Goal: Task Accomplishment & Management: Manage account settings

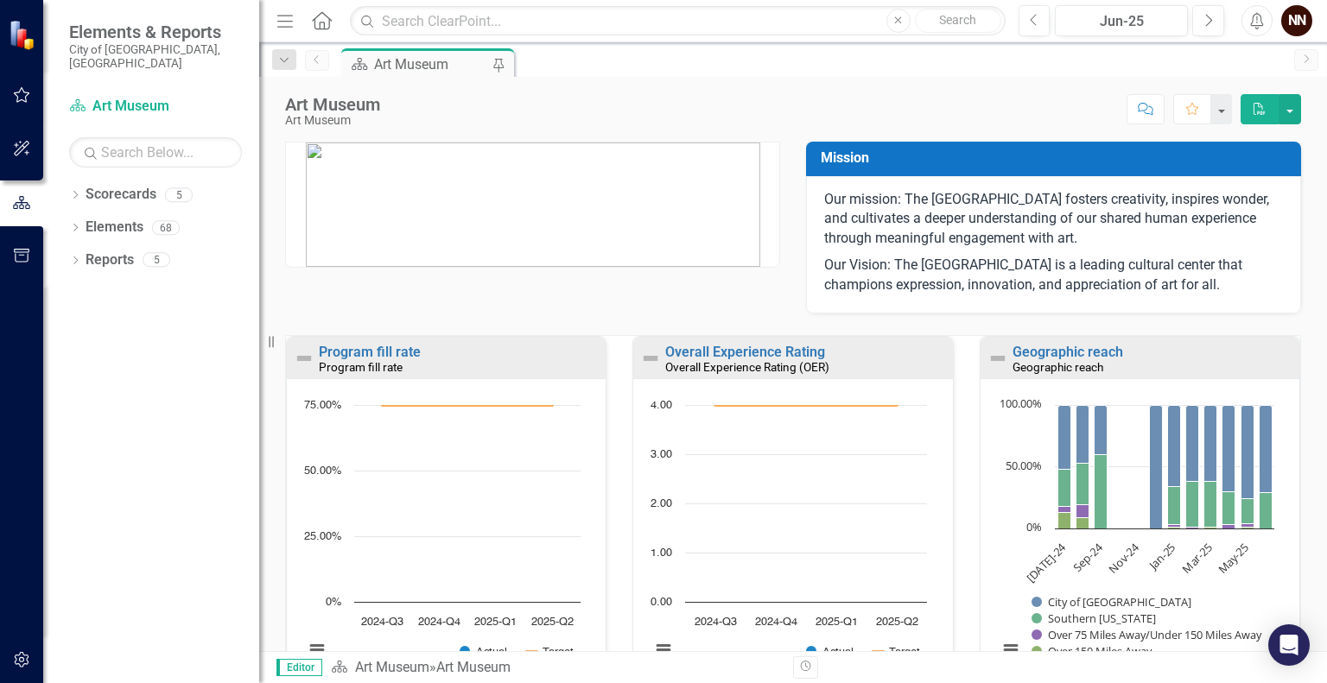
click at [849, 362] on div "Overall Experience Rating (OER)" at bounding box center [806, 367] width 283 height 15
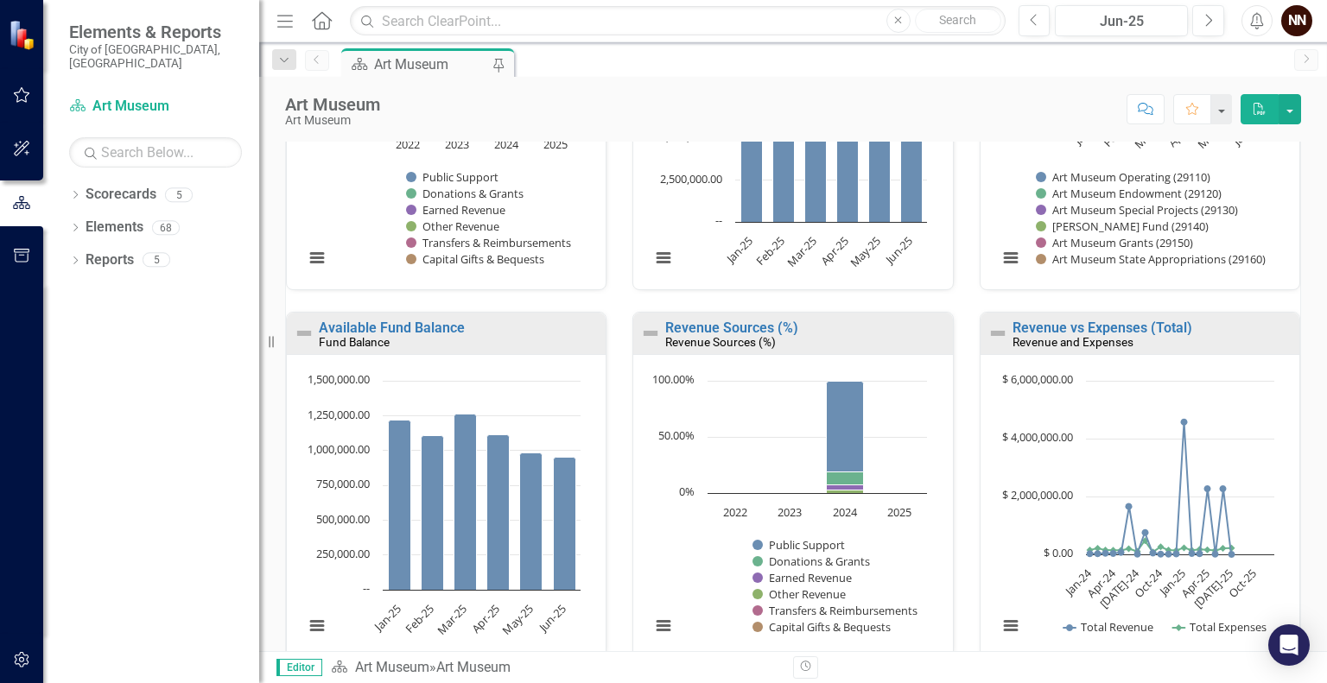
scroll to position [1215, 0]
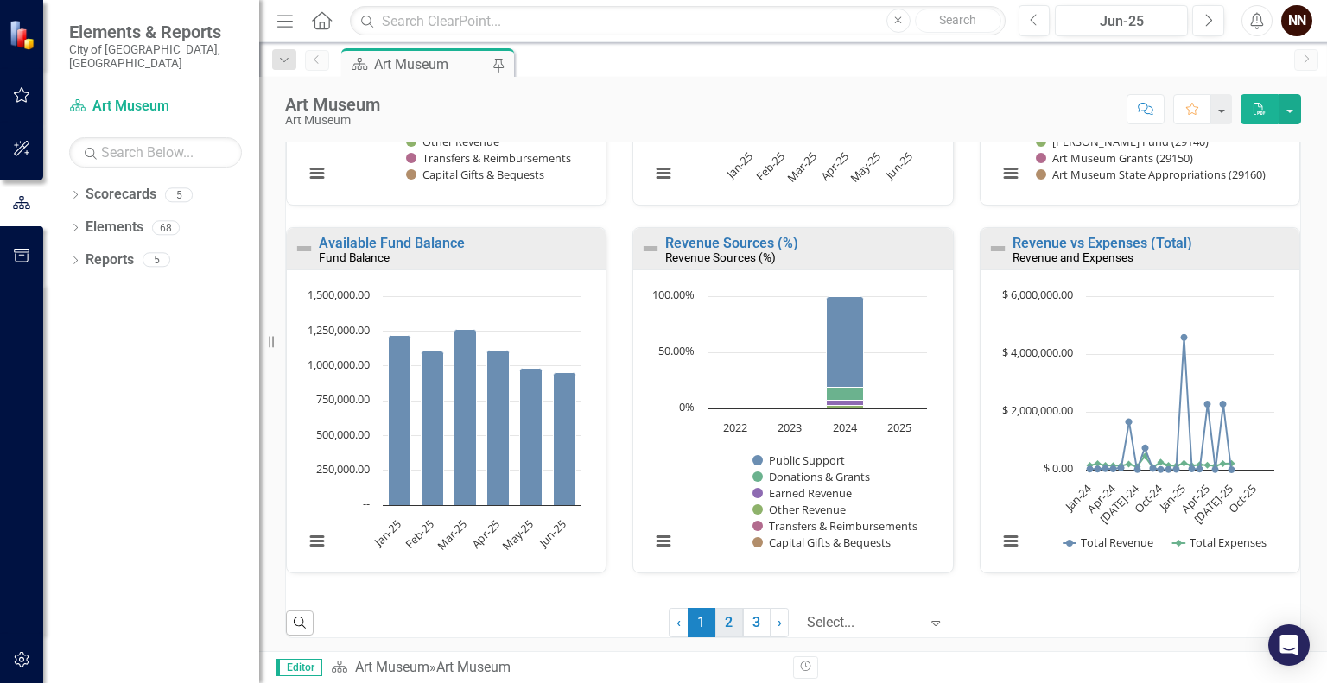
click at [721, 618] on link "2" at bounding box center [729, 622] width 28 height 29
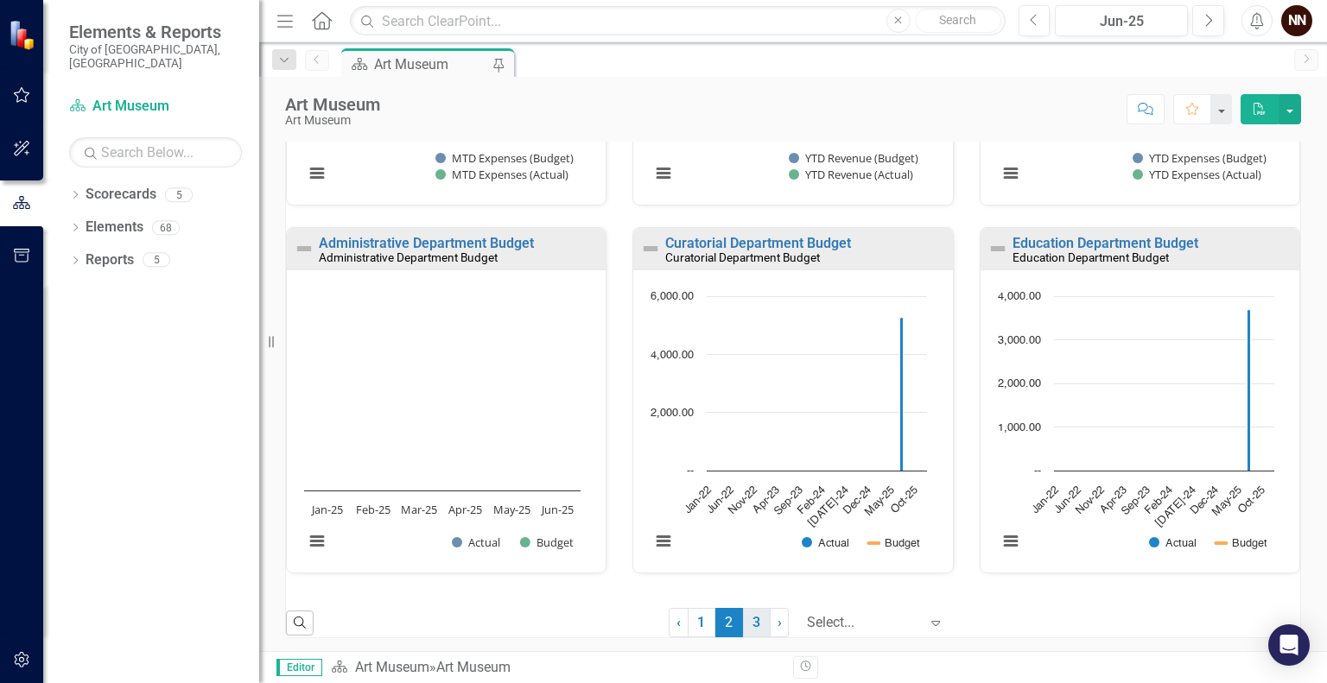
click at [744, 626] on link "3" at bounding box center [757, 622] width 28 height 29
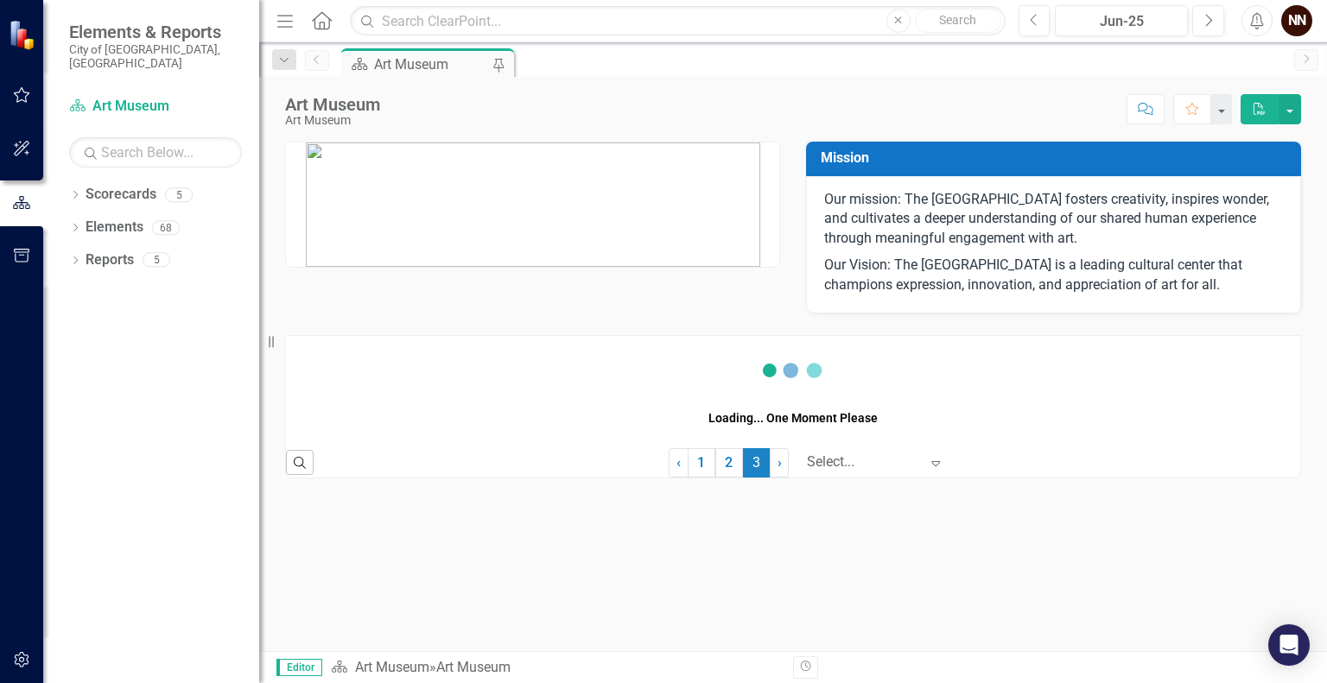
scroll to position [0, 0]
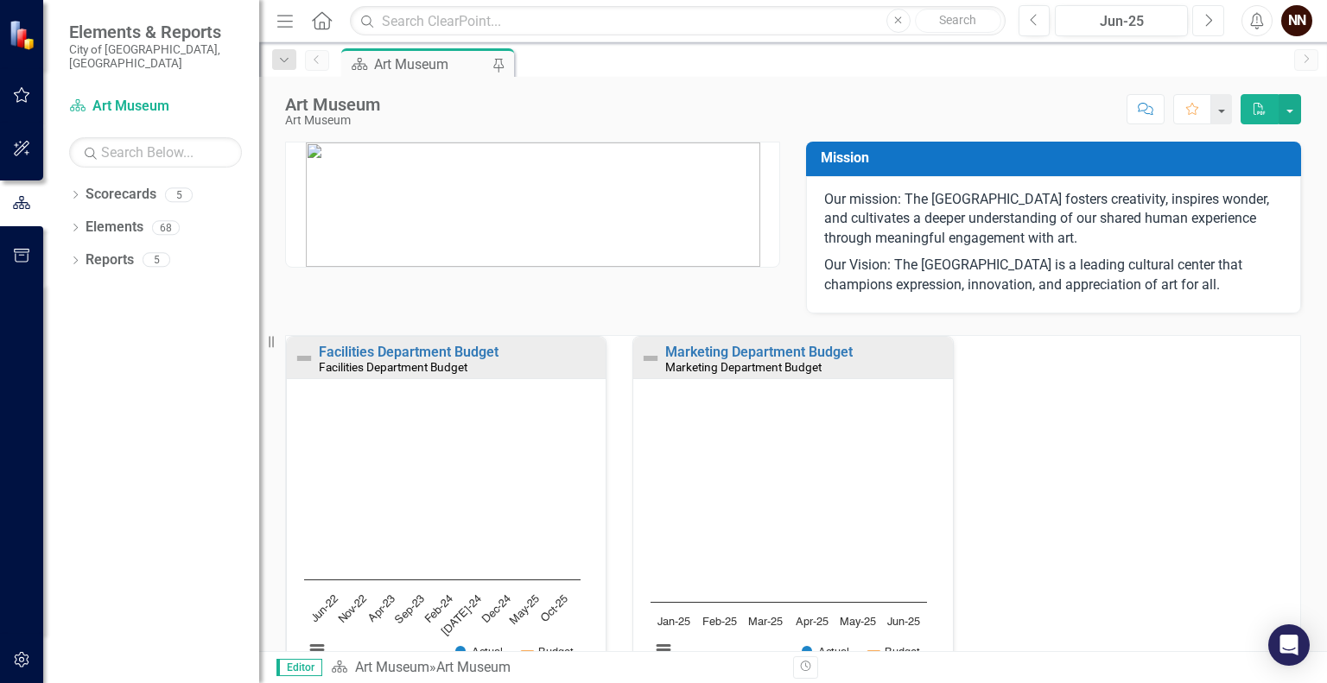
click at [1215, 29] on button "Next" at bounding box center [1208, 20] width 32 height 31
click at [417, 349] on link "Facilities Department Budget" at bounding box center [409, 352] width 180 height 16
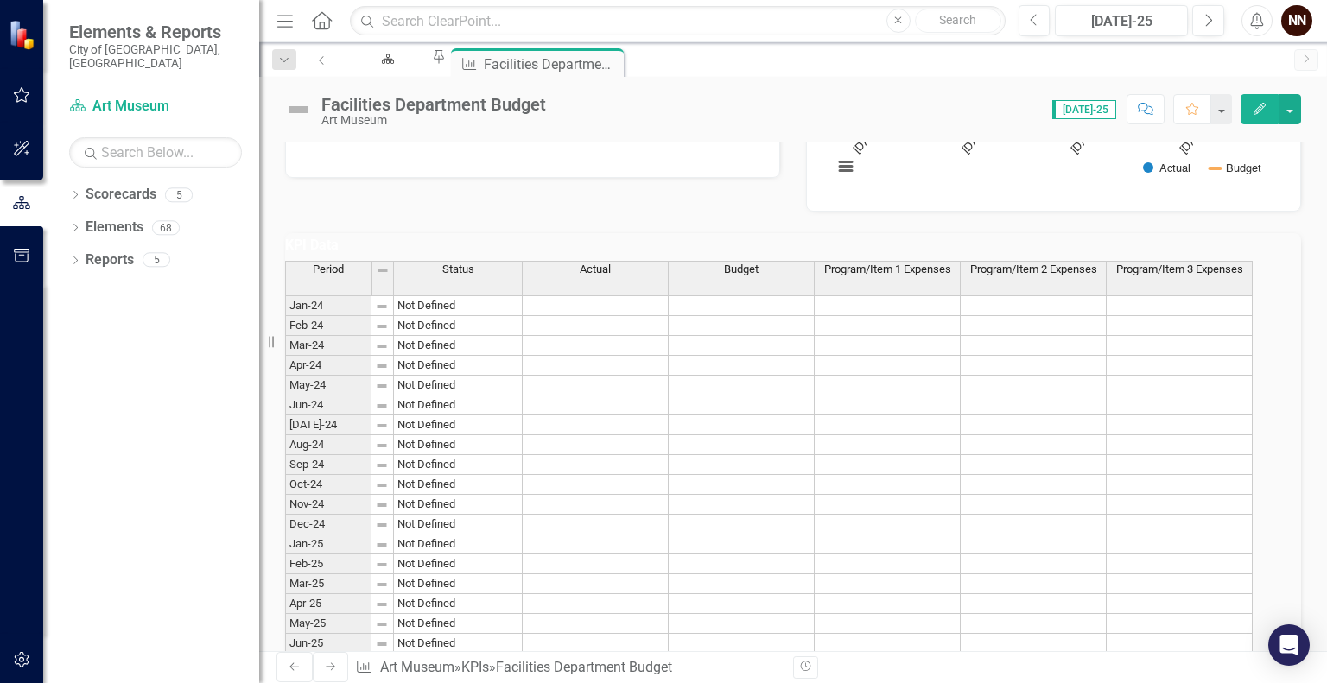
scroll to position [427, 0]
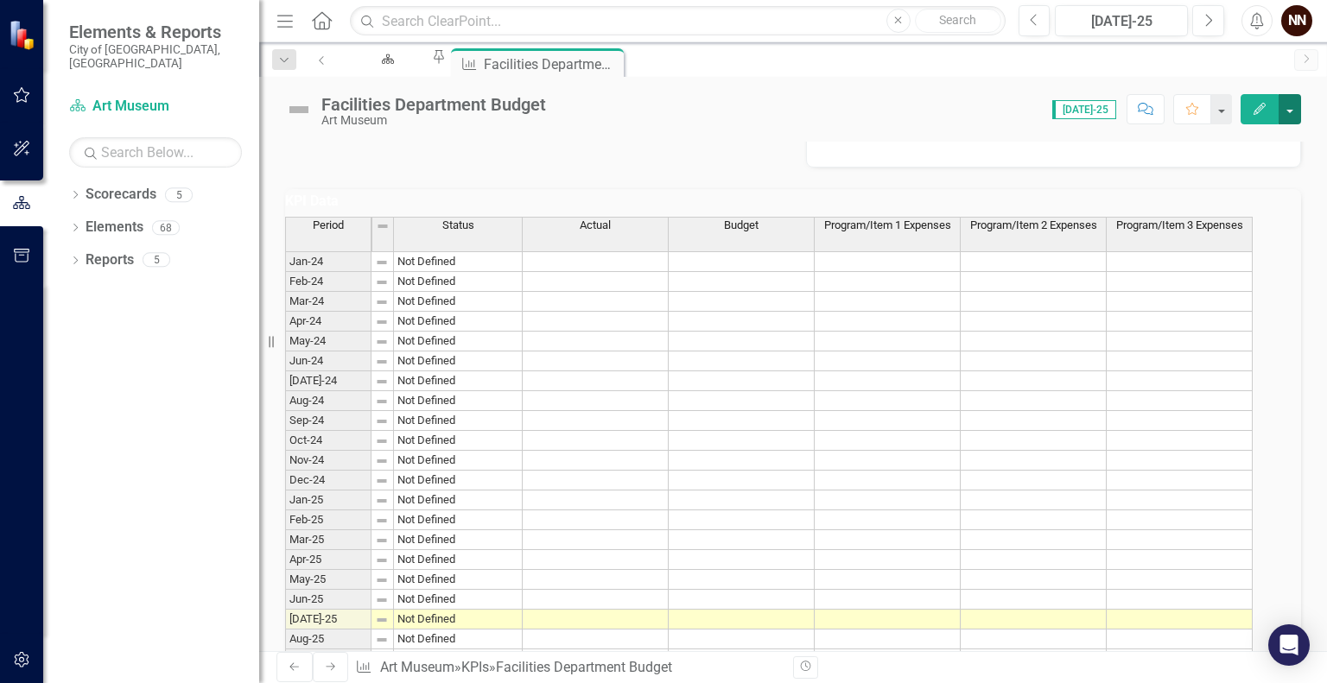
click at [1290, 111] on button "button" at bounding box center [1290, 109] width 22 height 30
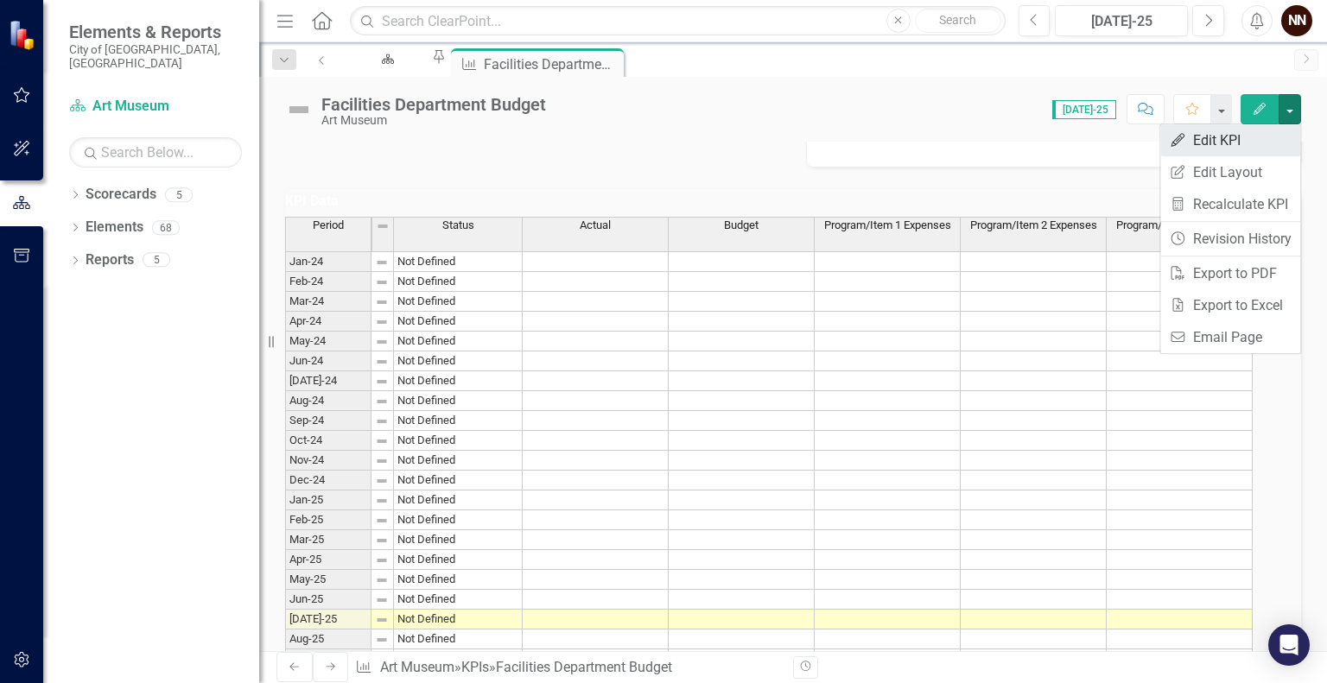
click at [1236, 144] on link "Edit Edit KPI" at bounding box center [1230, 140] width 140 height 32
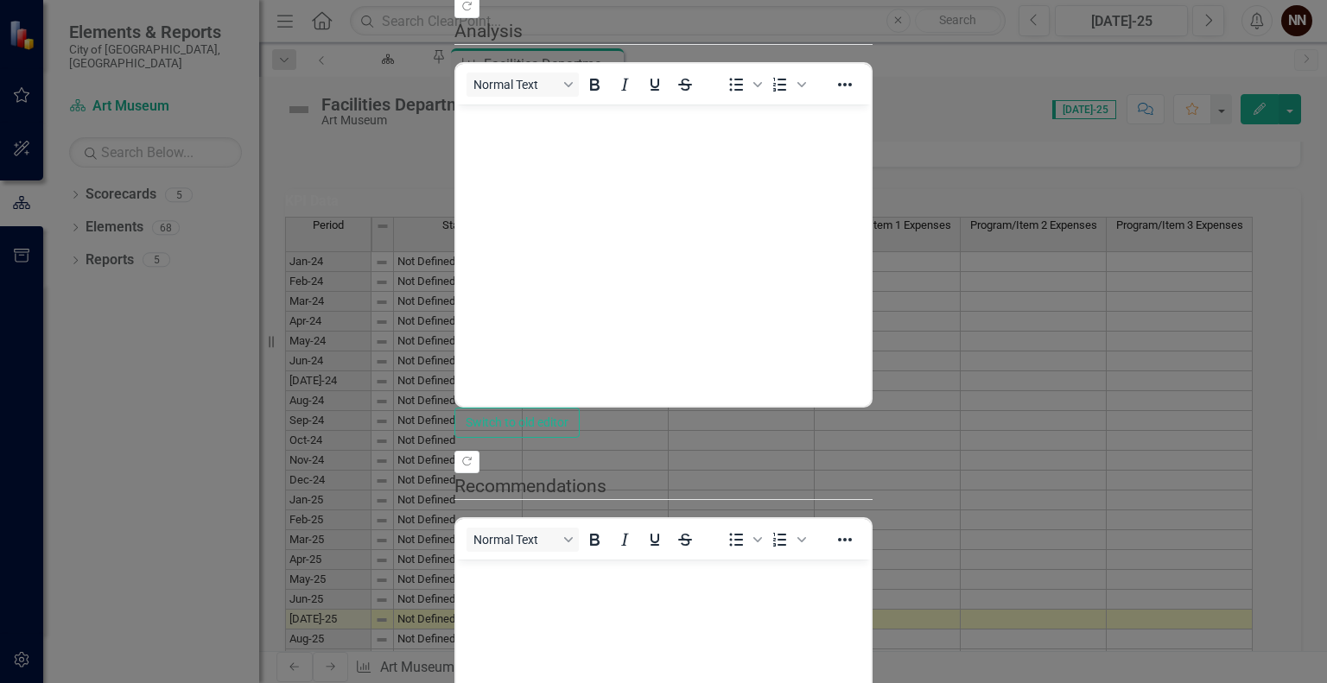
scroll to position [0, 0]
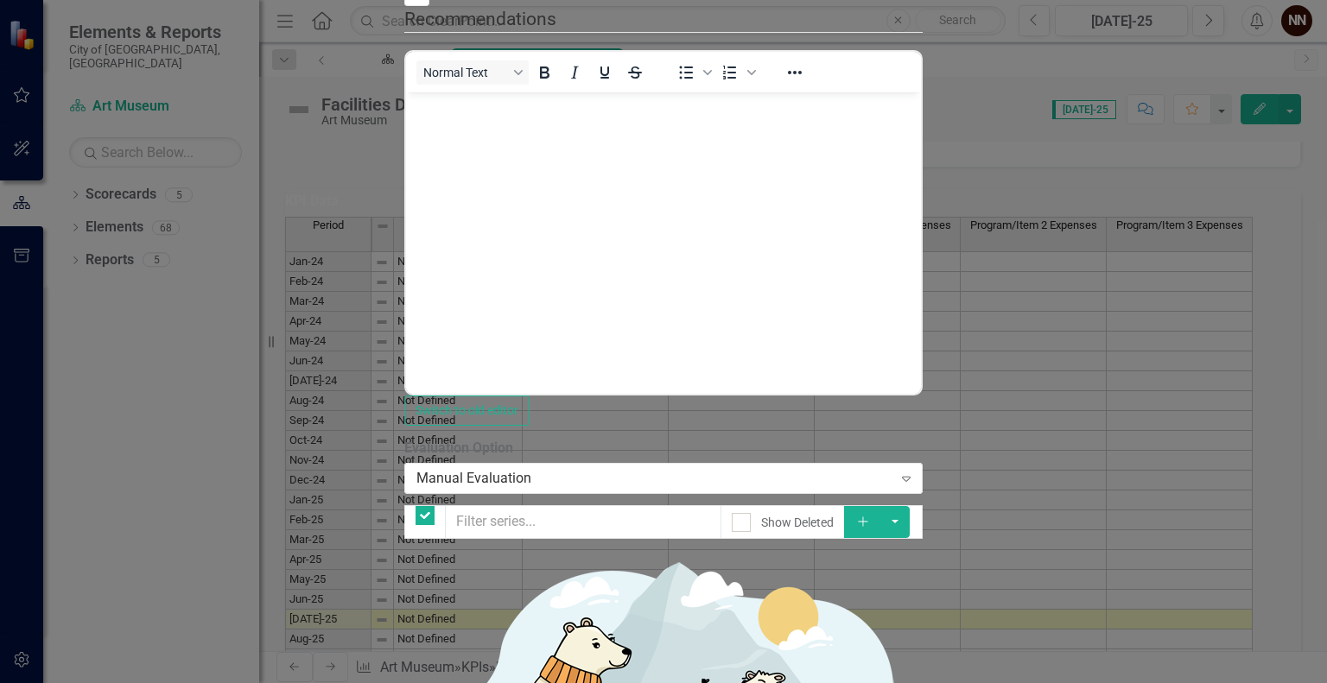
checkbox input "false"
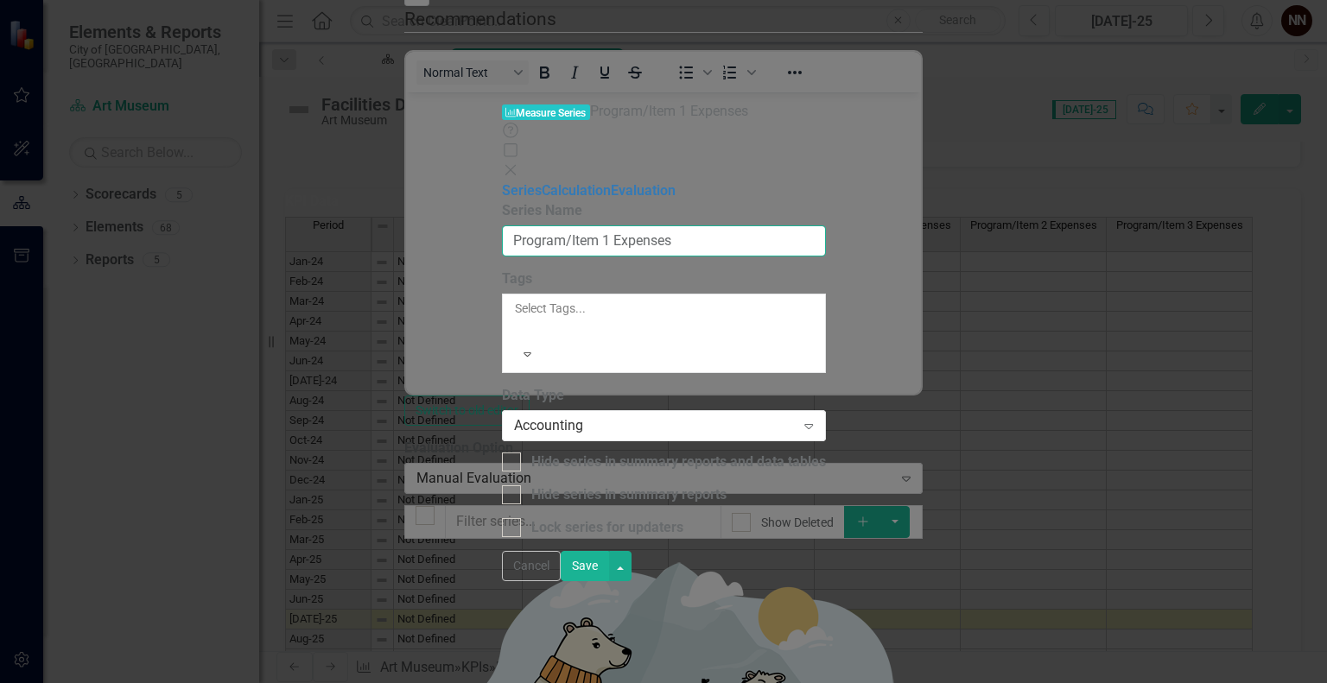
click at [561, 226] on input "Program/Item 1 Expenses" at bounding box center [664, 242] width 324 height 32
paste input "501110 BUILDING MATERIALS"
type input "501110 BUILDING MATERIALS"
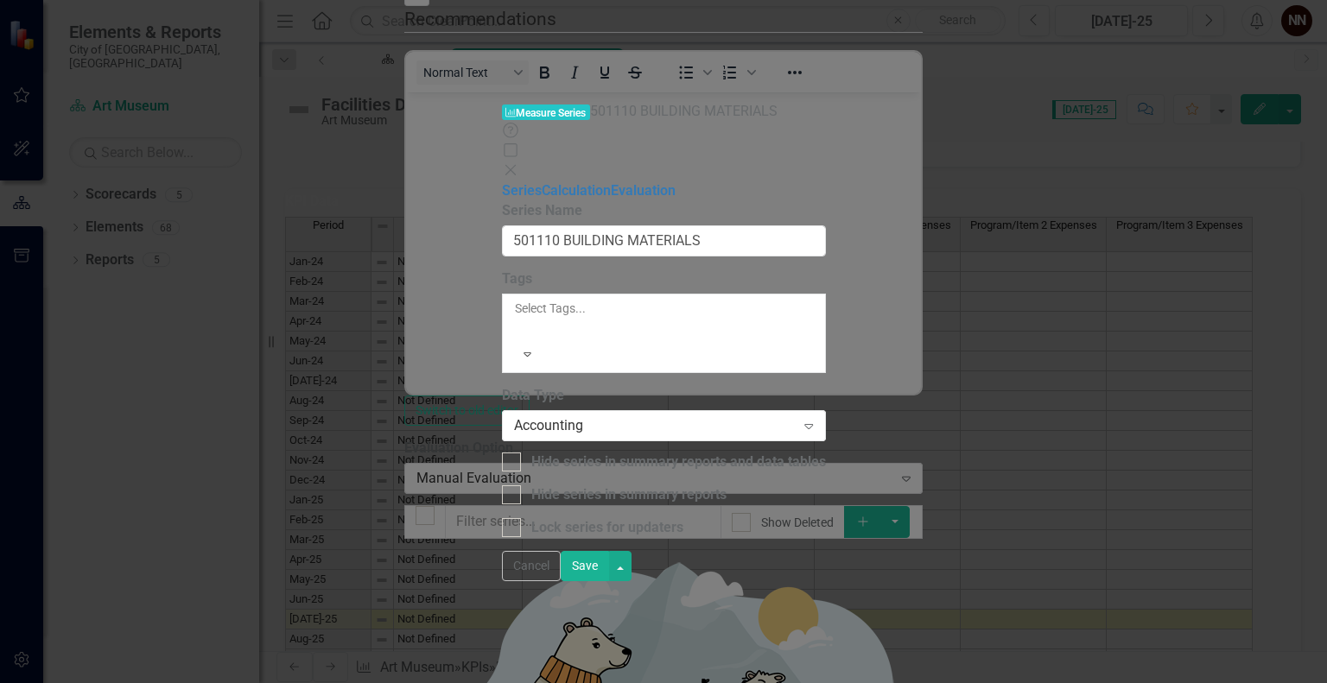
click at [609, 582] on button "Save" at bounding box center [585, 566] width 48 height 30
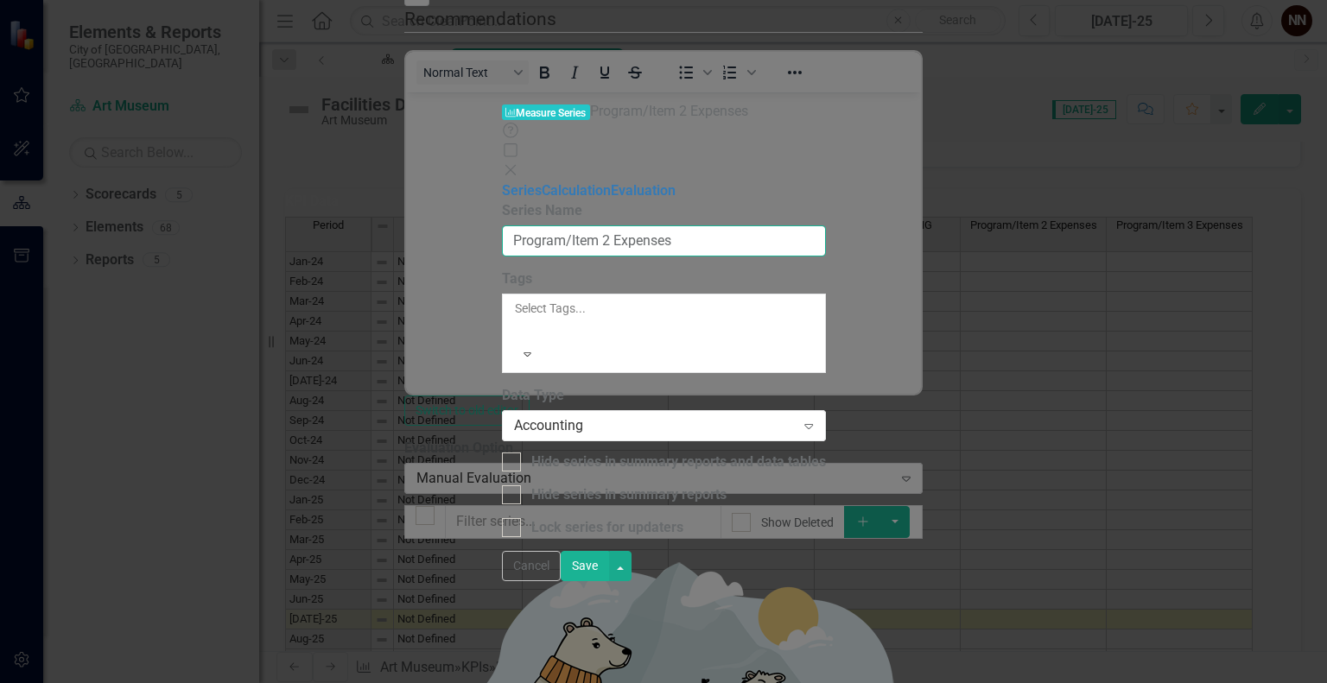
click at [664, 226] on input "Program/Item 2 Expenses" at bounding box center [664, 242] width 324 height 32
click at [629, 226] on input "Program/Item 2 Expenses" at bounding box center [664, 242] width 324 height 32
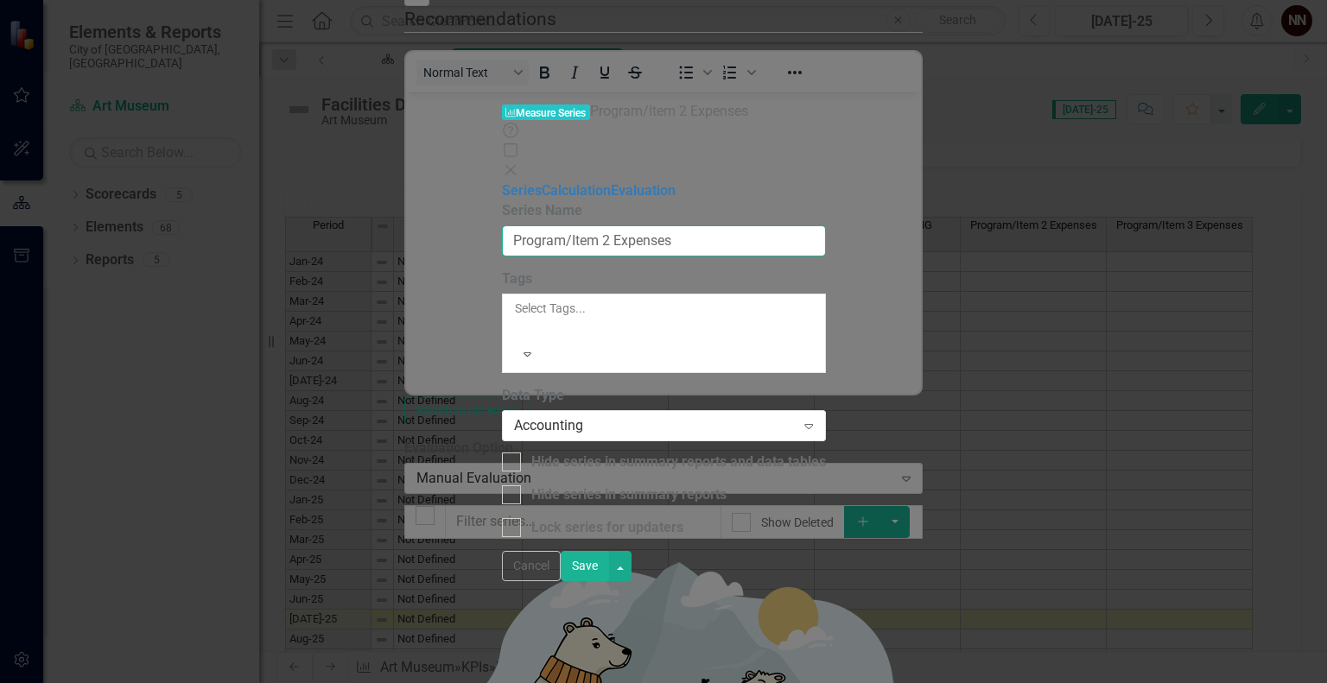
click at [629, 226] on input "Program/Item 2 Expenses" at bounding box center [664, 242] width 324 height 32
paste input "501180 JANITORIAL SUPPLIES"
type input "501180 JANITORIAL SUPPLIES"
click at [609, 582] on button "Save" at bounding box center [585, 566] width 48 height 30
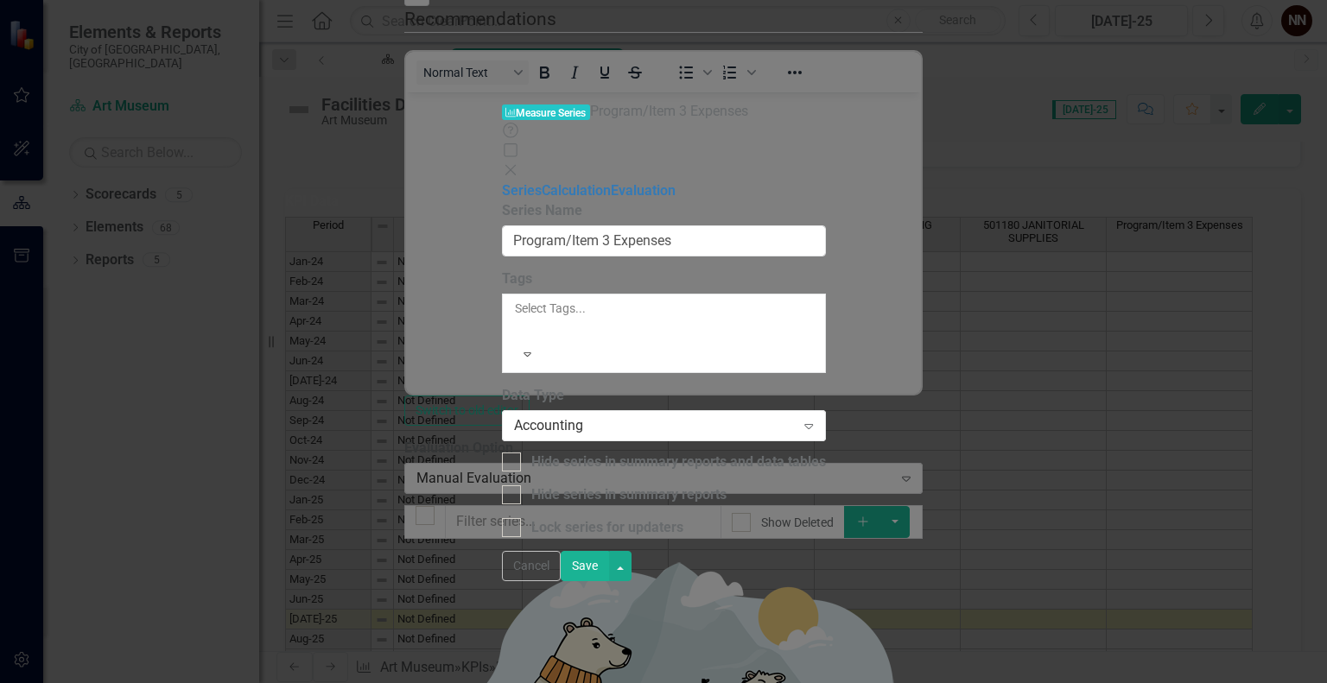
click at [554, 407] on div "Measure Series Measure Series Program/Item 3 Expenses Help Maximize Close Serie…" at bounding box center [663, 341] width 1327 height 683
click at [594, 226] on input "Program/Item 3 Expenses" at bounding box center [664, 242] width 324 height 32
paste input "501230 NON-CAPITAL SOFTWARE/UPGRADES"
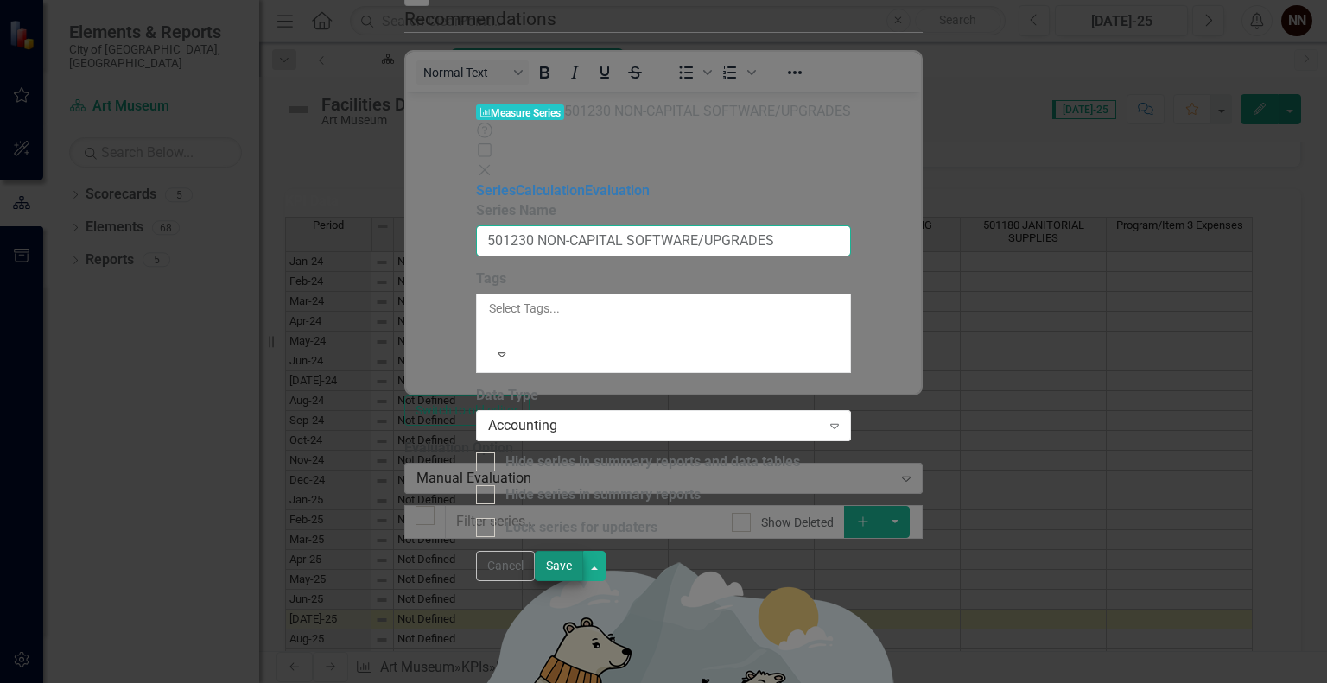
type input "501230 NON-CAPITAL SOFTWARE/UPGRADES"
click at [583, 582] on button "Save" at bounding box center [559, 566] width 48 height 30
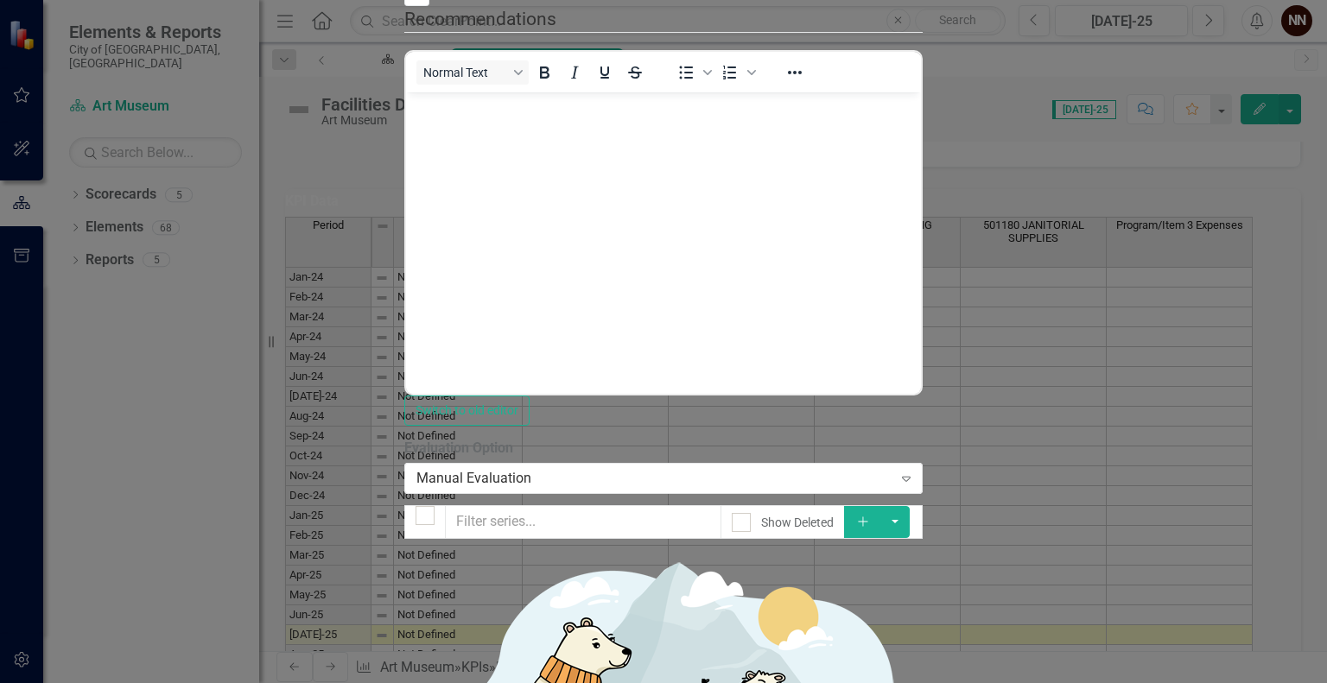
click at [868, 517] on icon "button" at bounding box center [863, 522] width 10 height 10
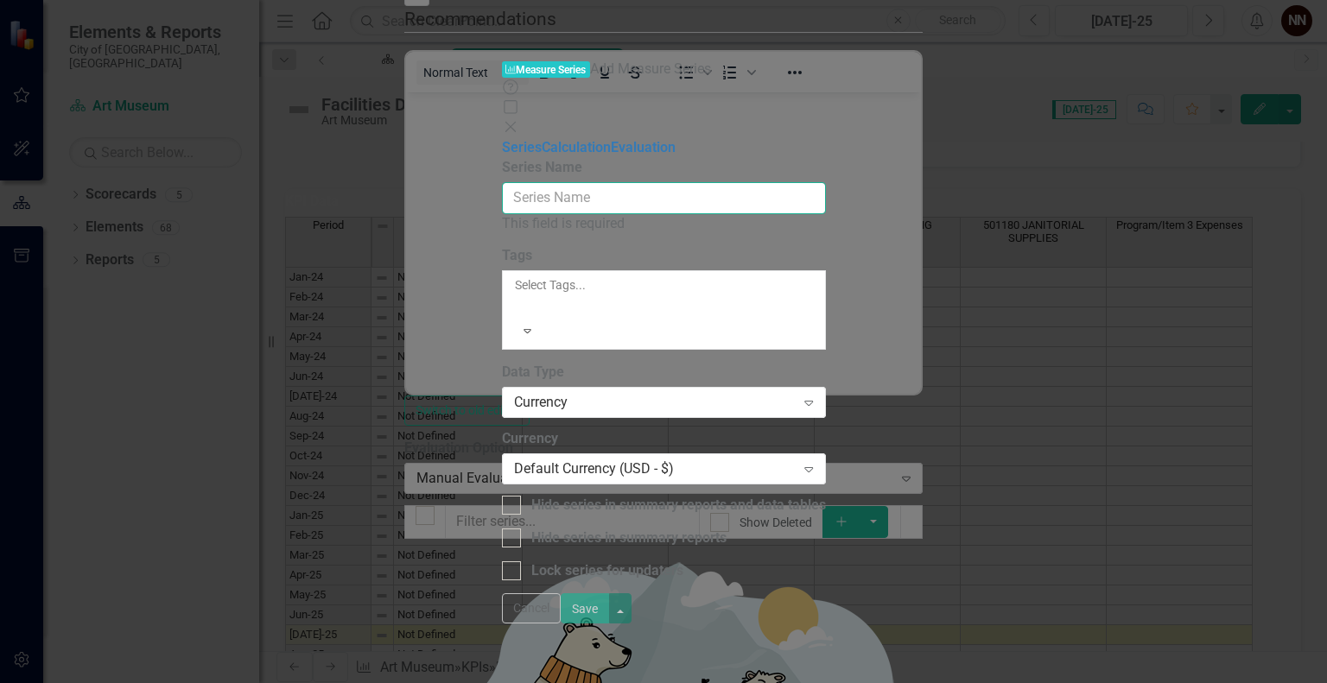
drag, startPoint x: 601, startPoint y: 92, endPoint x: 601, endPoint y: 79, distance: 13.0
click at [601, 158] on div "Series Name This field is required" at bounding box center [664, 196] width 324 height 76
paste input "501260 OPERATING SUPPLIES"
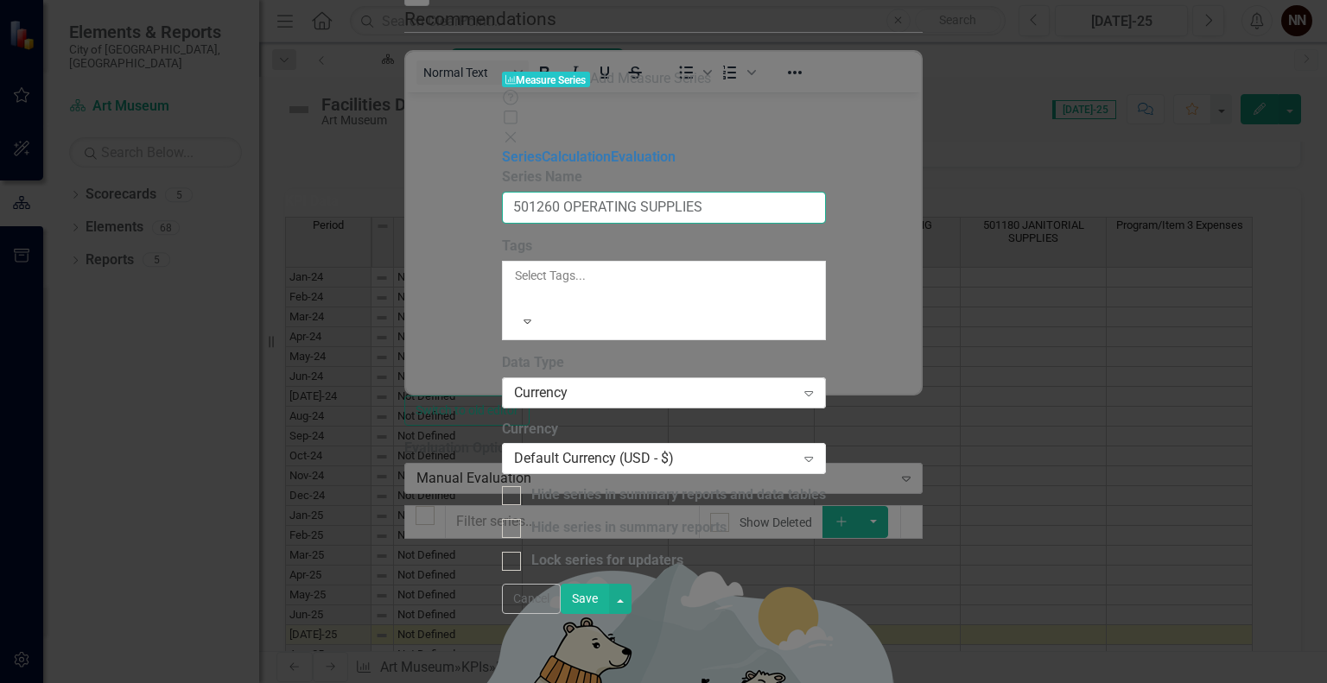
type input "501260 OPERATING SUPPLIES"
click at [796, 383] on div "Currency" at bounding box center [655, 393] width 282 height 20
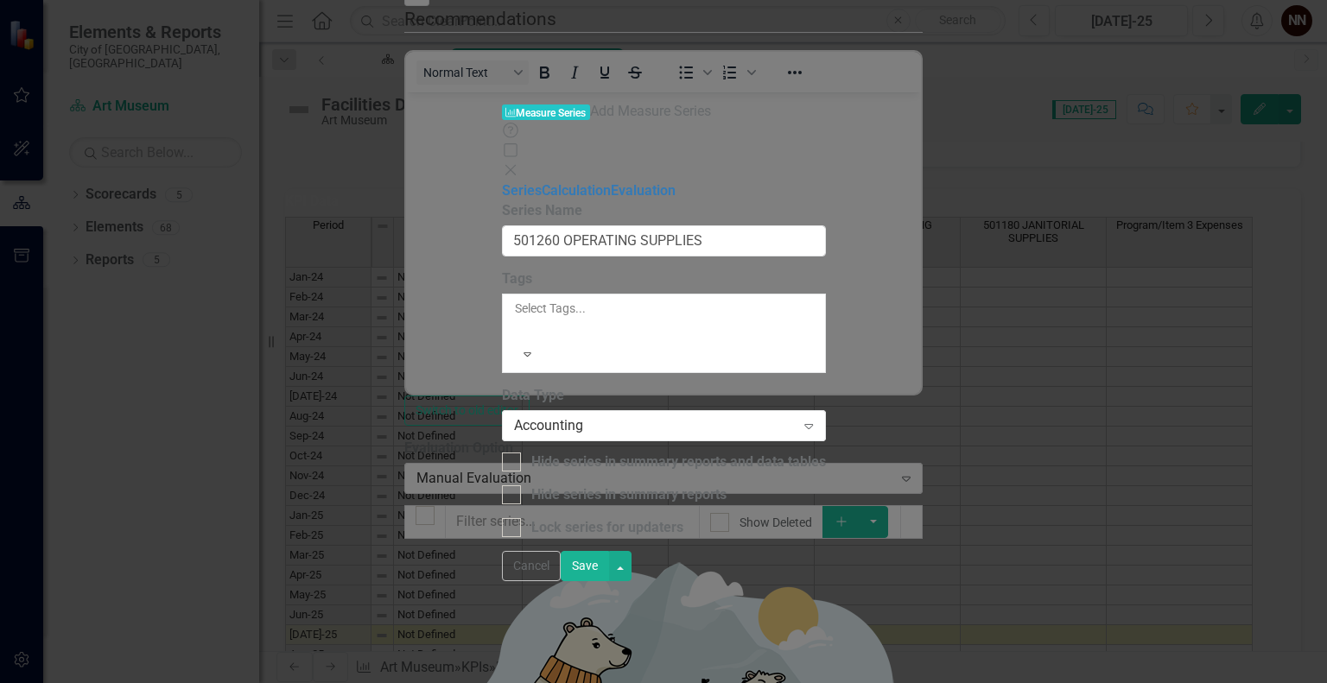
click at [609, 582] on button "Save" at bounding box center [585, 566] width 48 height 30
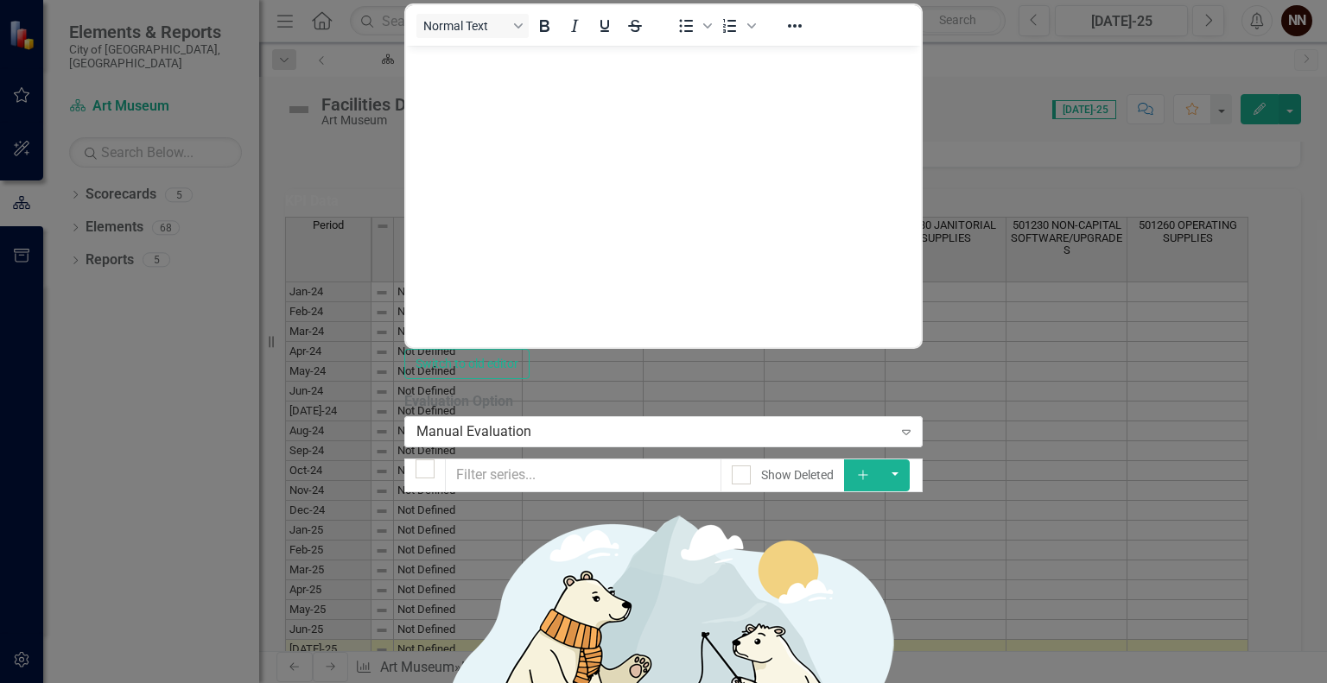
click at [871, 469] on icon "Add" at bounding box center [863, 475] width 16 height 12
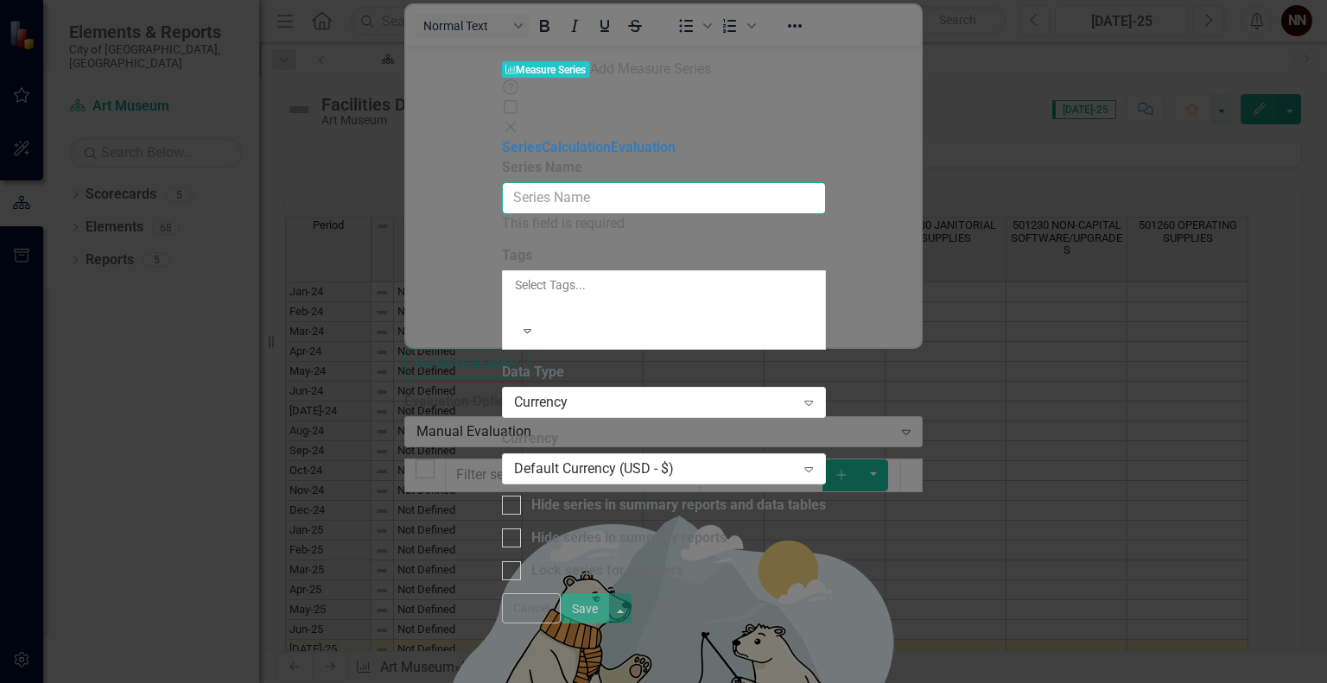
click at [826, 182] on input "Series Name" at bounding box center [664, 198] width 324 height 32
paste input "502710 BUILDING REPAIRS"
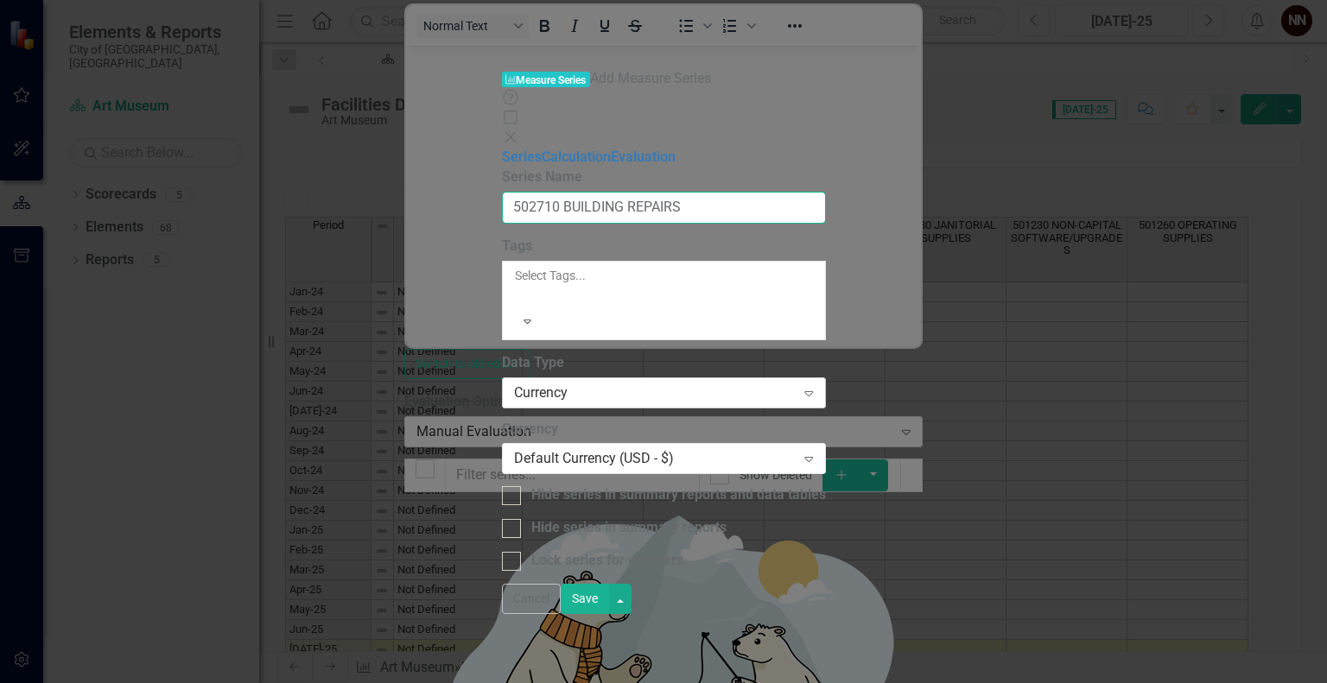
type input "502710 BUILDING REPAIRS"
click at [796, 383] on div "Currency" at bounding box center [655, 393] width 282 height 20
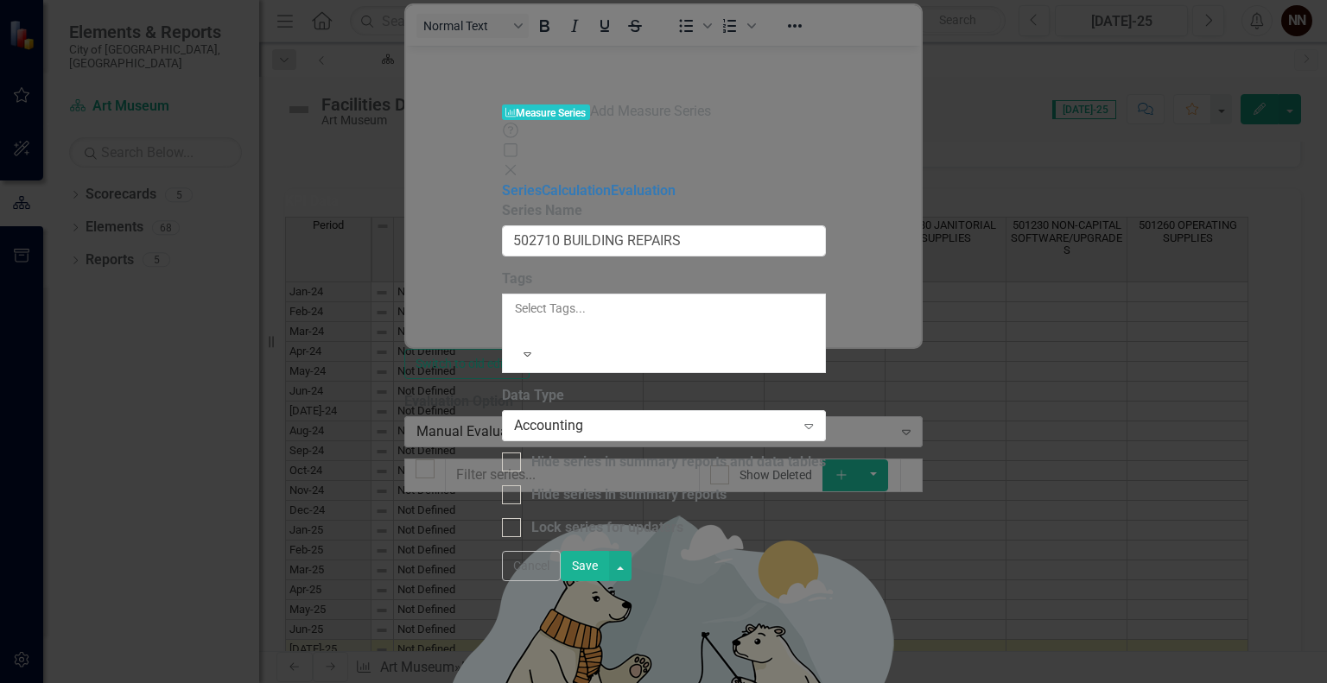
click at [609, 582] on button "Save" at bounding box center [585, 566] width 48 height 30
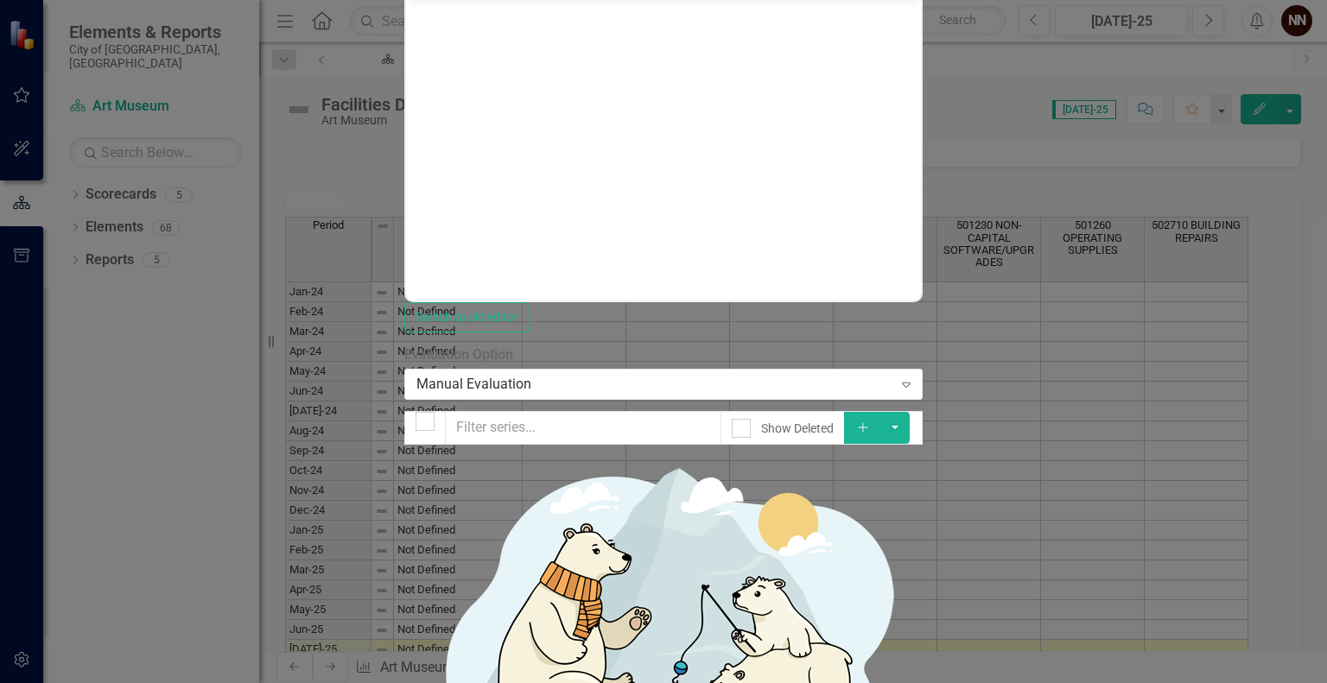
click at [868, 423] on icon "button" at bounding box center [863, 428] width 10 height 10
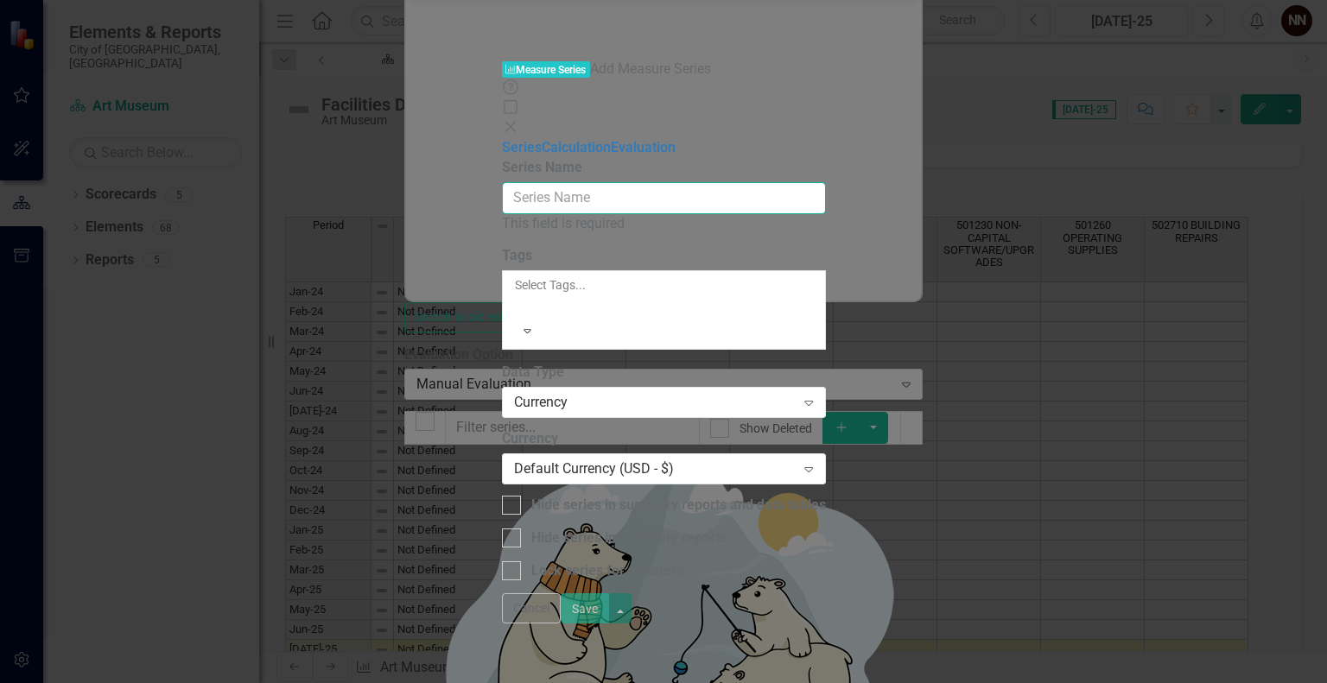
click at [826, 182] on input "Series Name" at bounding box center [664, 198] width 324 height 32
paste input "502760 PLANT EQUIPMENT REPAIRS"
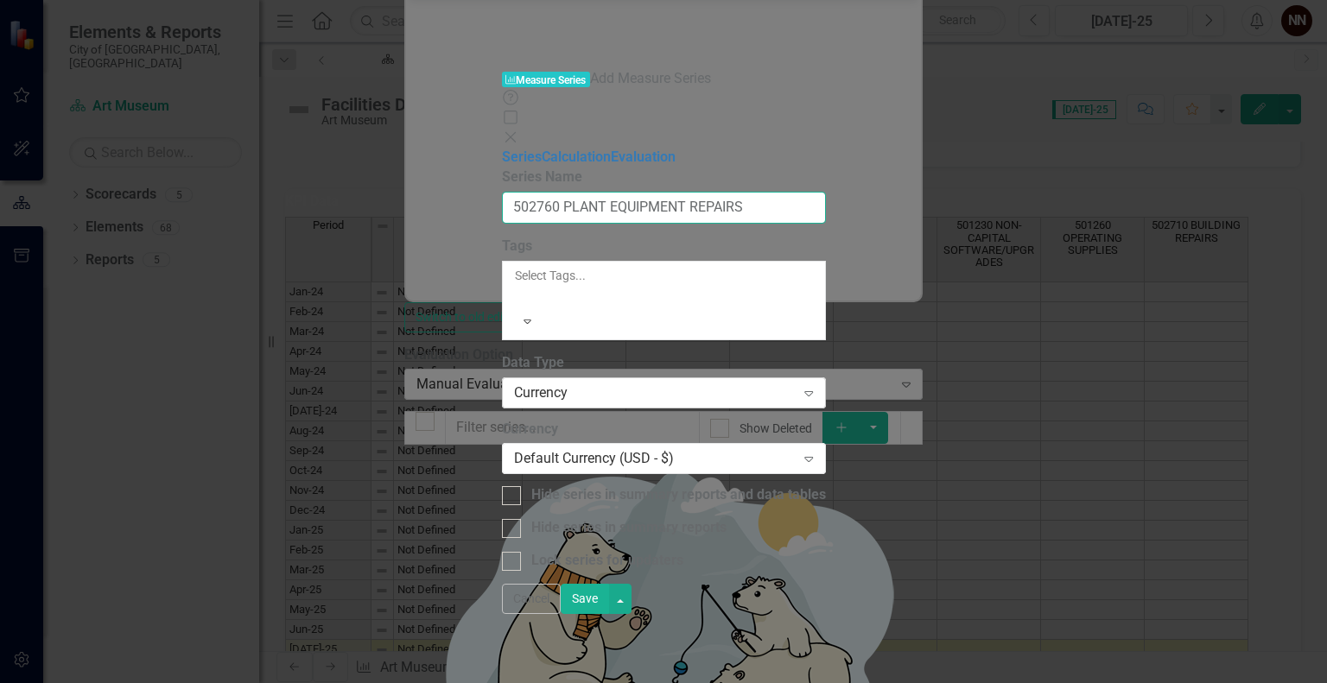
type input "502760 PLANT EQUIPMENT REPAIRS"
click at [796, 383] on div "Currency" at bounding box center [655, 393] width 282 height 20
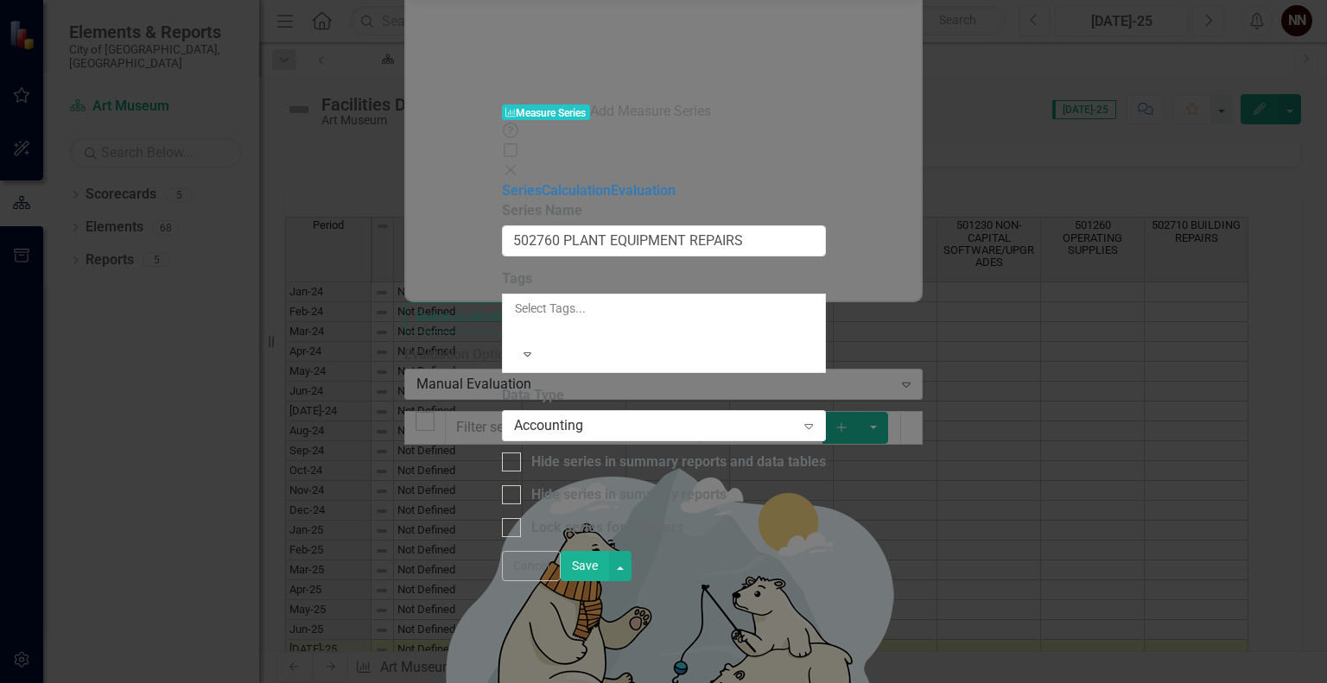
click at [609, 582] on button "Save" at bounding box center [585, 566] width 48 height 30
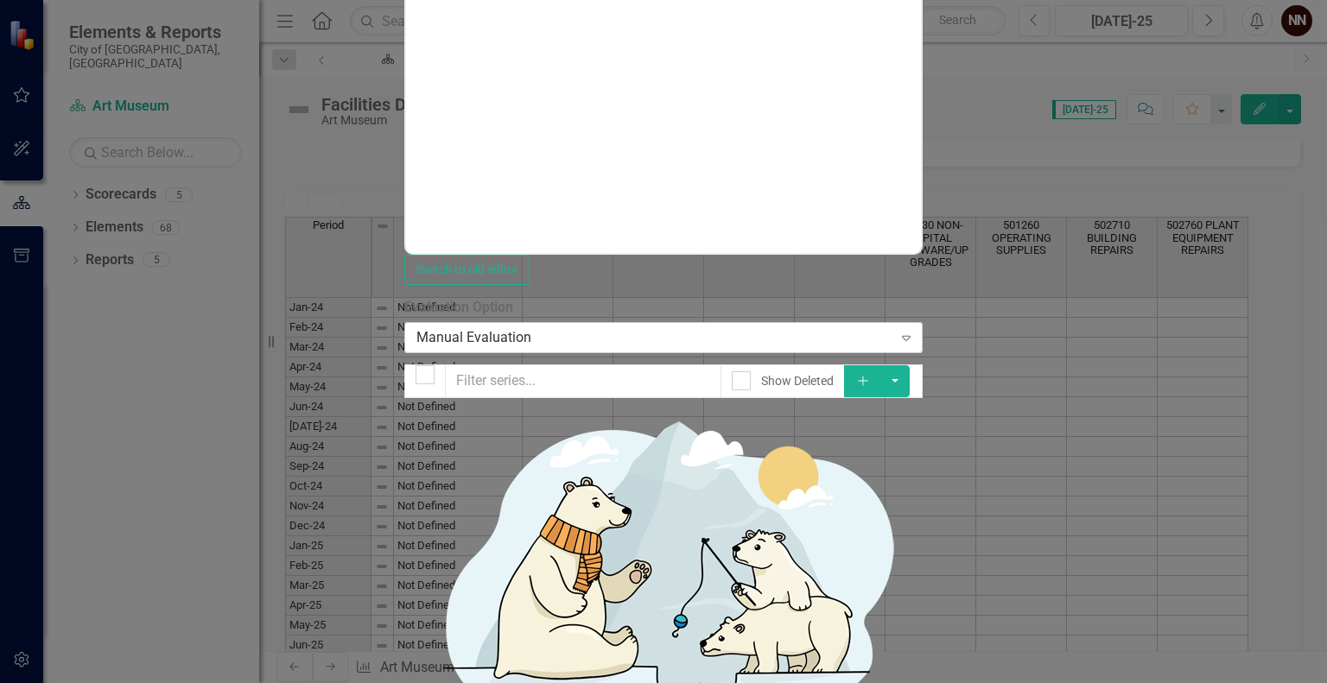
click at [915, 331] on icon "Expand" at bounding box center [906, 338] width 17 height 14
click at [882, 366] on button "Add" at bounding box center [863, 382] width 38 height 32
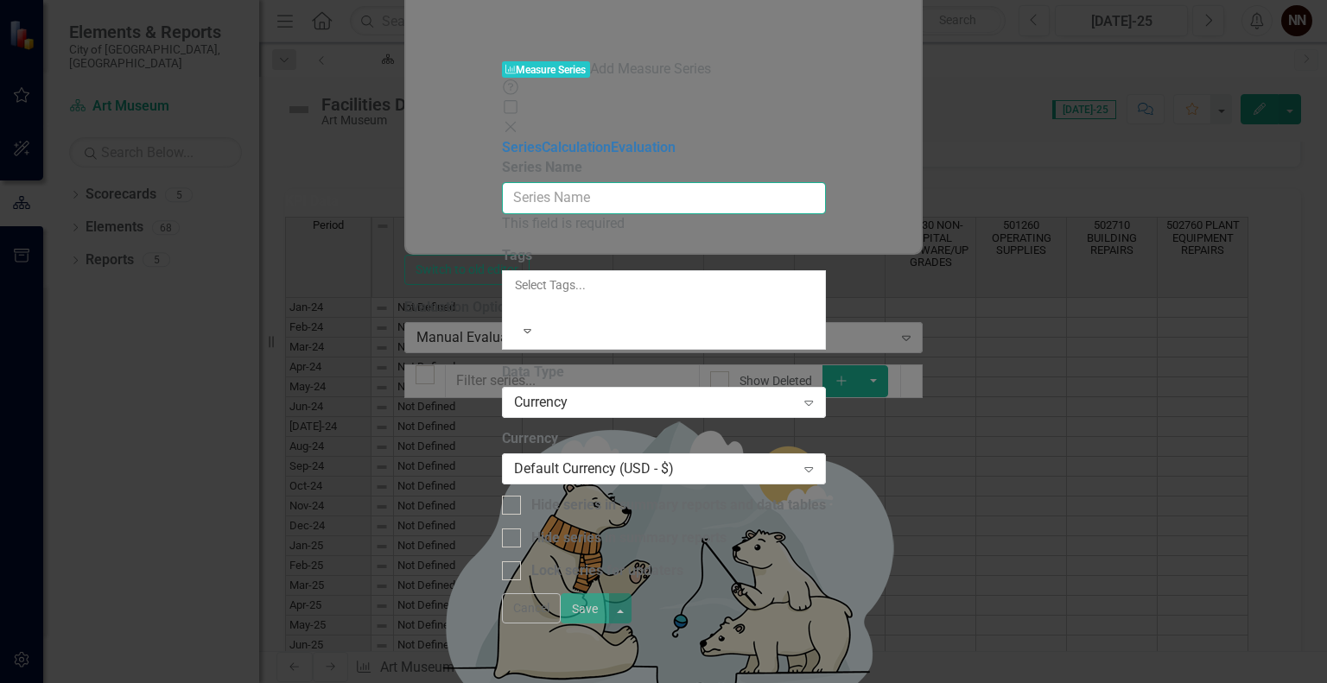
click at [826, 182] on input "Series Name" at bounding box center [664, 198] width 324 height 32
paste input "504580 OTHER PROFESSIONAL SERVICES"
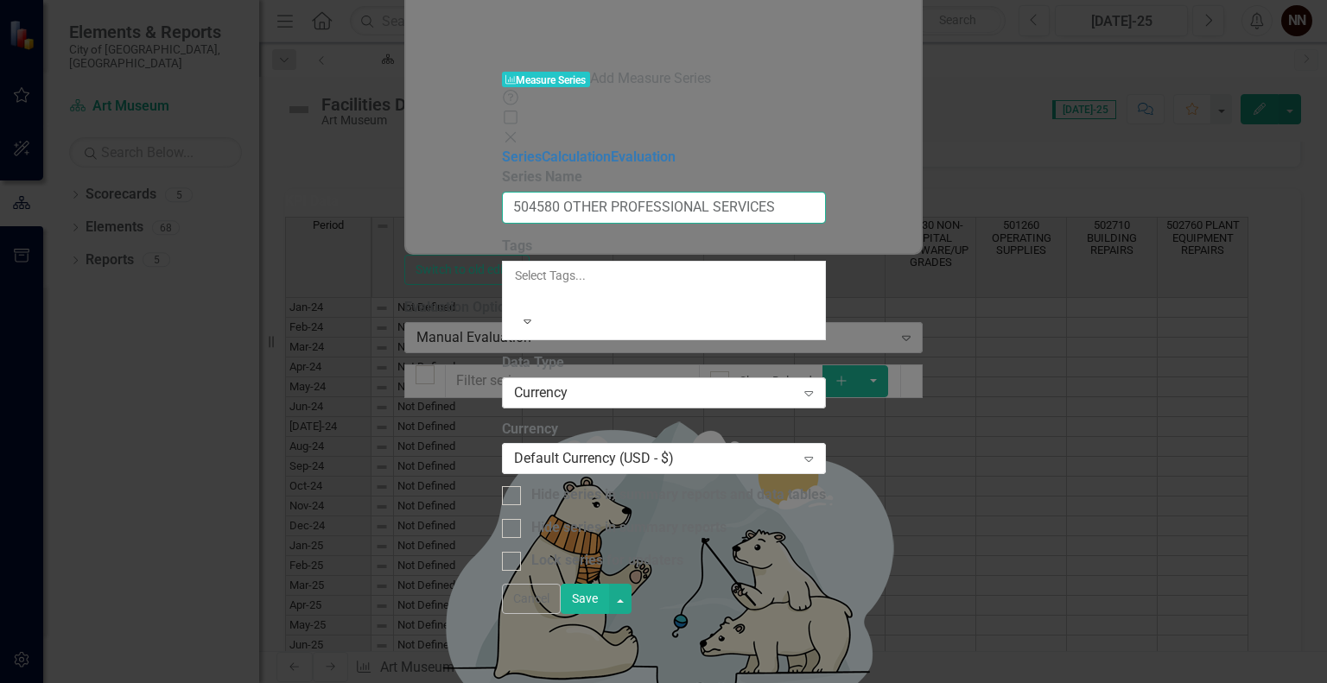
type input "504580 OTHER PROFESSIONAL SERVICES"
click at [796, 383] on div "Currency" at bounding box center [655, 393] width 282 height 20
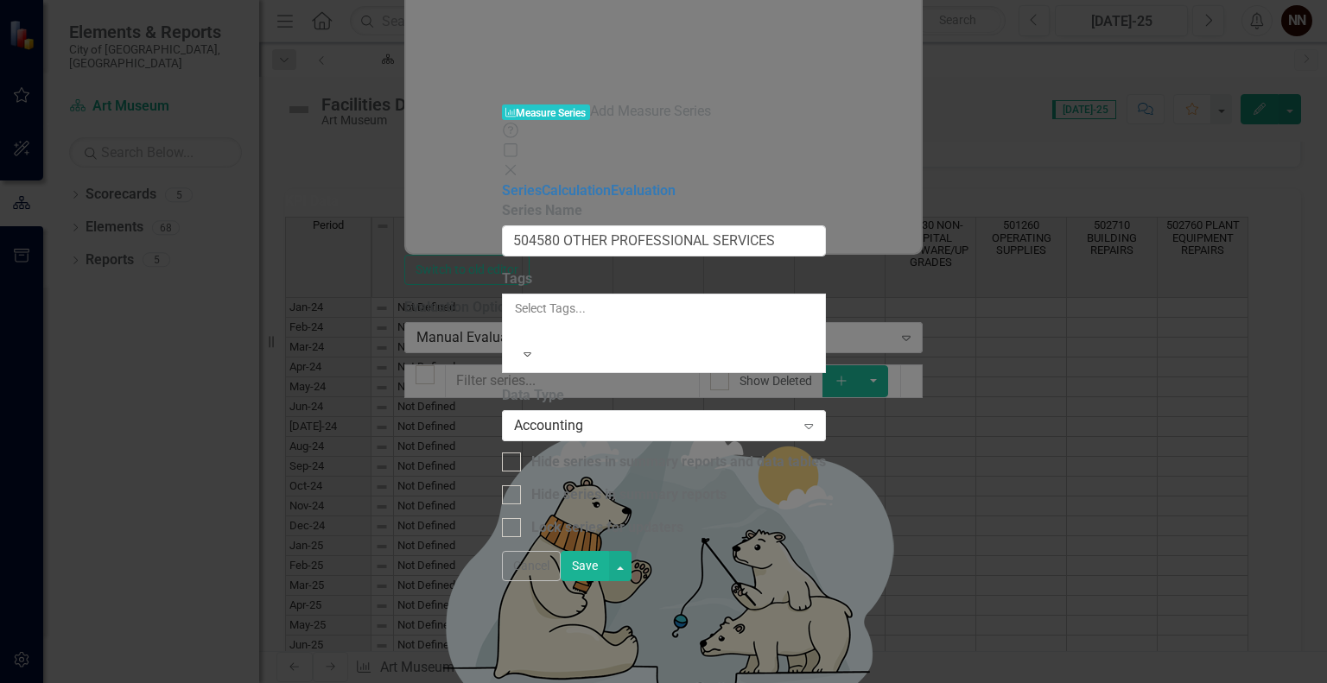
click at [609, 582] on button "Save" at bounding box center [585, 566] width 48 height 30
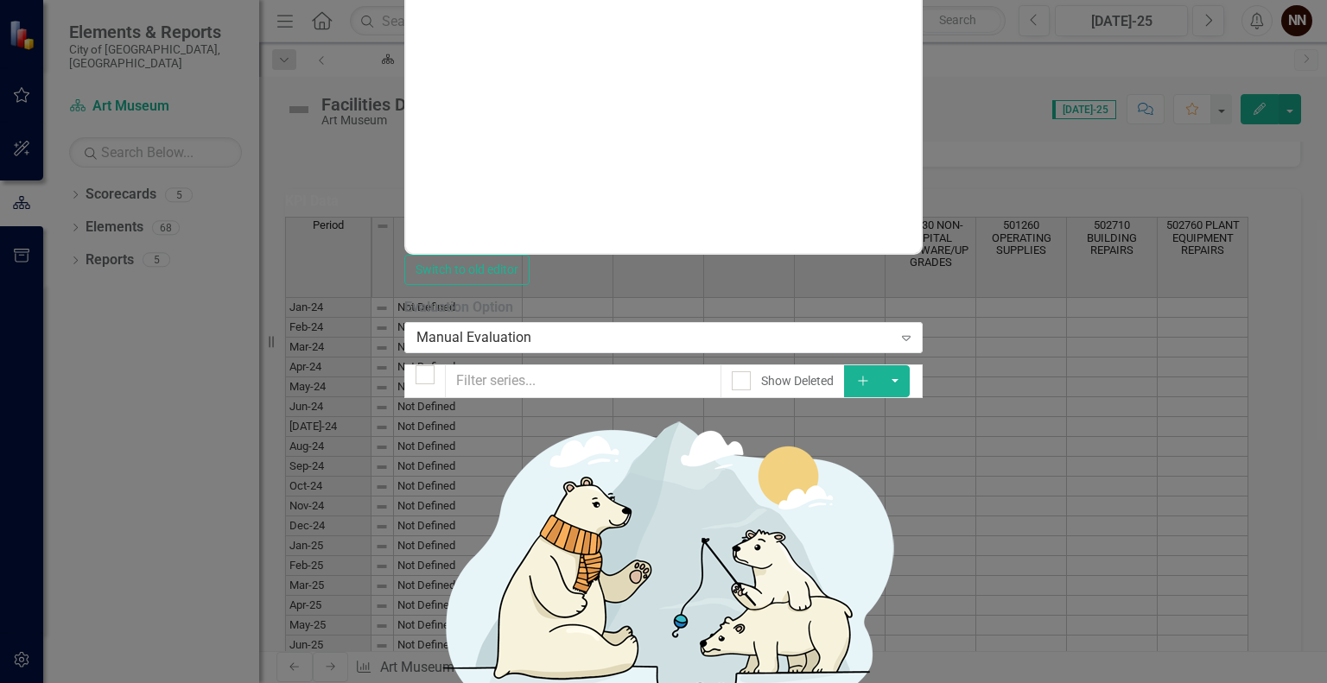
click at [871, 375] on icon "Add" at bounding box center [863, 381] width 16 height 12
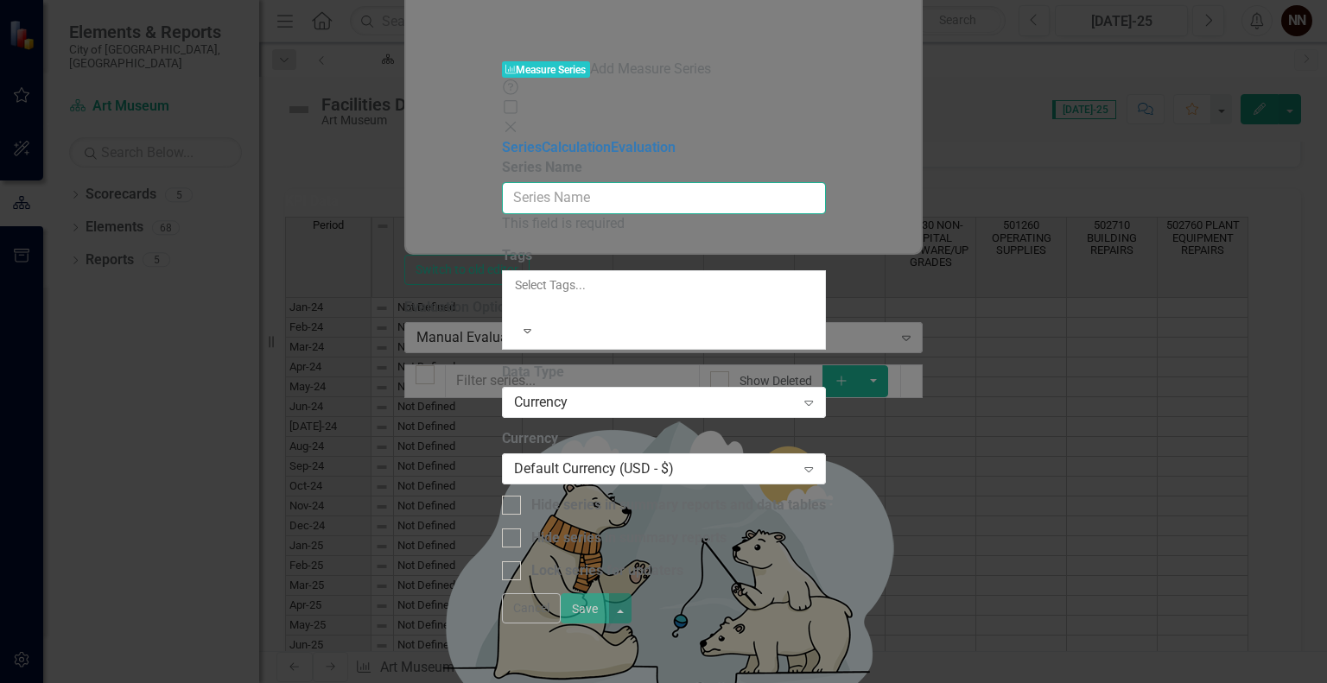
click at [826, 182] on input "Series Name" at bounding box center [664, 198] width 324 height 32
paste input "504590 PROFESSIONAL DEVELOPMENT"
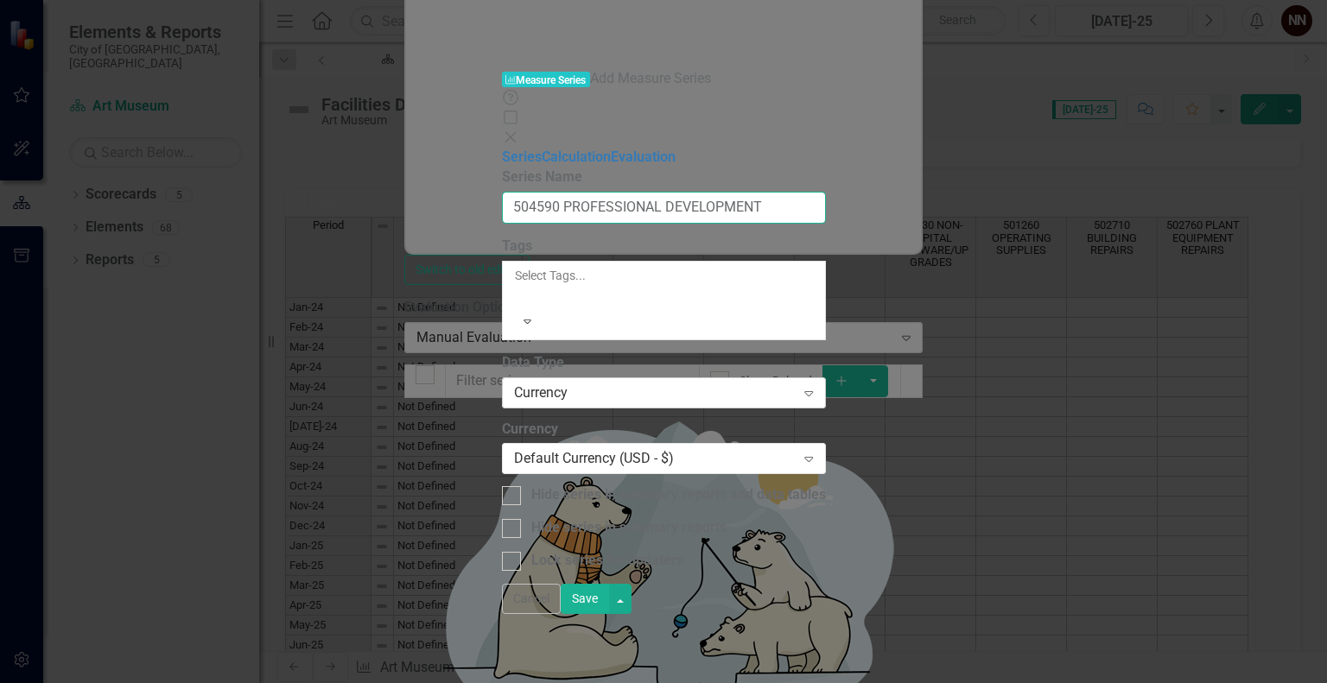
type input "504590 PROFESSIONAL DEVELOPMENT"
click at [796, 383] on div "Currency" at bounding box center [655, 393] width 282 height 20
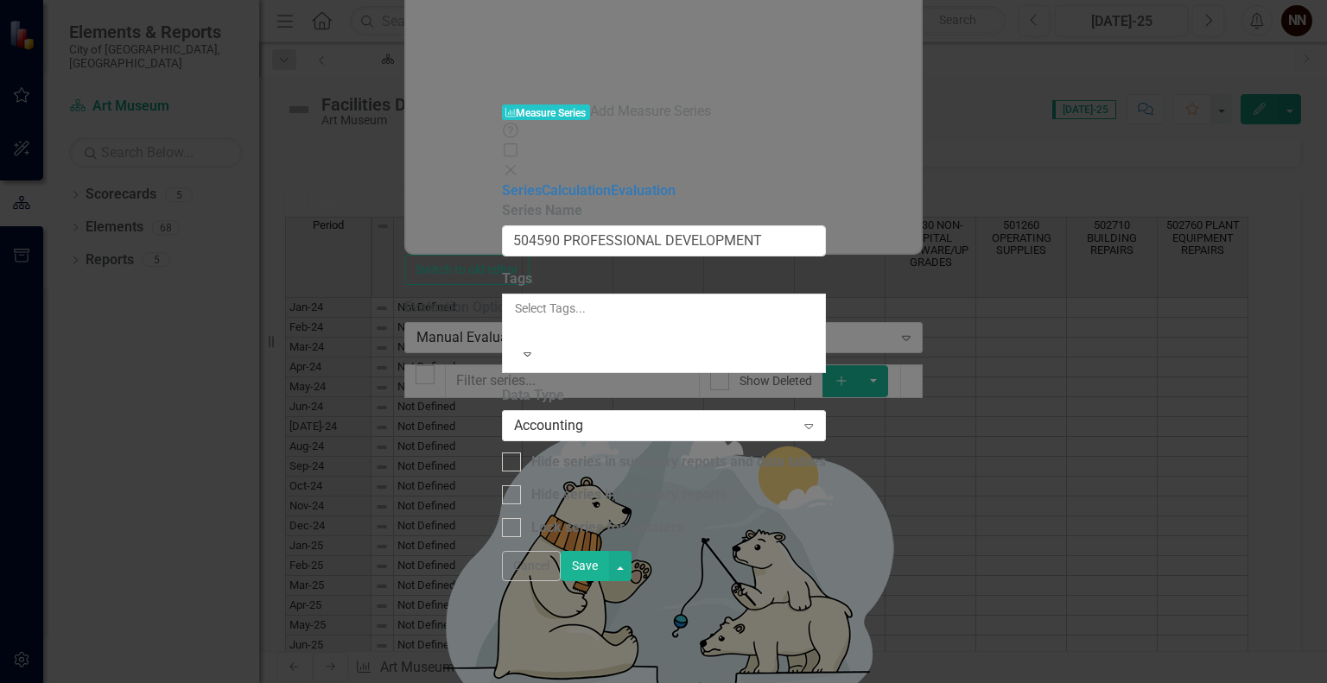
click at [609, 582] on button "Save" at bounding box center [585, 566] width 48 height 30
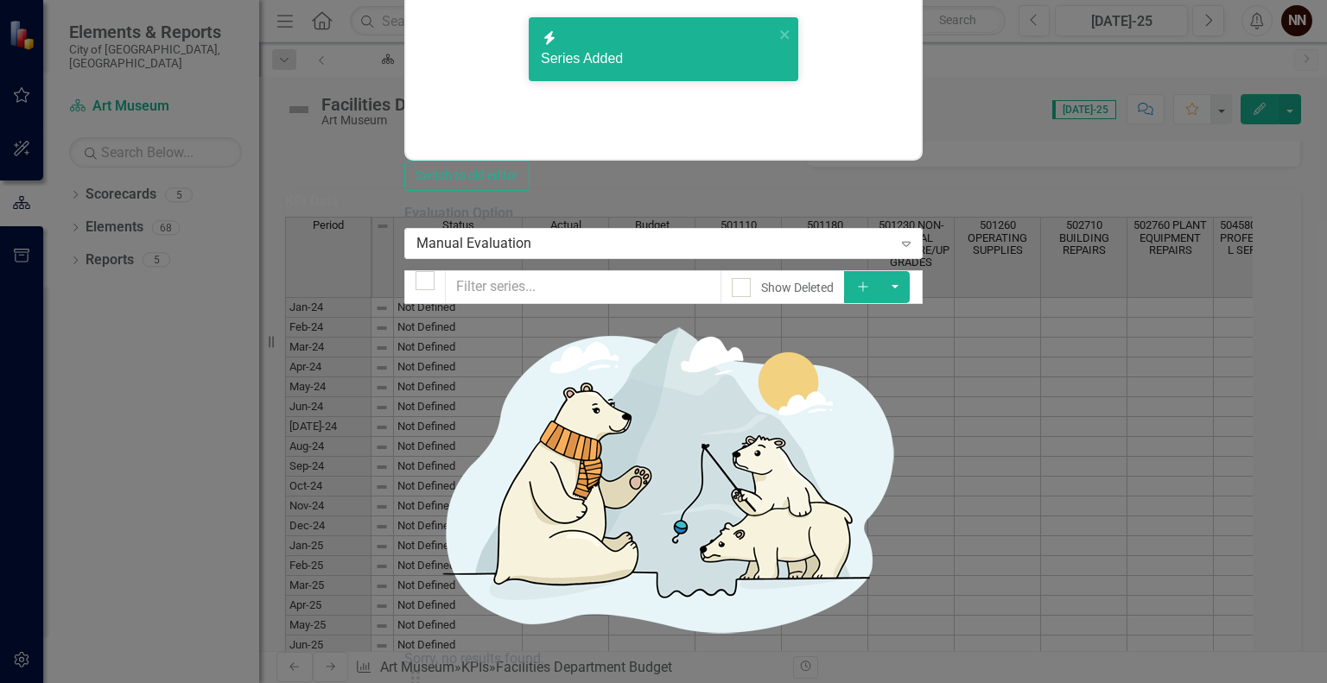
scroll to position [83, 0]
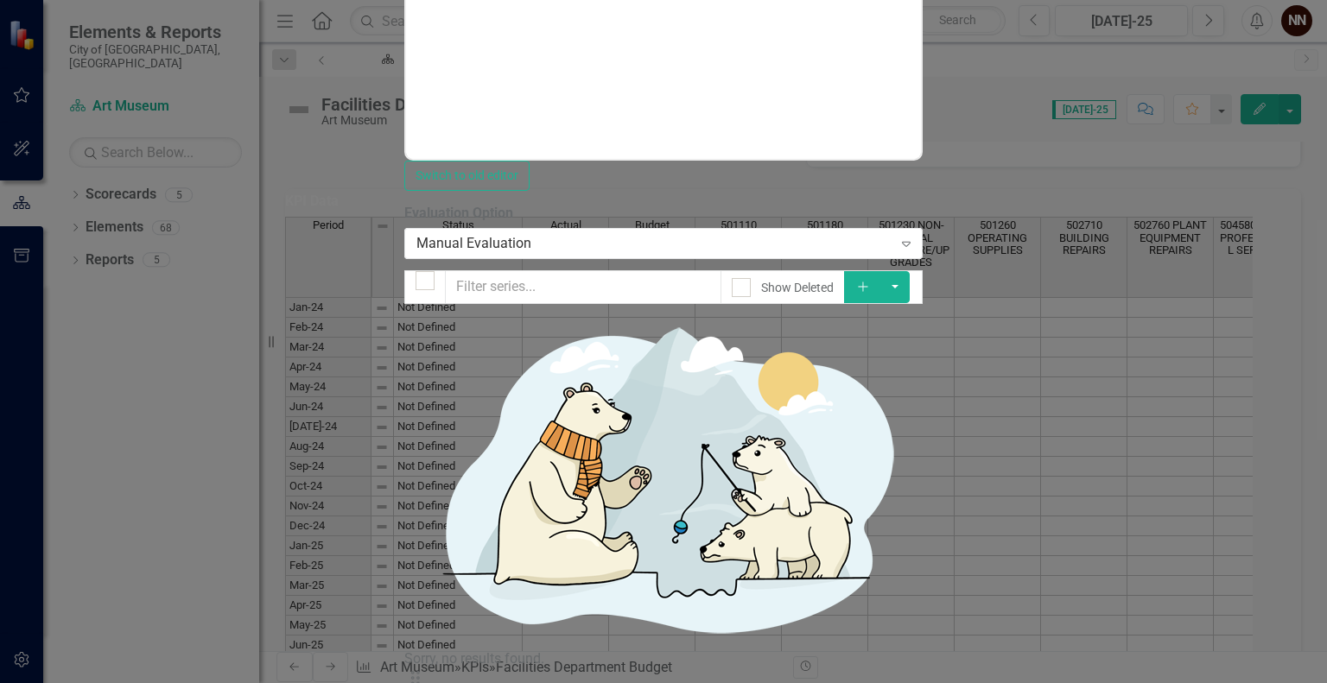
click at [871, 281] on icon "Add" at bounding box center [863, 287] width 16 height 12
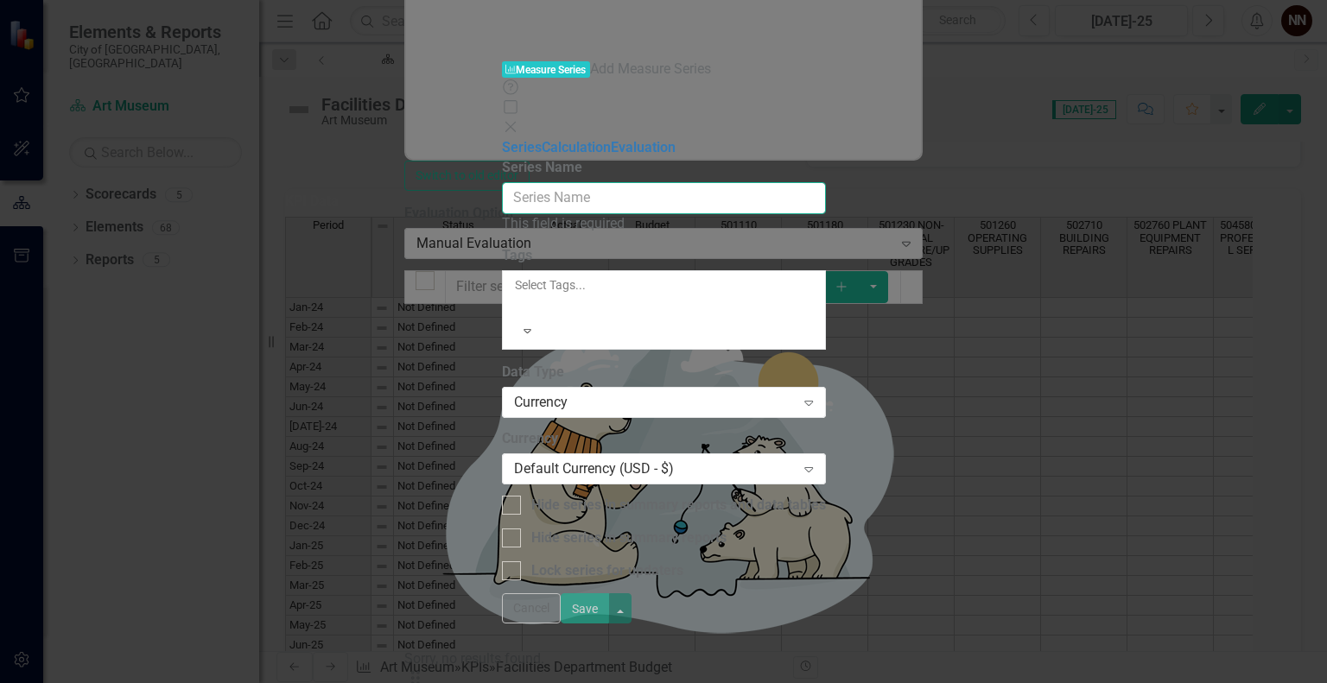
click at [826, 182] on input "Series Name" at bounding box center [664, 198] width 324 height 32
paste input "505820 BUILDING RENTAL"
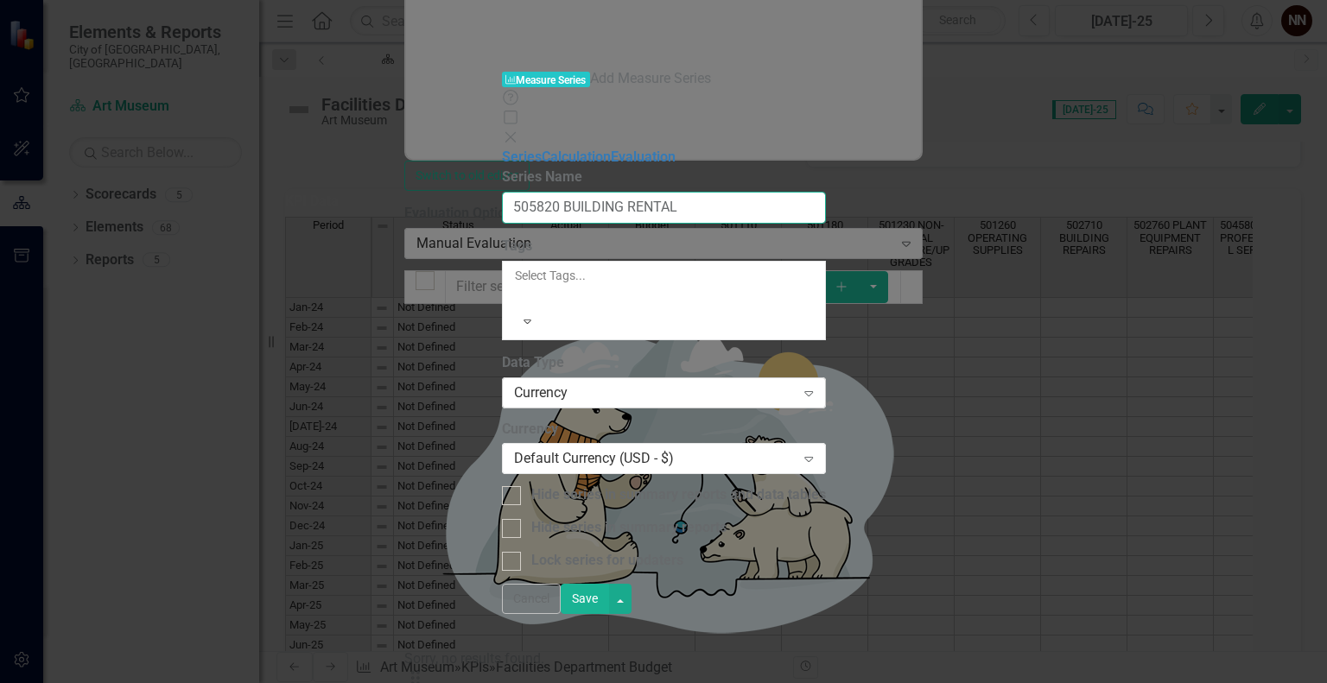
type input "505820 BUILDING RENTAL"
click at [796, 383] on div "Currency" at bounding box center [655, 393] width 282 height 20
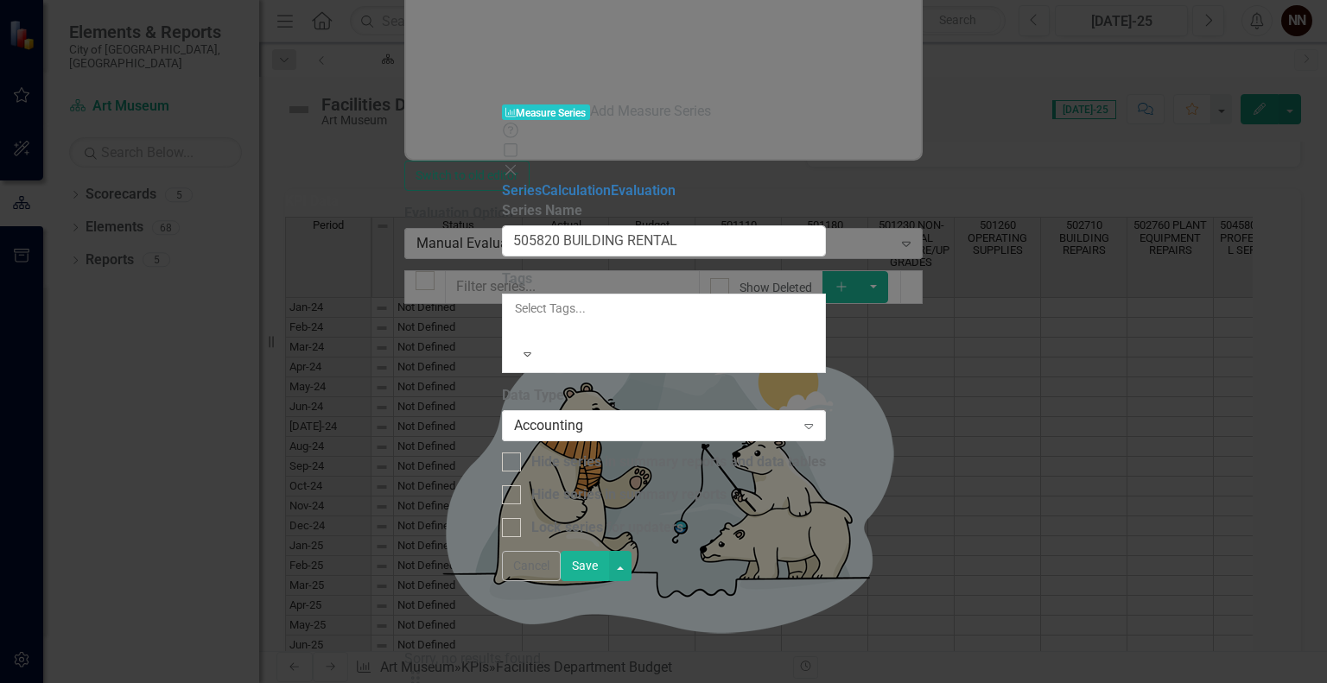
click at [609, 582] on button "Save" at bounding box center [585, 566] width 48 height 30
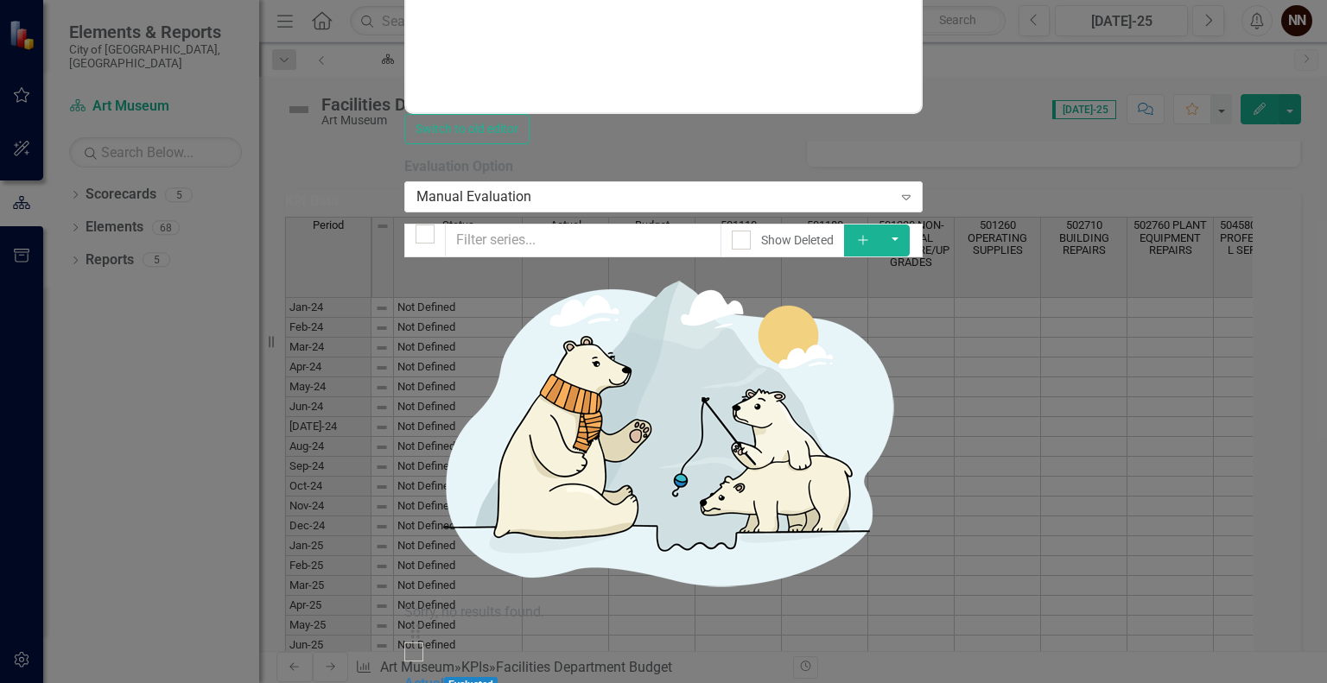
scroll to position [137, 0]
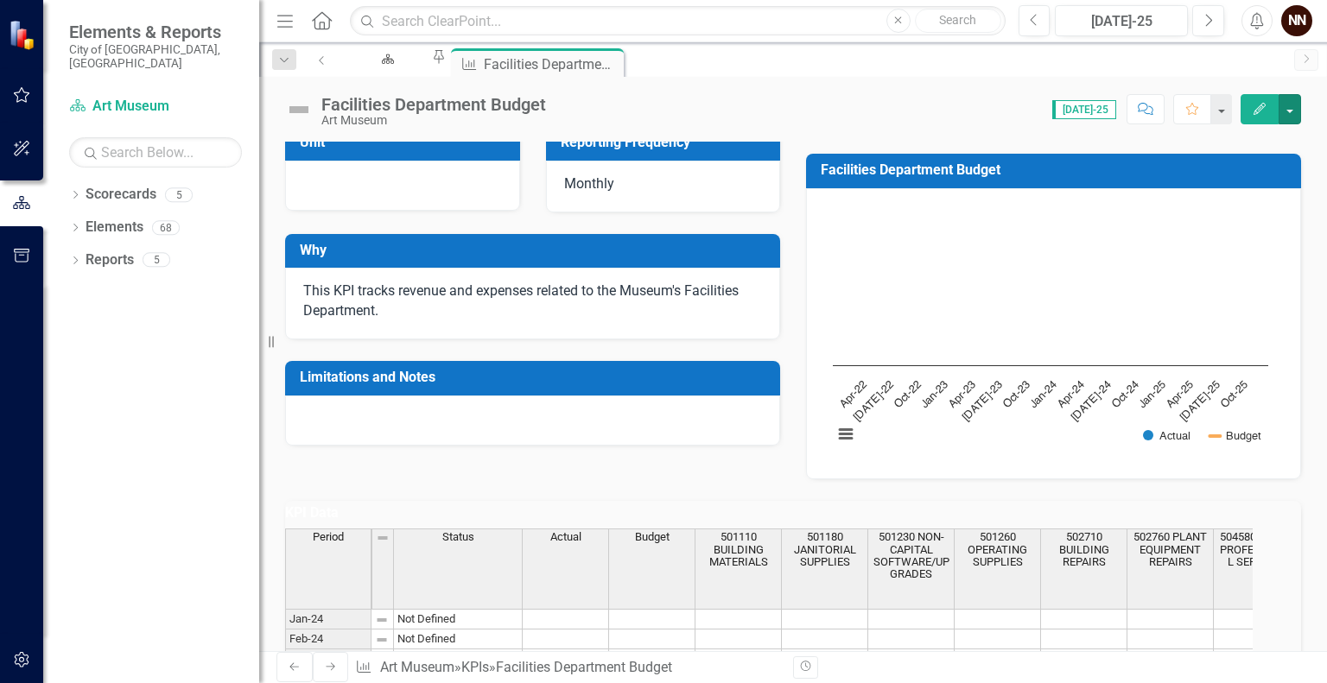
scroll to position [0, 0]
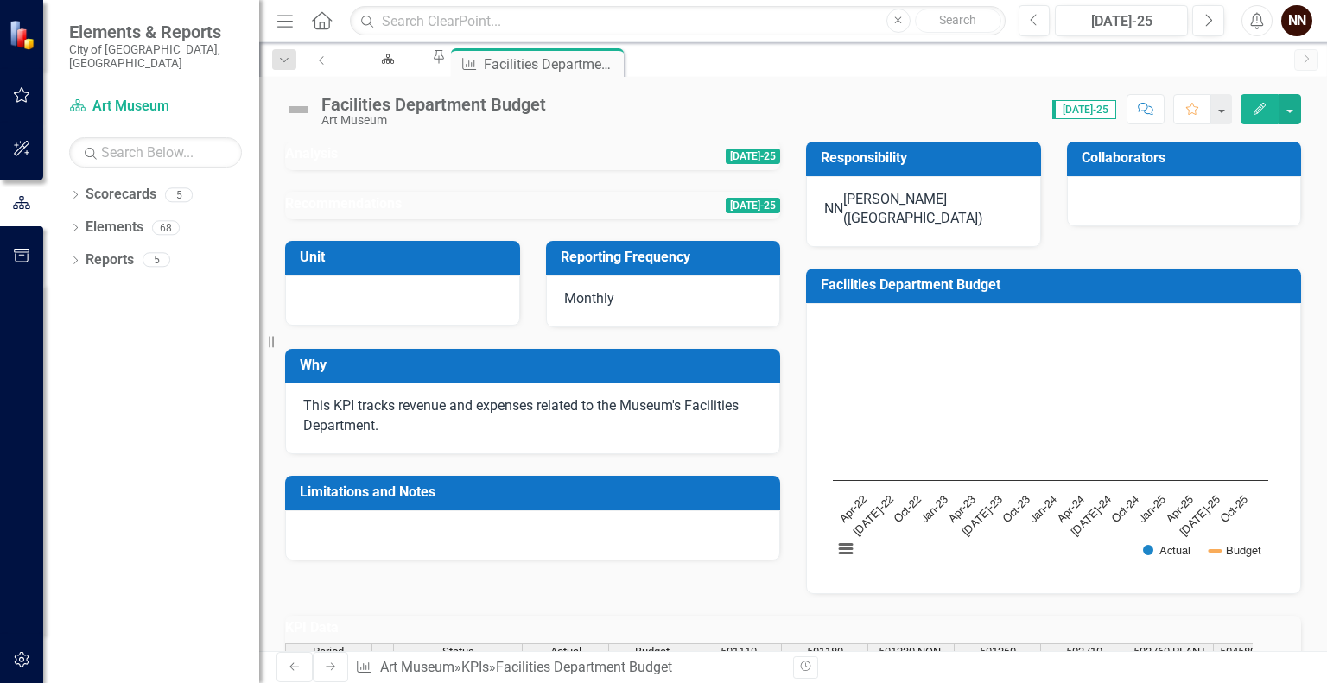
click at [1180, 162] on h3 "Collaborators" at bounding box center [1188, 158] width 212 height 16
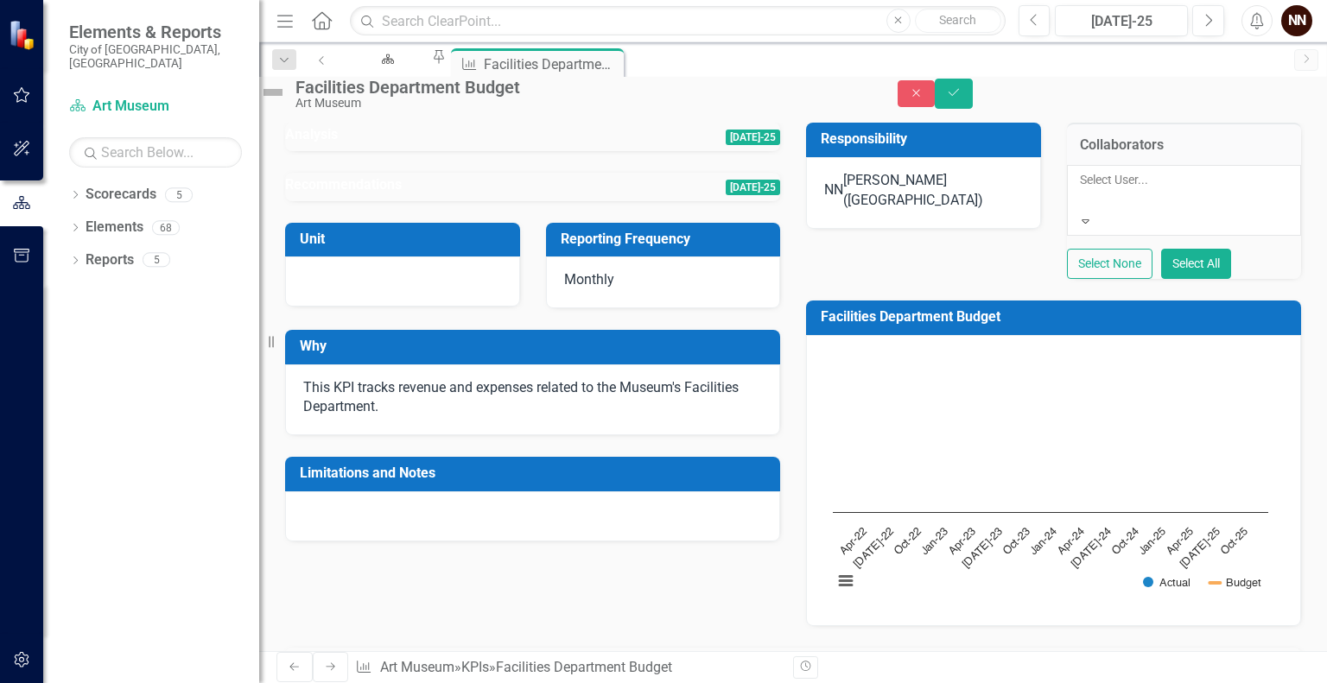
click at [1083, 207] on div at bounding box center [1081, 200] width 3 height 21
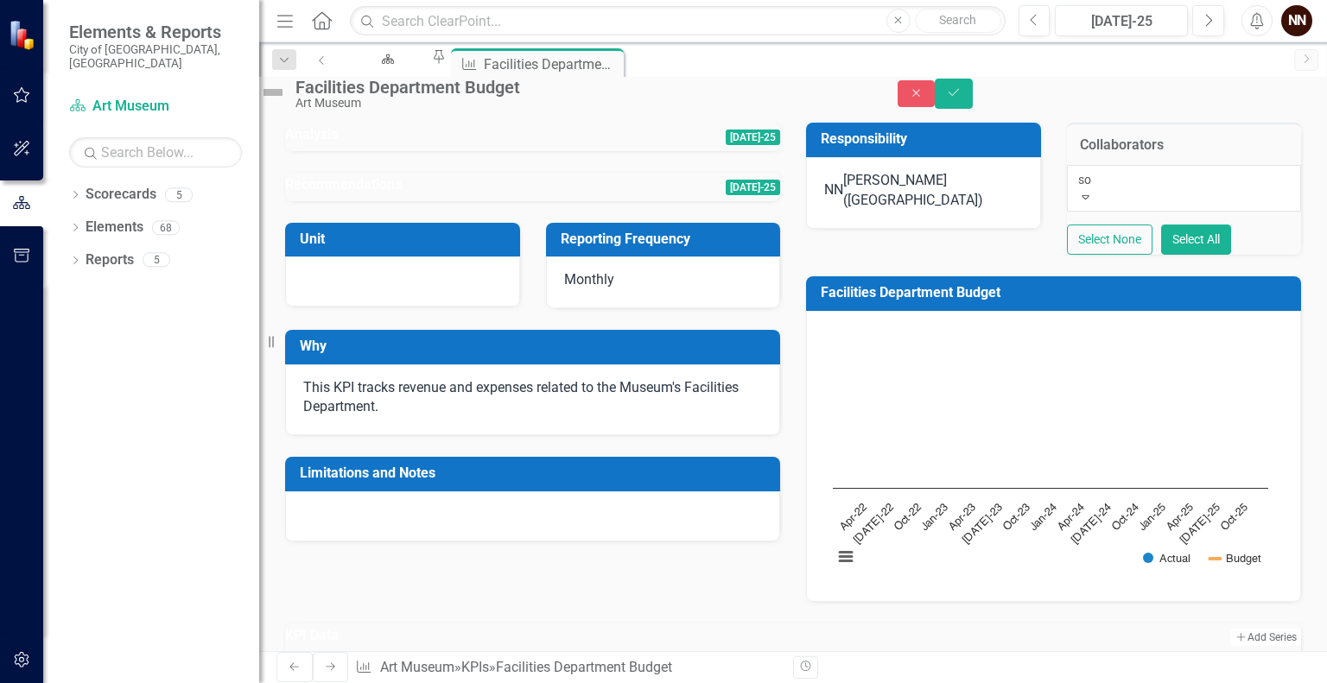
type input "sow"
click at [57, 683] on span "Jr Sow ers" at bounding box center [28, 692] width 57 height 16
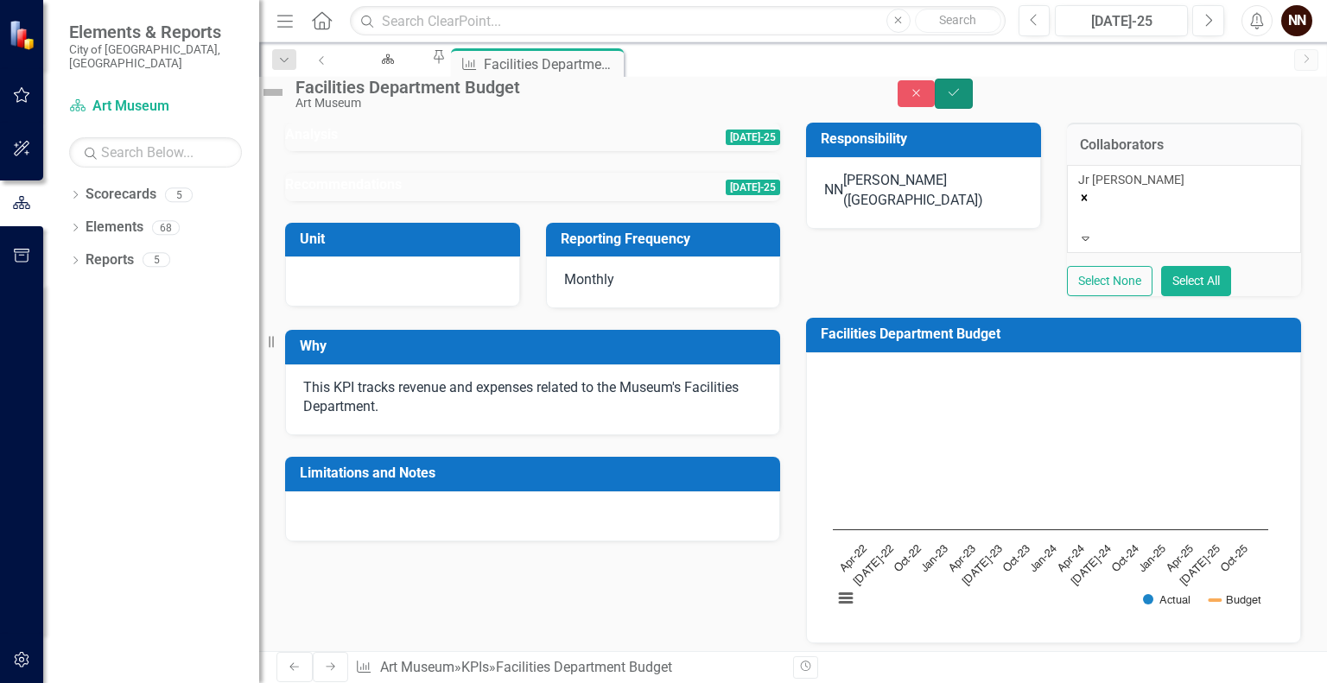
click at [962, 99] on icon "Save" at bounding box center [954, 92] width 16 height 12
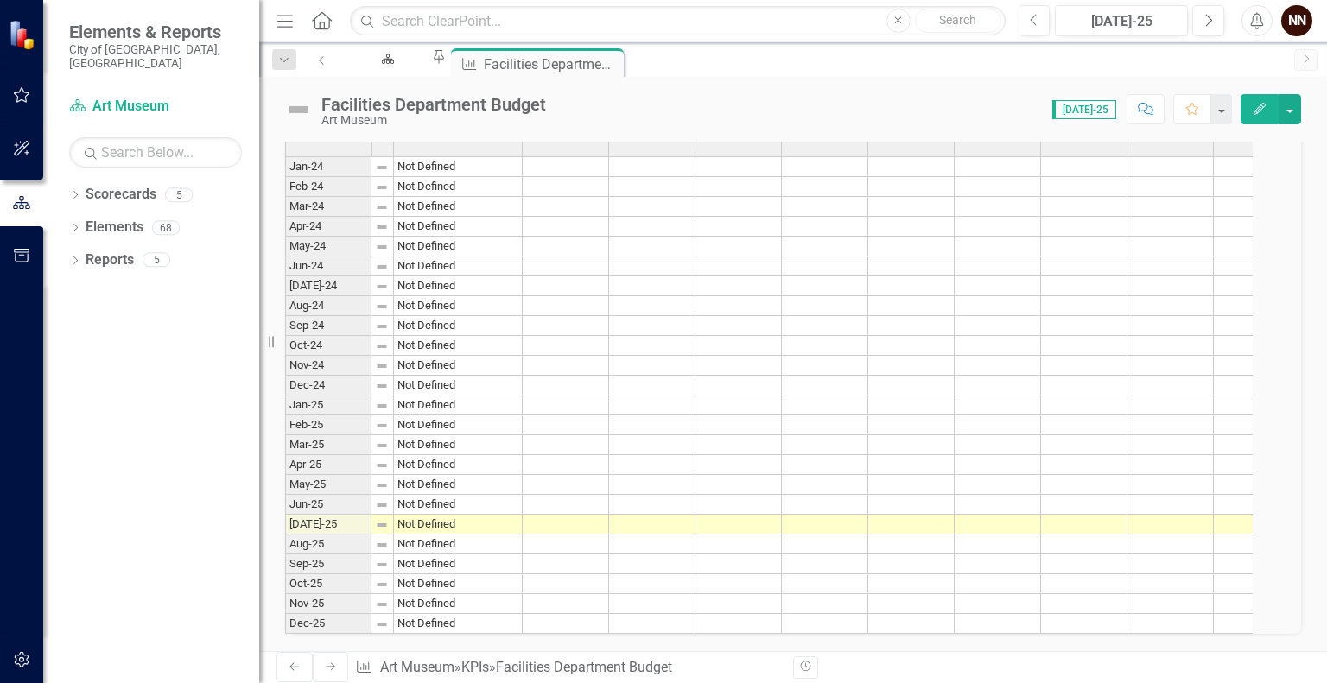
scroll to position [597, 0]
click at [835, 535] on td at bounding box center [825, 525] width 86 height 20
click at [760, 535] on td at bounding box center [739, 525] width 86 height 20
type textarea "0"
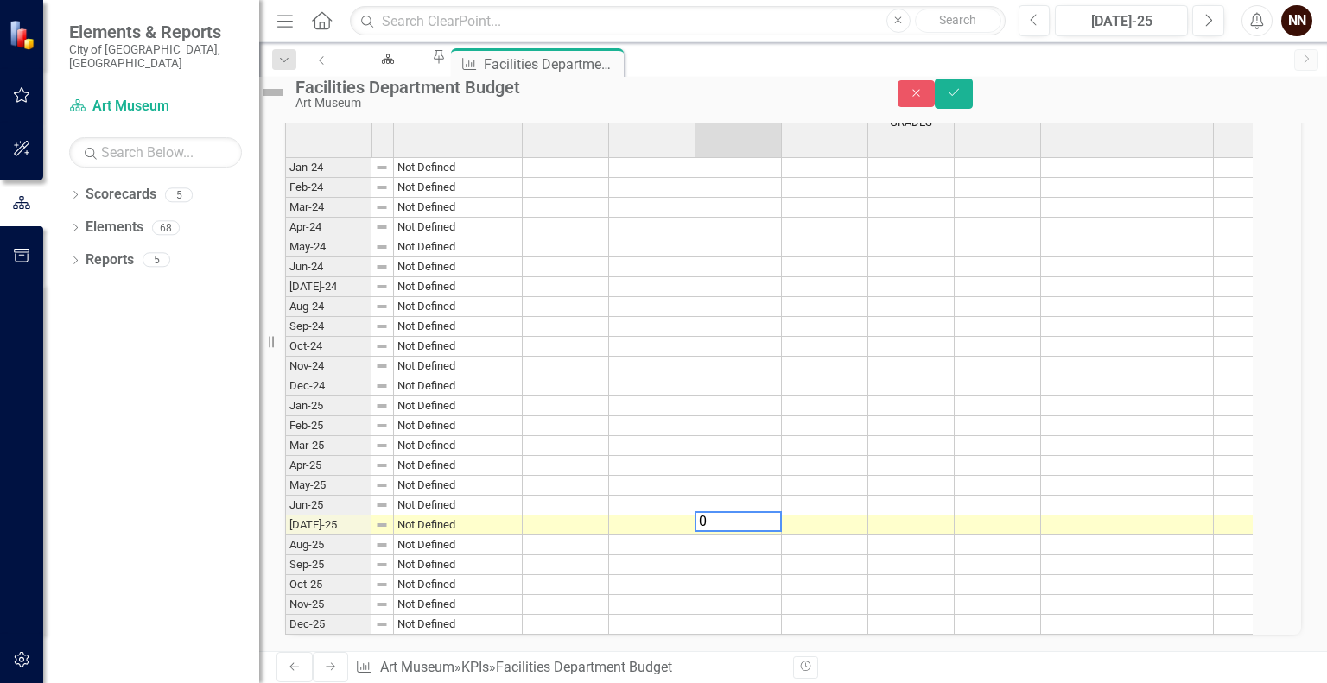
scroll to position [602, 0]
type textarea "-28.46"
type textarea "427.98"
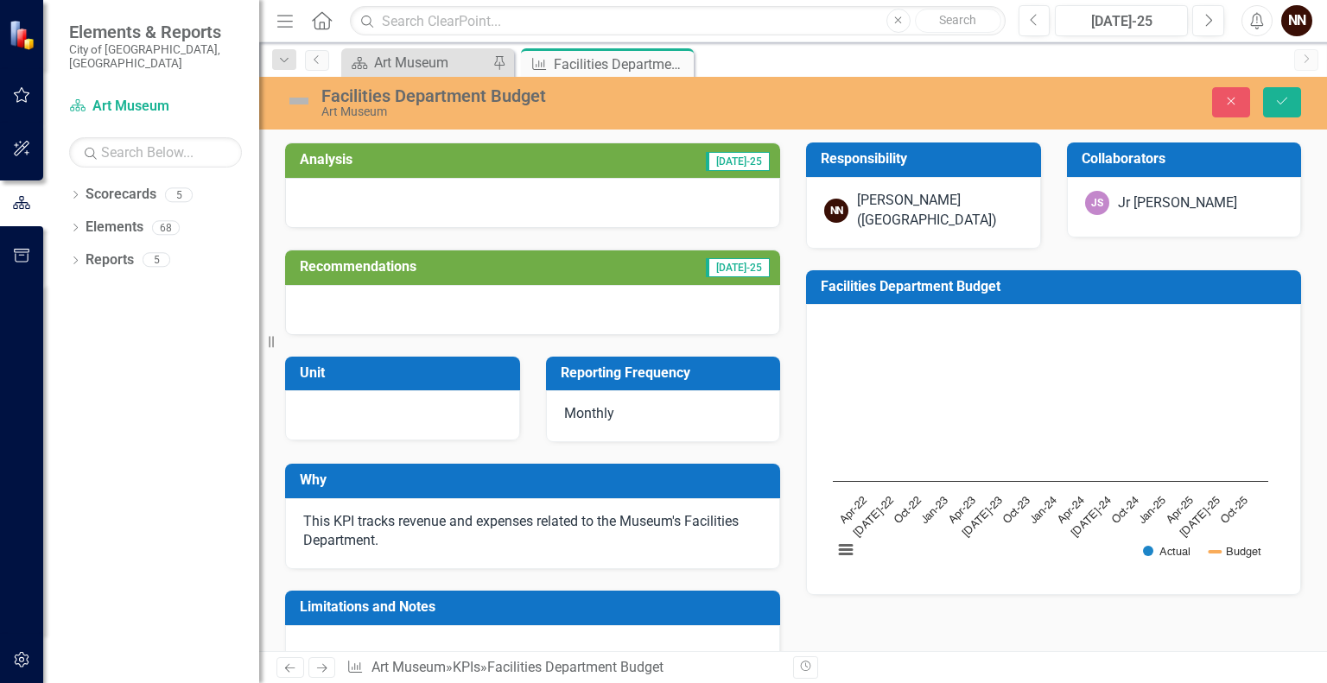
scroll to position [602, 0]
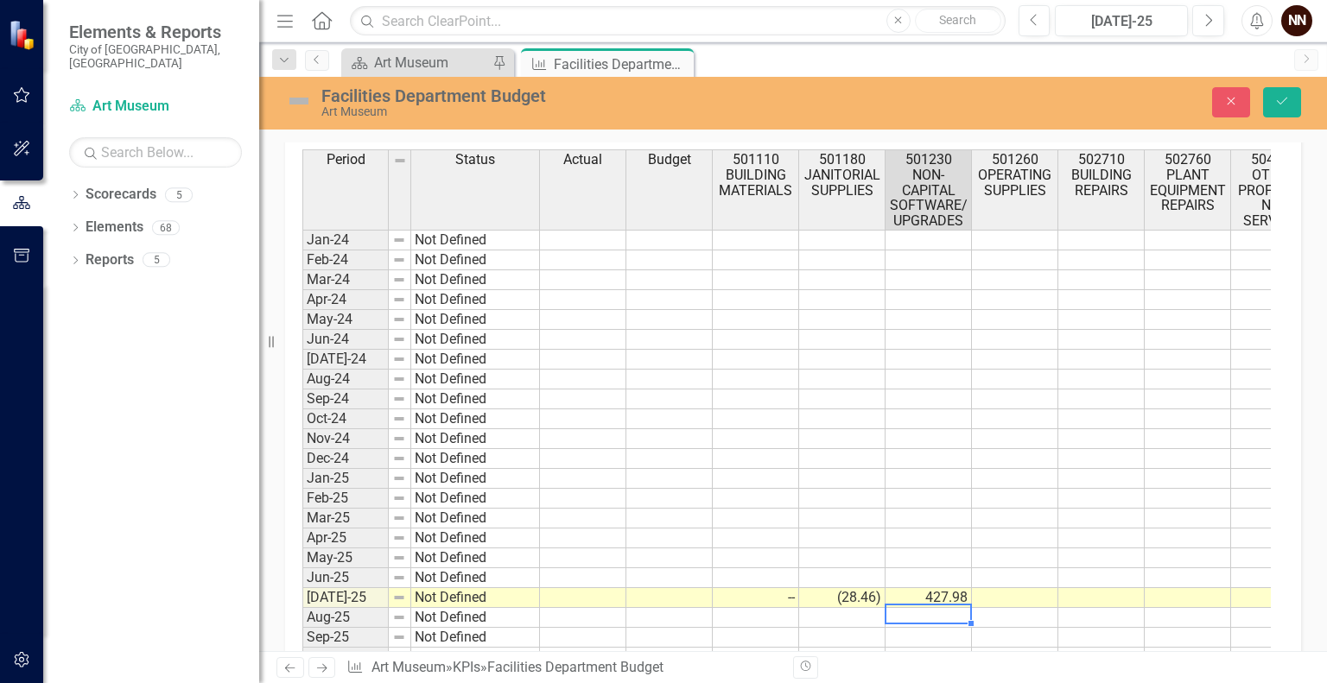
click at [938, 609] on td at bounding box center [929, 618] width 86 height 20
type textarea "105.21"
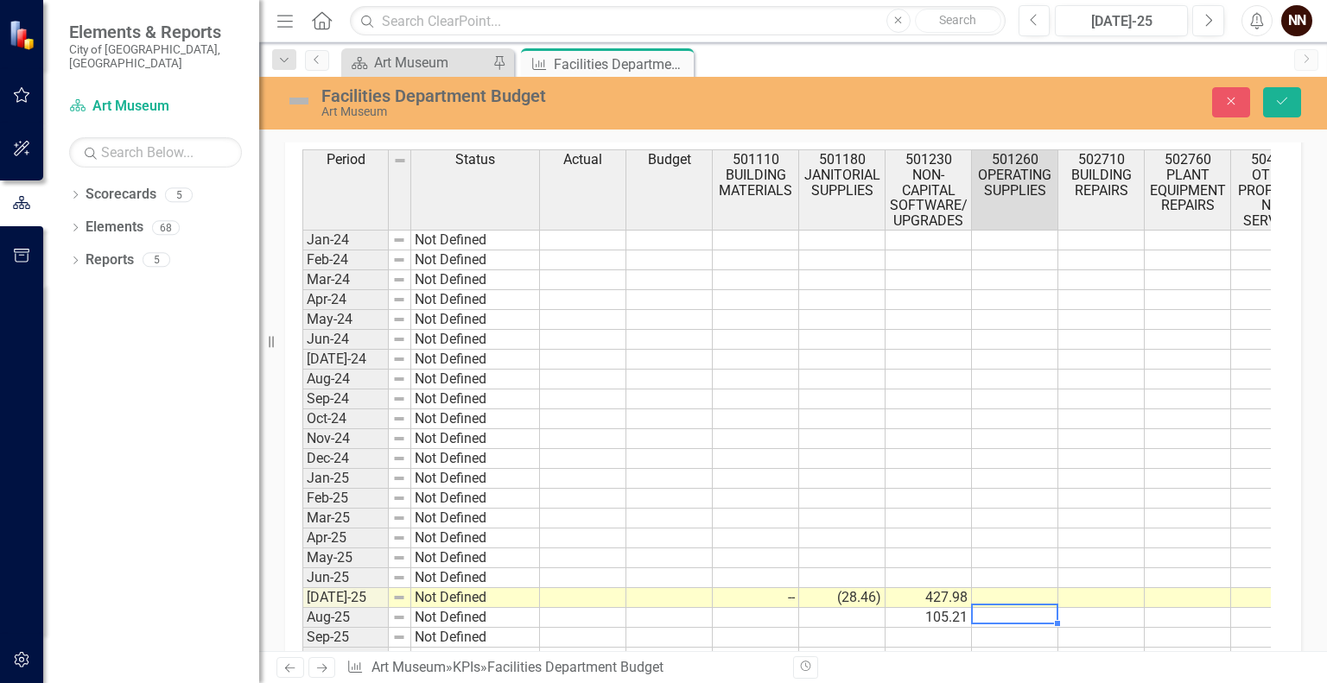
click at [302, 583] on div "Period Status Actual Budget 501110 BUILDING MATERIALS 501180 JANITORIAL SUPPLIE…" at bounding box center [302, 428] width 0 height 558
type textarea "427.98"
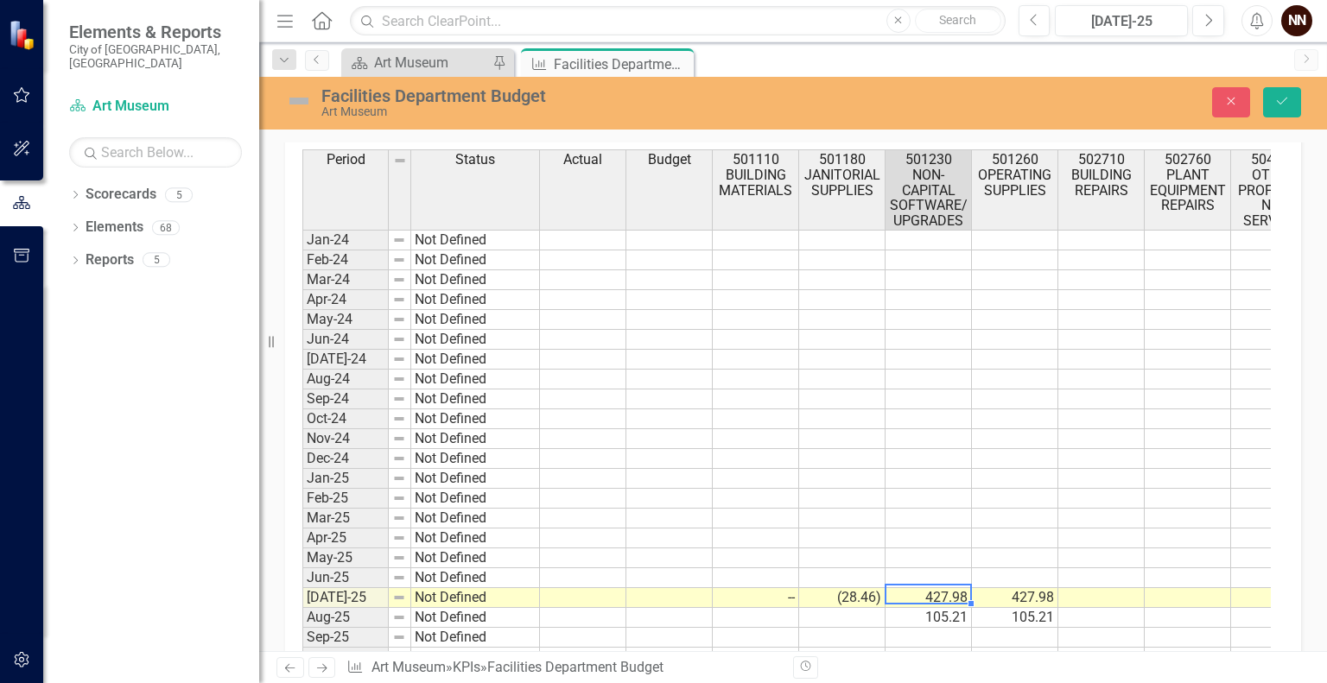
click at [960, 589] on td "427.98" at bounding box center [929, 598] width 86 height 20
type textarea "0"
click at [1075, 588] on td at bounding box center [1102, 598] width 86 height 20
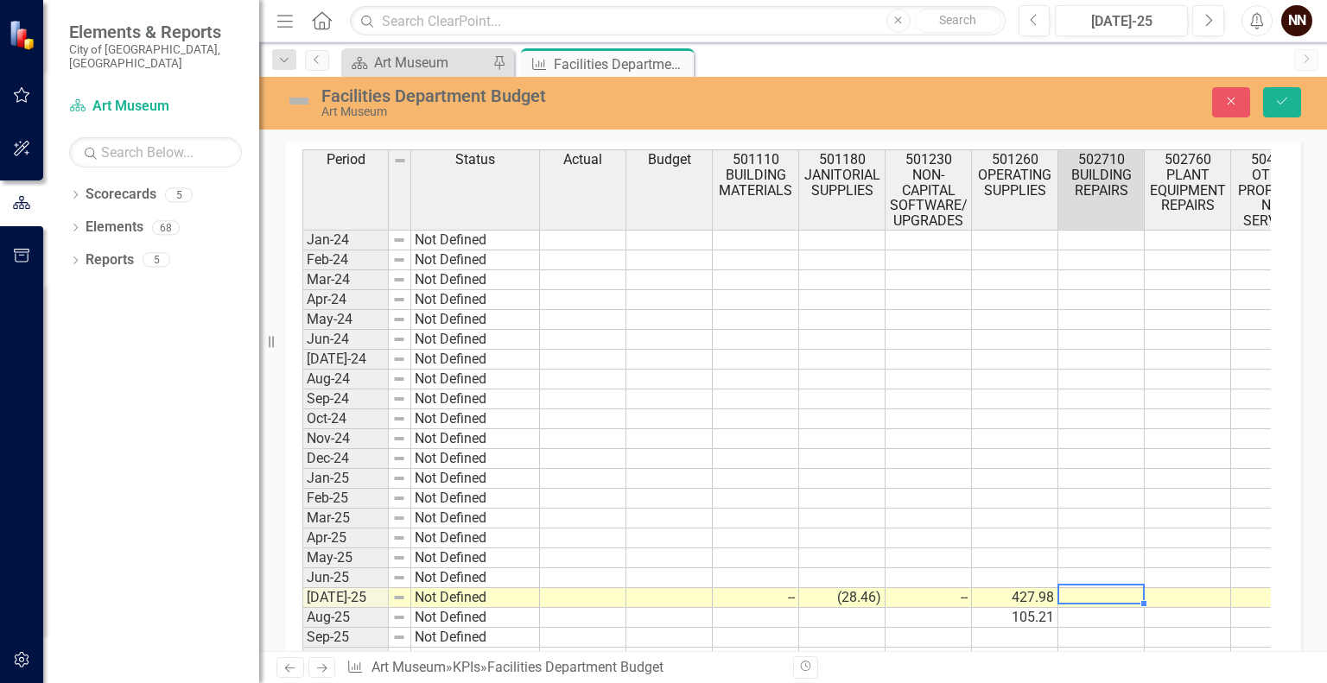
type textarea "0"
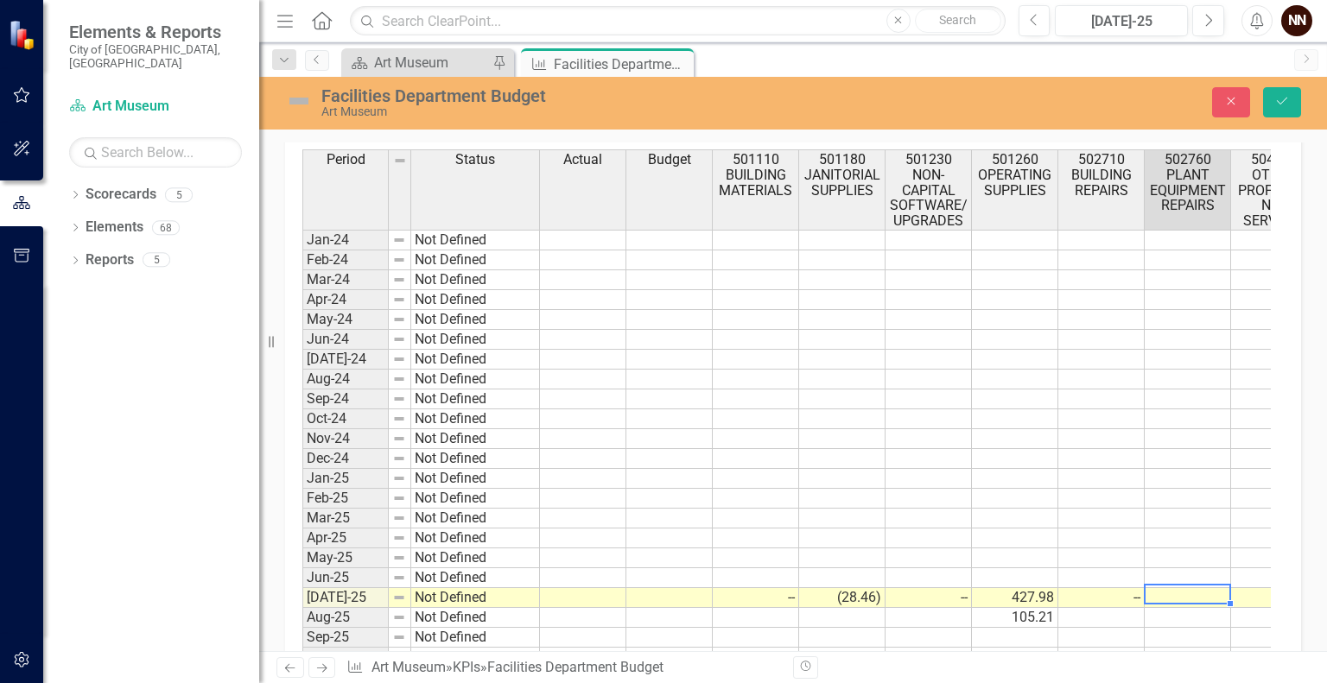
type textarea "0"
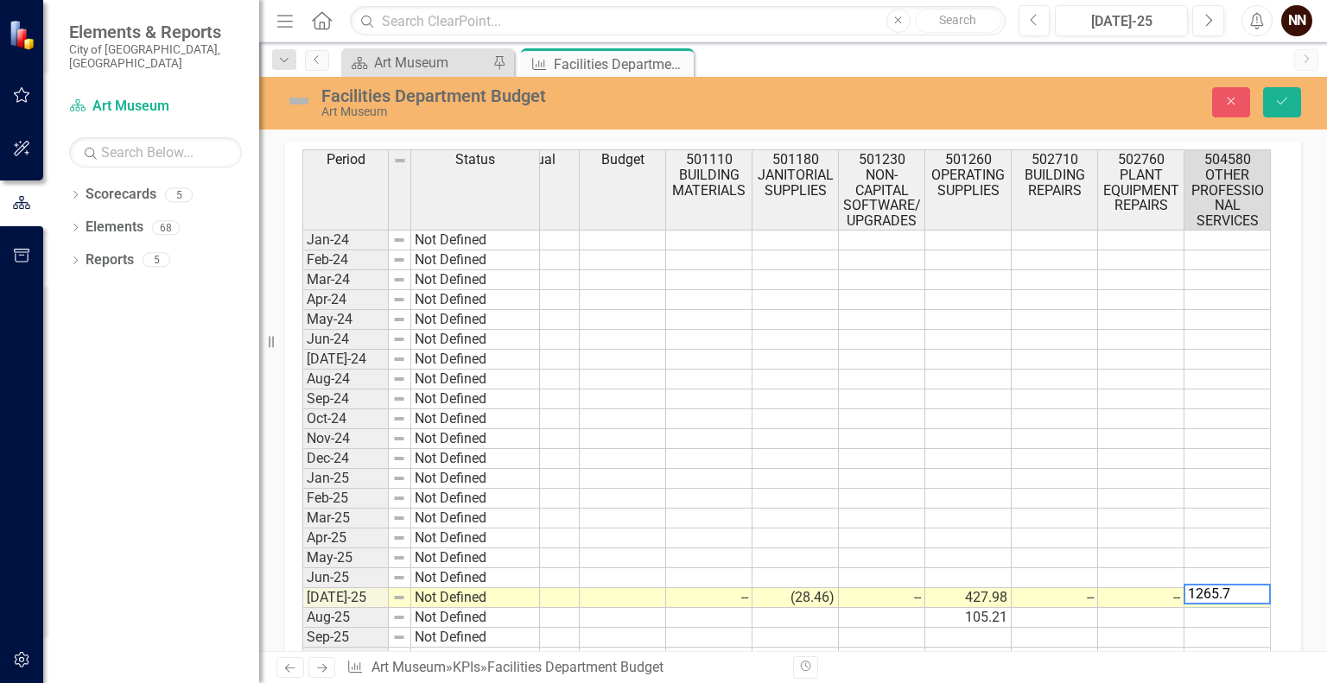
type textarea "1265.76"
type textarea "1080"
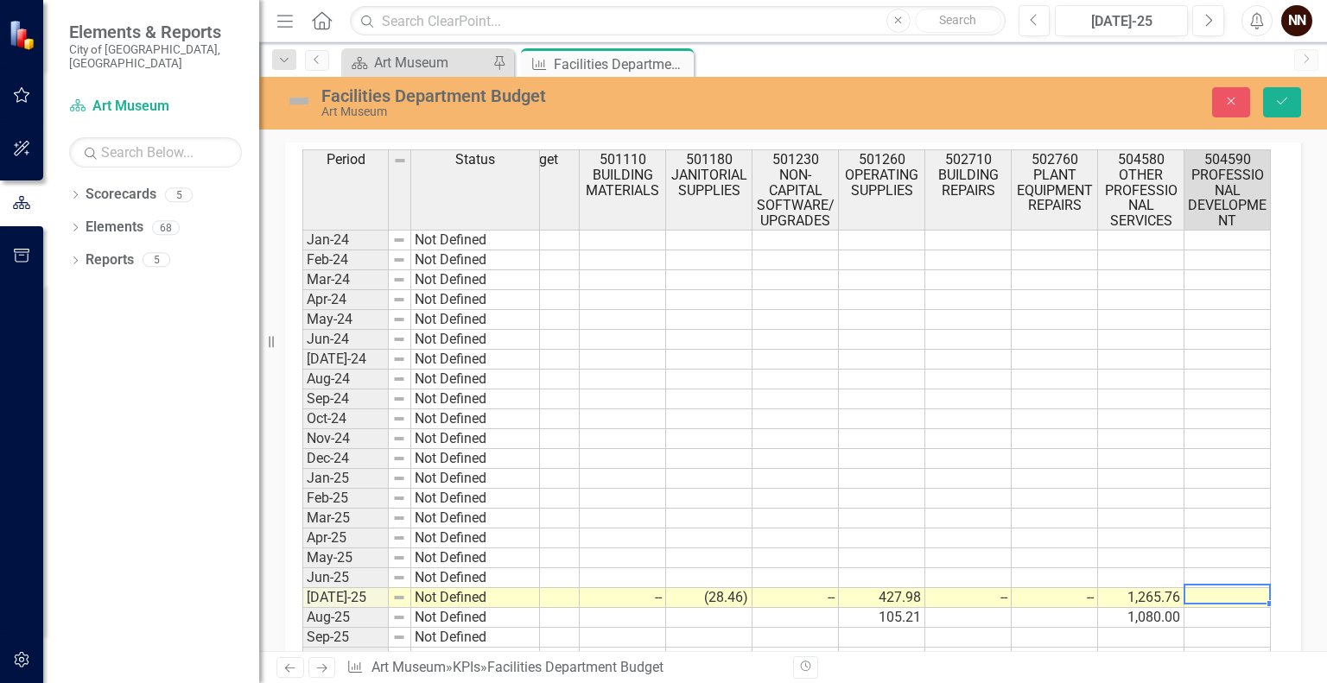
click at [1237, 594] on td at bounding box center [1228, 598] width 86 height 20
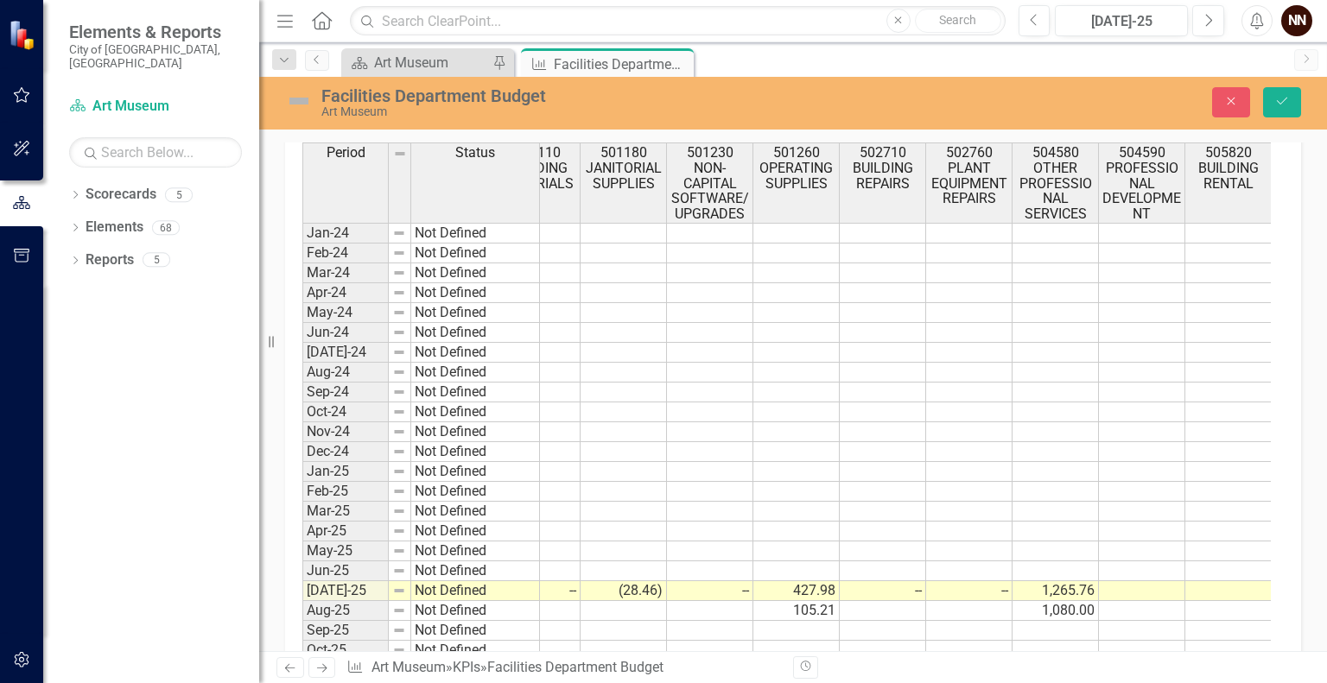
scroll to position [600, 0]
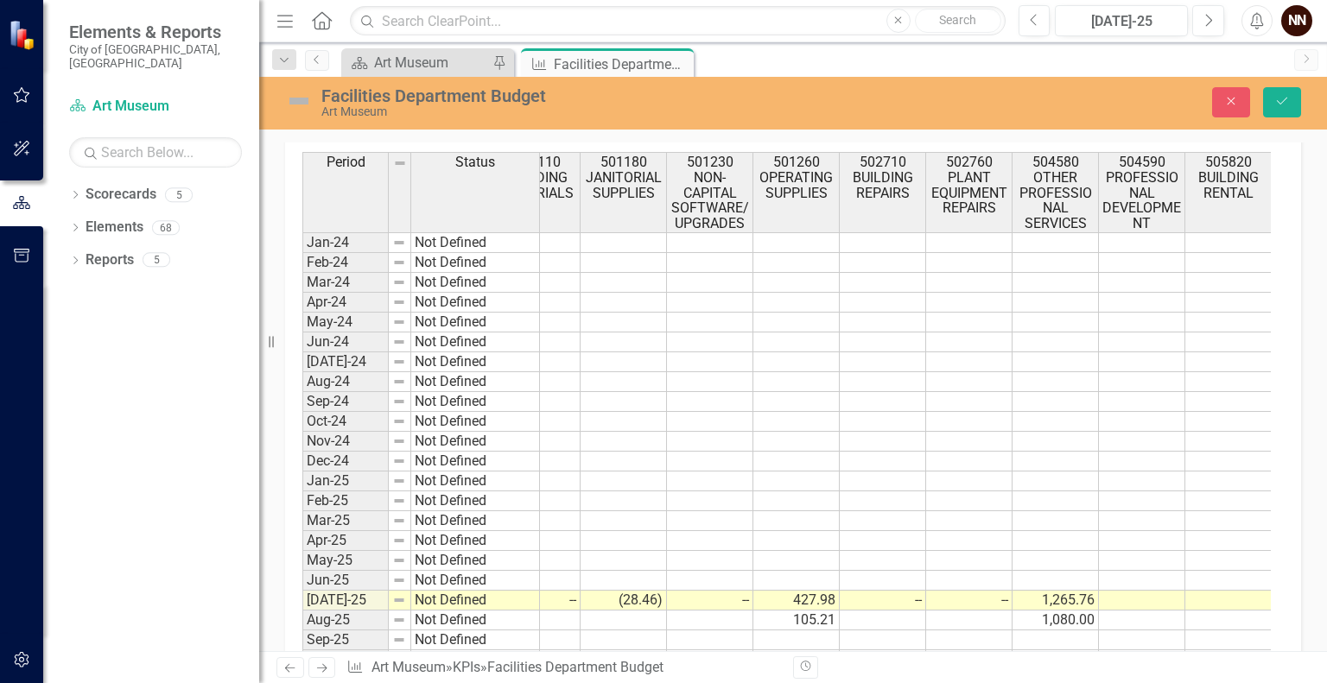
click at [1151, 594] on td at bounding box center [1142, 601] width 86 height 20
type textarea "0"
click at [1288, 108] on button "Save" at bounding box center [1282, 102] width 38 height 30
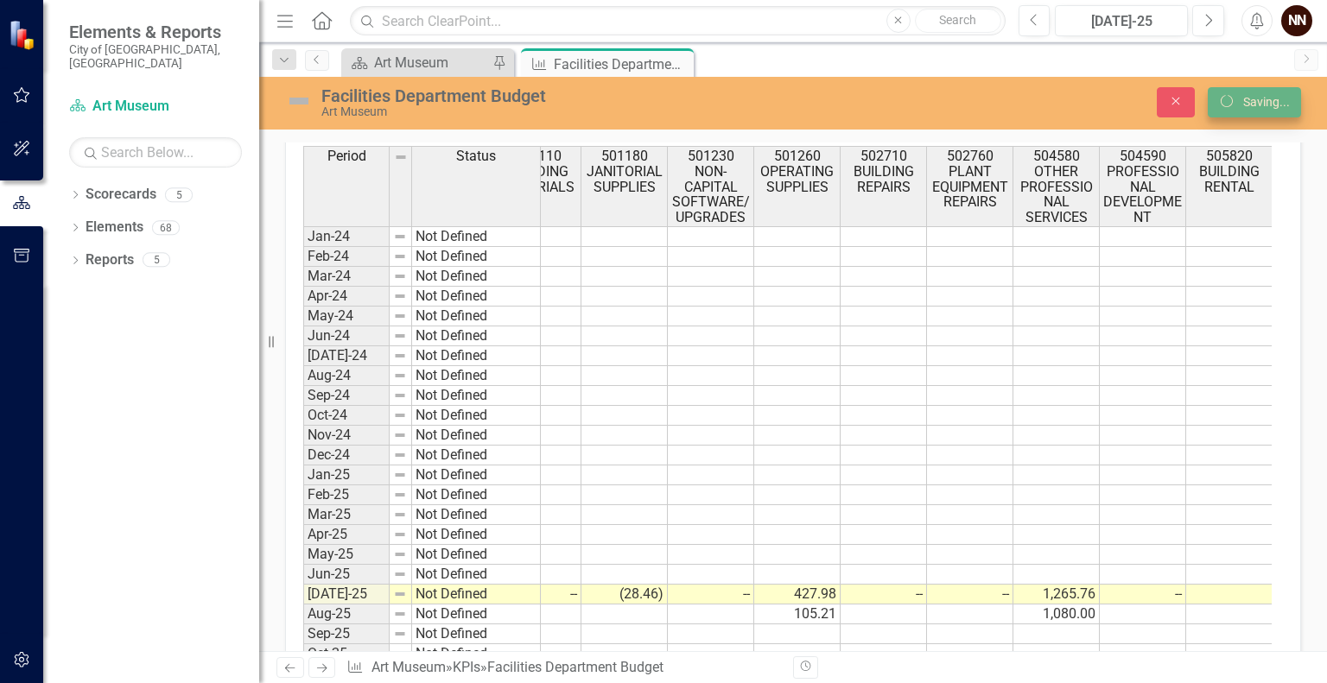
scroll to position [594, 0]
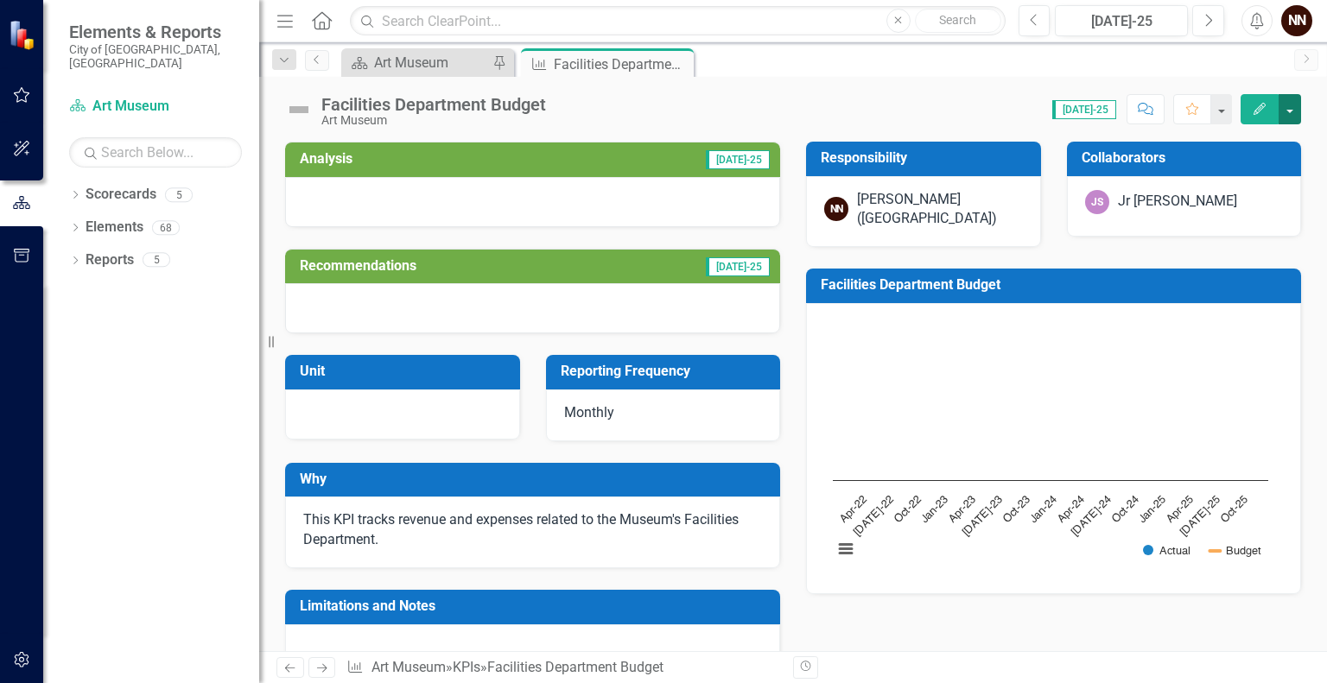
click at [1289, 113] on button "button" at bounding box center [1290, 109] width 22 height 30
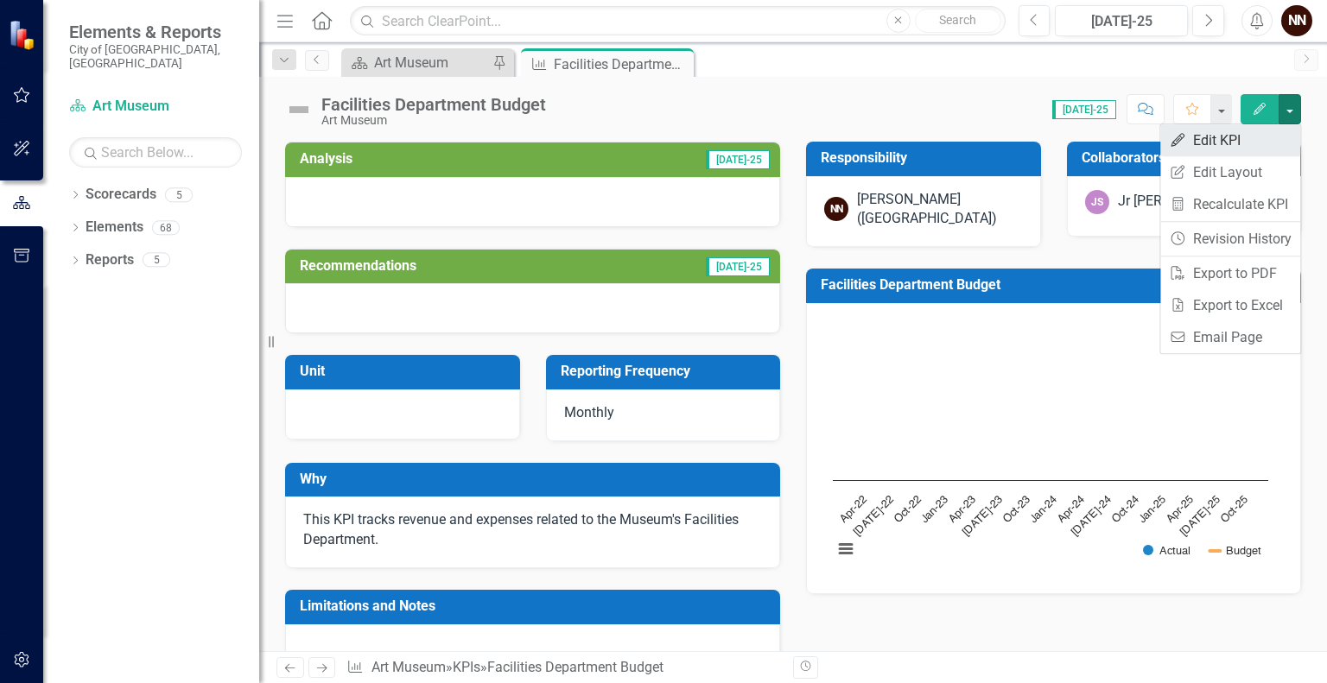
click at [1243, 148] on link "Edit Edit KPI" at bounding box center [1230, 140] width 140 height 32
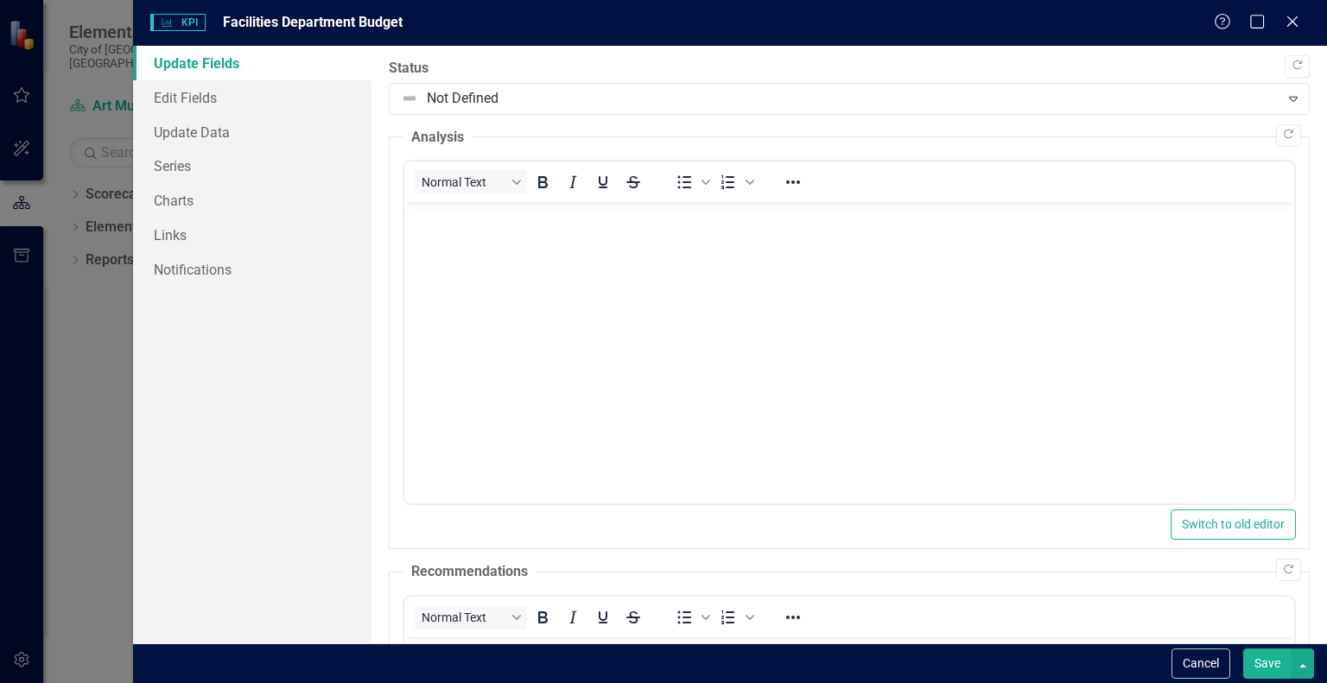
scroll to position [0, 0]
click at [251, 170] on link "Series" at bounding box center [252, 166] width 238 height 35
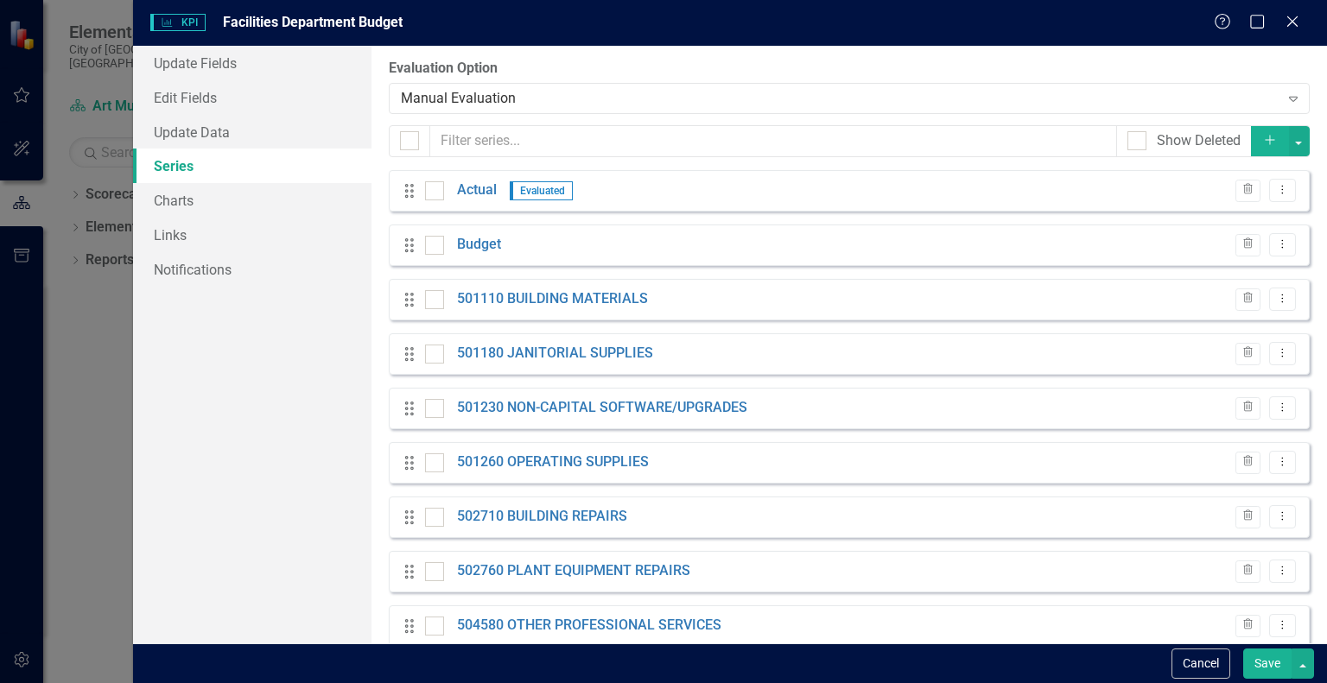
click at [1262, 135] on icon "Add" at bounding box center [1270, 140] width 16 height 12
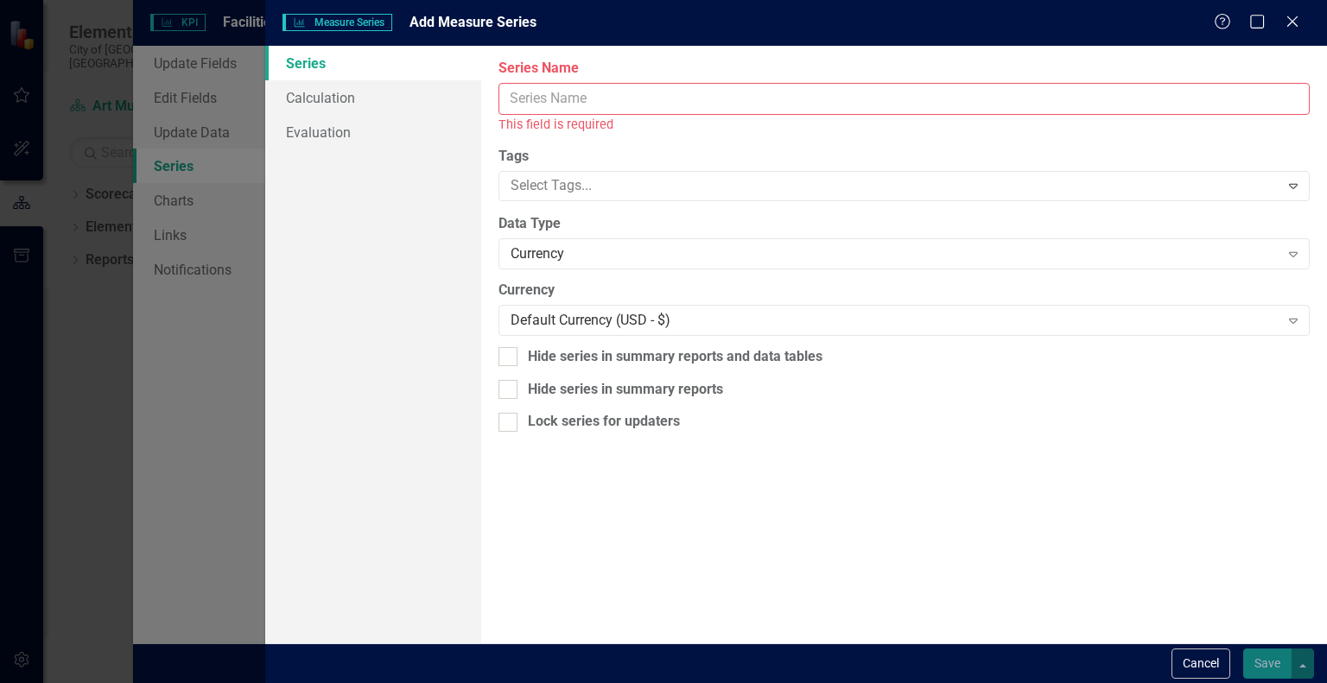
click at [904, 95] on input "Series Name" at bounding box center [904, 99] width 811 height 32
paste input "505530 SANITATION"
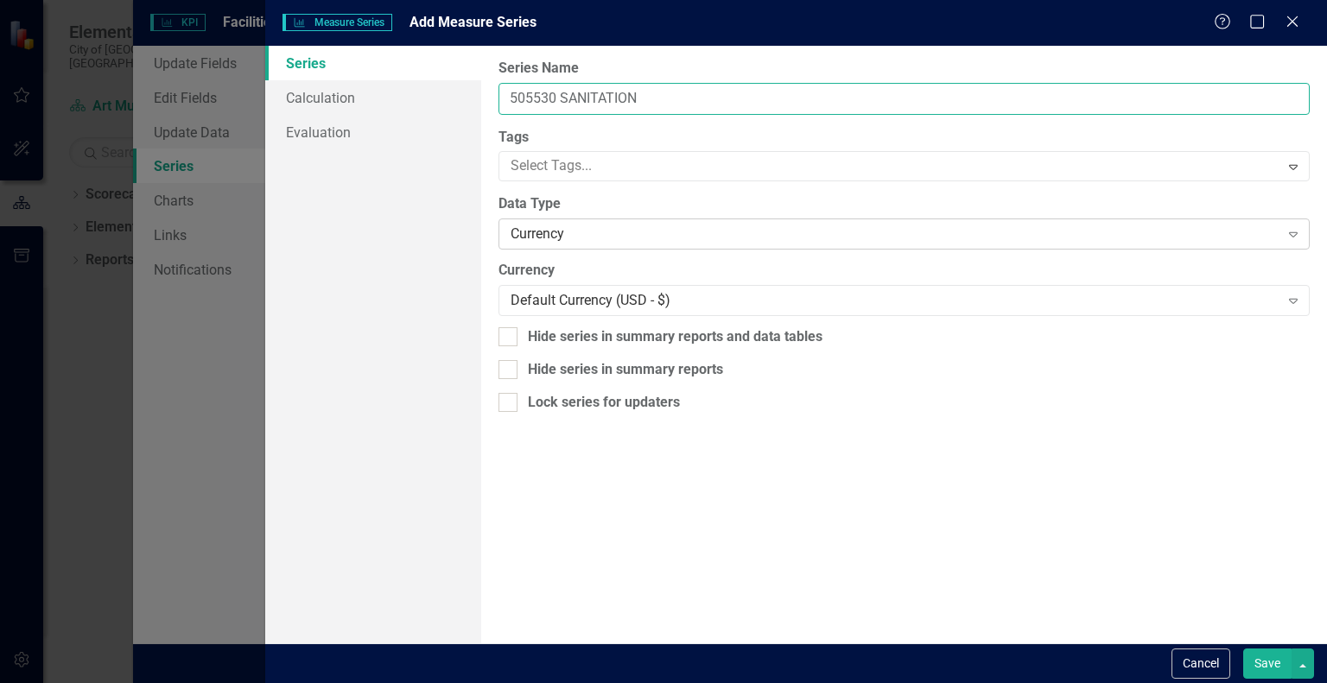
type input "505530 SANITATION"
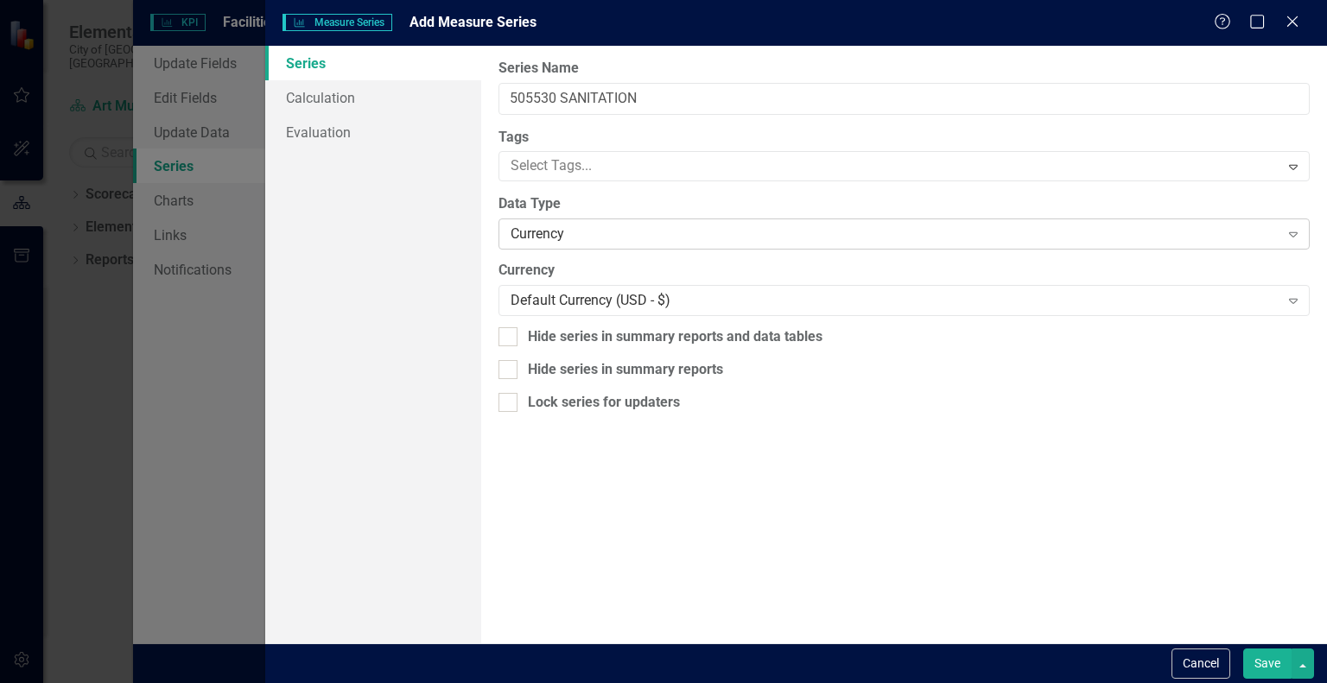
click at [699, 239] on div "Currency" at bounding box center [895, 235] width 768 height 20
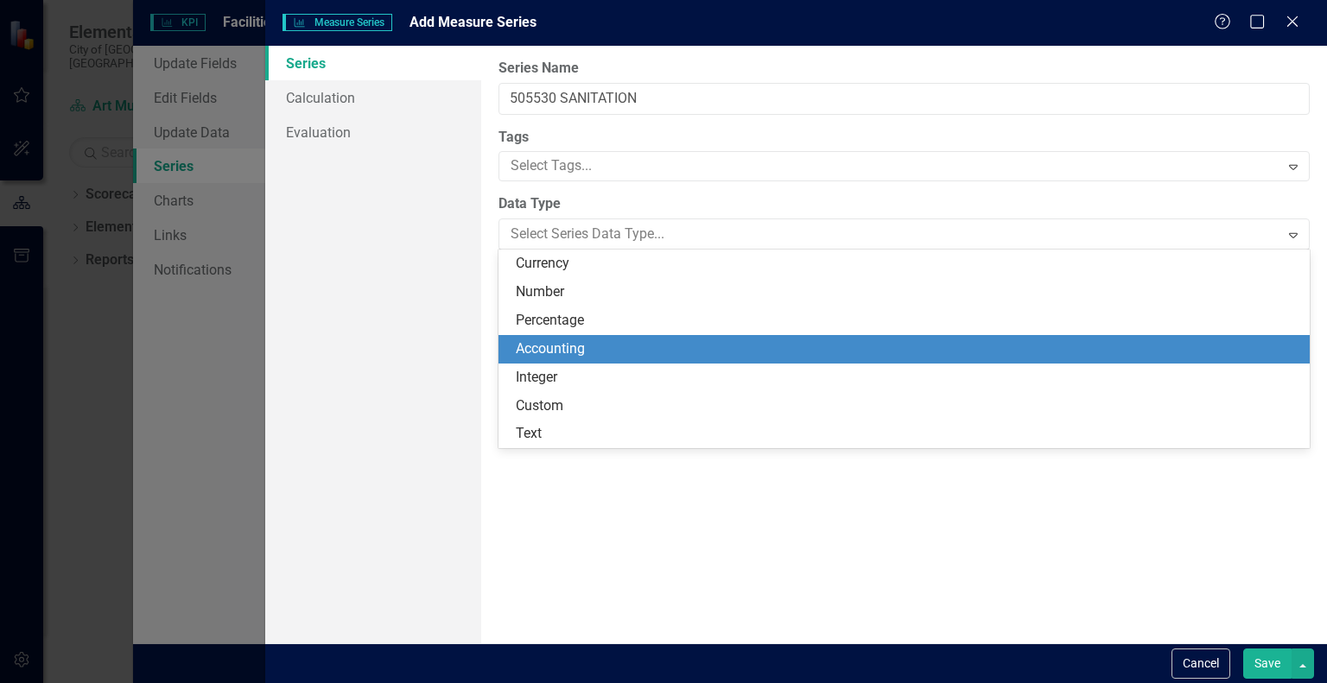
click at [632, 340] on div "Accounting" at bounding box center [908, 350] width 784 height 20
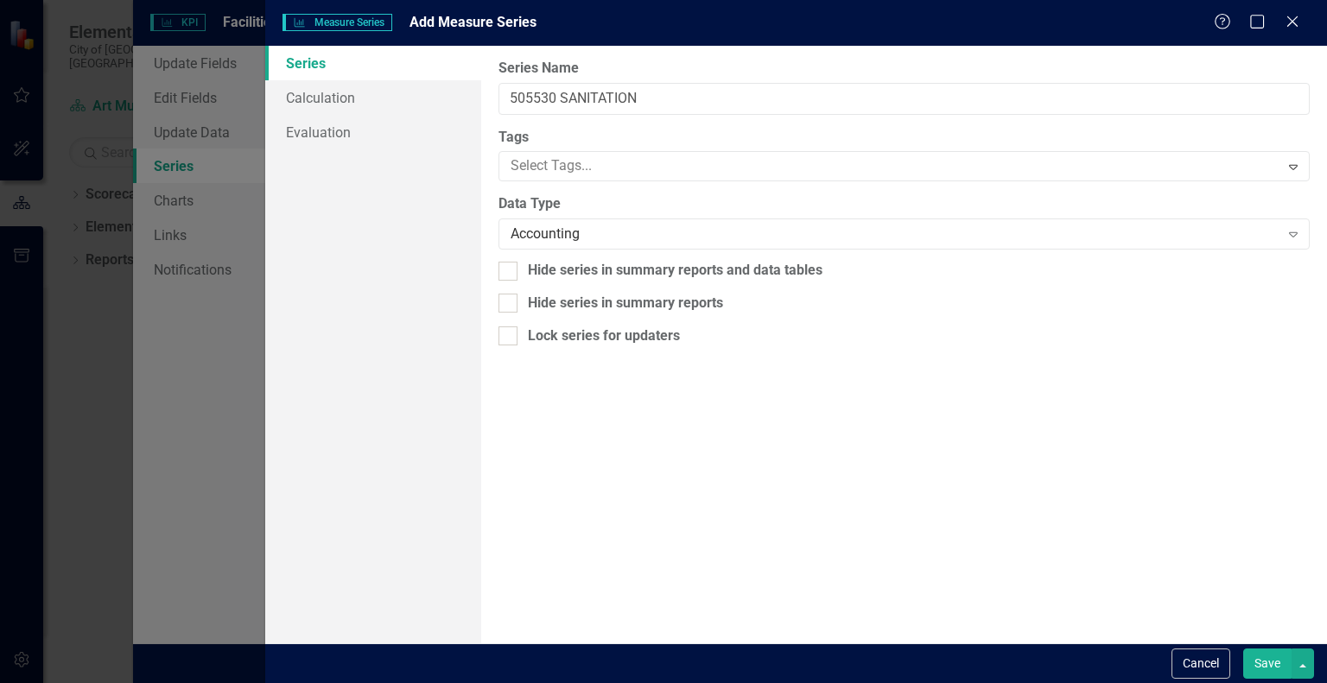
click at [1274, 663] on button "Save" at bounding box center [1267, 664] width 48 height 30
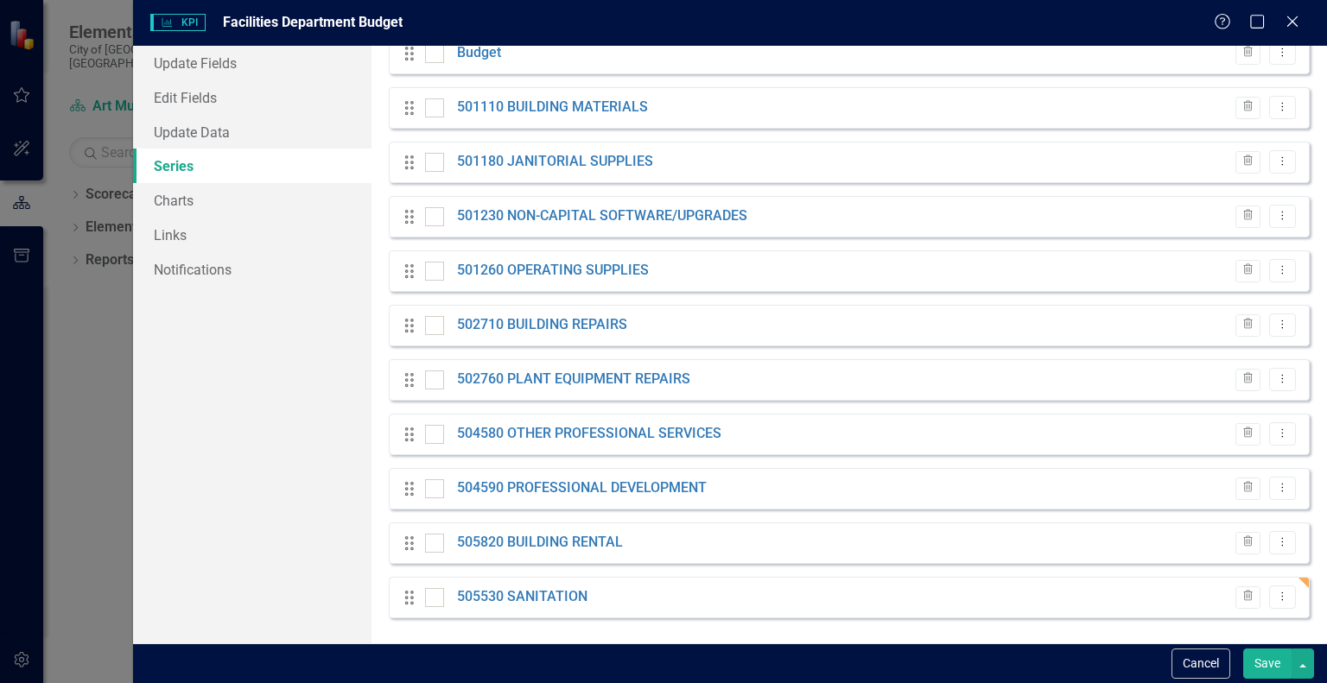
scroll to position [193, 0]
drag, startPoint x: 410, startPoint y: 604, endPoint x: 412, endPoint y: 538, distance: 65.7
click at [412, 538] on div "Drag Actual Evaluated Trash Dropdown Menu Drag Budget Trash Dropdown Menu Drag …" at bounding box center [849, 298] width 921 height 640
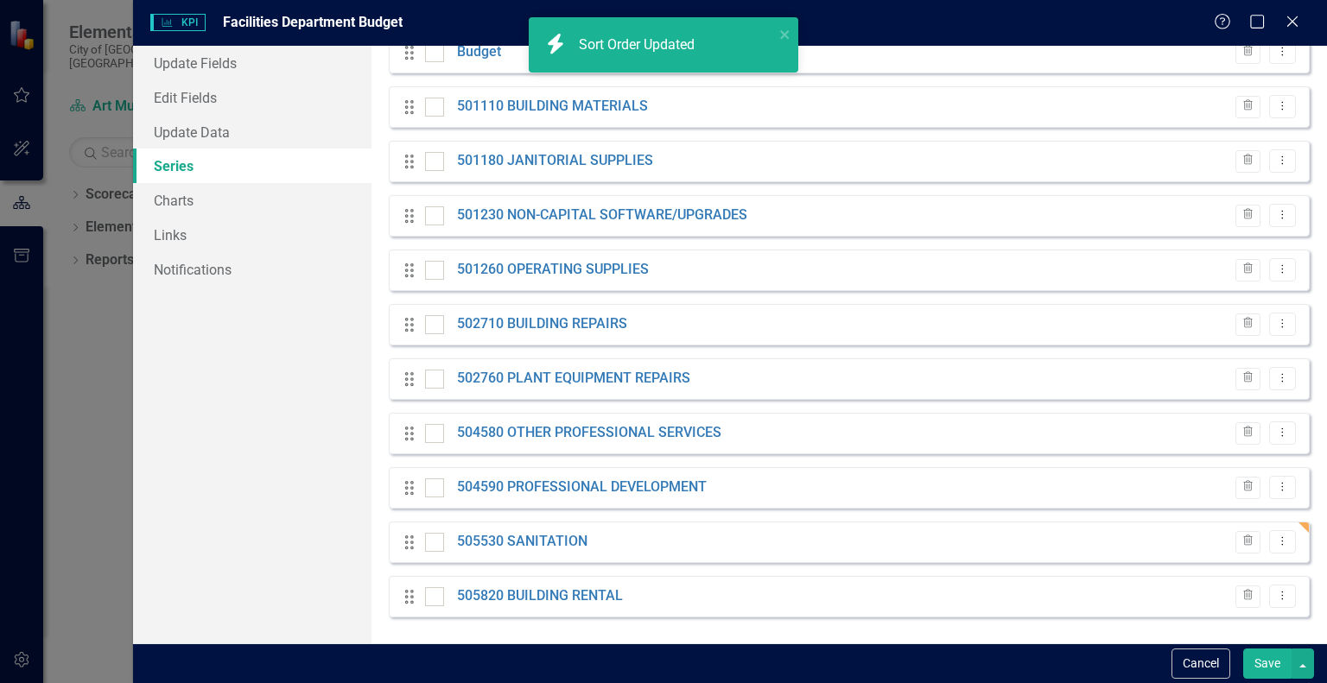
click at [1279, 663] on button "Save" at bounding box center [1267, 664] width 48 height 30
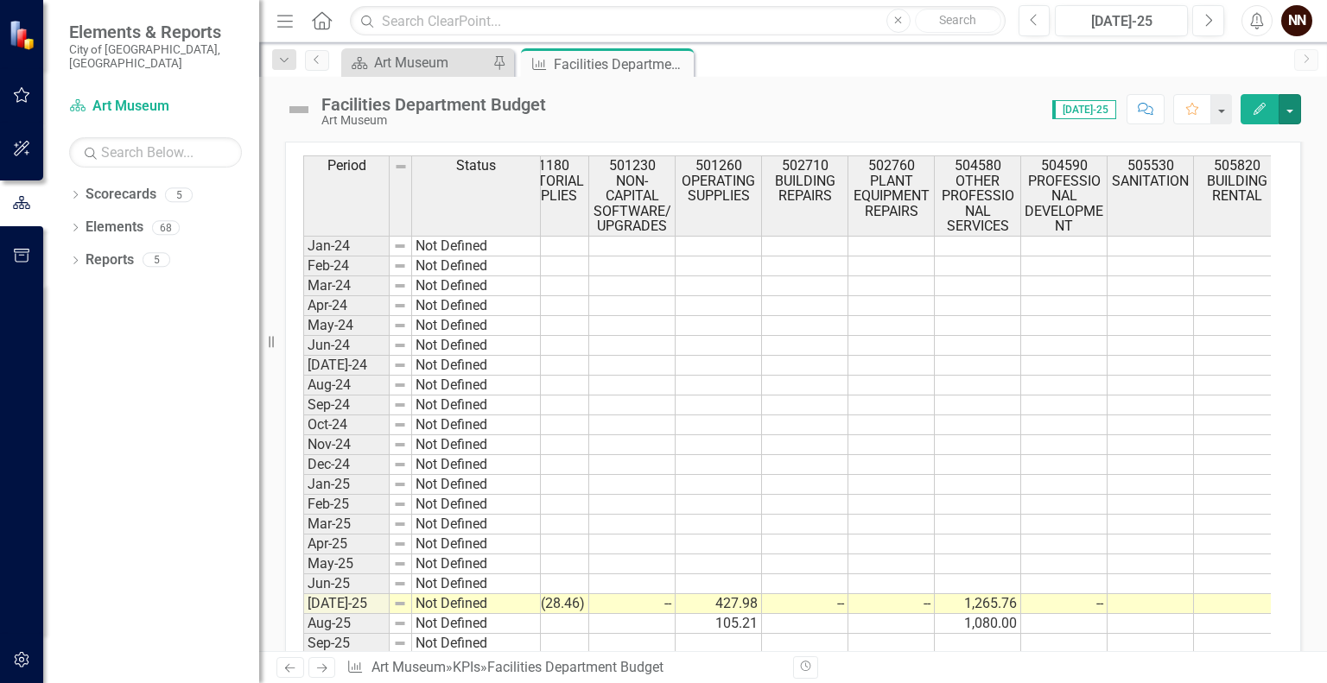
scroll to position [590, 0]
click at [1160, 597] on td at bounding box center [1151, 604] width 86 height 20
type textarea "0"
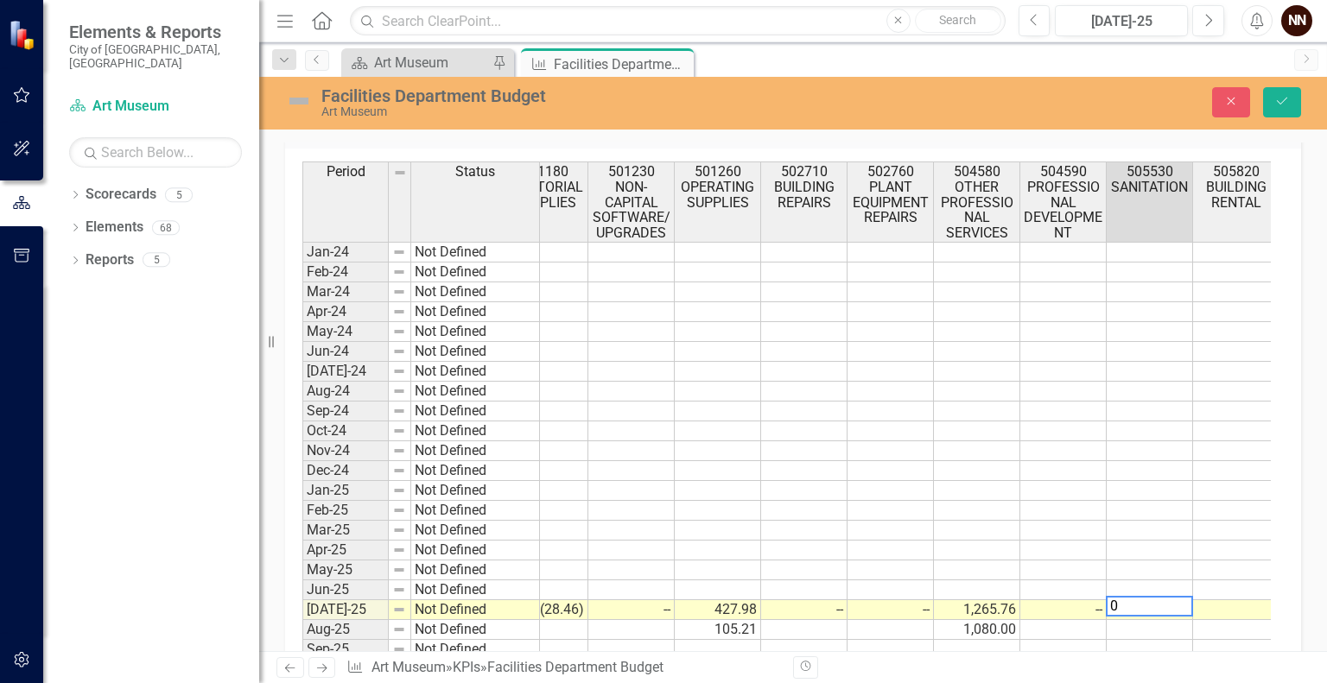
scroll to position [595, 0]
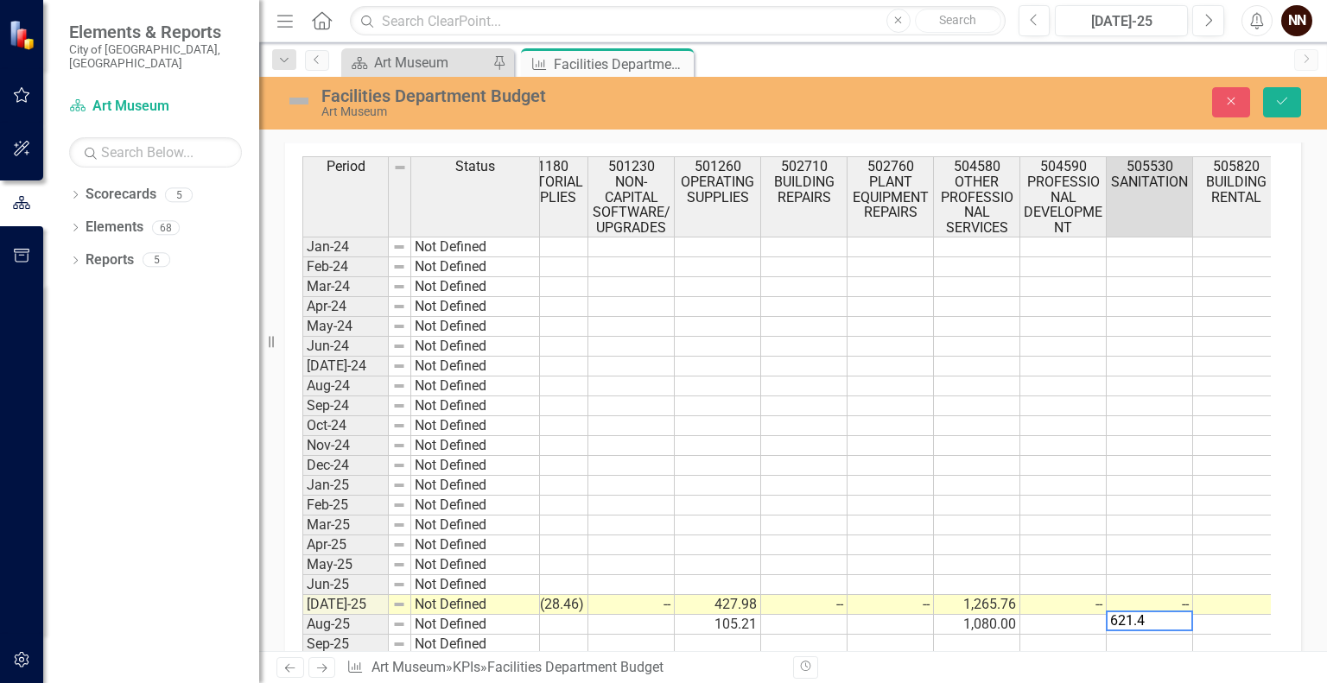
type textarea "621.49"
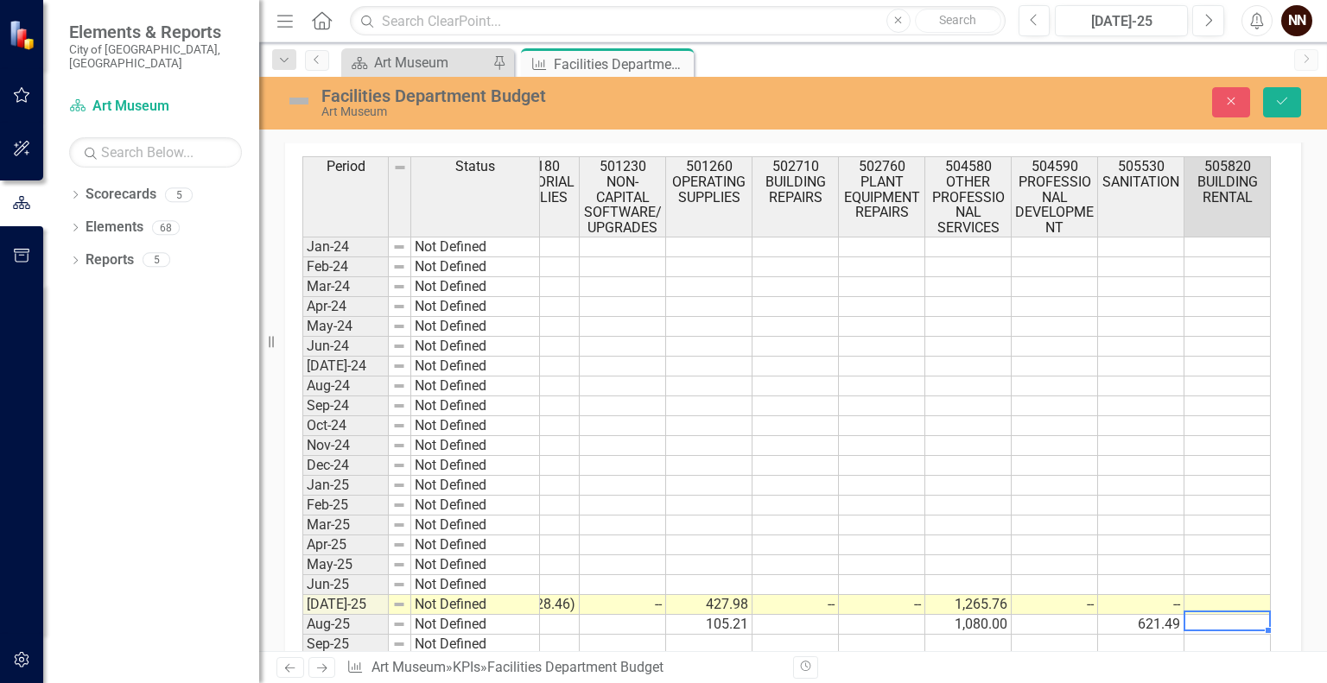
click at [1200, 597] on td at bounding box center [1228, 605] width 86 height 20
click at [1223, 601] on textarea "9175,50" at bounding box center [1227, 601] width 87 height 21
type textarea "9175.50"
click at [1289, 105] on icon "Save" at bounding box center [1283, 101] width 16 height 12
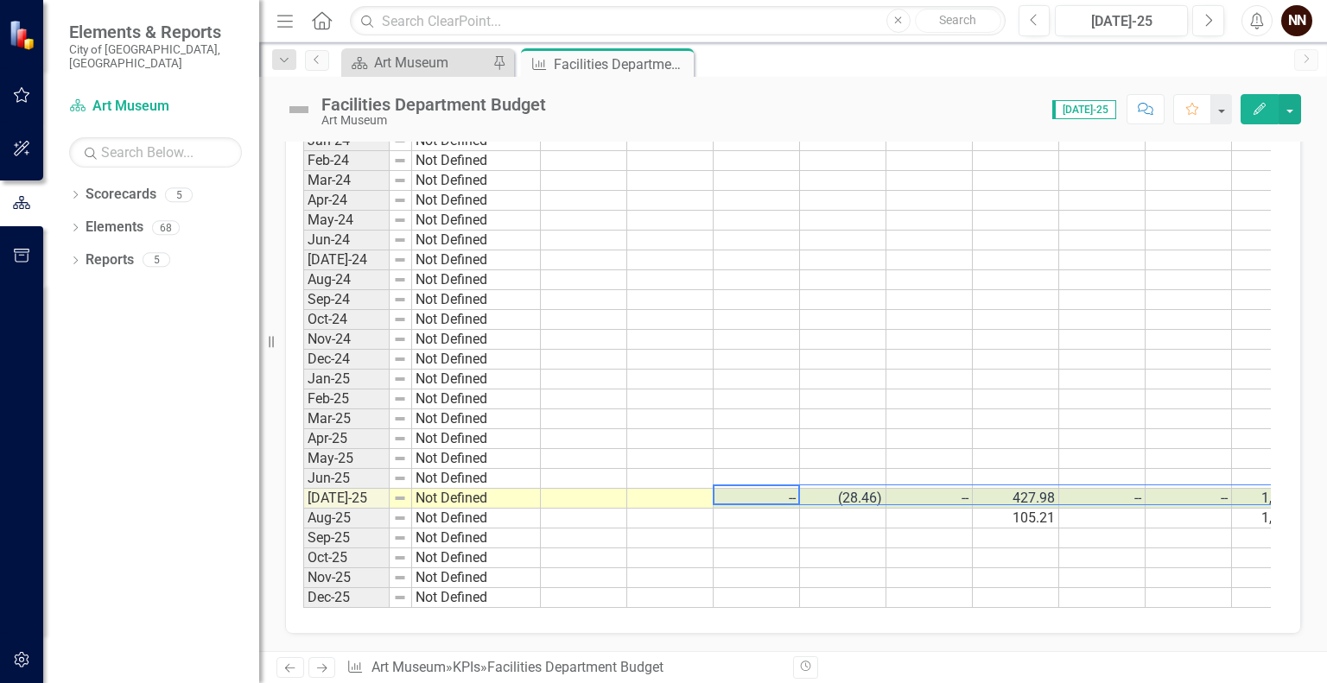
scroll to position [0, 307]
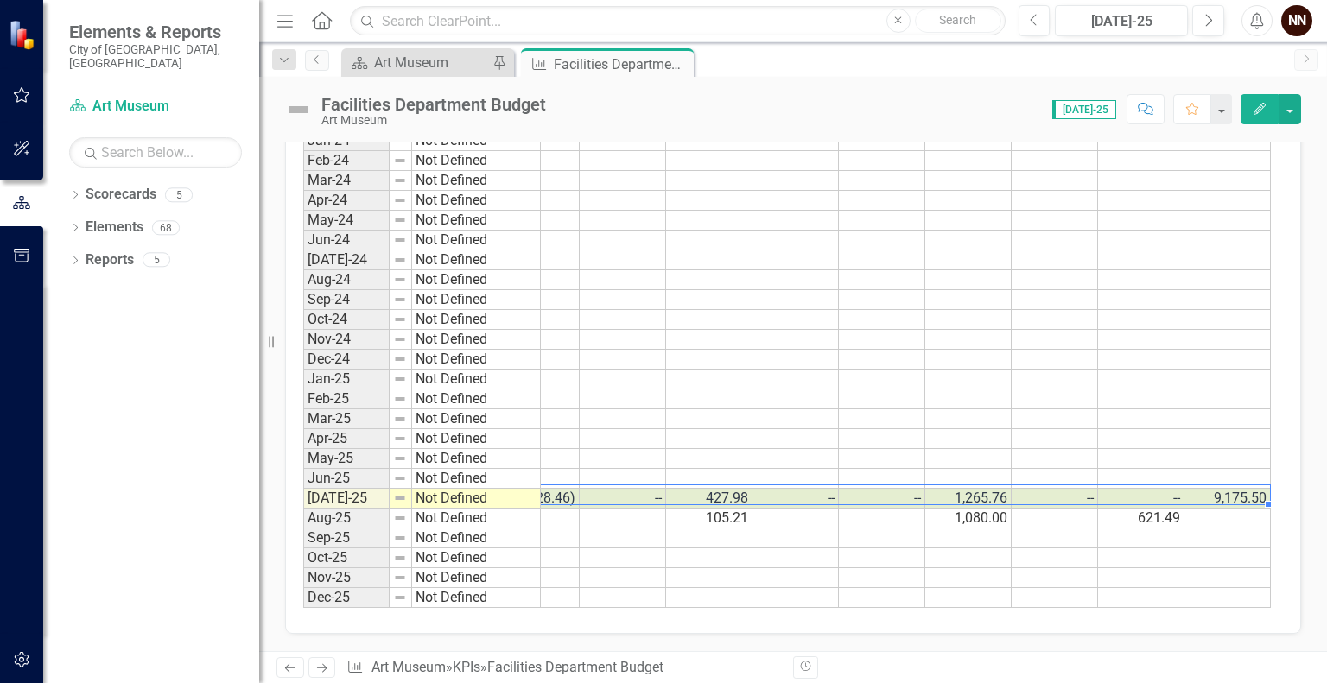
drag, startPoint x: 784, startPoint y: 483, endPoint x: 1258, endPoint y: 486, distance: 474.4
click at [1258, 489] on tr "Jul-25 Not Defined -- (28.46) -- 427.98 -- -- 1,265.76 -- -- 9,175.50" at bounding box center [634, 499] width 1275 height 20
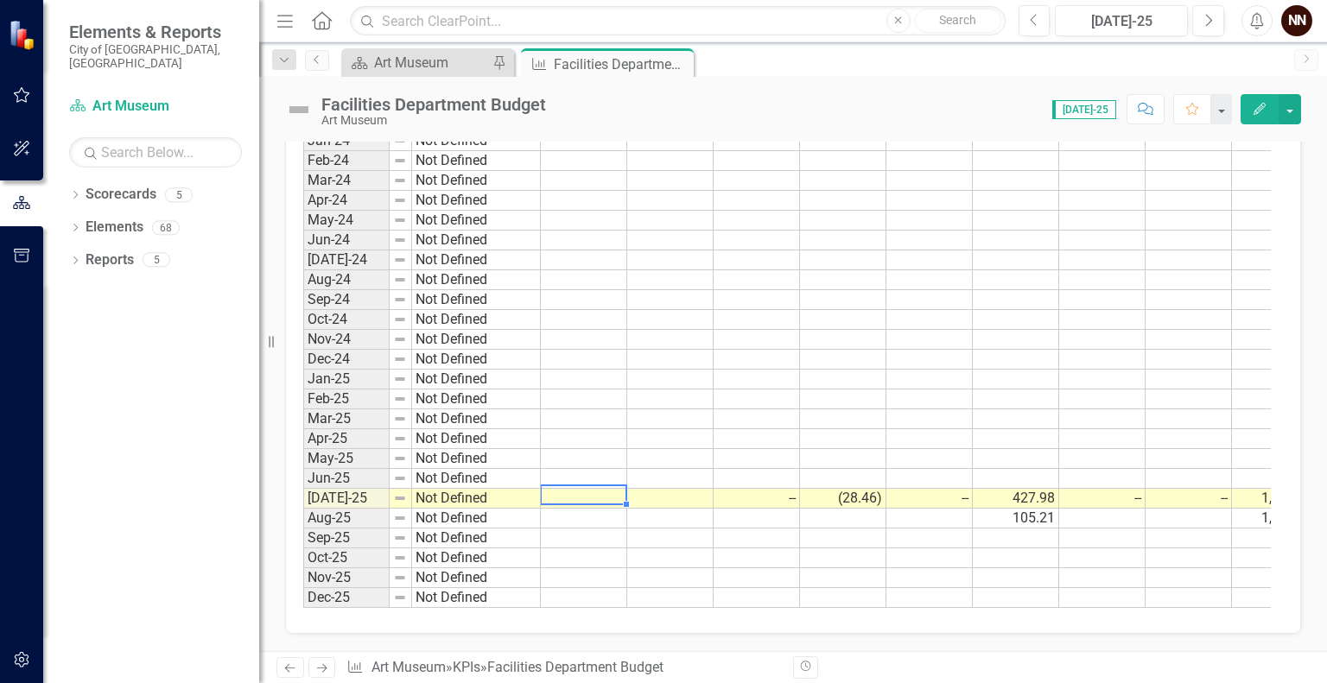
click at [563, 489] on td at bounding box center [584, 499] width 86 height 20
type textarea "10840.78"
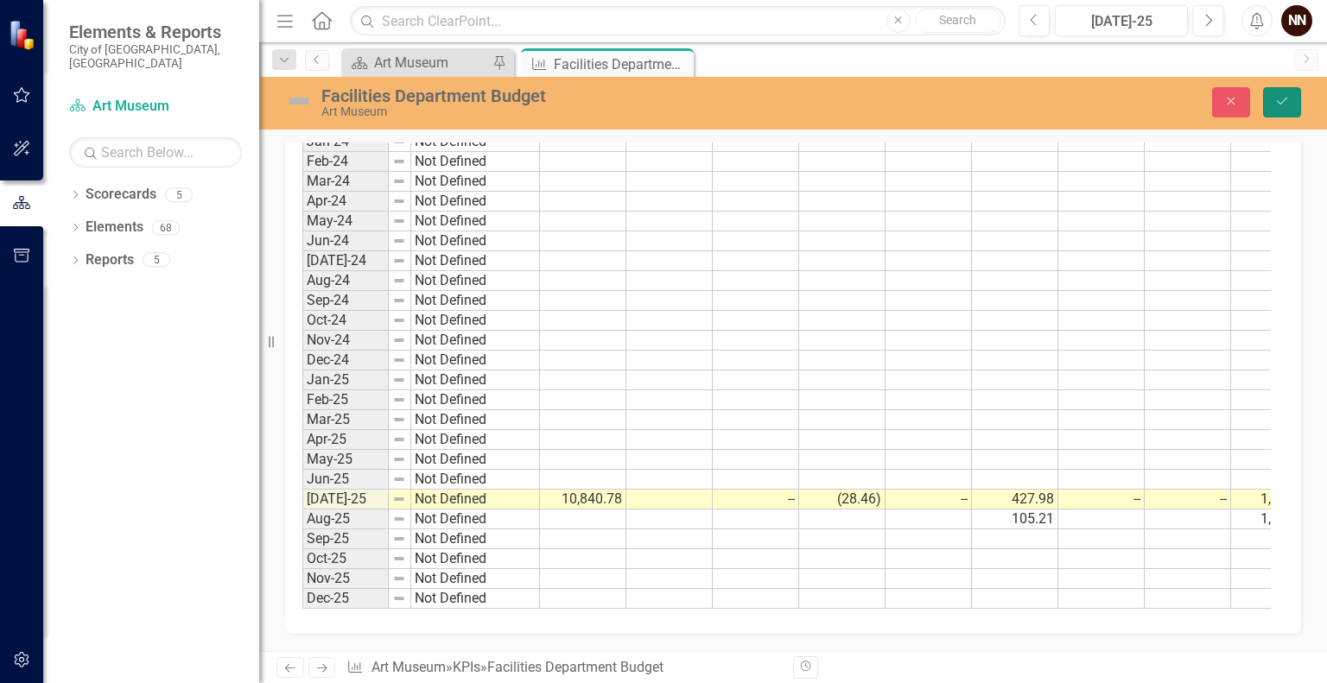
click at [1279, 91] on button "Save" at bounding box center [1282, 102] width 38 height 30
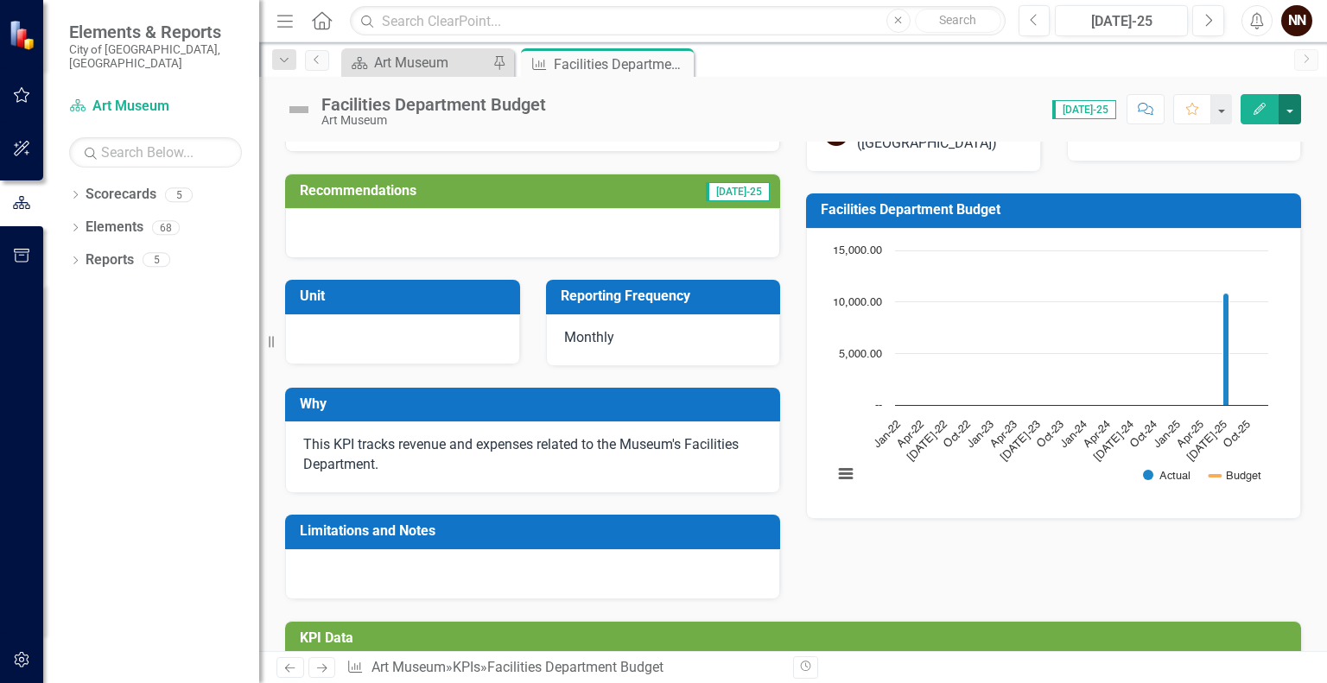
click at [1295, 106] on button "button" at bounding box center [1290, 109] width 22 height 30
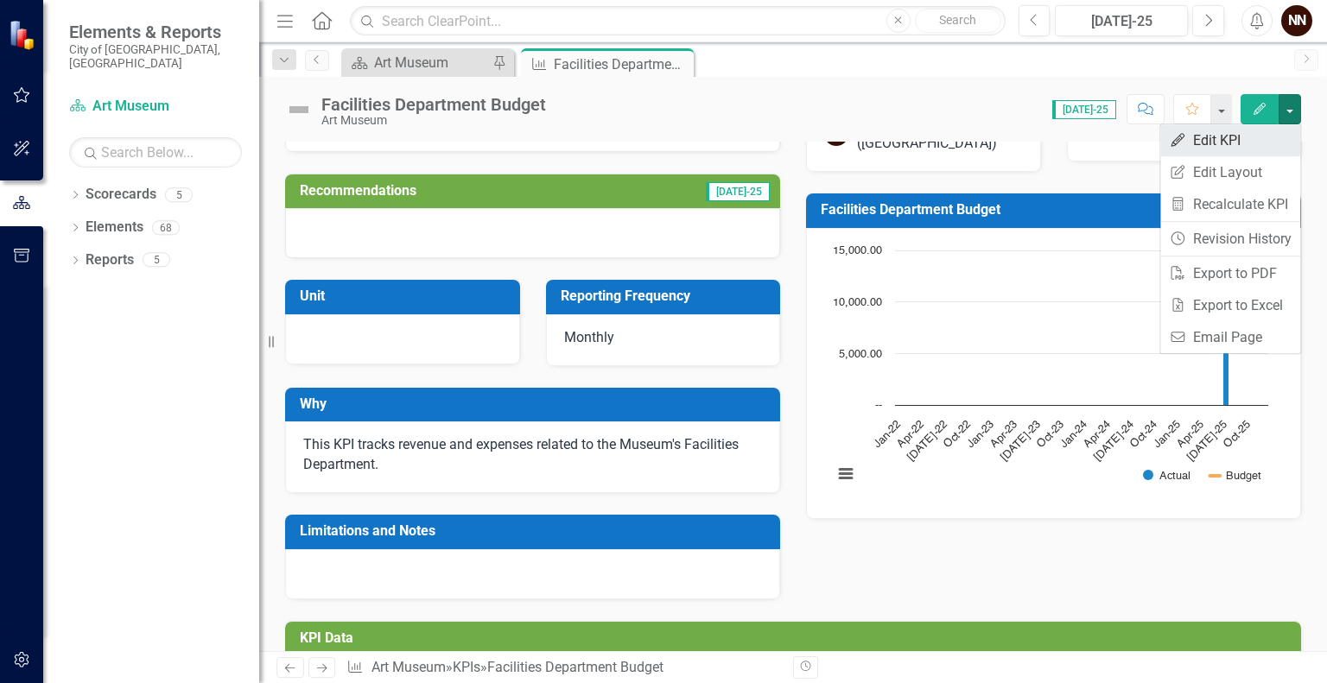
click at [1228, 140] on link "Edit Edit KPI" at bounding box center [1230, 140] width 140 height 32
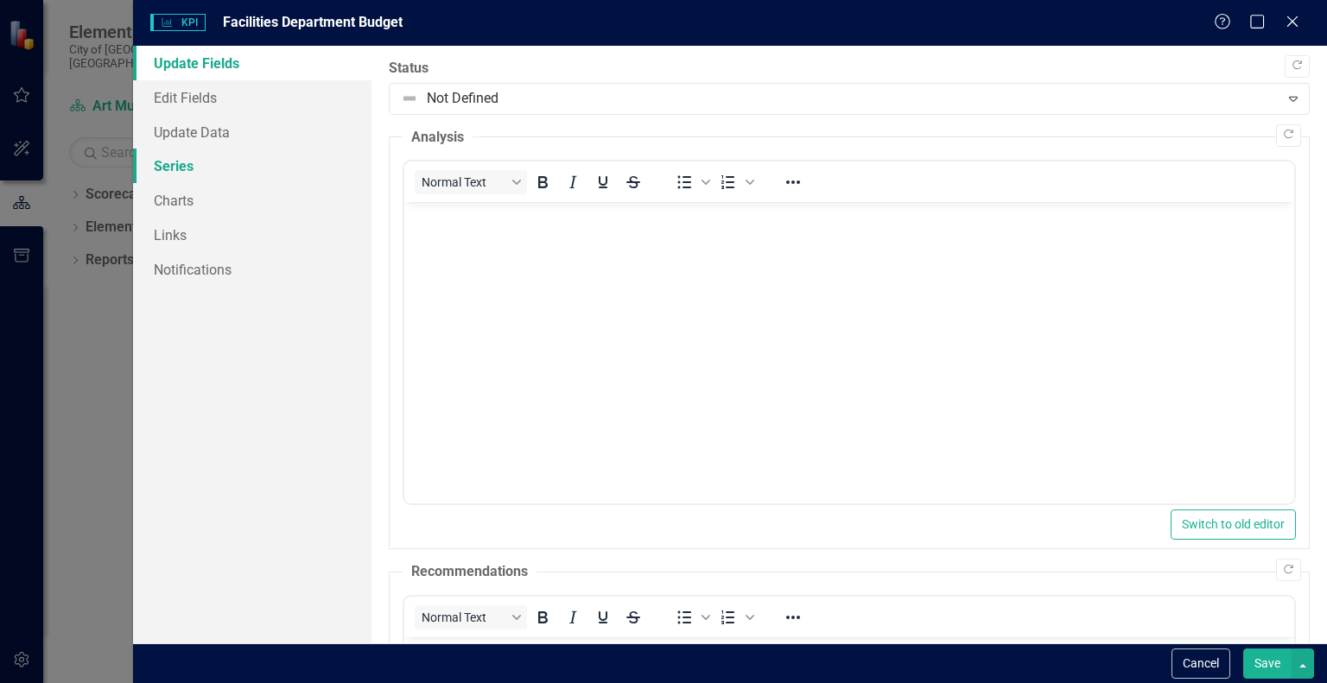
click at [232, 168] on link "Series" at bounding box center [252, 166] width 238 height 35
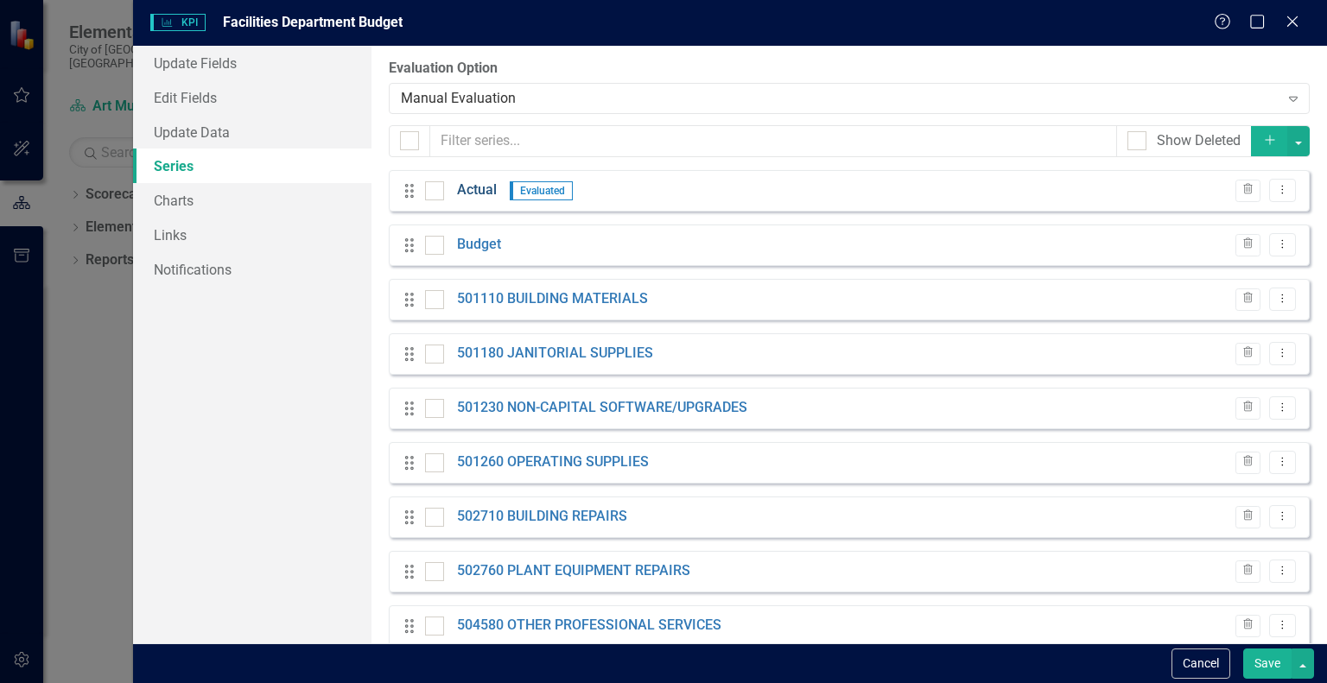
click at [473, 183] on link "Actual" at bounding box center [477, 191] width 40 height 20
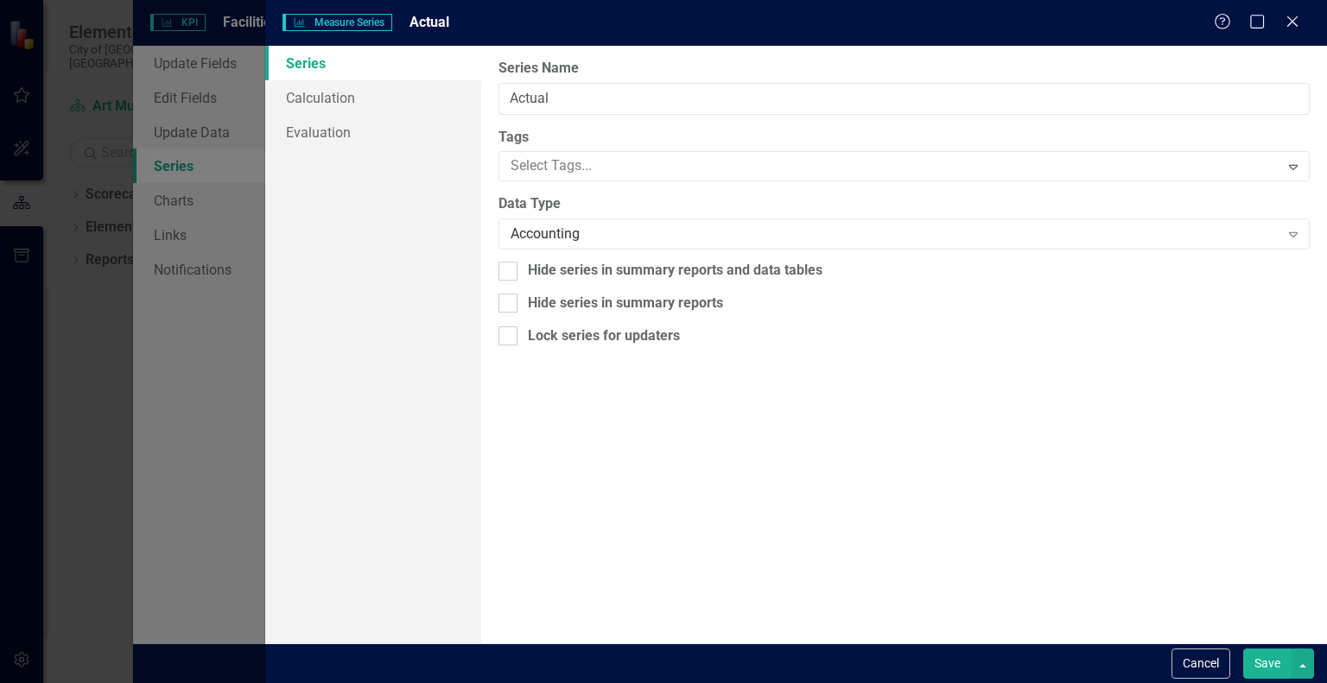
click at [1279, 673] on button "Save" at bounding box center [1267, 664] width 48 height 30
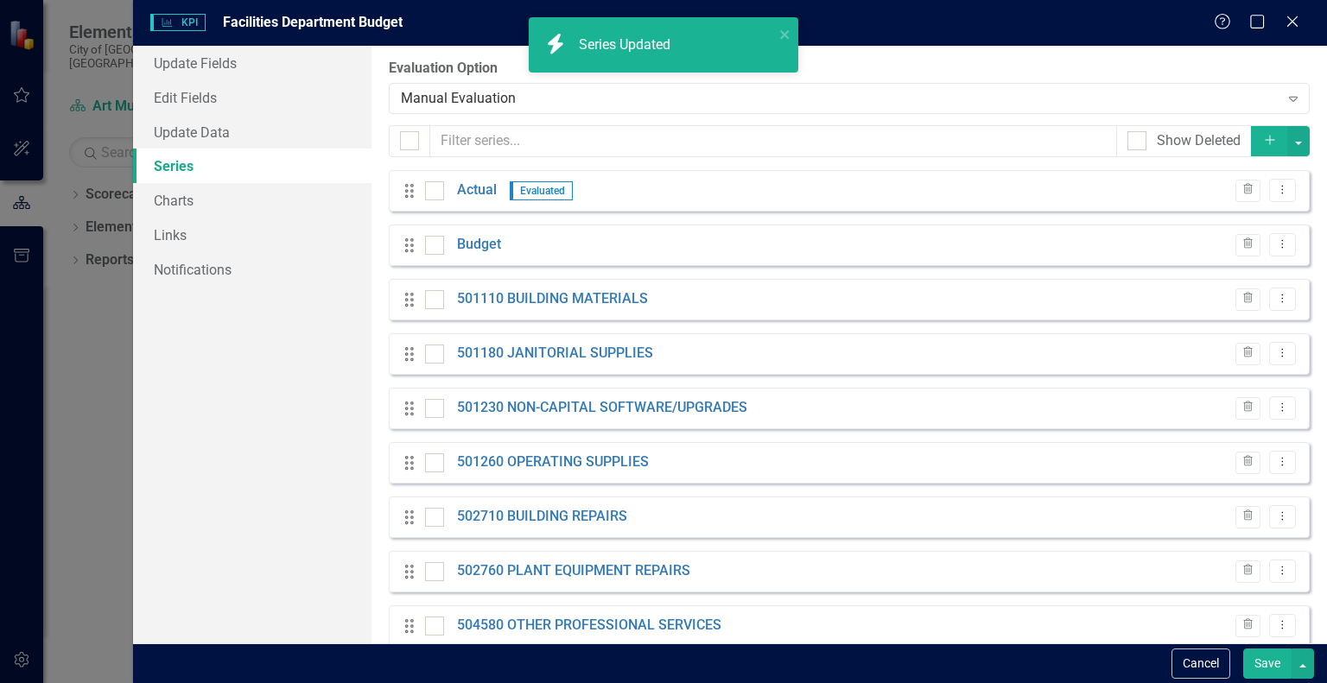
click at [1274, 660] on button "Save" at bounding box center [1267, 664] width 48 height 30
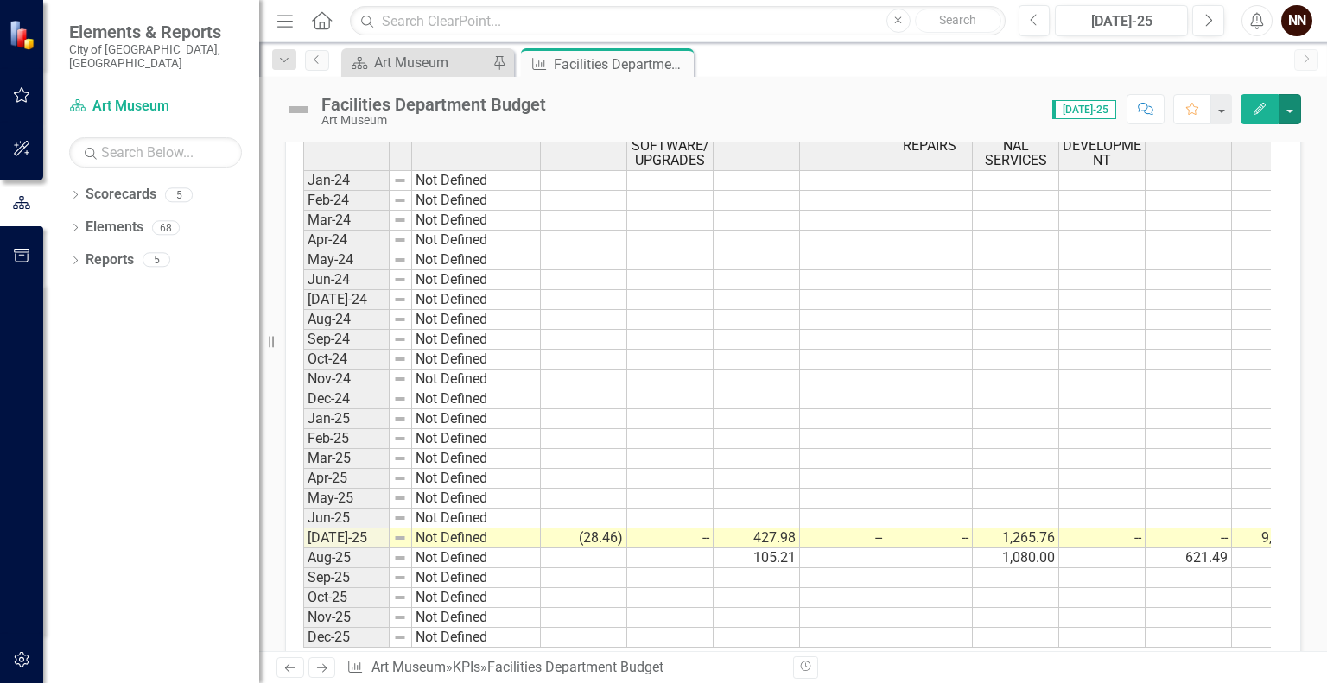
scroll to position [0, 306]
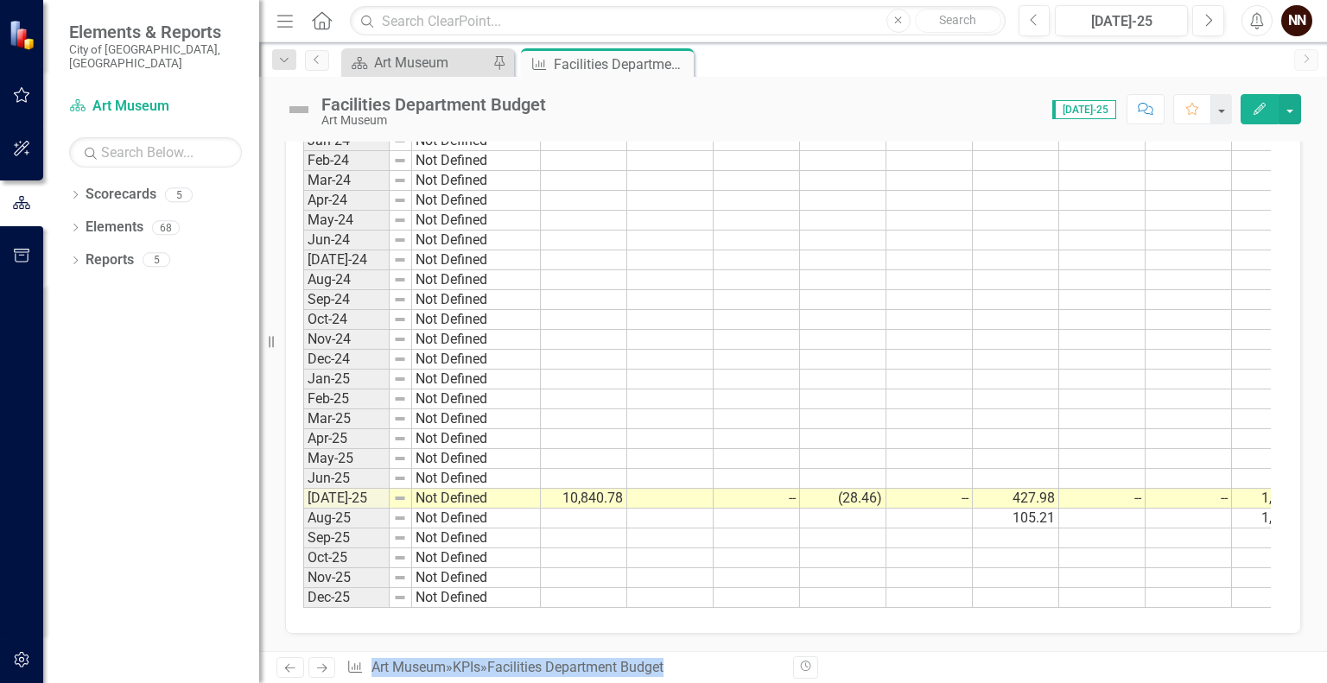
drag, startPoint x: 1020, startPoint y: 652, endPoint x: 1085, endPoint y: 630, distance: 69.4
click at [1085, 630] on div "Menu Home Search Close Search Previous Jul-25 Next Alerts NN User Edit Profile …" at bounding box center [793, 341] width 1068 height 683
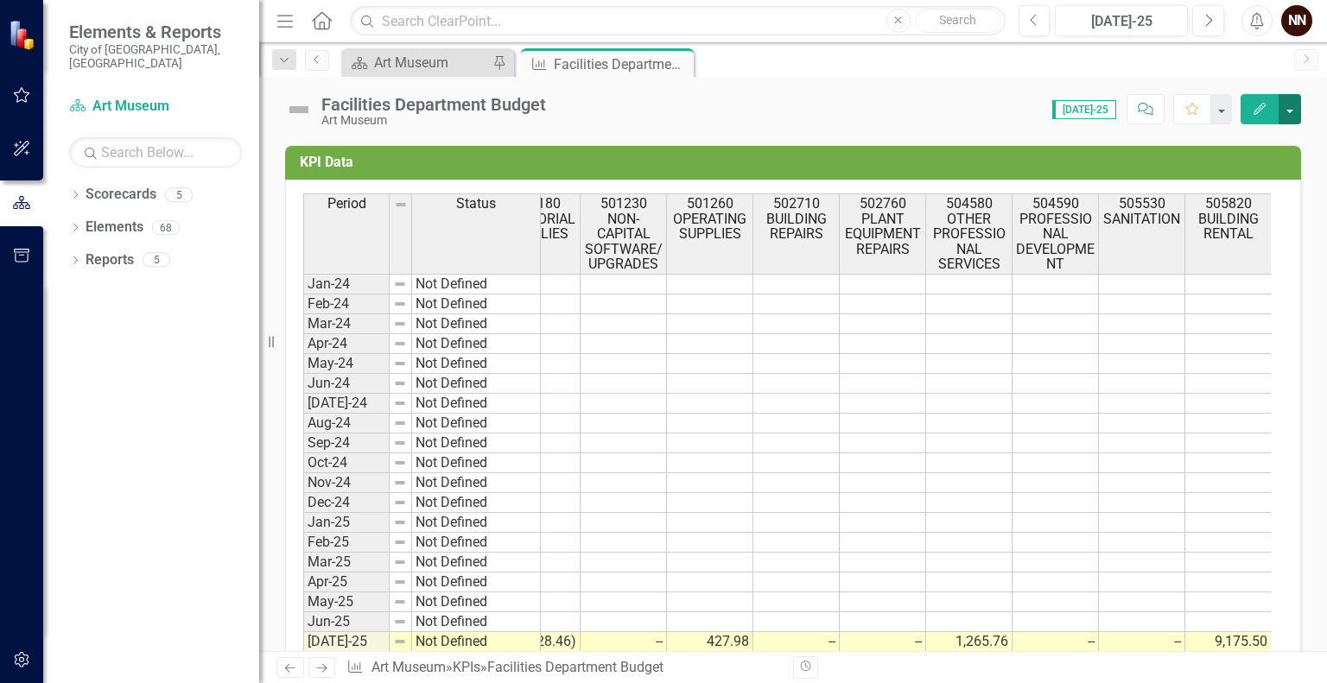
click at [1289, 111] on button "button" at bounding box center [1290, 109] width 22 height 30
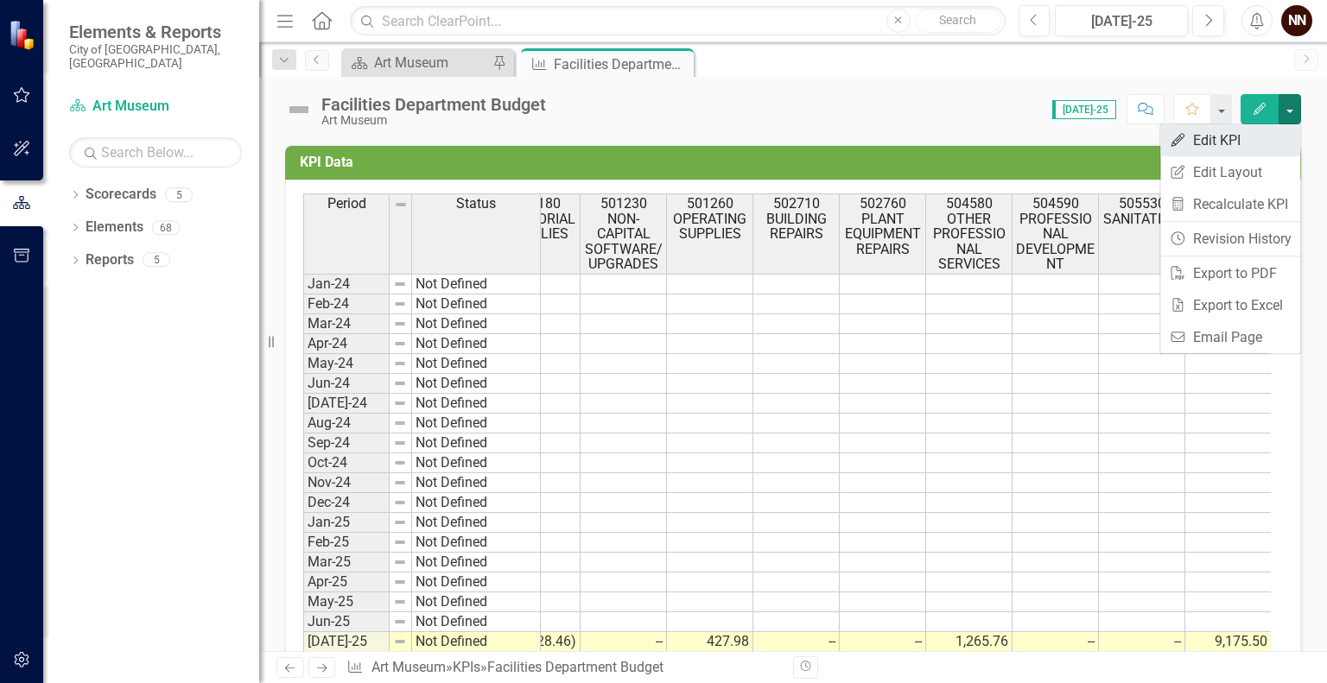
click at [1232, 137] on link "Edit Edit KPI" at bounding box center [1230, 140] width 140 height 32
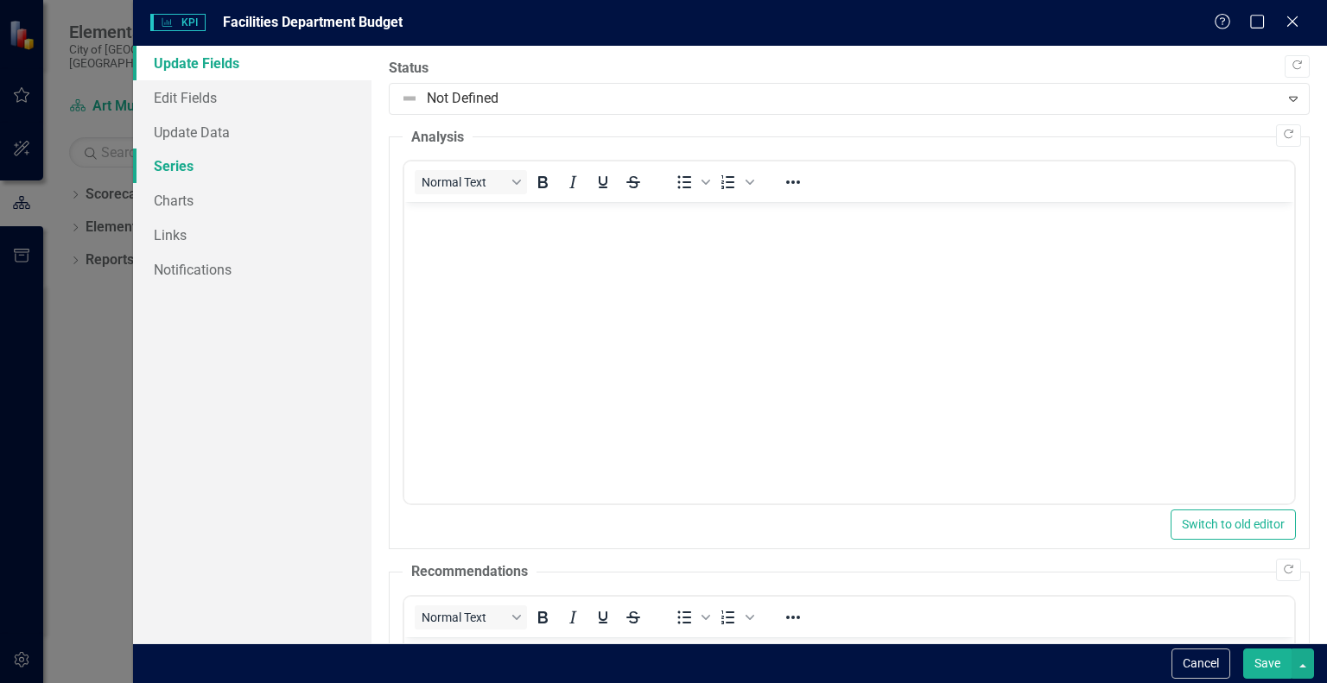
click at [236, 164] on link "Series" at bounding box center [252, 166] width 238 height 35
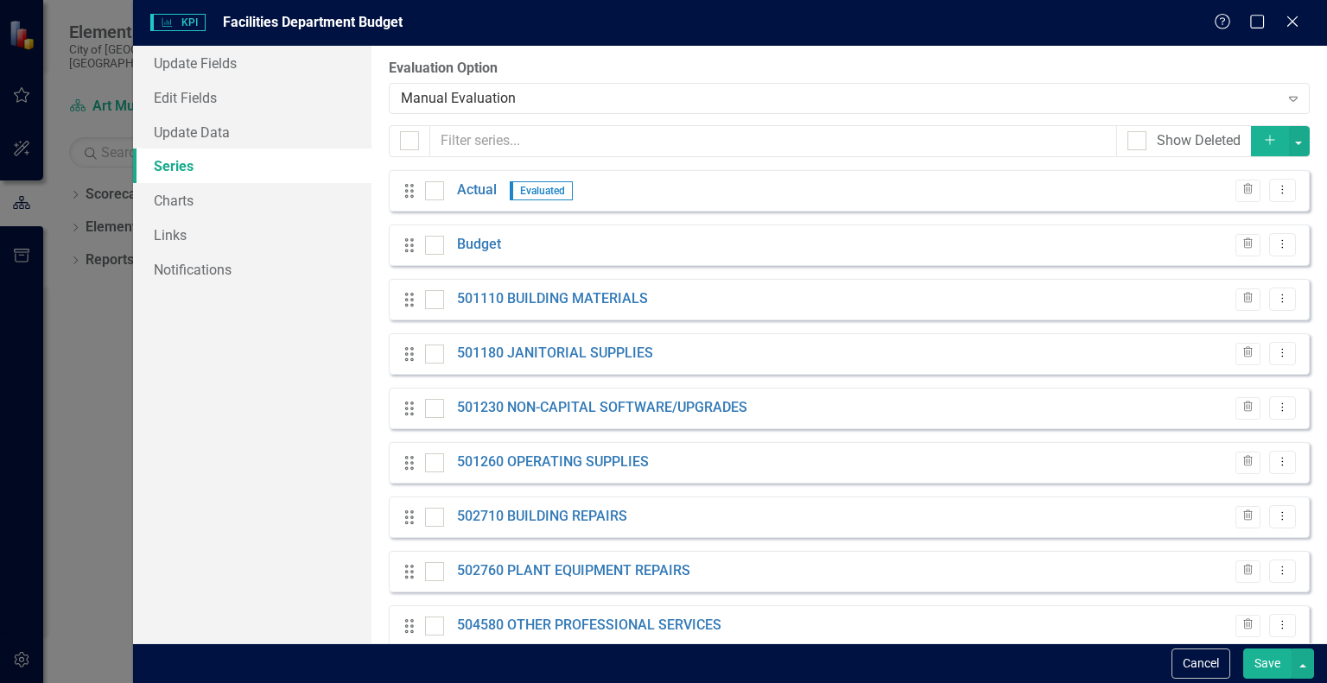
click at [1251, 141] on button "Add" at bounding box center [1270, 141] width 38 height 30
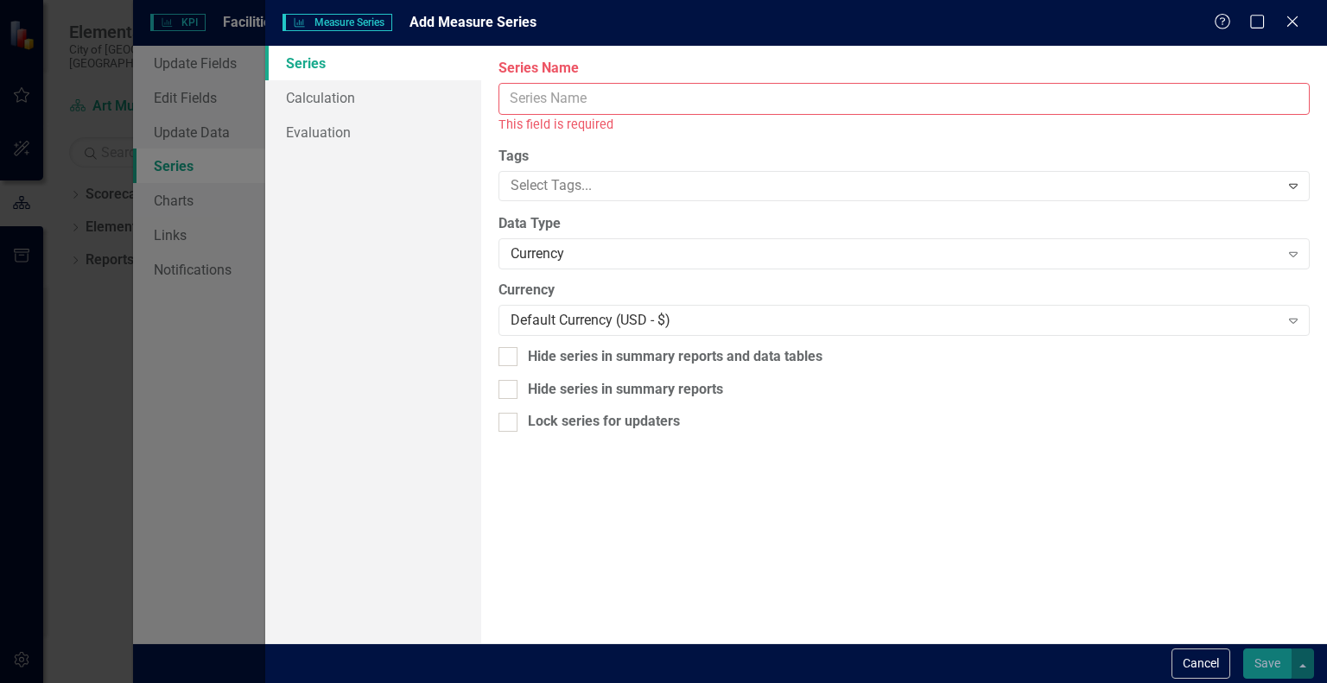
click at [1131, 108] on input "Series Name" at bounding box center [904, 99] width 811 height 32
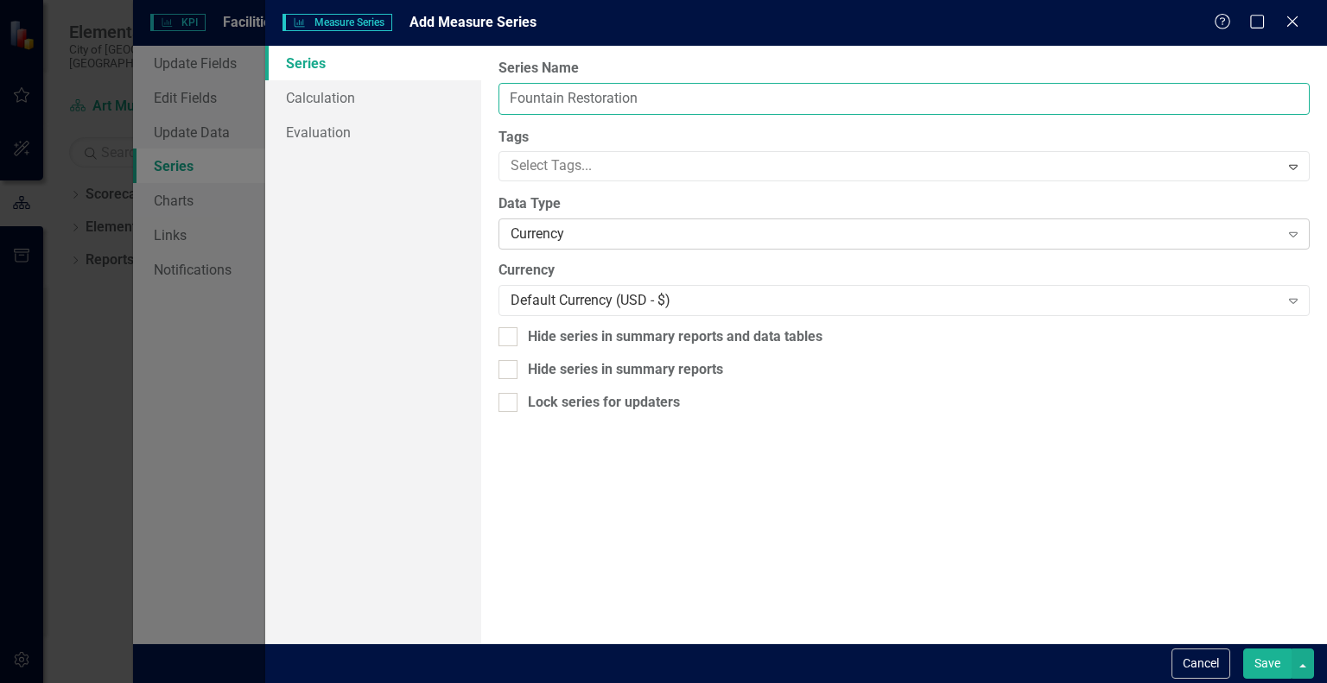
type input "Fountain Restoration"
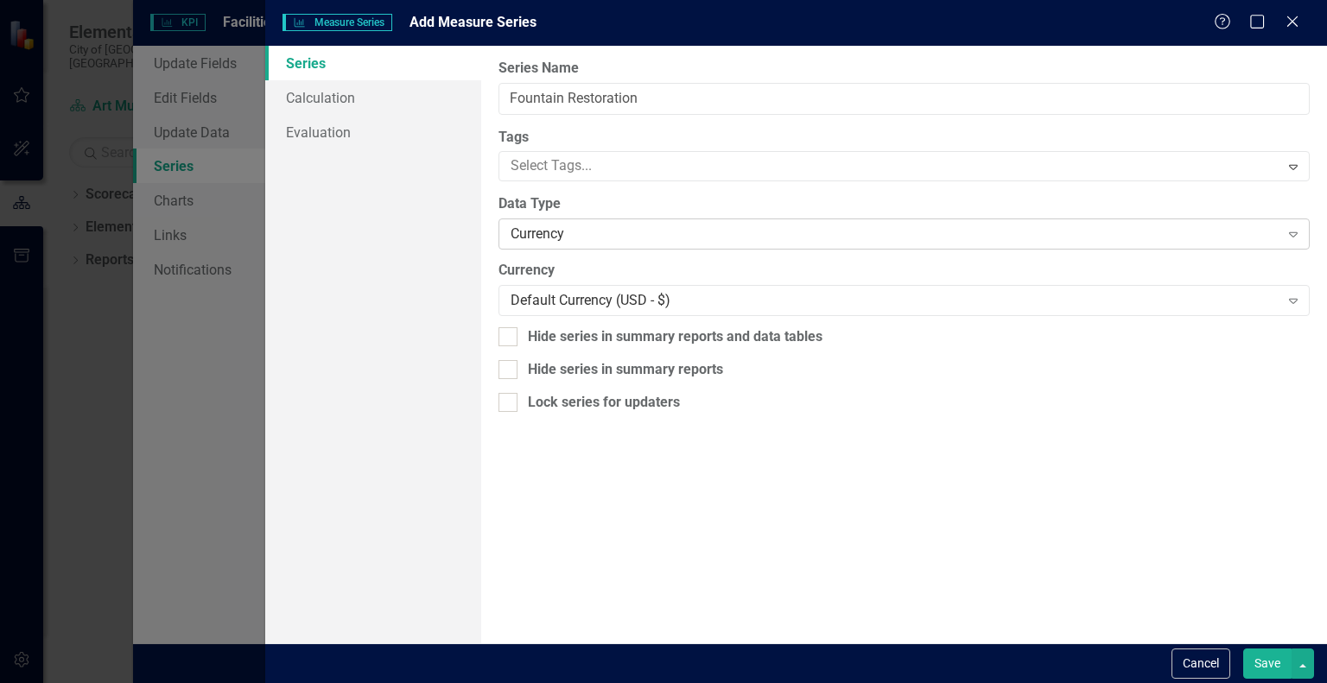
click at [1076, 231] on div "Currency" at bounding box center [895, 235] width 768 height 20
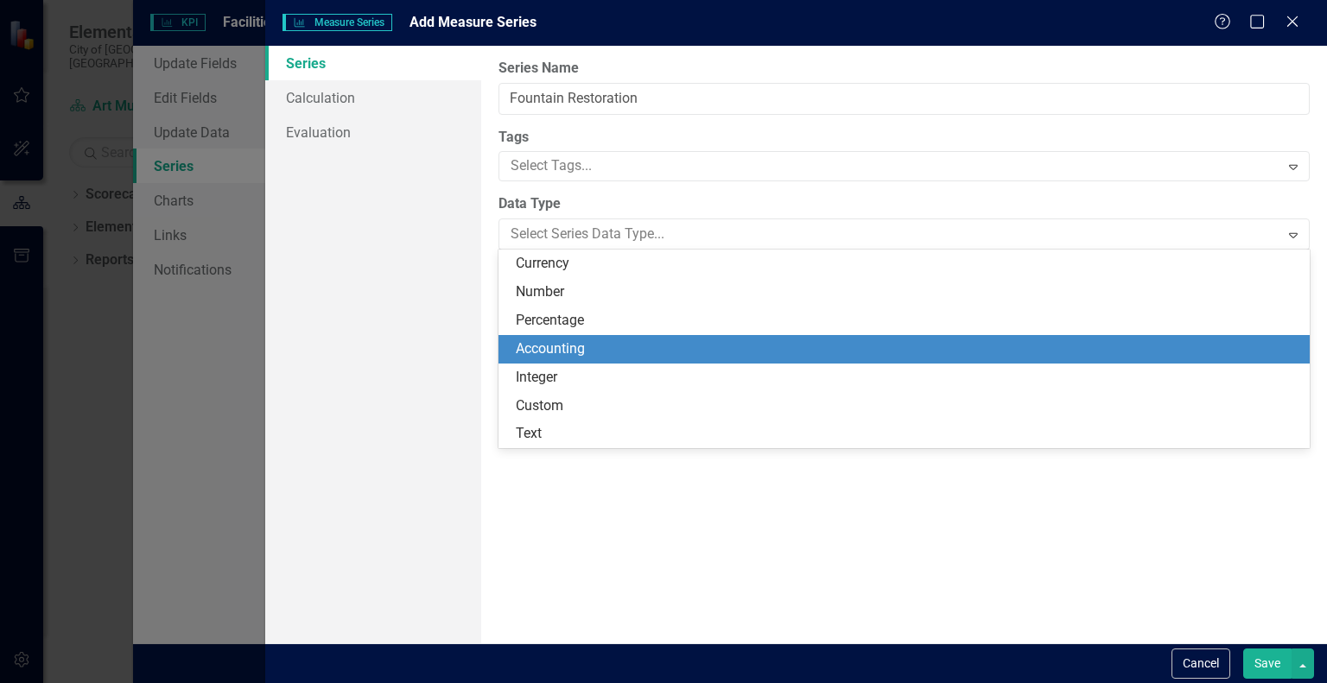
click at [964, 348] on div "Accounting" at bounding box center [908, 350] width 784 height 20
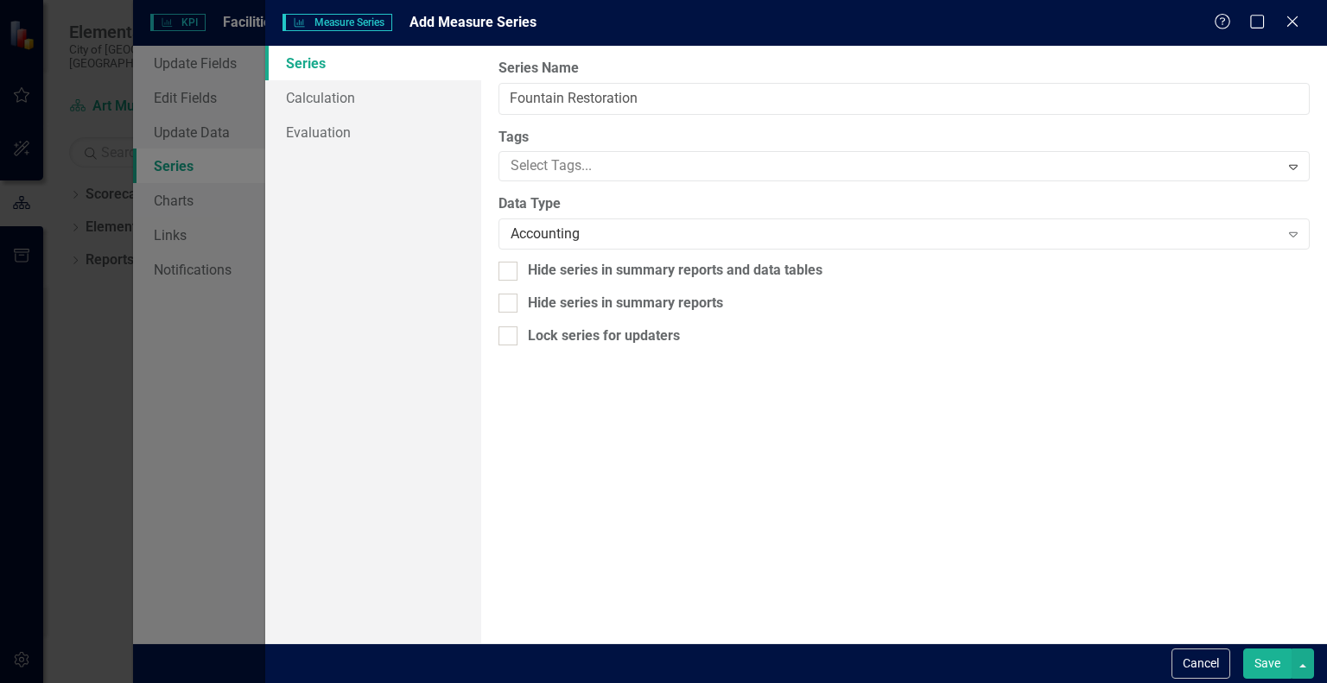
click at [1268, 664] on button "Save" at bounding box center [1267, 664] width 48 height 30
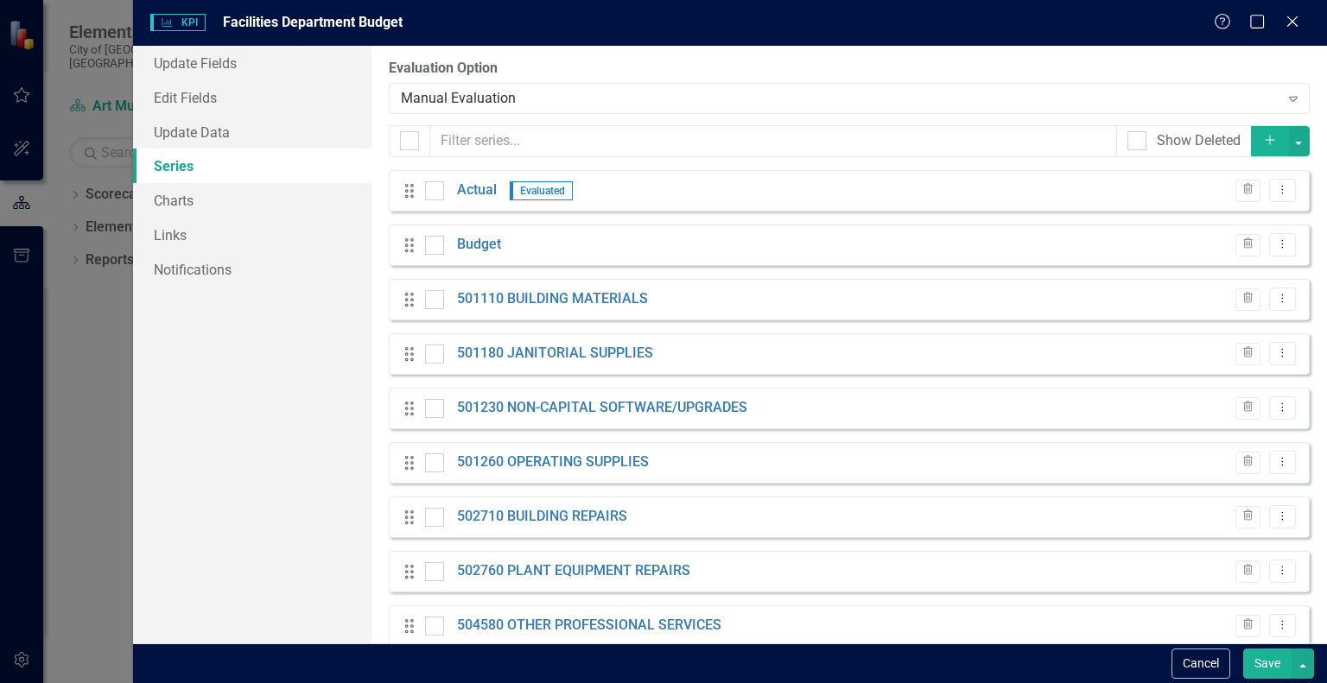
click at [1262, 143] on icon "Add" at bounding box center [1270, 140] width 16 height 12
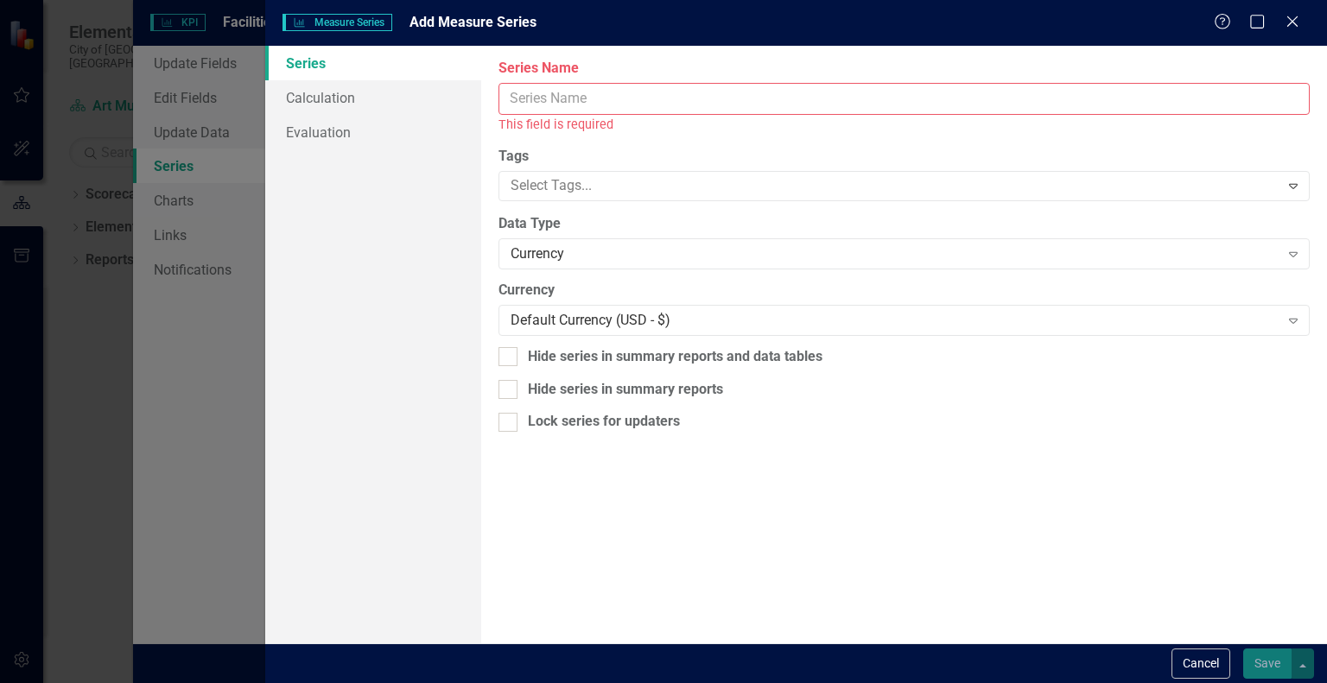
click at [1052, 92] on input "Series Name" at bounding box center [904, 99] width 811 height 32
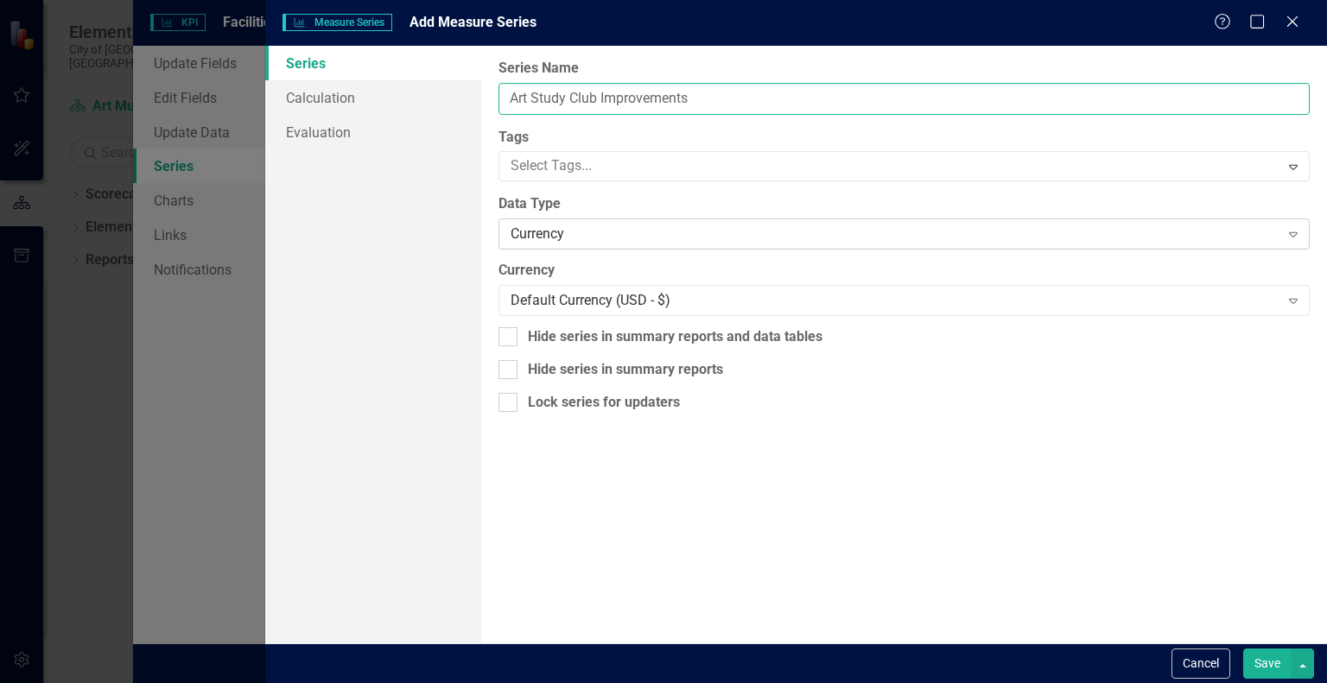
type input "Art Study Club Improvements"
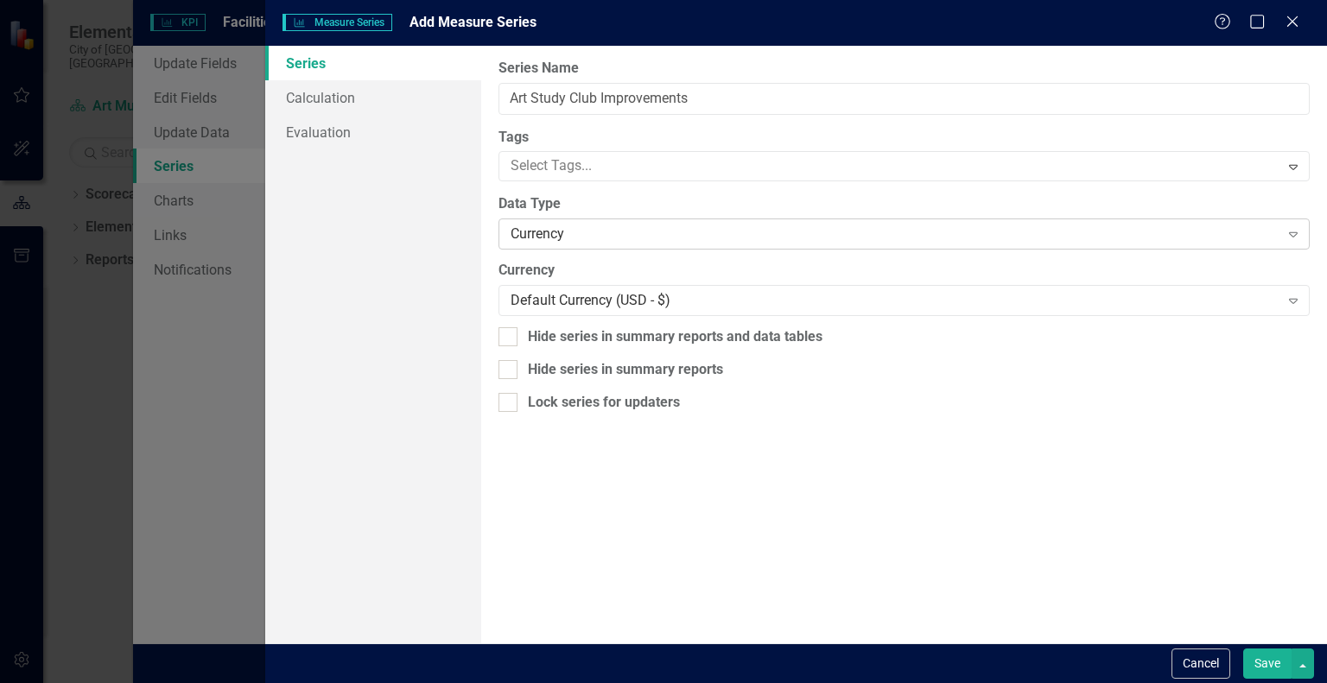
click at [1038, 238] on div "Currency" at bounding box center [895, 235] width 768 height 20
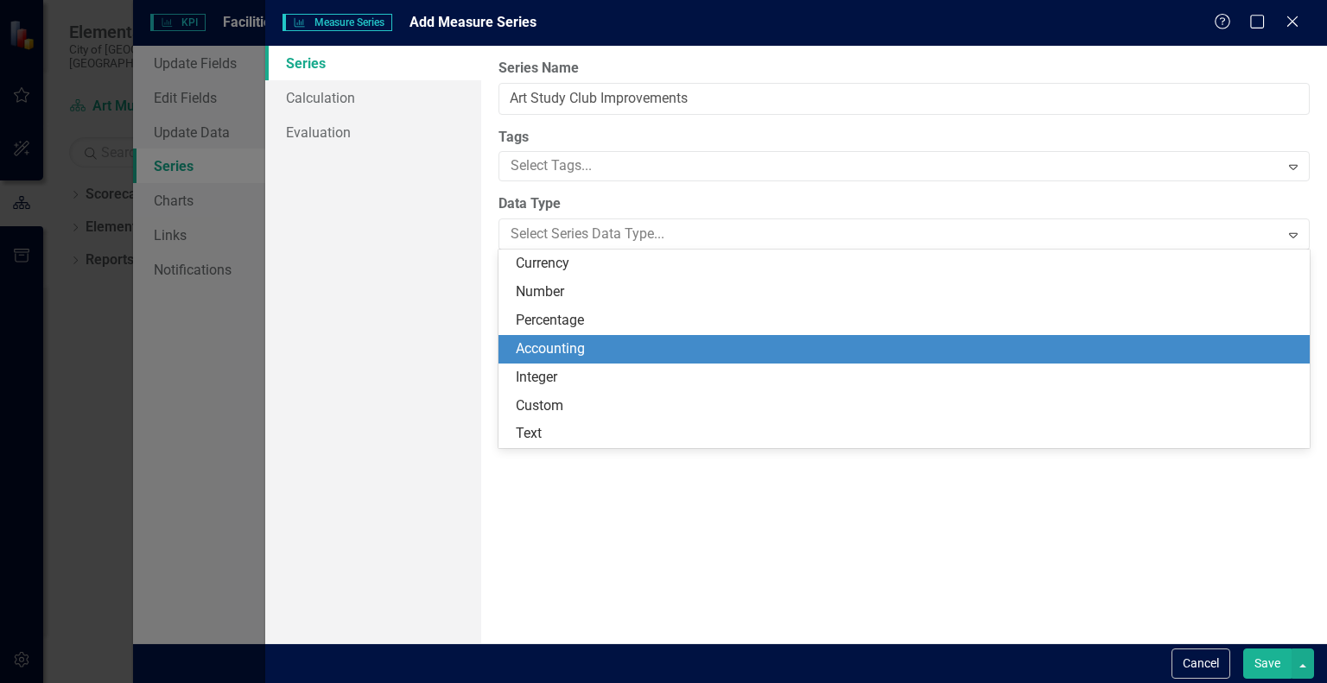
click at [938, 348] on div "Accounting" at bounding box center [908, 350] width 784 height 20
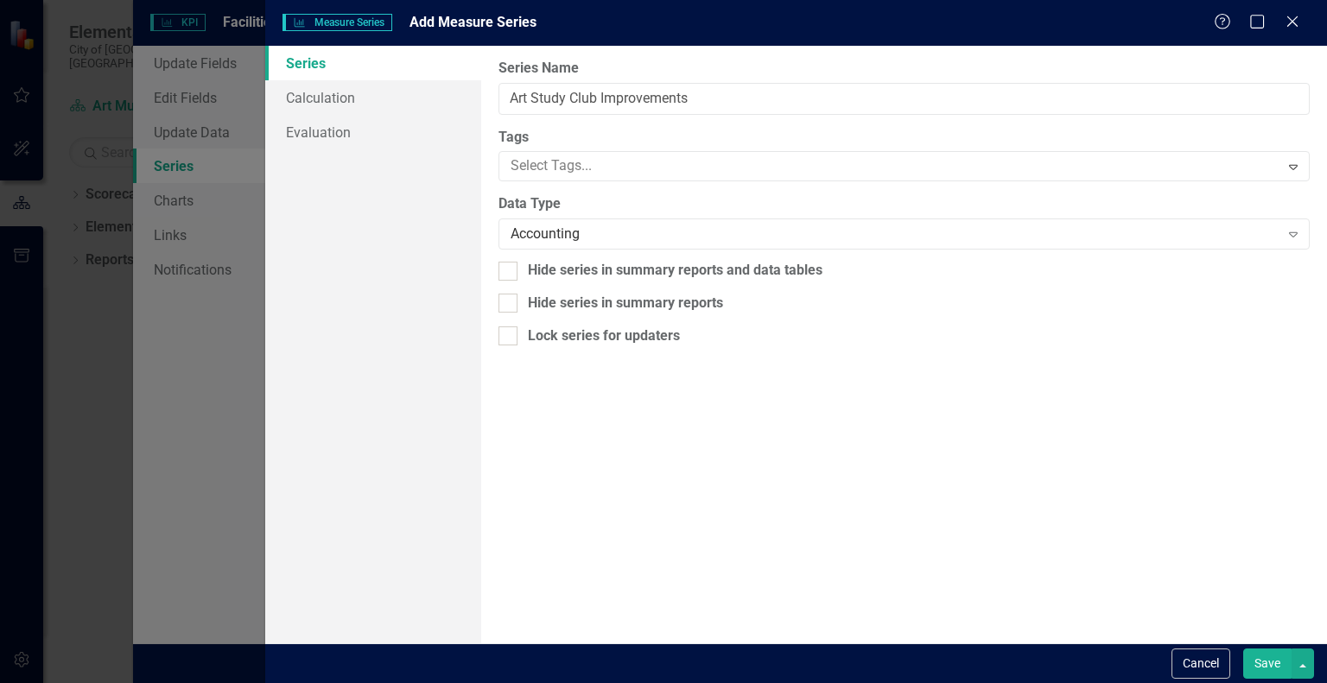
click at [1262, 661] on button "Save" at bounding box center [1267, 664] width 48 height 30
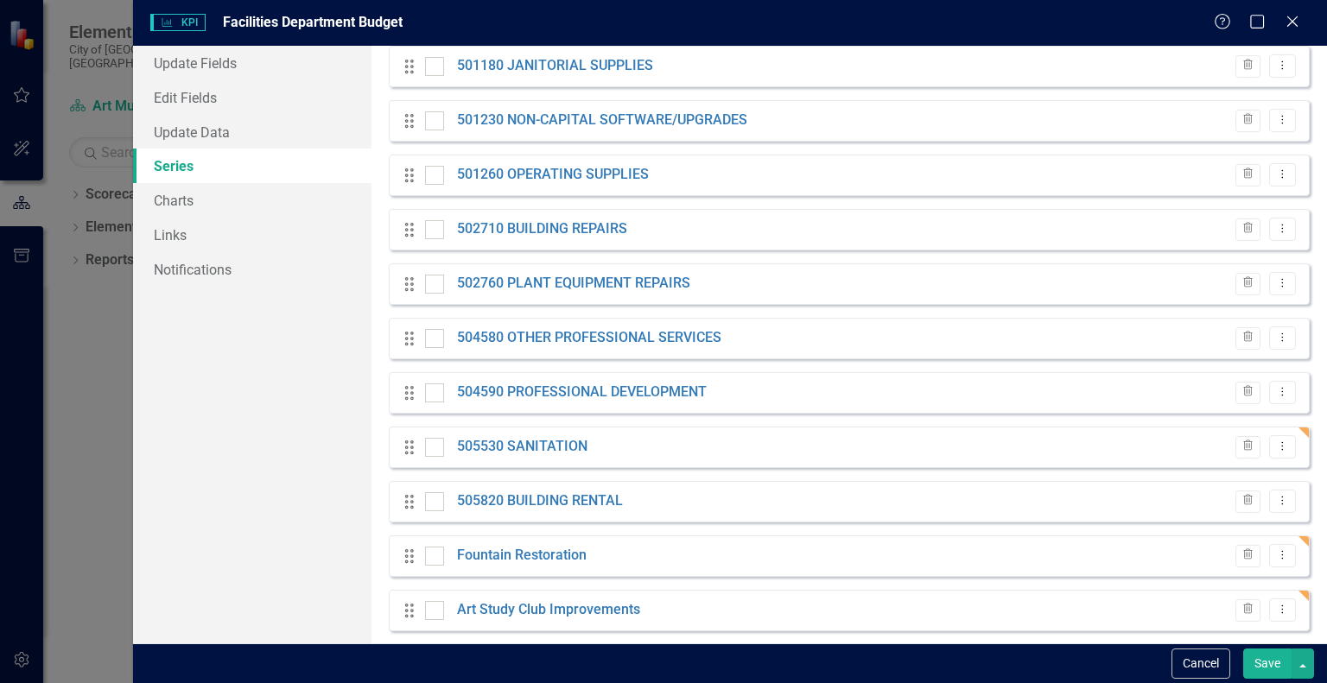
scroll to position [301, 0]
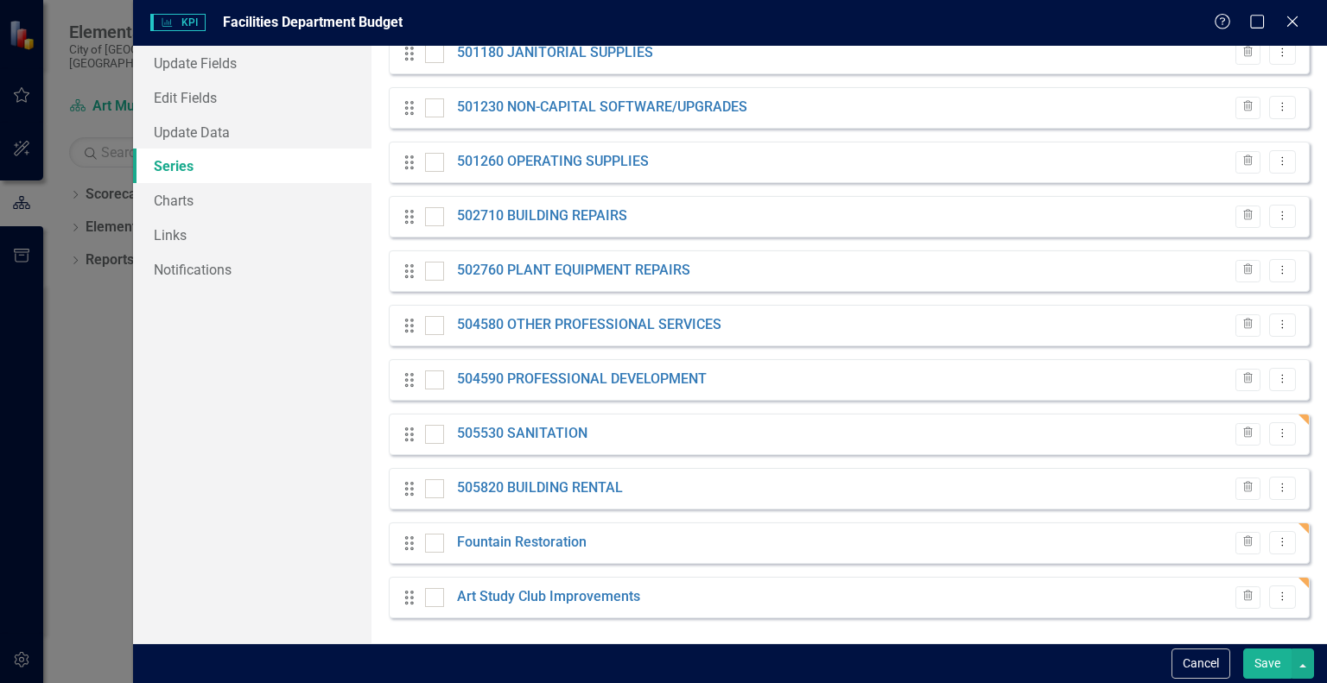
click at [1265, 673] on button "Save" at bounding box center [1267, 664] width 48 height 30
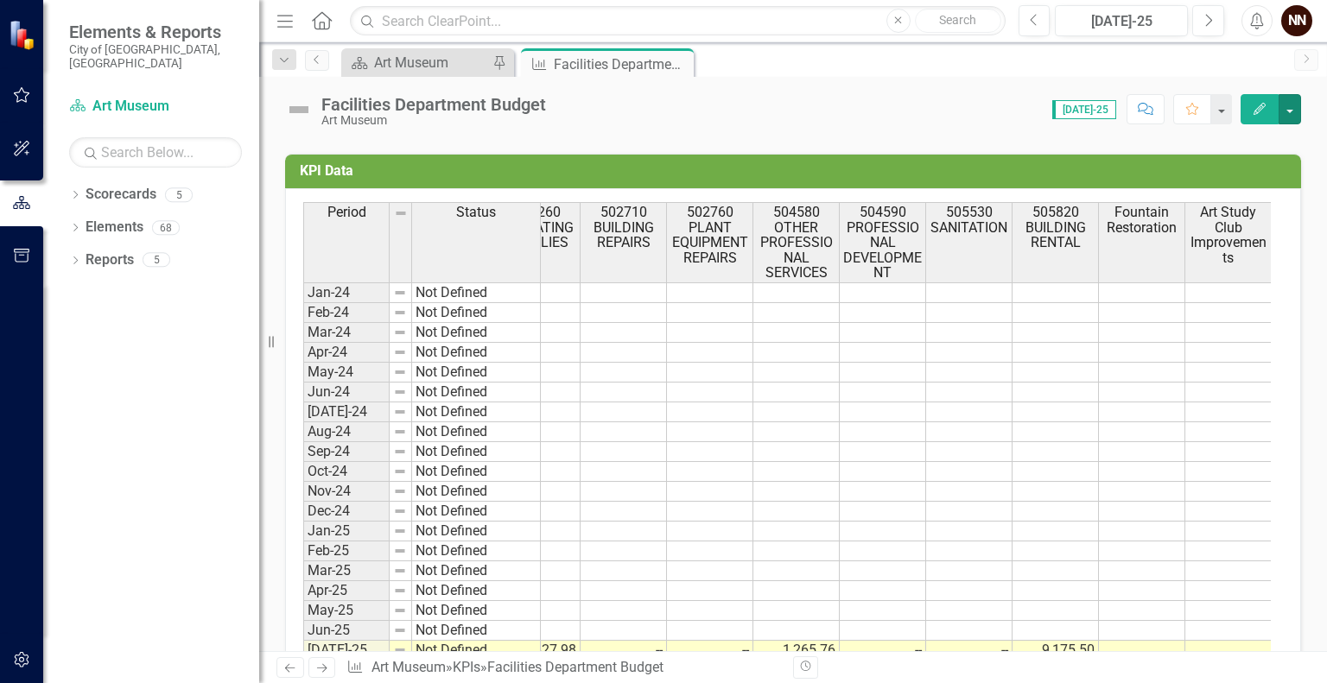
scroll to position [541, 0]
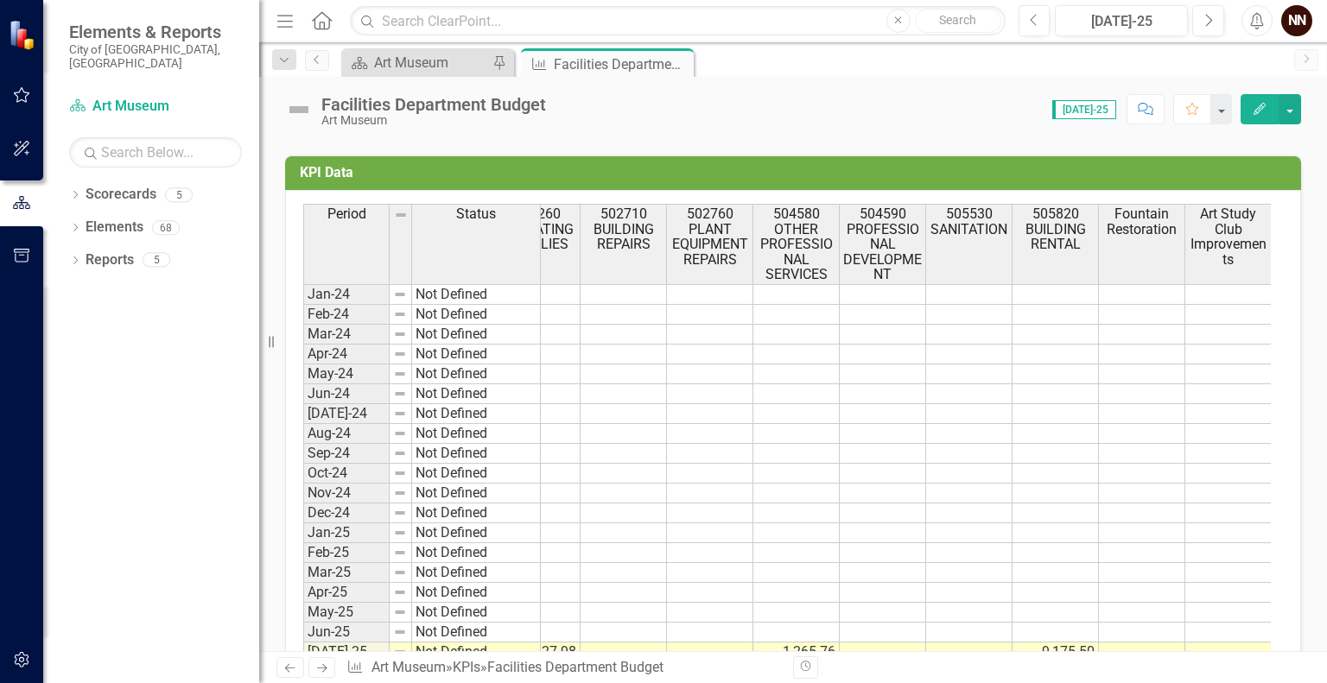
drag, startPoint x: 1317, startPoint y: 490, endPoint x: 892, endPoint y: 407, distance: 433.2
click at [892, 407] on td at bounding box center [883, 414] width 86 height 20
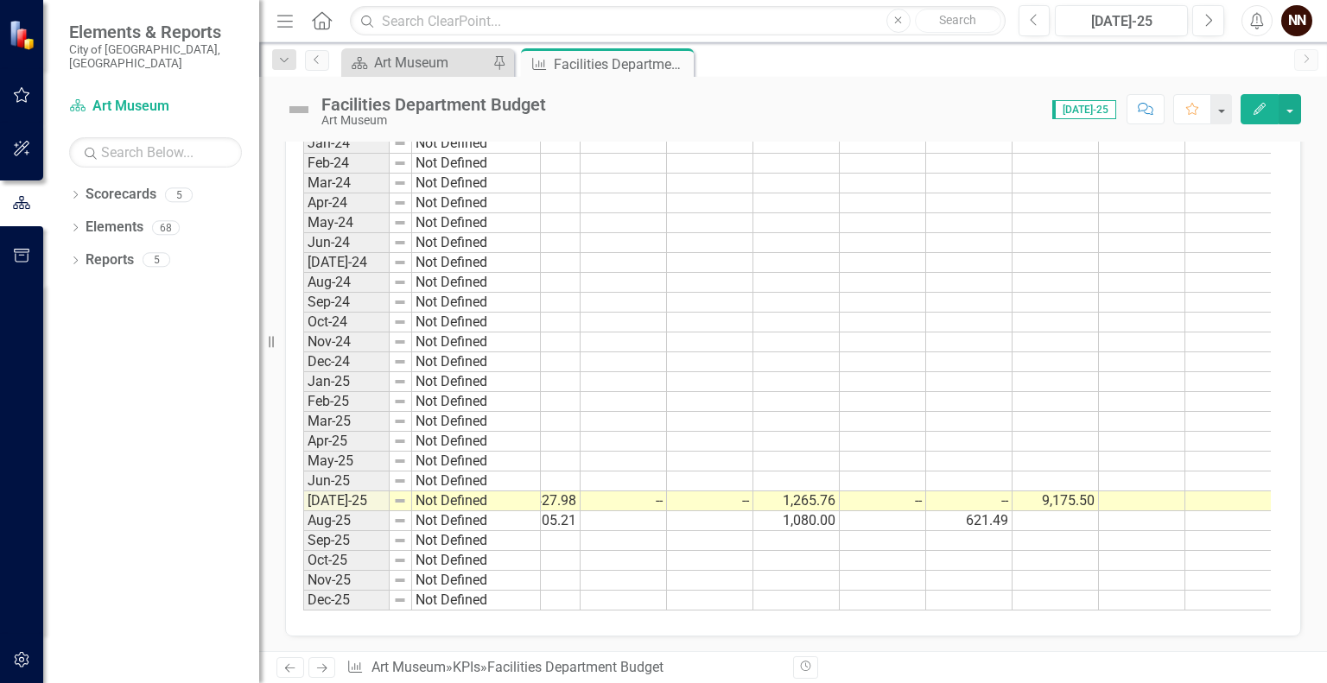
scroll to position [704, 0]
click at [1139, 489] on td at bounding box center [1142, 499] width 86 height 20
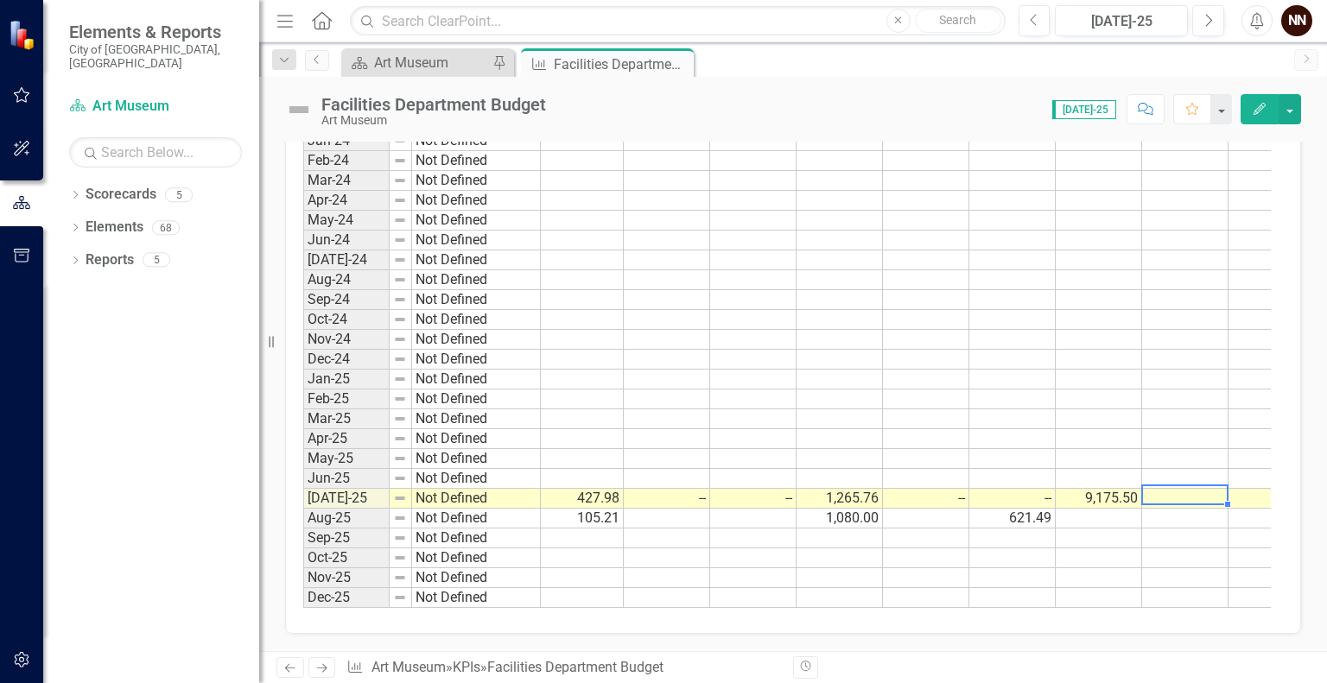
scroll to position [0, 439]
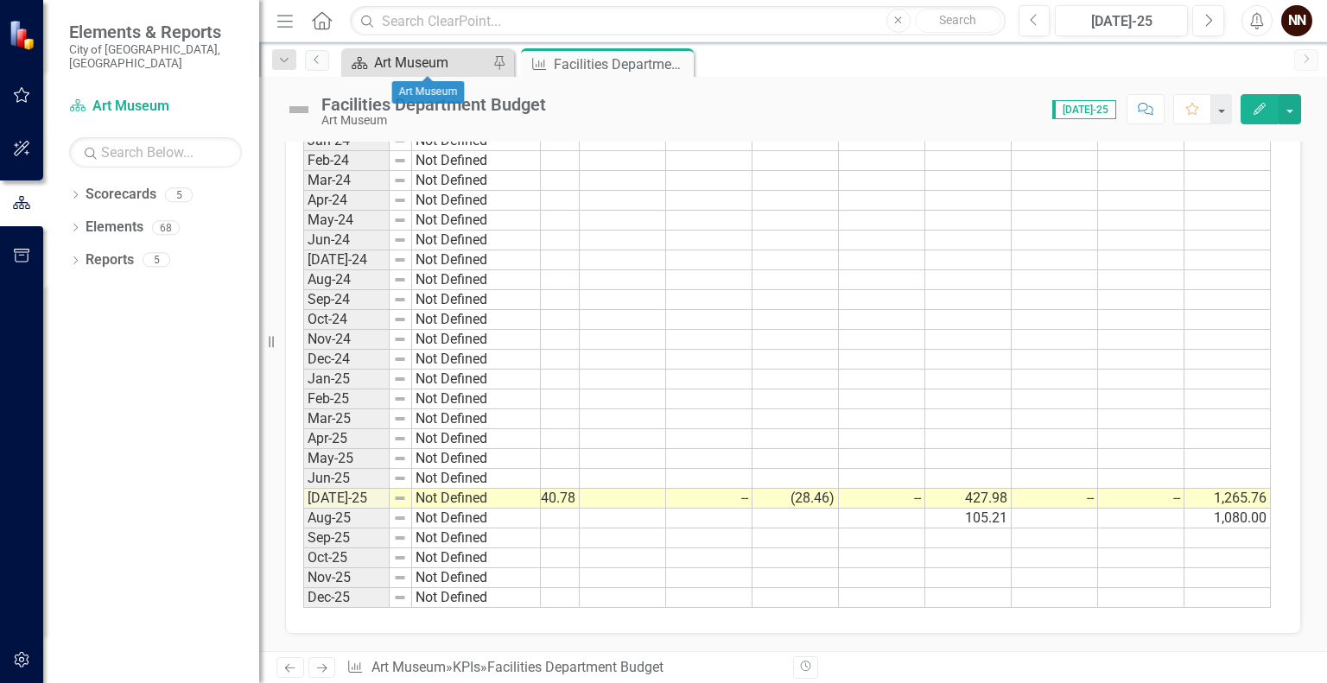
click at [429, 68] on div "Art Museum" at bounding box center [431, 63] width 114 height 22
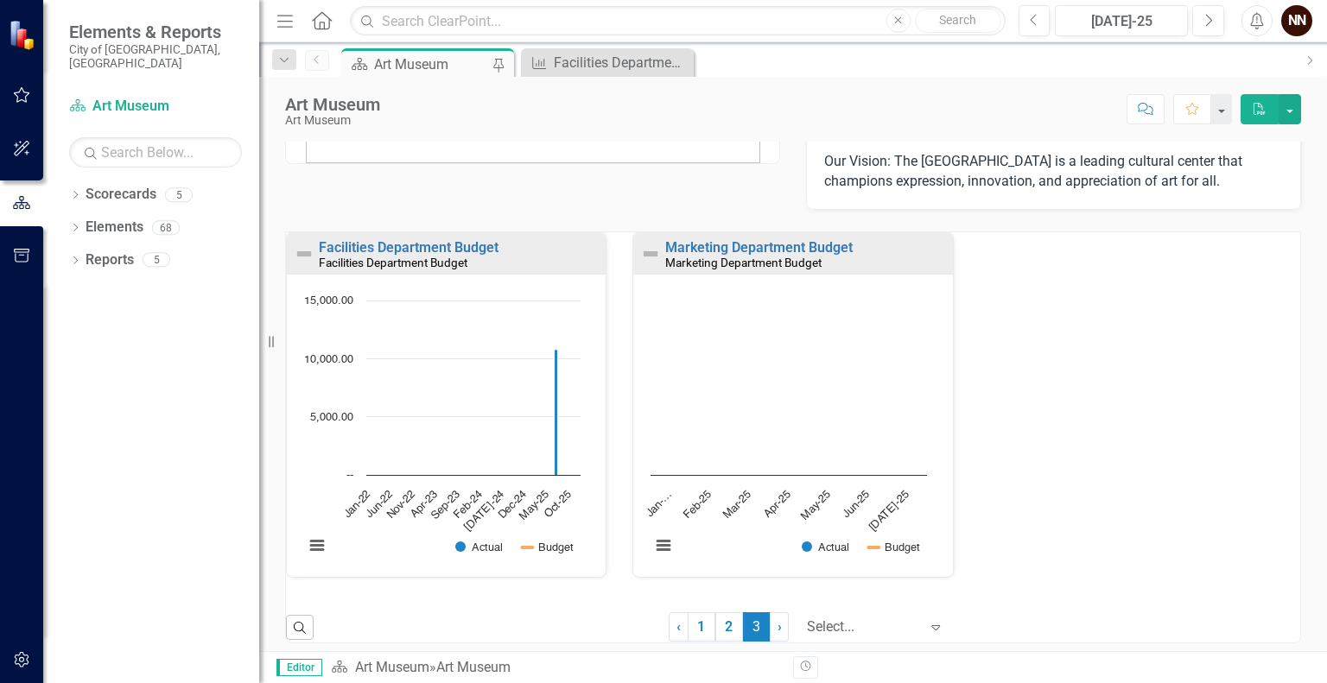
scroll to position [111, 0]
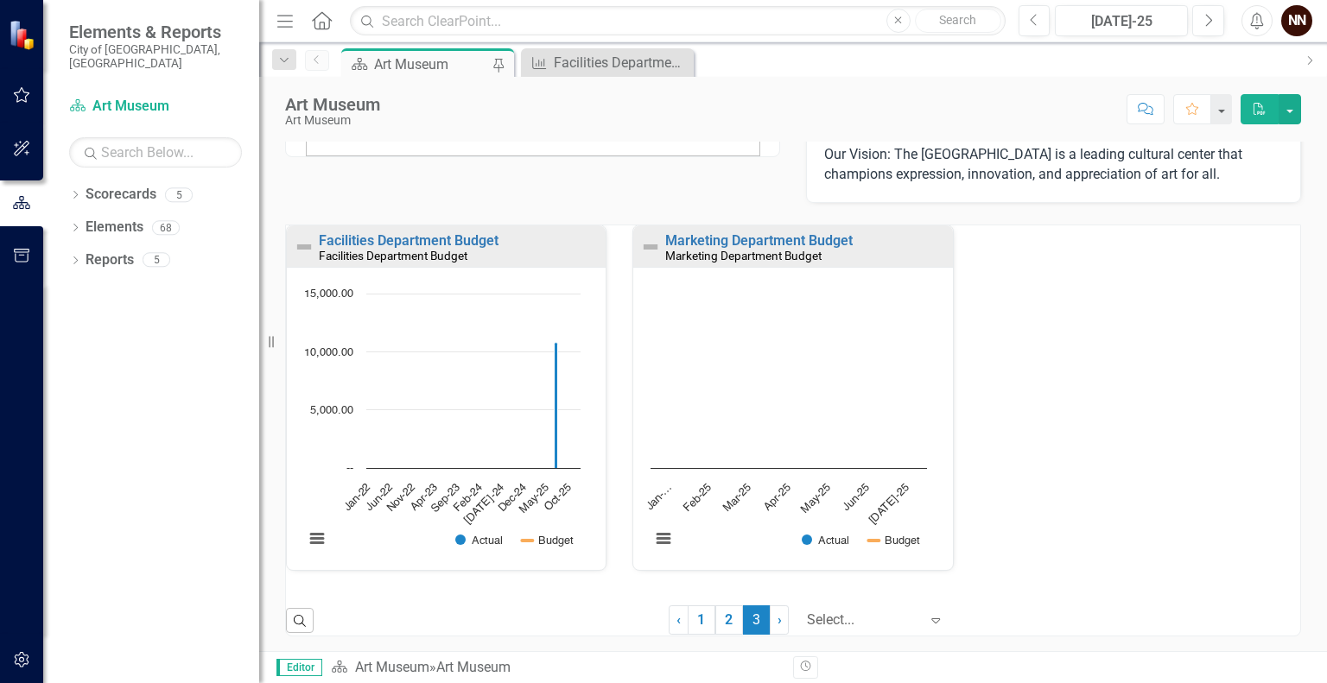
click at [932, 619] on icon at bounding box center [936, 621] width 9 height 5
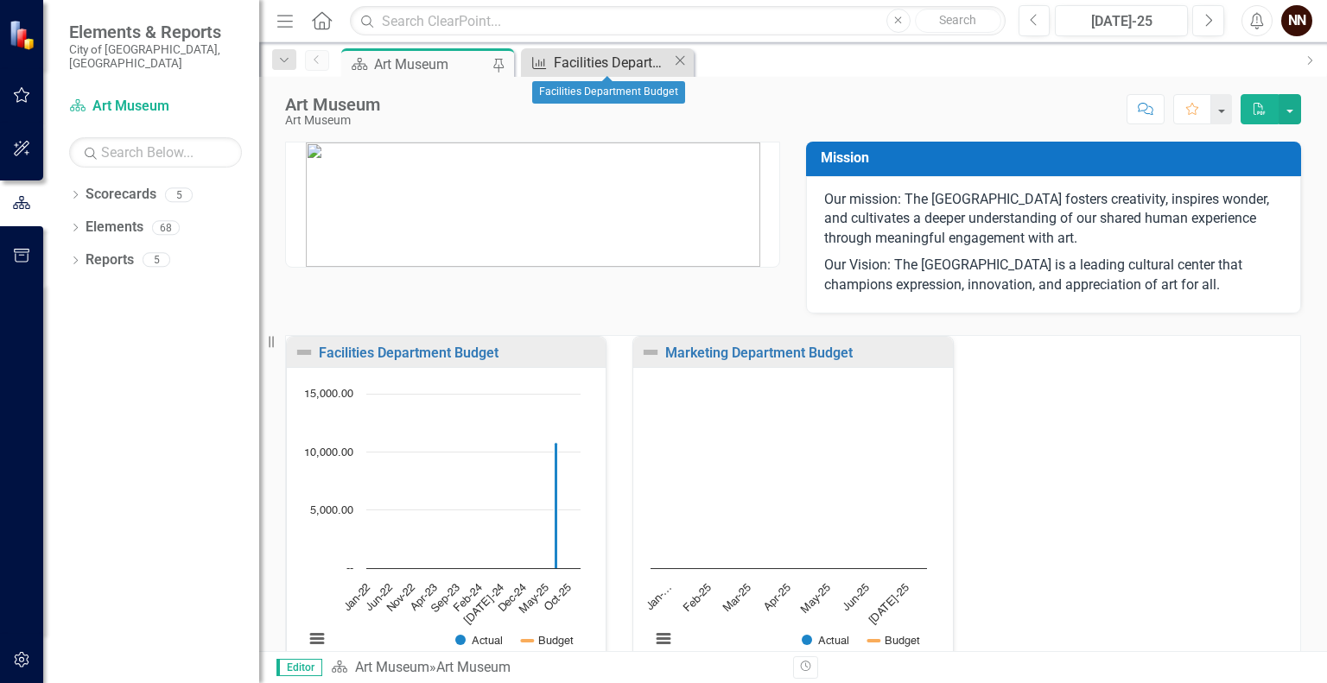
click at [628, 66] on div "Facilities Department Budget" at bounding box center [613, 63] width 118 height 22
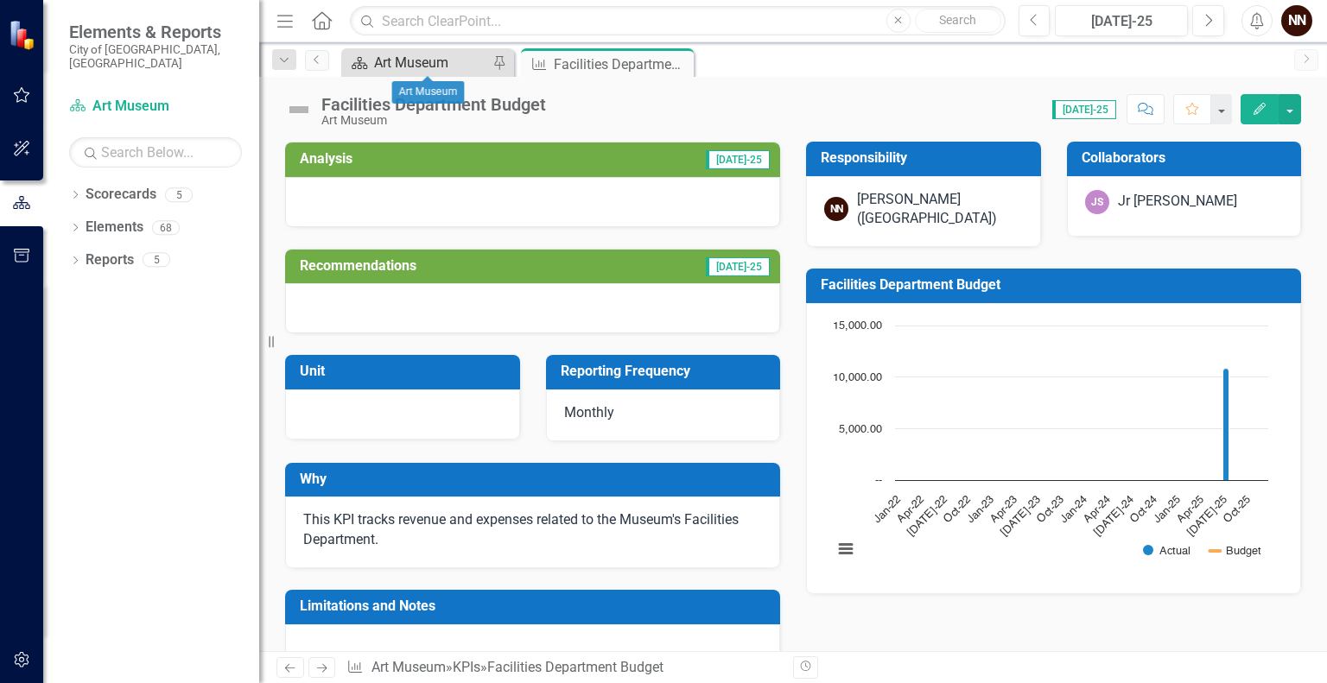
click at [439, 64] on div "Art Museum" at bounding box center [431, 63] width 114 height 22
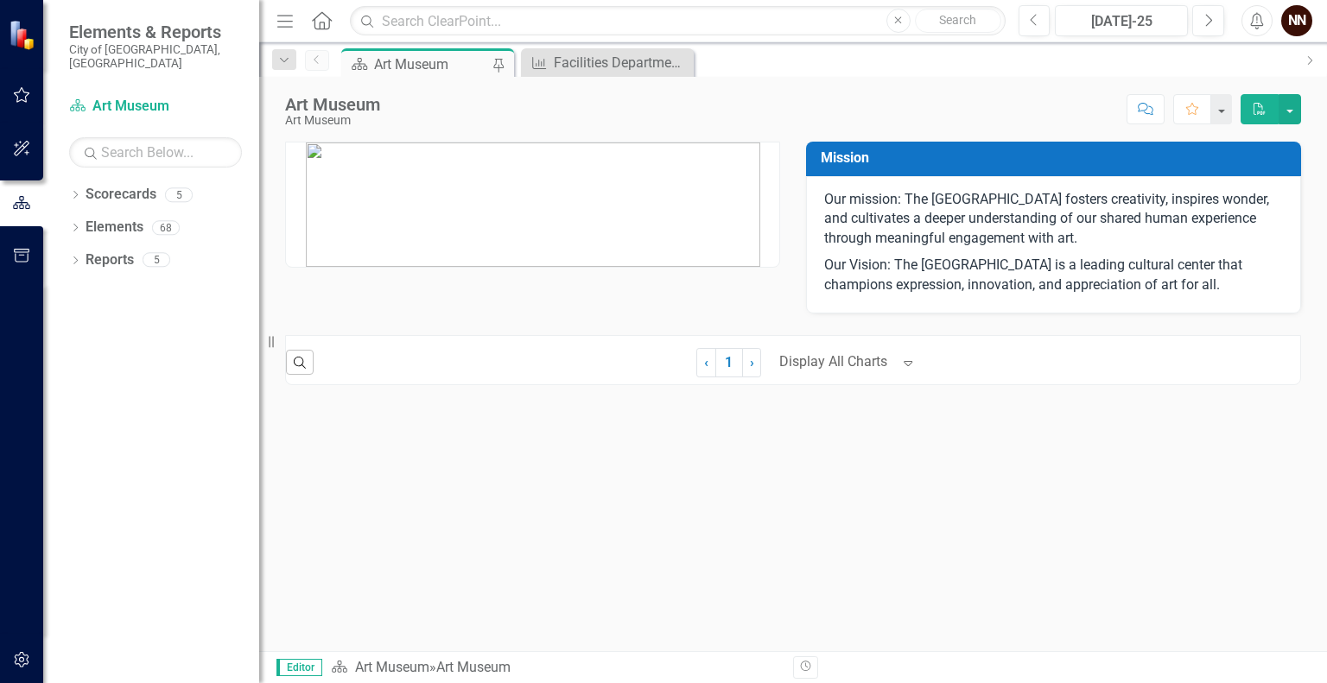
click at [1326, 299] on div "Mission Our mission: The Springfield Art Museum fosters creativity, inspires wo…" at bounding box center [793, 261] width 1068 height 283
click at [900, 364] on icon "Expand" at bounding box center [908, 364] width 17 height 14
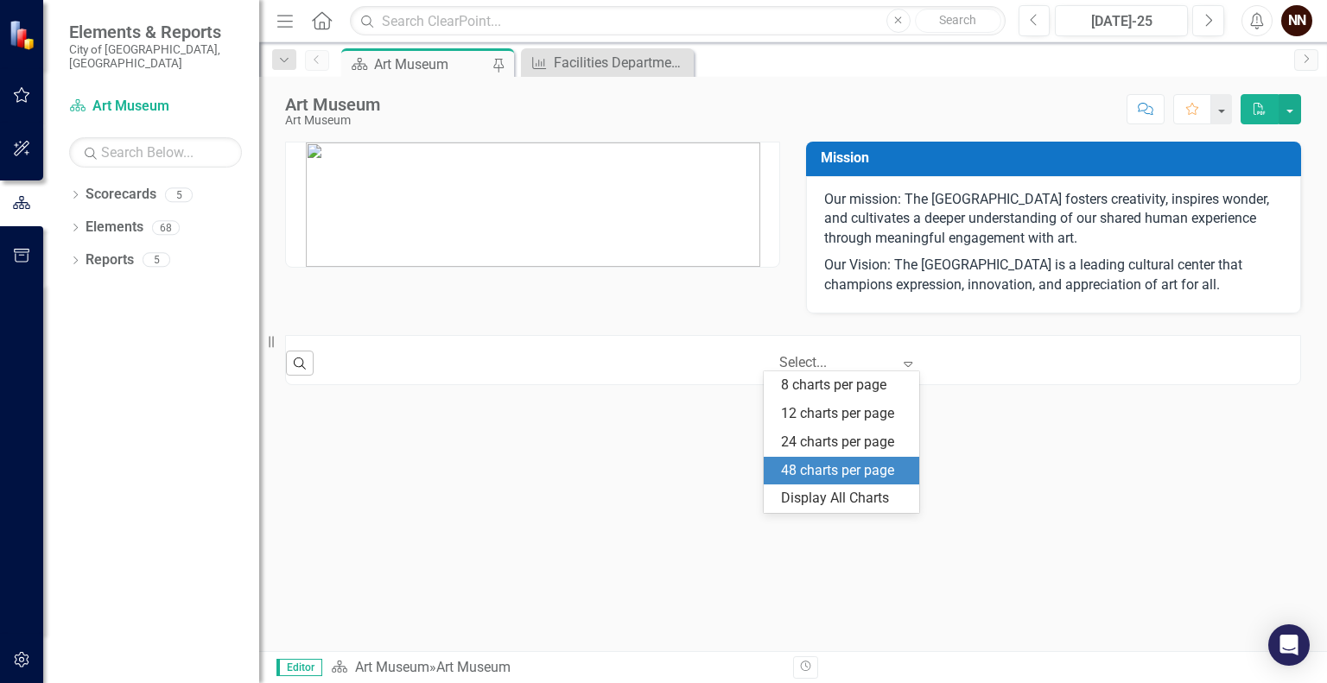
click at [858, 471] on div "48 charts per page" at bounding box center [845, 471] width 128 height 20
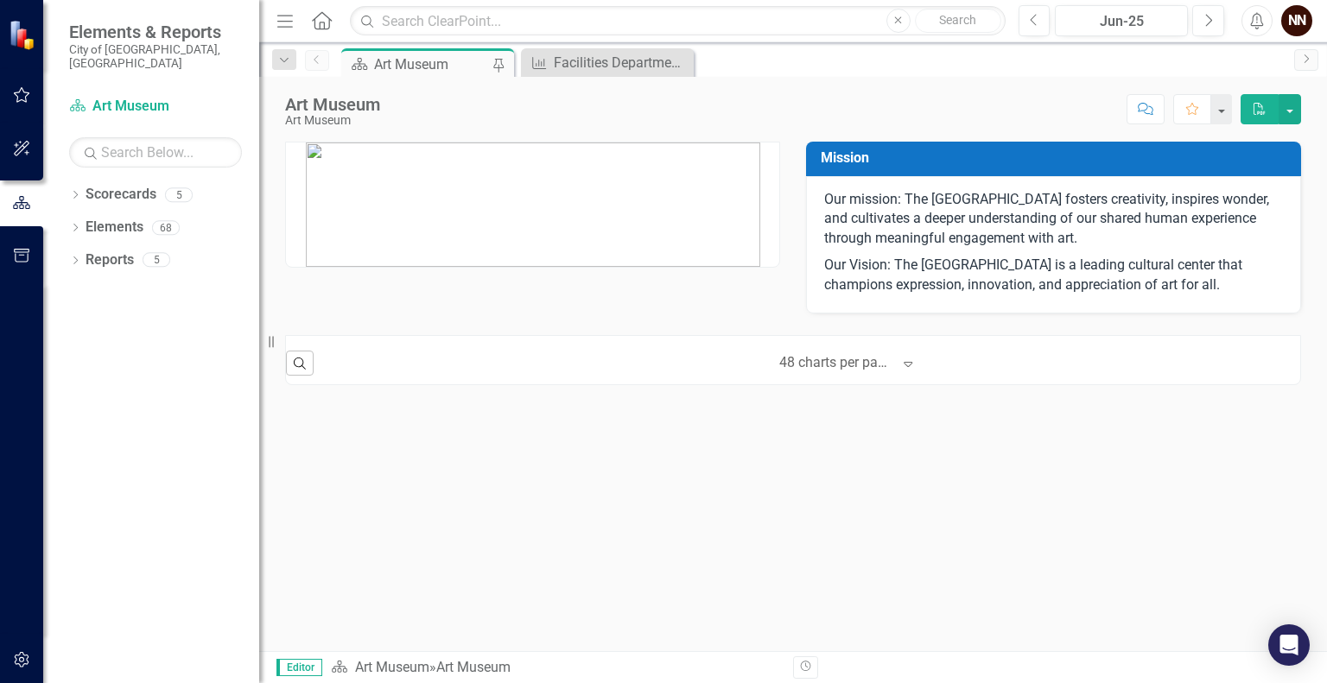
scroll to position [1, 0]
click at [900, 366] on icon "Expand" at bounding box center [908, 363] width 17 height 14
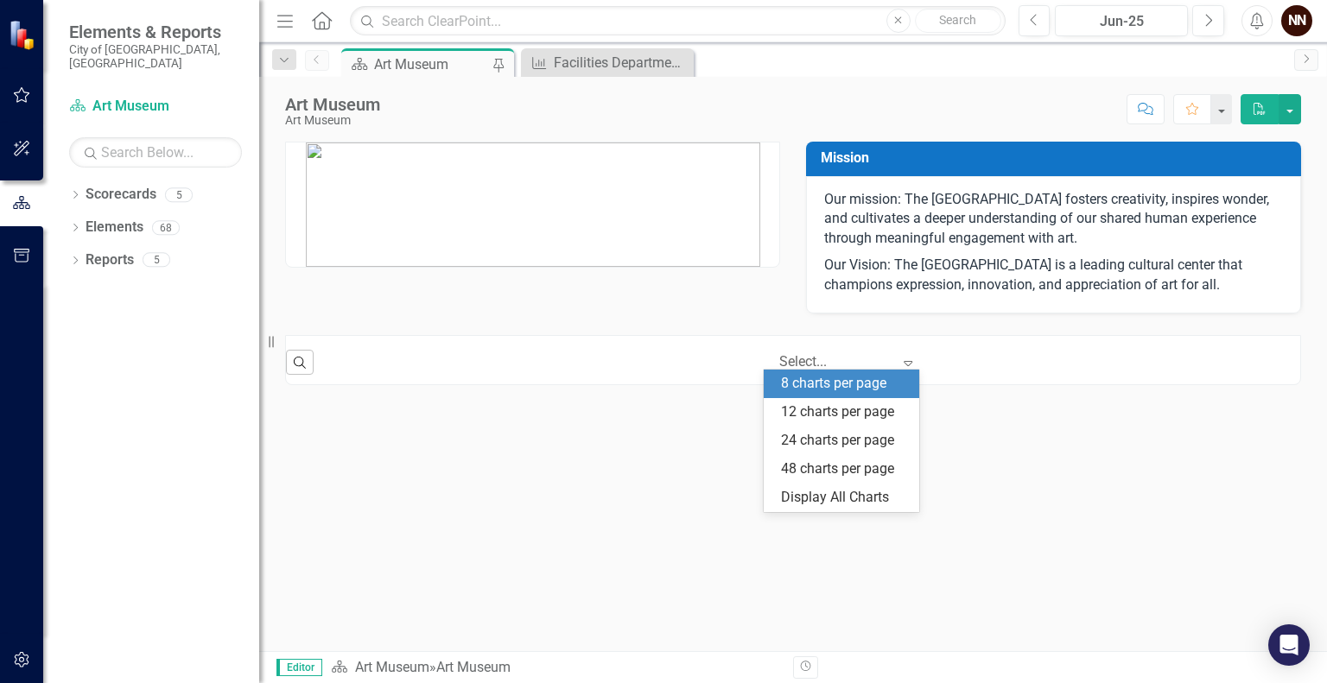
click at [871, 392] on div "8 charts per page" at bounding box center [845, 384] width 128 height 20
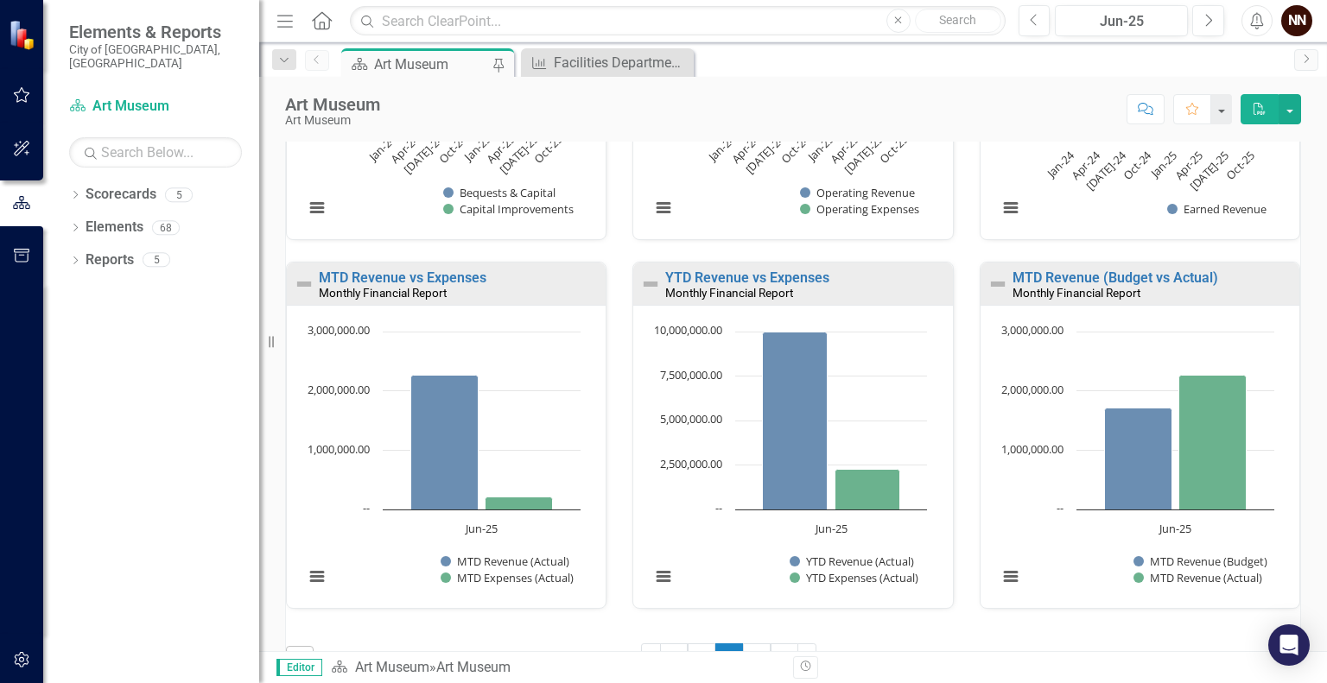
scroll to position [479, 0]
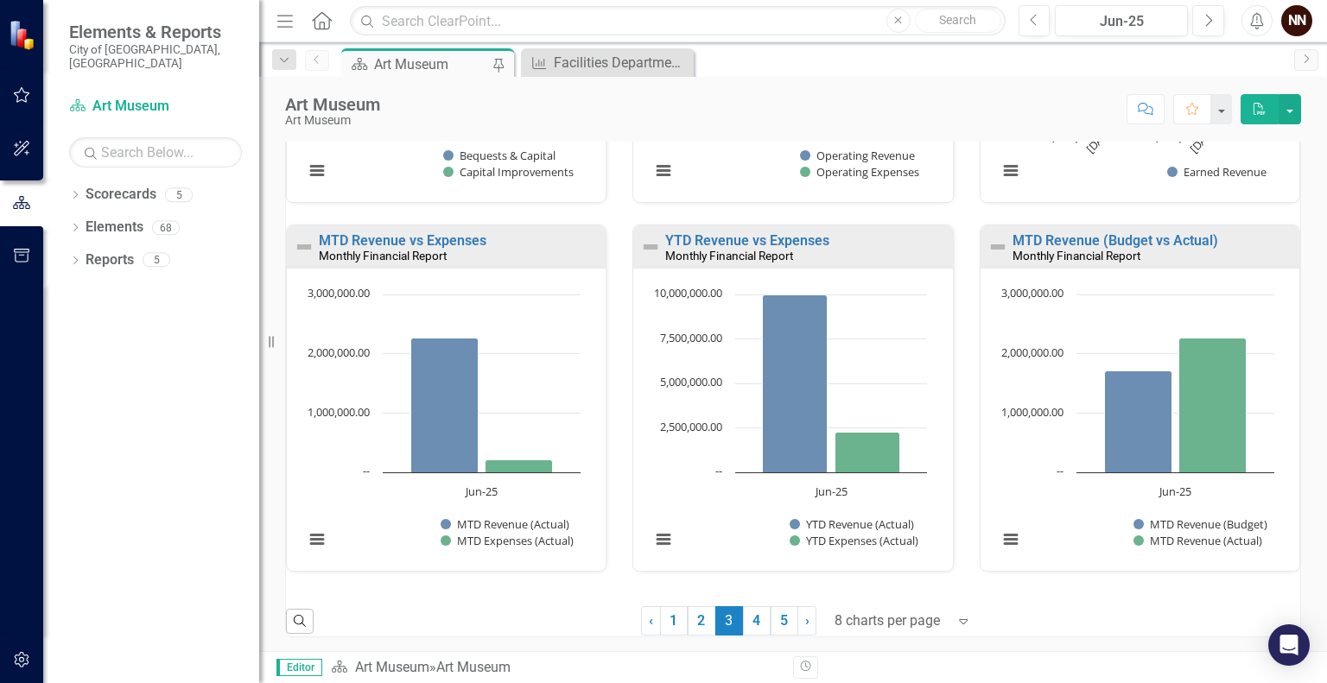
click at [918, 614] on div at bounding box center [891, 621] width 112 height 23
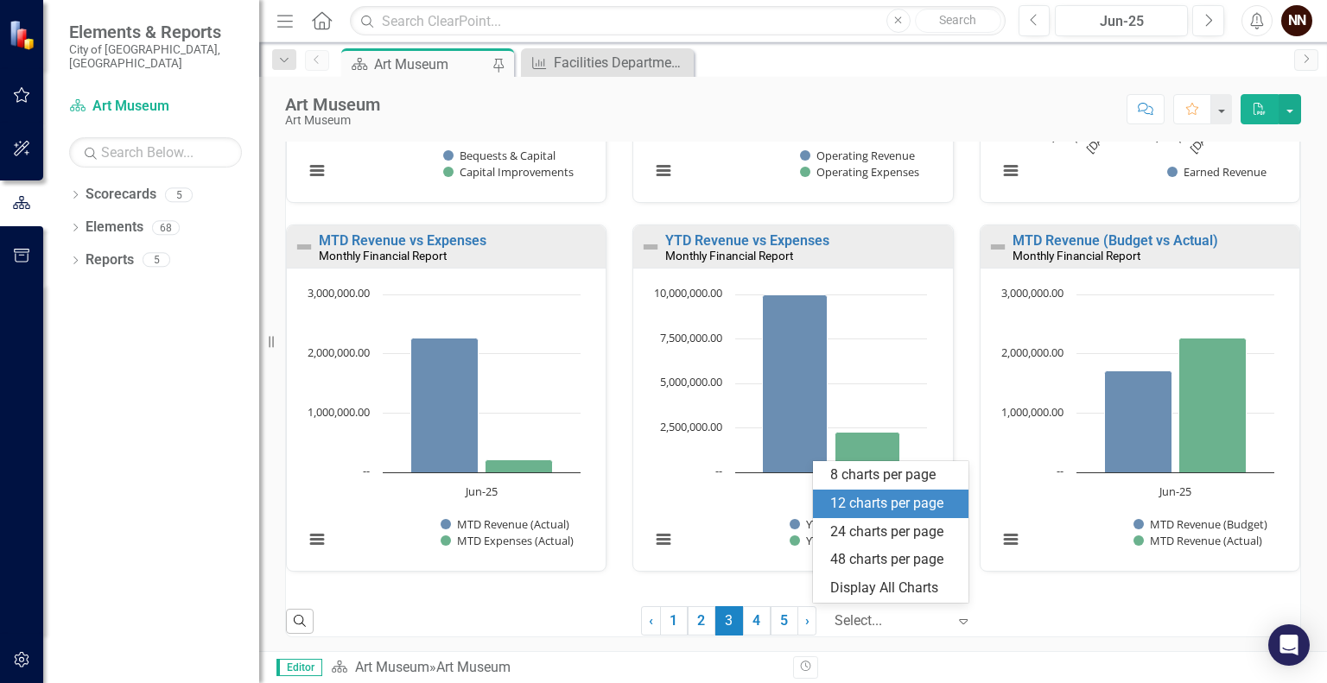
click at [906, 509] on div "12 charts per page" at bounding box center [894, 504] width 128 height 20
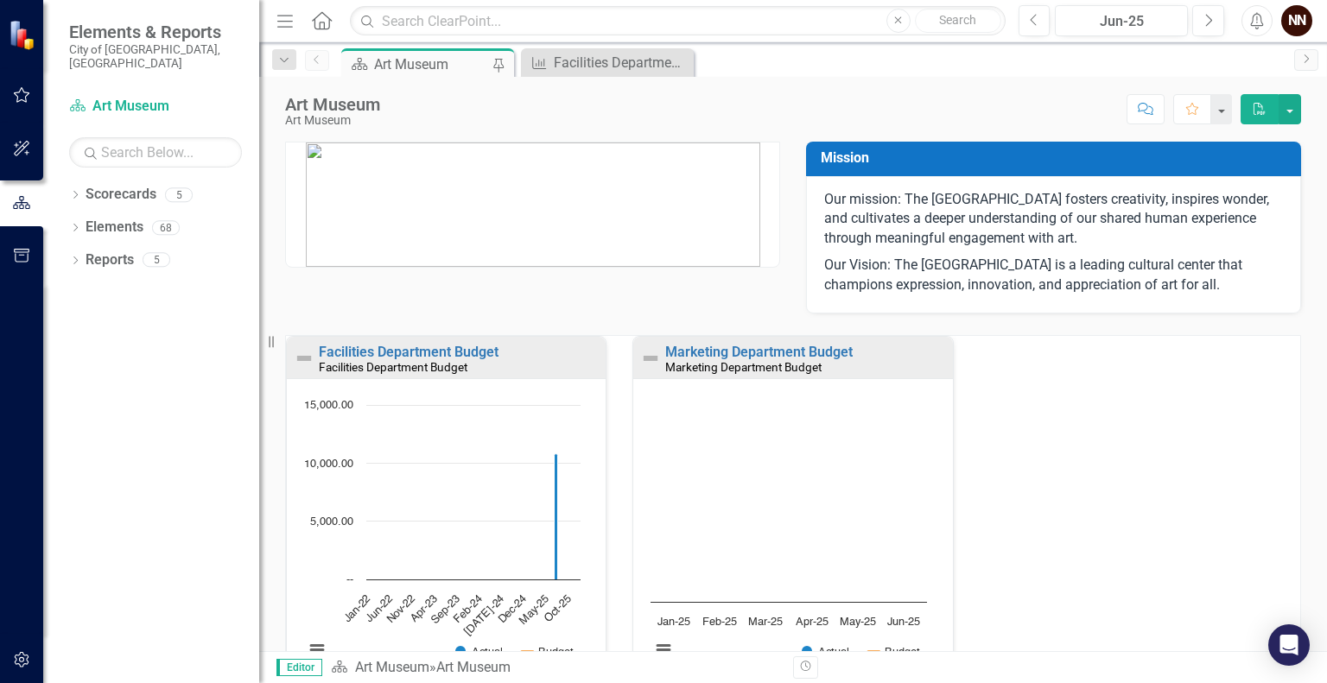
scroll to position [1, 0]
click at [459, 355] on link "Facilities Department Budget" at bounding box center [409, 351] width 180 height 16
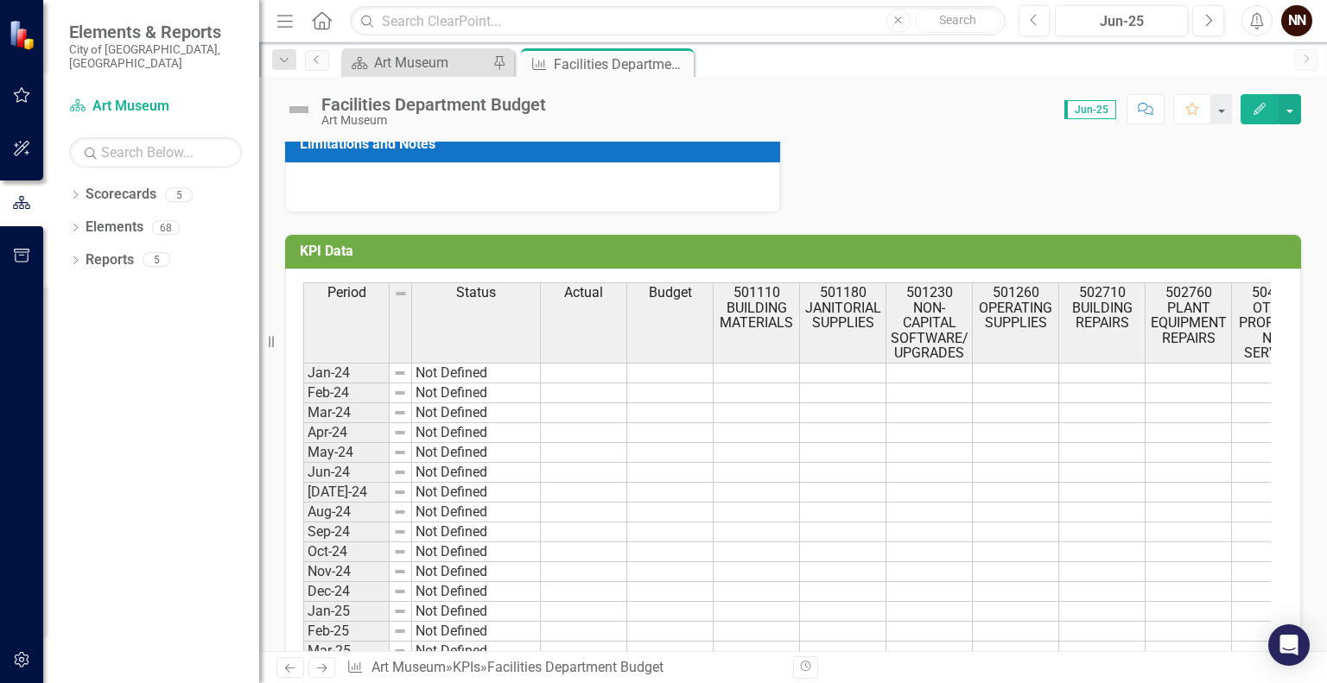
scroll to position [472, 0]
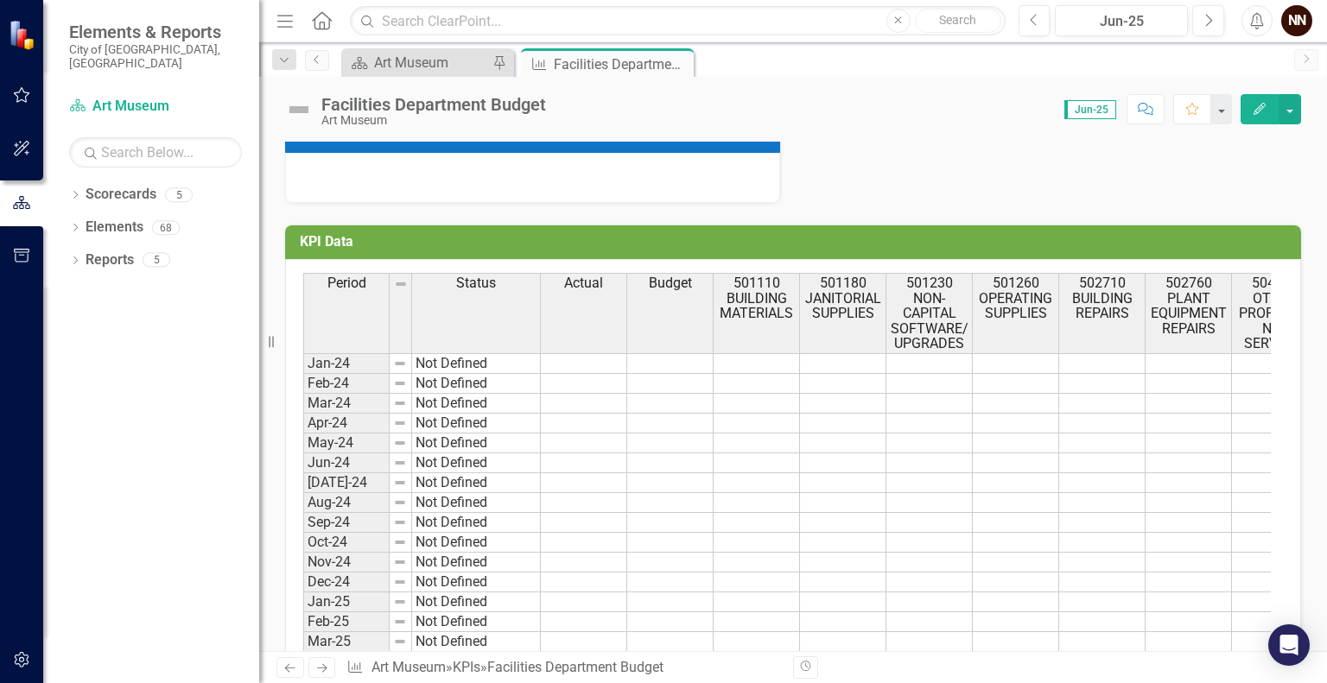
drag, startPoint x: 1313, startPoint y: 518, endPoint x: 1326, endPoint y: 585, distance: 68.6
click at [1326, 585] on div "Analysis Jun-25 Recommendations Jun-25 Unit Reporting Frequency Monthly Why Thi…" at bounding box center [793, 397] width 1068 height 510
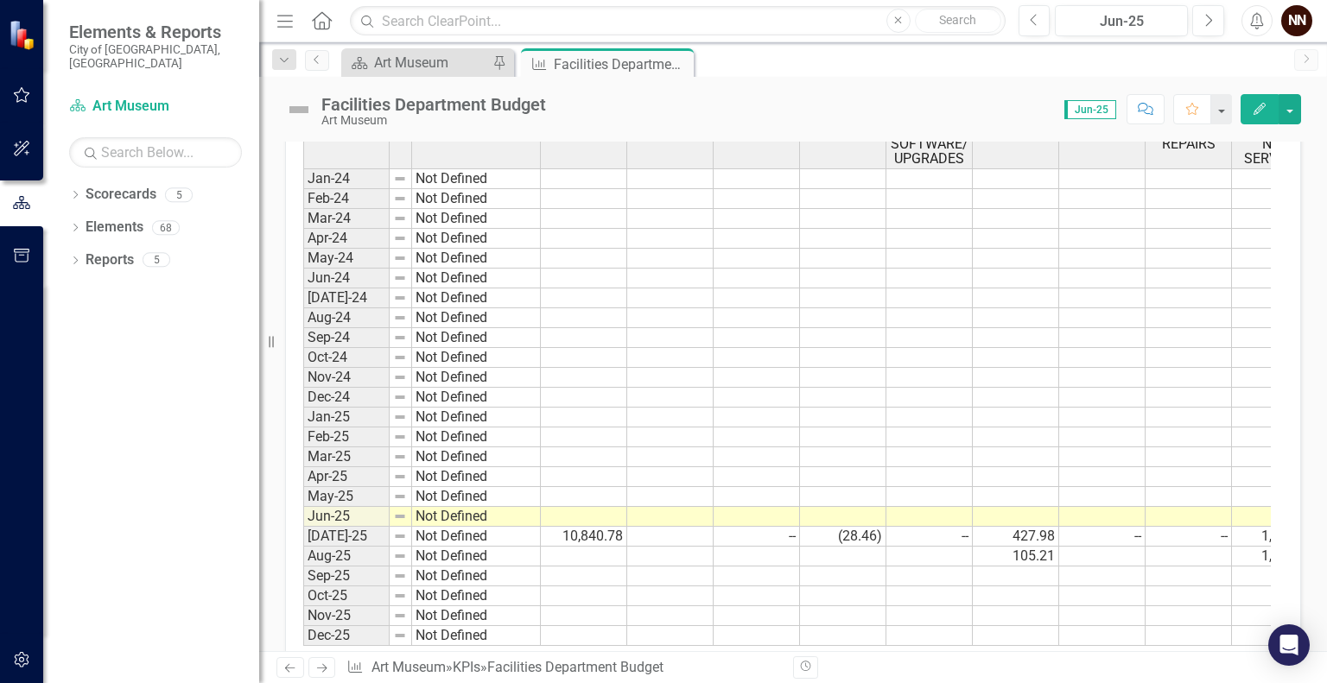
scroll to position [670, 0]
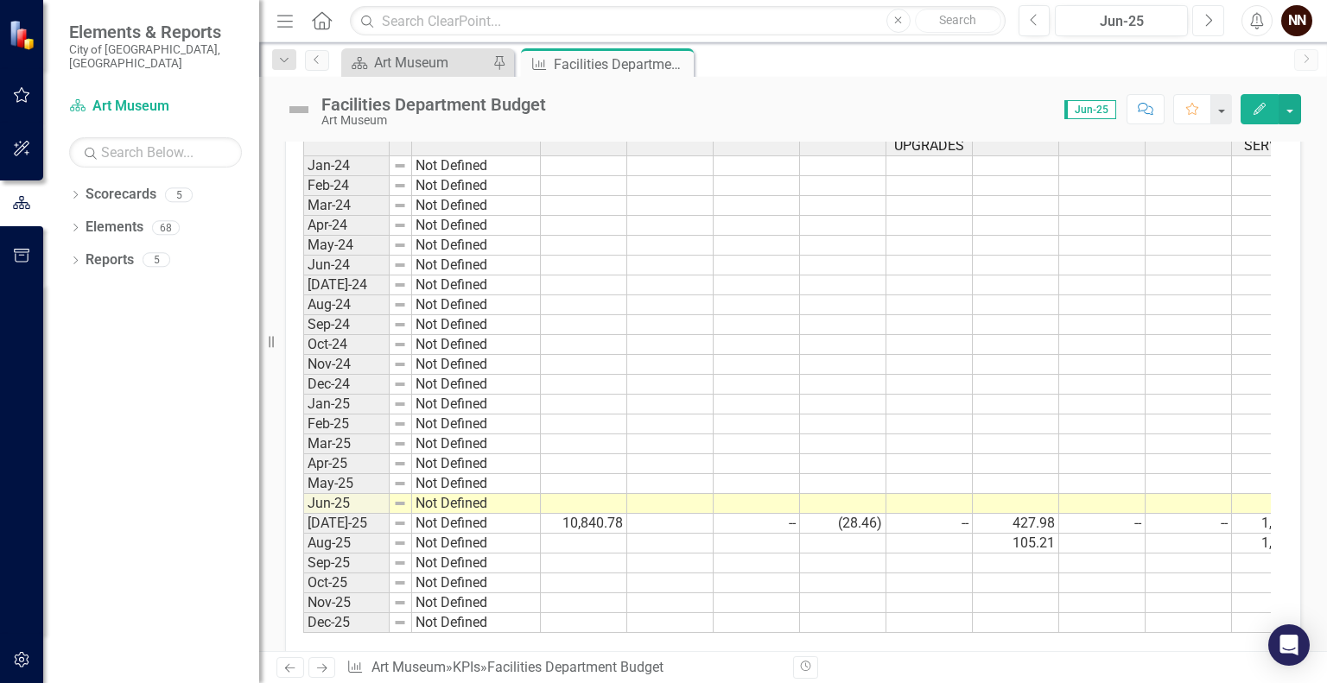
click at [1198, 24] on button "Next" at bounding box center [1208, 20] width 32 height 31
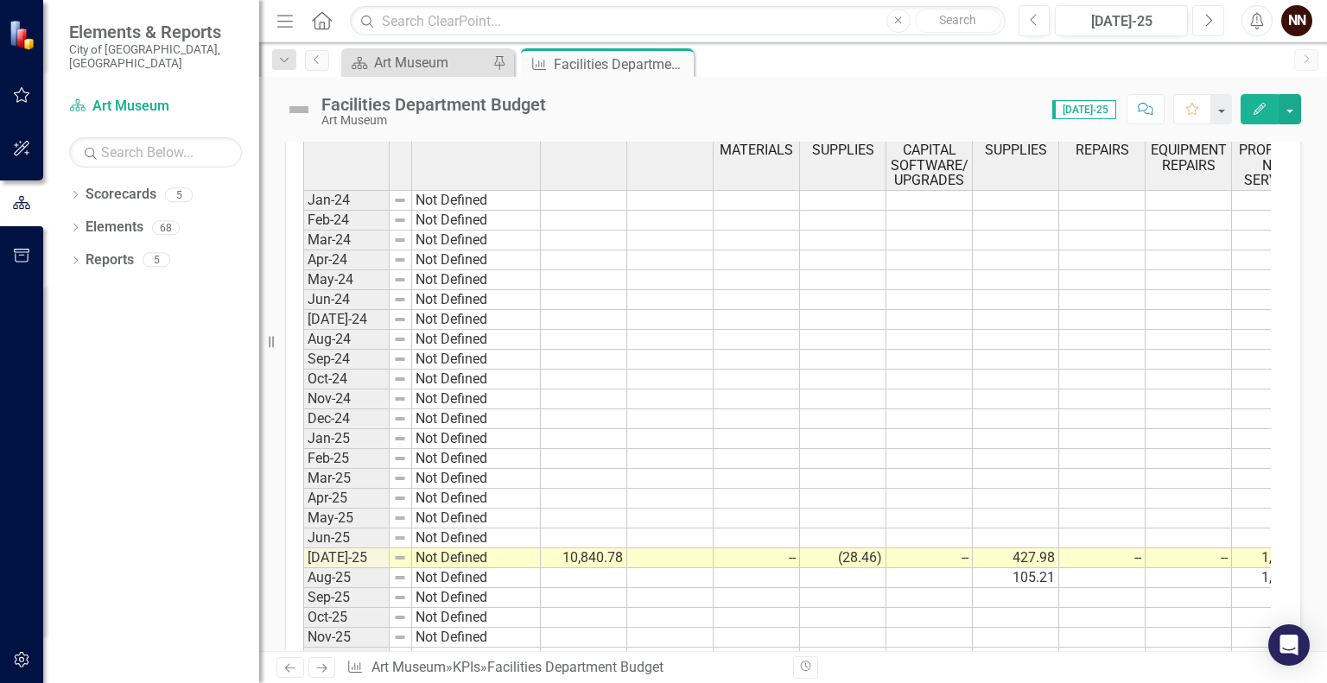
scroll to position [648, 0]
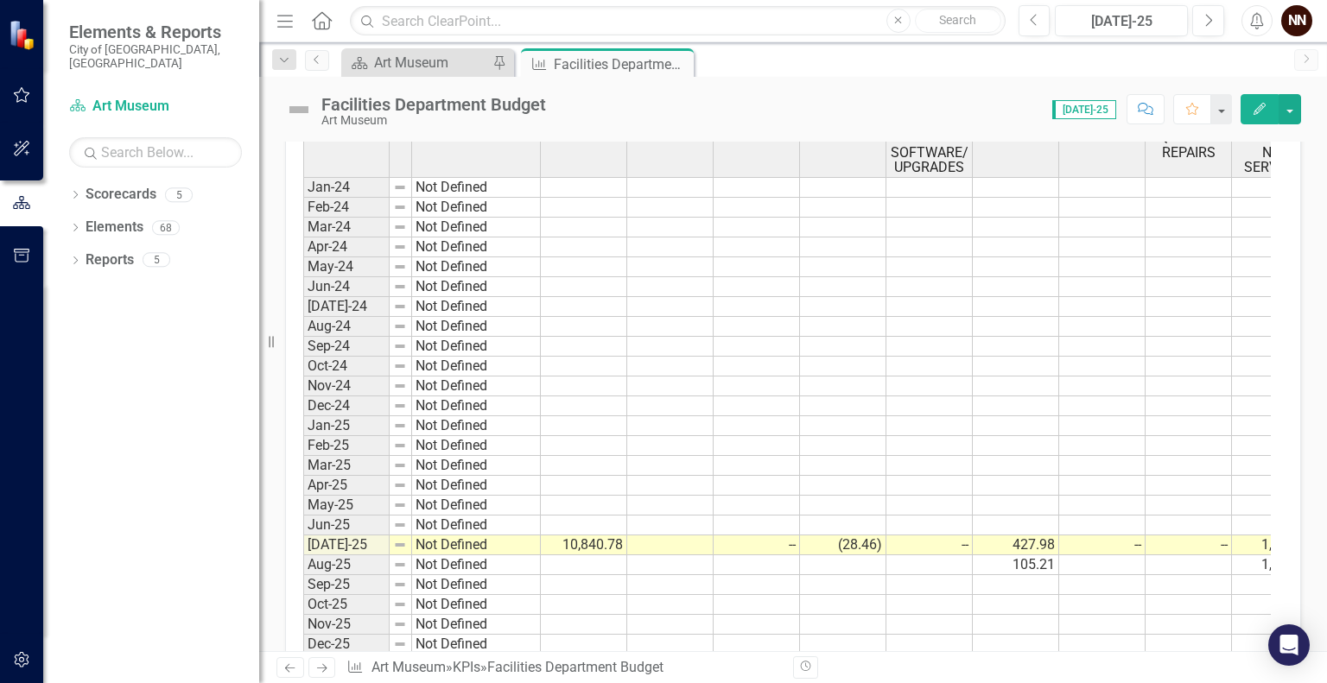
click at [1202, 537] on td "--" at bounding box center [1189, 546] width 86 height 20
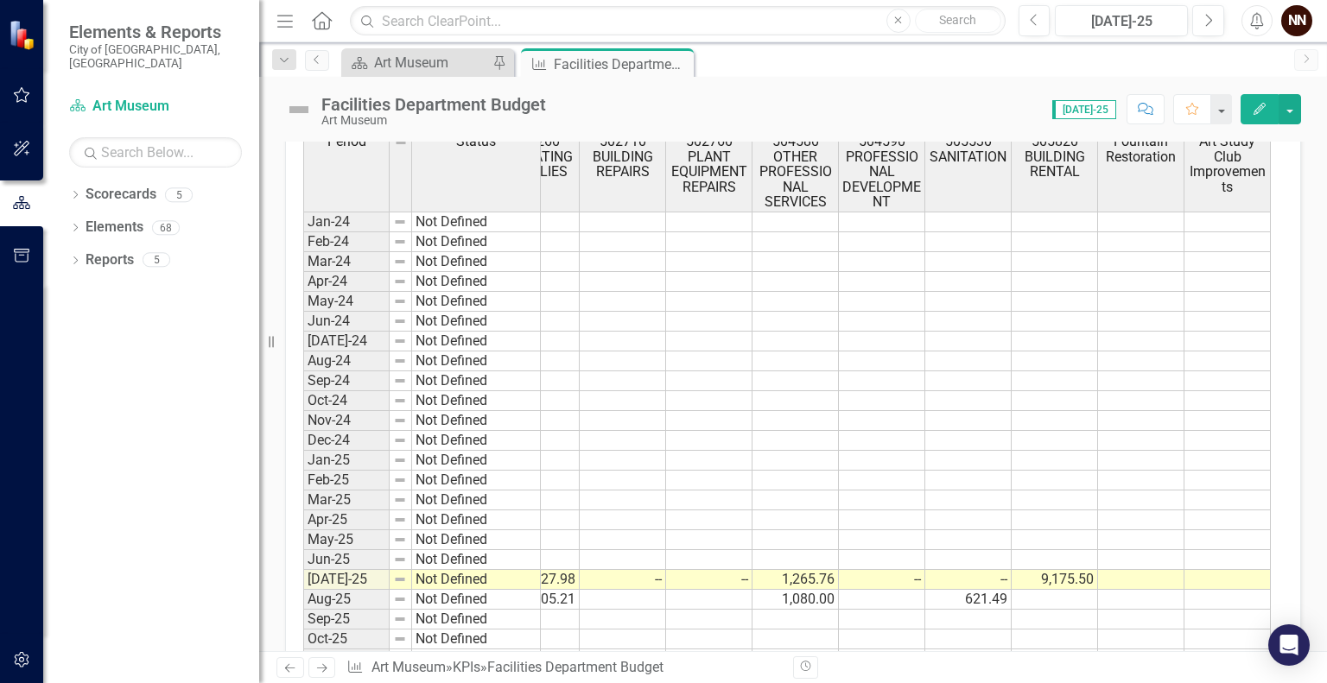
scroll to position [604, 0]
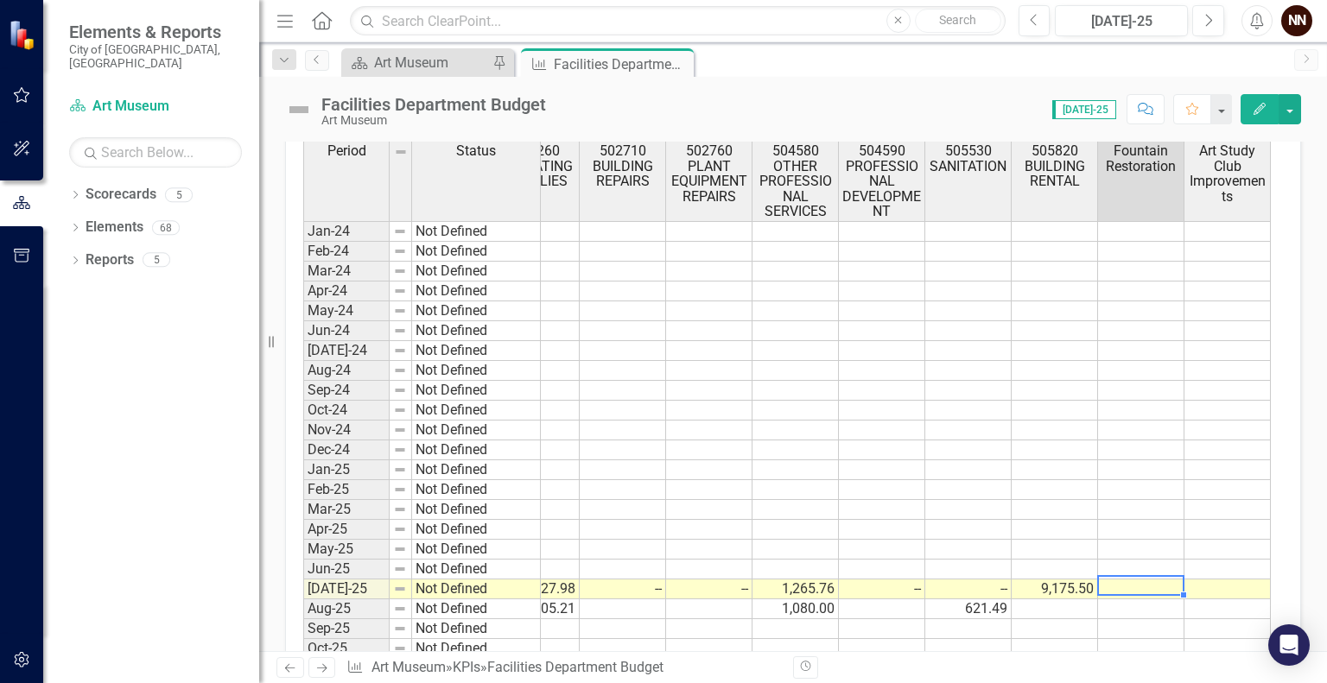
click at [1147, 580] on td at bounding box center [1141, 590] width 86 height 20
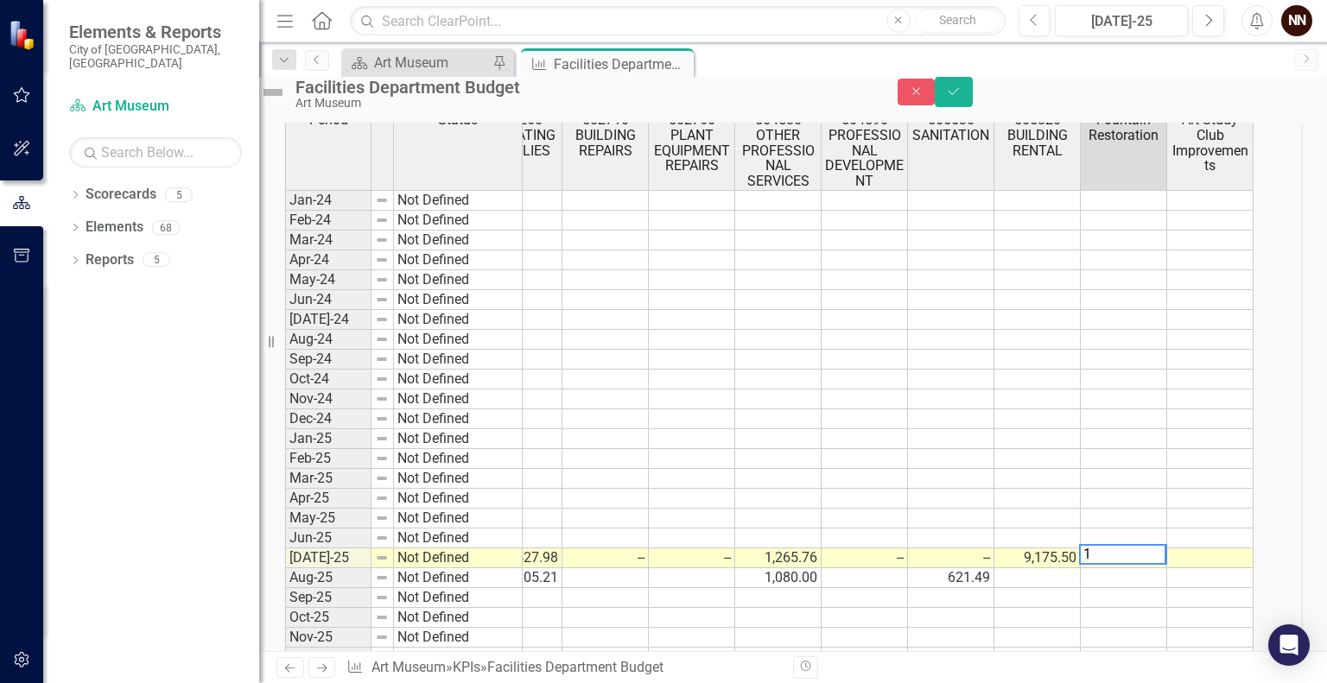
scroll to position [0, 479]
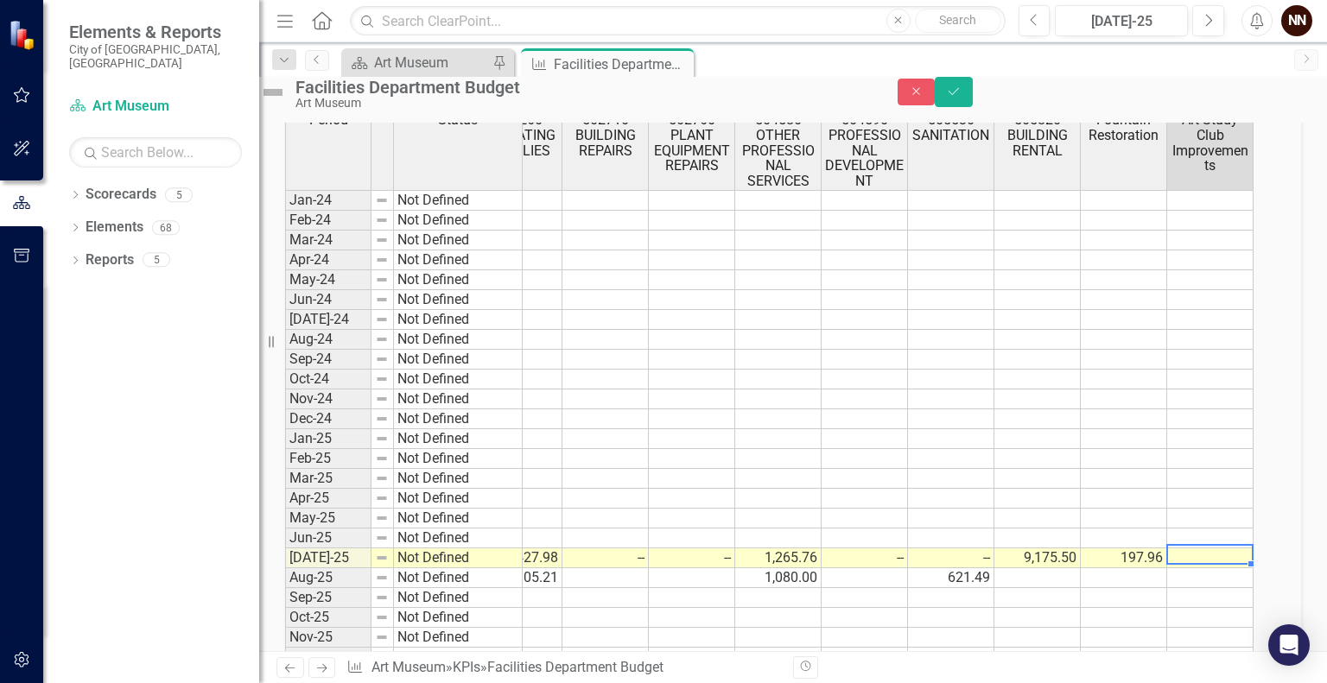
click at [1244, 569] on td at bounding box center [1210, 559] width 86 height 20
type textarea "0"
click at [973, 93] on button "Save" at bounding box center [954, 92] width 38 height 30
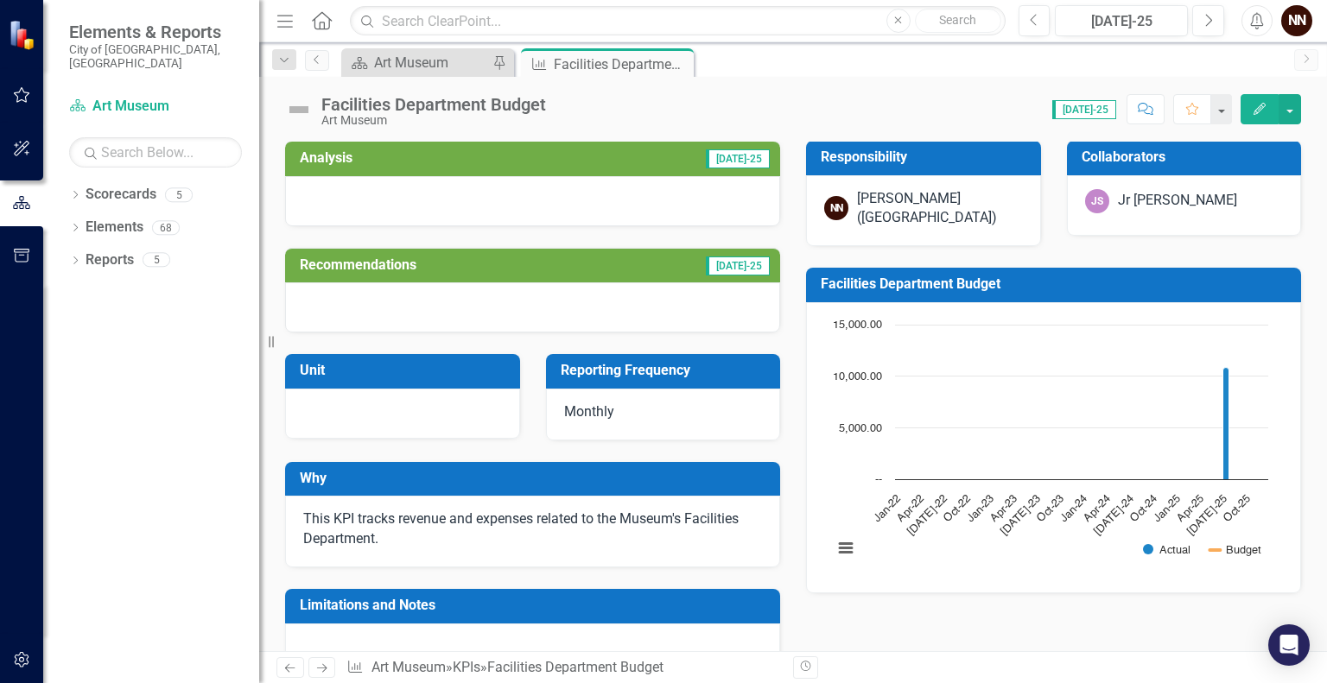
scroll to position [0, 0]
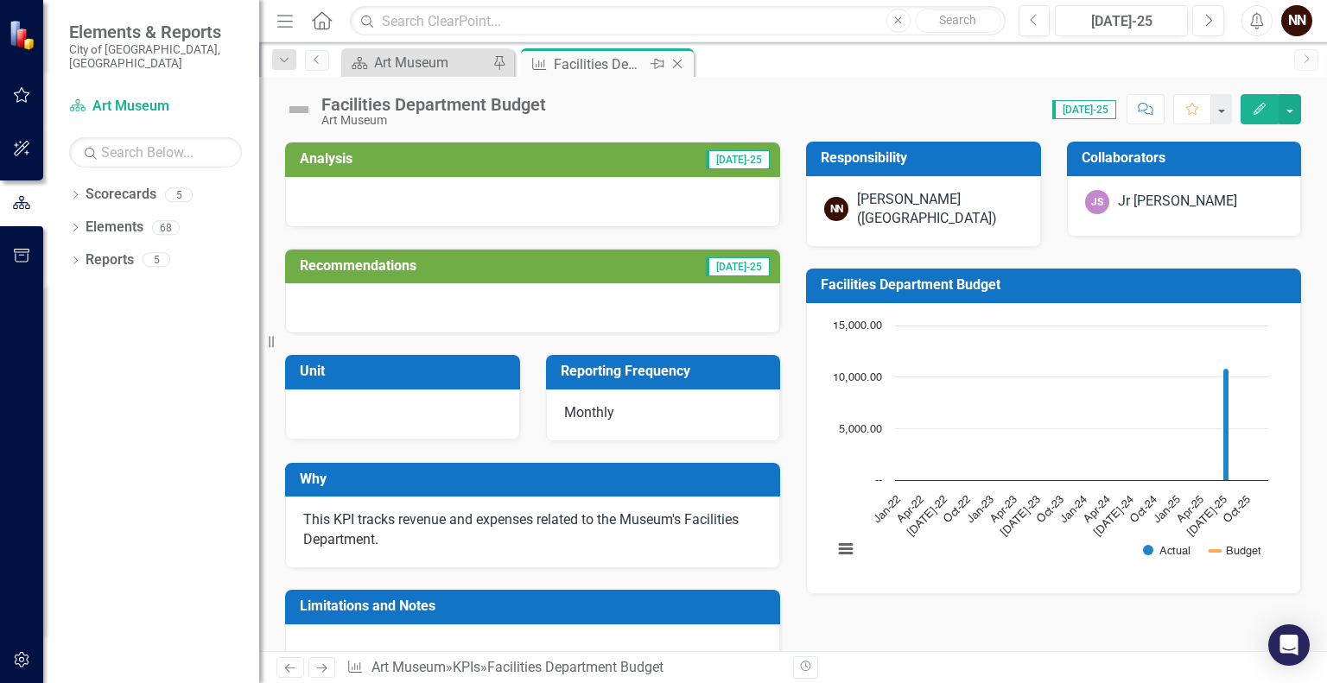
click at [676, 62] on icon at bounding box center [678, 65] width 10 height 10
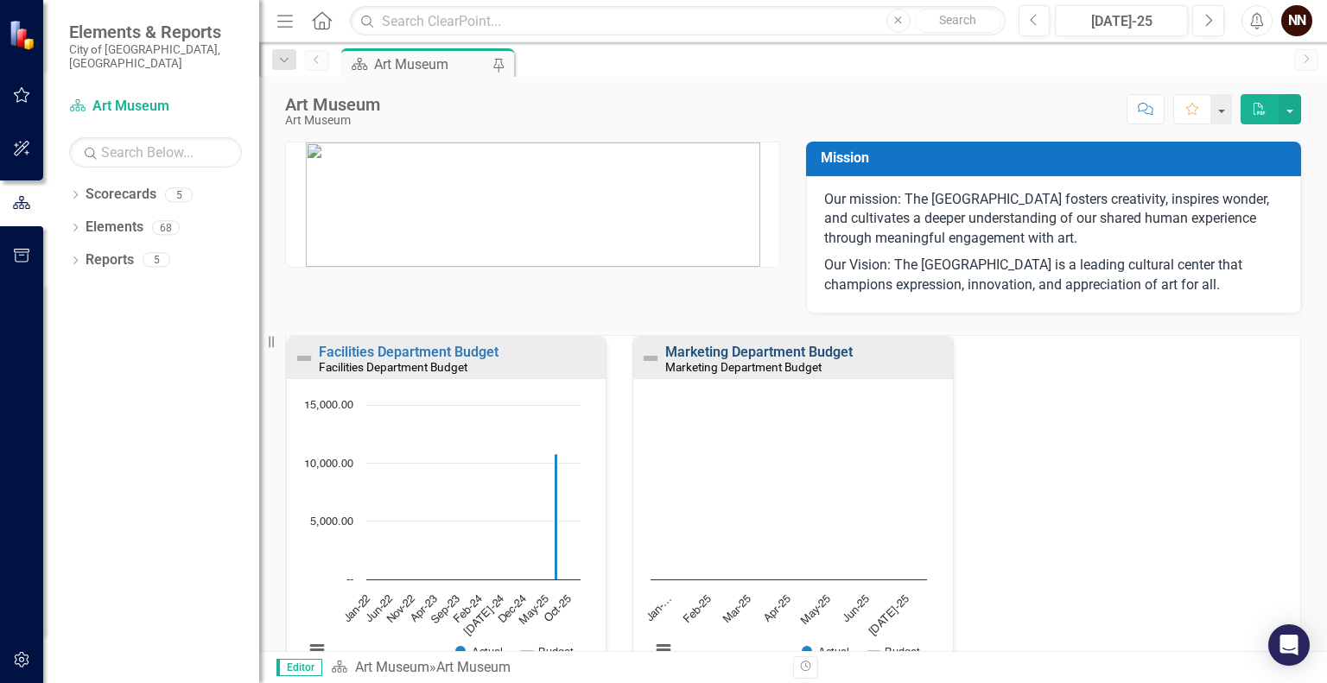
click at [792, 352] on link "Marketing Department Budget" at bounding box center [759, 352] width 188 height 16
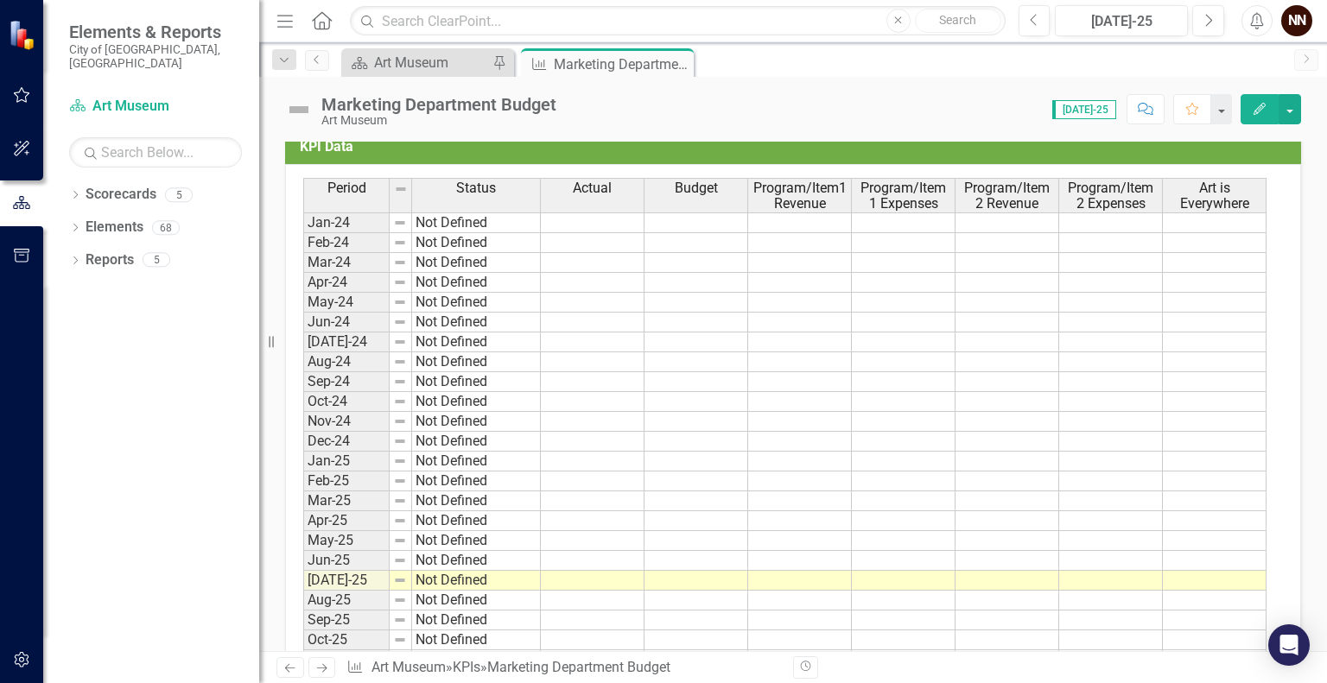
scroll to position [646, 0]
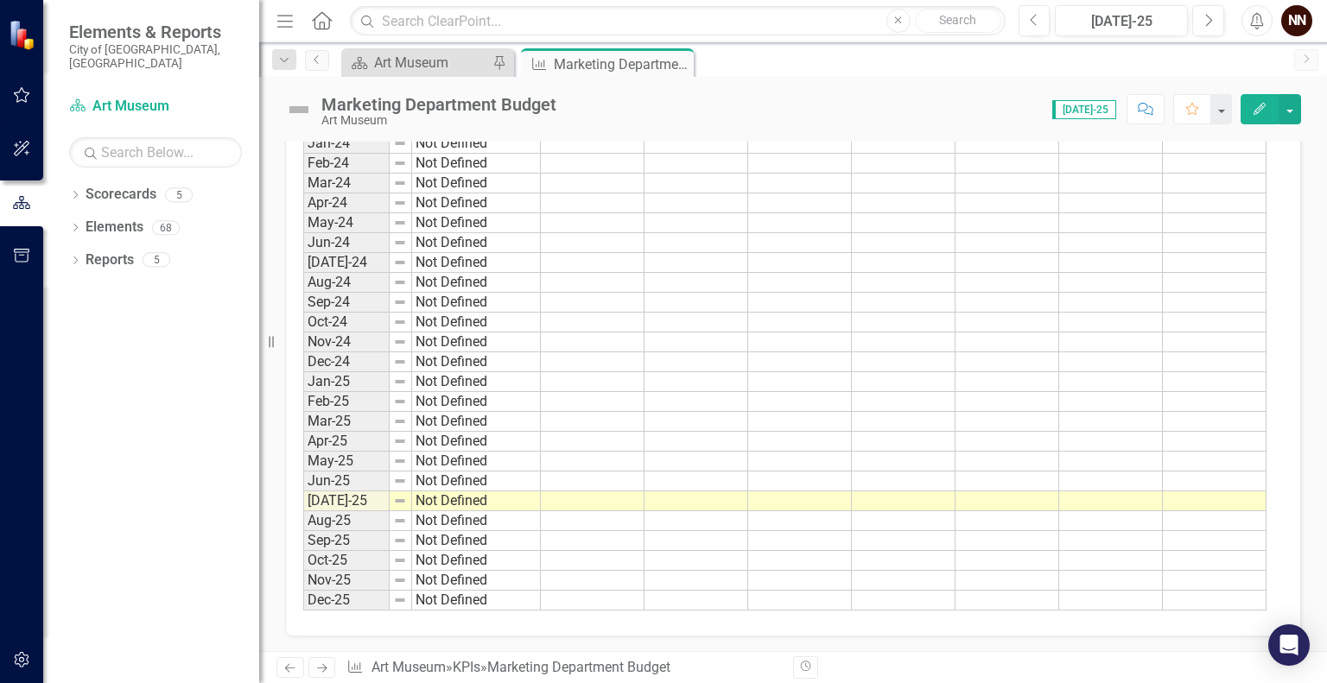
click at [303, 428] on div "Period Status Actual Budget Program/Item1 Revenue Program/Item 1 Expenses Progr…" at bounding box center [303, 355] width 0 height 512
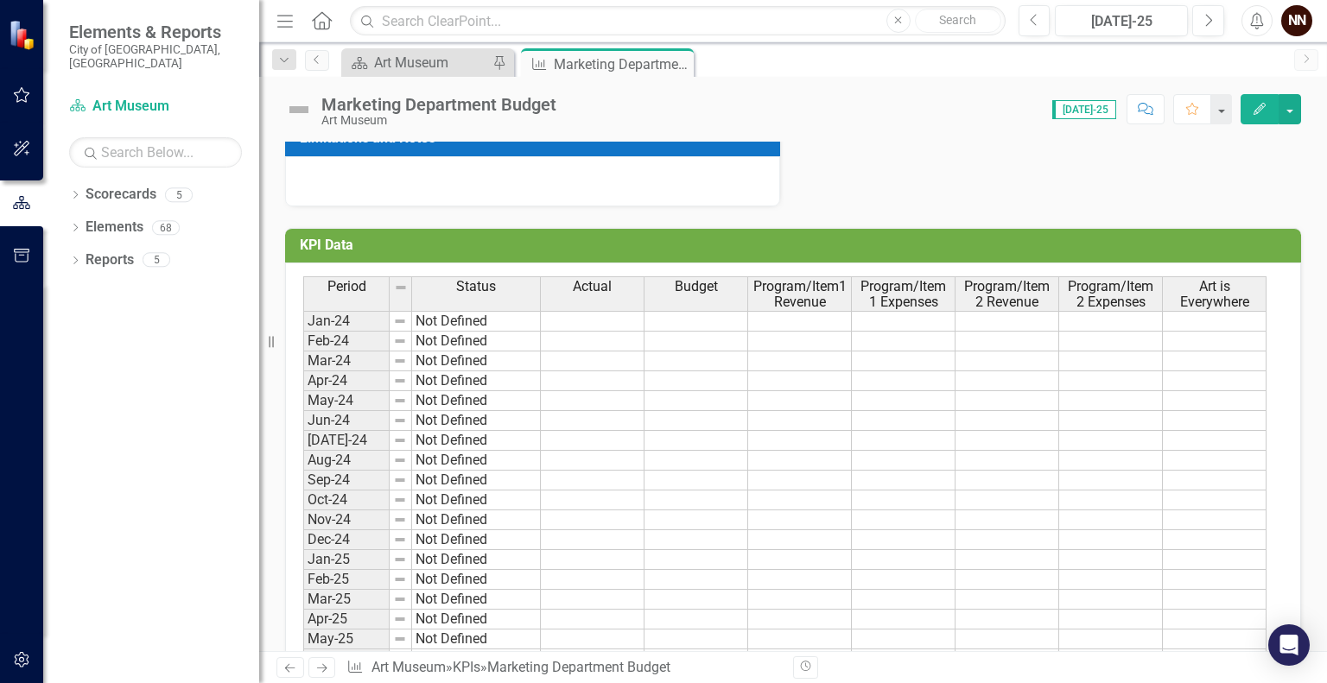
scroll to position [466, 0]
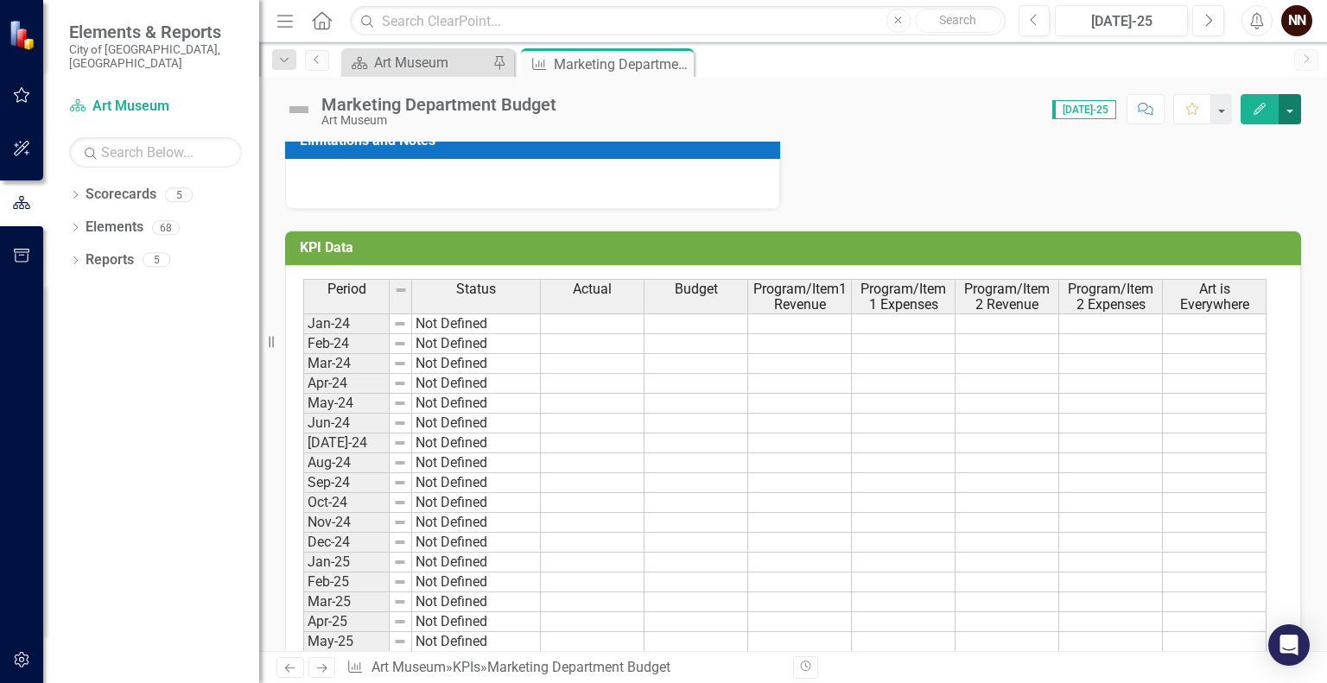
click at [1289, 117] on button "button" at bounding box center [1290, 109] width 22 height 30
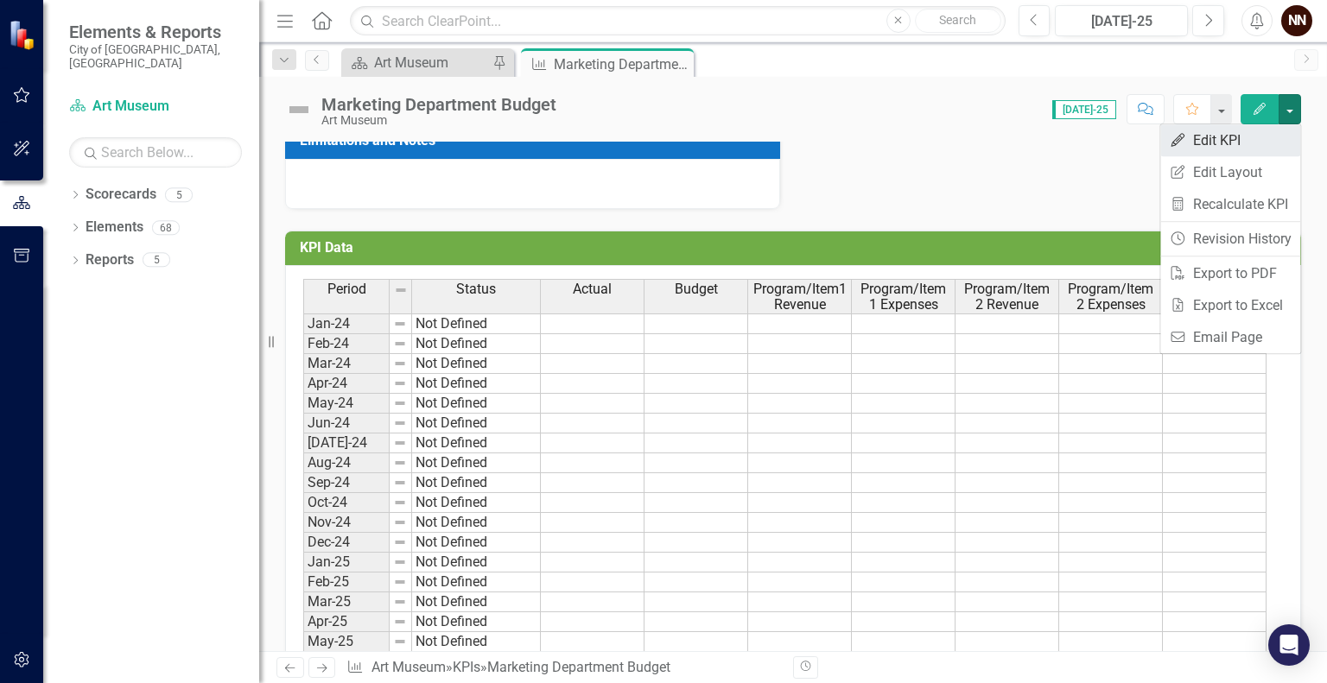
click at [1234, 144] on link "Edit Edit KPI" at bounding box center [1230, 140] width 140 height 32
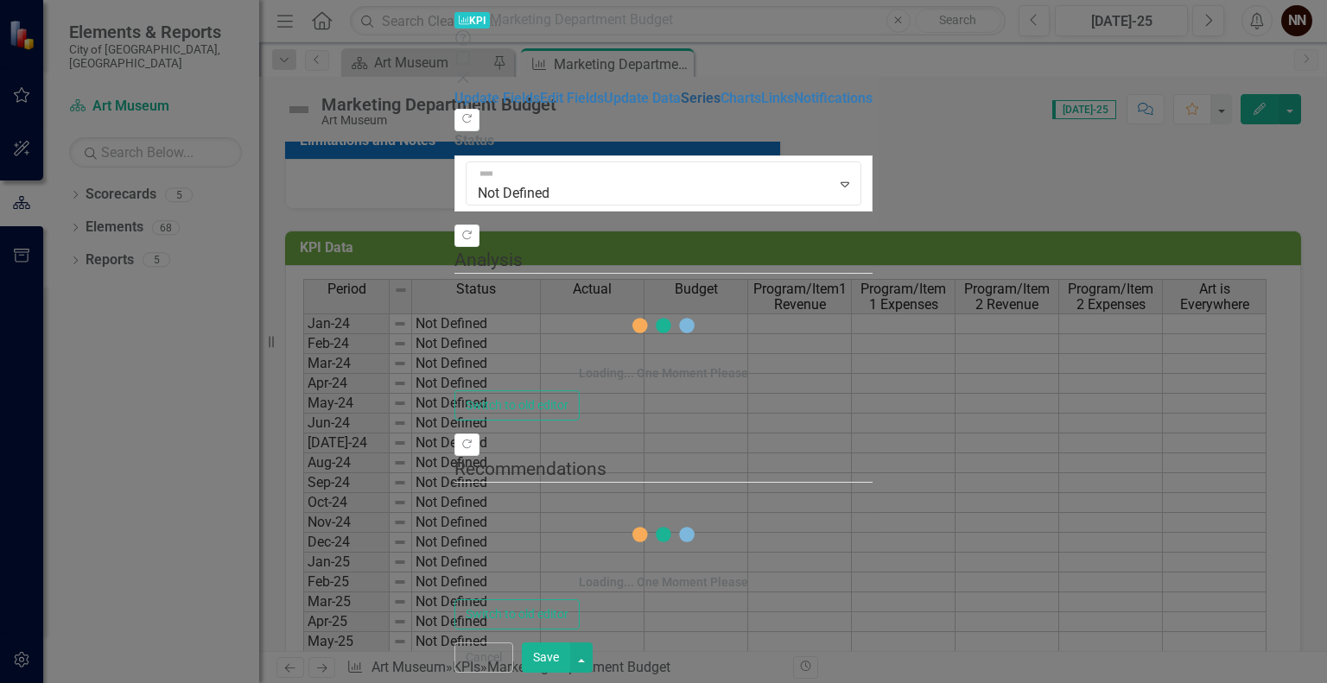
click at [681, 106] on link "Series" at bounding box center [701, 98] width 40 height 16
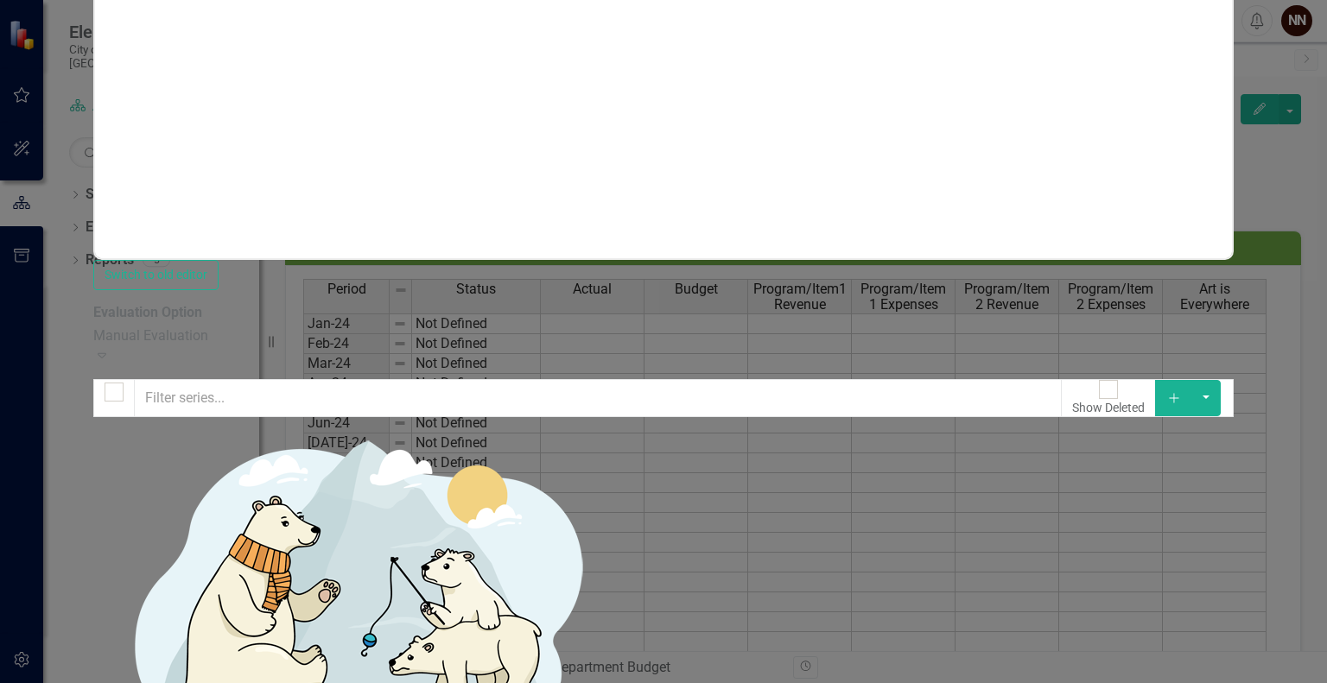
scroll to position [0, 0]
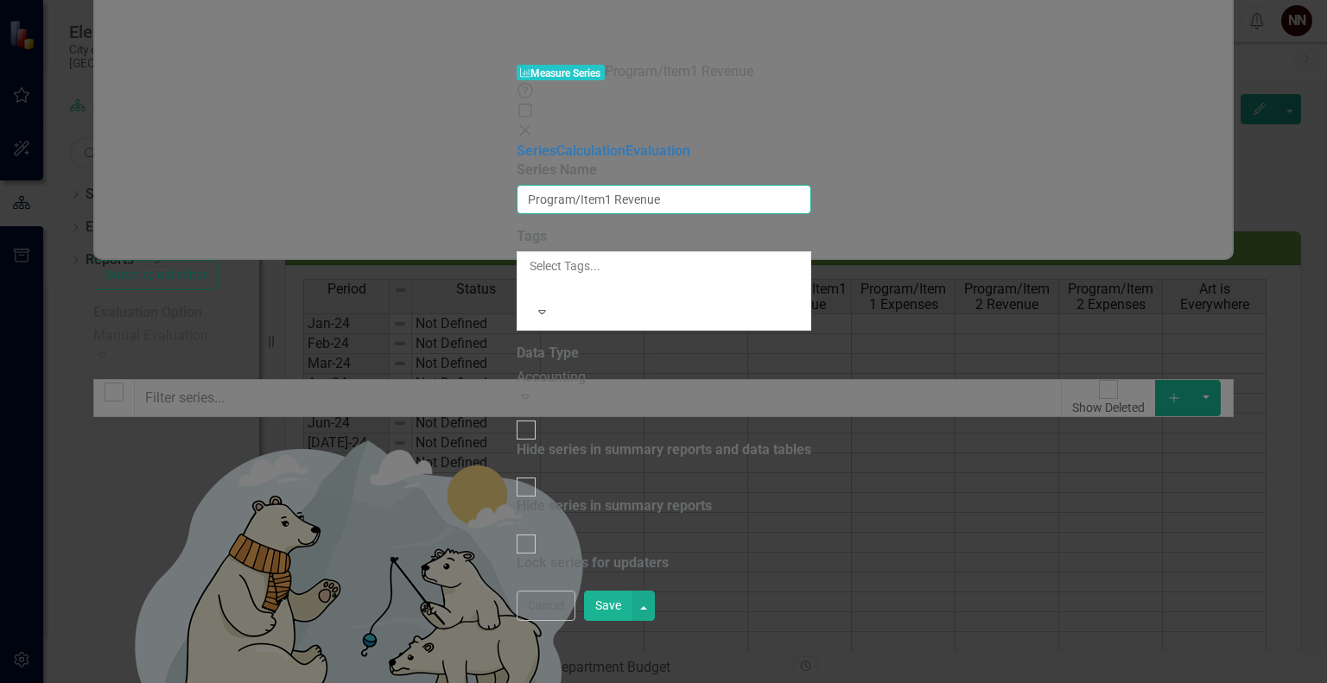
click at [575, 185] on input "Program/Item1 Revenue" at bounding box center [664, 199] width 295 height 29
paste input "501160 FOOD SUPPLIES"
type input "501160 FOOD SUPPLIES"
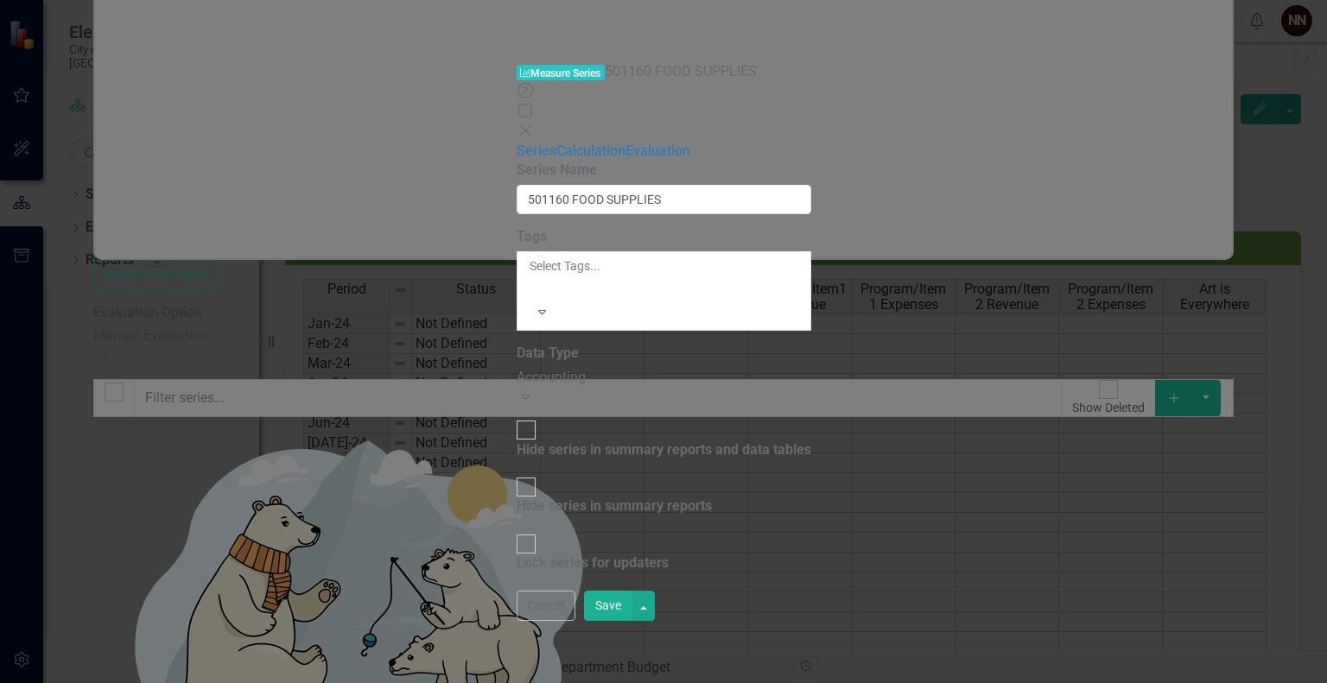
click at [633, 621] on button "Save" at bounding box center [608, 606] width 48 height 30
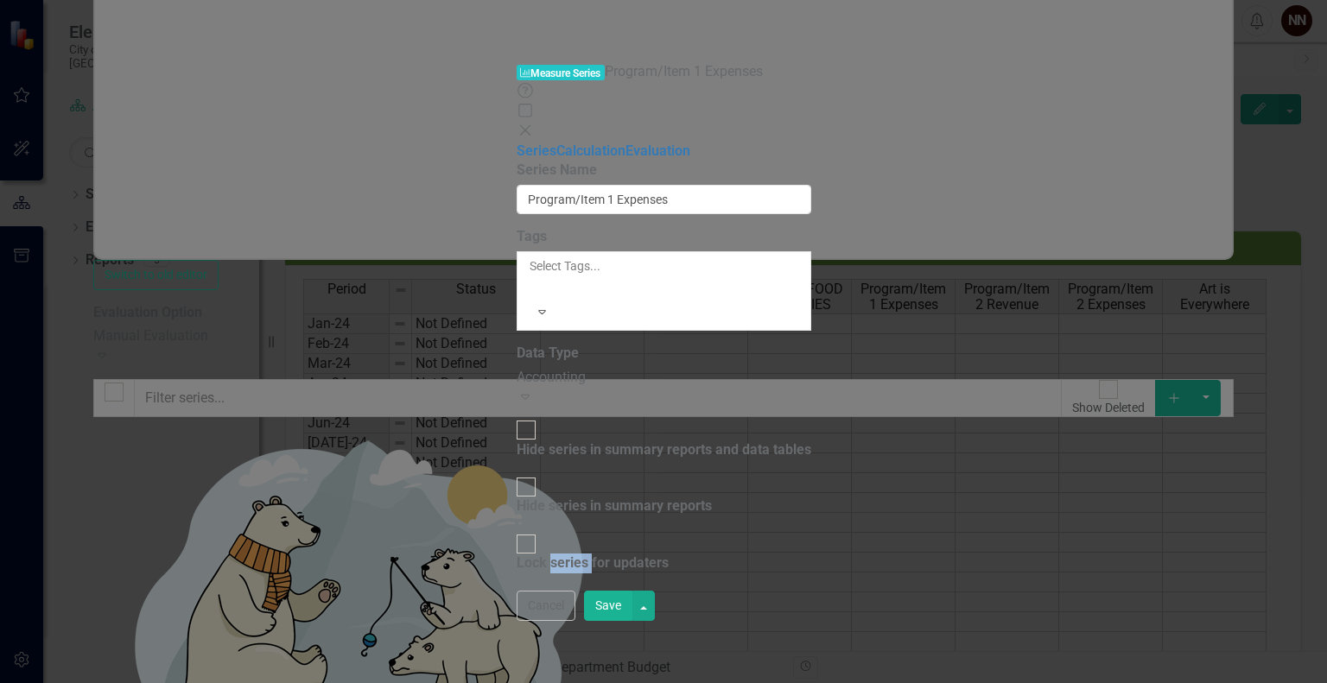
click at [591, 354] on div "Measure Series Measure Series Program/Item 1 Expenses Help Maximize Close Serie…" at bounding box center [663, 341] width 1327 height 683
click at [582, 185] on input "Program/Item 1 Expenses" at bounding box center [664, 199] width 295 height 29
paste input "501230 NON-CAPITAL SOFTWARE/UPGRADES"
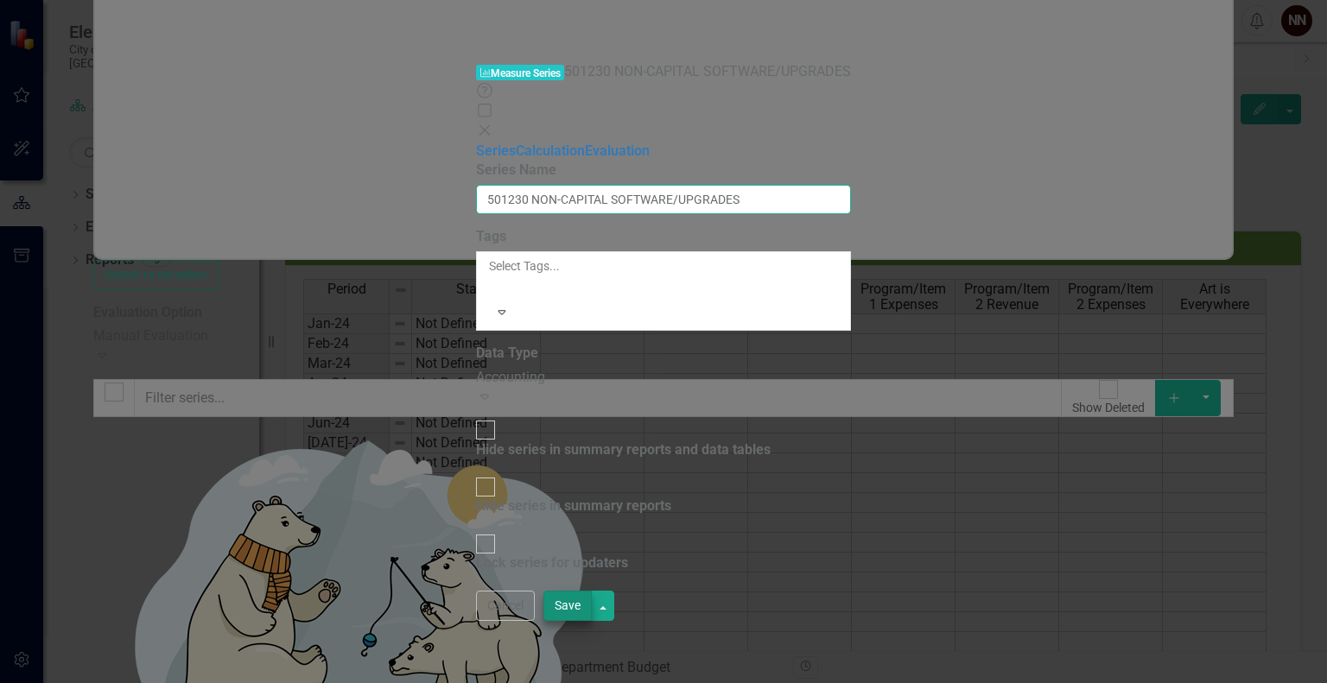
type input "501230 NON-CAPITAL SOFTWARE/UPGRADES"
click at [592, 621] on button "Save" at bounding box center [568, 606] width 48 height 30
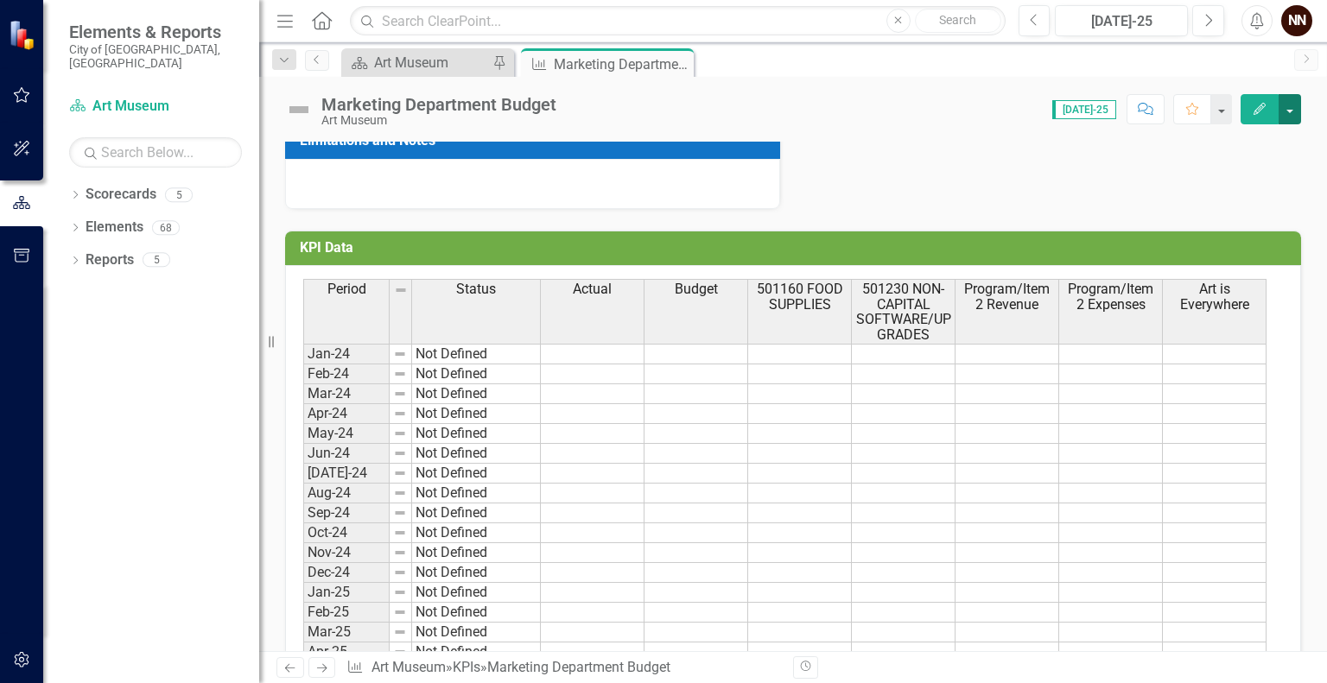
click at [1296, 105] on button "button" at bounding box center [1290, 109] width 22 height 30
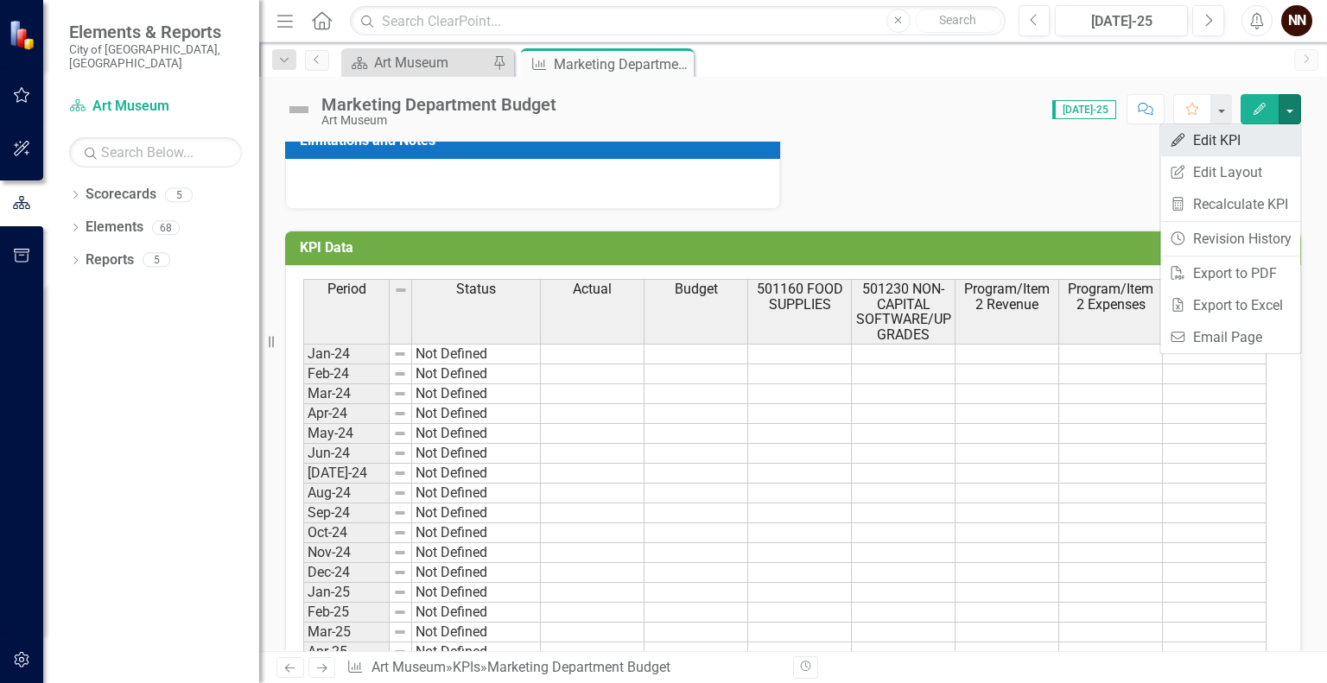
click at [1238, 141] on link "Edit Edit KPI" at bounding box center [1230, 140] width 140 height 32
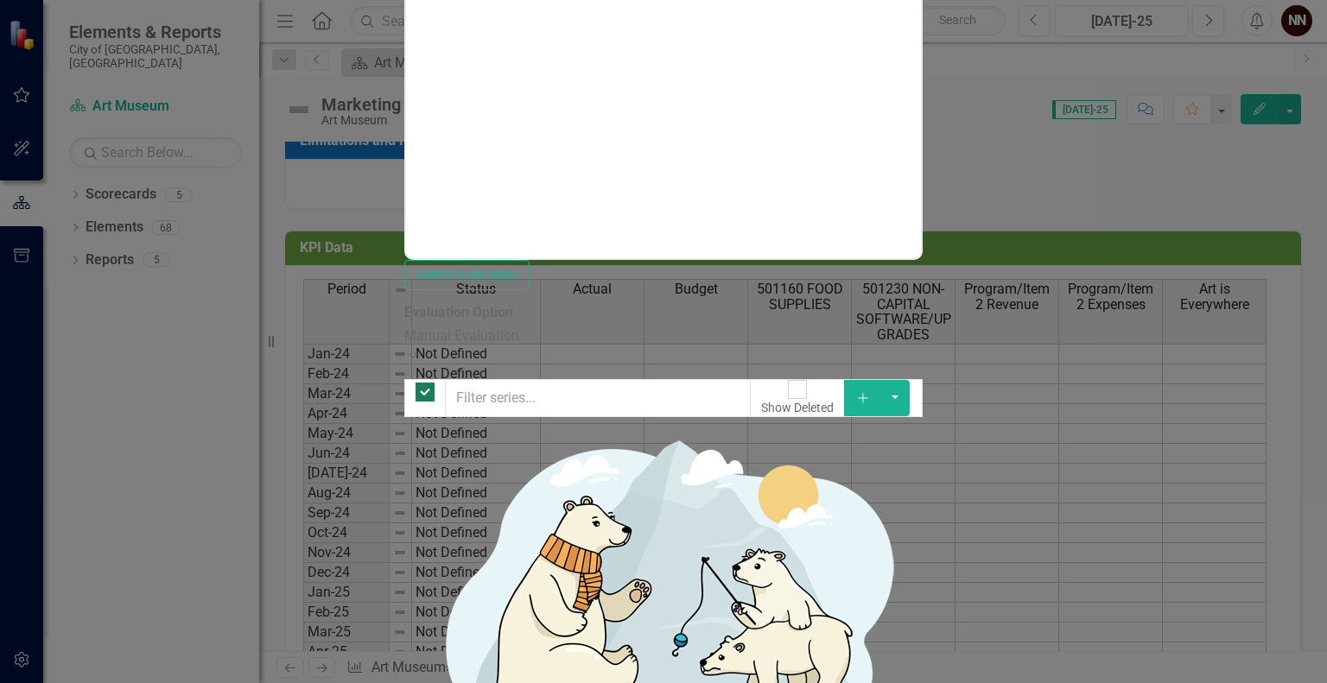
checkbox input "false"
click at [871, 392] on icon "Add" at bounding box center [863, 398] width 16 height 12
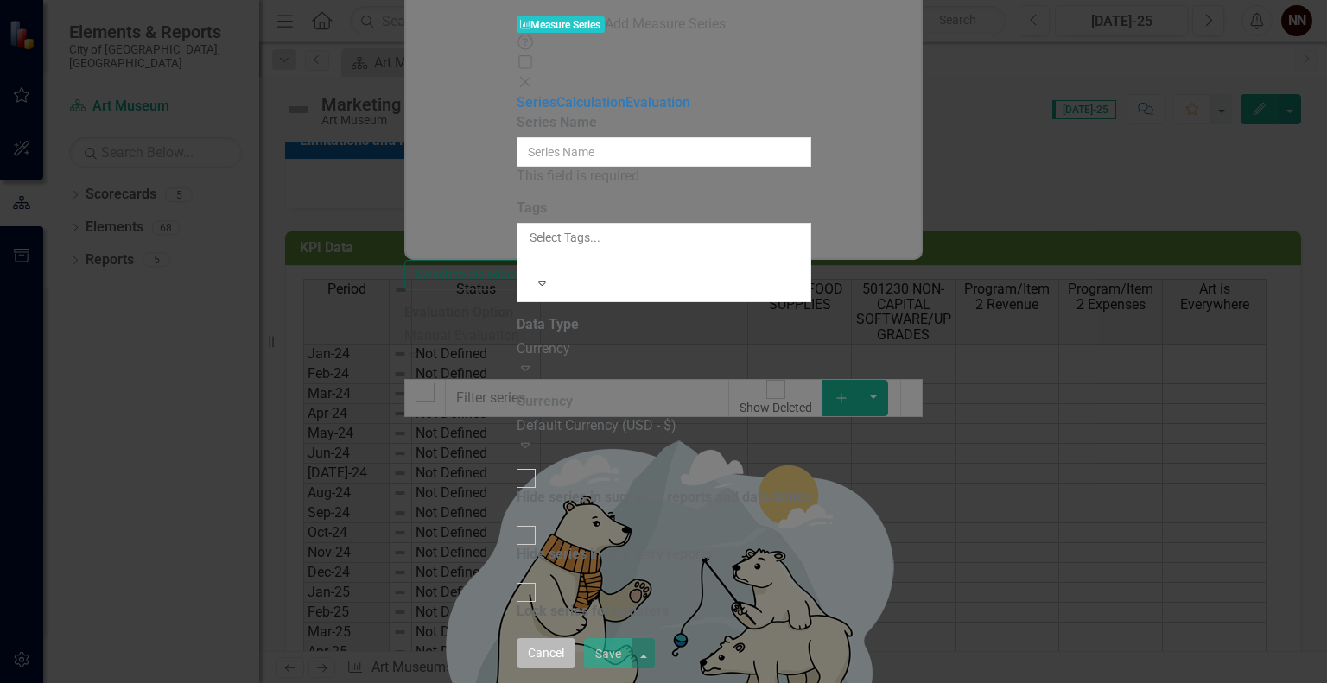
click at [575, 656] on button "Cancel" at bounding box center [546, 654] width 59 height 30
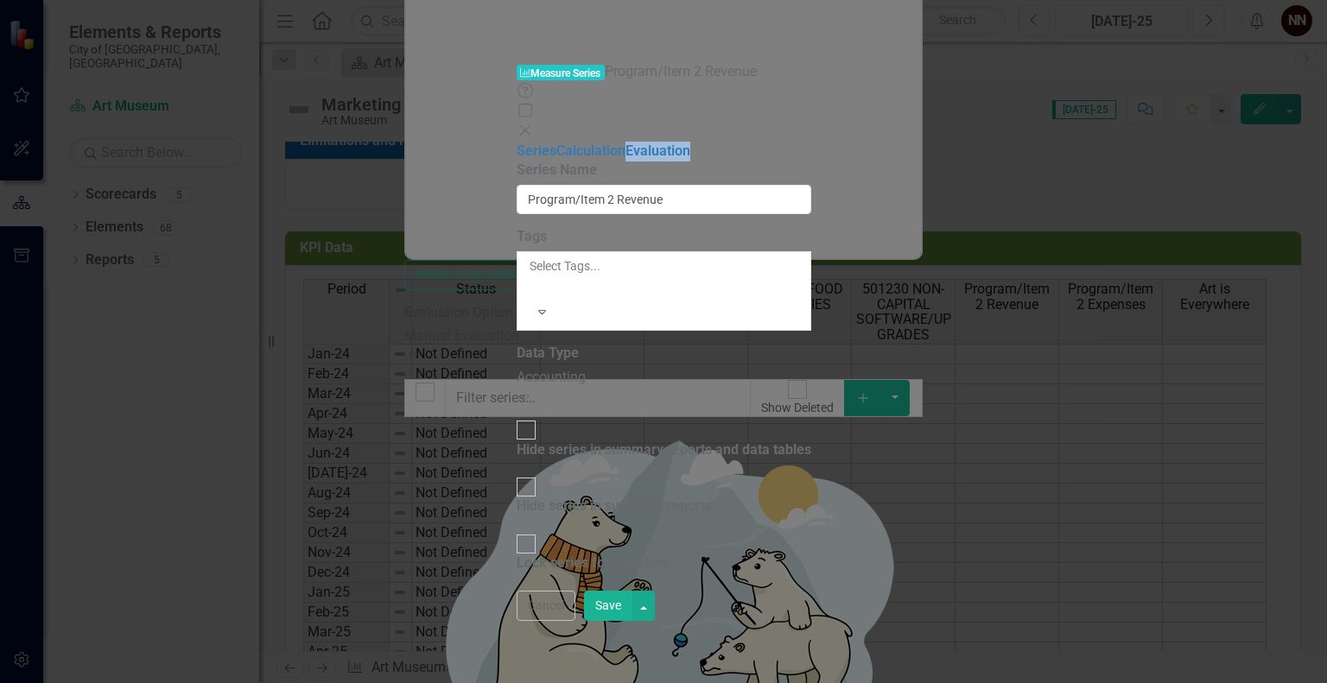
click at [602, 415] on div "Measure Series Measure Series Program/Item 2 Revenue Help Maximize Close Series…" at bounding box center [664, 341] width 295 height 559
click at [653, 185] on input "Program/Item 2 Revenue" at bounding box center [664, 199] width 295 height 29
paste input "501260 OPERATING SUPPLIES"
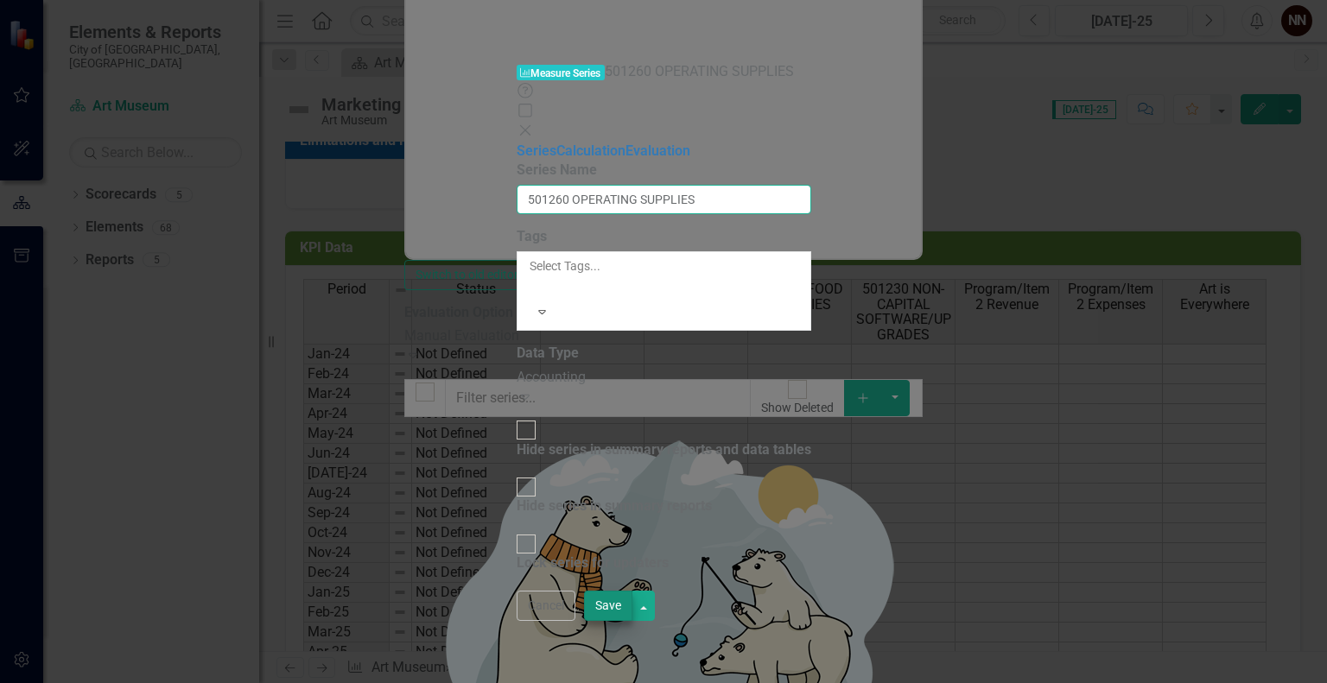
type input "501260 OPERATING SUPPLIES"
click at [633, 621] on button "Save" at bounding box center [608, 606] width 48 height 30
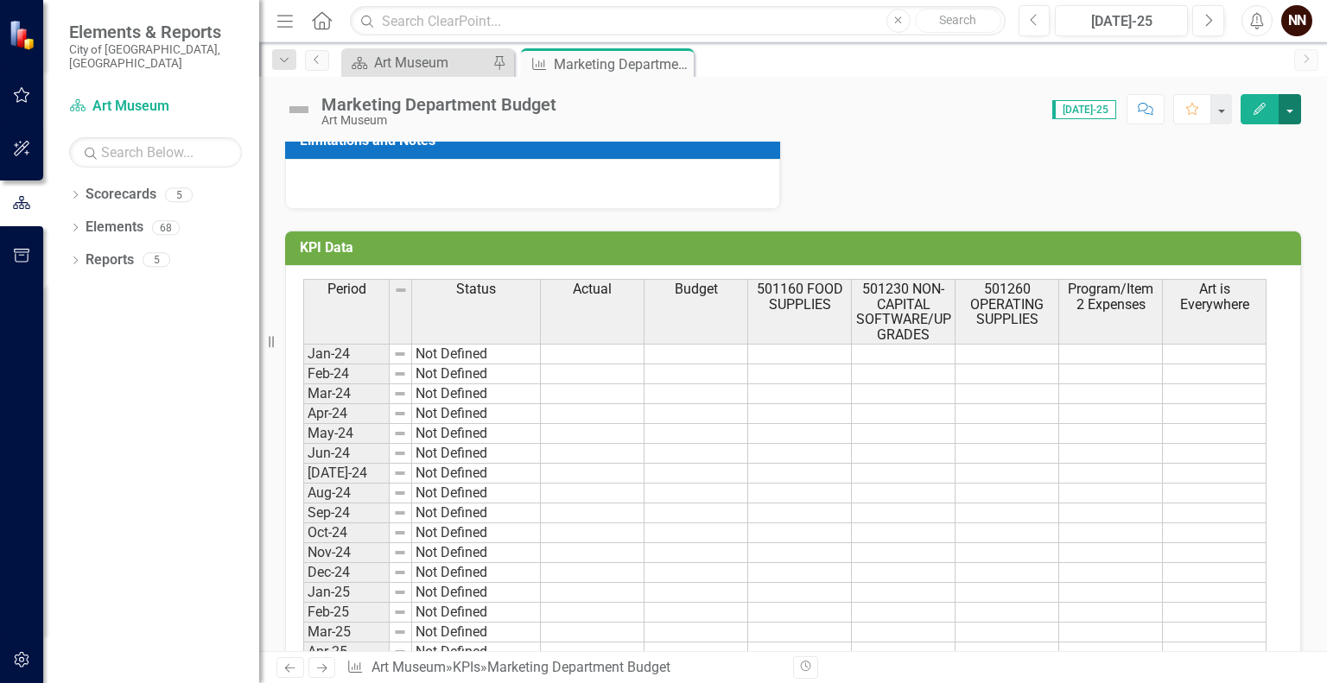
click at [1292, 111] on button "button" at bounding box center [1290, 109] width 22 height 30
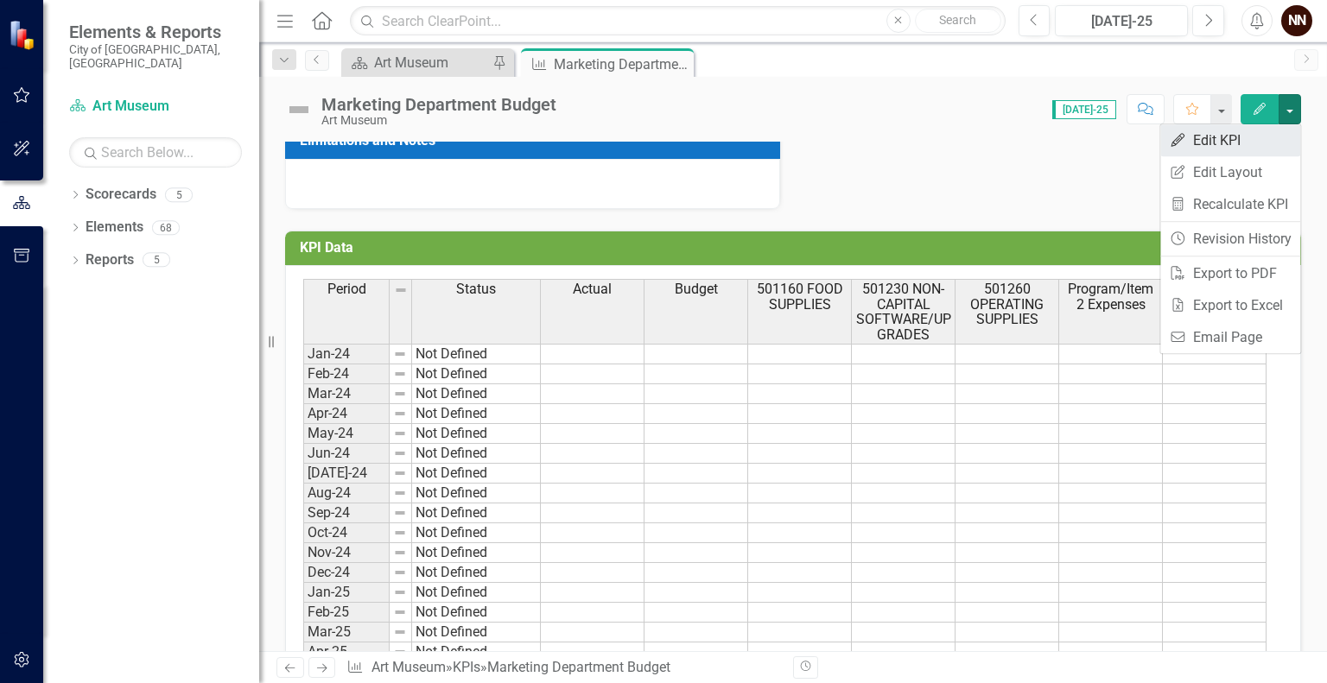
click at [1238, 143] on link "Edit Edit KPI" at bounding box center [1230, 140] width 140 height 32
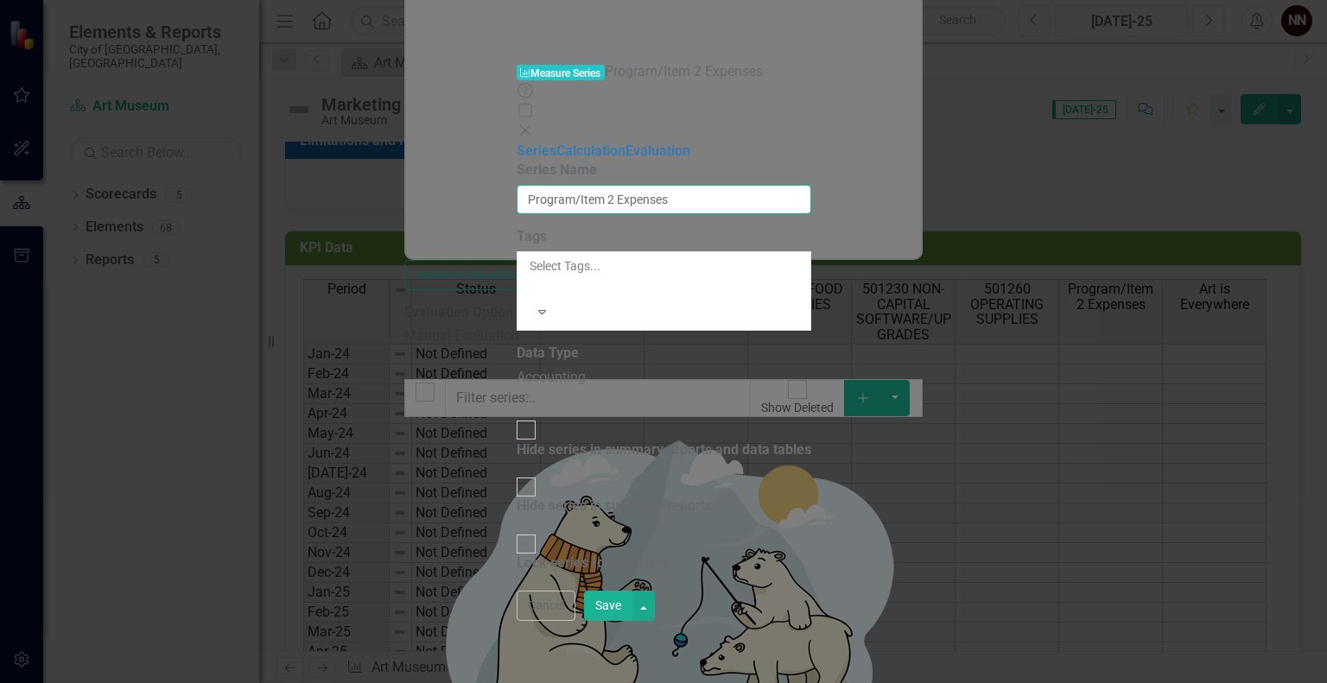
click at [563, 185] on input "Program/Item 2 Expenses" at bounding box center [664, 199] width 295 height 29
paste input "502010 ADVERTISING"
type input "502010 ADVERTISING"
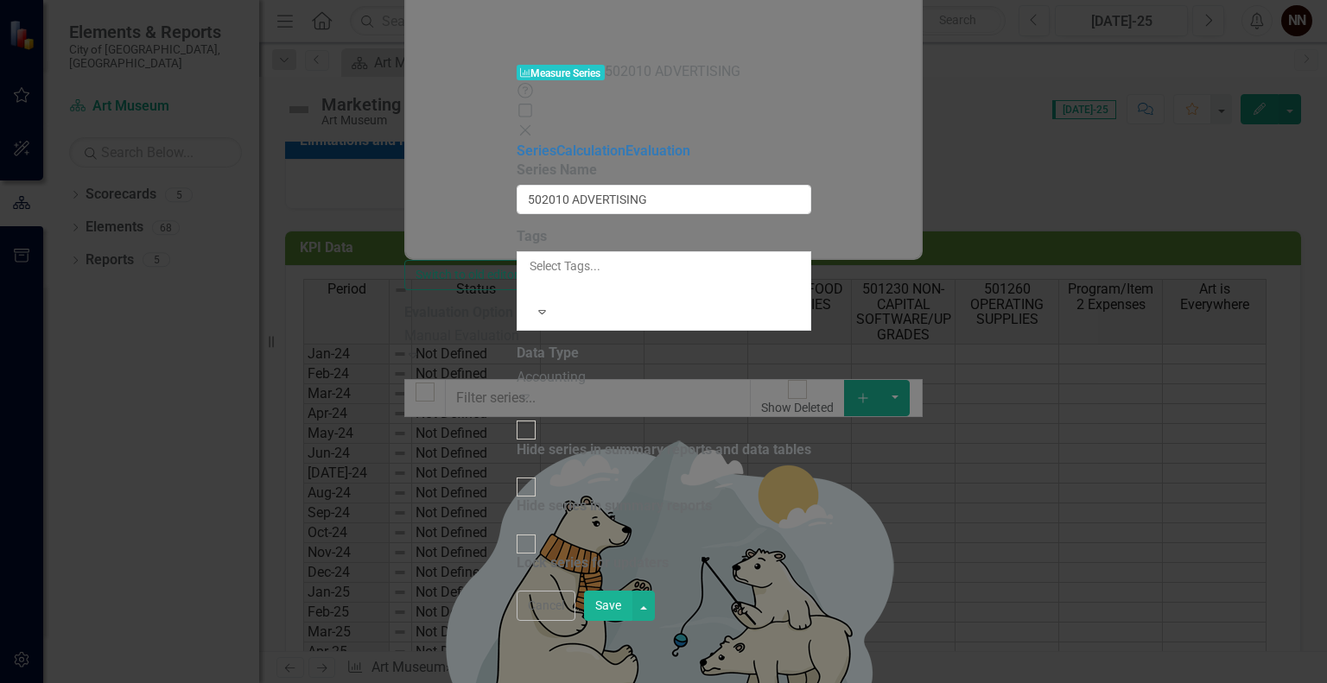
click at [633, 621] on button "Save" at bounding box center [608, 606] width 48 height 30
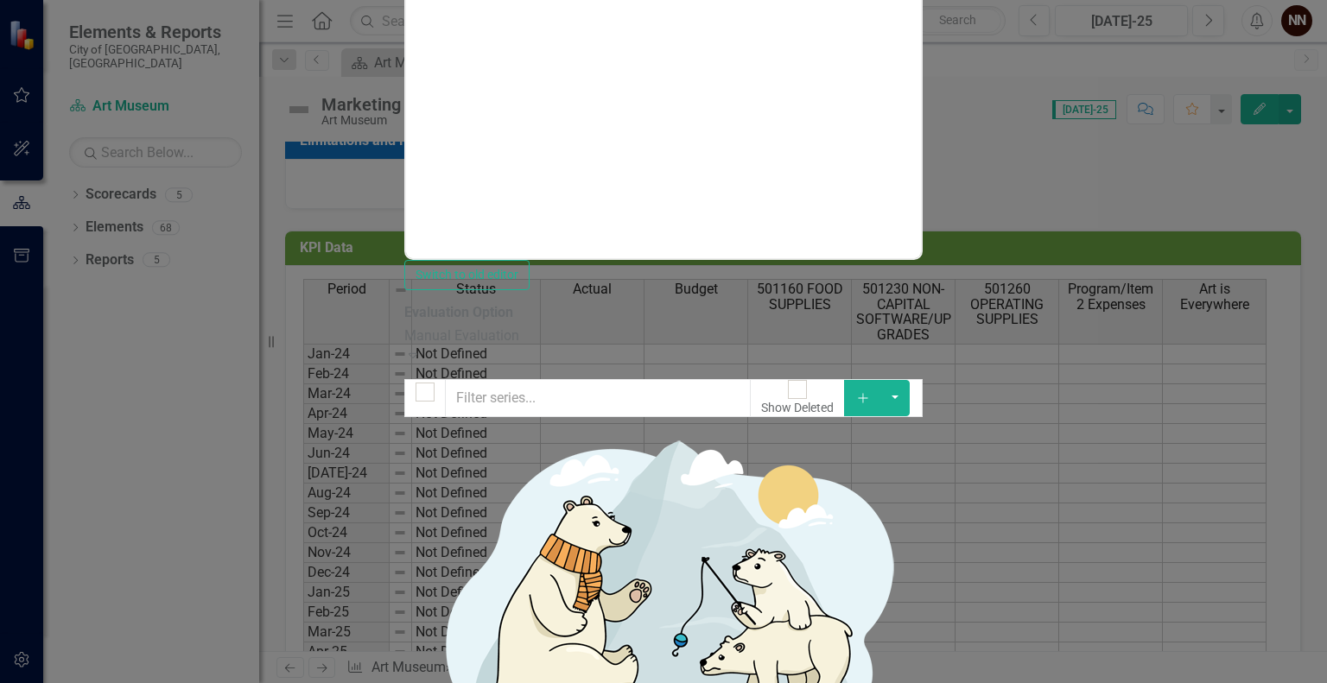
click at [871, 392] on icon "Add" at bounding box center [863, 398] width 16 height 12
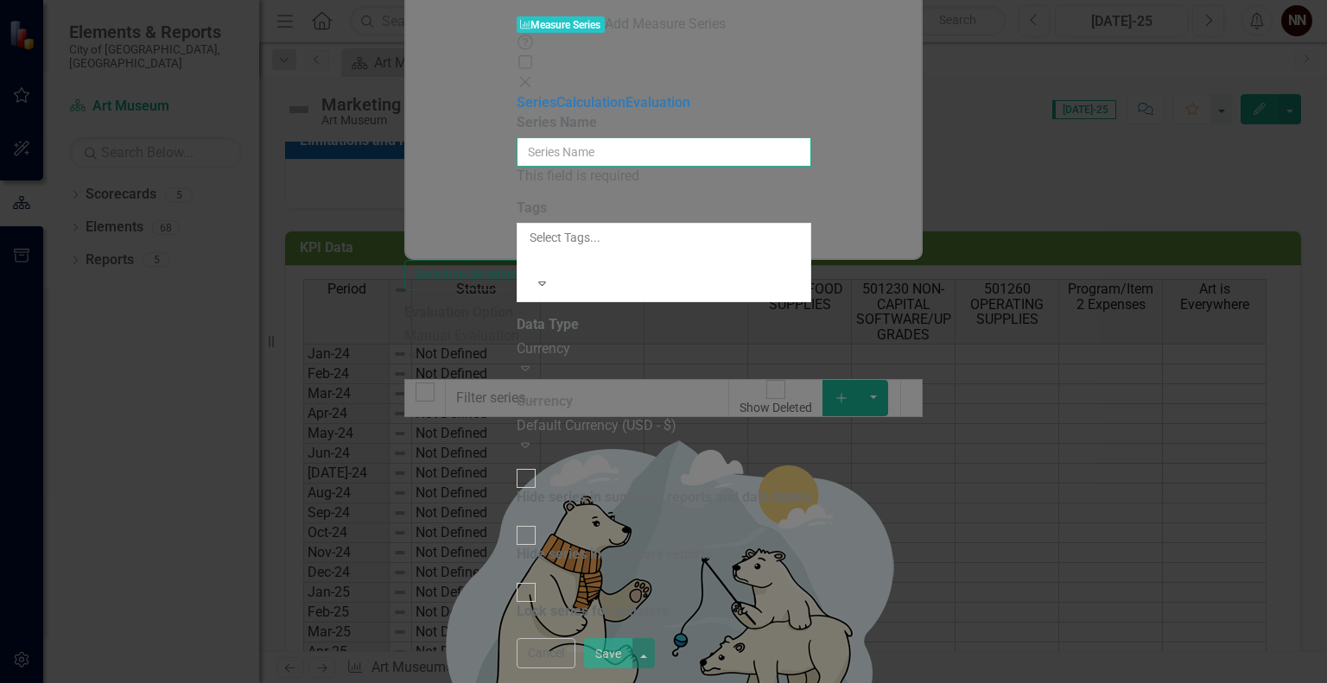
click at [811, 137] on input "Series Name" at bounding box center [664, 151] width 295 height 29
paste input "502280 MARKETING"
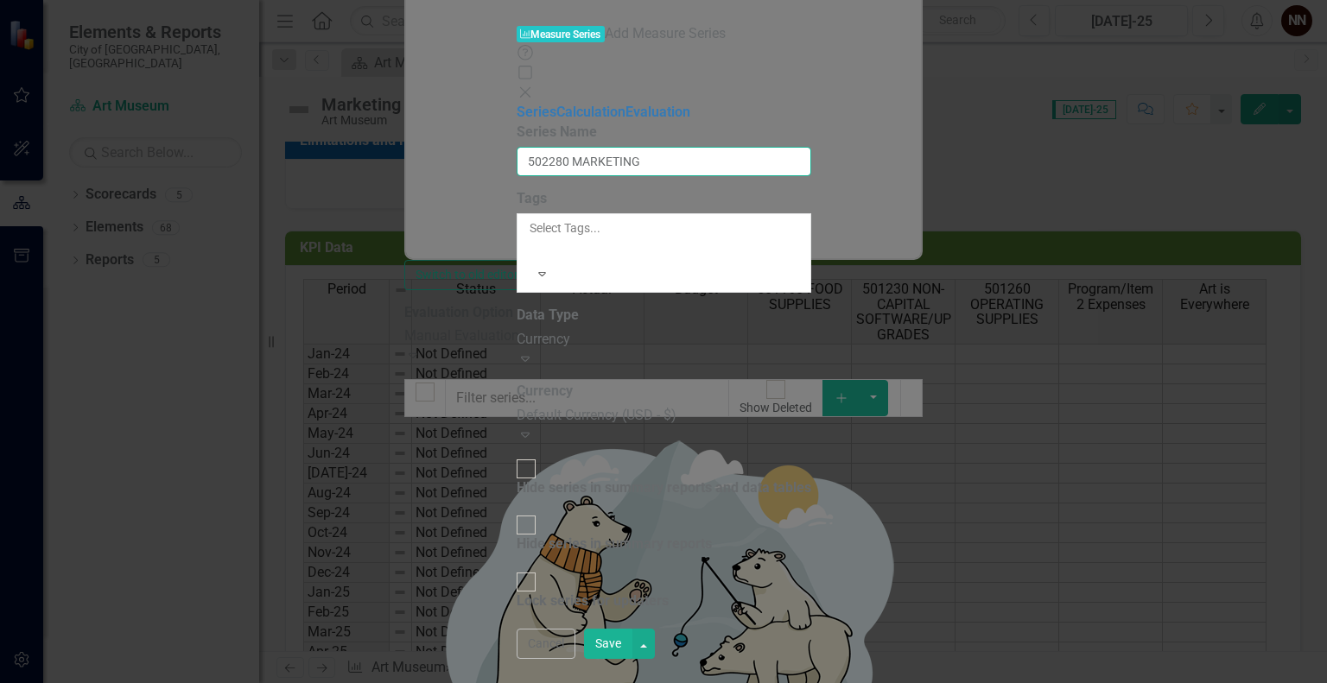
type input "502280 MARKETING"
click at [639, 330] on div "Currency" at bounding box center [664, 340] width 295 height 20
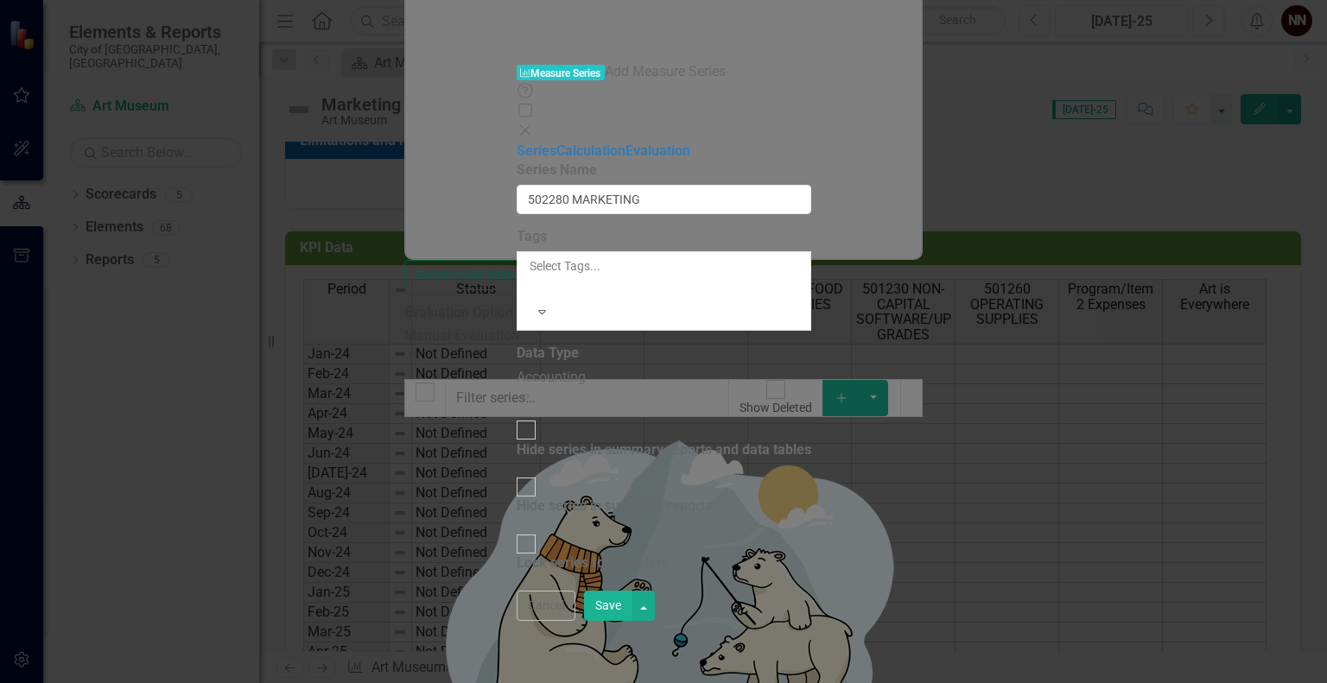
click at [633, 621] on button "Save" at bounding box center [608, 606] width 48 height 30
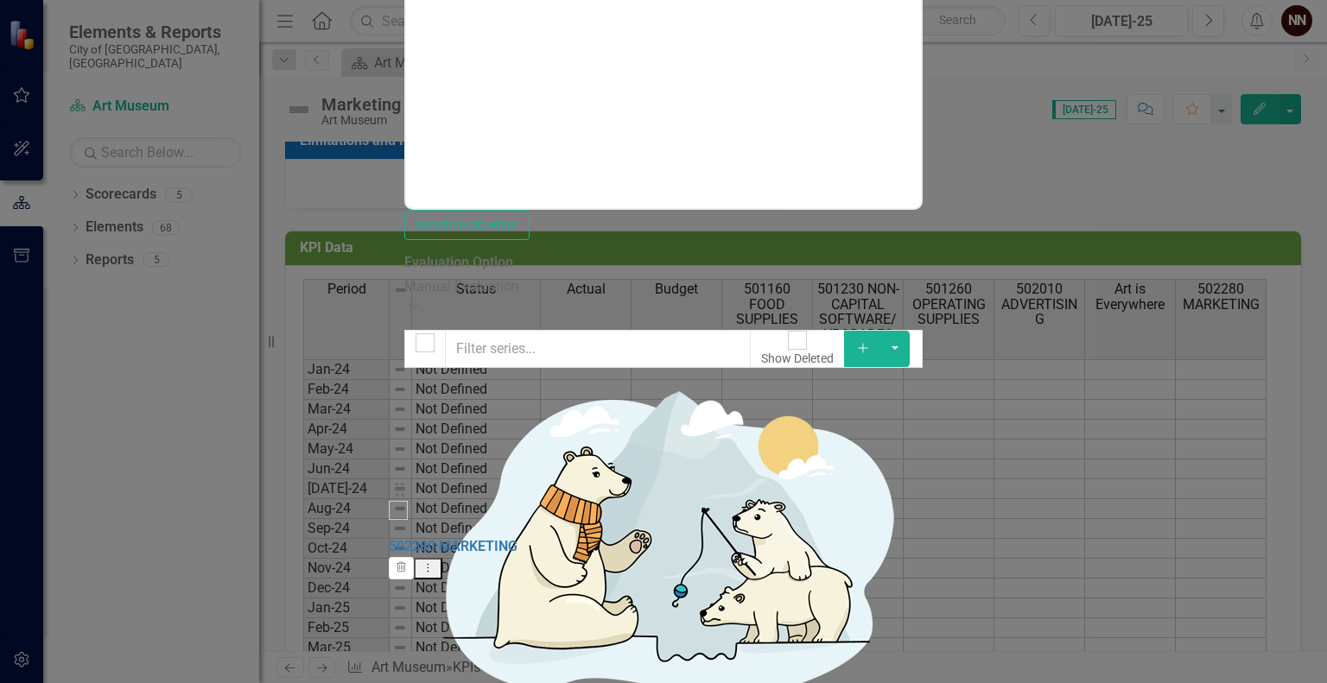
drag, startPoint x: 404, startPoint y: 577, endPoint x: 405, endPoint y: 507, distance: 70.0
click at [871, 342] on icon "Add" at bounding box center [863, 348] width 16 height 12
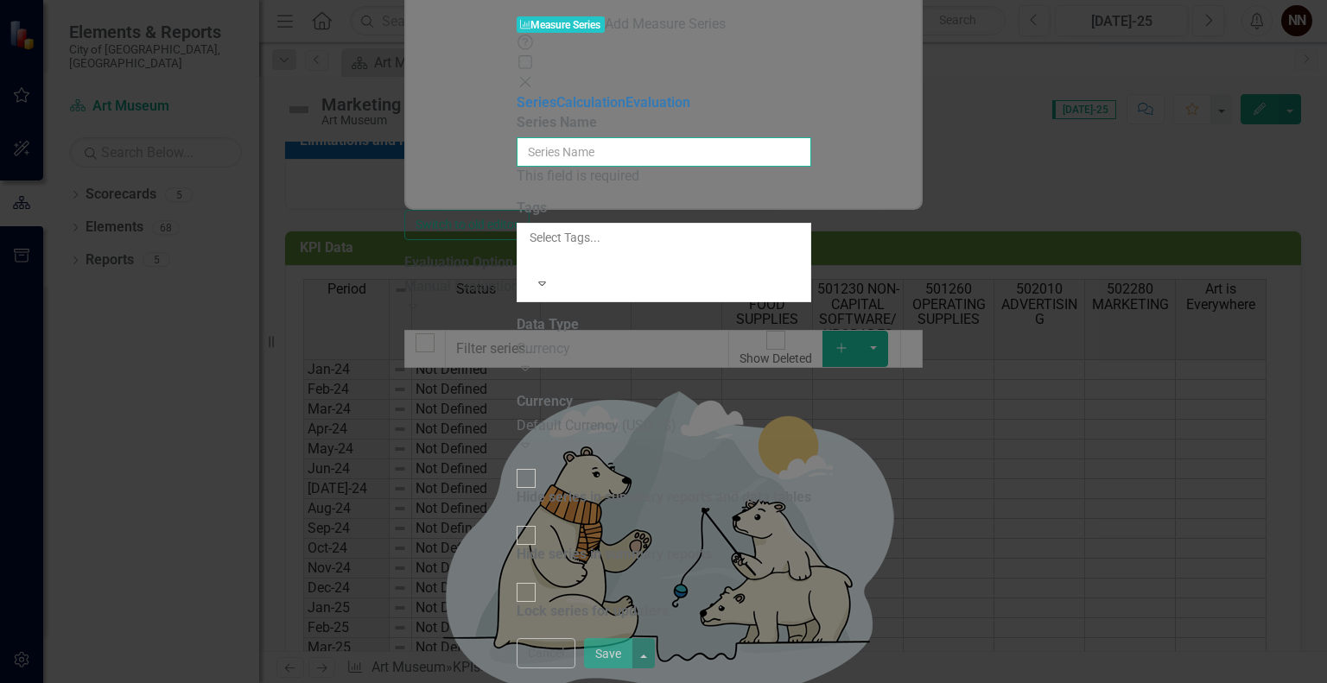
click at [811, 137] on input "Series Name" at bounding box center [664, 151] width 295 height 29
paste input "502290 MEMBERSHIP DUES"
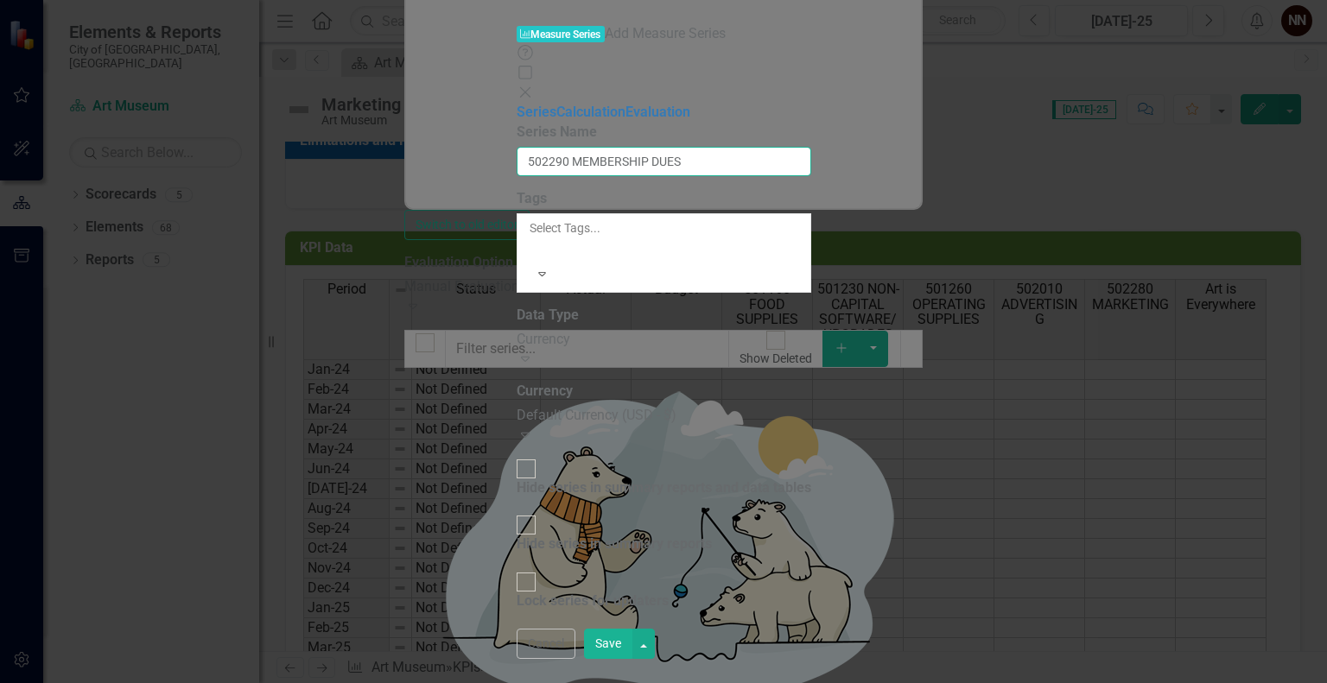
type input "502290 MEMBERSHIP DUES"
click at [717, 330] on div "Currency" at bounding box center [664, 340] width 295 height 20
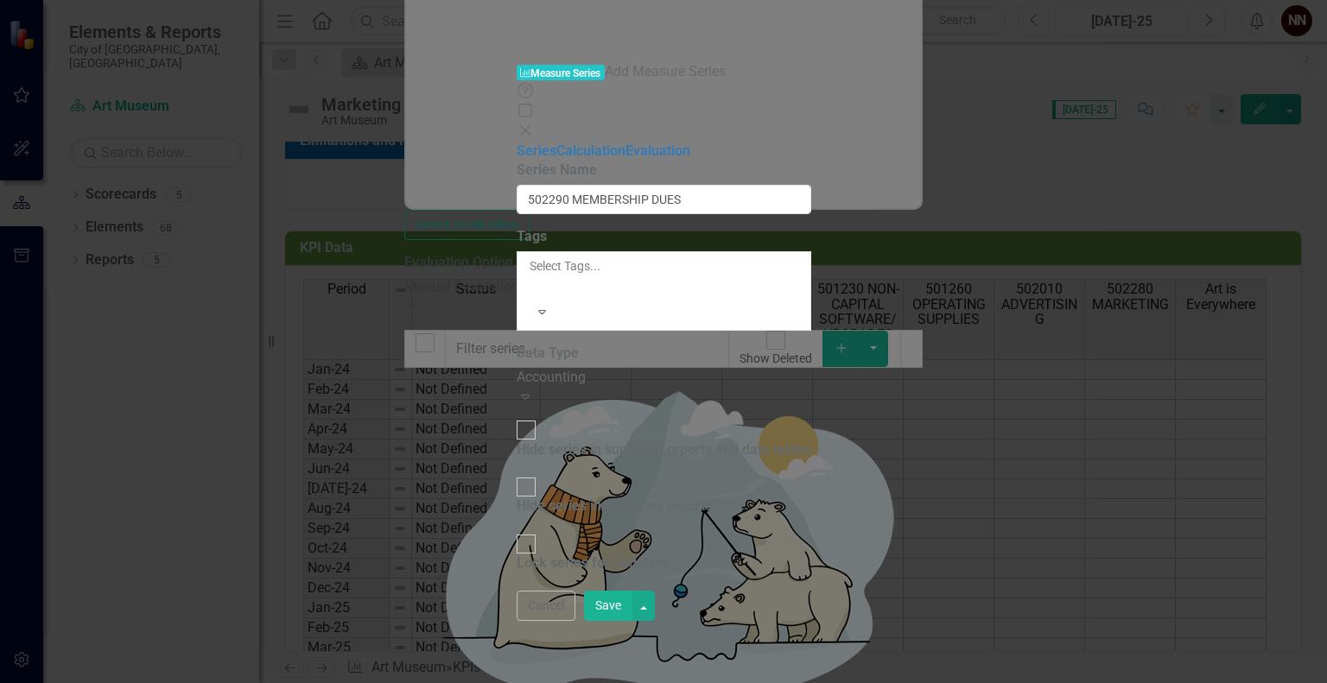
click at [633, 621] on button "Save" at bounding box center [608, 606] width 48 height 30
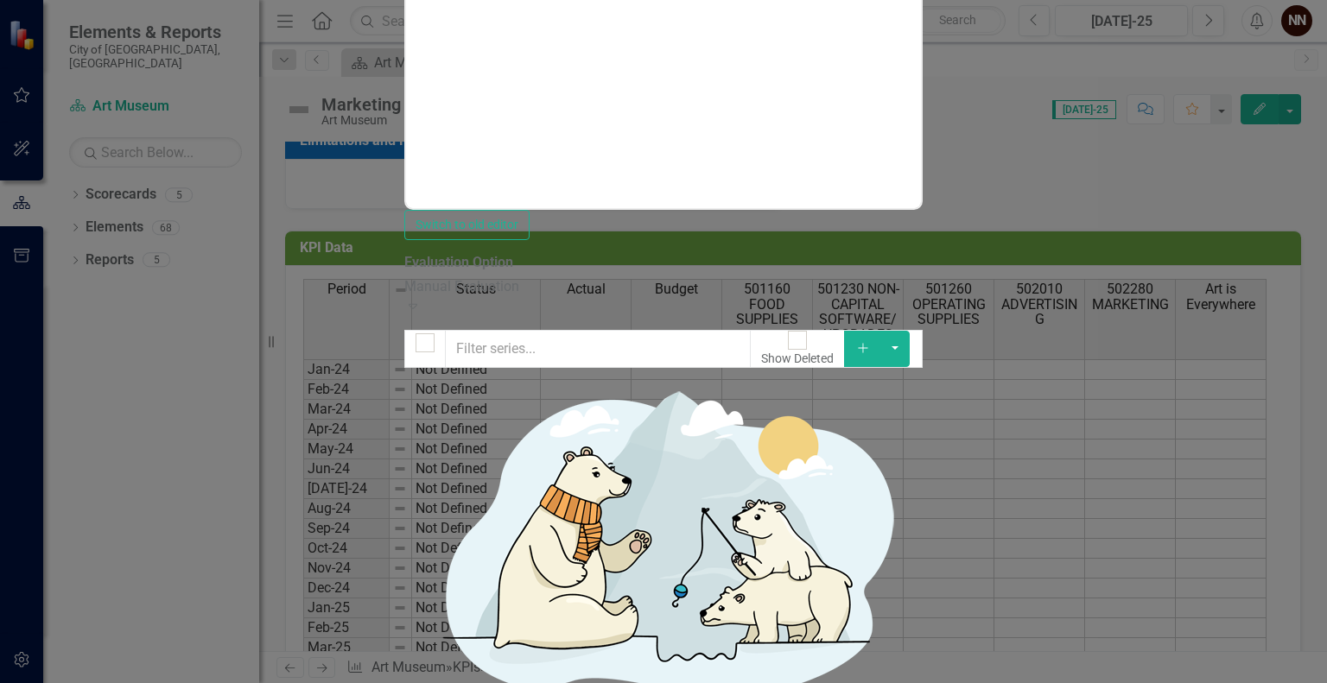
drag, startPoint x: 410, startPoint y: 626, endPoint x: 406, endPoint y: 571, distance: 54.6
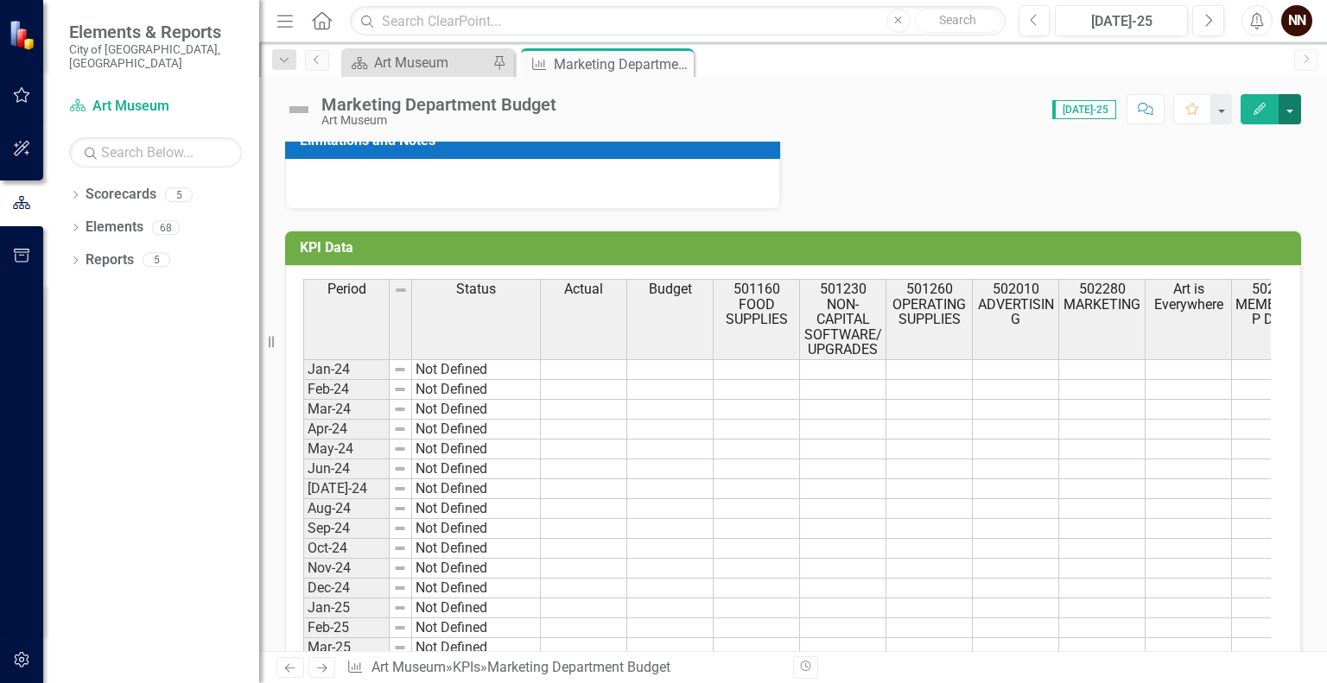
click at [1293, 111] on button "button" at bounding box center [1290, 109] width 22 height 30
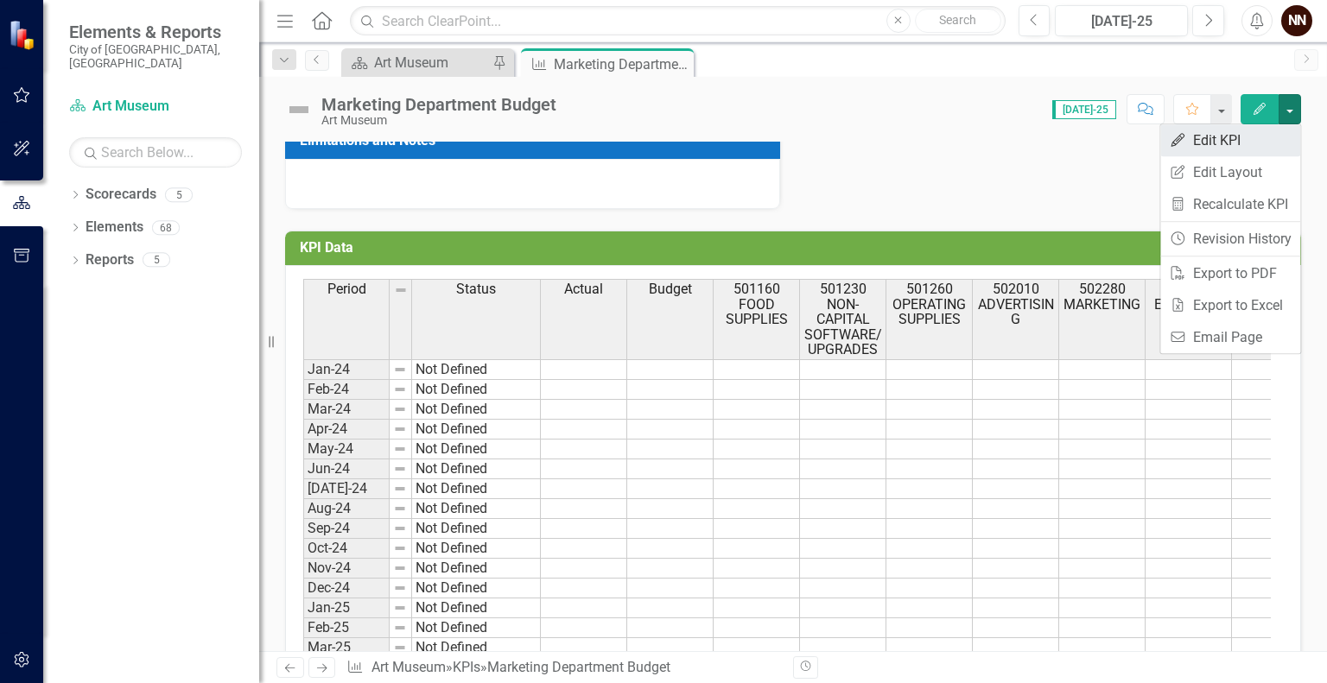
click at [1248, 137] on link "Edit Edit KPI" at bounding box center [1230, 140] width 140 height 32
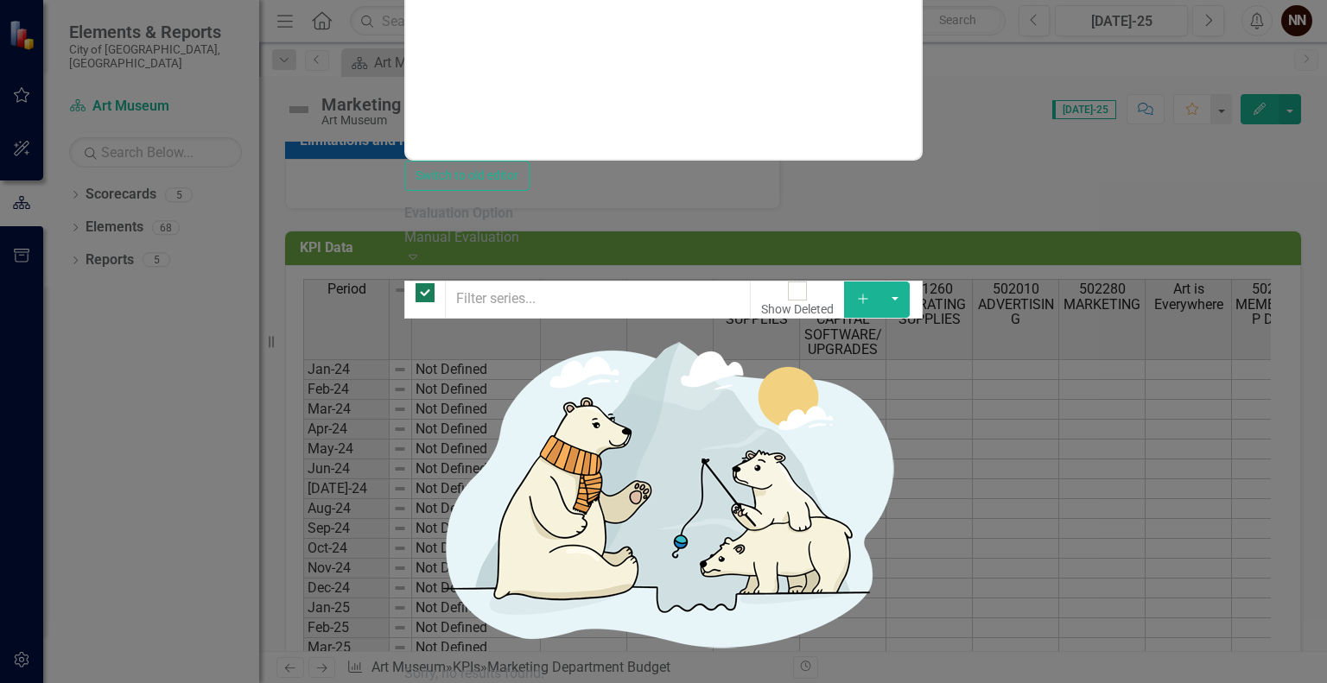
checkbox input "false"
drag, startPoint x: 406, startPoint y: 626, endPoint x: 408, endPoint y: 538, distance: 88.2
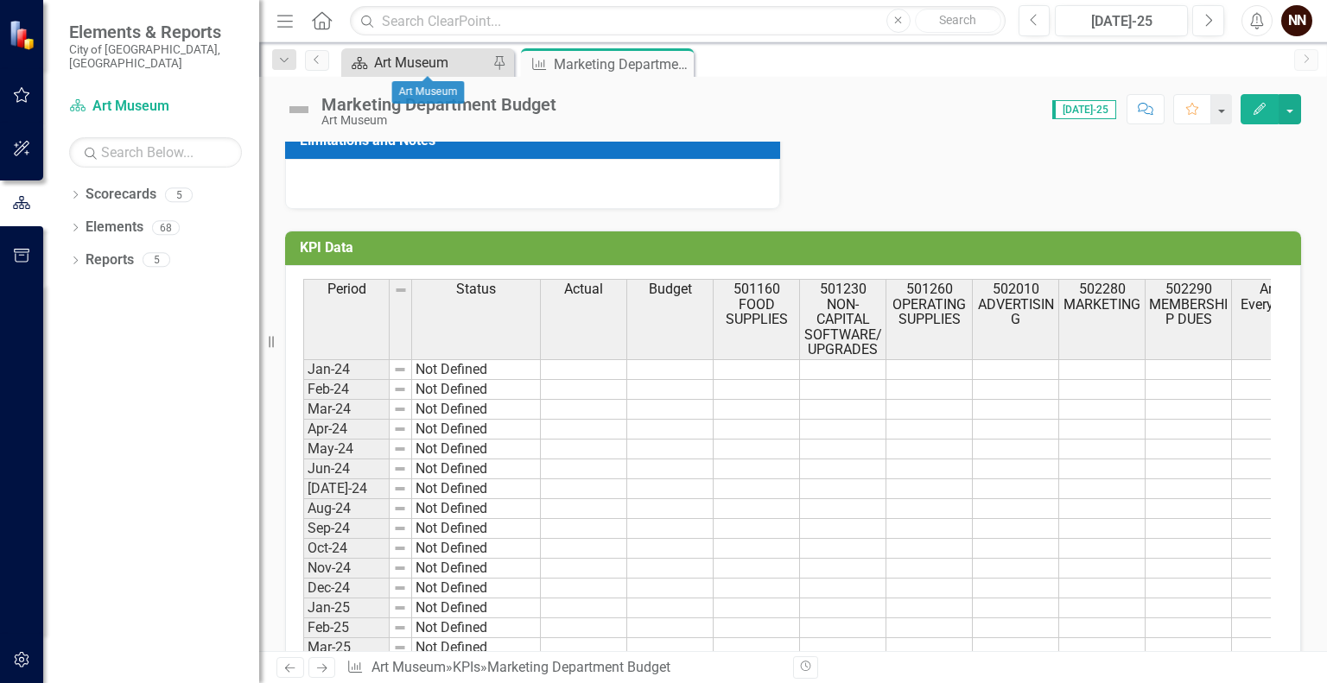
click at [430, 56] on div "Art Museum" at bounding box center [431, 63] width 114 height 22
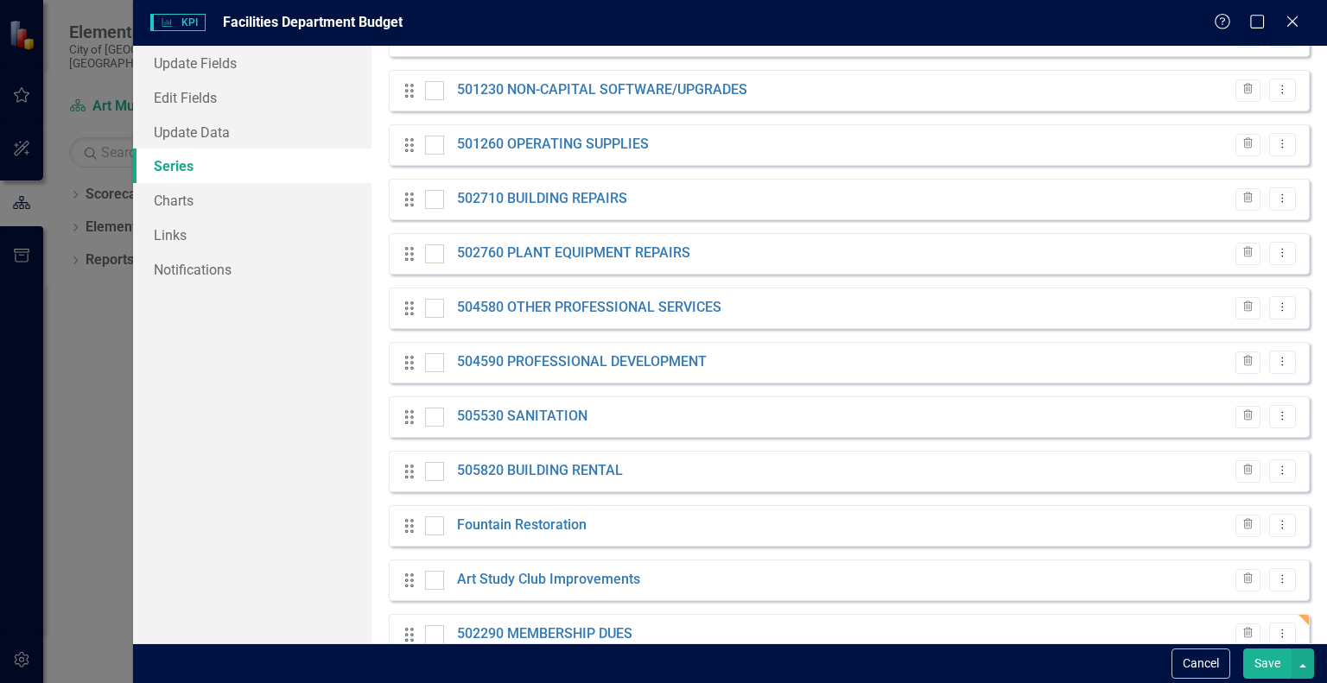
scroll to position [353, 0]
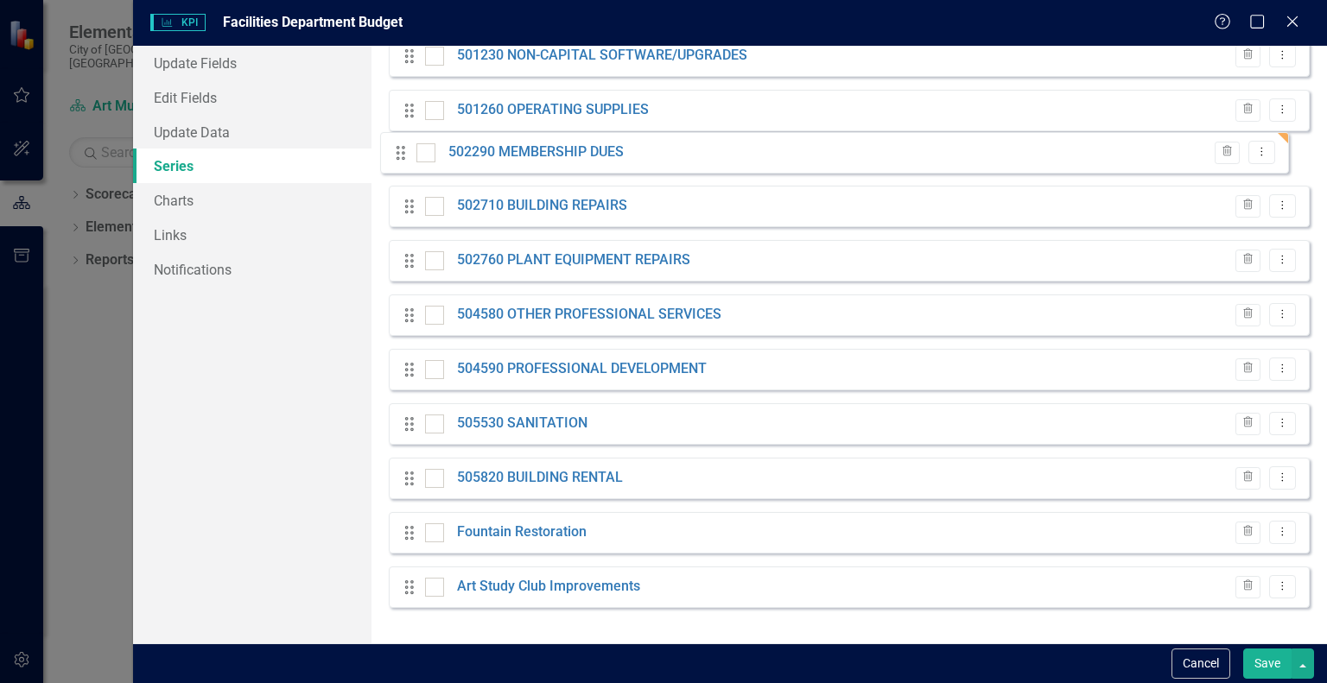
drag, startPoint x: 413, startPoint y: 639, endPoint x: 404, endPoint y: 156, distance: 482.2
click at [404, 156] on div "Drag Actual Evaluated Trash Dropdown Menu Drag Budget Trash Dropdown Menu Drag …" at bounding box center [849, 220] width 921 height 804
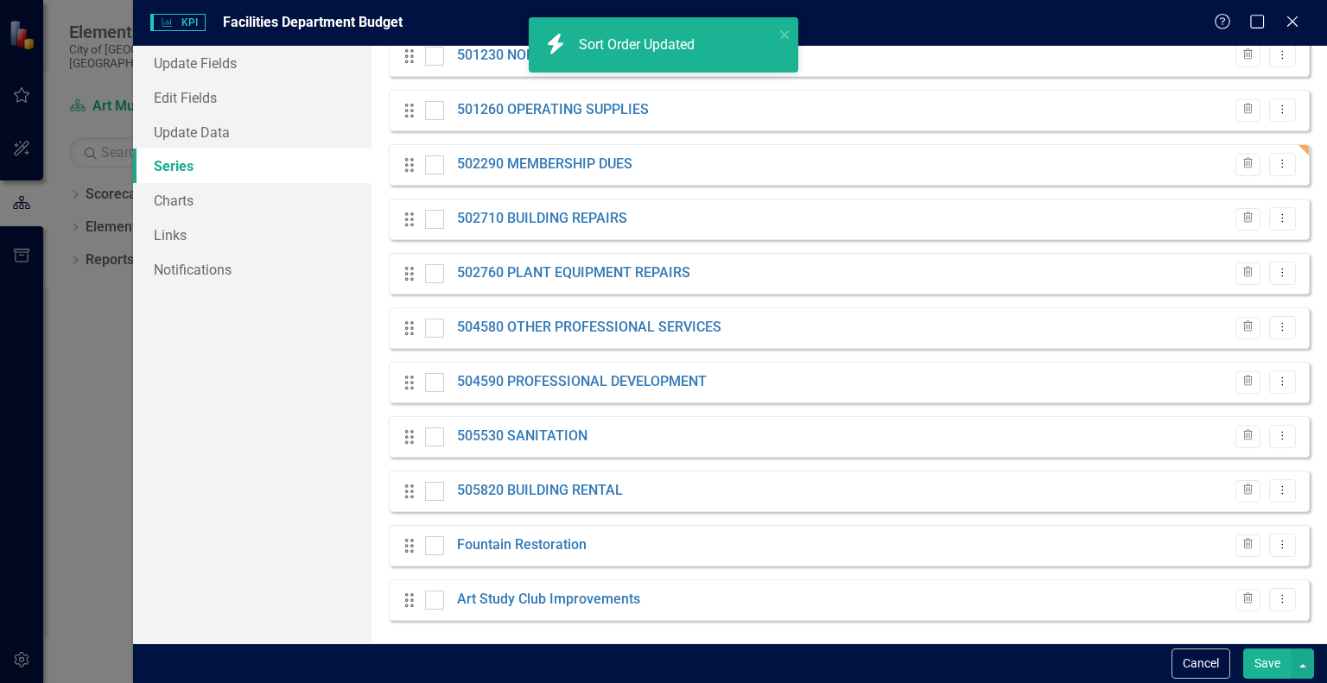
click at [1262, 658] on button "Save" at bounding box center [1267, 664] width 48 height 30
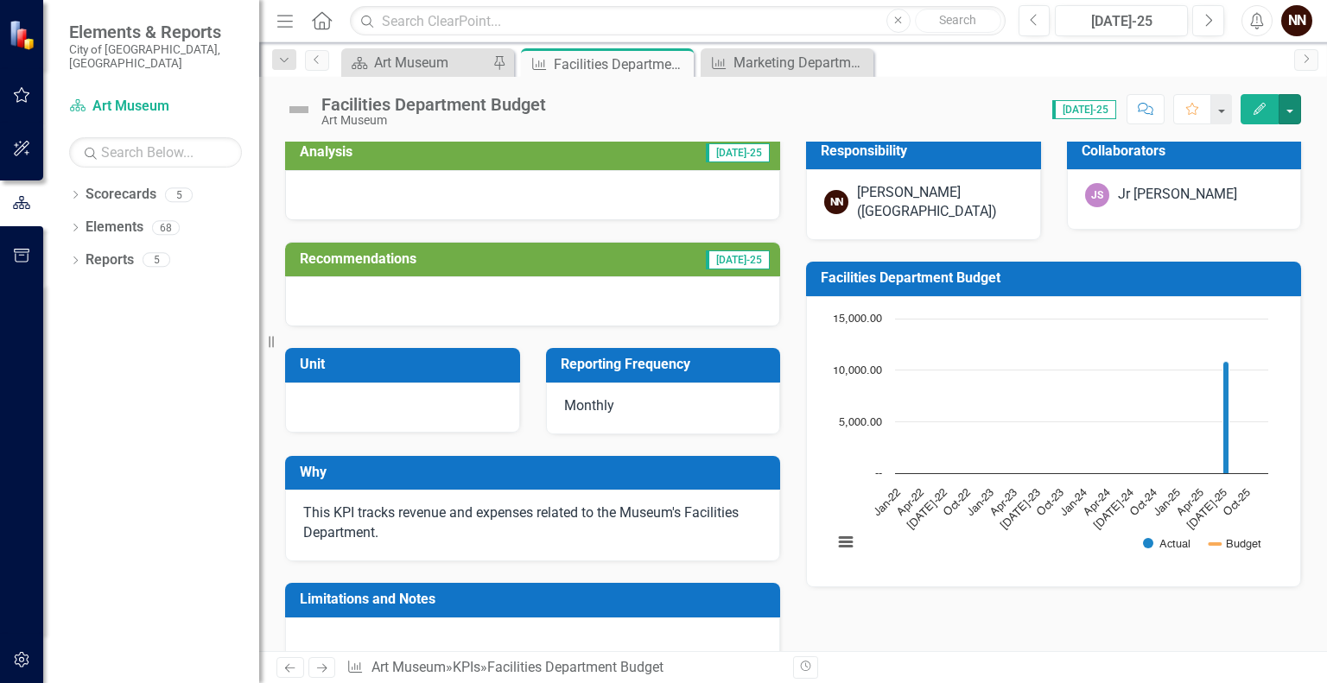
scroll to position [0, 0]
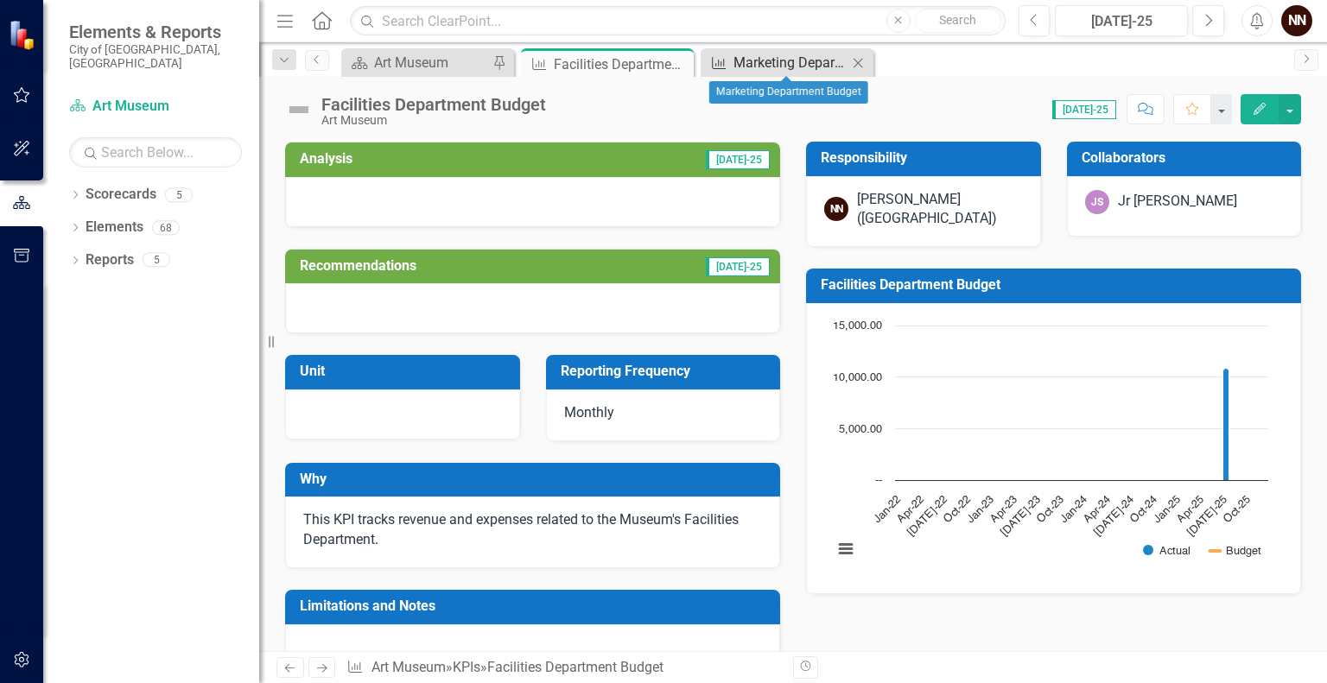
click at [794, 53] on div "Marketing Department Budget" at bounding box center [791, 63] width 114 height 22
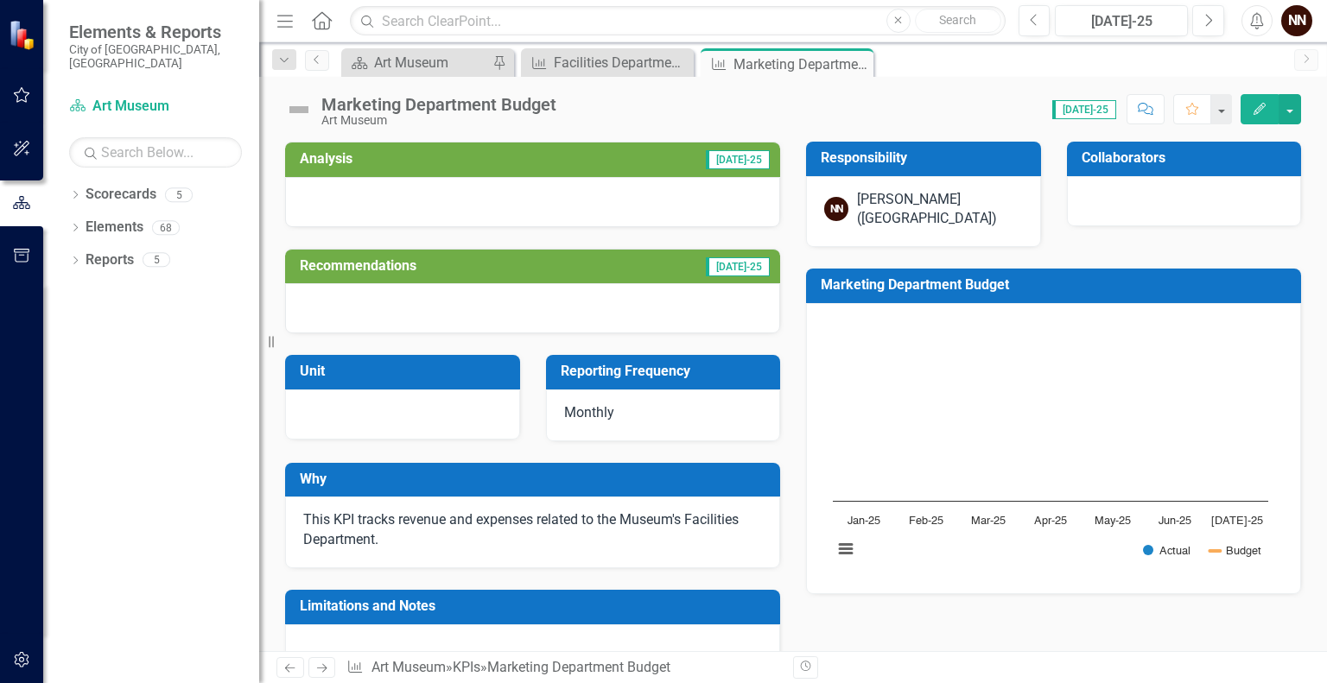
click at [1188, 159] on h3 "Collaborators" at bounding box center [1188, 158] width 212 height 16
click at [1120, 162] on h3 "Collaborators" at bounding box center [1188, 158] width 212 height 16
click at [1112, 158] on h3 "Collaborators" at bounding box center [1188, 158] width 212 height 16
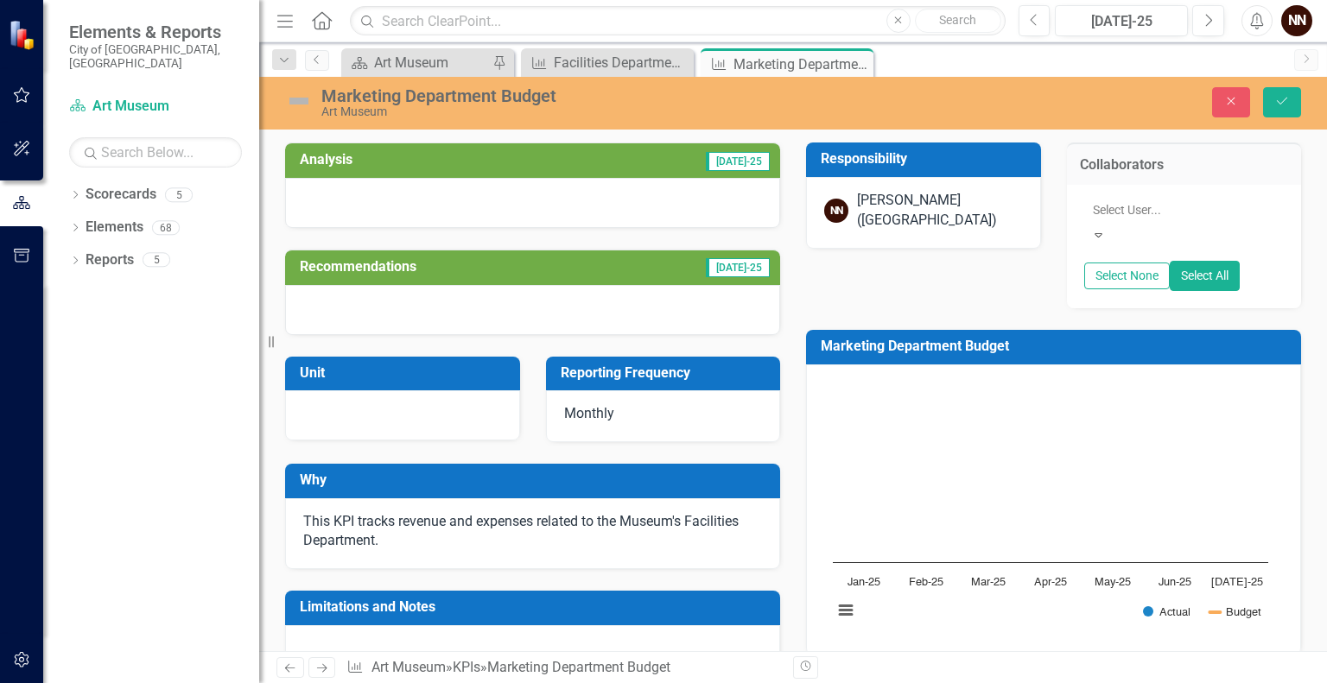
click at [1125, 208] on div at bounding box center [1186, 210] width 200 height 21
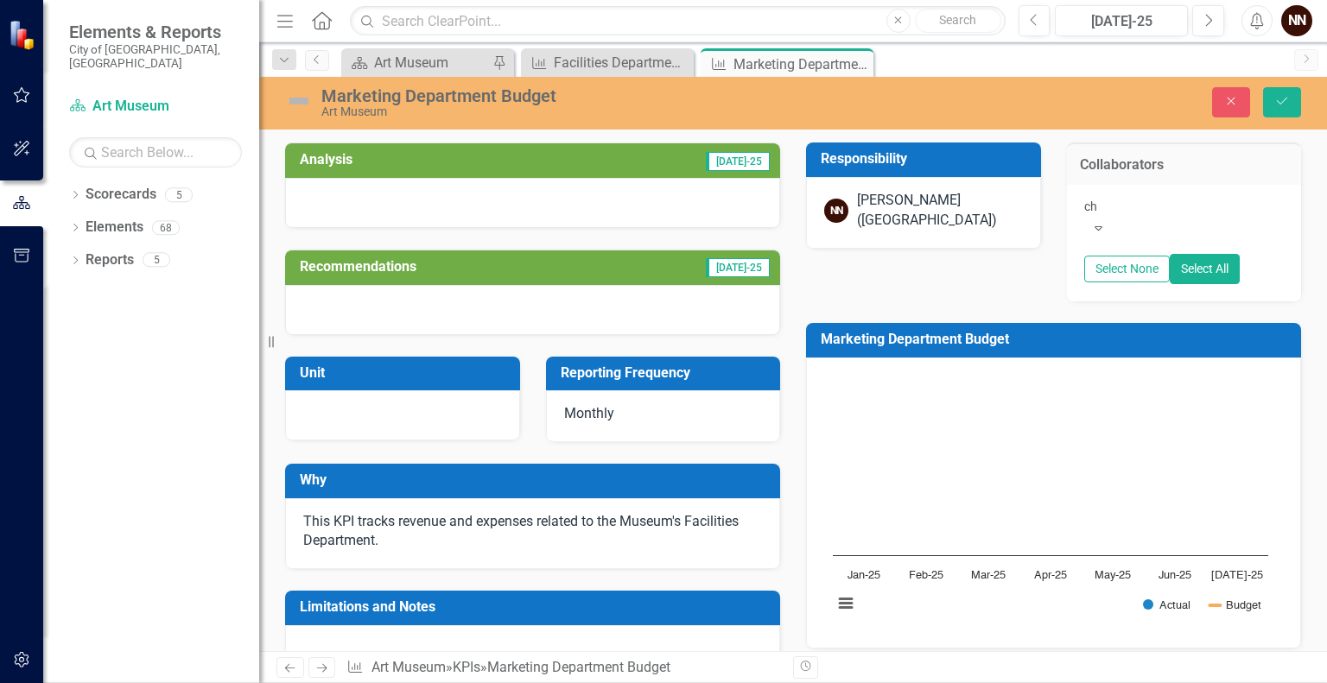
type input "chi"
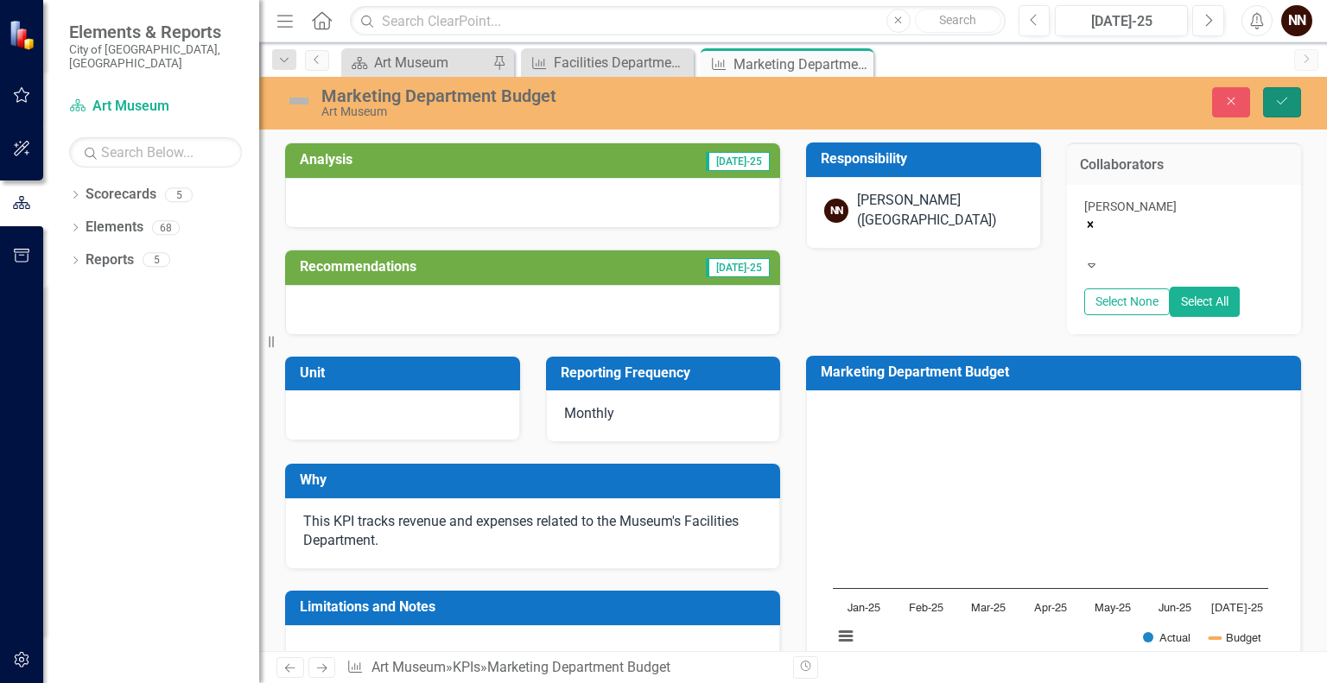
click at [1272, 106] on button "Save" at bounding box center [1282, 102] width 38 height 30
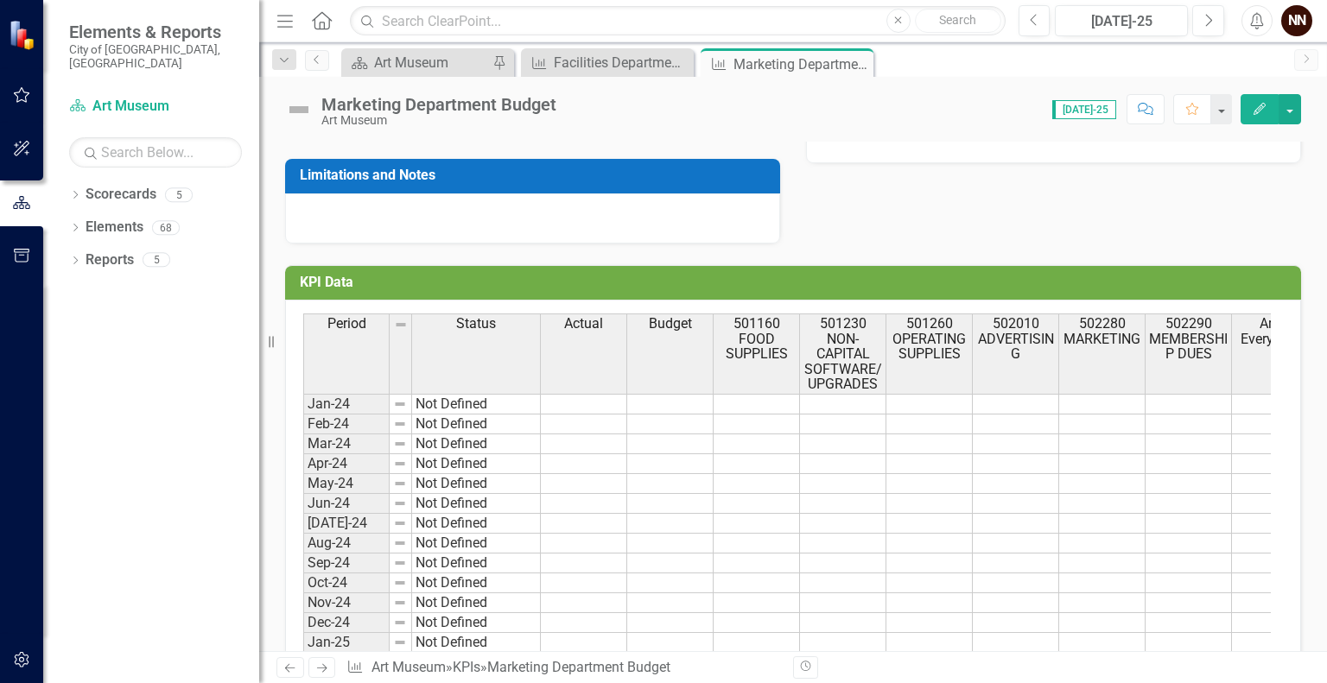
scroll to position [442, 0]
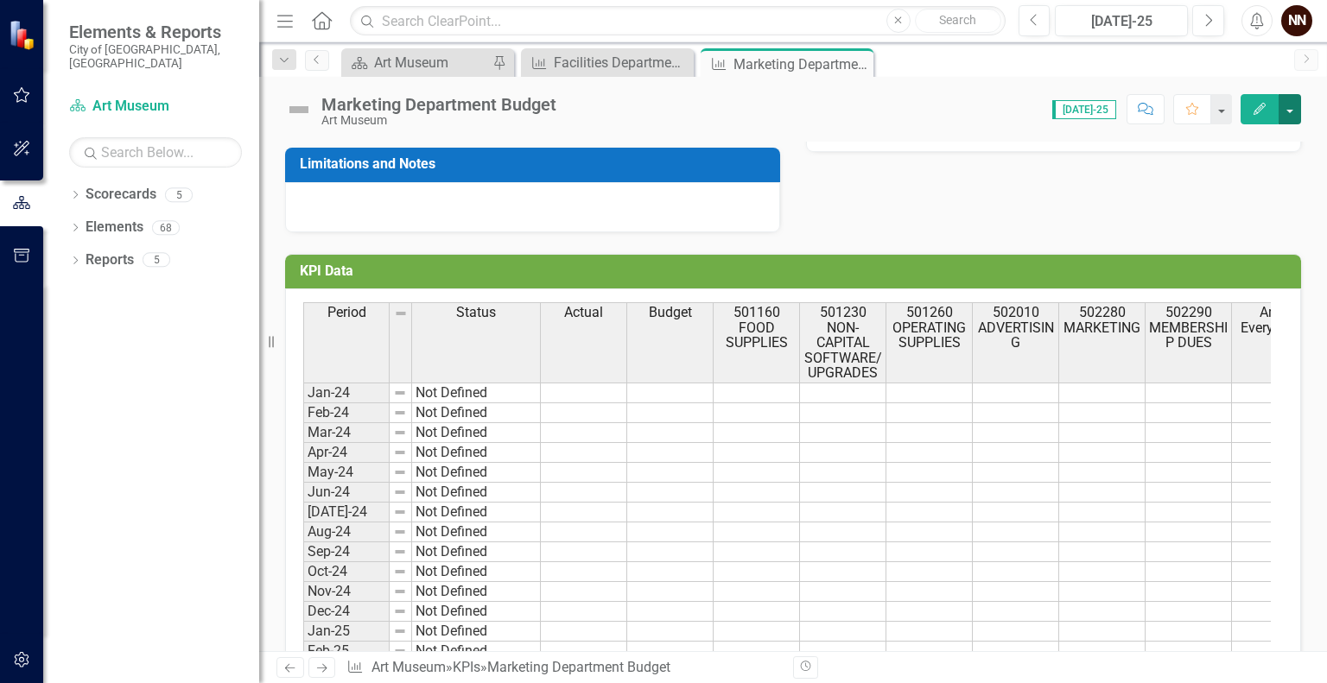
click at [1296, 110] on button "button" at bounding box center [1290, 109] width 22 height 30
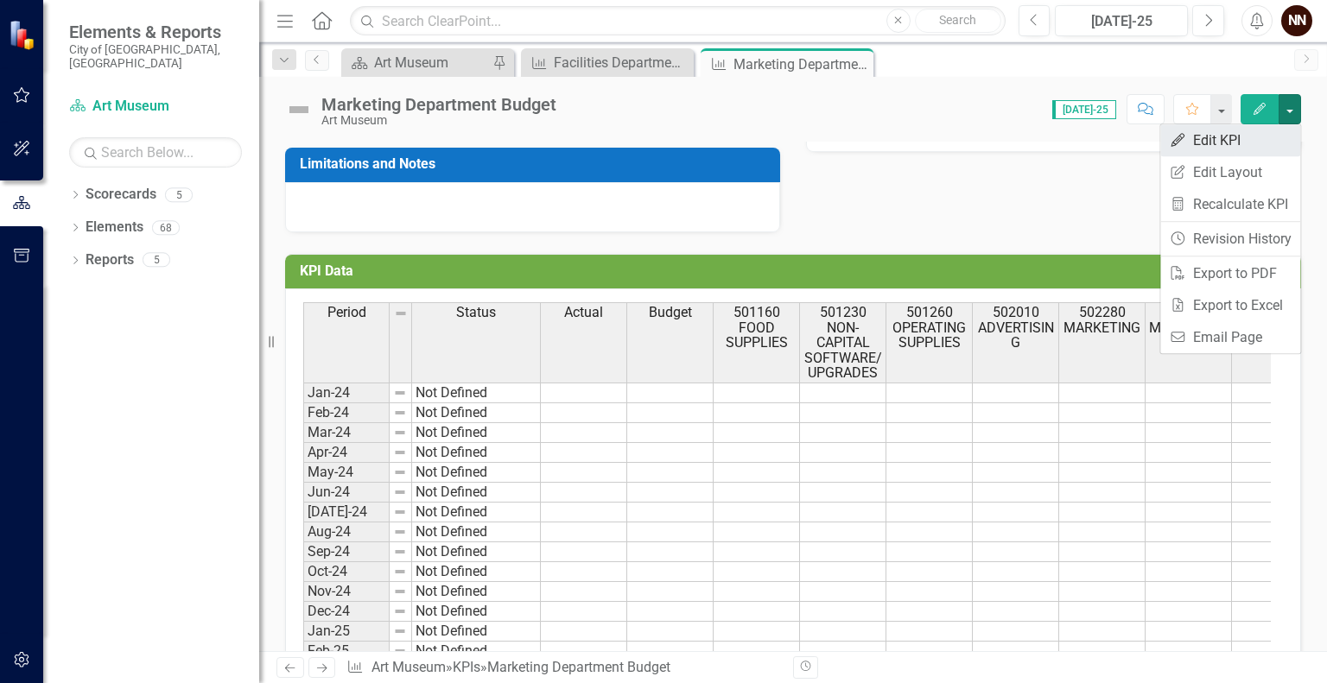
click at [1228, 139] on link "Edit Edit KPI" at bounding box center [1230, 140] width 140 height 32
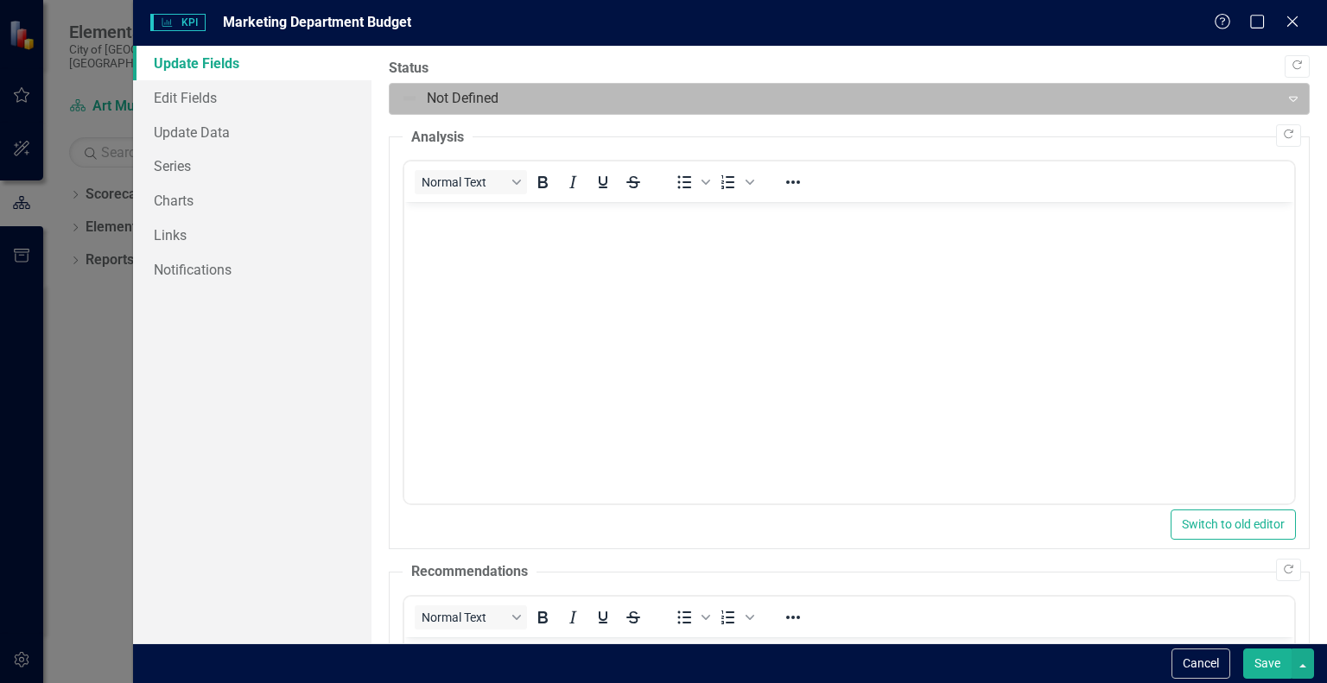
scroll to position [0, 0]
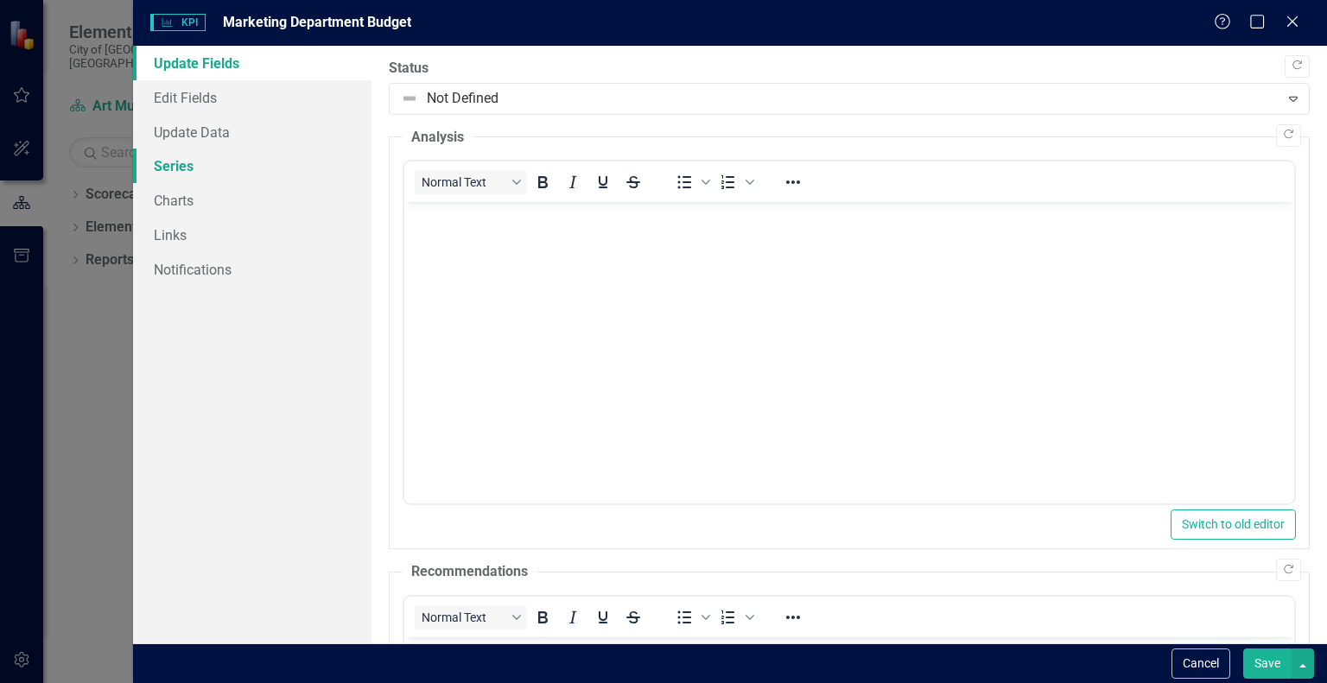
click at [238, 163] on link "Series" at bounding box center [252, 166] width 238 height 35
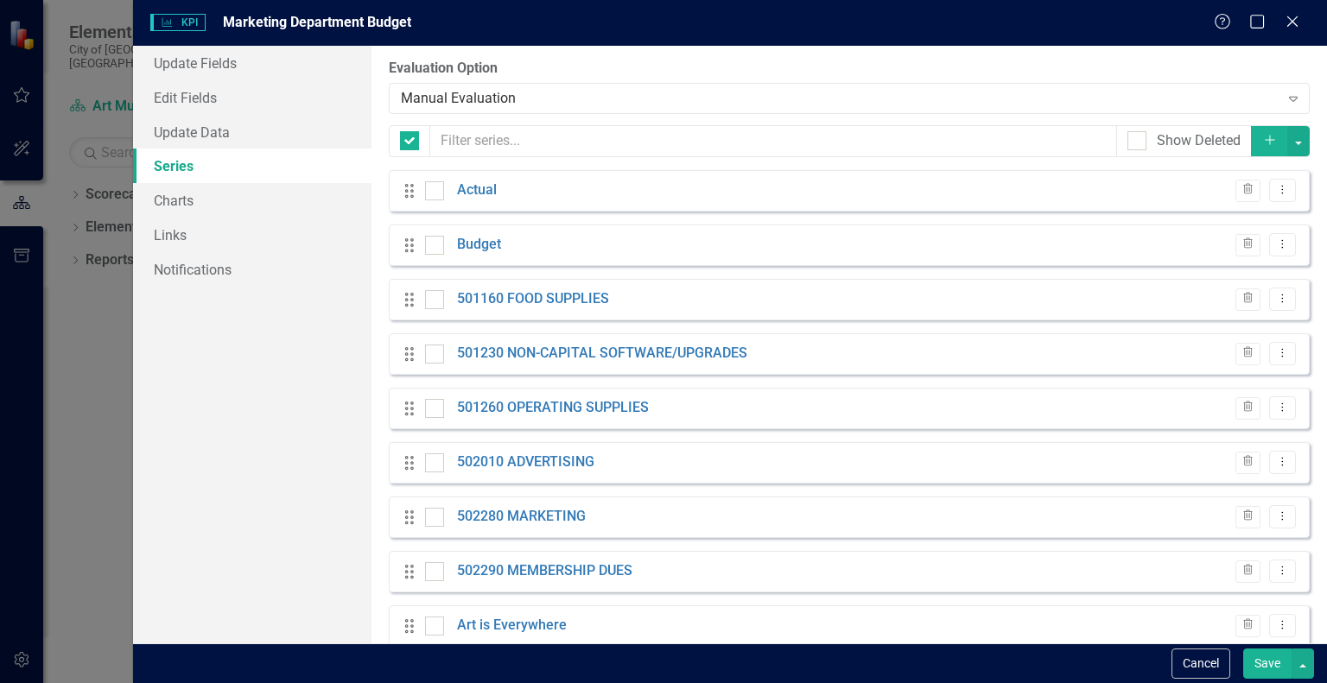
checkbox input "false"
click at [1272, 147] on button "Add" at bounding box center [1270, 141] width 38 height 30
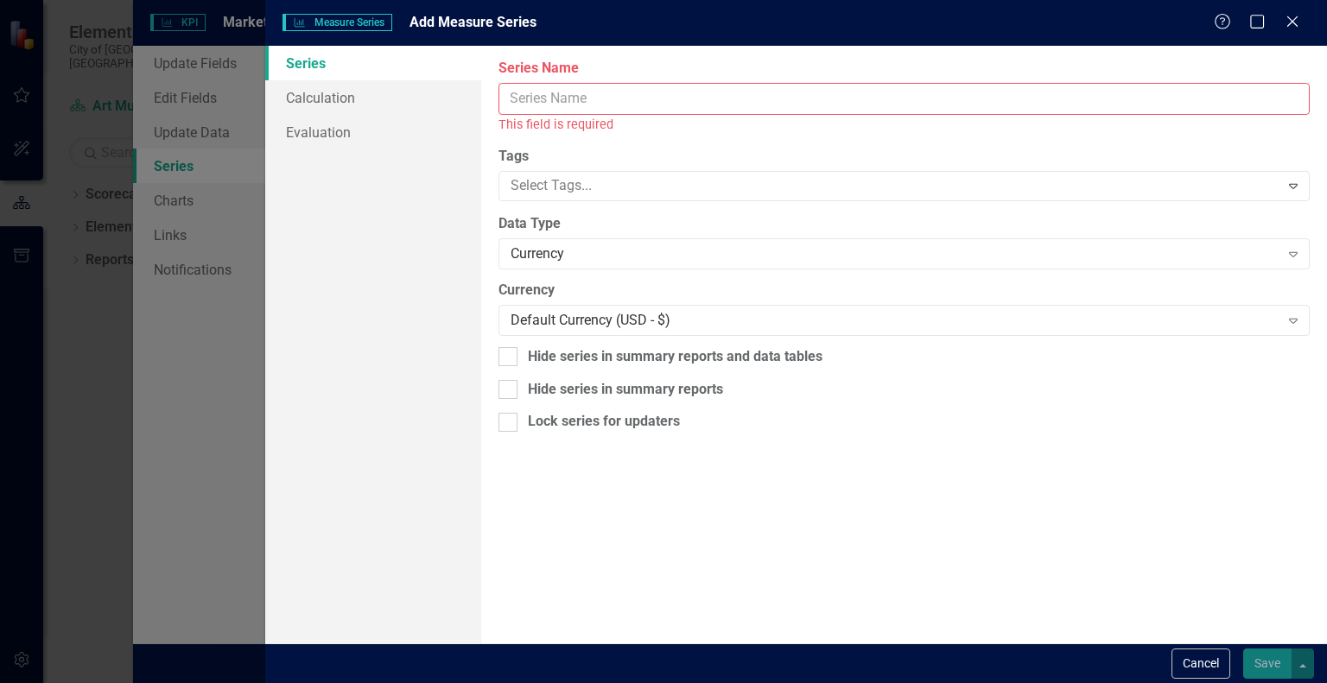
click at [940, 95] on input "Series Name" at bounding box center [904, 99] width 811 height 32
paste input "502370 POSTAGE"
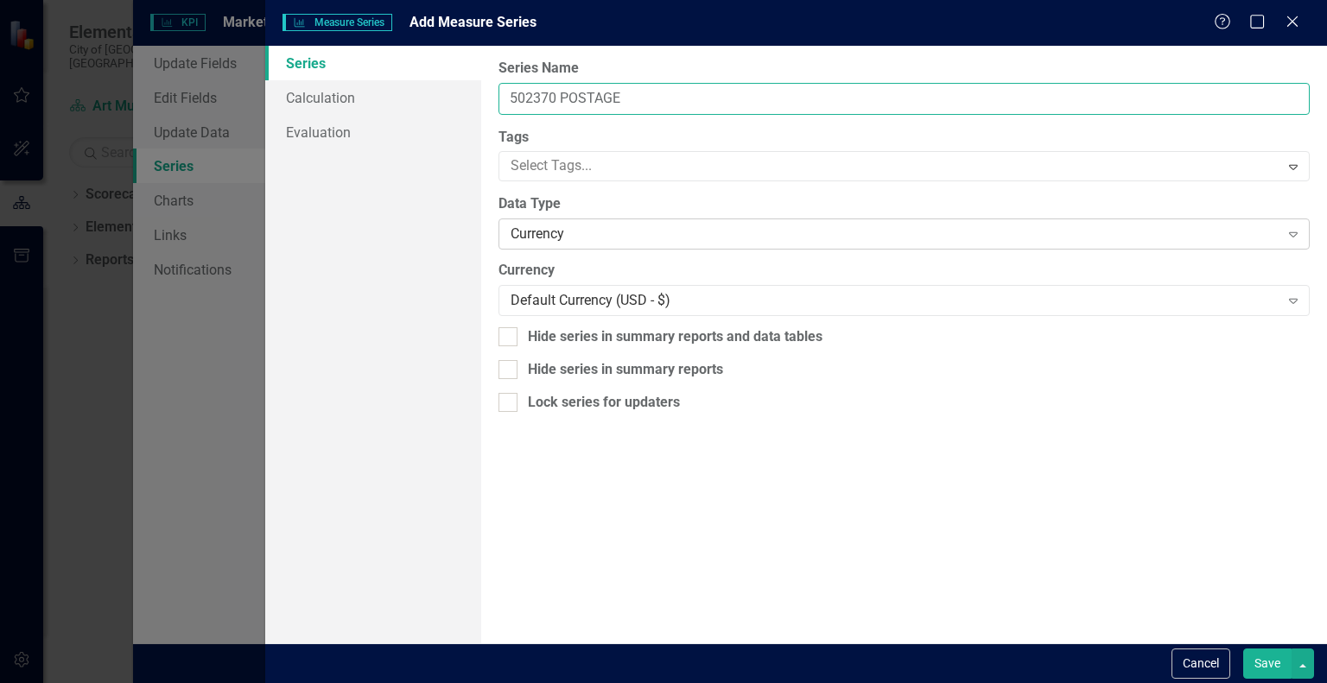
type input "502370 POSTAGE"
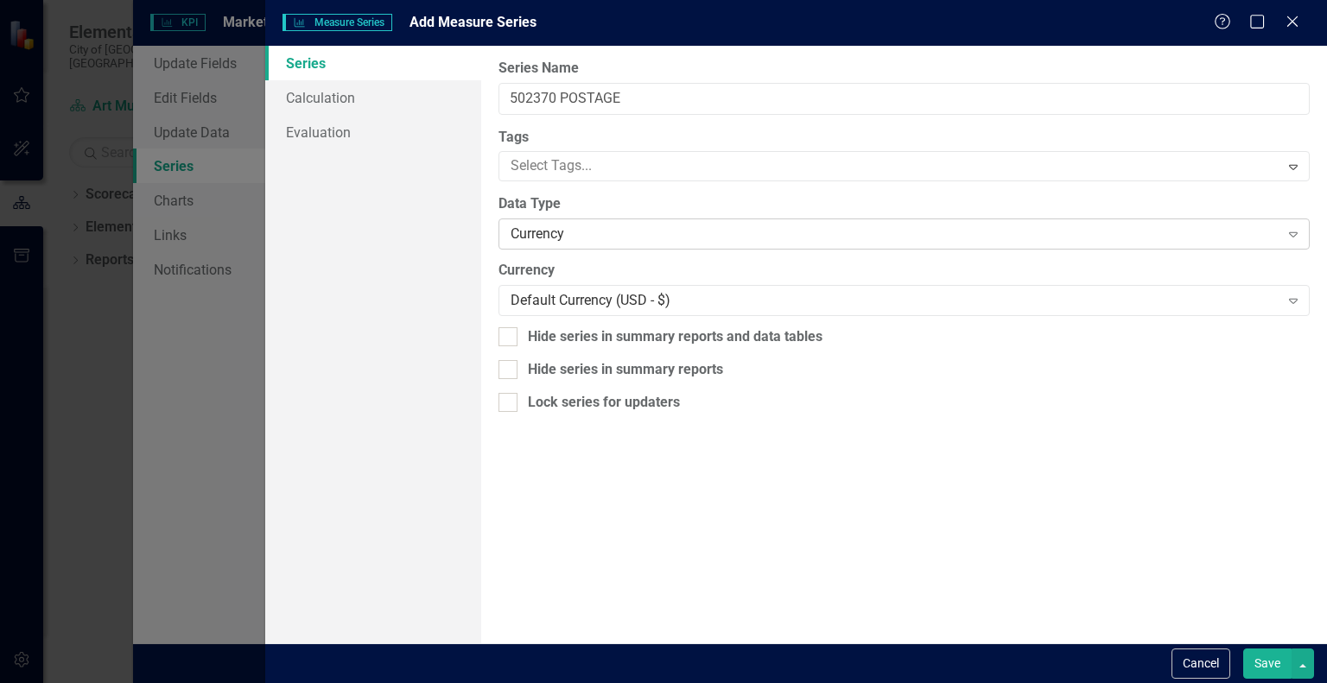
click at [592, 231] on div "Currency" at bounding box center [895, 235] width 768 height 20
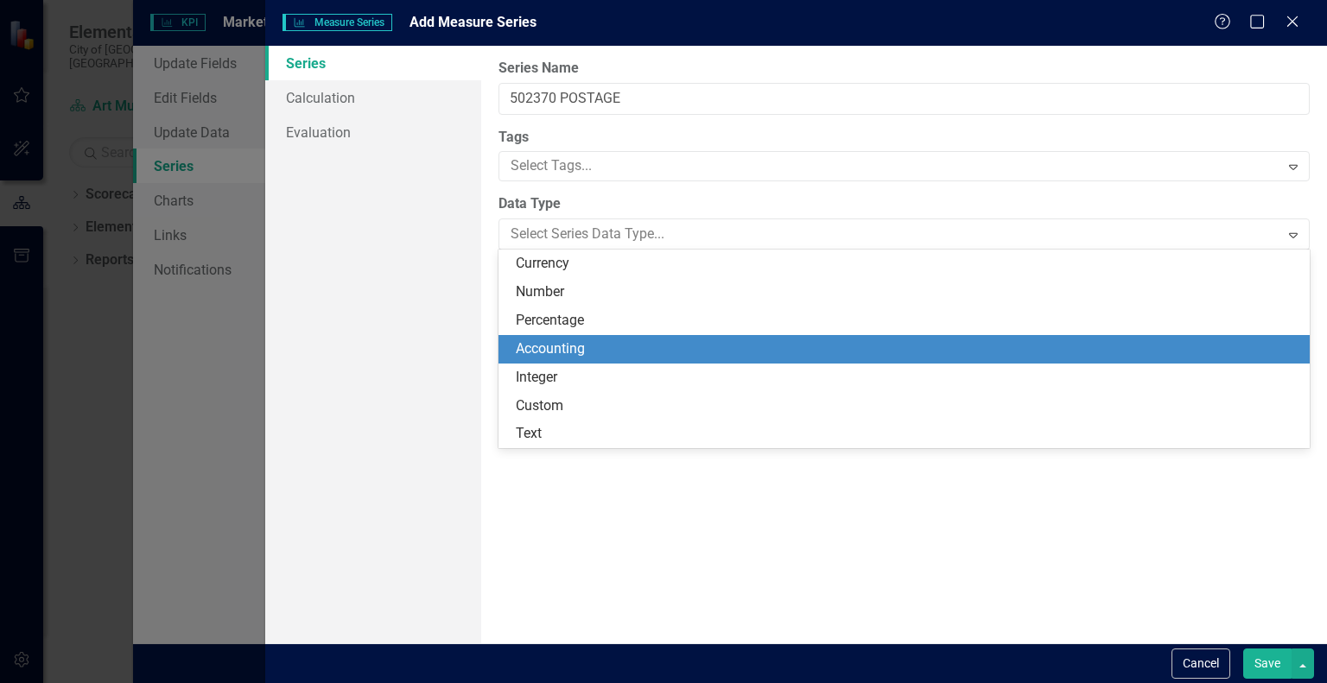
click at [553, 341] on div "Accounting" at bounding box center [908, 350] width 784 height 20
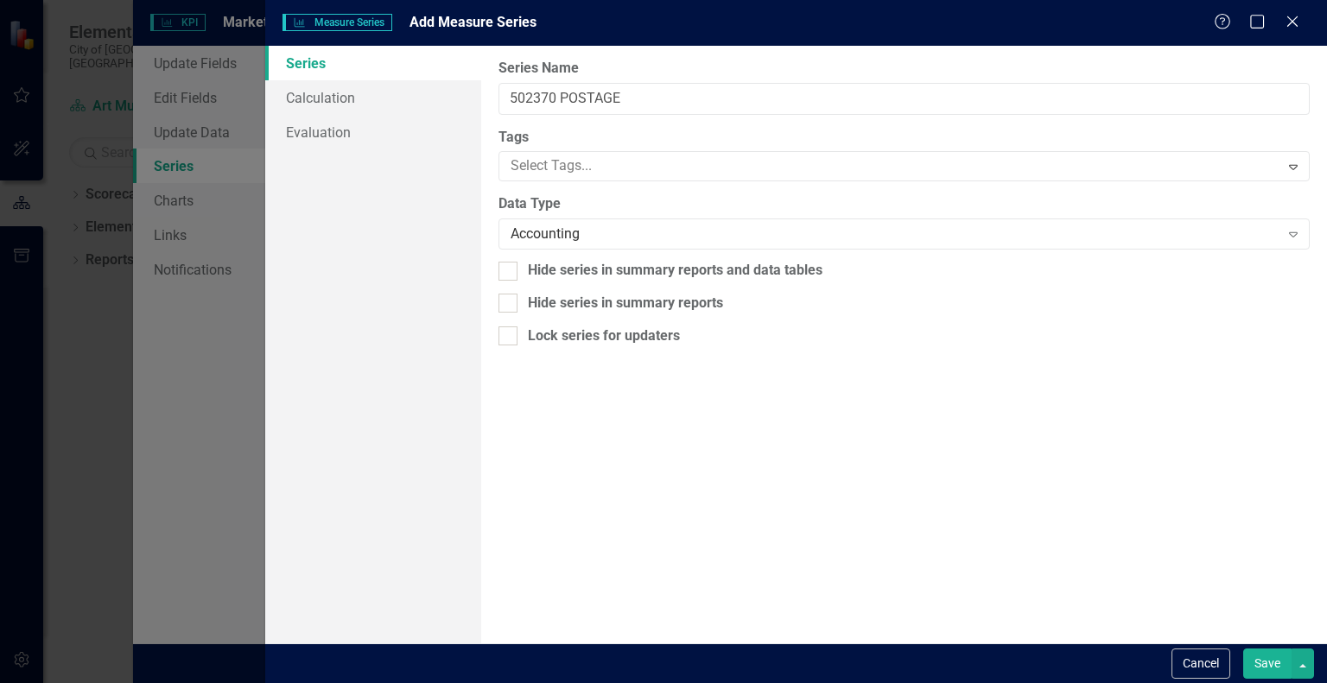
click at [1272, 666] on button "Save" at bounding box center [1267, 664] width 48 height 30
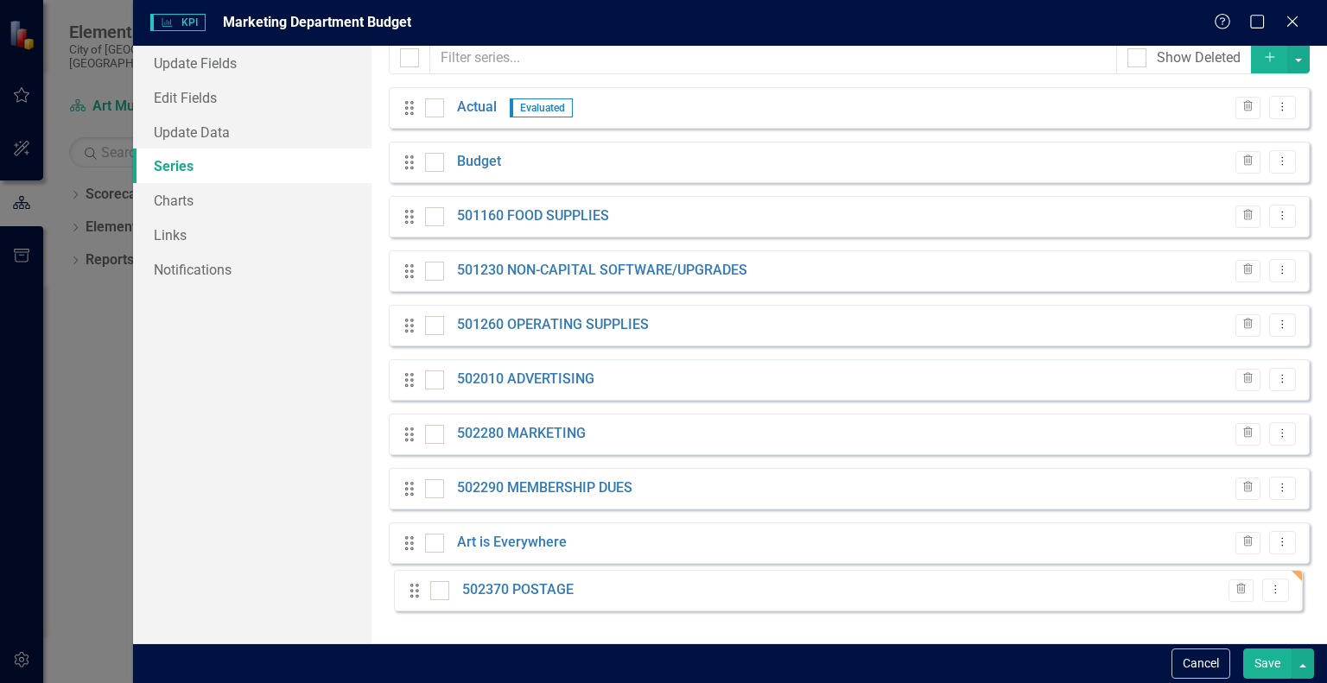
scroll to position [83, 0]
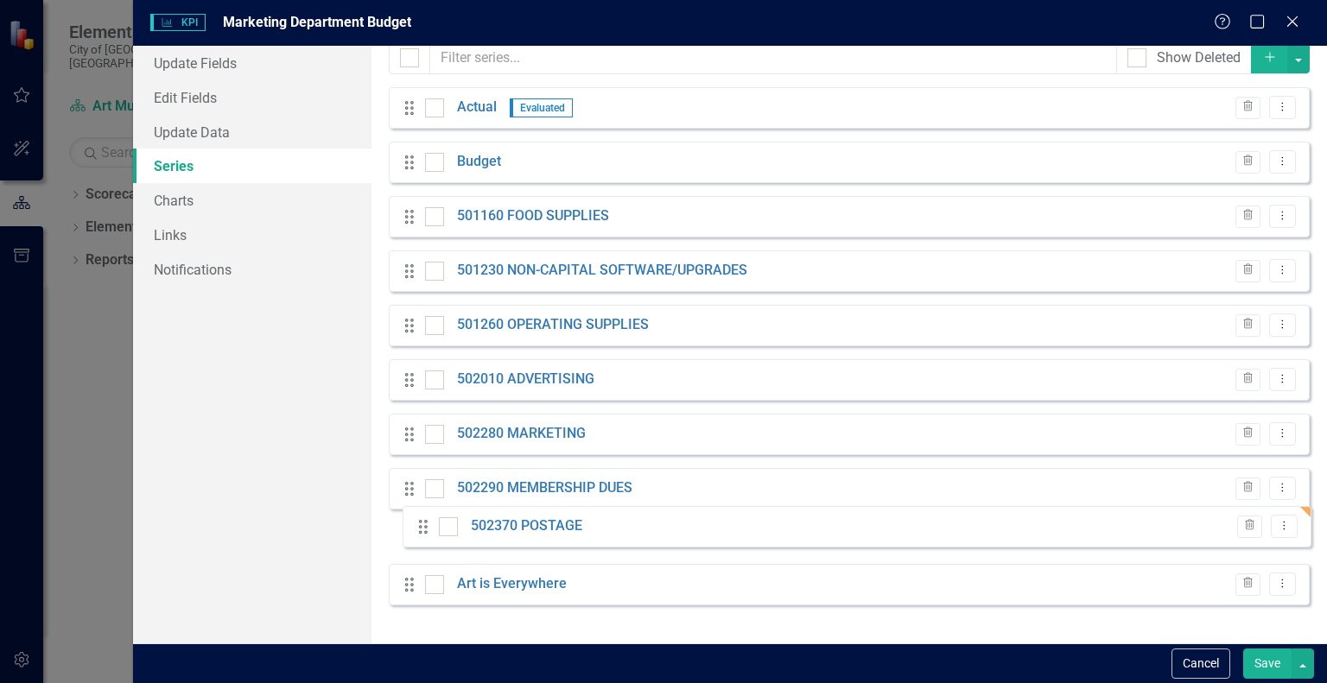
drag, startPoint x: 404, startPoint y: 597, endPoint x: 418, endPoint y: 525, distance: 73.9
click at [418, 525] on div "Drag Actual Evaluated Trash Dropdown Menu Drag Budget Trash Dropdown Menu Drag …" at bounding box center [849, 352] width 921 height 531
click at [1262, 59] on icon "Add" at bounding box center [1270, 57] width 16 height 12
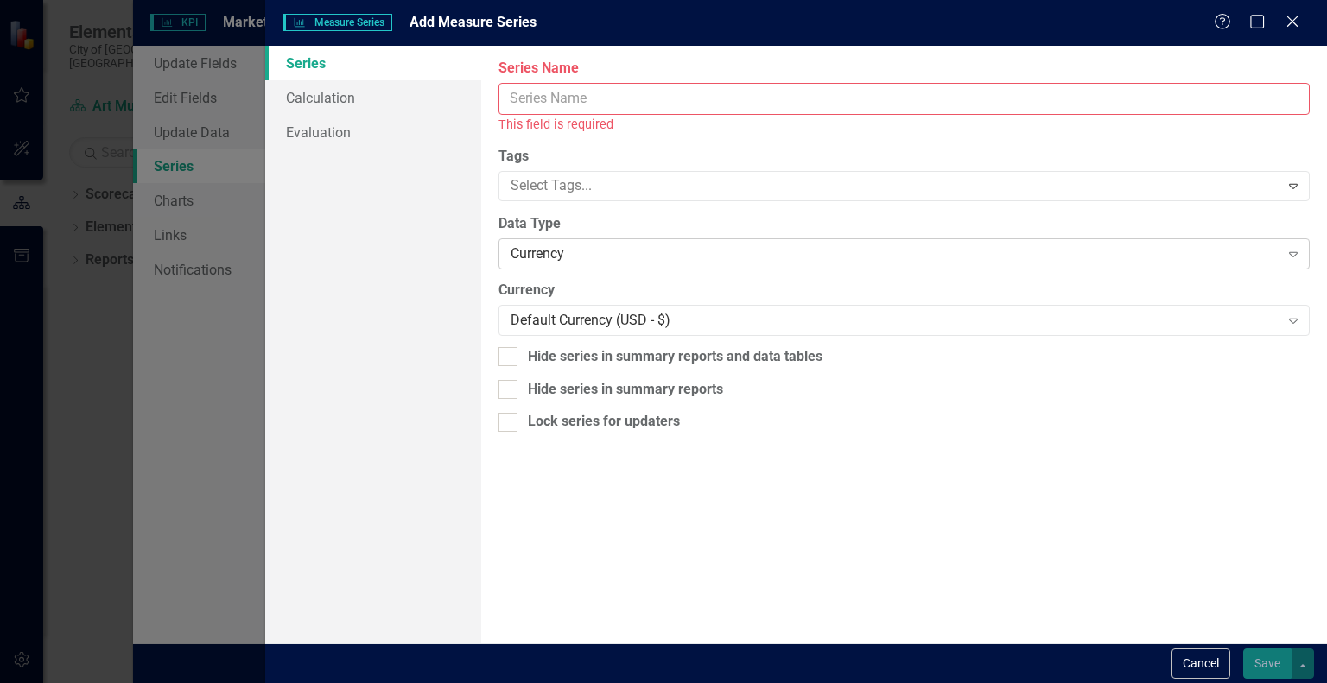
click at [970, 250] on div "Currency" at bounding box center [895, 254] width 768 height 20
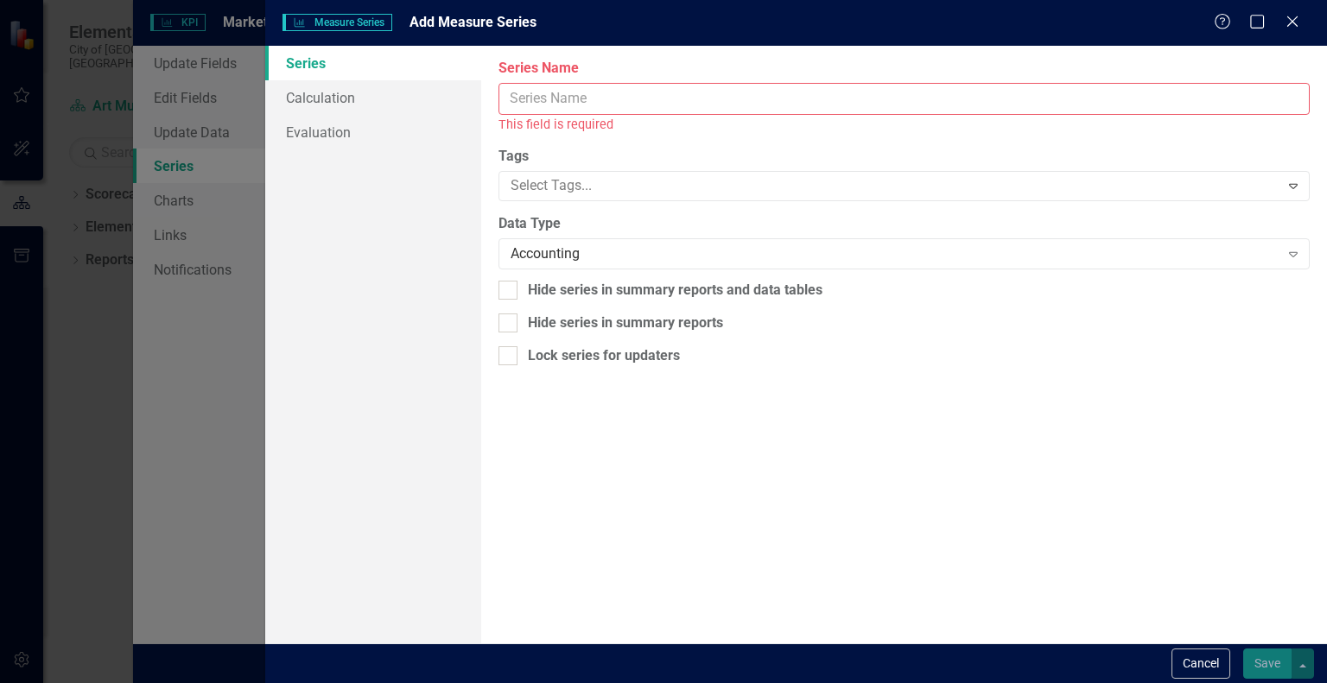
click at [900, 99] on input "Series Name" at bounding box center [904, 99] width 811 height 32
paste input "502380 PRINTING AND BINDING"
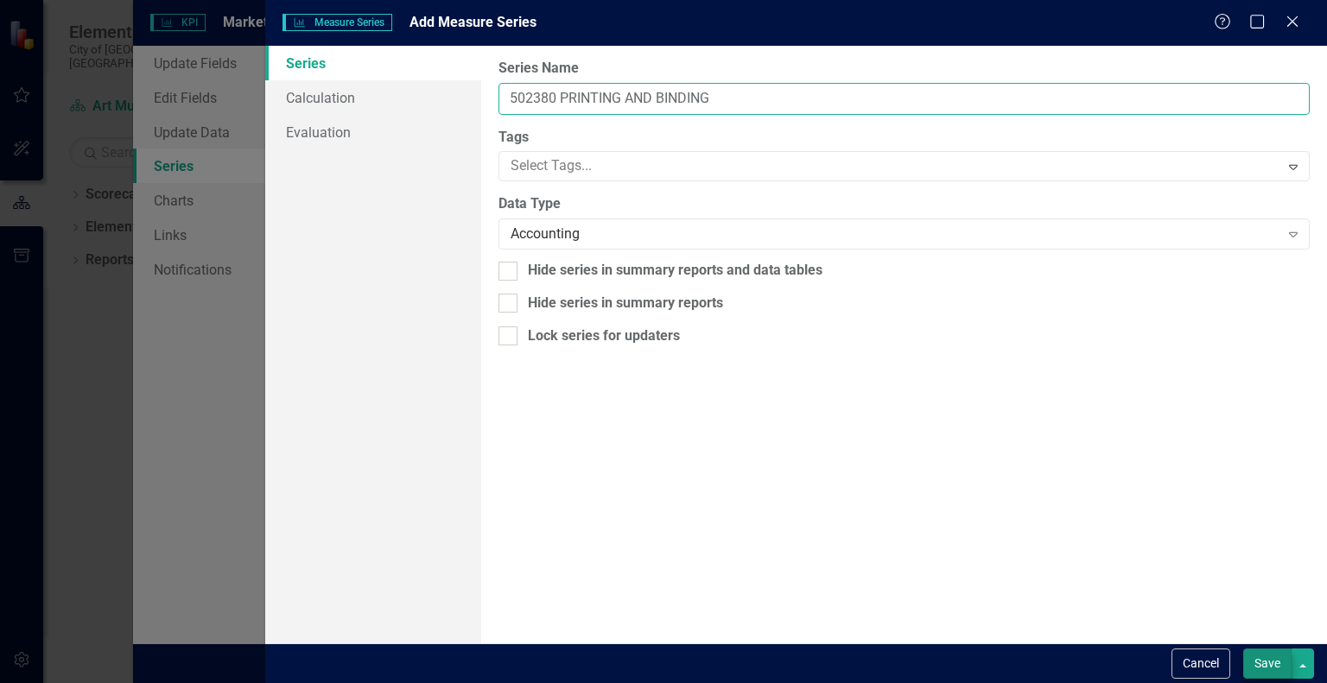
type input "502380 PRINTING AND BINDING"
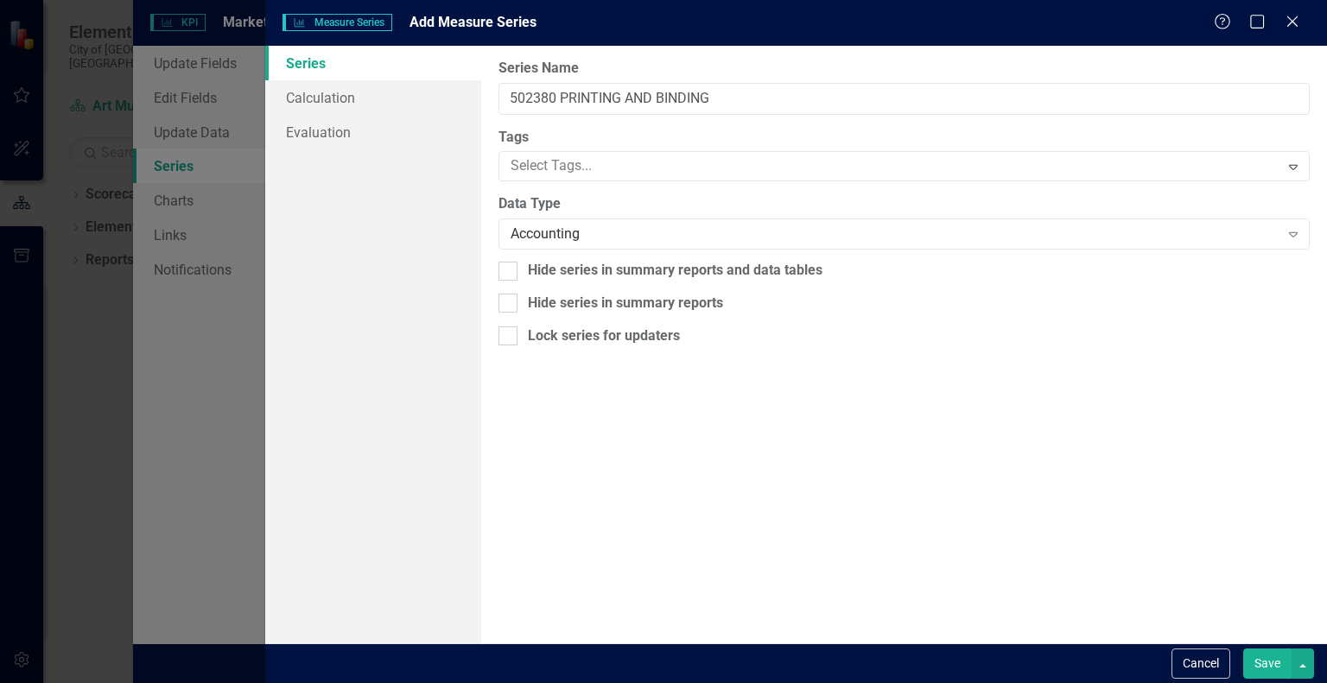
click at [1254, 664] on button "Save" at bounding box center [1267, 664] width 48 height 30
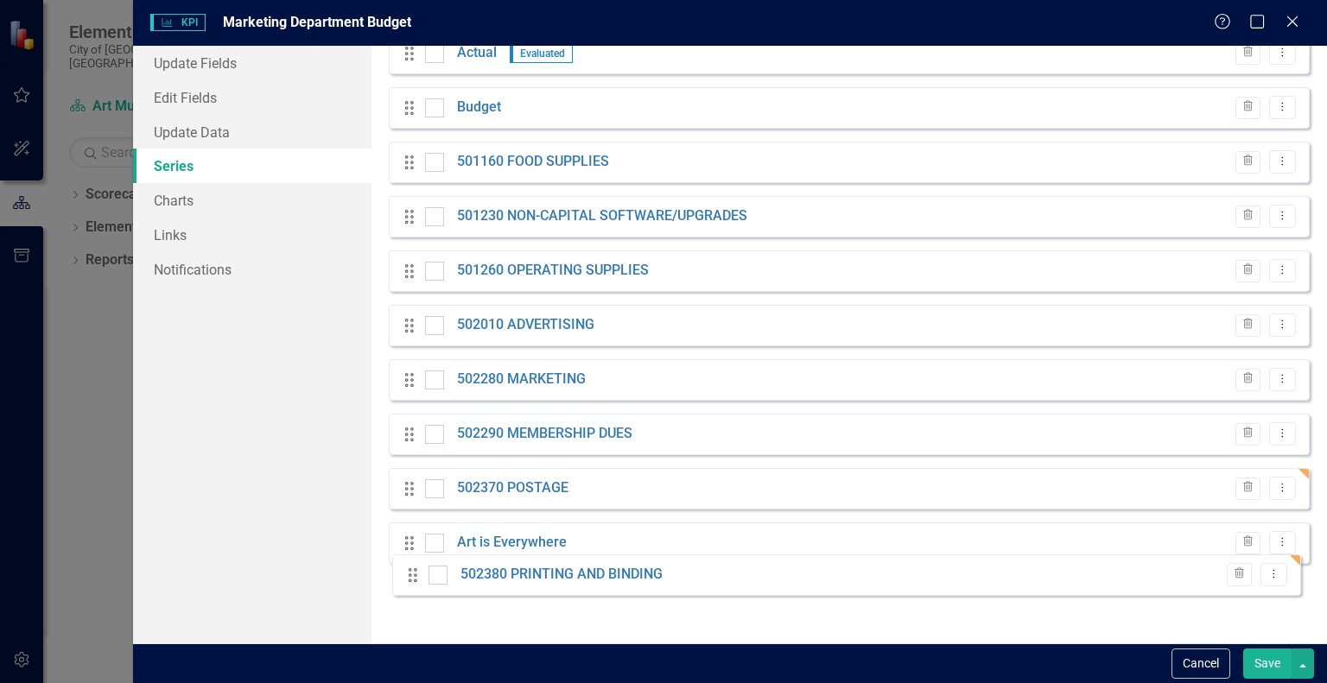
scroll to position [138, 0]
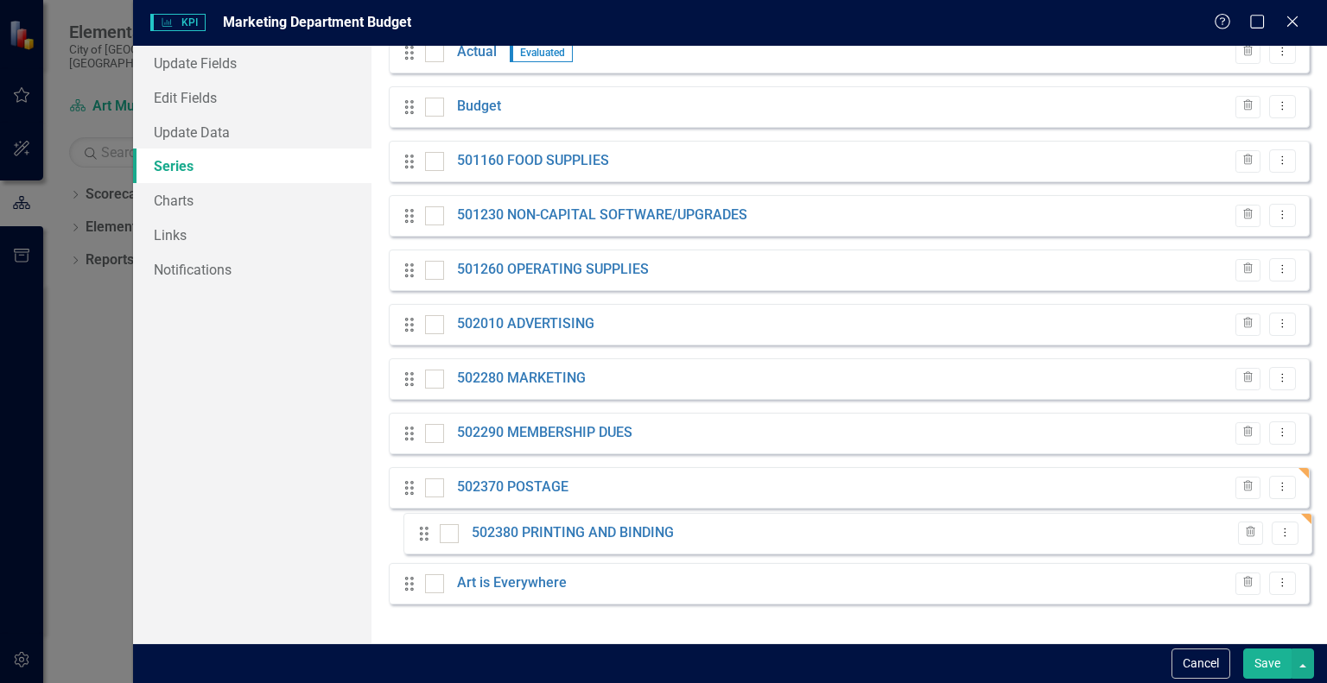
drag, startPoint x: 406, startPoint y: 594, endPoint x: 421, endPoint y: 530, distance: 65.6
click at [421, 530] on div "Drag Actual Evaluated Trash Dropdown Menu Drag Budget Trash Dropdown Menu Drag …" at bounding box center [849, 325] width 921 height 586
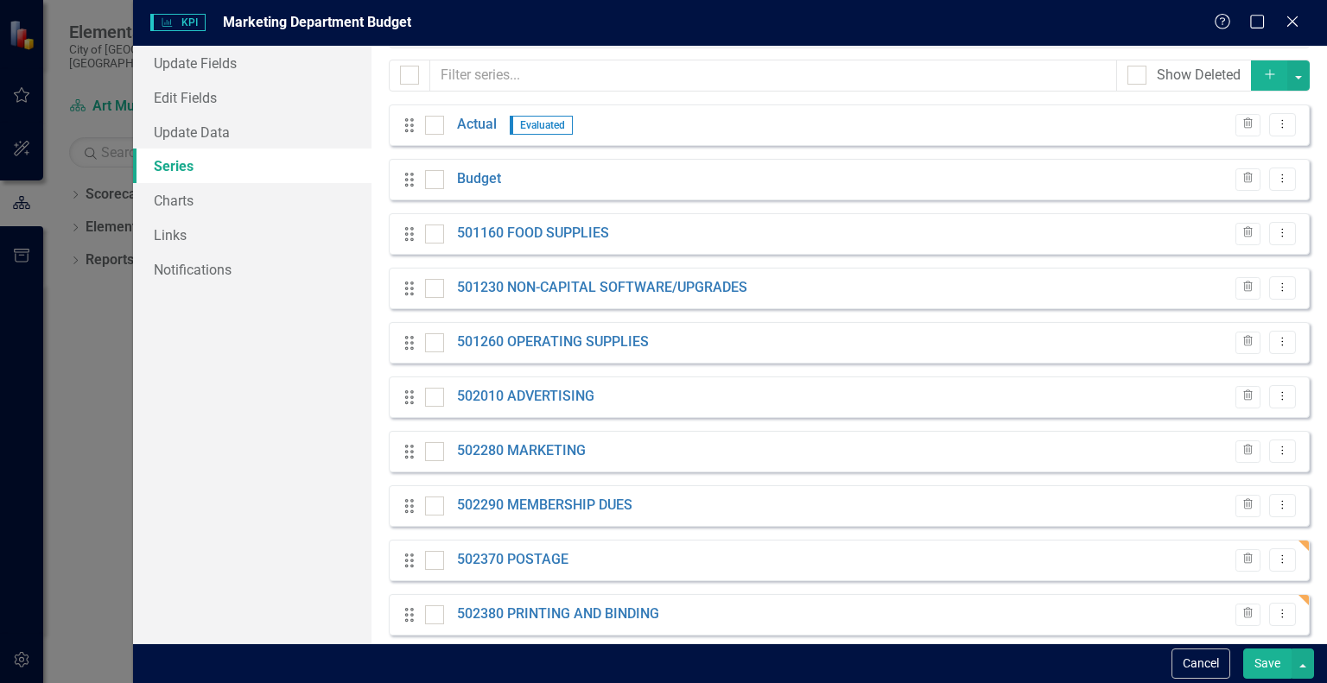
scroll to position [31, 0]
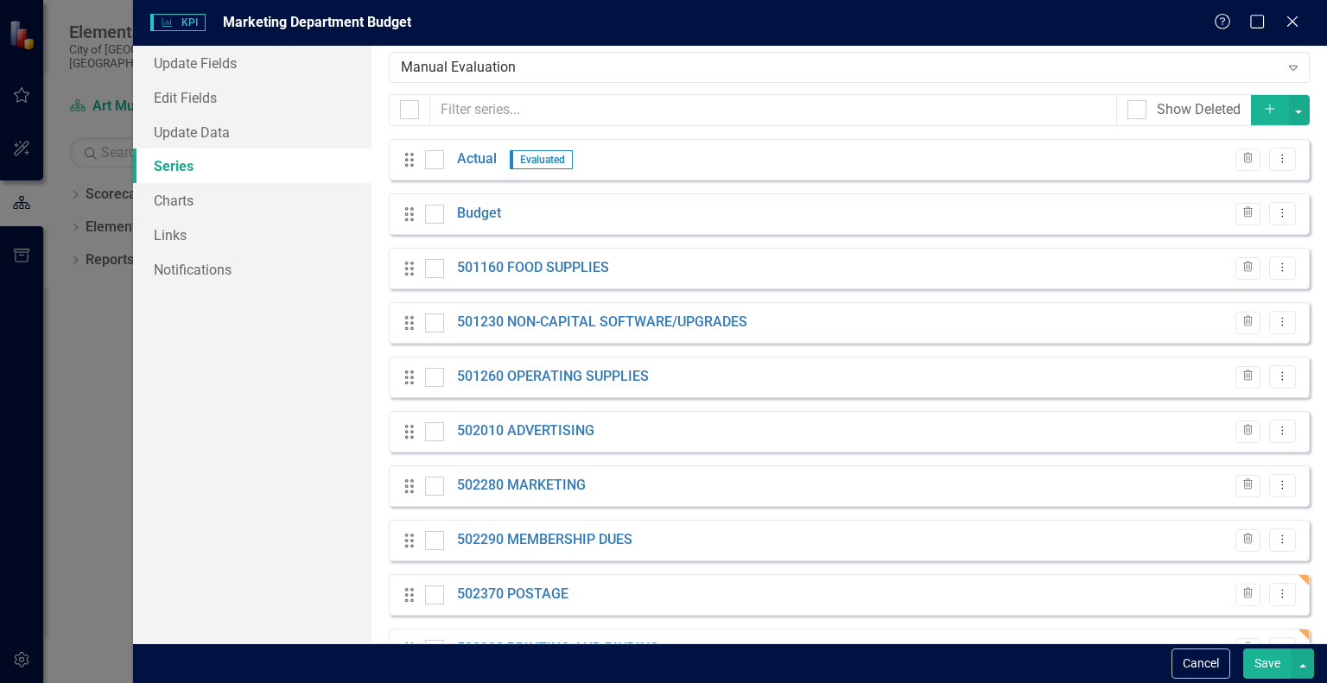
click at [1262, 106] on icon "Add" at bounding box center [1270, 109] width 16 height 12
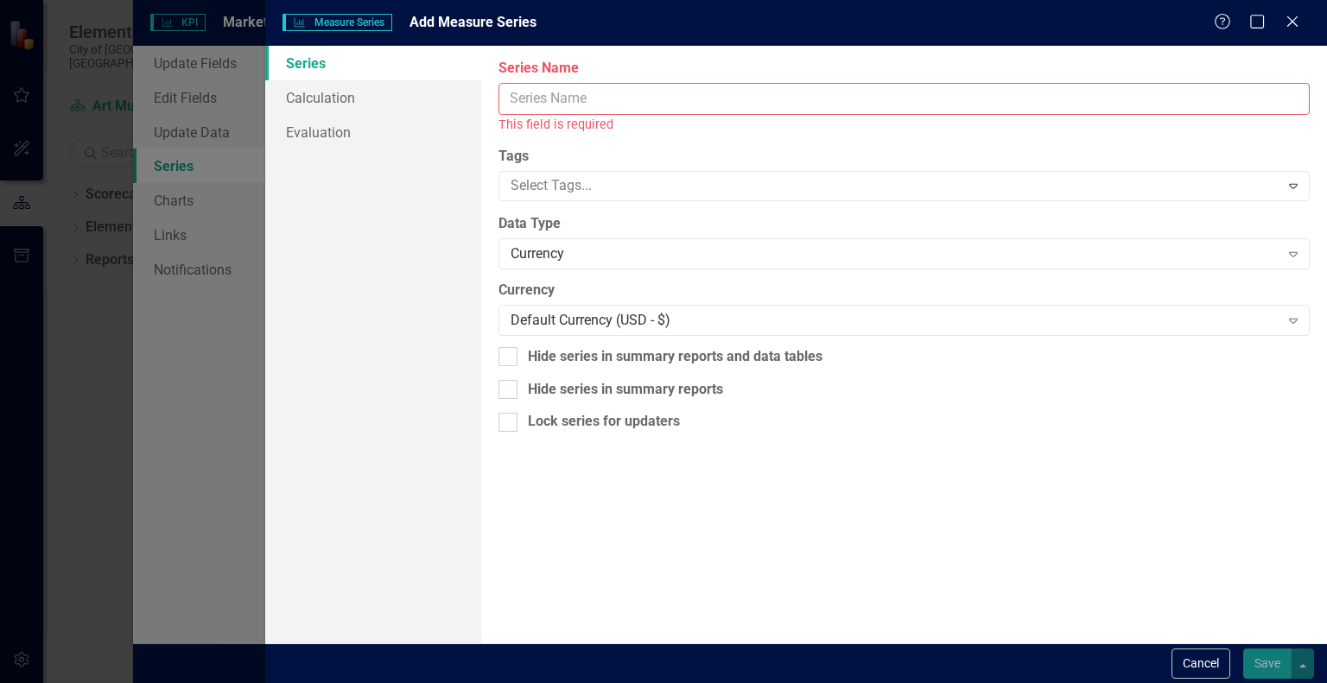
click at [1057, 89] on input "Series Name" at bounding box center [904, 99] width 811 height 32
paste input "504580 OTHER PROFESSIONAL SERVICES"
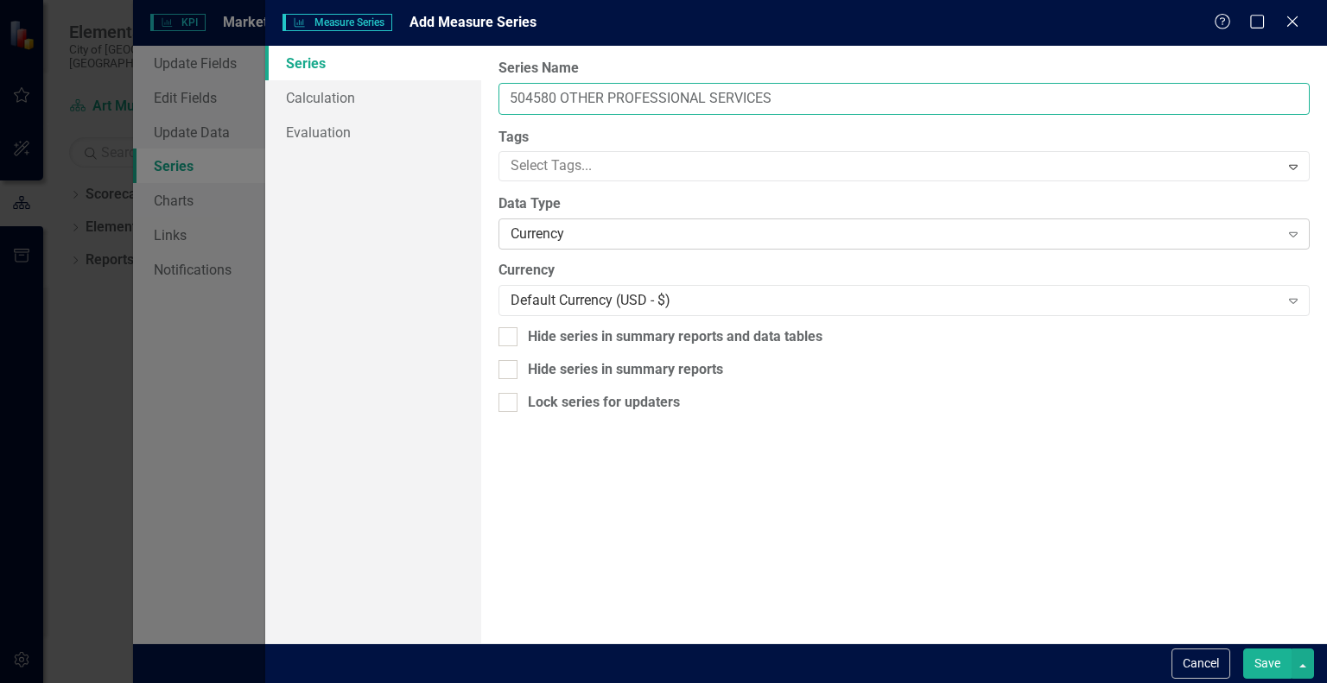
type input "504580 OTHER PROFESSIONAL SERVICES"
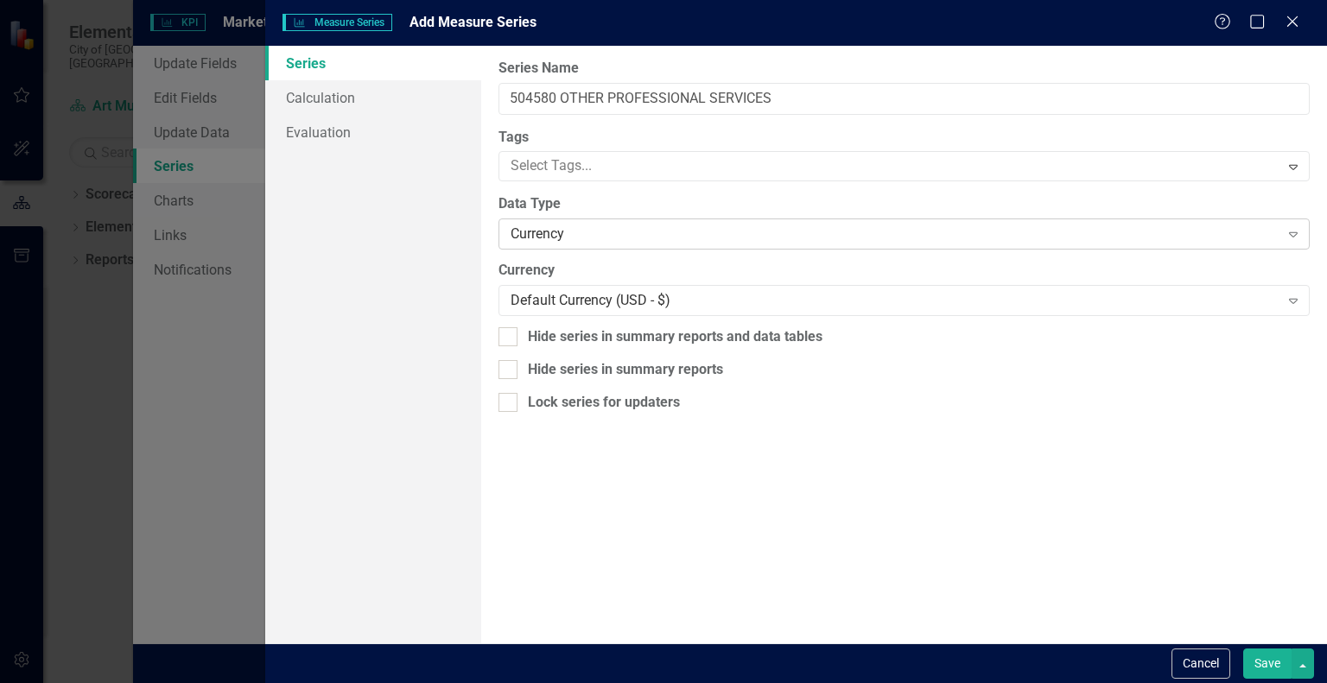
click at [974, 236] on div "Currency" at bounding box center [895, 235] width 768 height 20
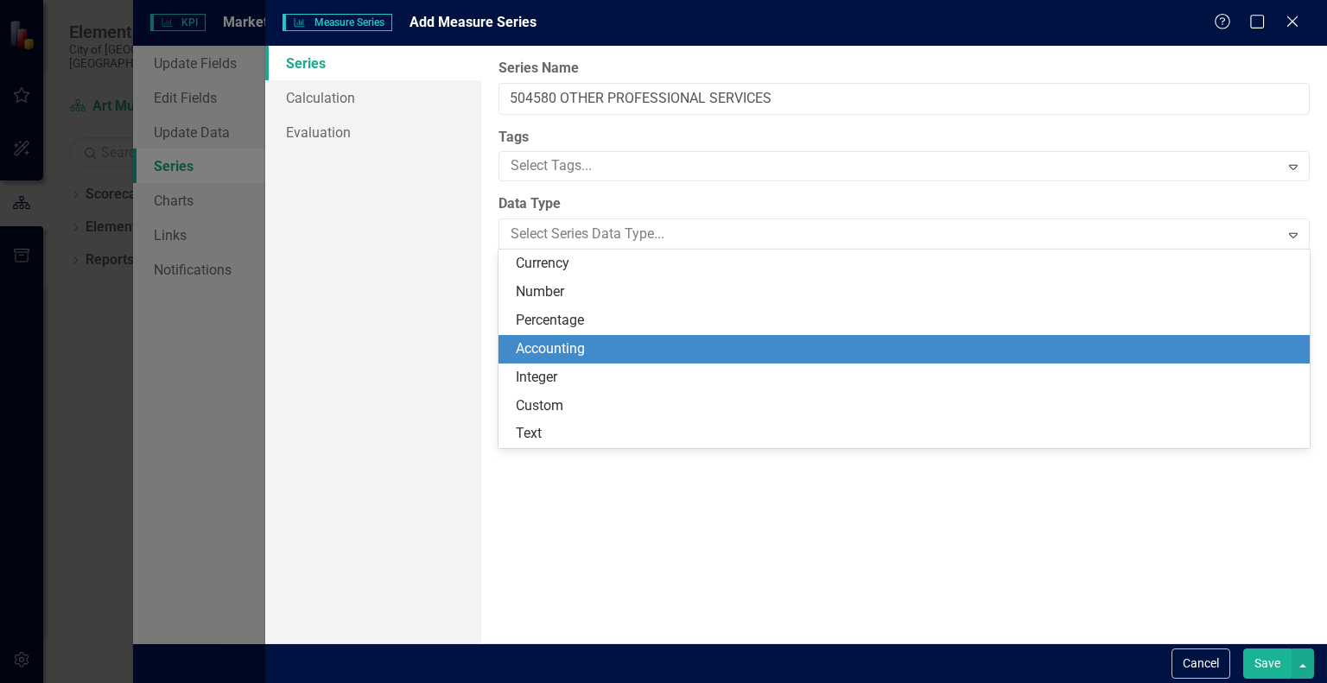
click at [908, 340] on div "Accounting" at bounding box center [908, 350] width 784 height 20
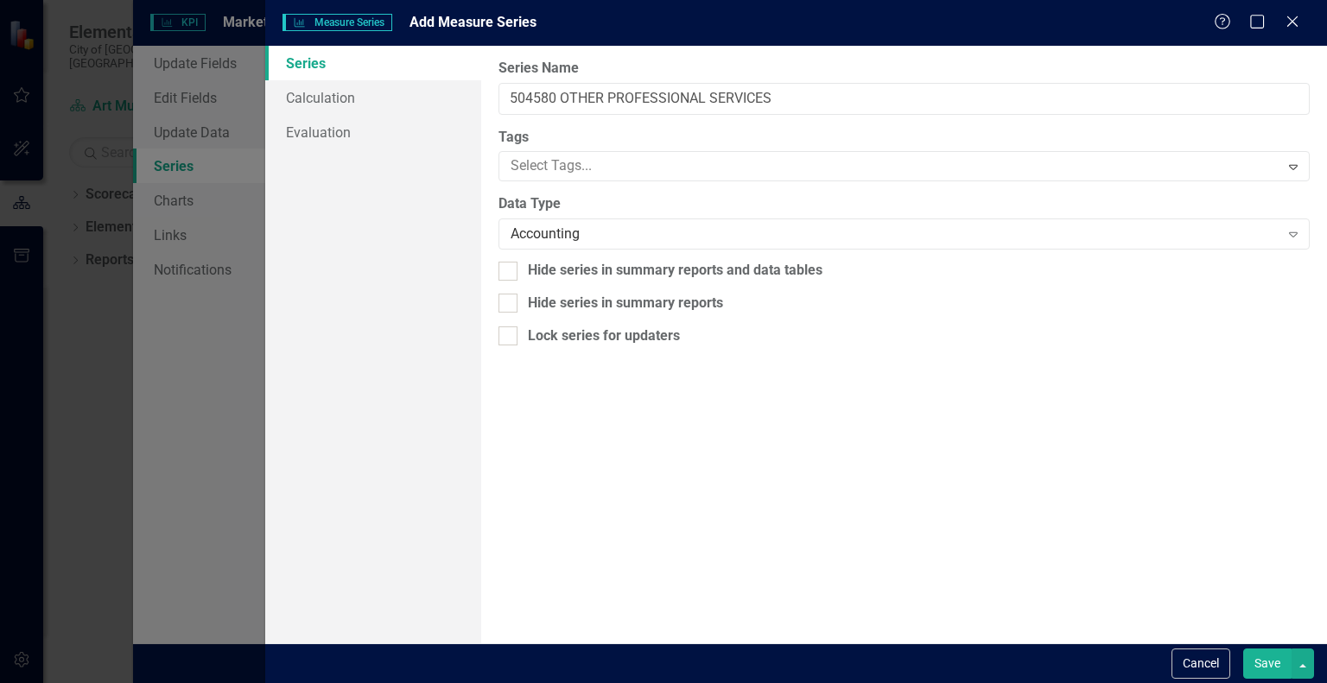
click at [1258, 660] on button "Save" at bounding box center [1267, 664] width 48 height 30
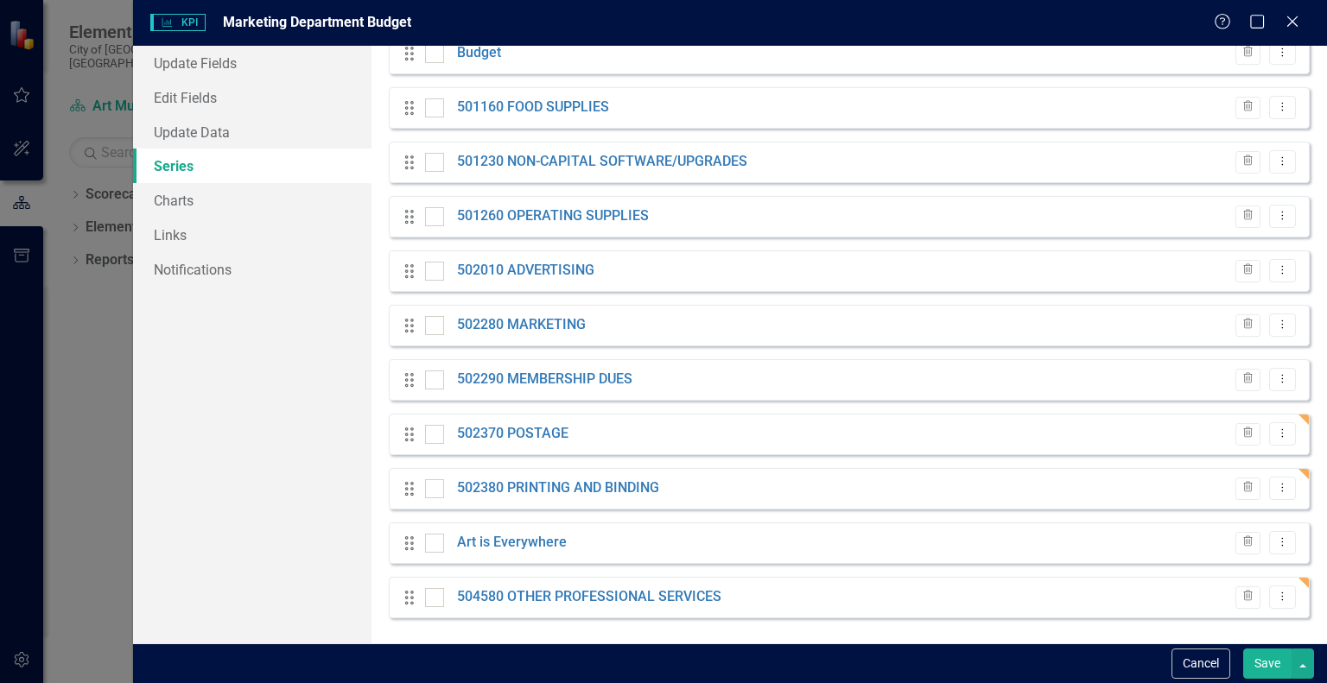
scroll to position [193, 0]
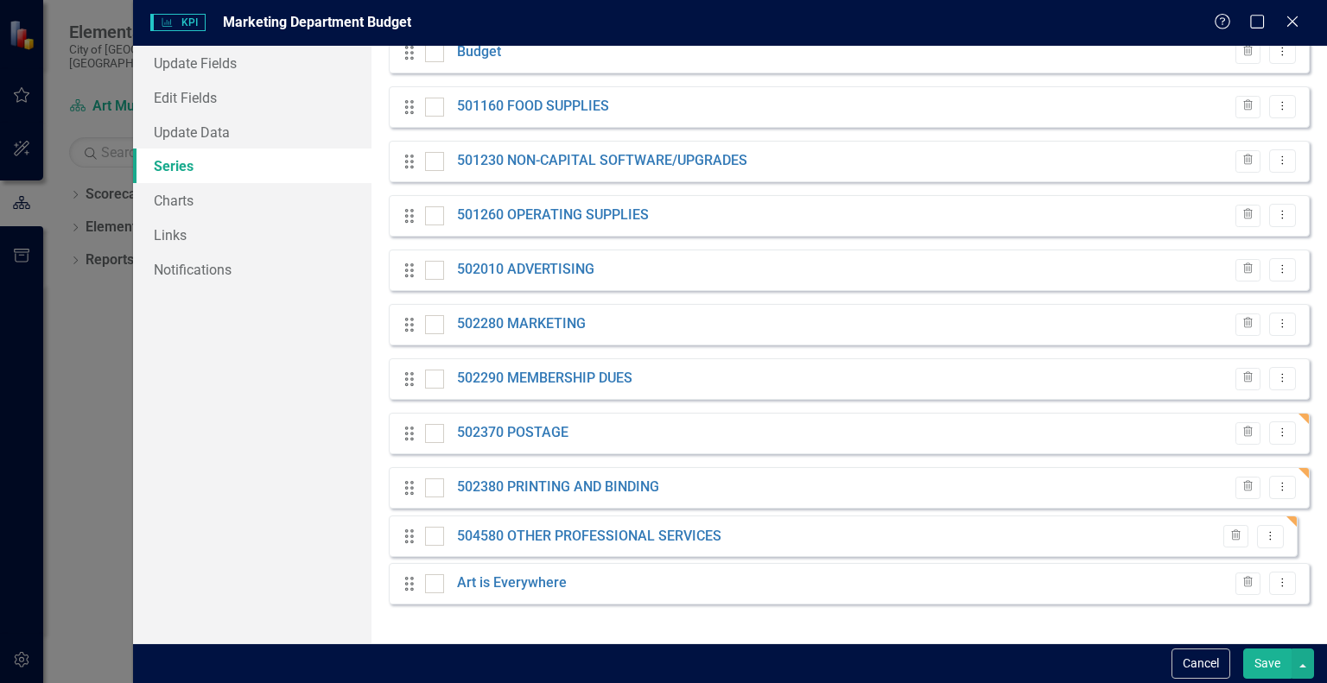
drag, startPoint x: 406, startPoint y: 601, endPoint x: 406, endPoint y: 541, distance: 60.5
click at [406, 541] on div "Drag Actual Evaluated Trash Dropdown Menu Drag Budget Trash Dropdown Menu Drag …" at bounding box center [849, 298] width 921 height 640
drag, startPoint x: 1319, startPoint y: 596, endPoint x: 1303, endPoint y: 116, distance: 480.7
click at [1303, 116] on div "From this page, you can add, edit, delete, or duplicate the measure series for …" at bounding box center [850, 345] width 956 height 598
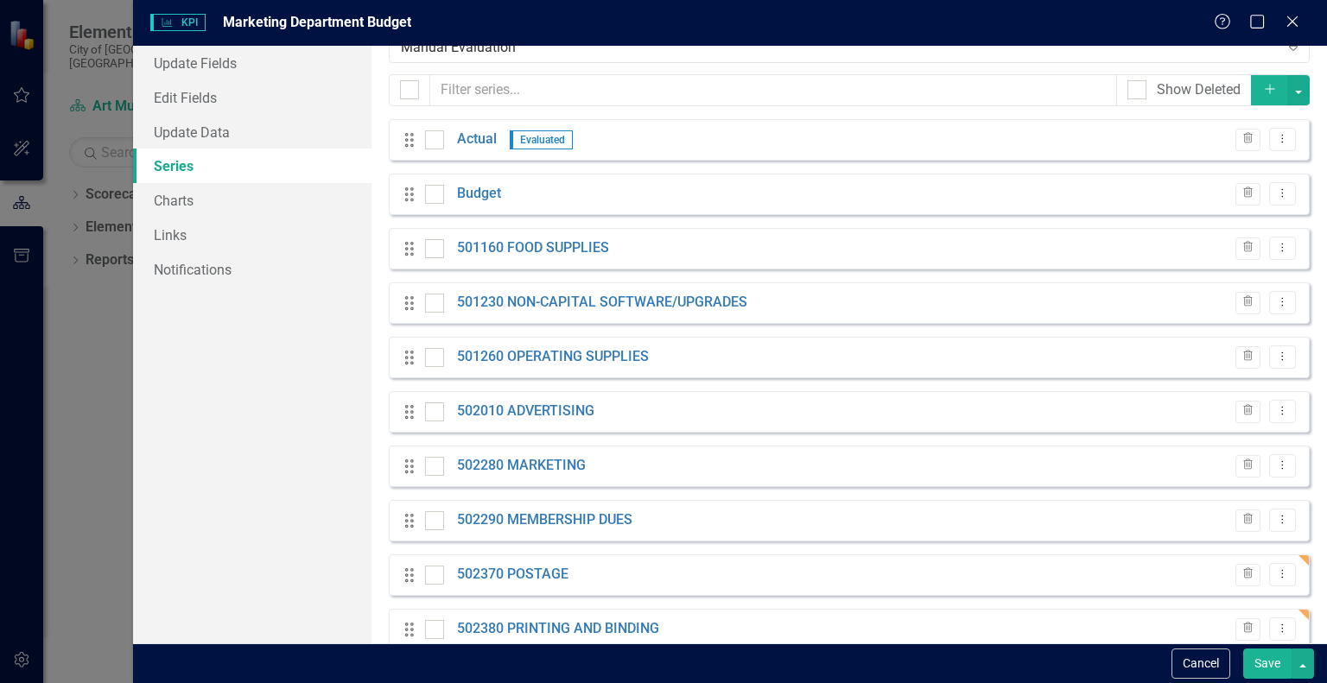
scroll to position [48, 0]
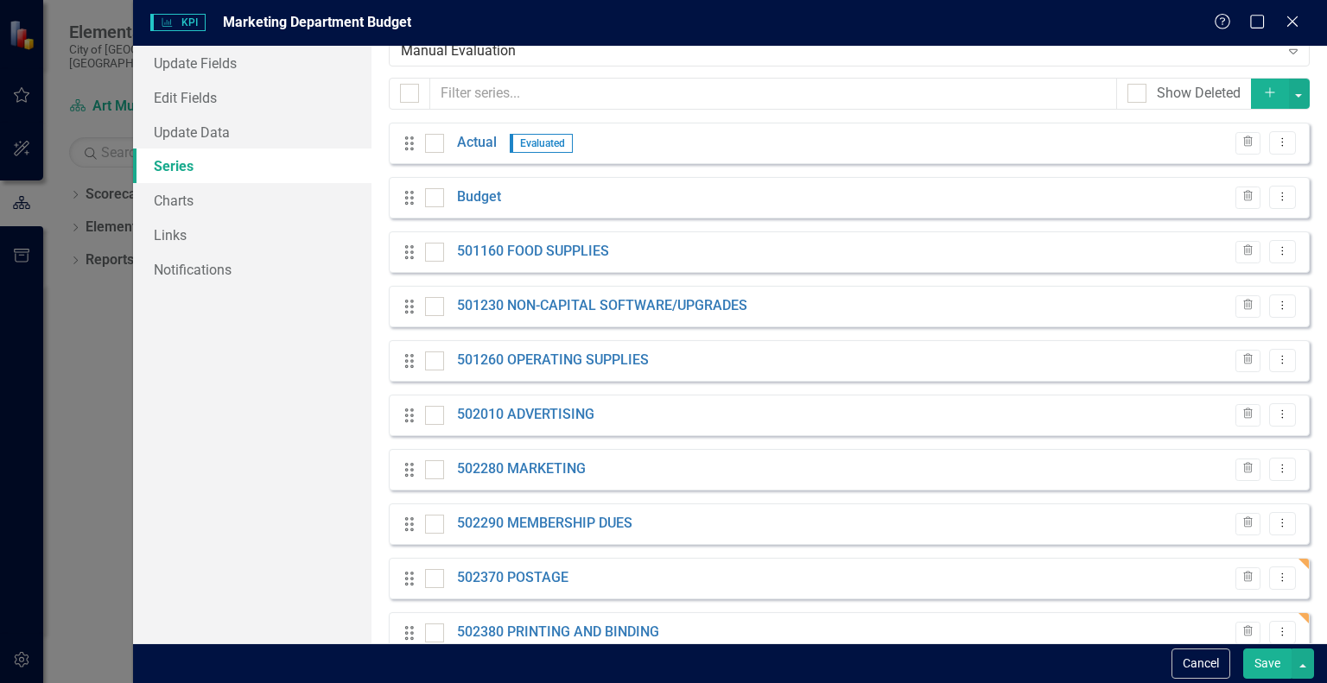
click at [1262, 86] on icon "Add" at bounding box center [1270, 92] width 16 height 12
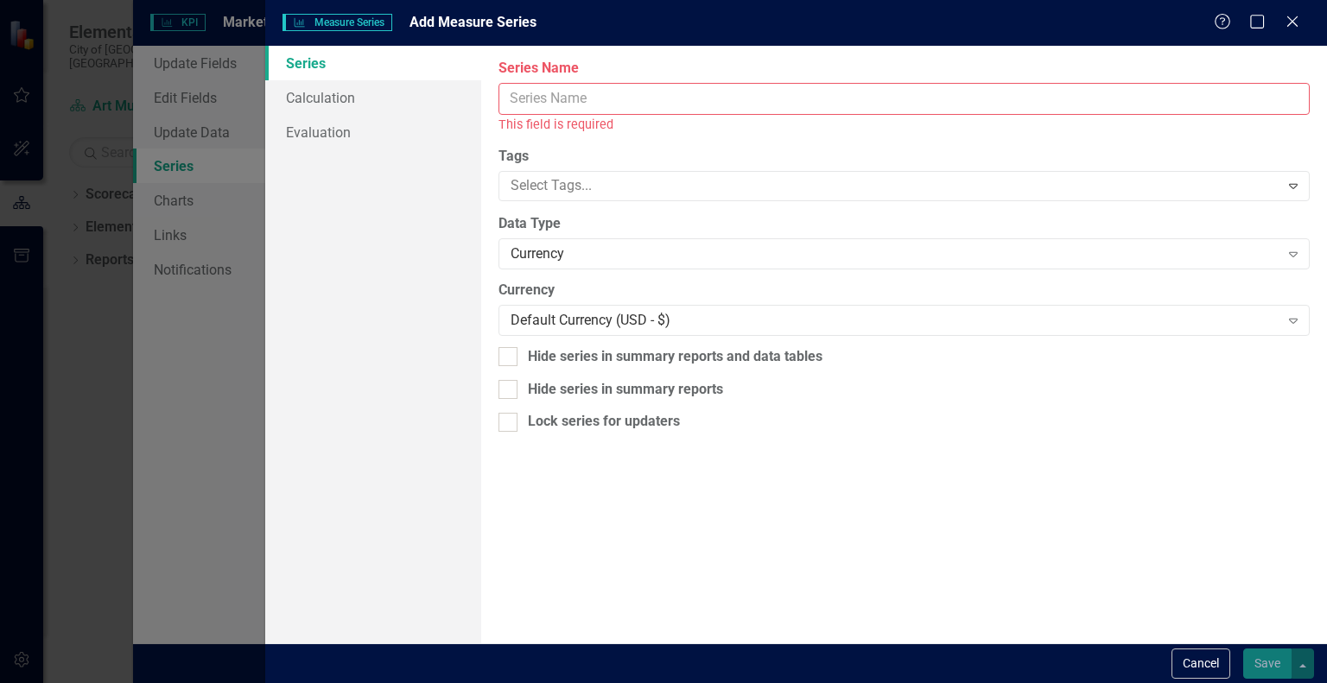
click at [1027, 85] on input "Series Name" at bounding box center [904, 99] width 811 height 32
click at [707, 99] on input "Series Name" at bounding box center [904, 99] width 811 height 32
paste input "504590 PROFESSIONAL DEVELOPMENT"
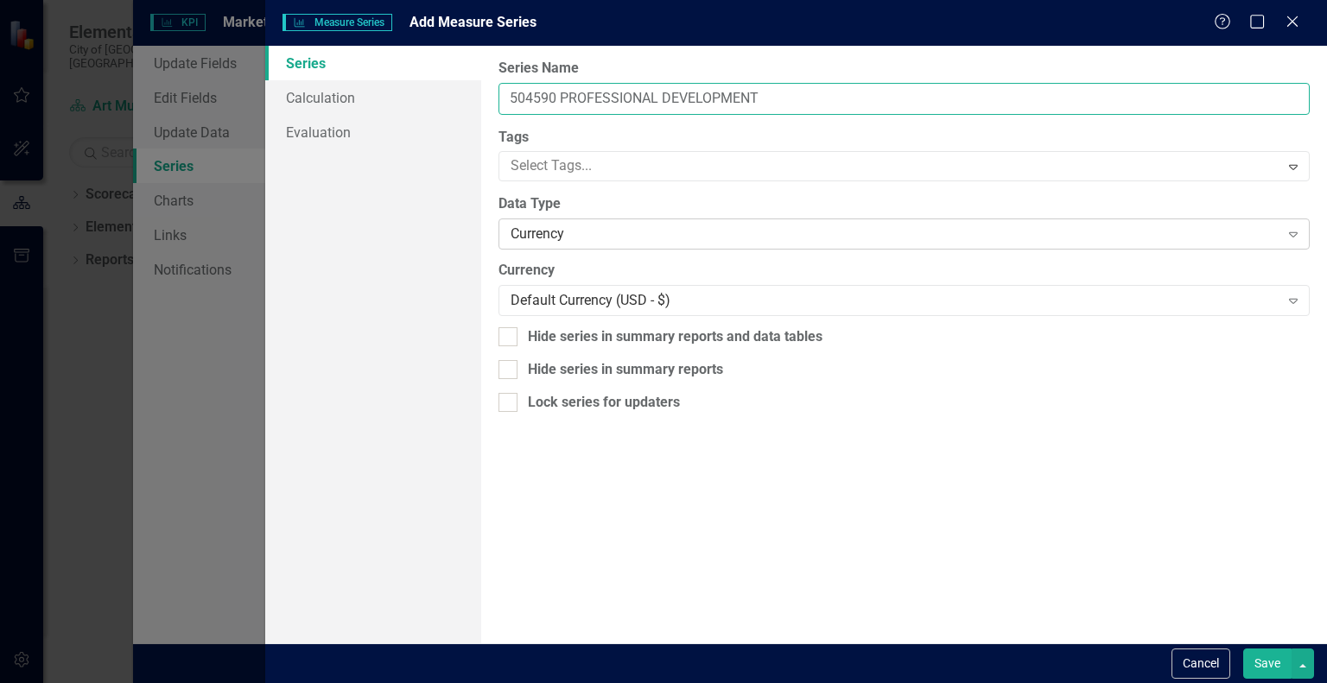
type input "504590 PROFESSIONAL DEVELOPMENT"
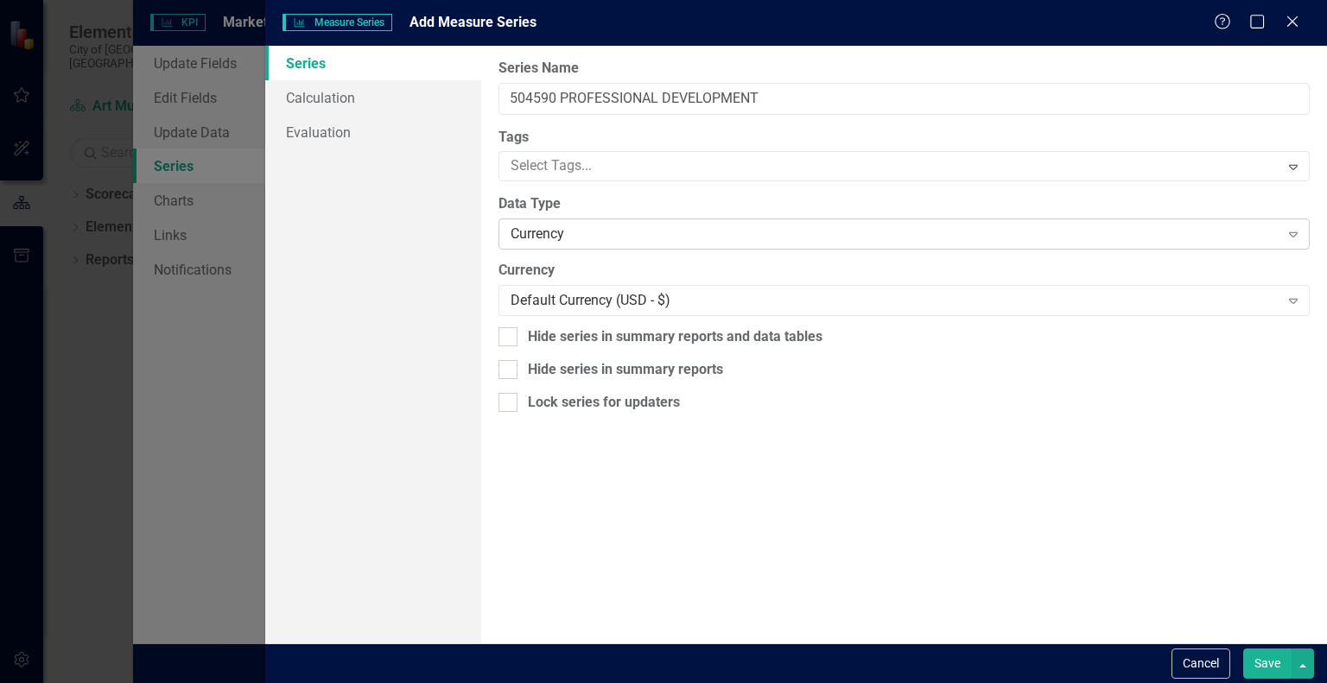
click at [614, 232] on div "Currency" at bounding box center [895, 235] width 768 height 20
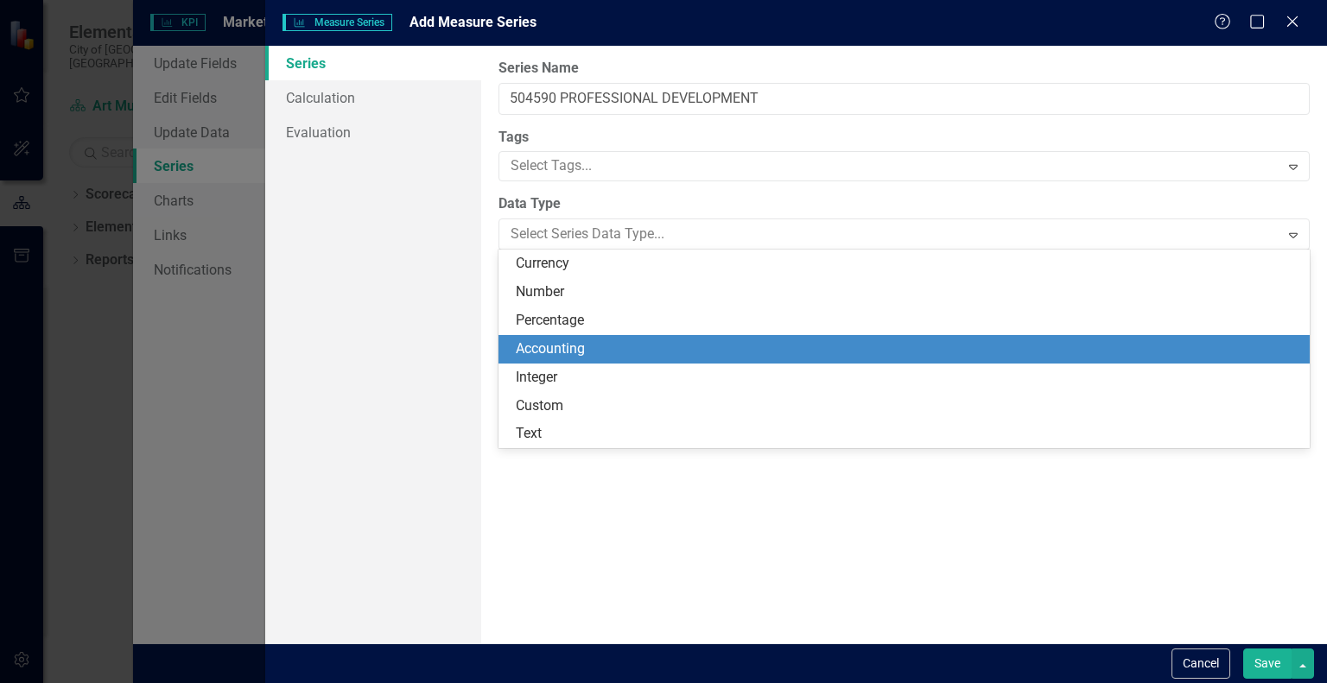
click at [570, 341] on div "Accounting" at bounding box center [908, 350] width 784 height 20
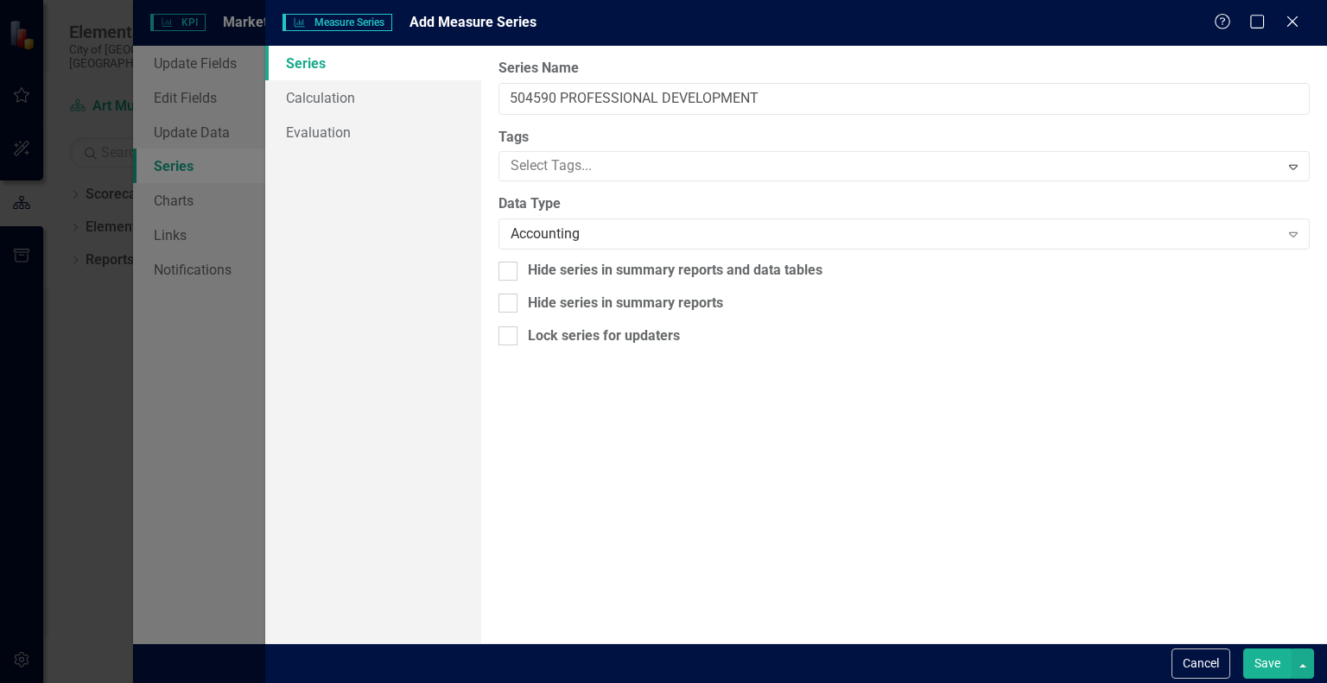
click at [1270, 660] on button "Save" at bounding box center [1267, 664] width 48 height 30
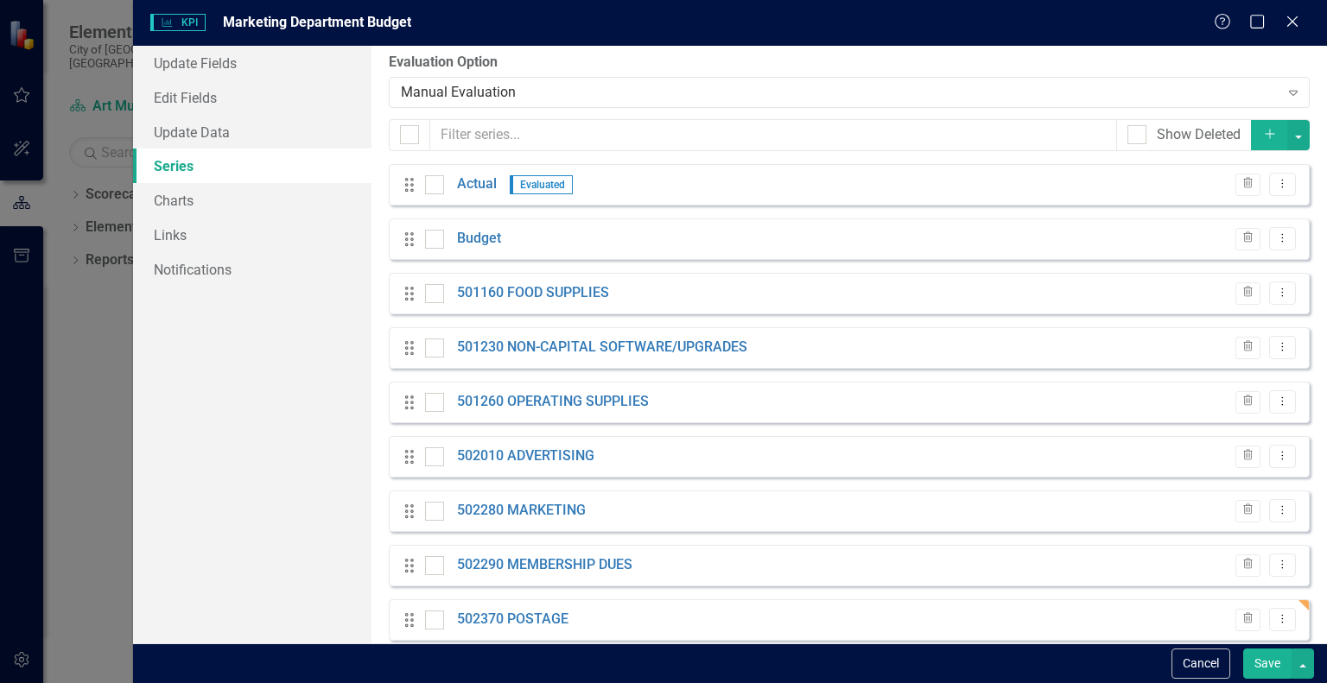
scroll to position [3, 0]
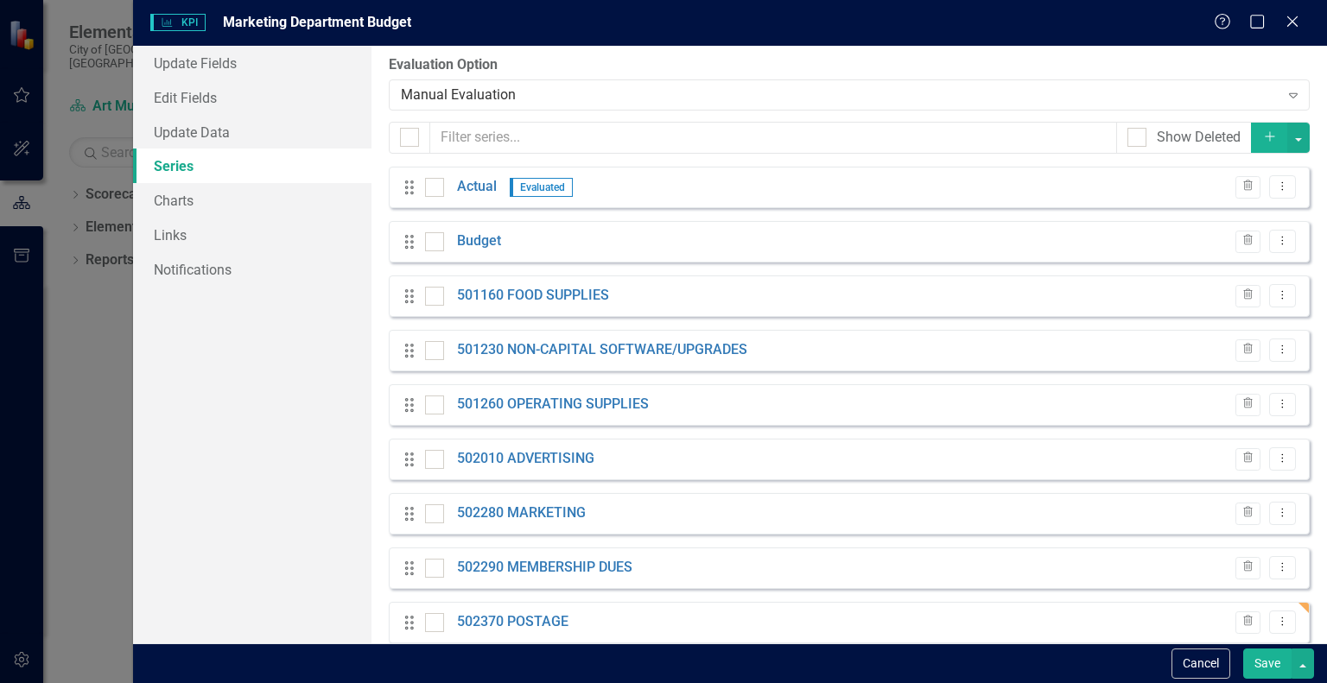
click at [1272, 660] on button "Save" at bounding box center [1267, 664] width 48 height 30
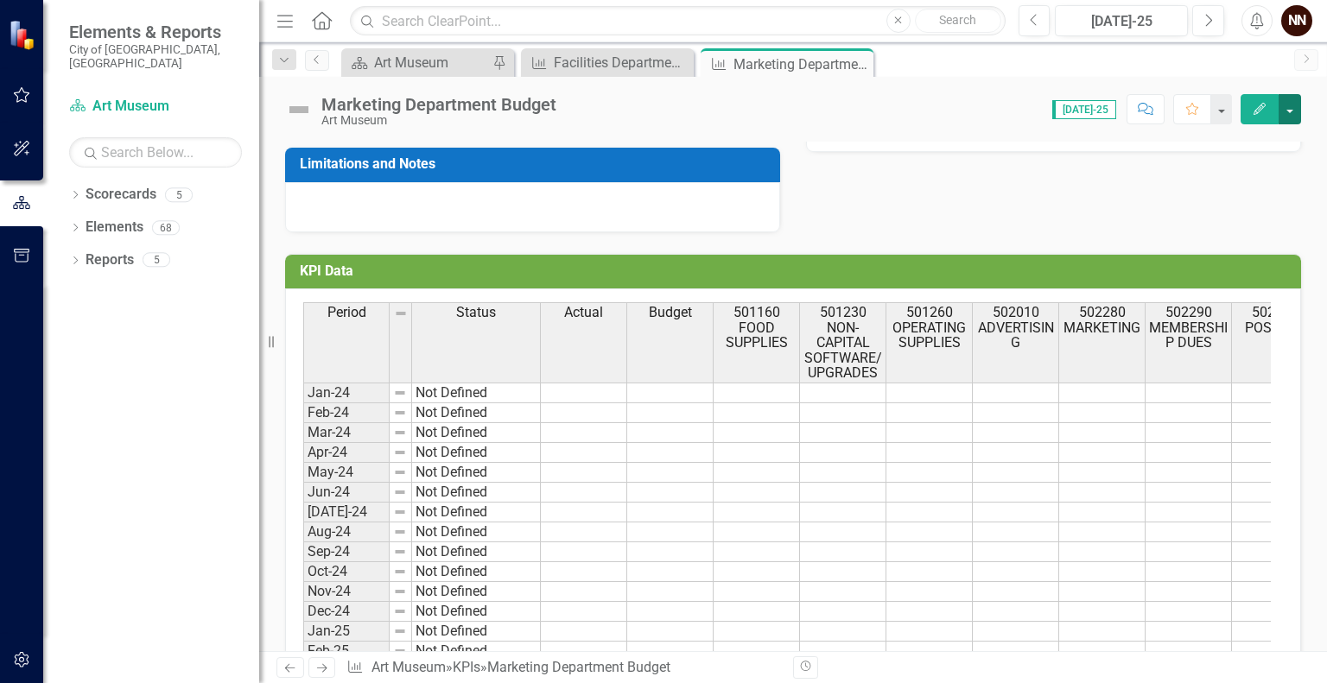
click at [1289, 114] on button "button" at bounding box center [1290, 109] width 22 height 30
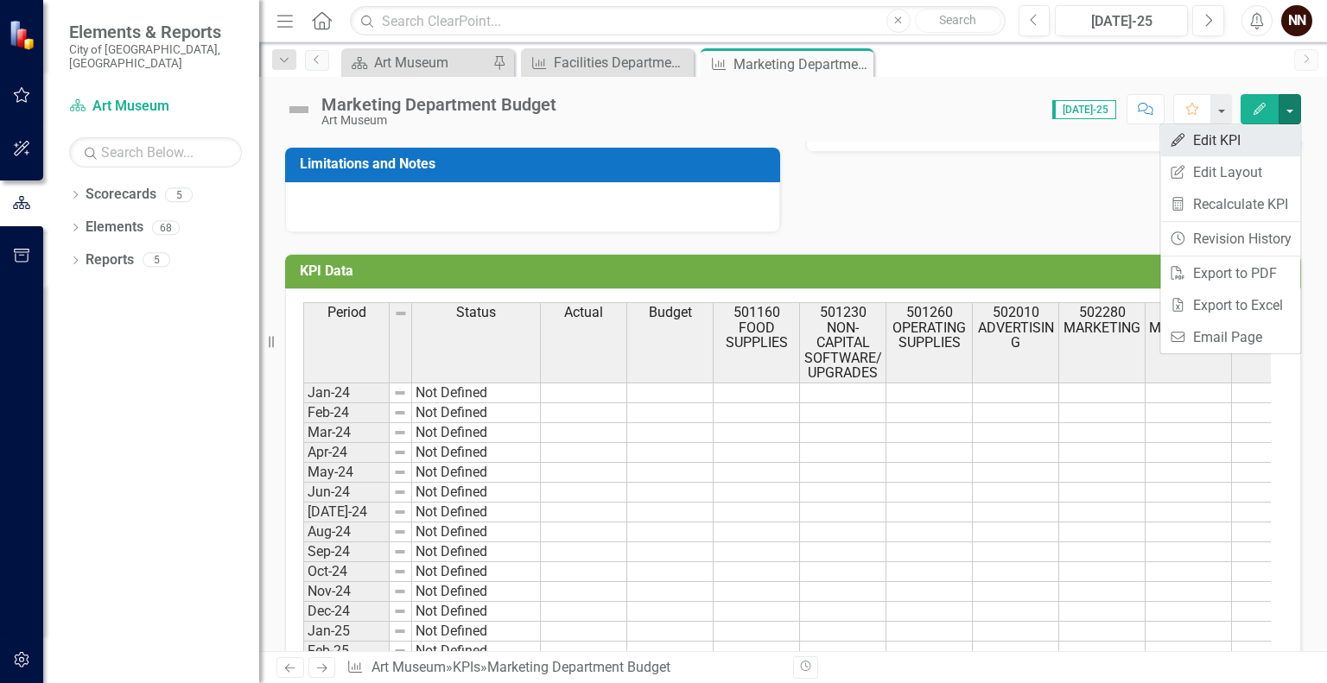
click at [1248, 142] on link "Edit Edit KPI" at bounding box center [1230, 140] width 140 height 32
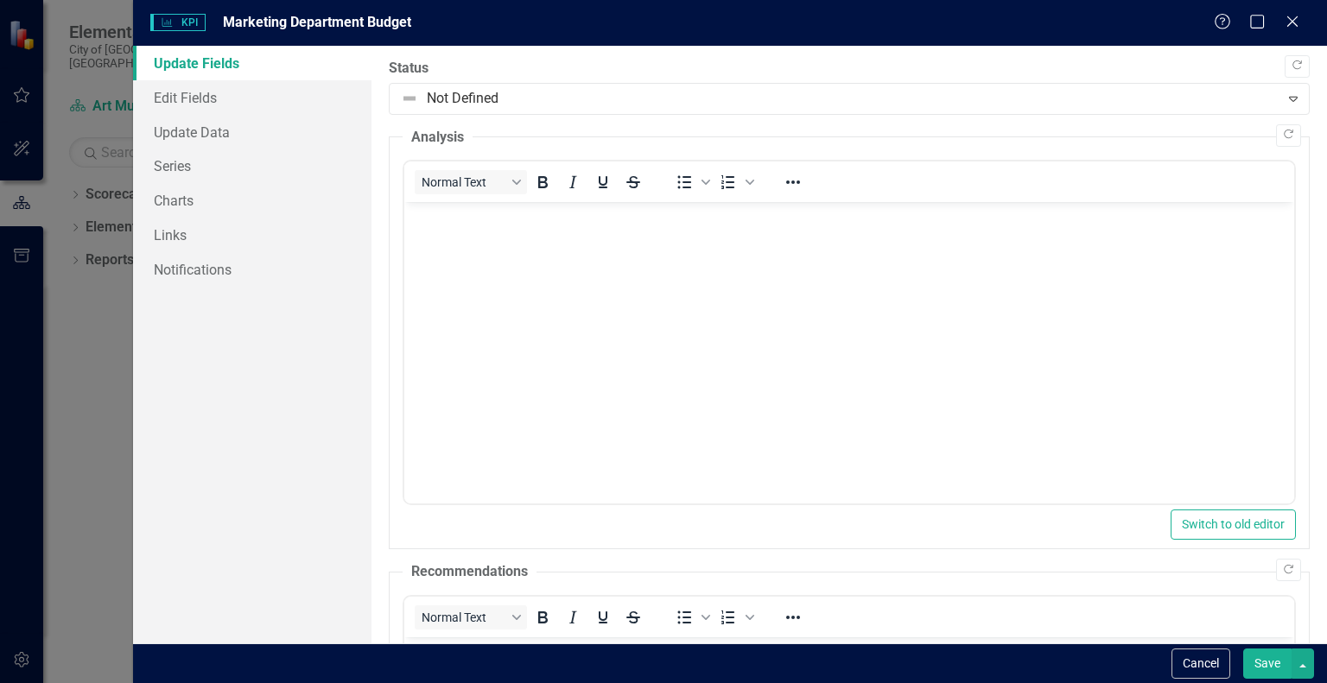
scroll to position [0, 0]
click at [259, 161] on link "Series" at bounding box center [252, 166] width 238 height 35
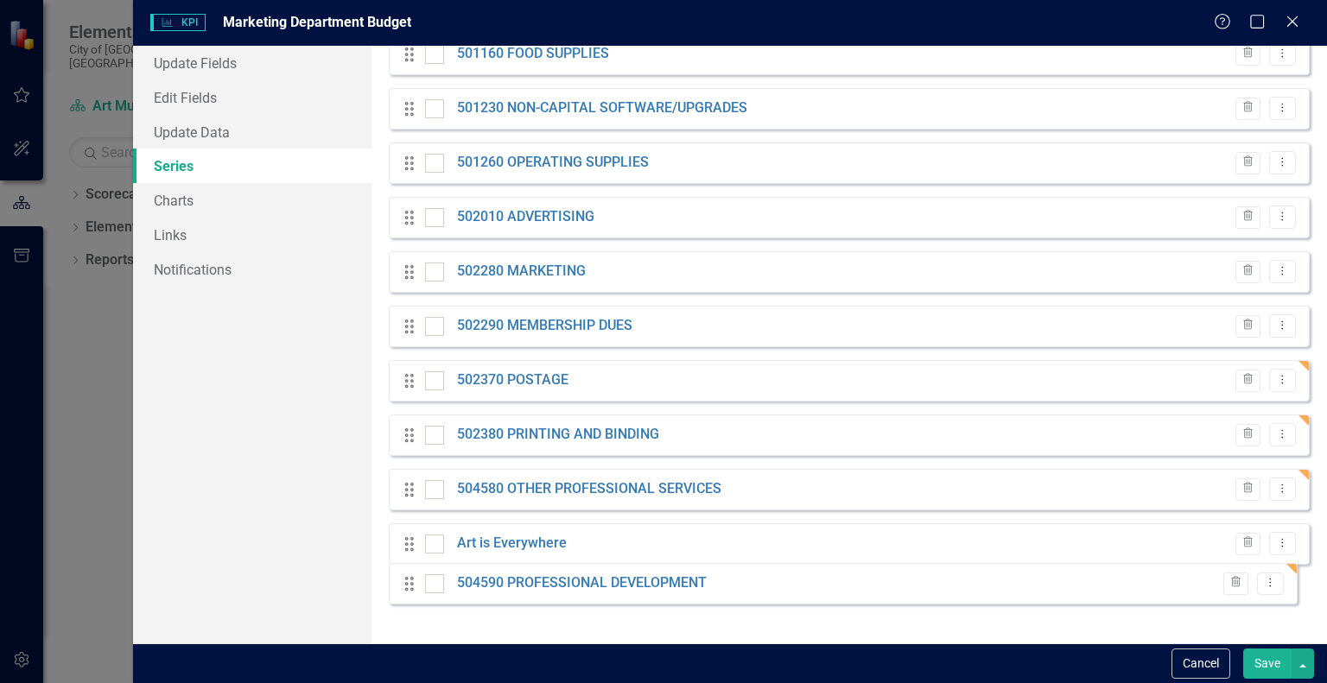
scroll to position [246, 0]
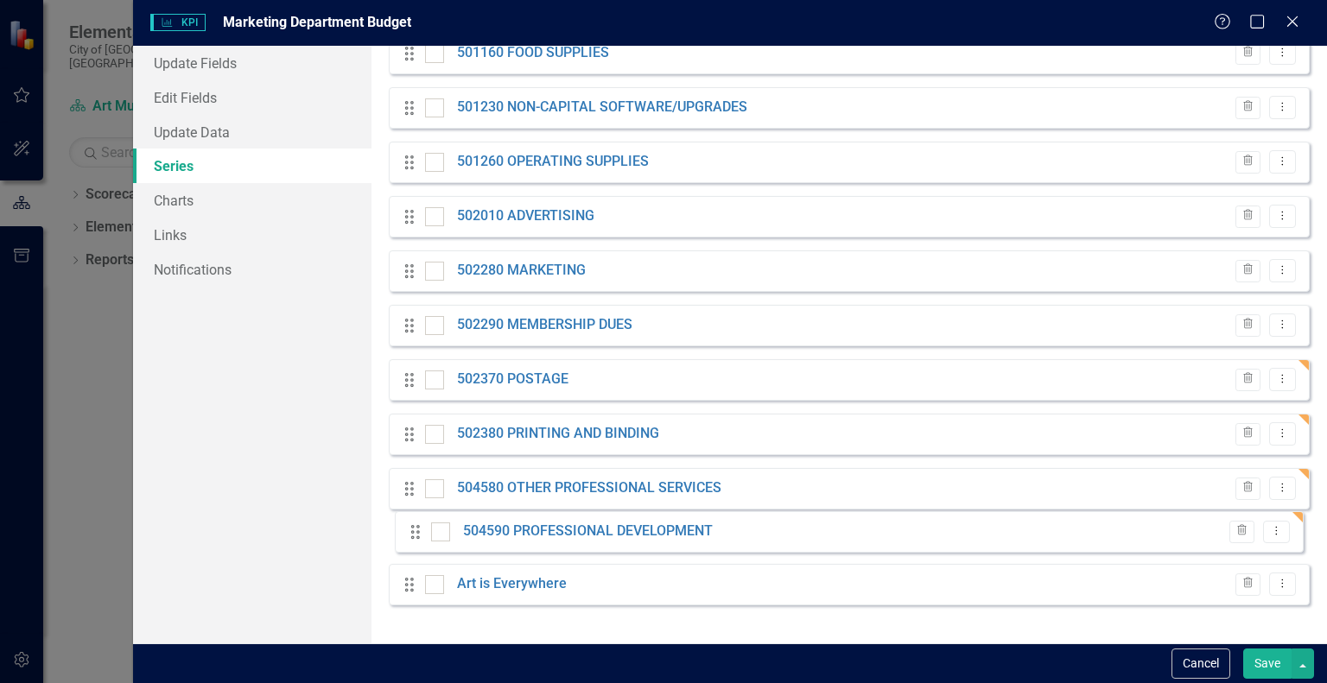
drag, startPoint x: 414, startPoint y: 597, endPoint x: 420, endPoint y: 531, distance: 65.9
click at [420, 531] on div "Drag Actual Evaluated Trash Dropdown Menu Drag Budget Trash Dropdown Menu Drag …" at bounding box center [849, 271] width 921 height 695
click at [1265, 669] on button "Save" at bounding box center [1267, 664] width 48 height 30
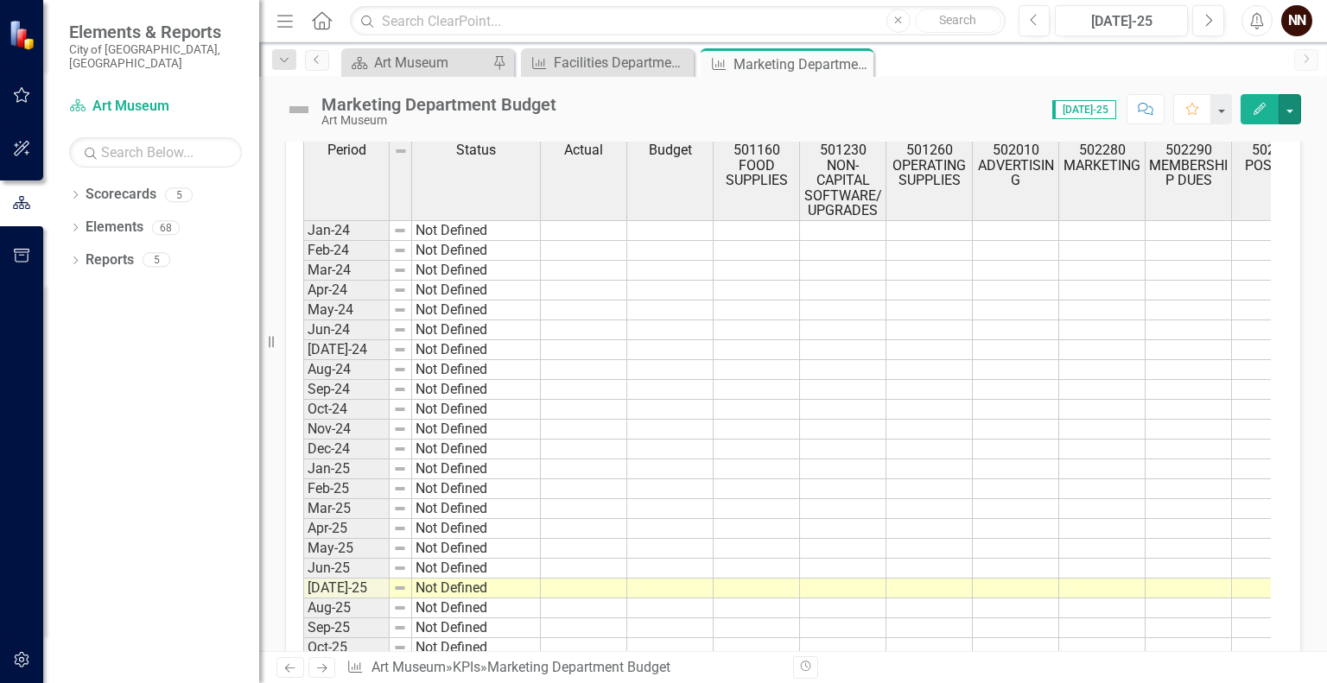
scroll to position [614, 0]
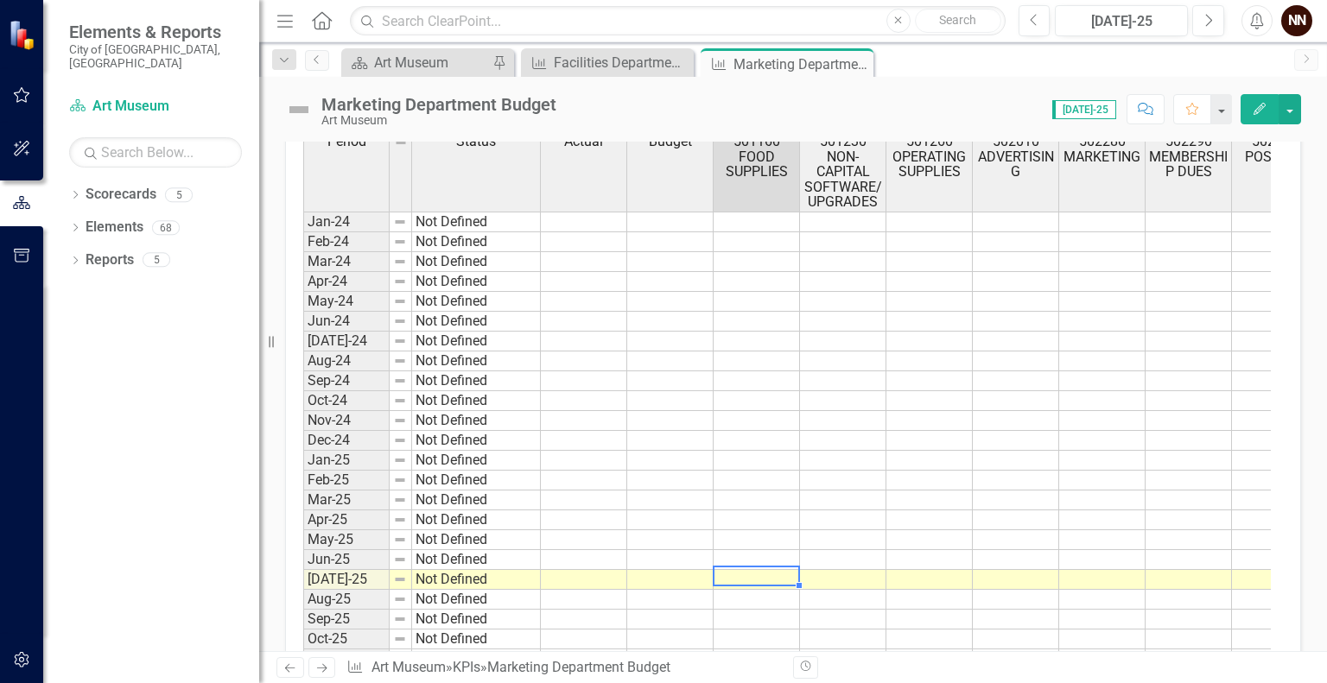
click at [779, 575] on td at bounding box center [757, 580] width 86 height 20
type textarea "0"
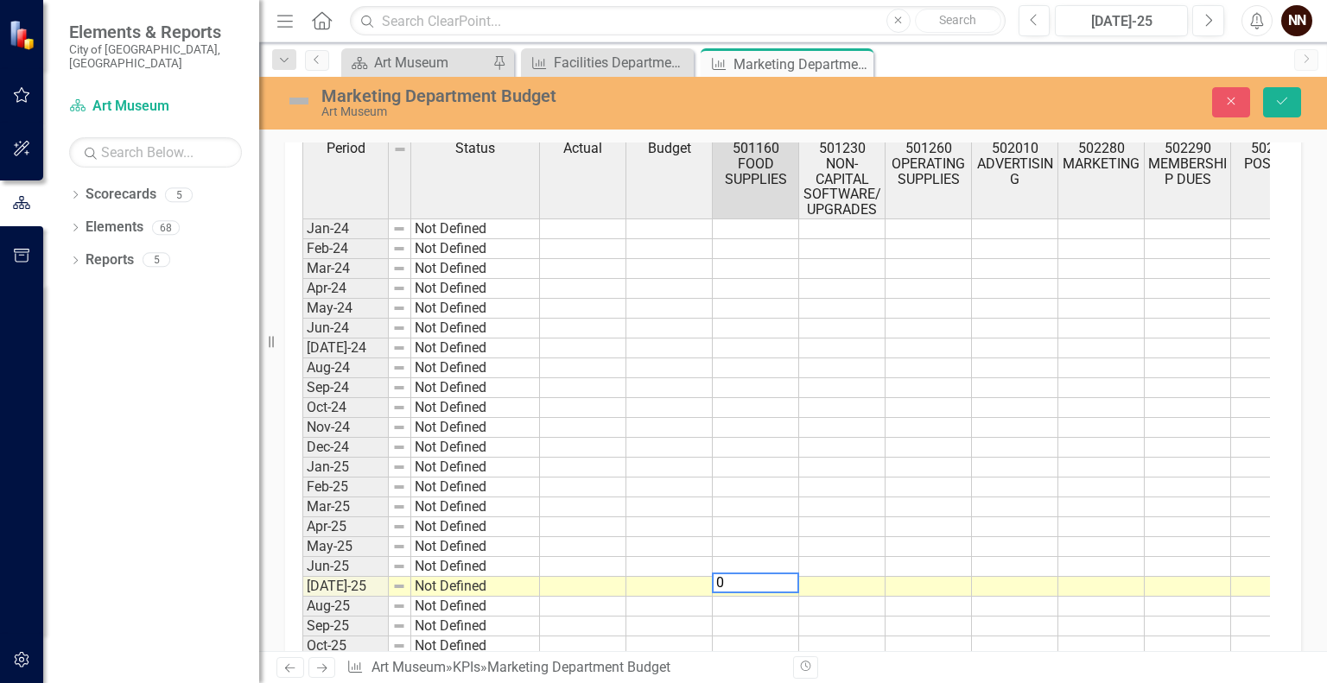
scroll to position [619, 0]
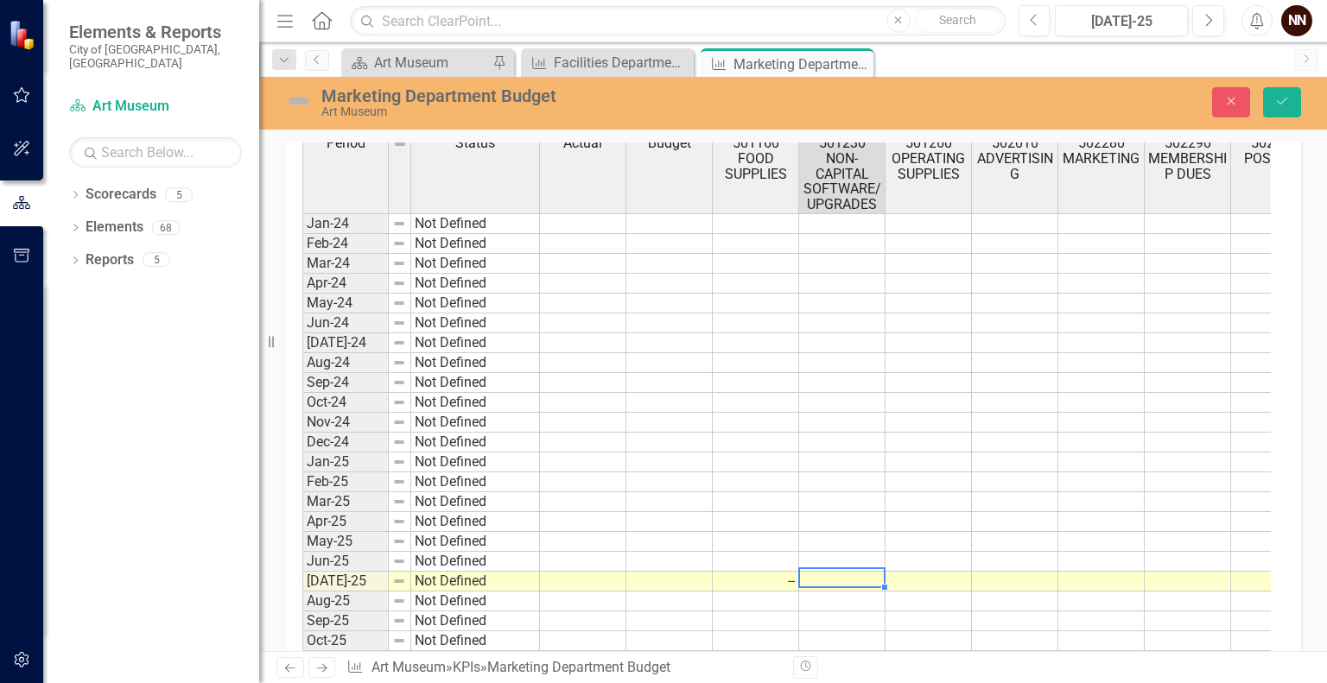
type textarea "0"
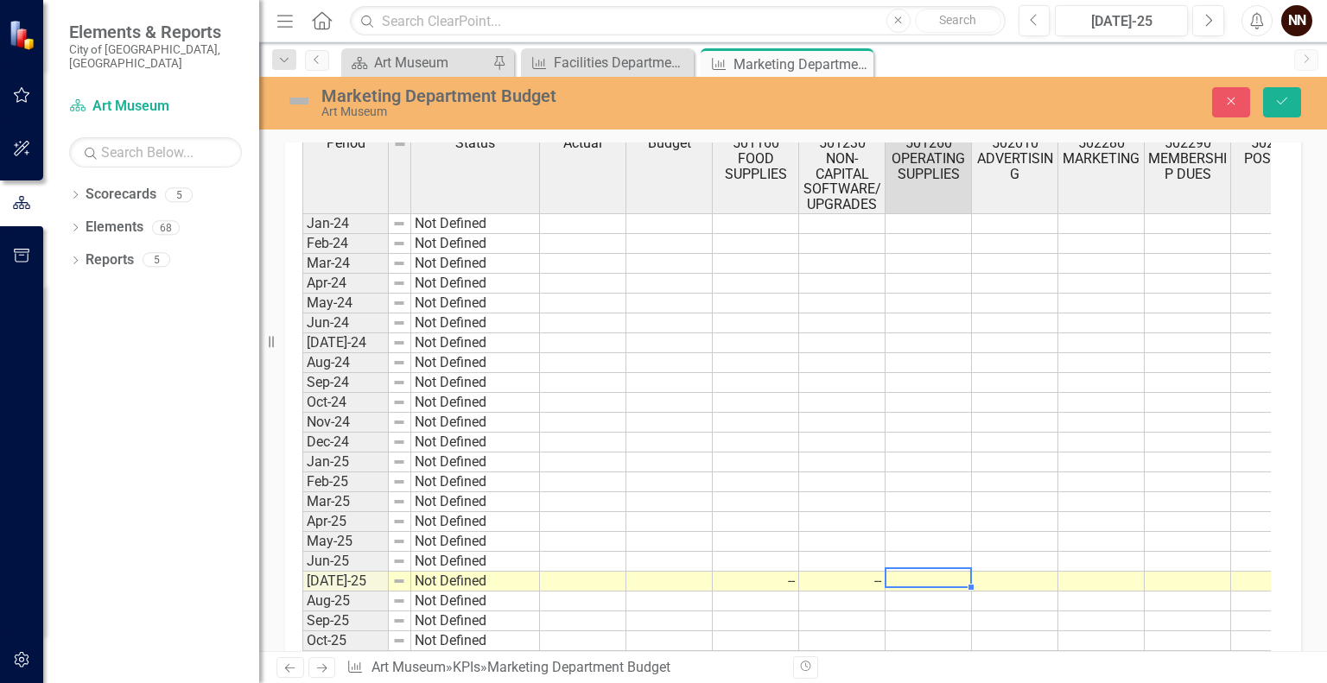
type textarea "0"
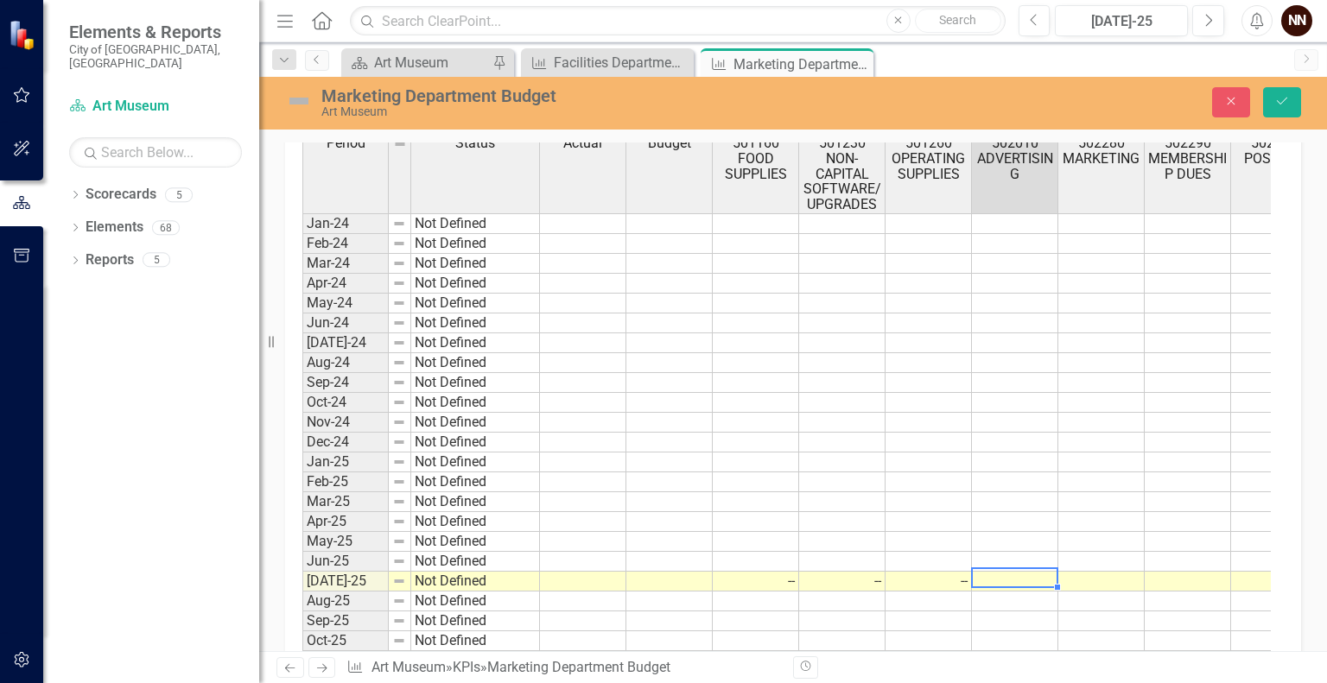
drag, startPoint x: 919, startPoint y: 682, endPoint x: 1048, endPoint y: 576, distance: 167.1
click at [1048, 574] on table "View Calculation Map Edit Series Copy Paste Paste Transposed" at bounding box center [1142, 519] width 188 height 116
click at [1023, 538] on td at bounding box center [1015, 542] width 86 height 20
click at [302, 567] on div "Period Status Actual Budget 501160 FOOD SUPPLIES 501230 NON-CAPITAL SOFTWARE/UP…" at bounding box center [302, 412] width 0 height 558
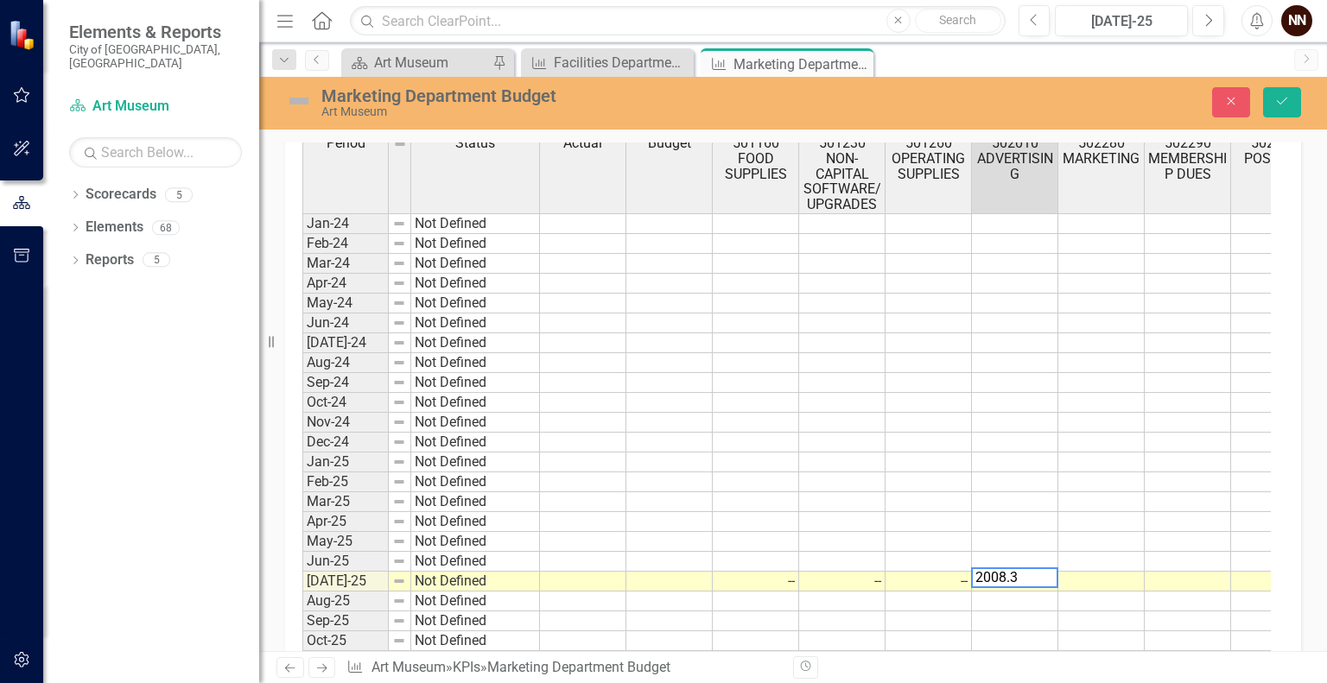
type textarea "2008.30"
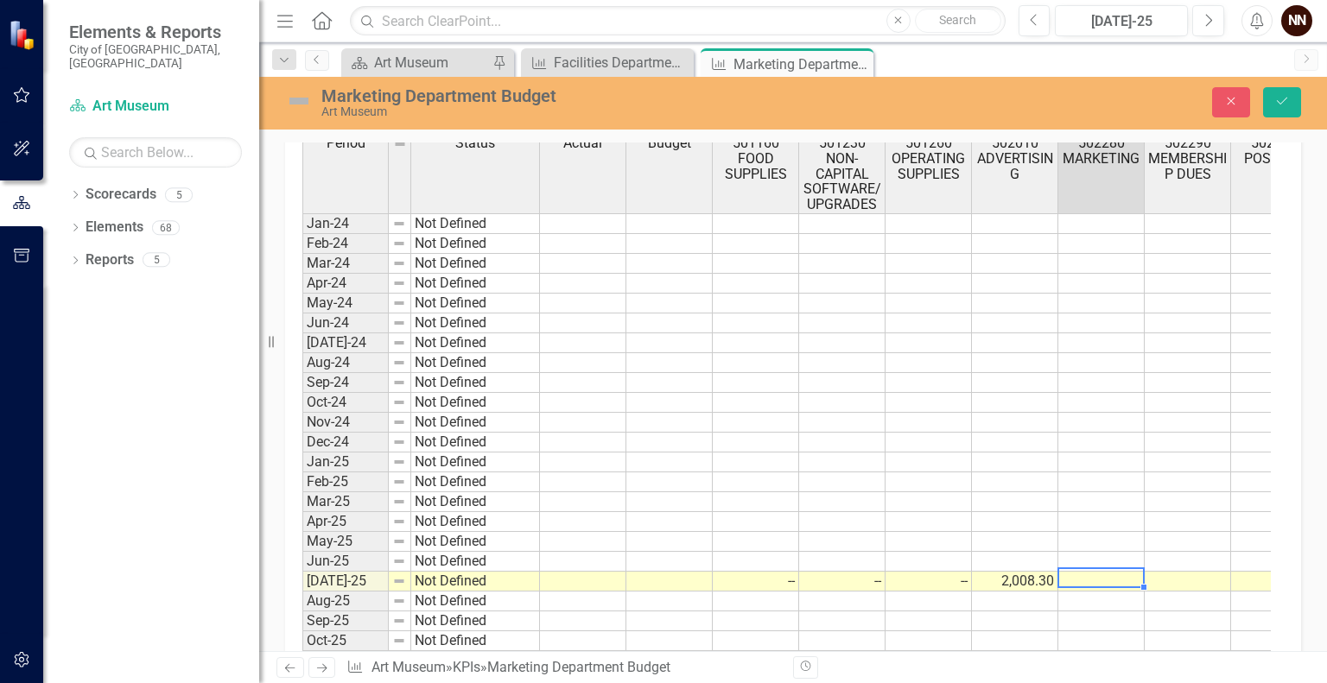
type textarea "0"
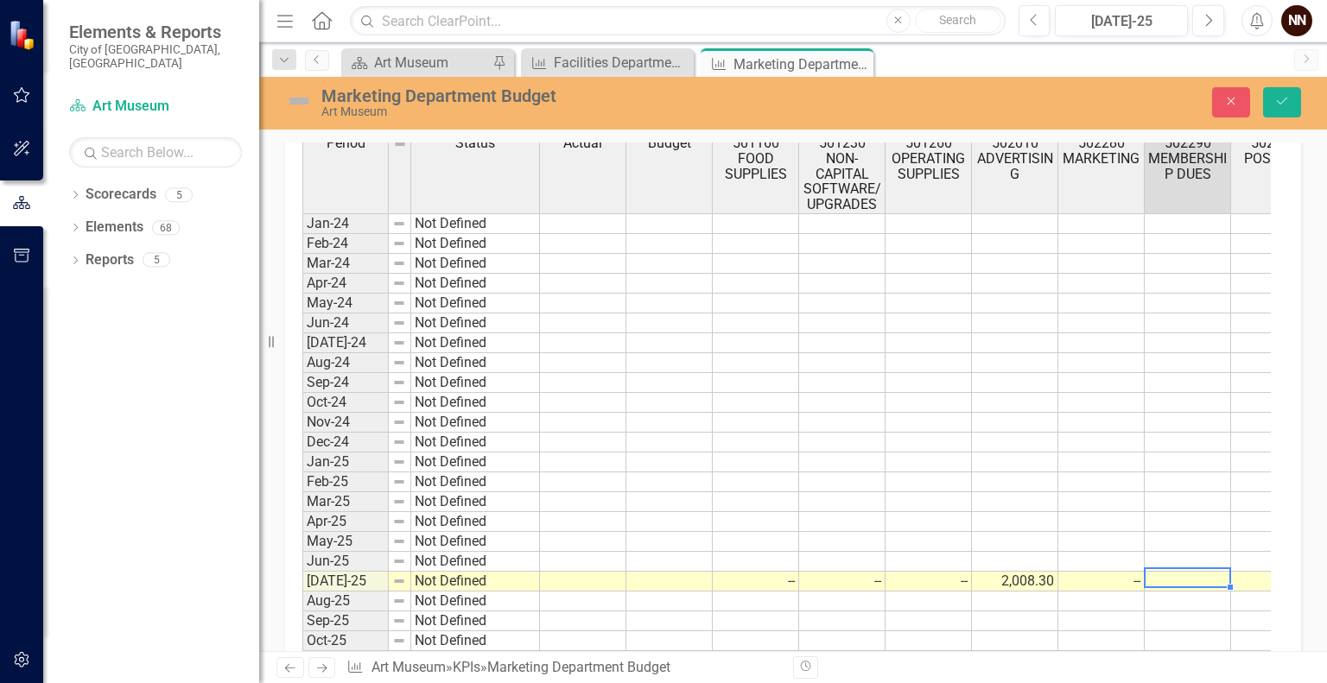
type textarea "0"
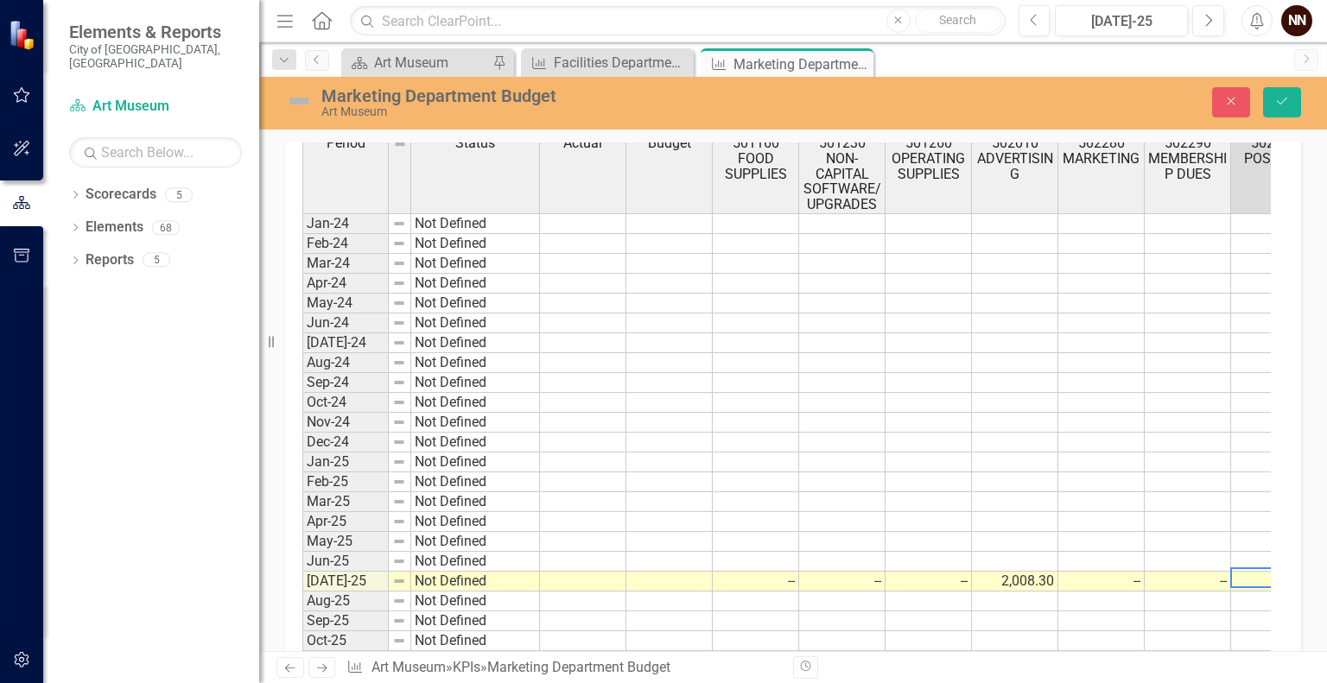
scroll to position [0, 47]
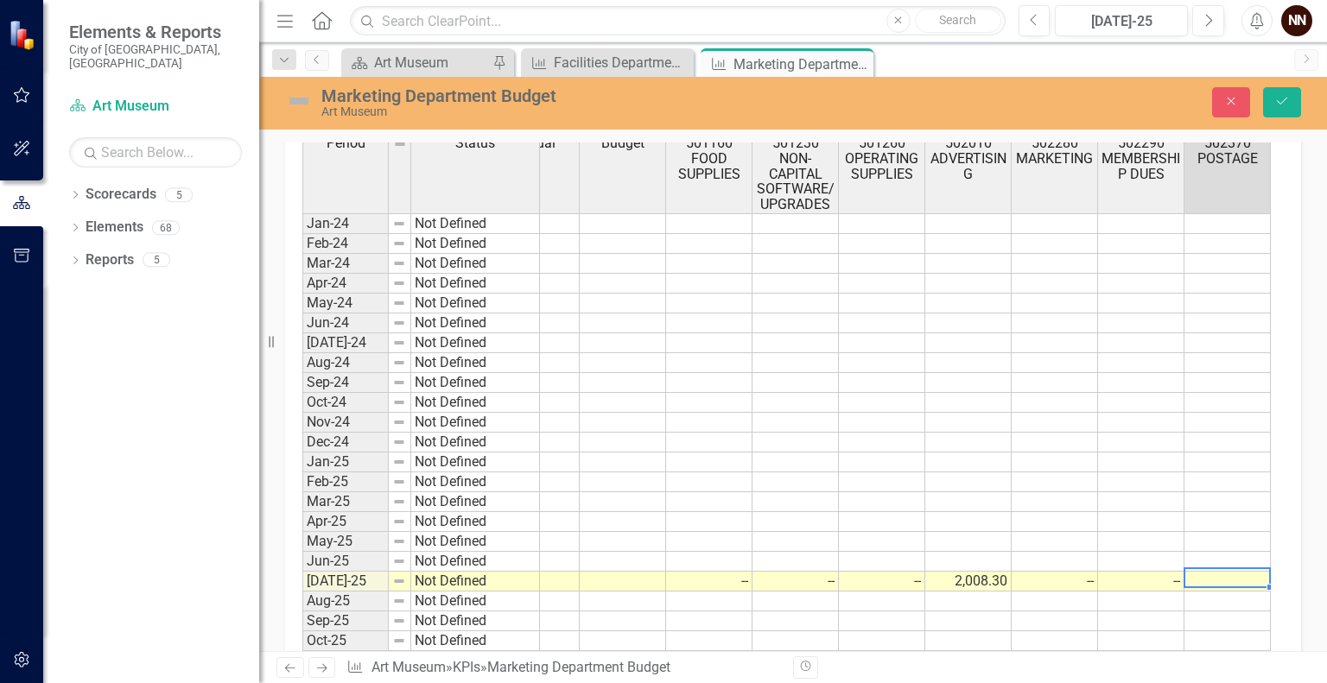
type textarea "0"
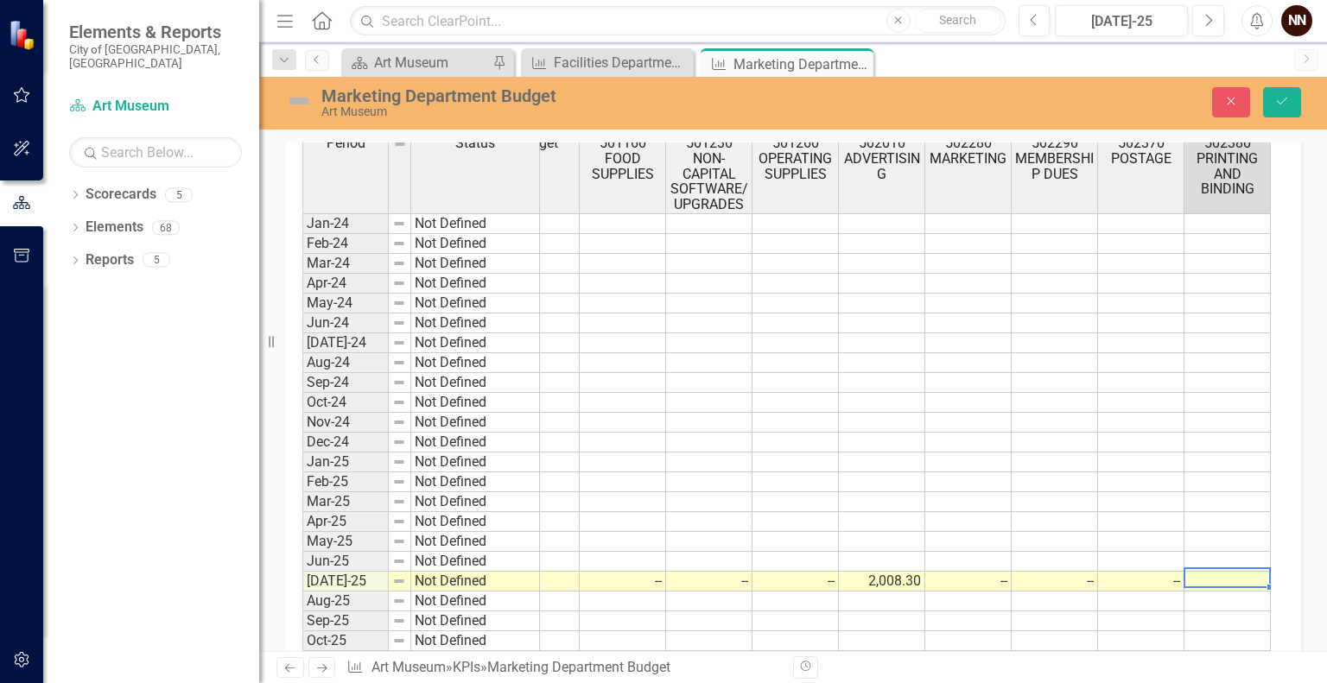
type textarea "0"
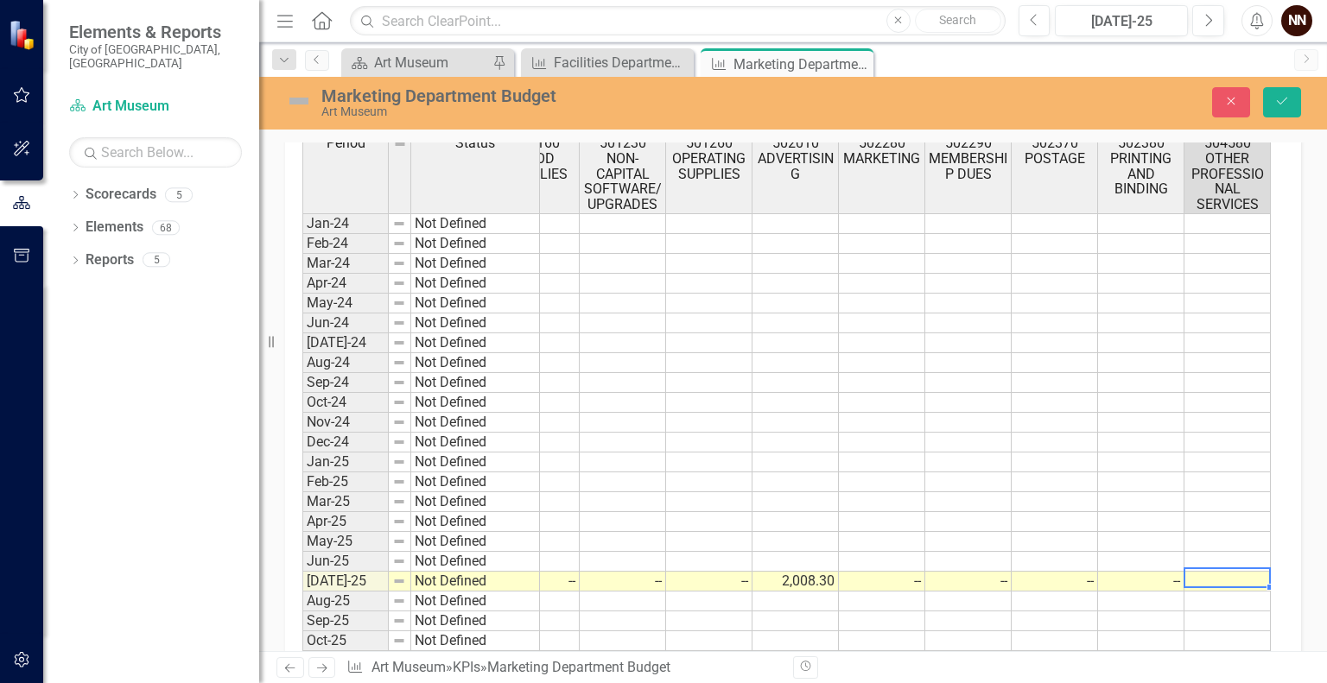
type textarea "0"
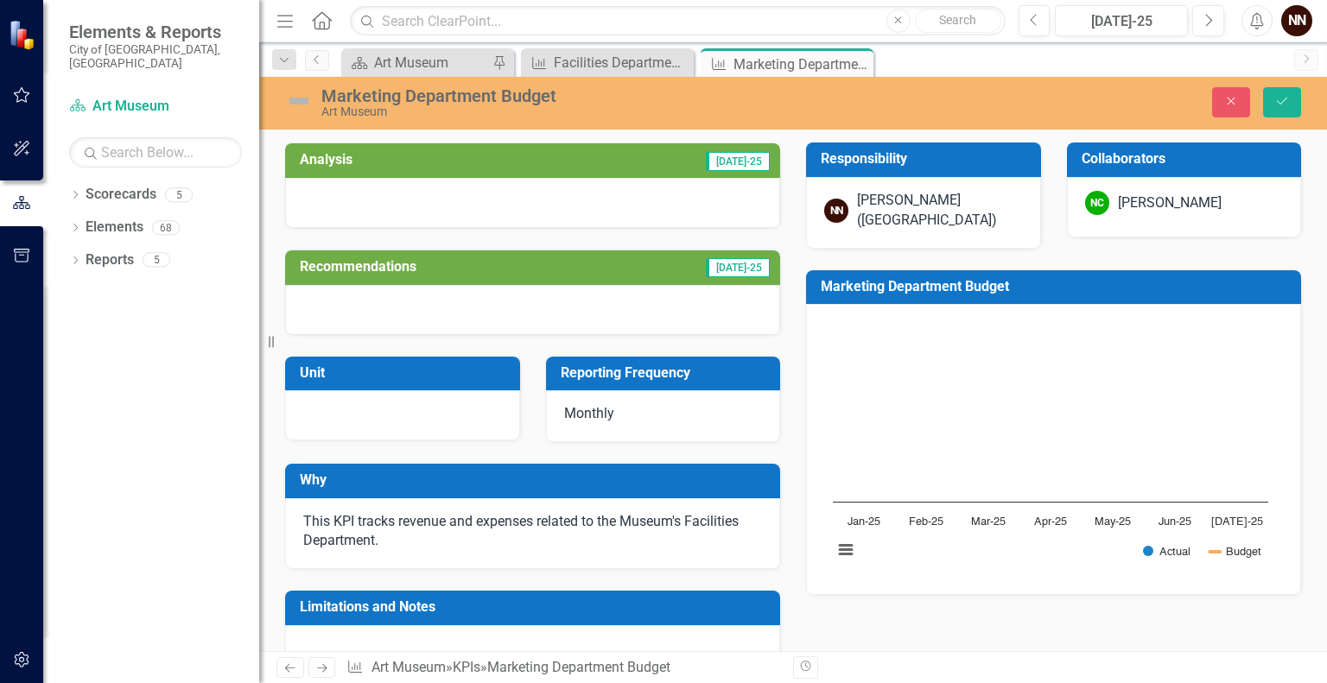
scroll to position [0, 392]
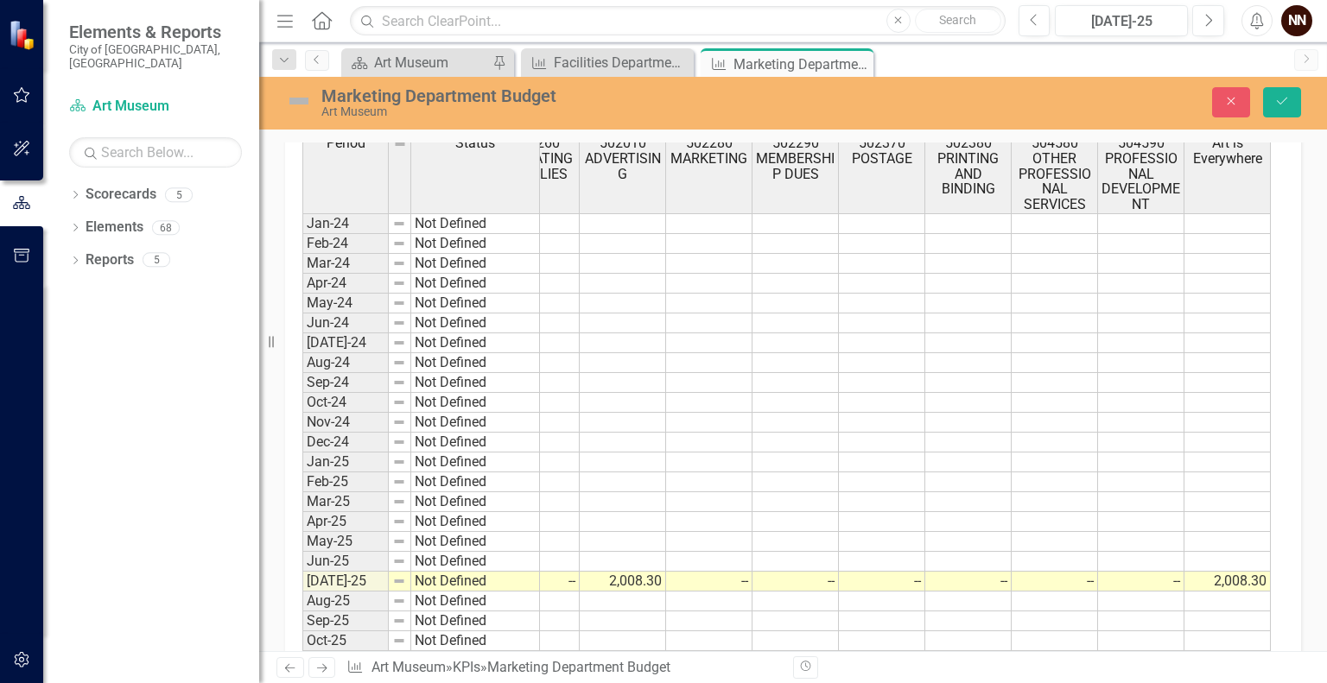
type textarea "2008.30"
click at [878, 521] on td at bounding box center [882, 522] width 86 height 20
click at [1283, 104] on icon "Save" at bounding box center [1283, 101] width 16 height 12
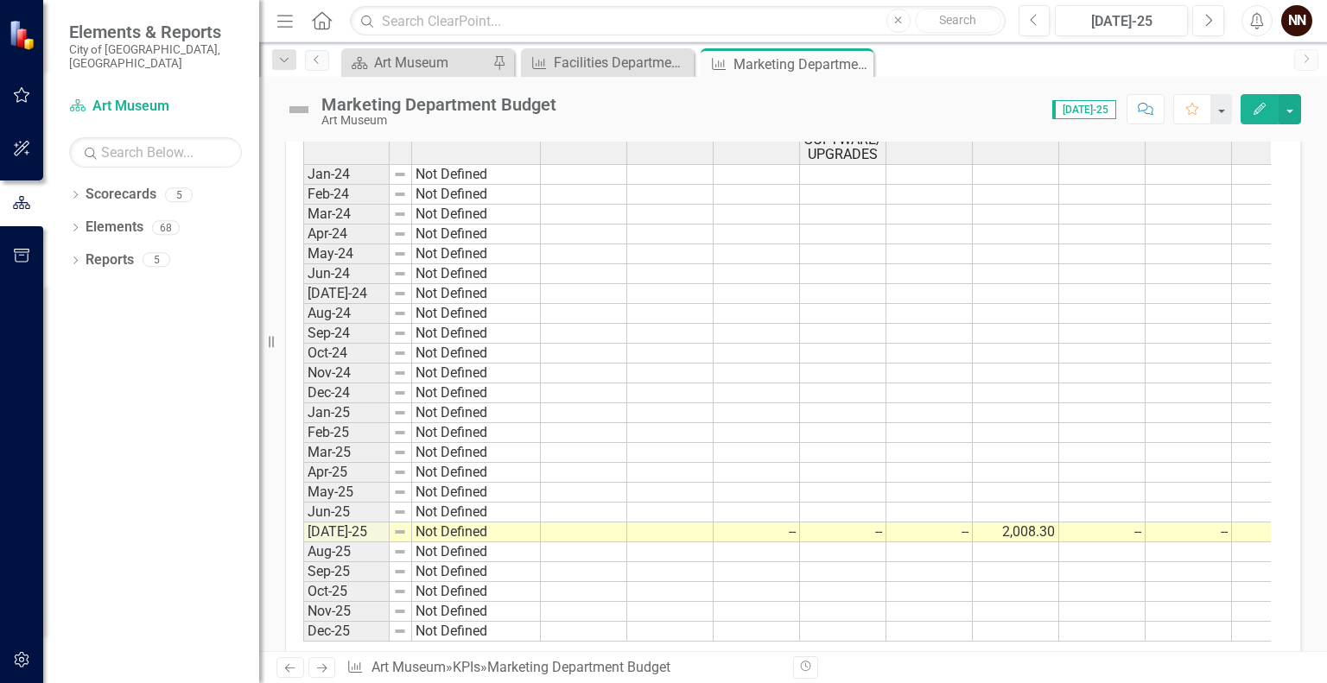
scroll to position [671, 0]
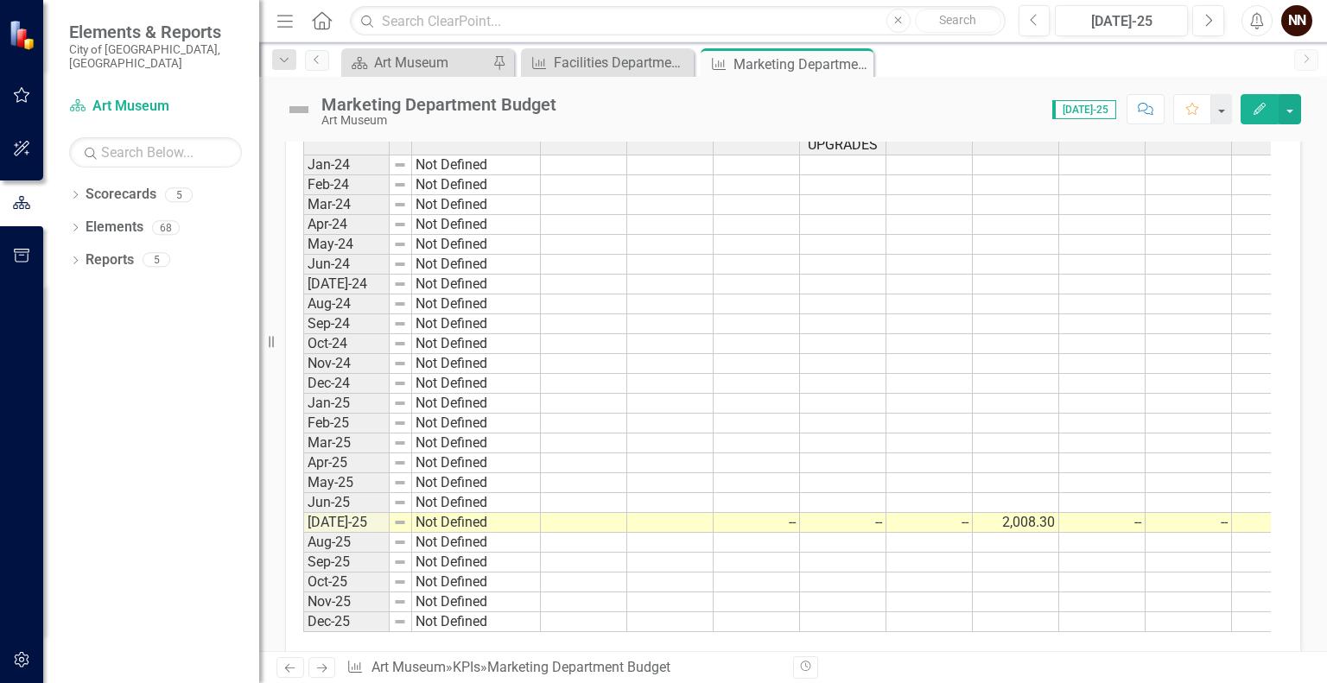
click at [597, 513] on td at bounding box center [584, 523] width 86 height 20
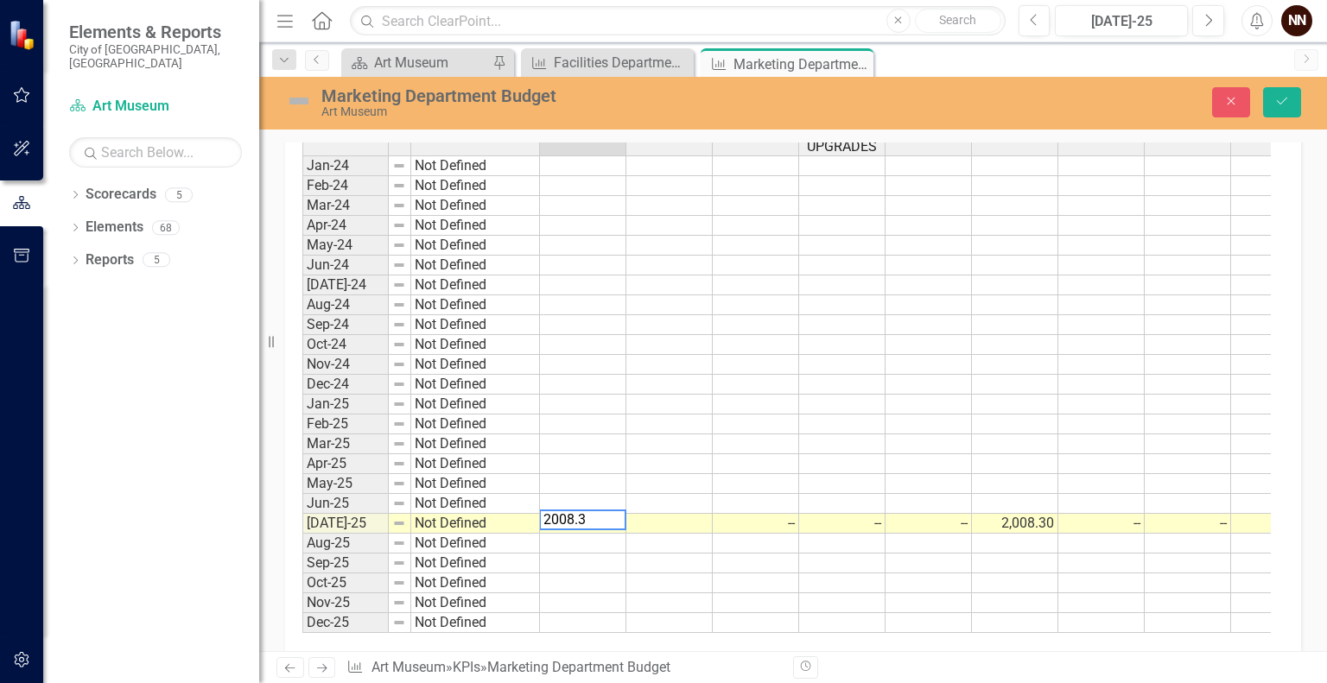
type textarea "2008.30"
click at [1300, 94] on button "Save" at bounding box center [1282, 102] width 38 height 30
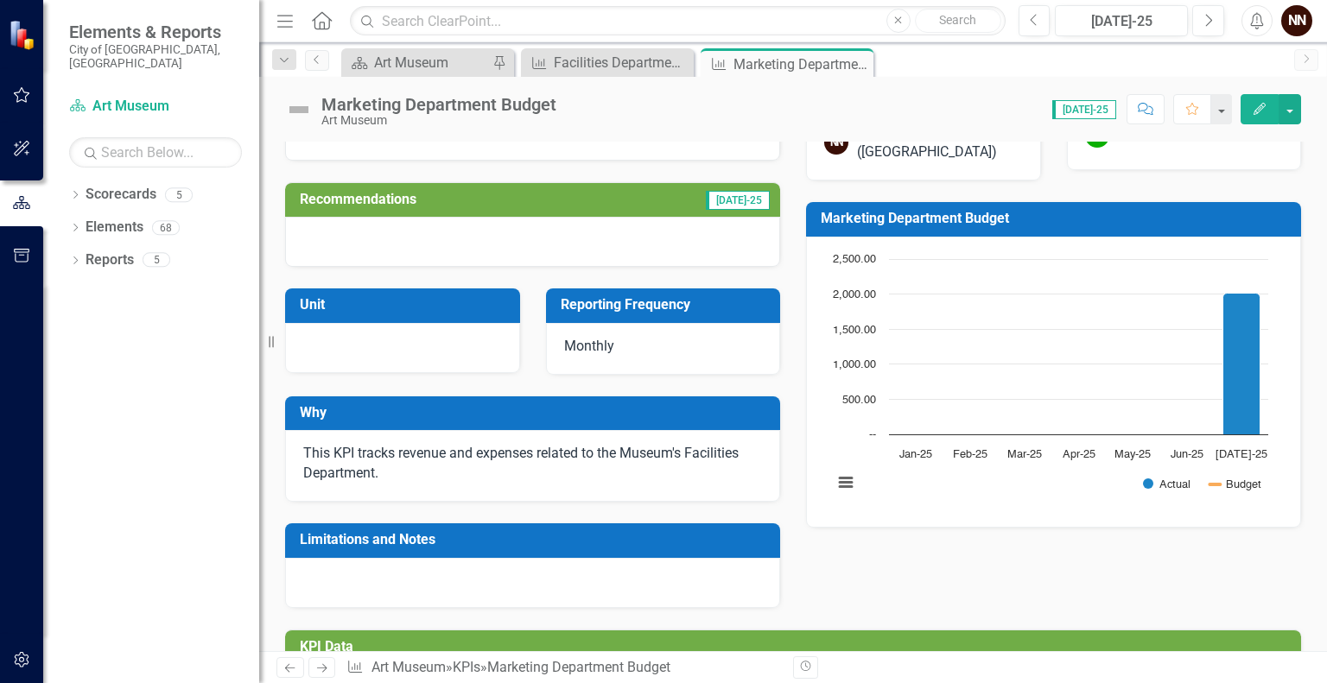
scroll to position [67, 0]
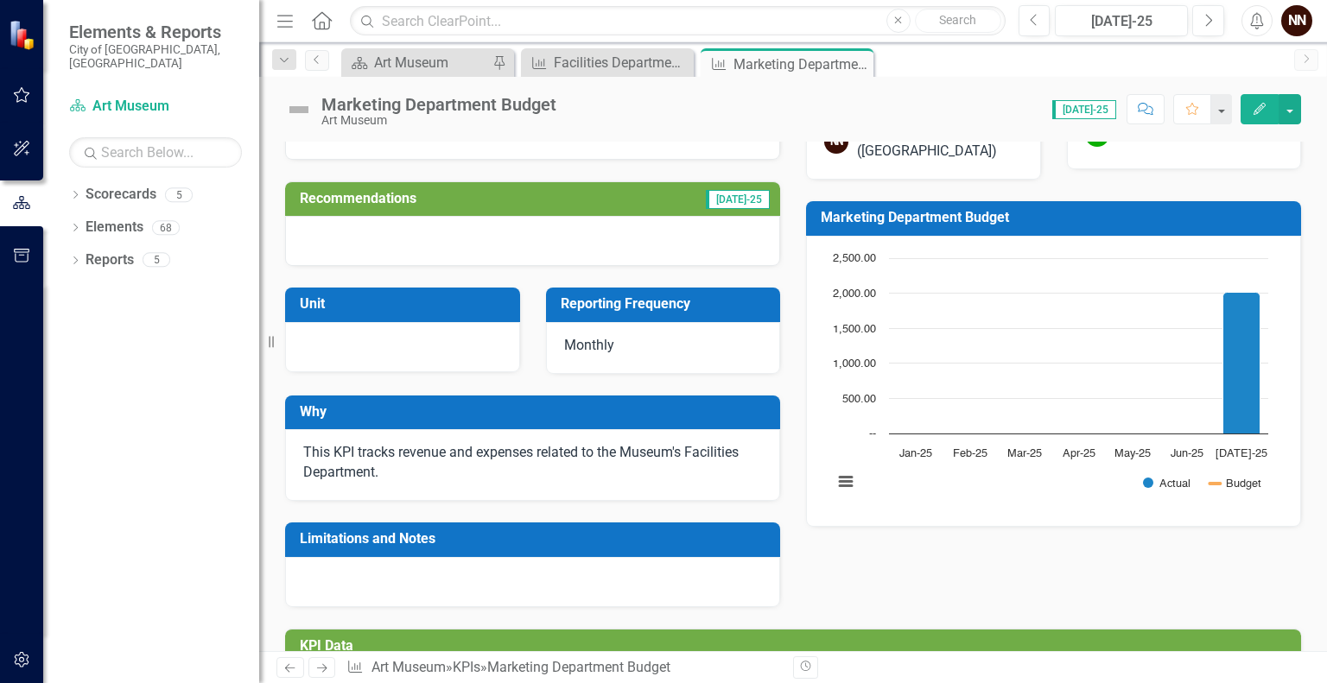
click at [554, 415] on h3 "Why" at bounding box center [536, 412] width 472 height 16
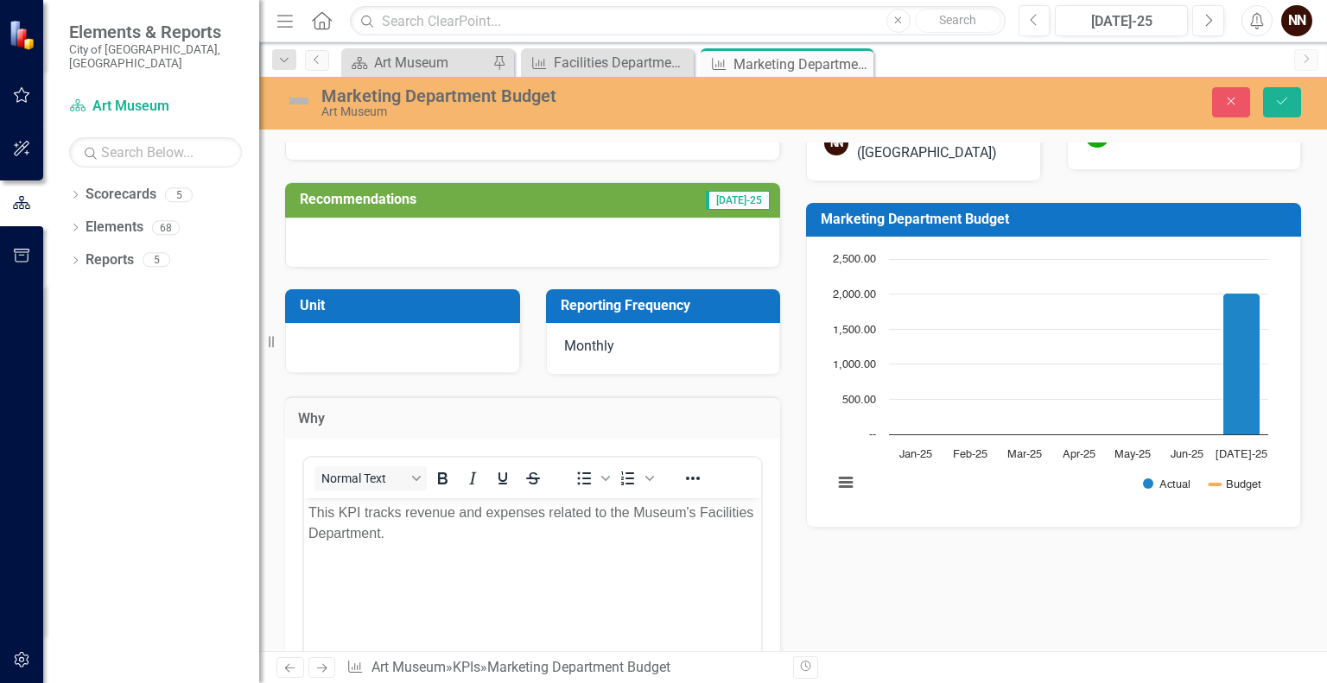
scroll to position [0, 0]
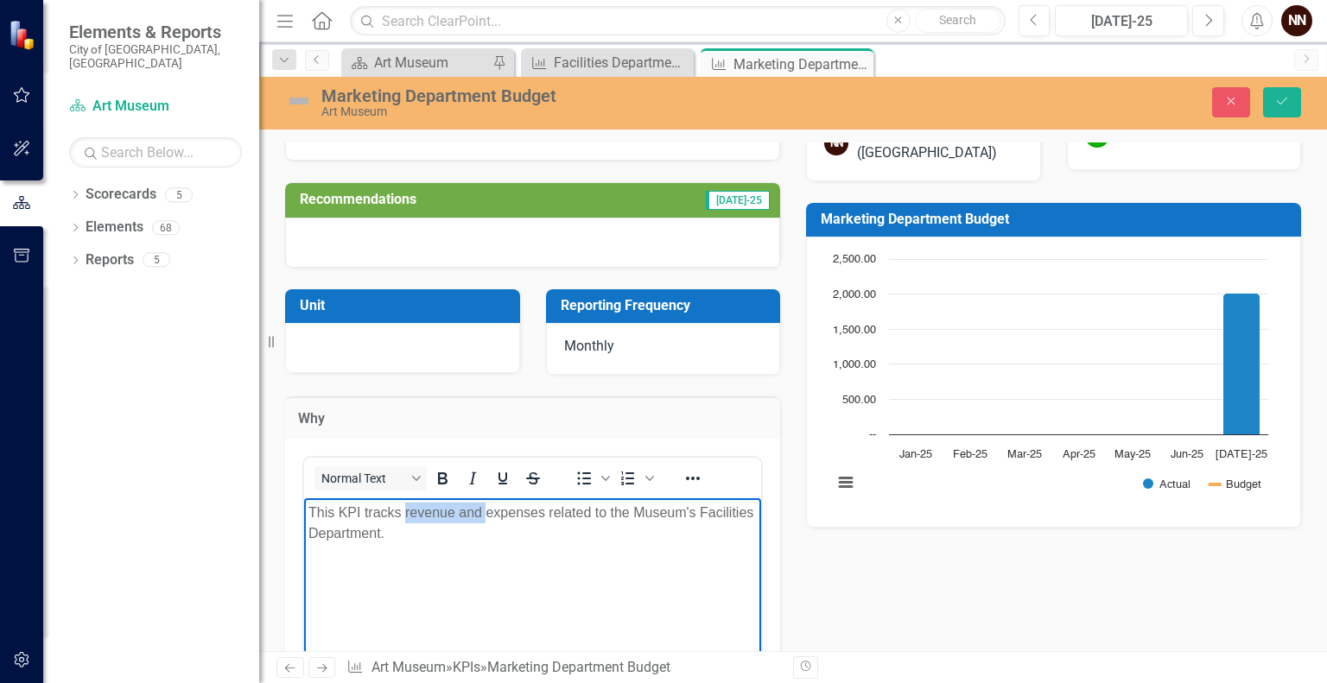
drag, startPoint x: 406, startPoint y: 515, endPoint x: 486, endPoint y: 510, distance: 79.7
click at [486, 510] on p "This KPI tracks revenue and expenses related to the Museum's Facilities Departm…" at bounding box center [532, 522] width 448 height 41
click at [639, 508] on p "This KPI tracks expenses related to the Museum's Facilities Department." at bounding box center [532, 512] width 448 height 21
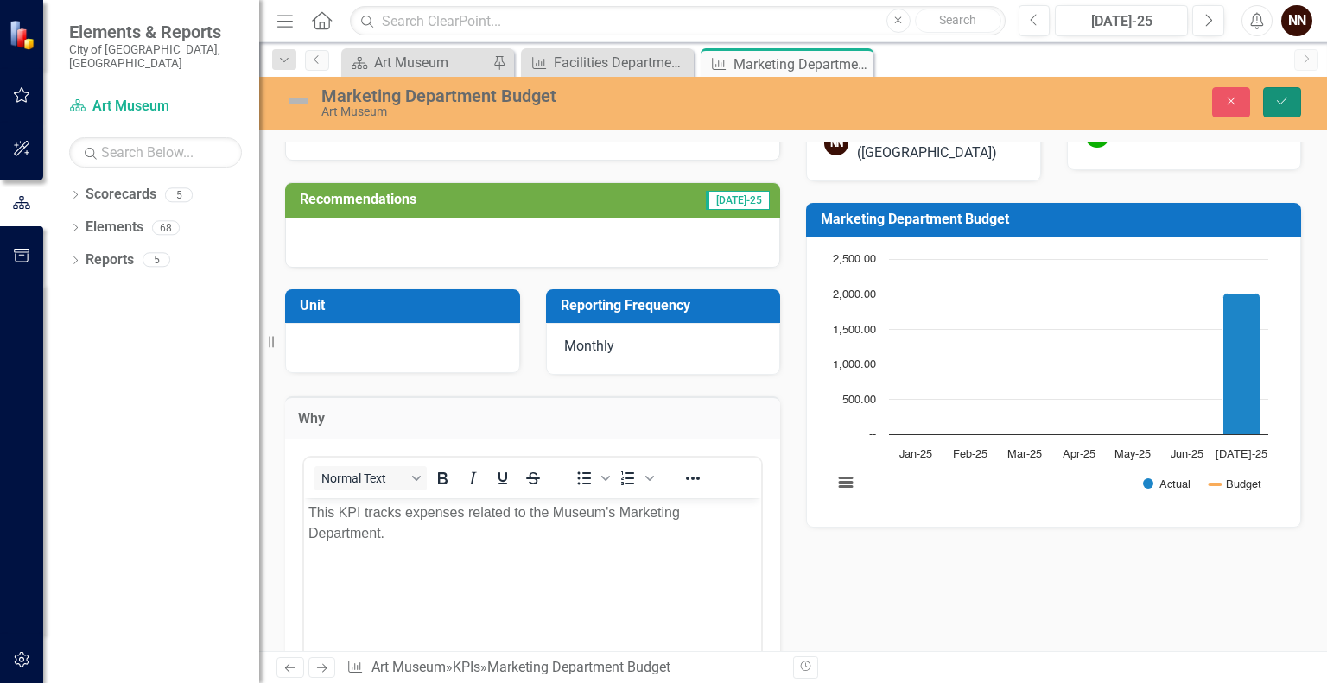
click at [1282, 105] on icon "Save" at bounding box center [1283, 101] width 16 height 12
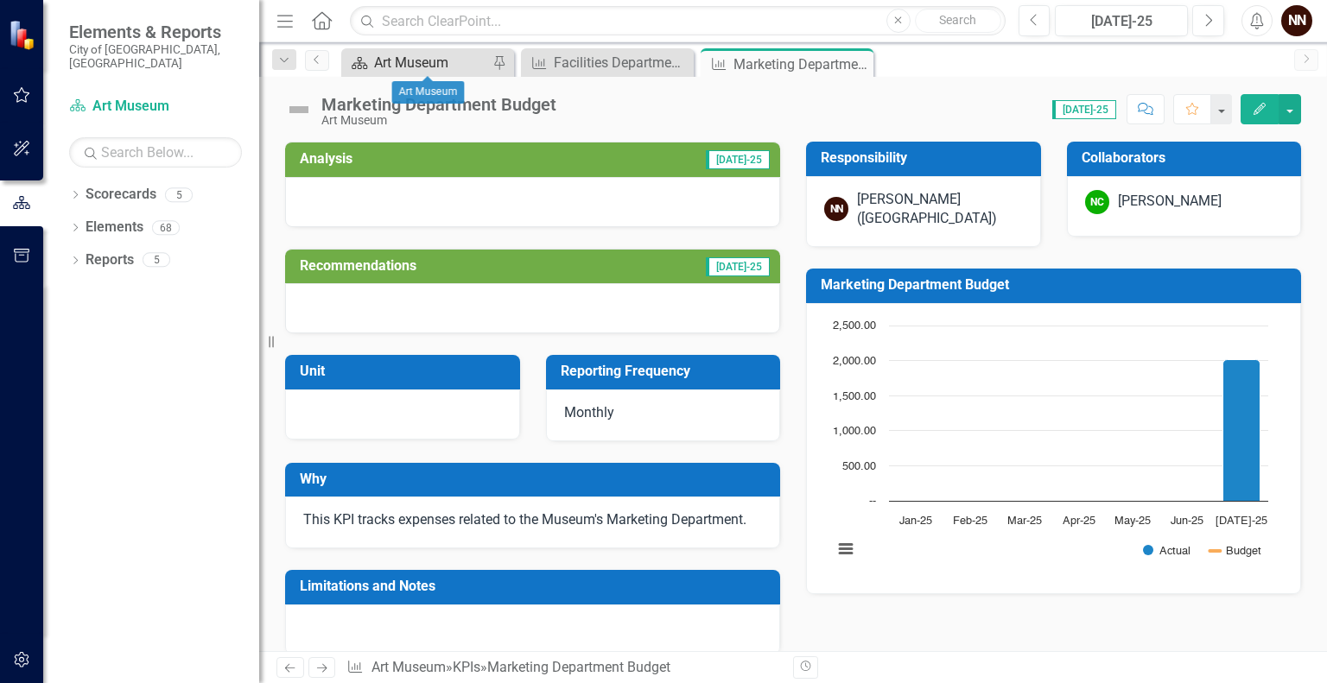
click at [447, 69] on div "Art Museum" at bounding box center [431, 63] width 114 height 22
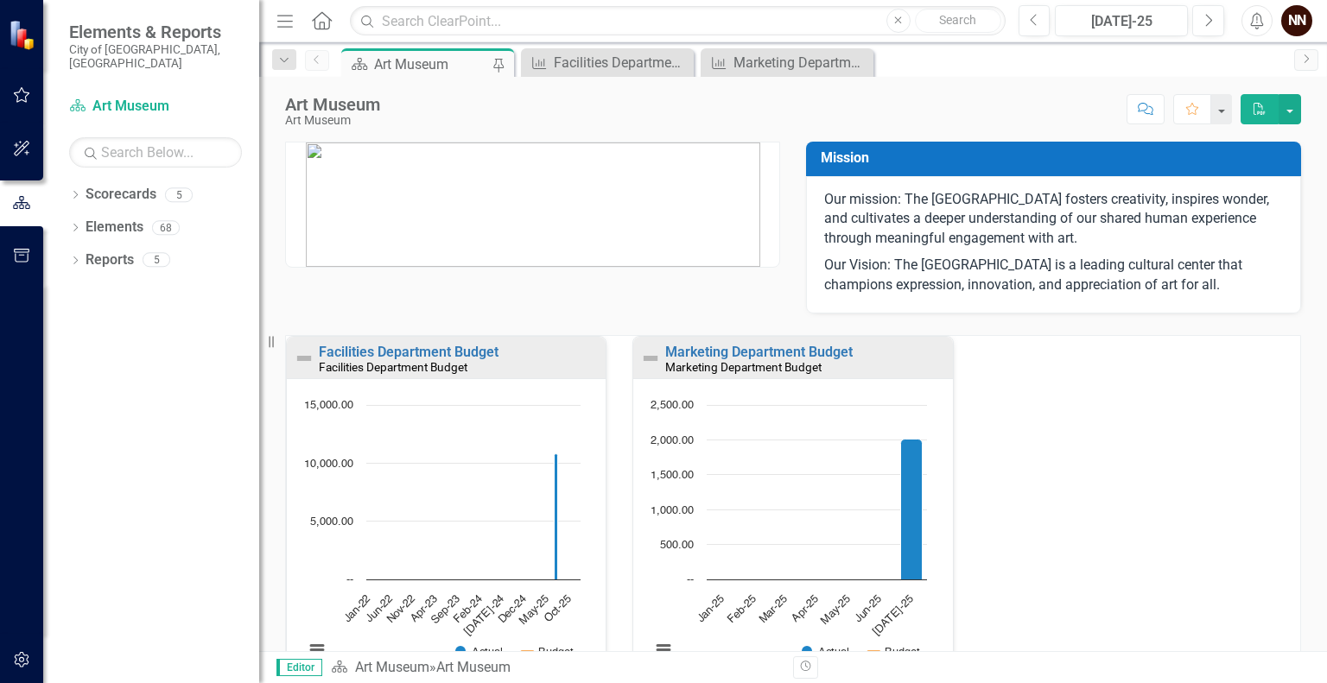
scroll to position [1, 0]
click at [477, 354] on link "Facilities Department Budget" at bounding box center [409, 351] width 180 height 16
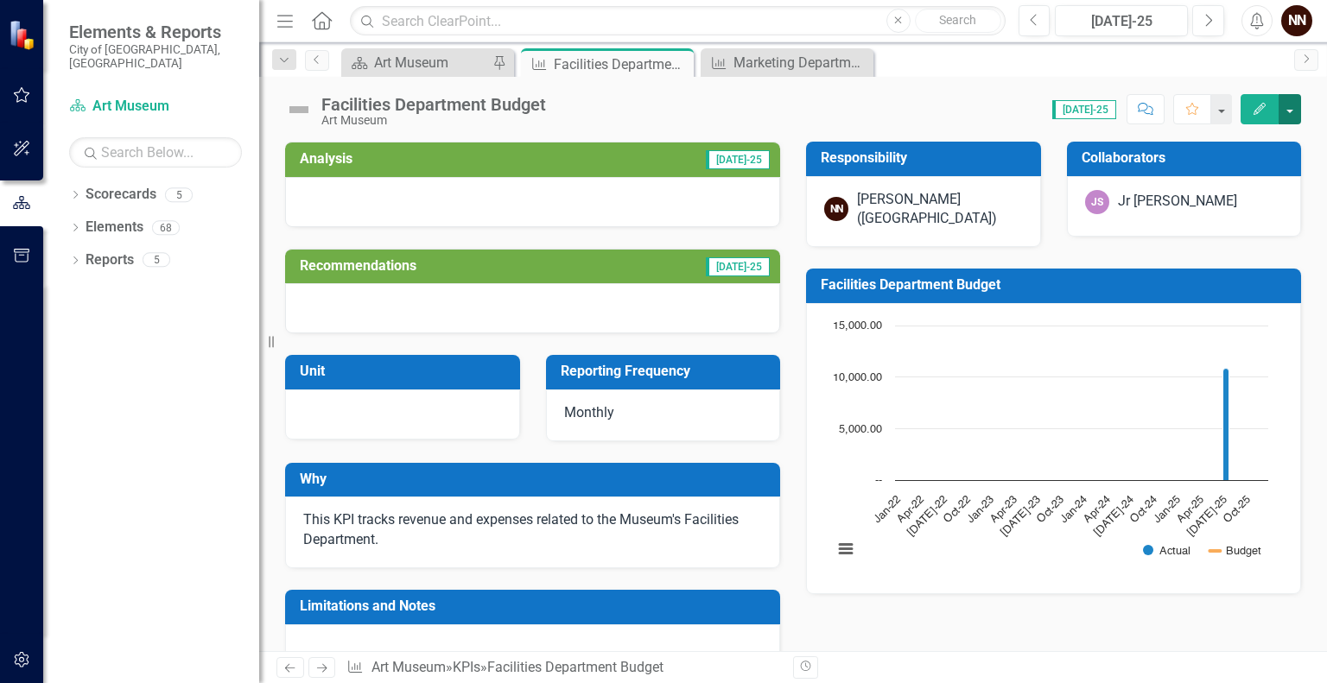
click at [1298, 108] on button "button" at bounding box center [1290, 109] width 22 height 30
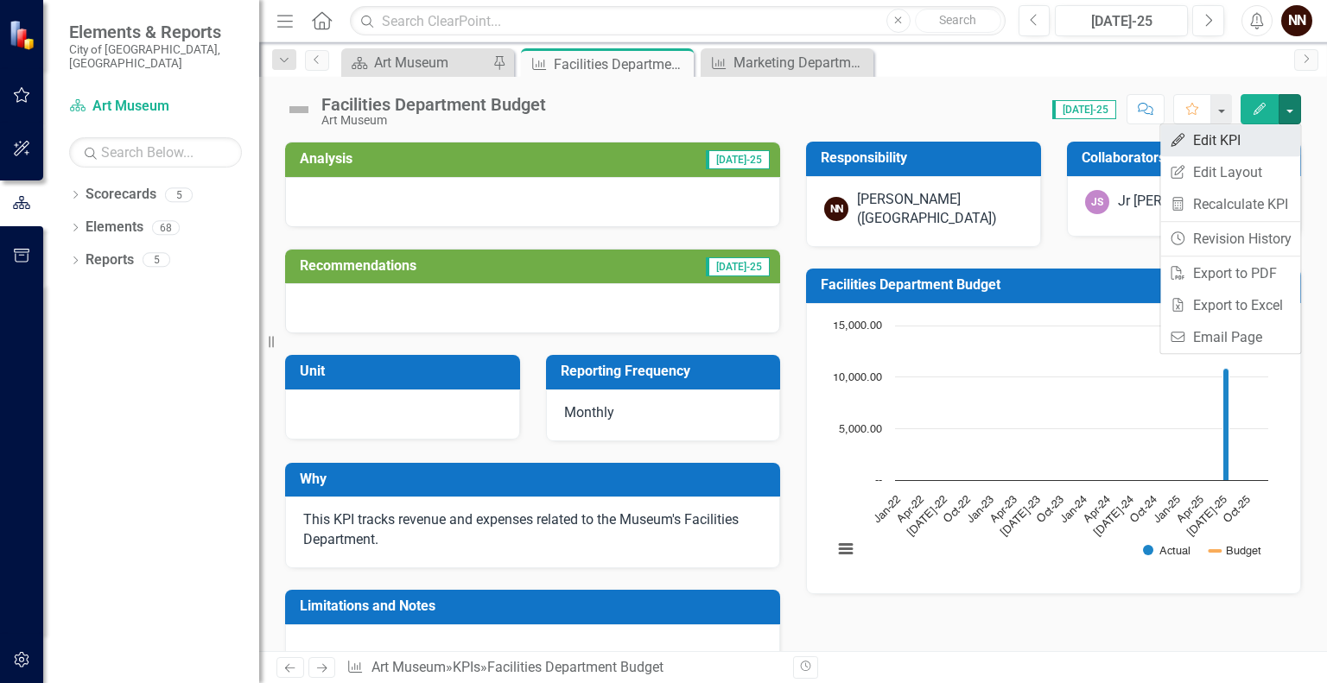
click at [1244, 144] on link "Edit Edit KPI" at bounding box center [1230, 140] width 140 height 32
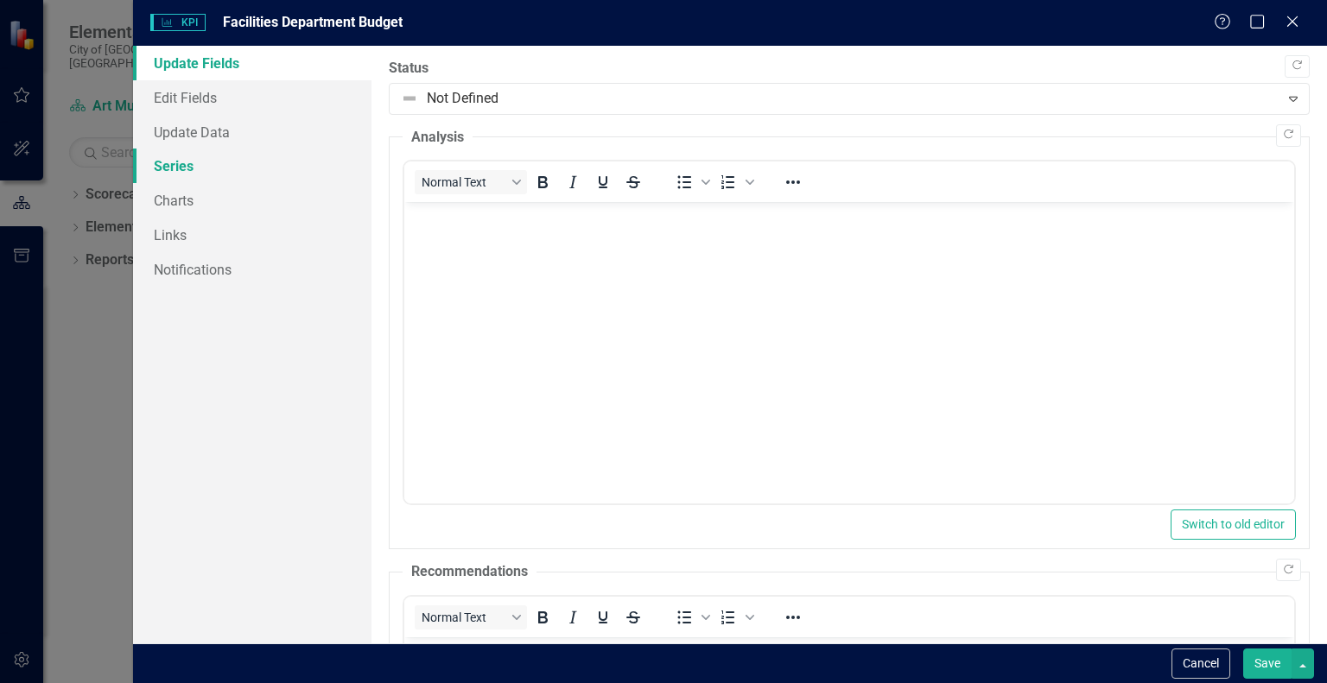
click at [232, 167] on link "Series" at bounding box center [252, 166] width 238 height 35
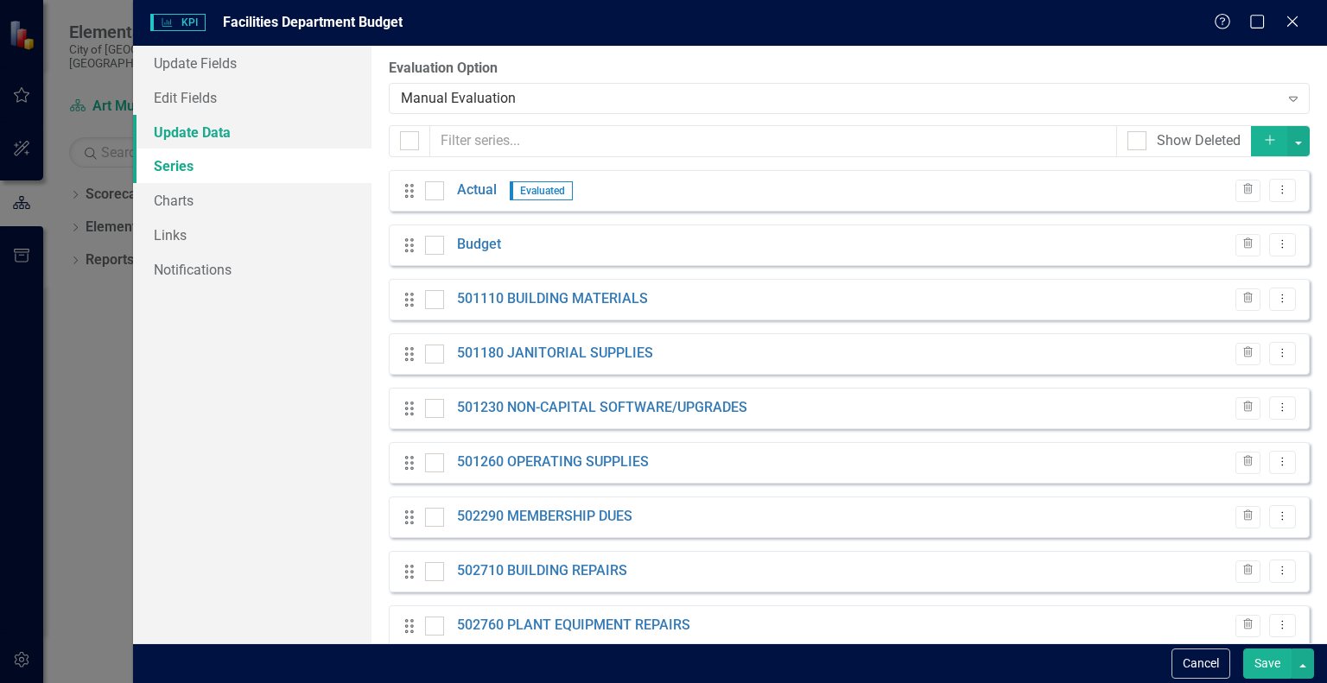
click at [214, 131] on link "Update Data" at bounding box center [252, 132] width 238 height 35
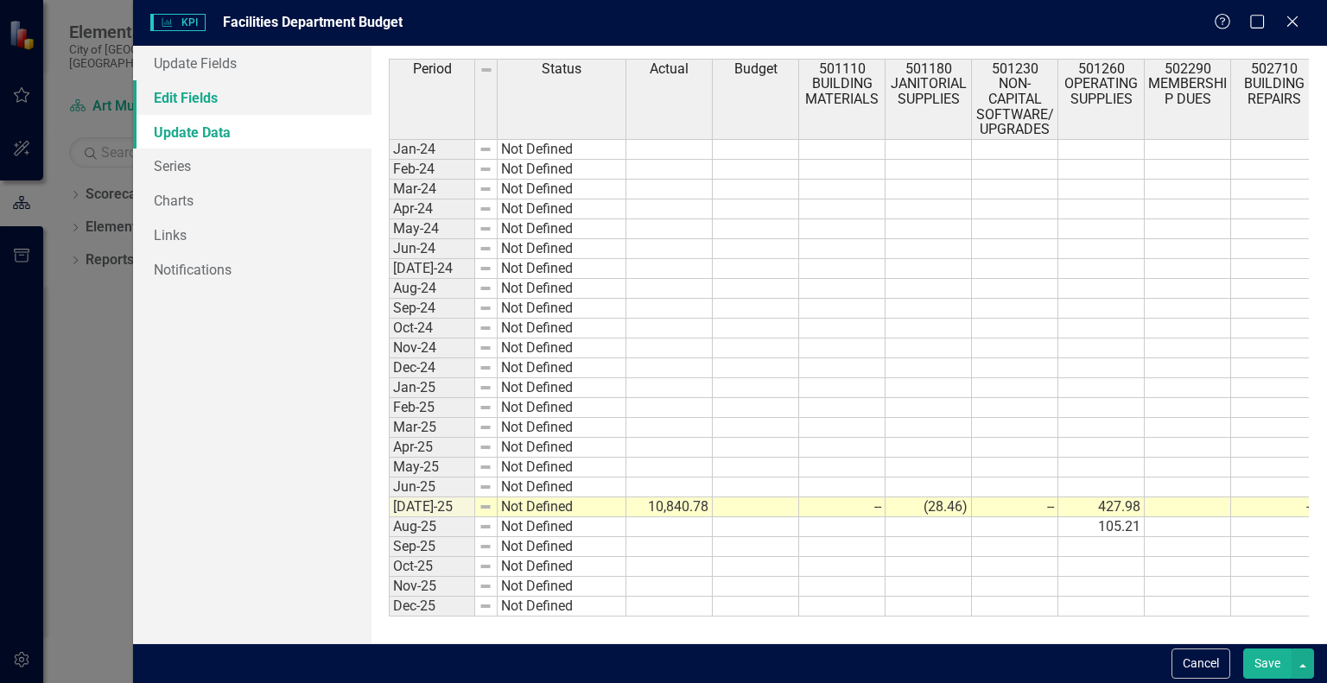
click at [203, 95] on link "Edit Fields" at bounding box center [252, 97] width 238 height 35
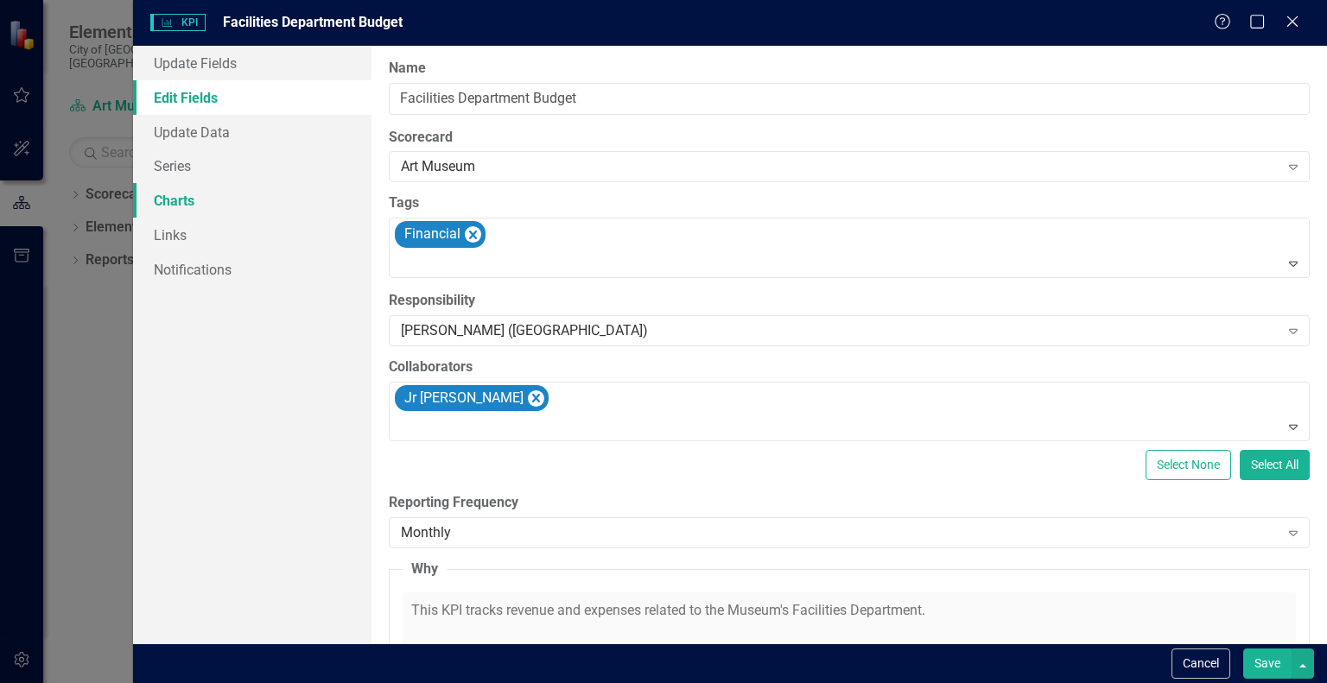
click at [197, 207] on link "Charts" at bounding box center [252, 200] width 238 height 35
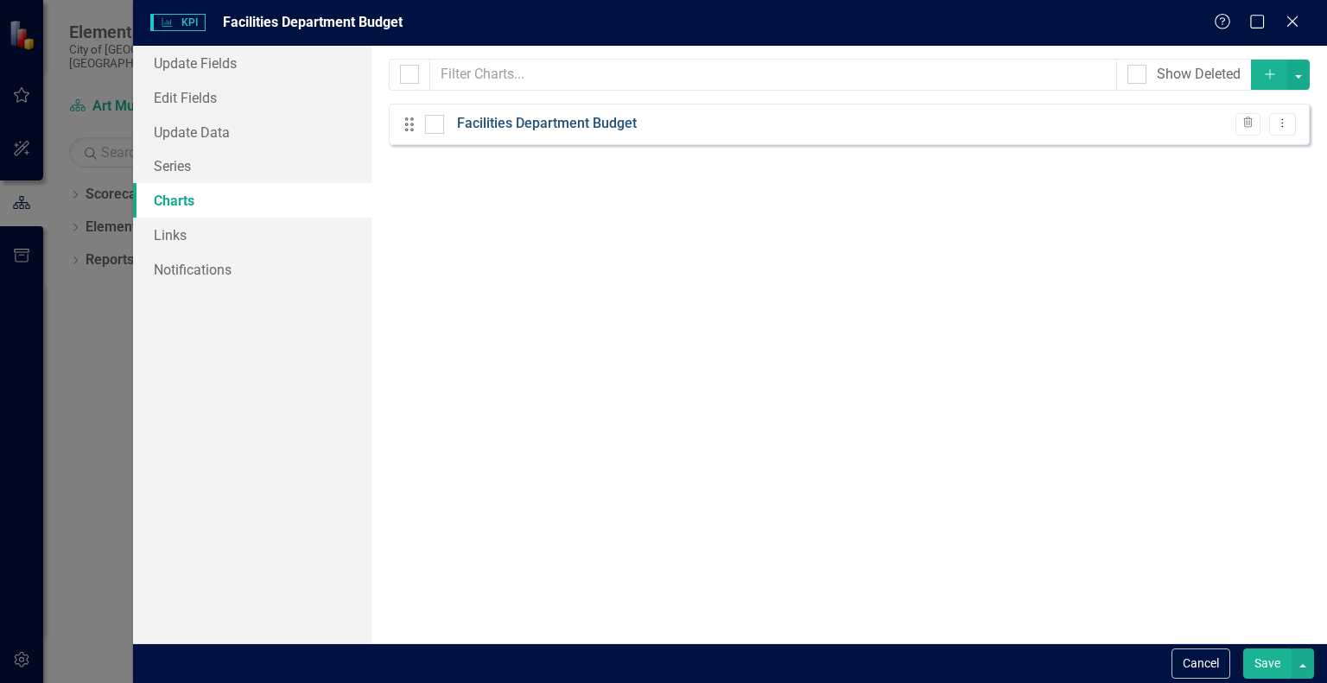
click at [546, 125] on link "Facilities Department Budget" at bounding box center [547, 124] width 180 height 20
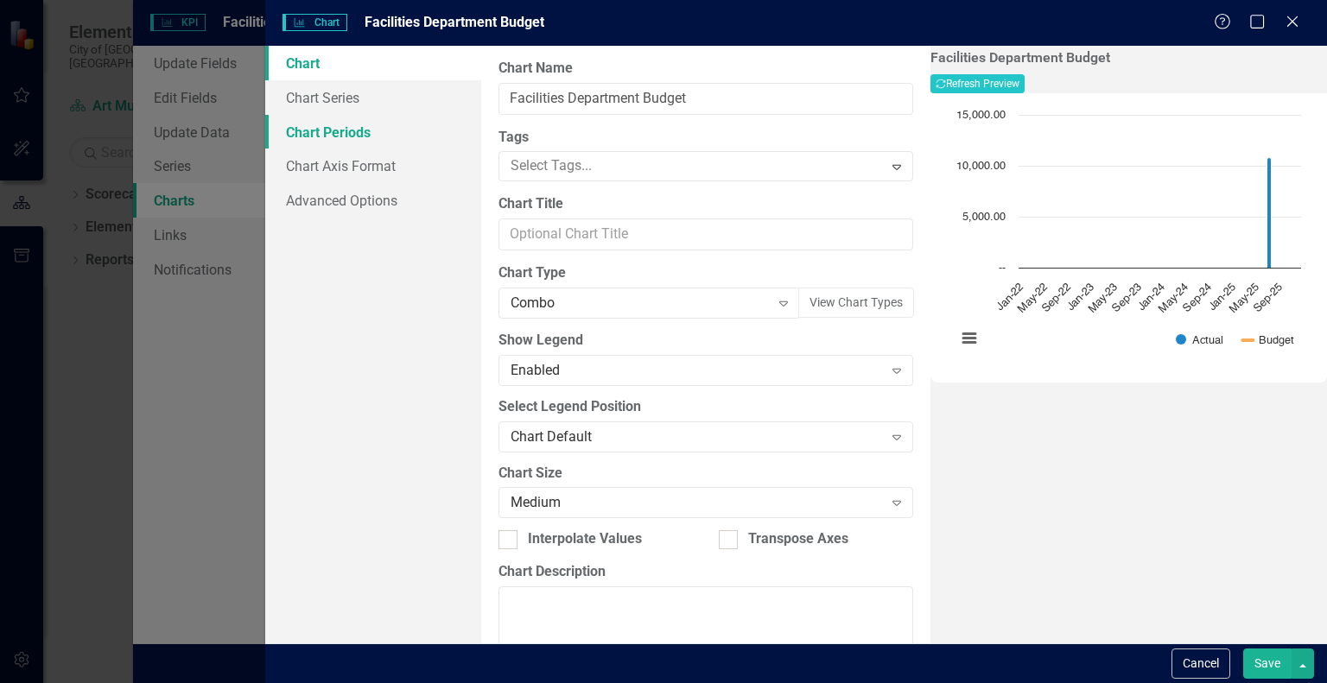
click at [380, 128] on link "Chart Periods" at bounding box center [373, 132] width 216 height 35
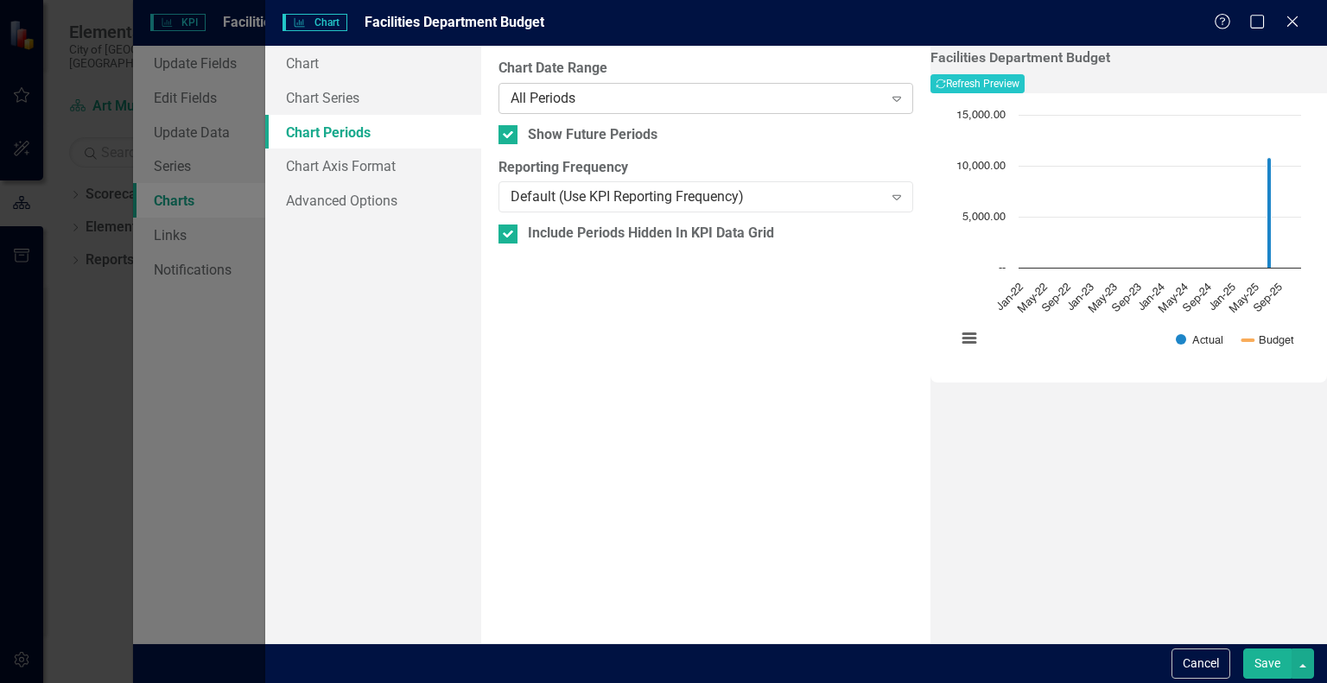
click at [705, 92] on div "All Periods" at bounding box center [697, 98] width 372 height 20
click at [1025, 82] on button "Recalculate Refresh Preview" at bounding box center [978, 83] width 94 height 19
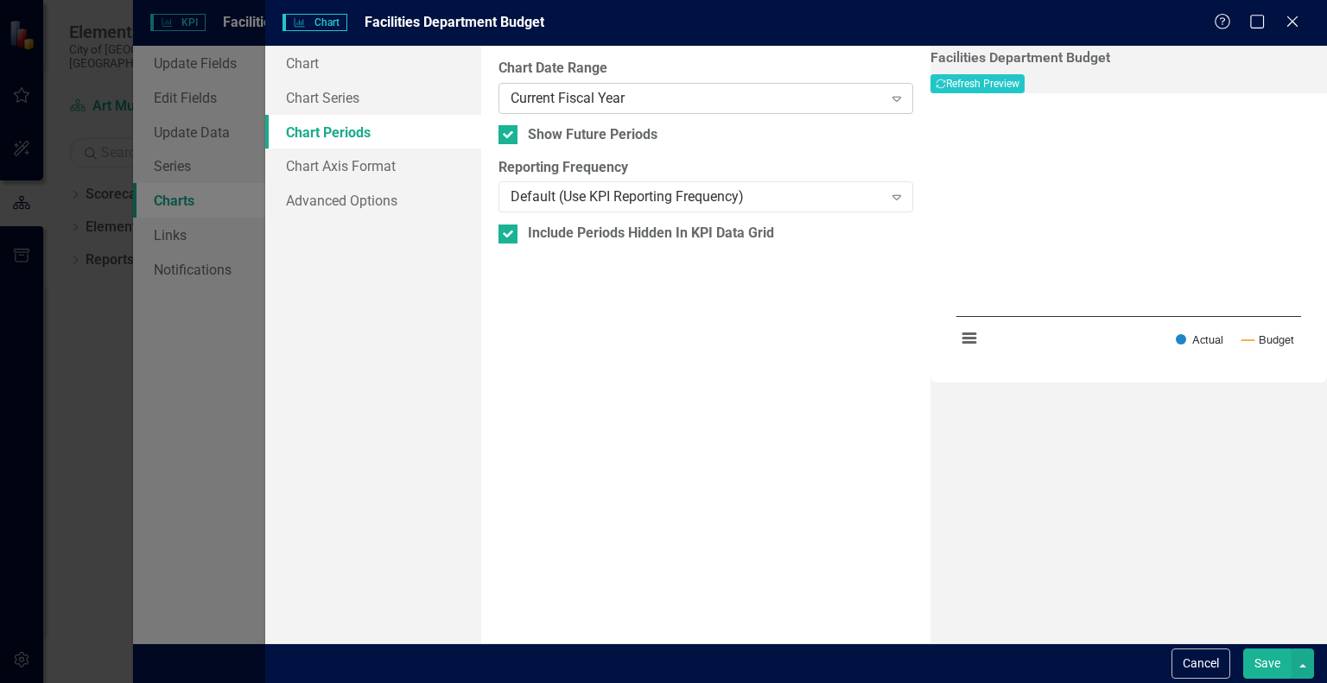
click at [826, 91] on div "Current Fiscal Year" at bounding box center [697, 98] width 372 height 20
click at [1025, 90] on button "Recalculate Refresh Preview" at bounding box center [978, 83] width 94 height 19
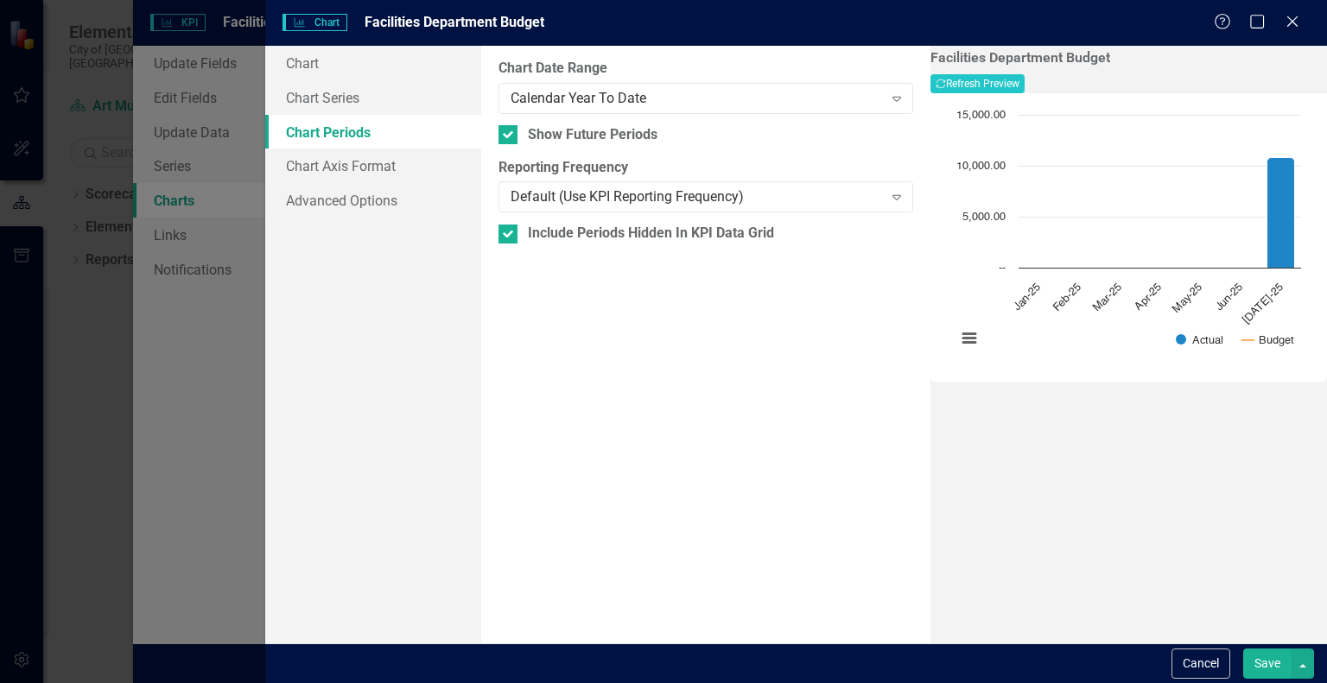
click at [1262, 664] on button "Save" at bounding box center [1267, 664] width 48 height 30
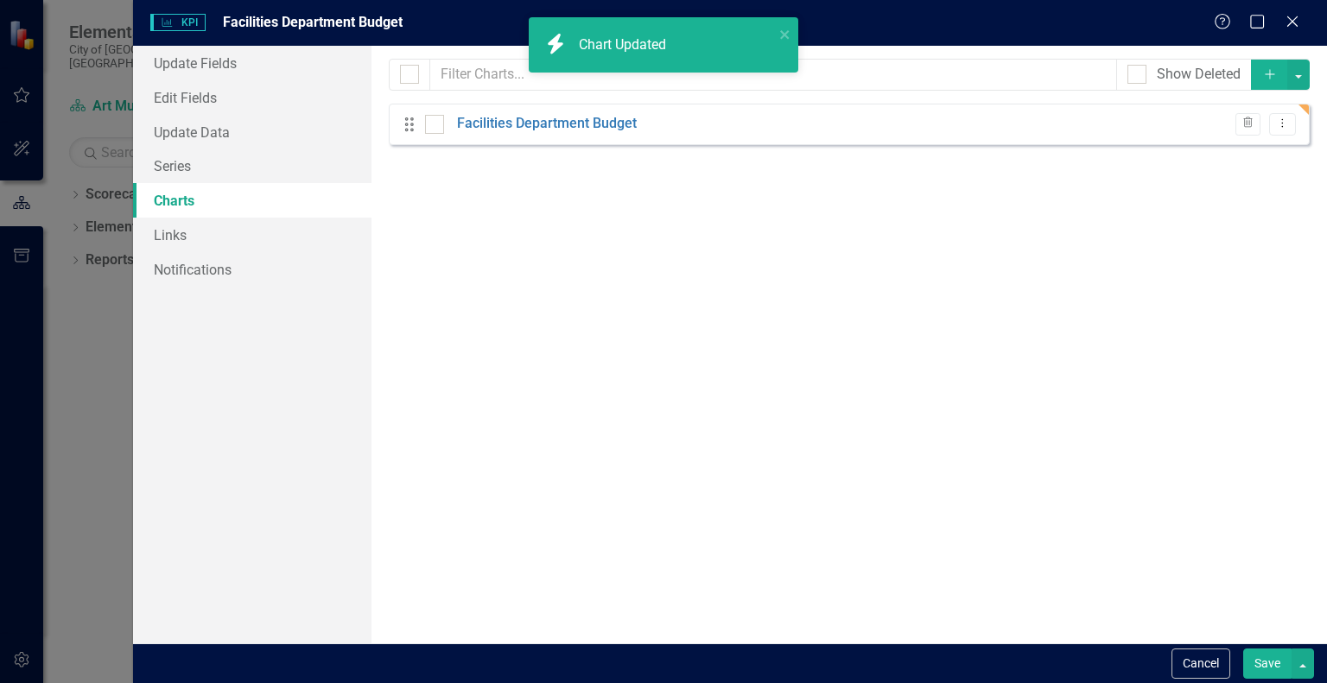
click at [1271, 658] on button "Save" at bounding box center [1267, 664] width 48 height 30
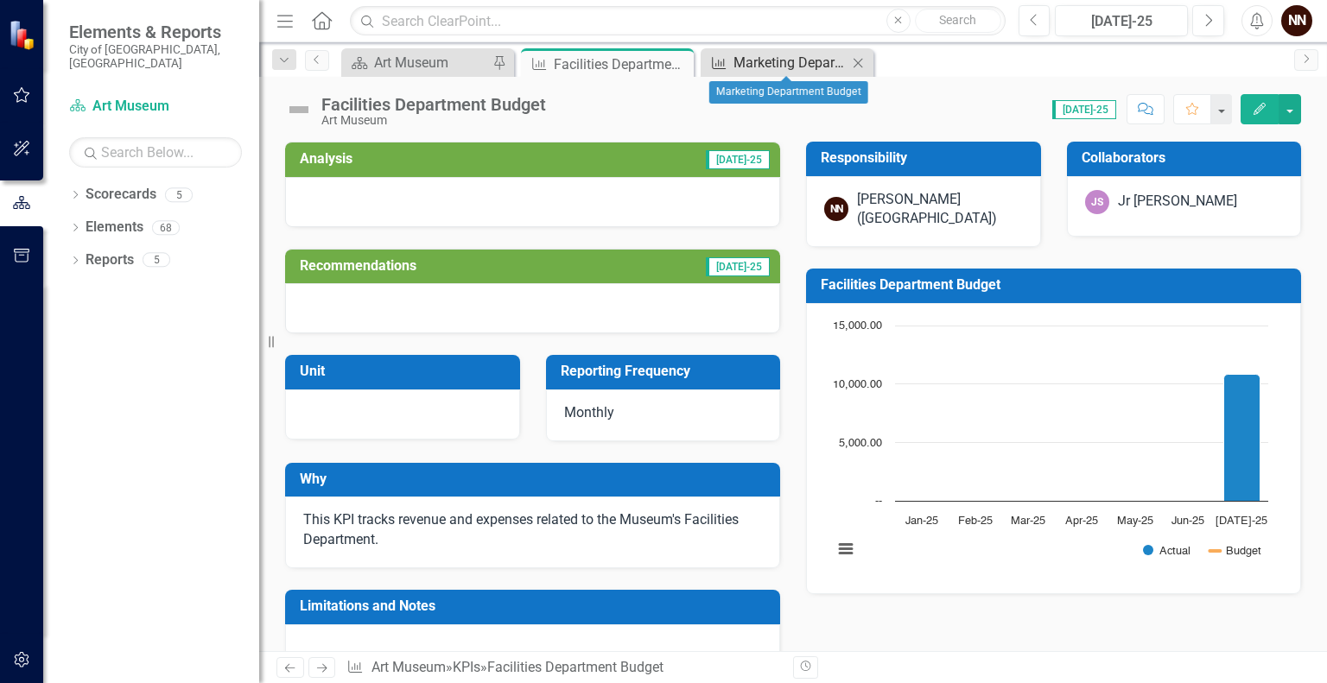
click at [804, 62] on div "Marketing Department Budget" at bounding box center [791, 63] width 114 height 22
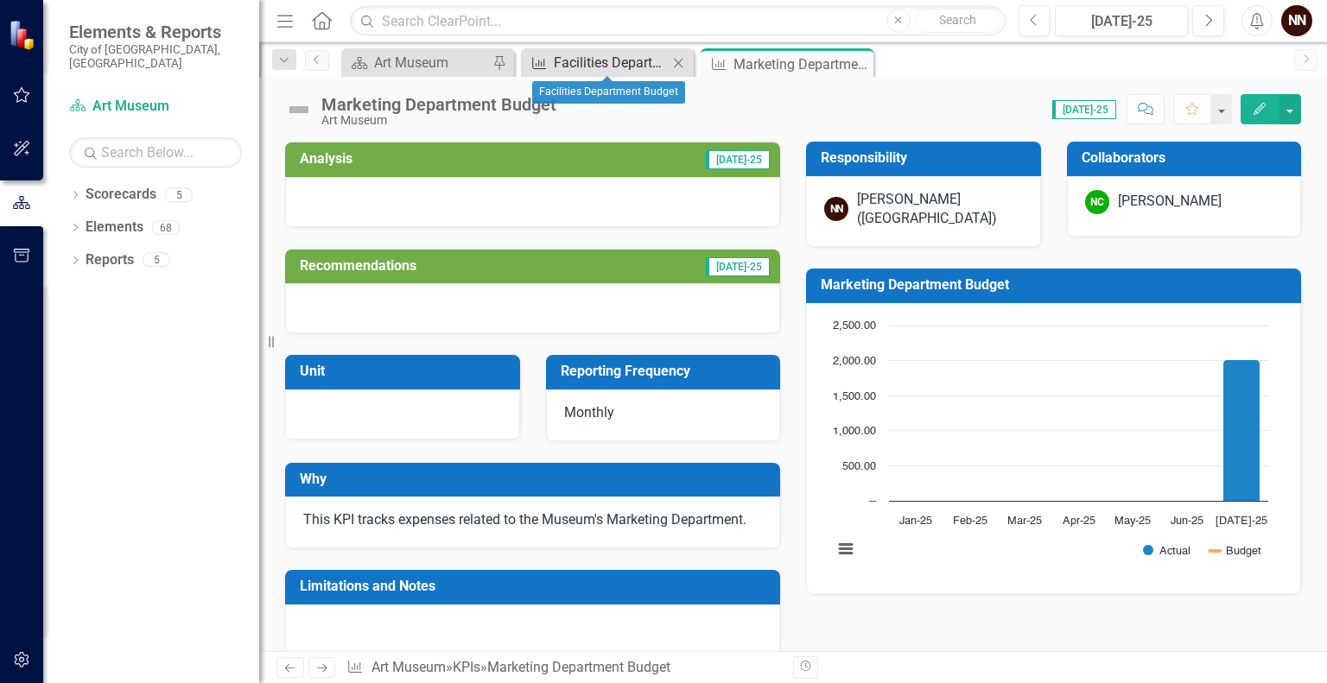
click at [621, 72] on div "Facilities Department Budget" at bounding box center [611, 63] width 114 height 22
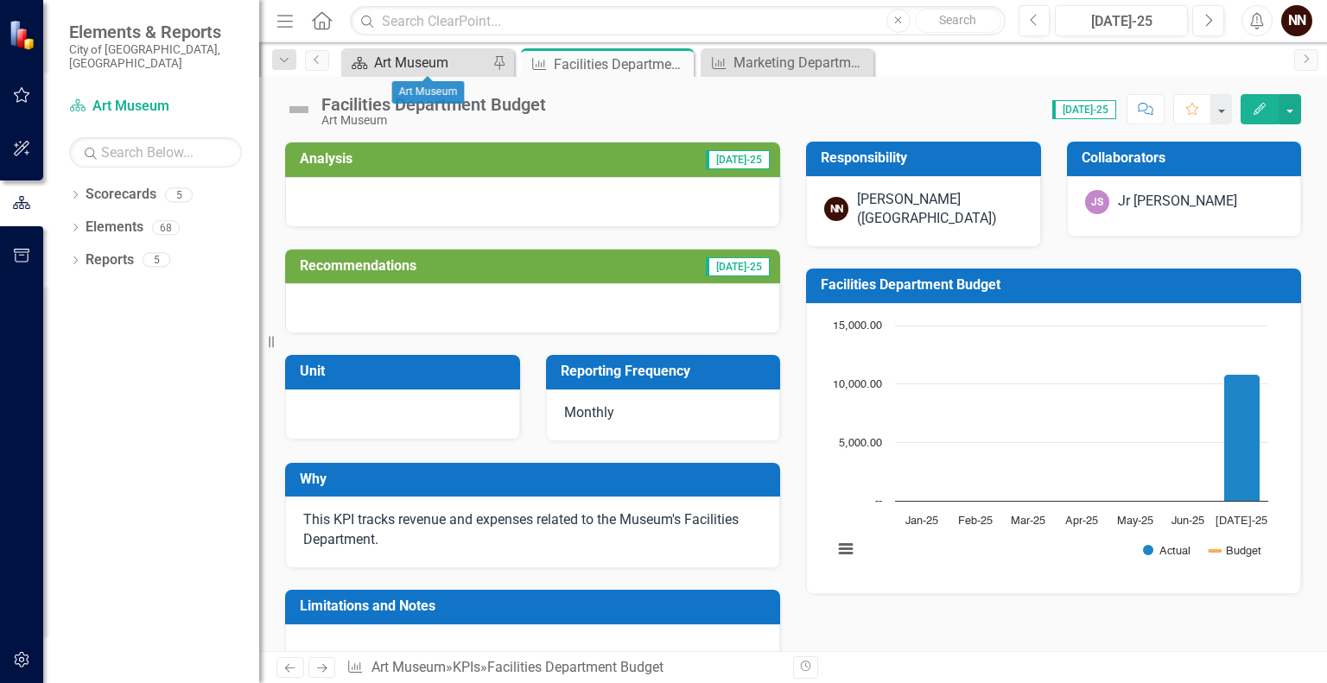
click at [433, 68] on div "Art Museum" at bounding box center [431, 63] width 114 height 22
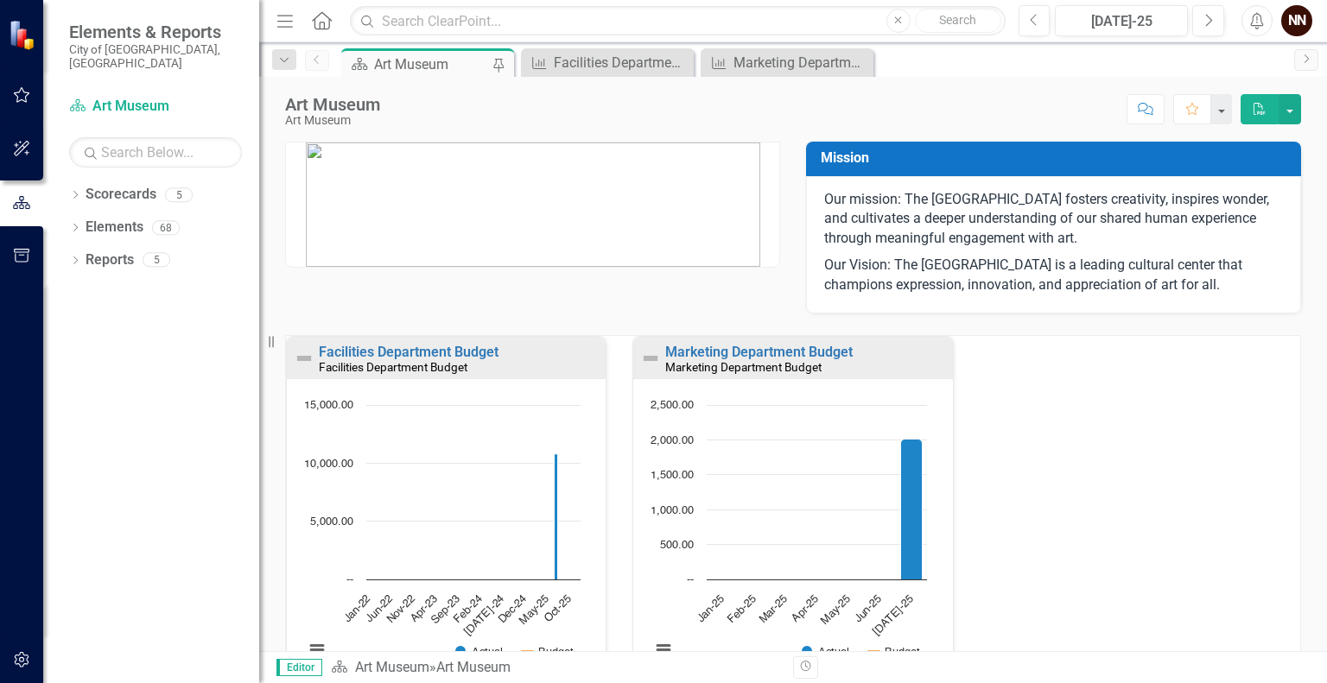
scroll to position [111, 0]
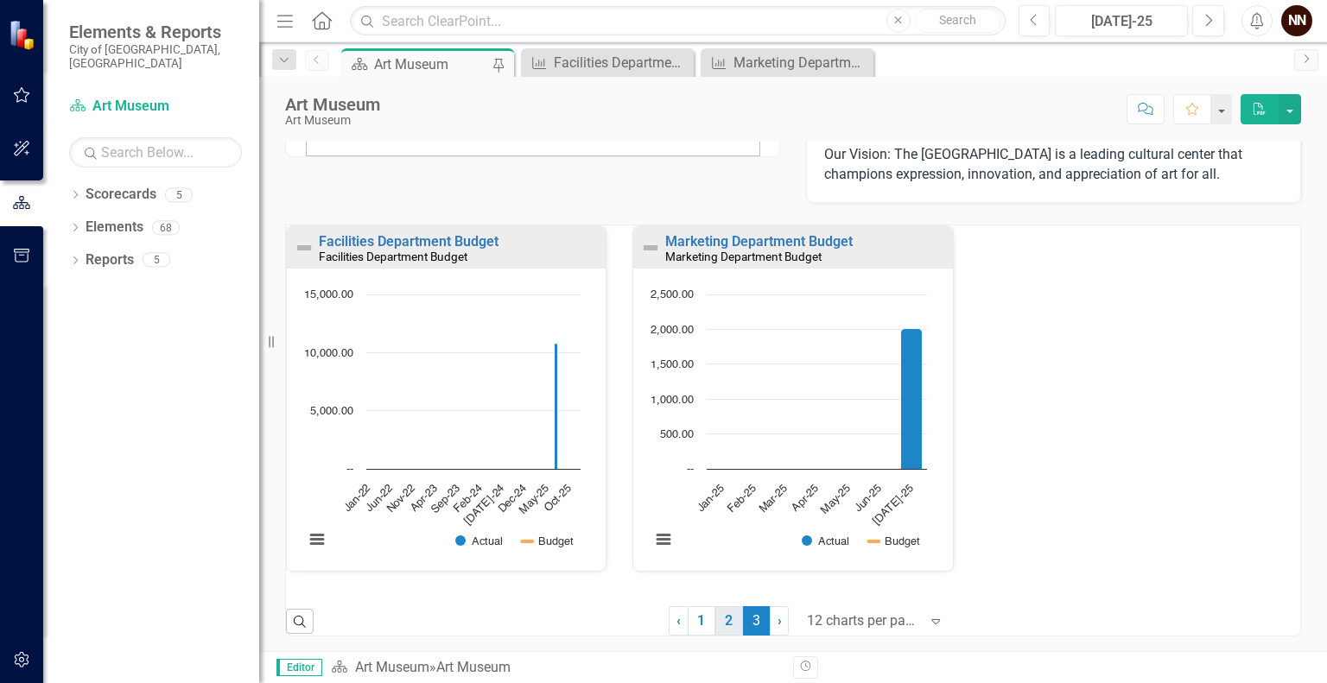
click at [715, 611] on link "2" at bounding box center [729, 621] width 28 height 29
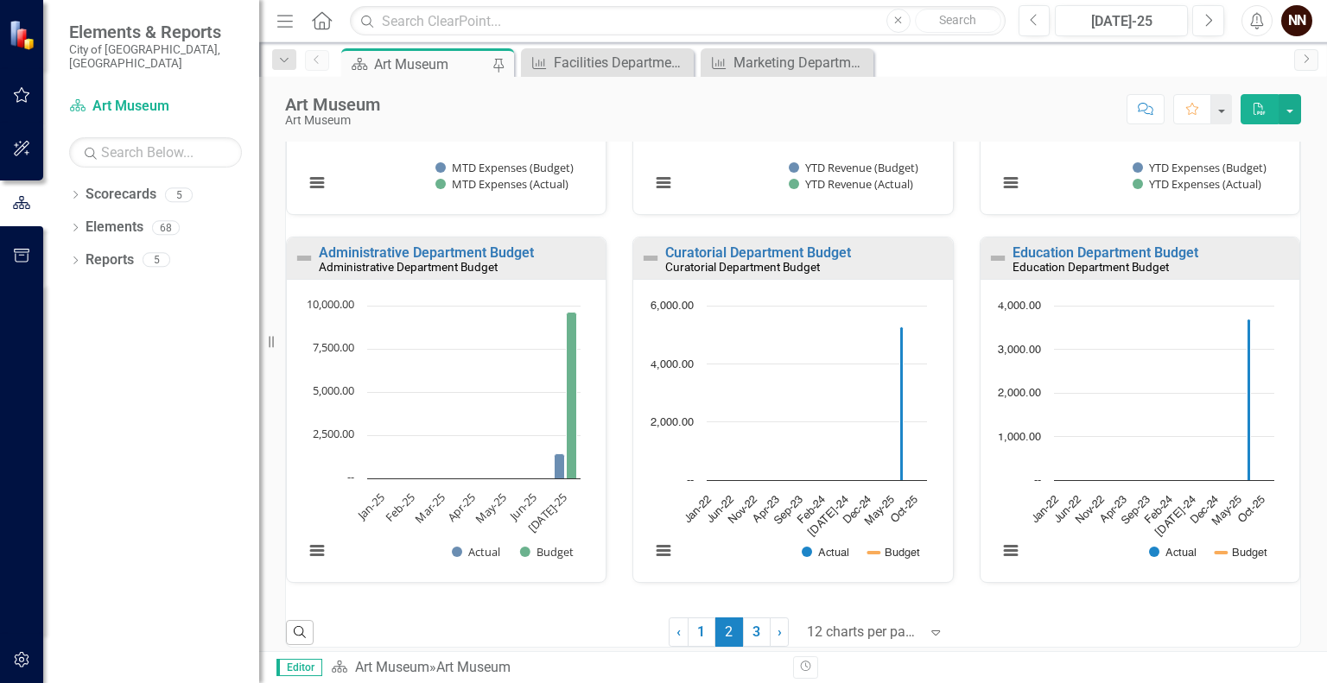
scroll to position [1215, 0]
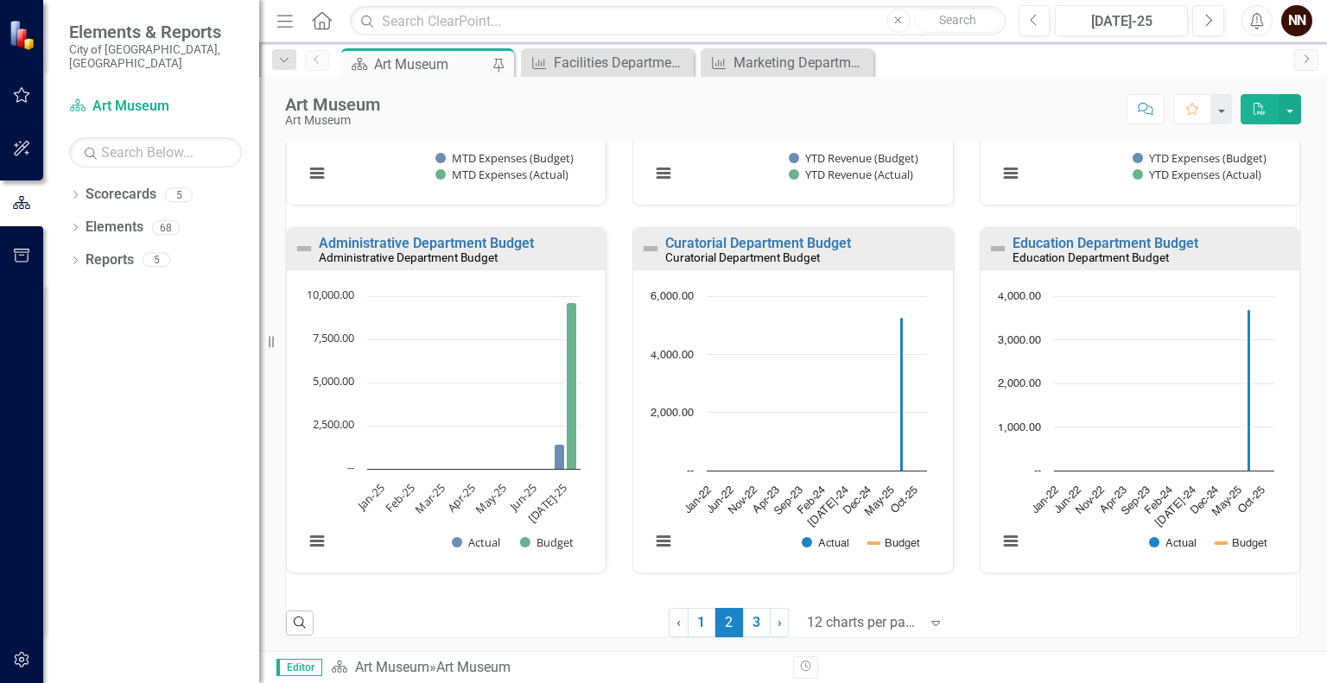
click at [1082, 257] on small "Education Department Budget" at bounding box center [1091, 258] width 156 height 14
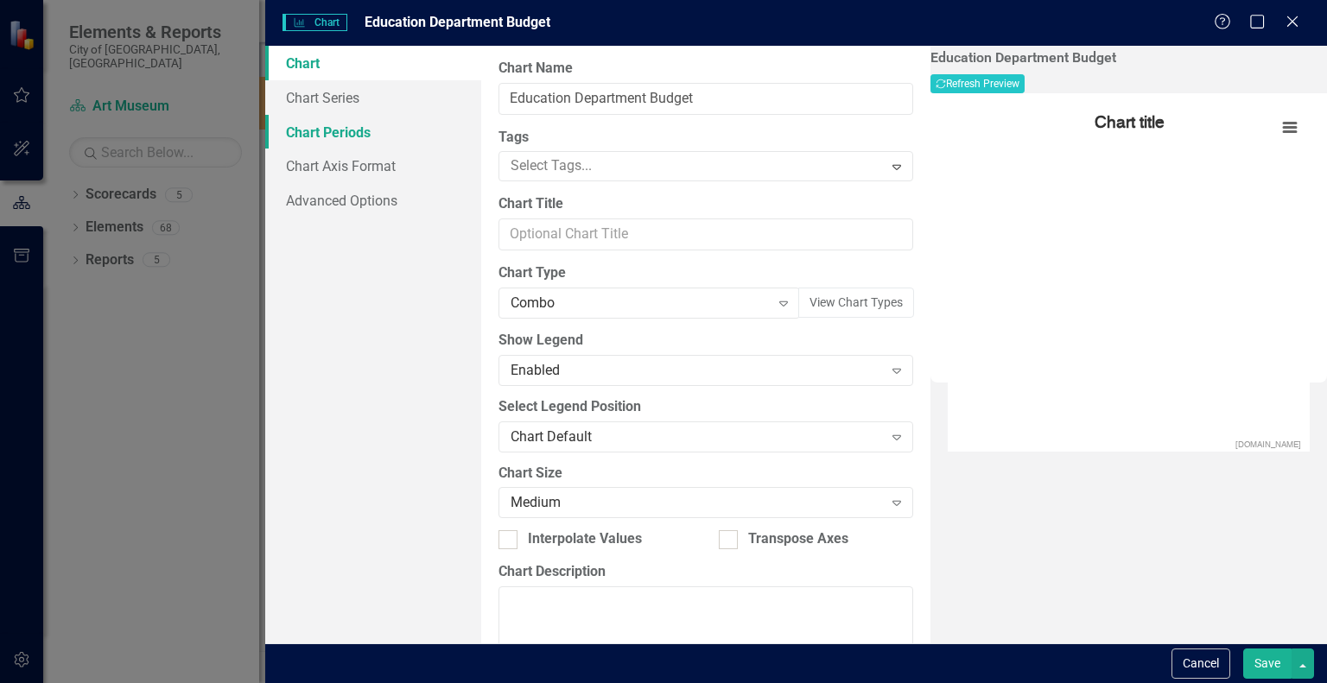
click at [371, 142] on link "Chart Periods" at bounding box center [373, 132] width 216 height 35
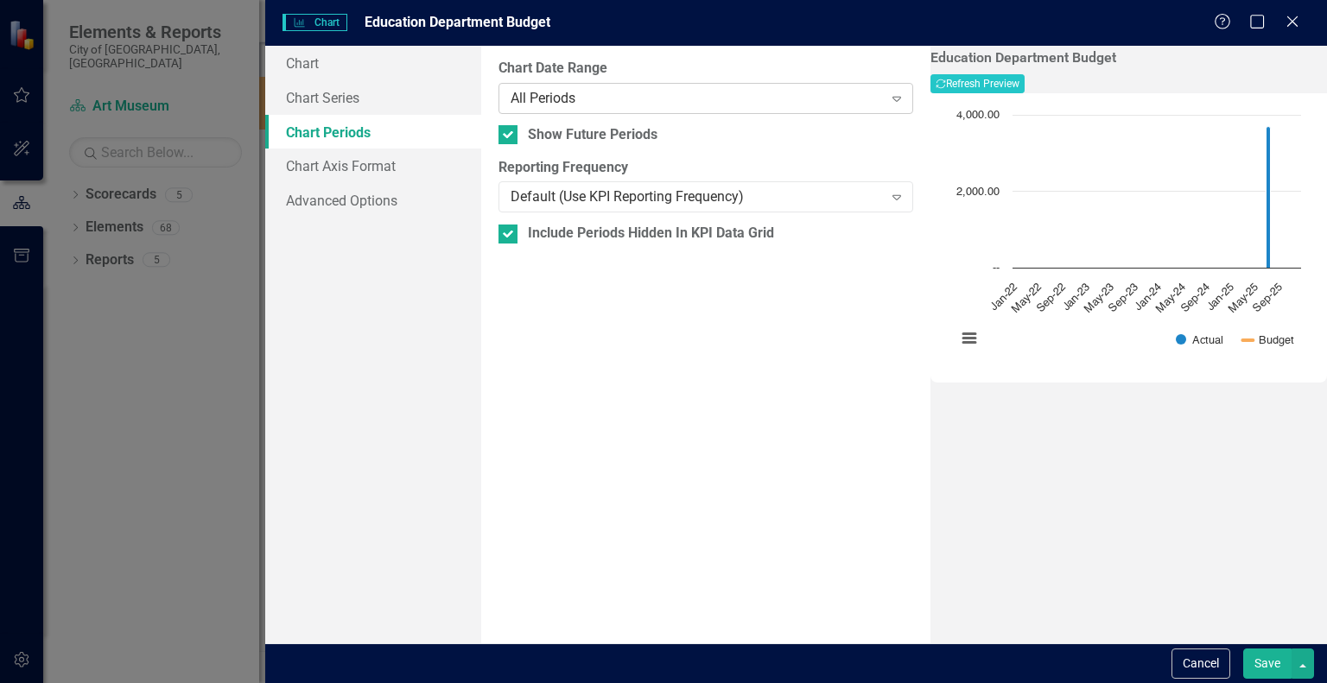
click at [623, 99] on div "All Periods" at bounding box center [697, 98] width 372 height 20
click at [1025, 86] on button "Recalculate Refresh Preview" at bounding box center [978, 83] width 94 height 19
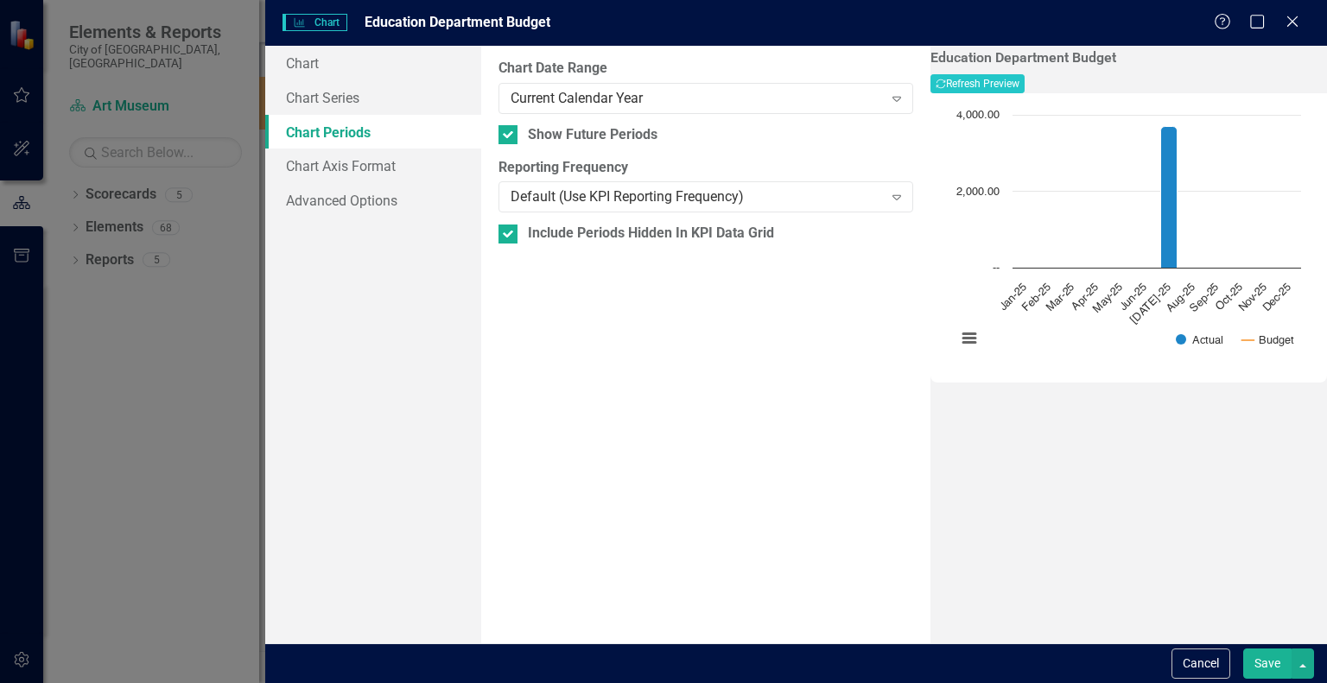
click at [1272, 663] on button "Save" at bounding box center [1267, 664] width 48 height 30
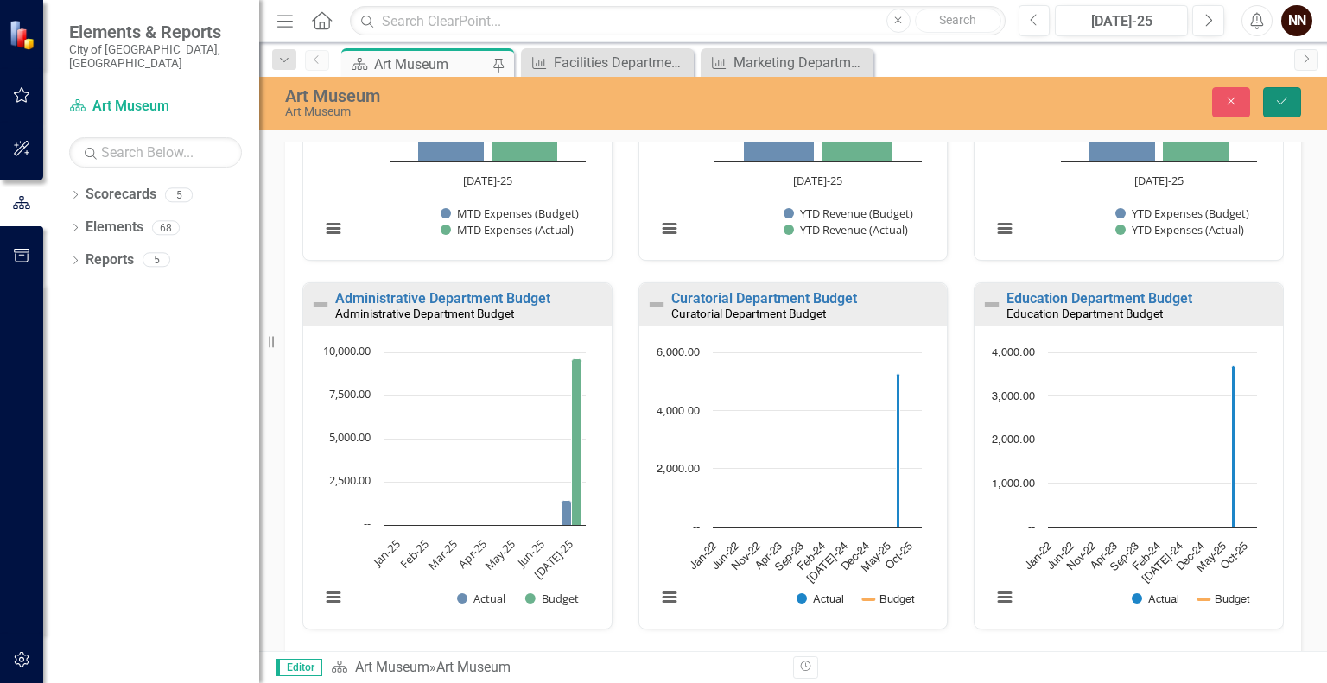
click at [1293, 92] on button "Save" at bounding box center [1282, 102] width 38 height 30
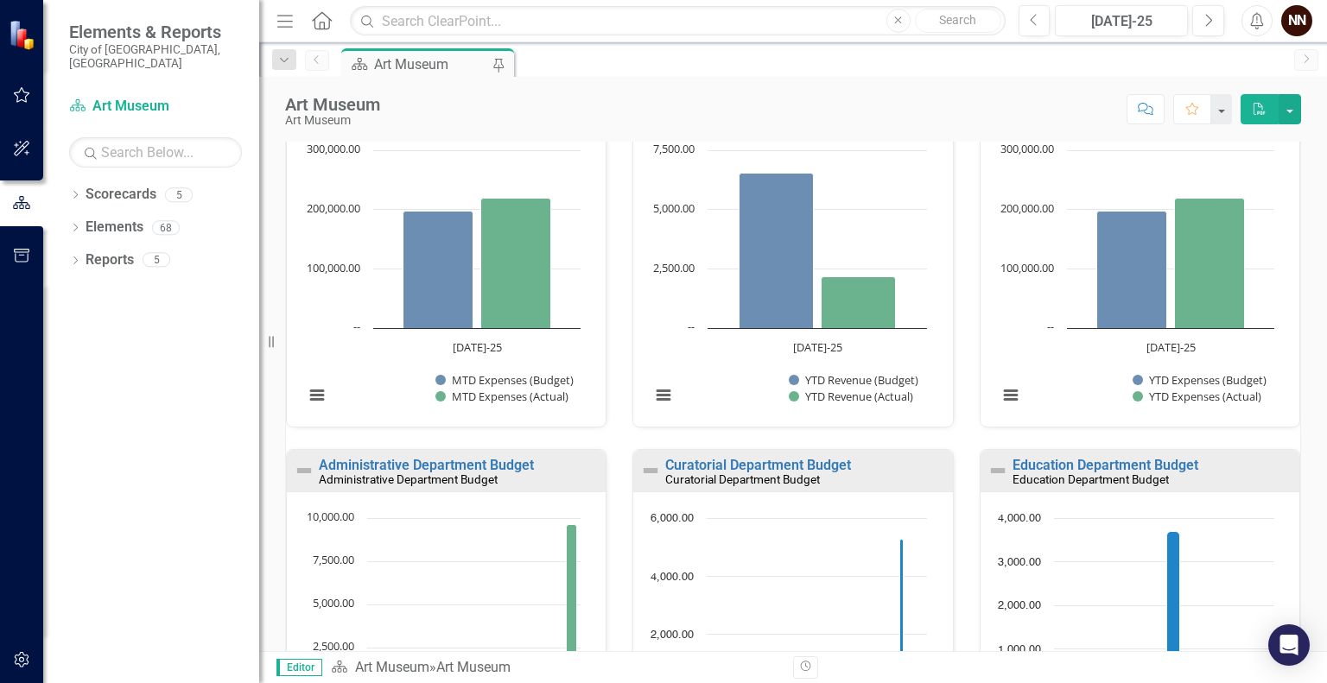
scroll to position [1215, 0]
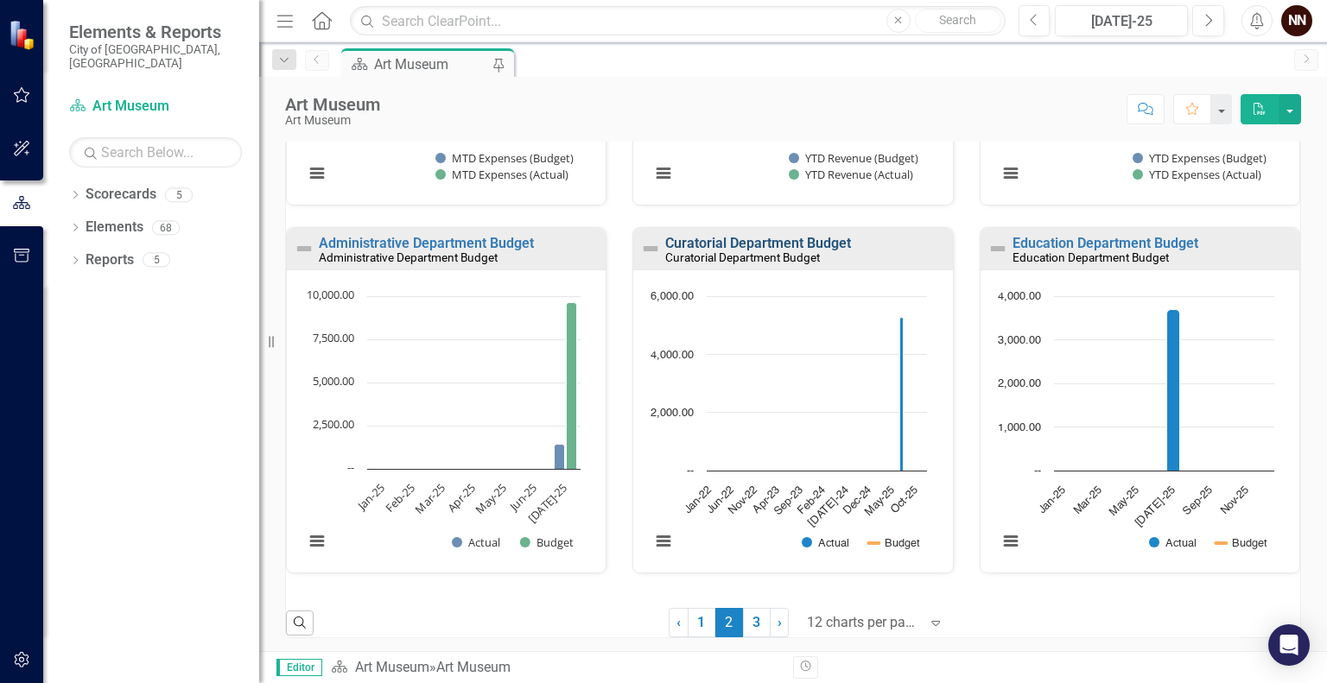
click at [767, 247] on link "Curatorial Department Budget" at bounding box center [758, 243] width 186 height 16
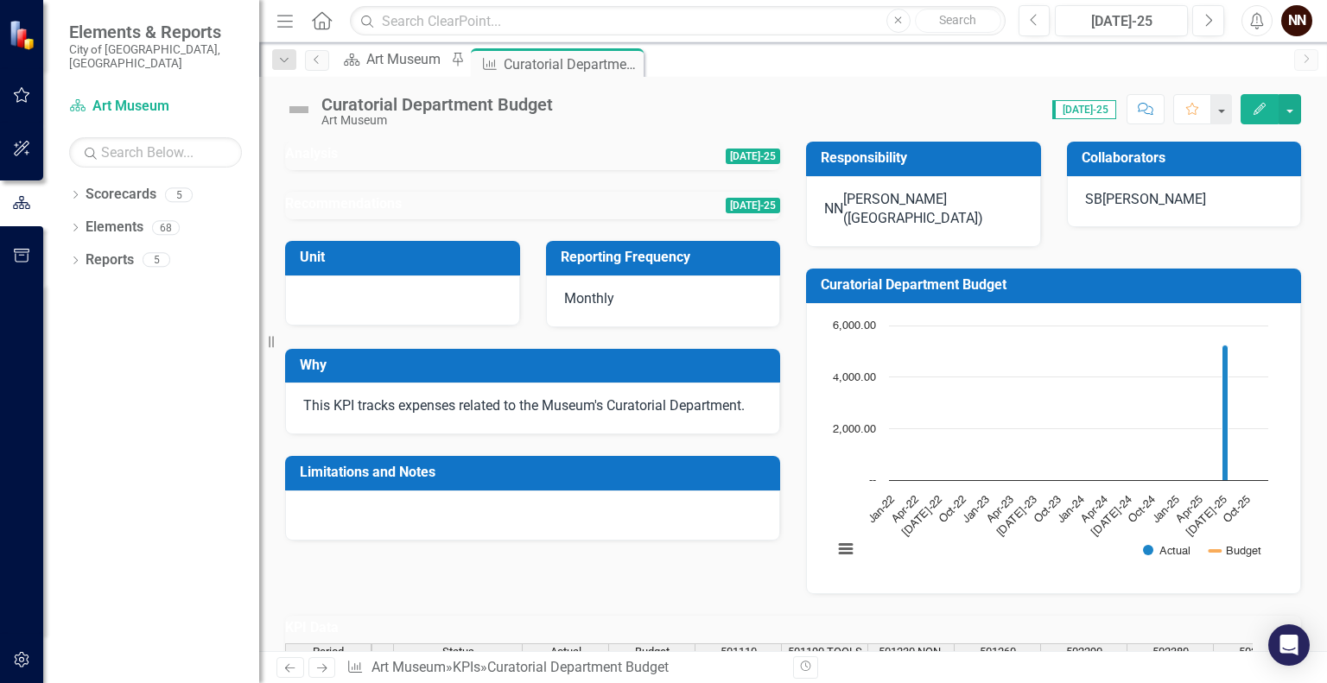
click at [910, 280] on h3 "Curatorial Department Budget" at bounding box center [1057, 285] width 472 height 16
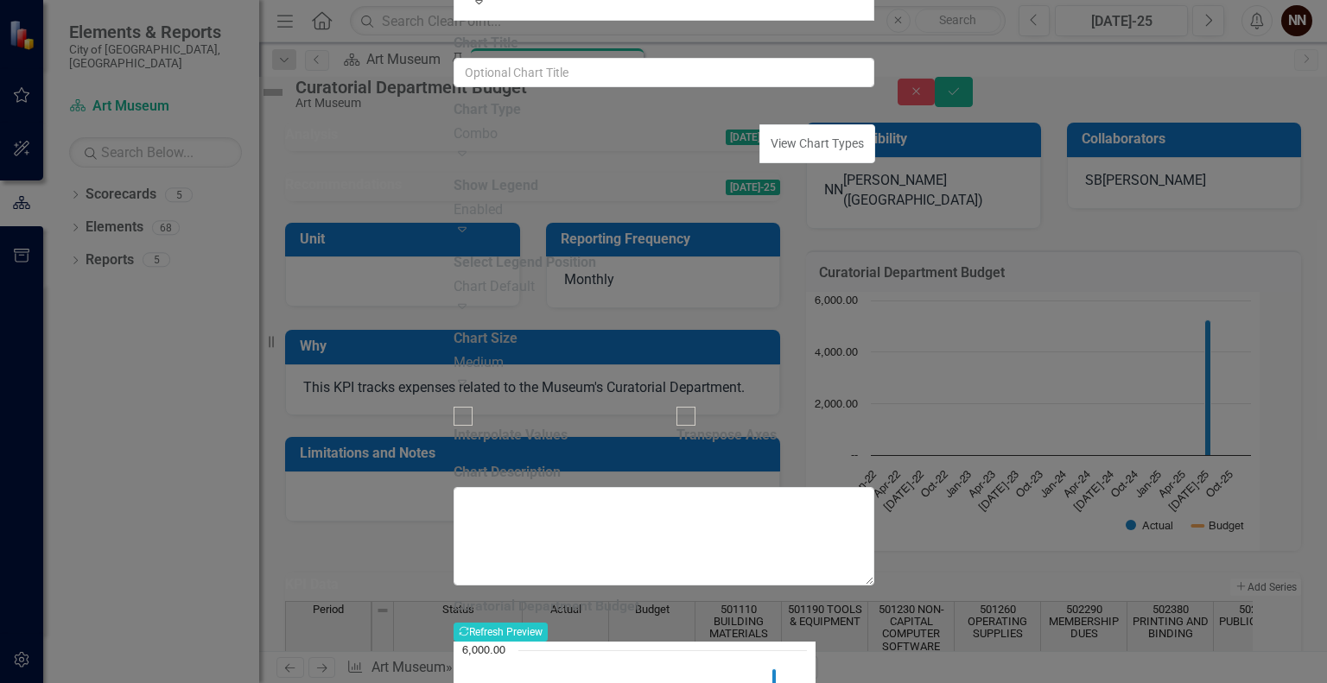
click at [471, 160] on icon "Expand" at bounding box center [462, 153] width 17 height 14
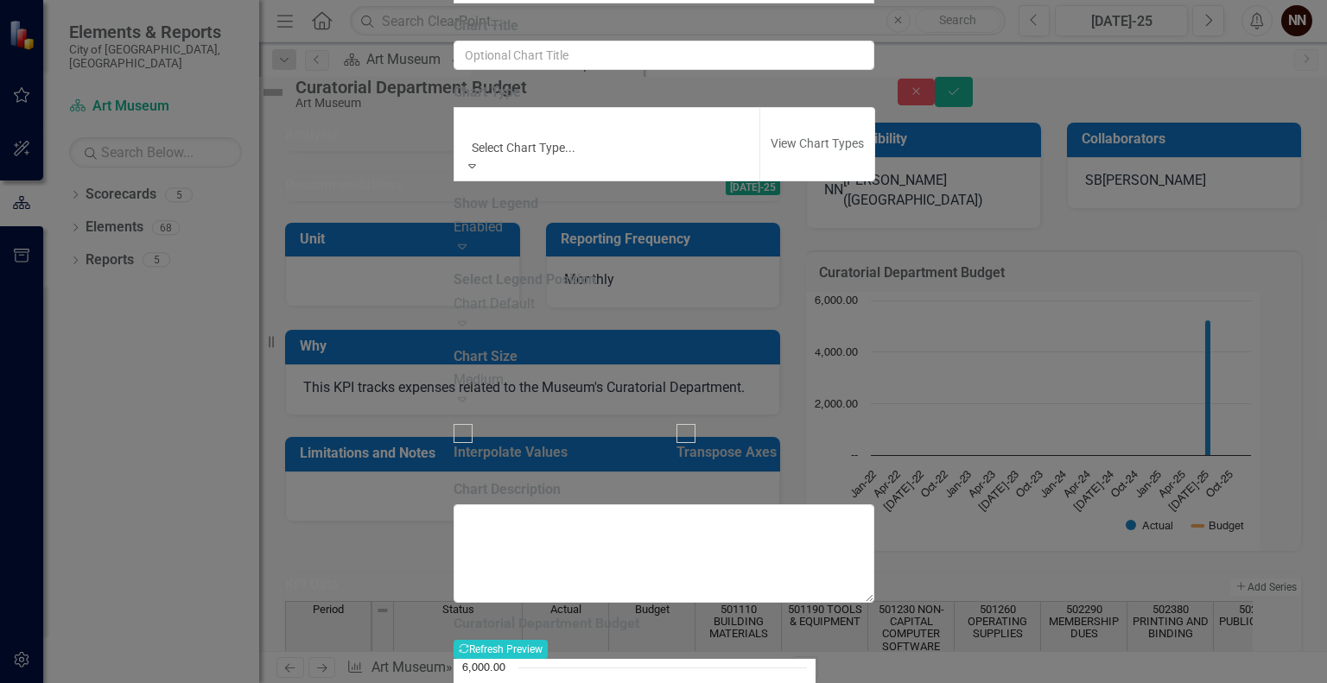
scroll to position [228, 0]
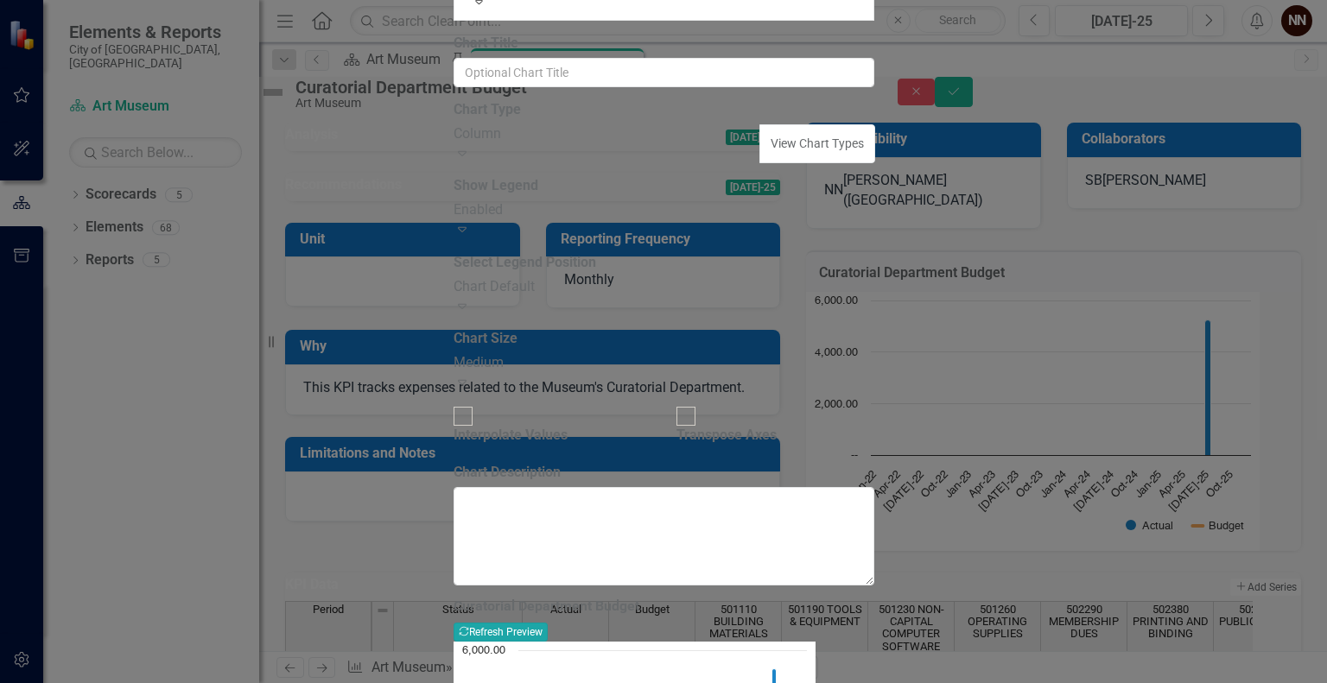
click at [548, 623] on button "Recalculate Refresh Preview" at bounding box center [501, 632] width 94 height 19
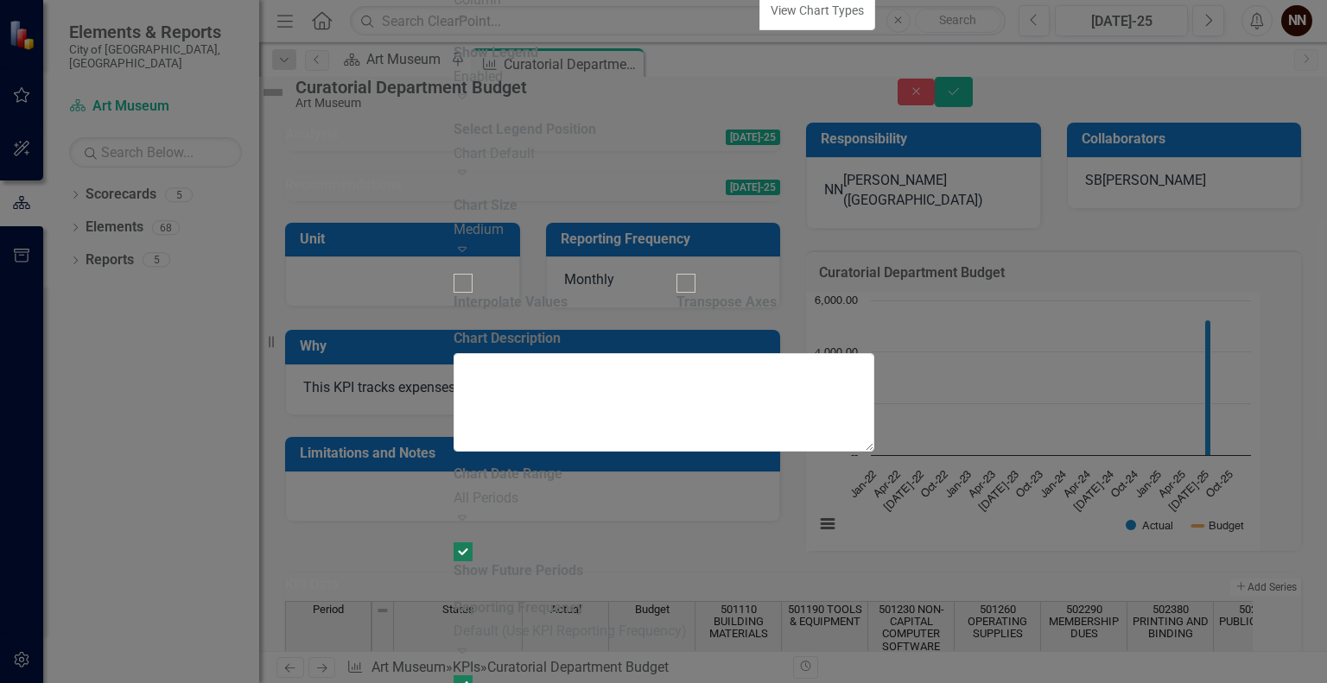
click at [611, 489] on div "All Periods" at bounding box center [664, 499] width 421 height 20
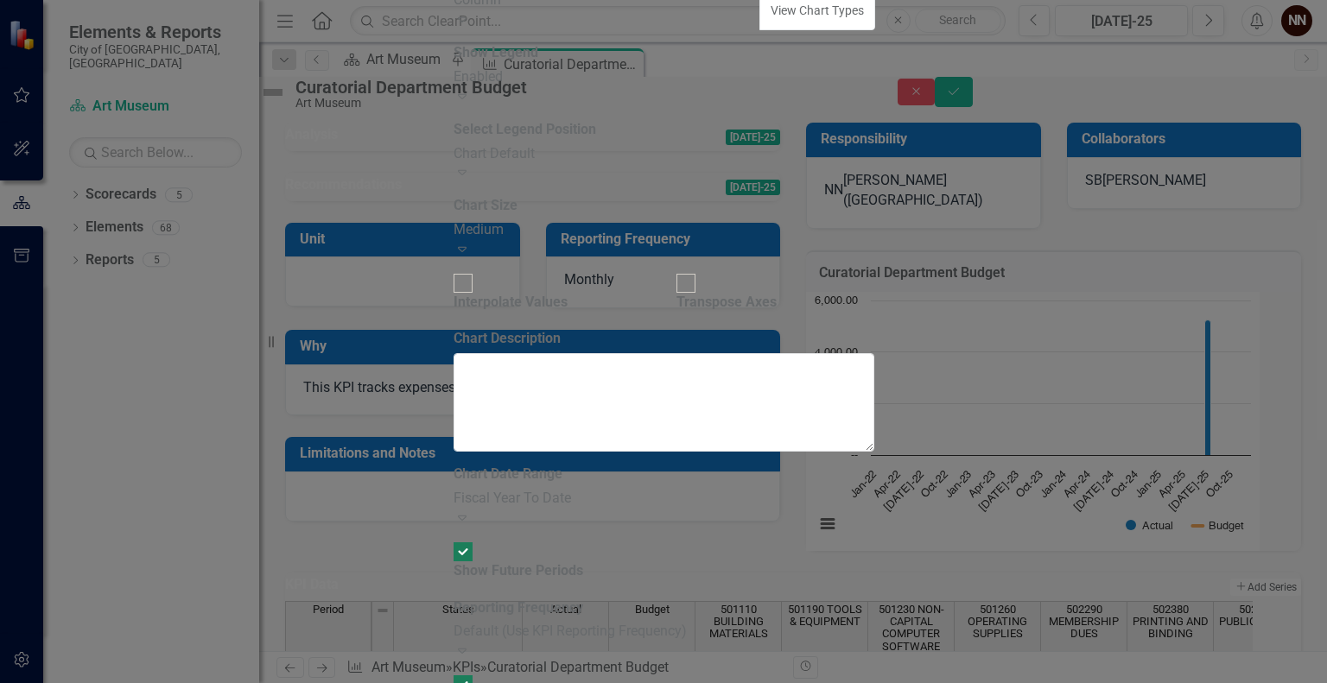
click at [830, 489] on div "Fiscal Year To Date" at bounding box center [664, 499] width 421 height 20
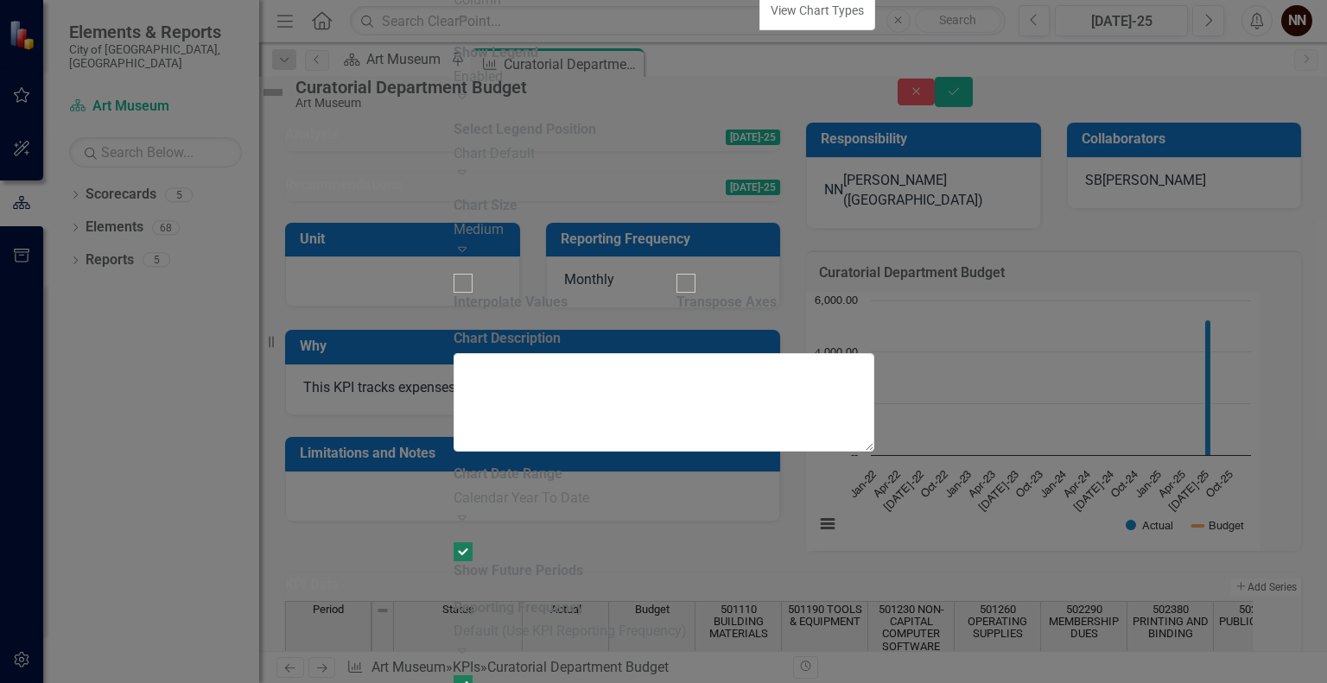
click at [850, 489] on div "Calendar Year To Date Expand" at bounding box center [664, 509] width 421 height 40
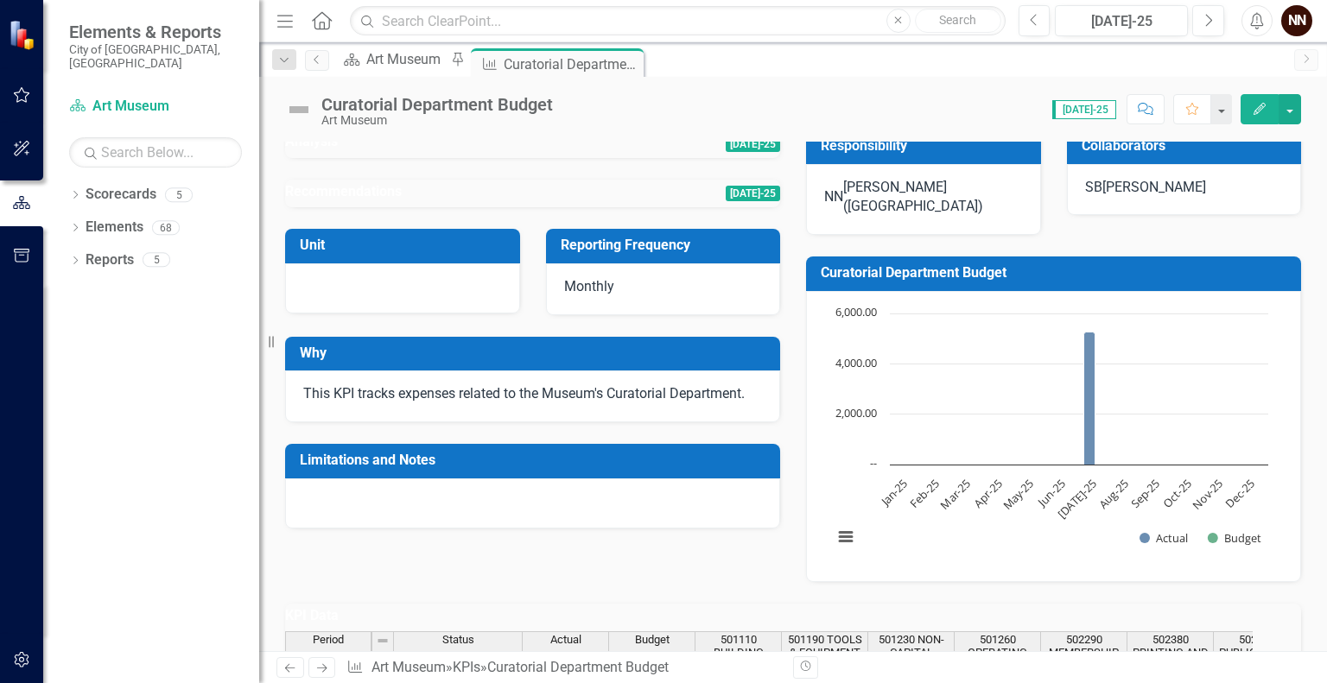
scroll to position [0, 0]
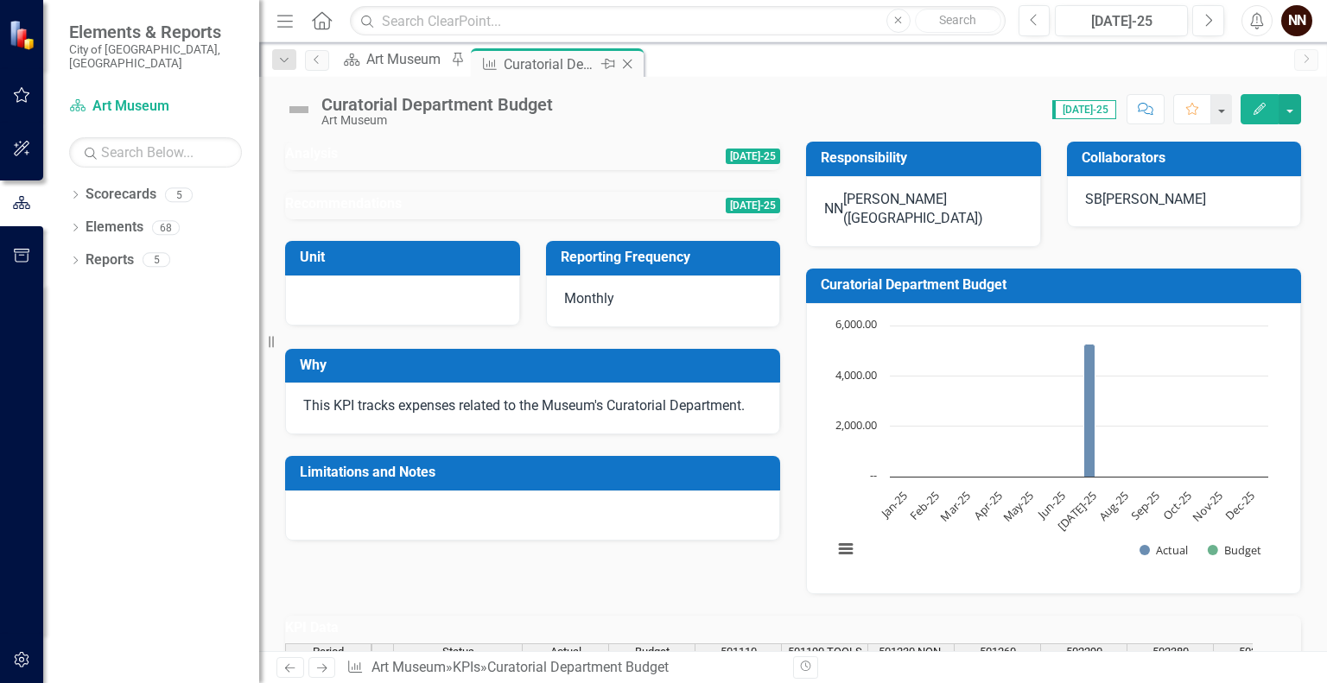
click at [636, 66] on icon "Close" at bounding box center [627, 64] width 17 height 14
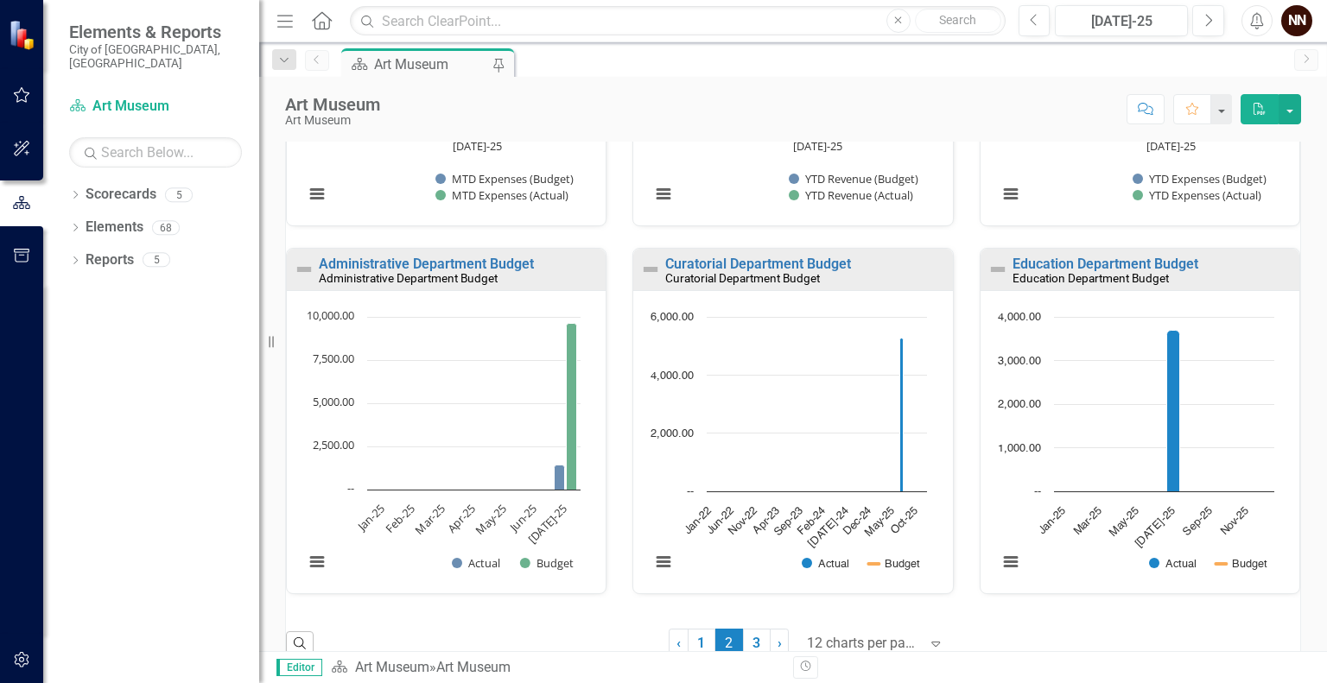
scroll to position [1215, 0]
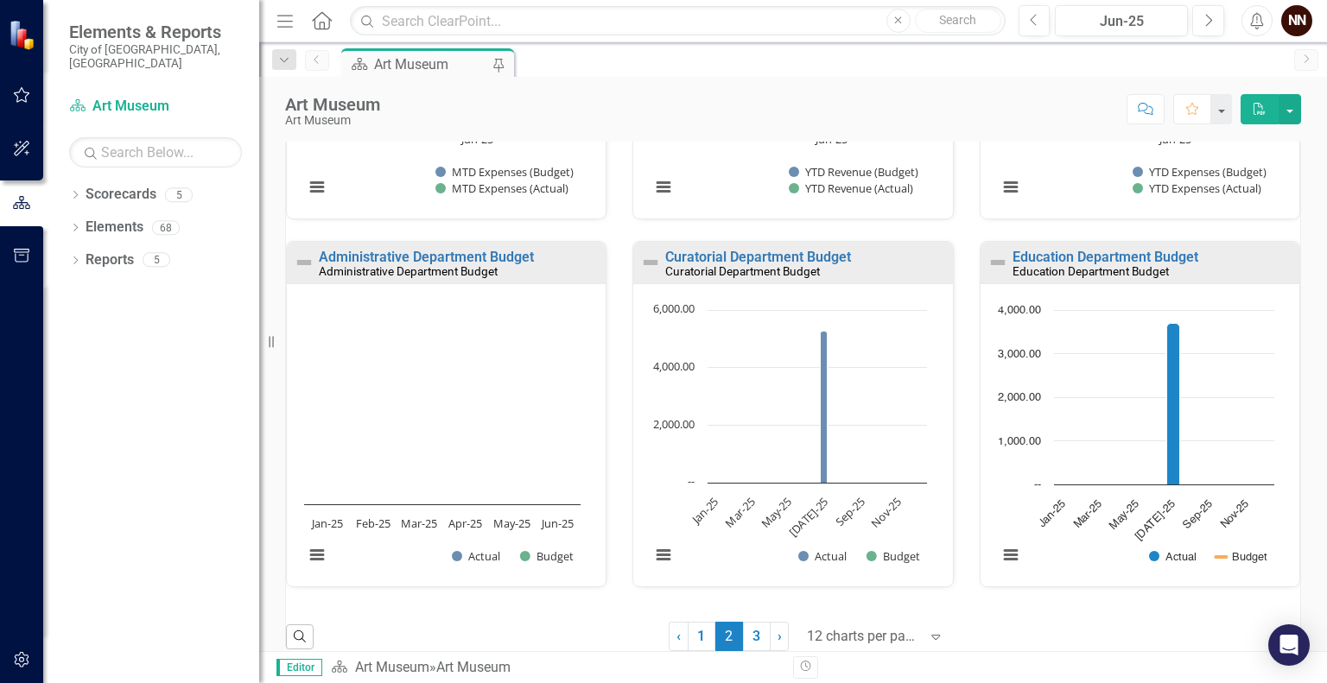
scroll to position [1215, 0]
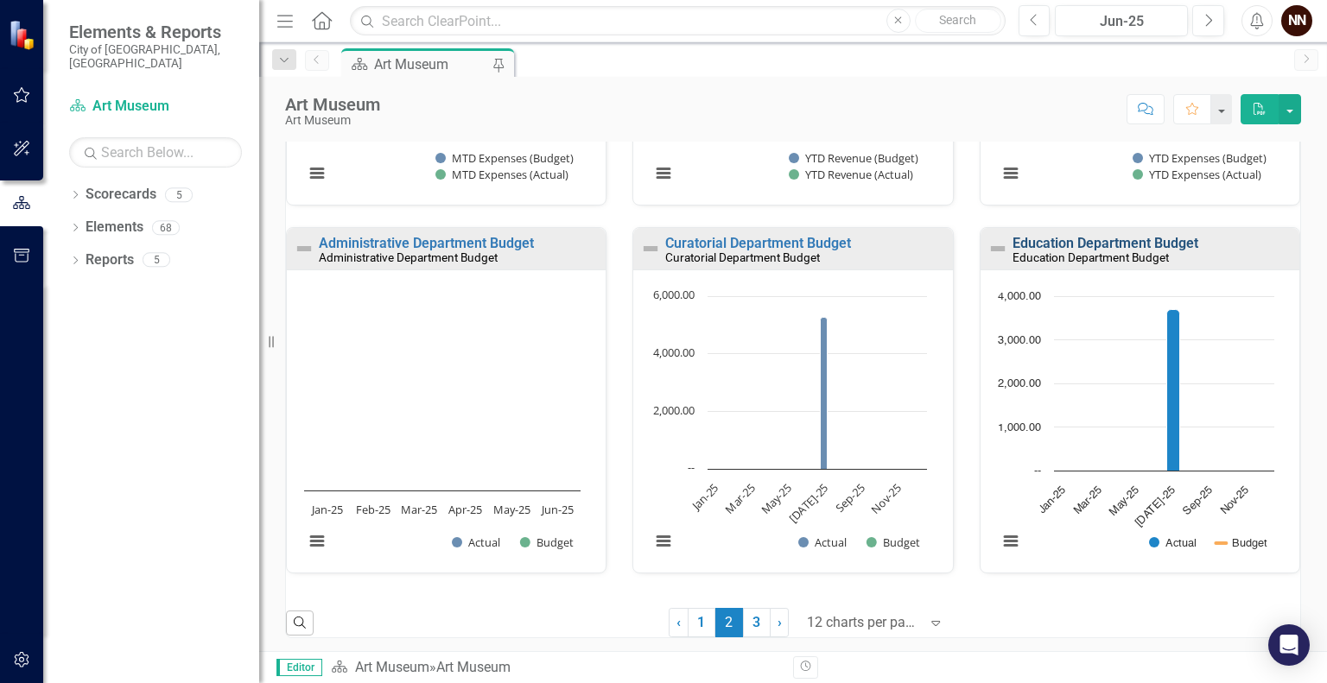
click at [1141, 247] on link "Education Department Budget" at bounding box center [1106, 243] width 186 height 16
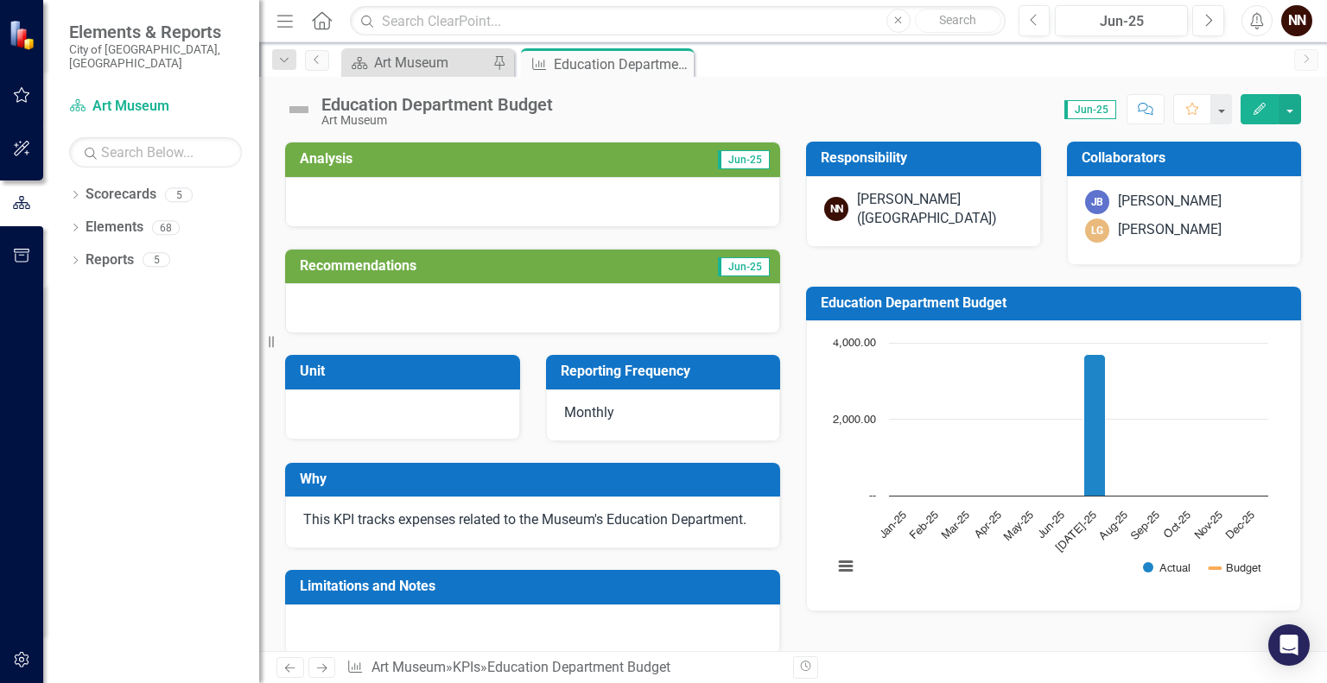
click at [1089, 309] on h3 "Education Department Budget" at bounding box center [1057, 304] width 472 height 16
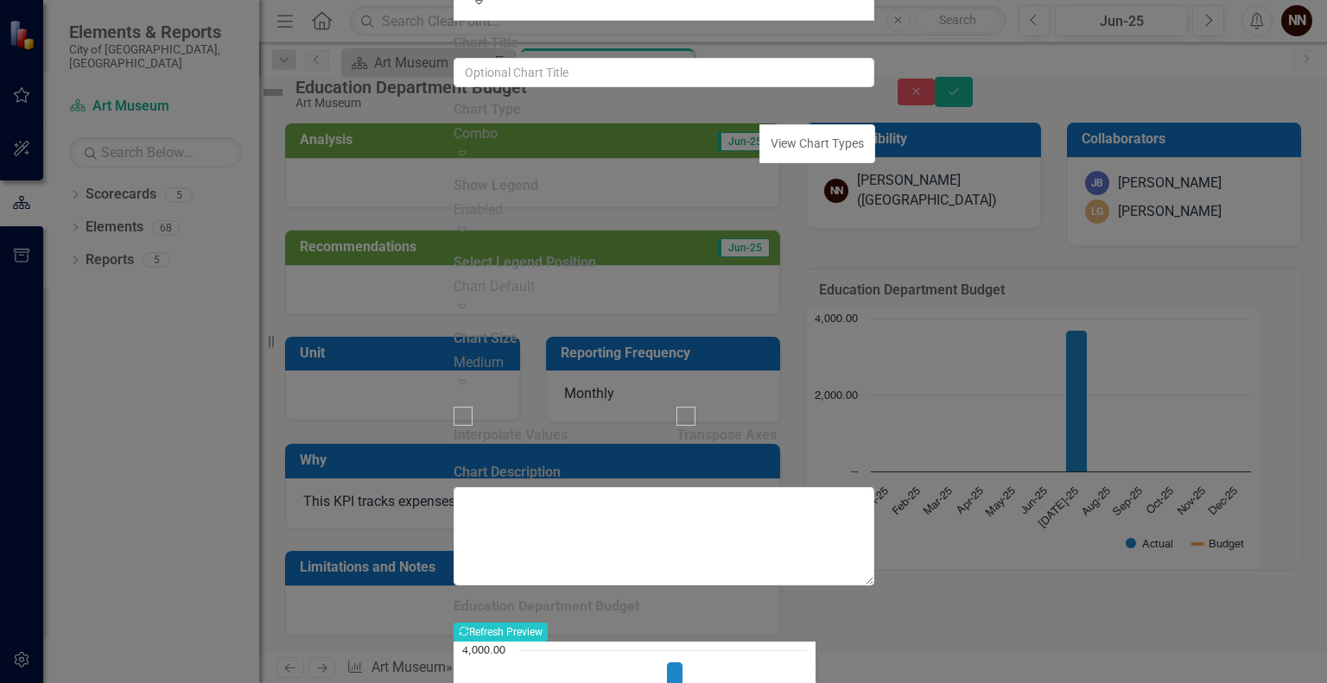
click at [680, 144] on div "Combo" at bounding box center [608, 134] width 308 height 20
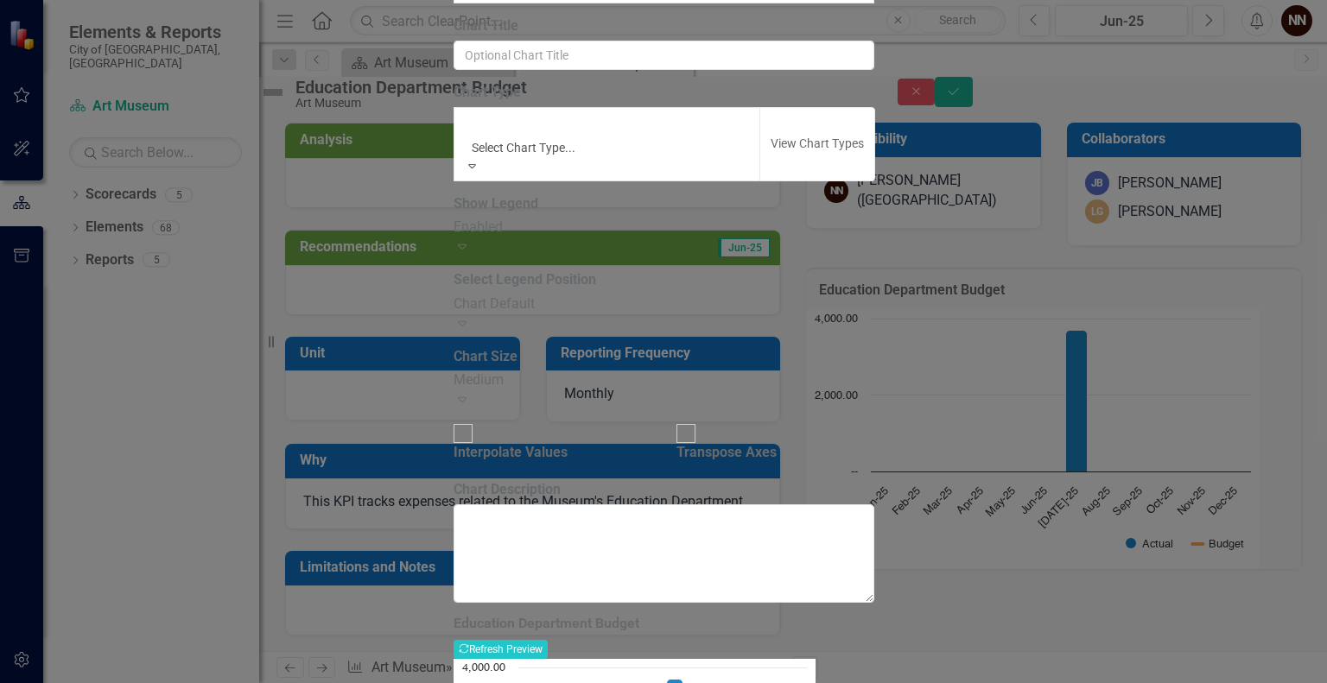
scroll to position [228, 0]
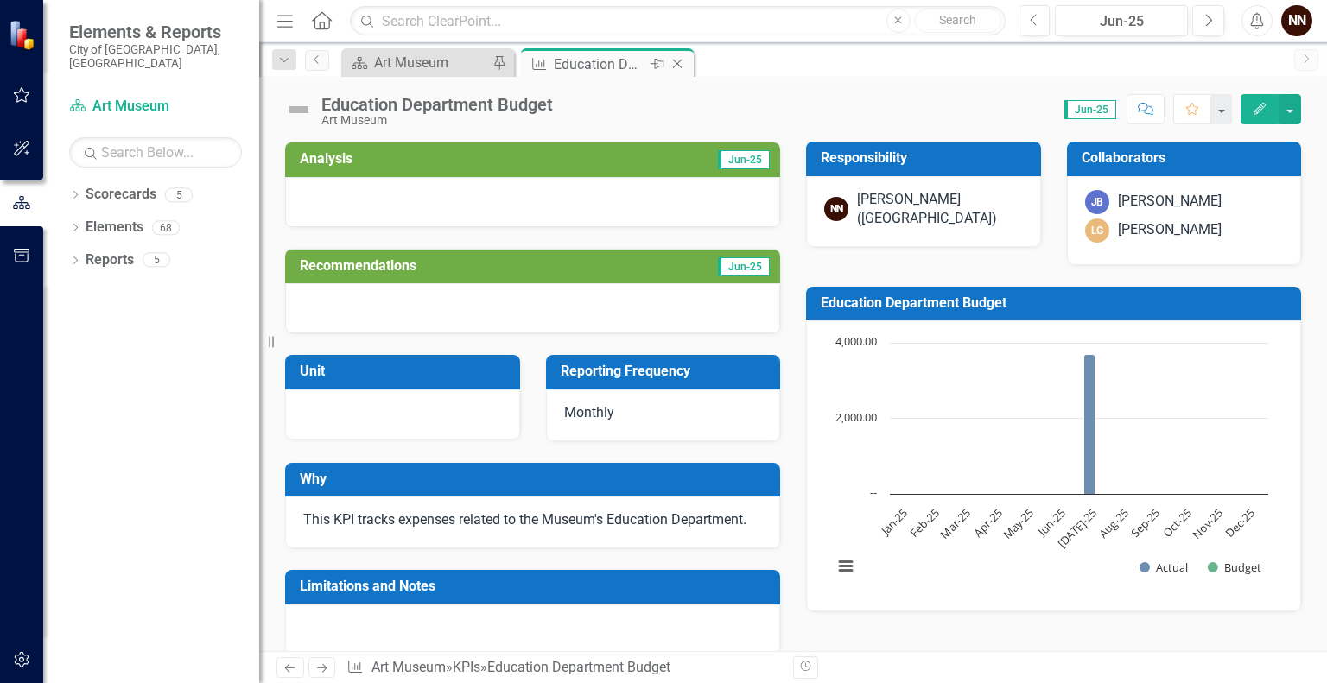
click at [679, 60] on icon "Close" at bounding box center [677, 64] width 17 height 14
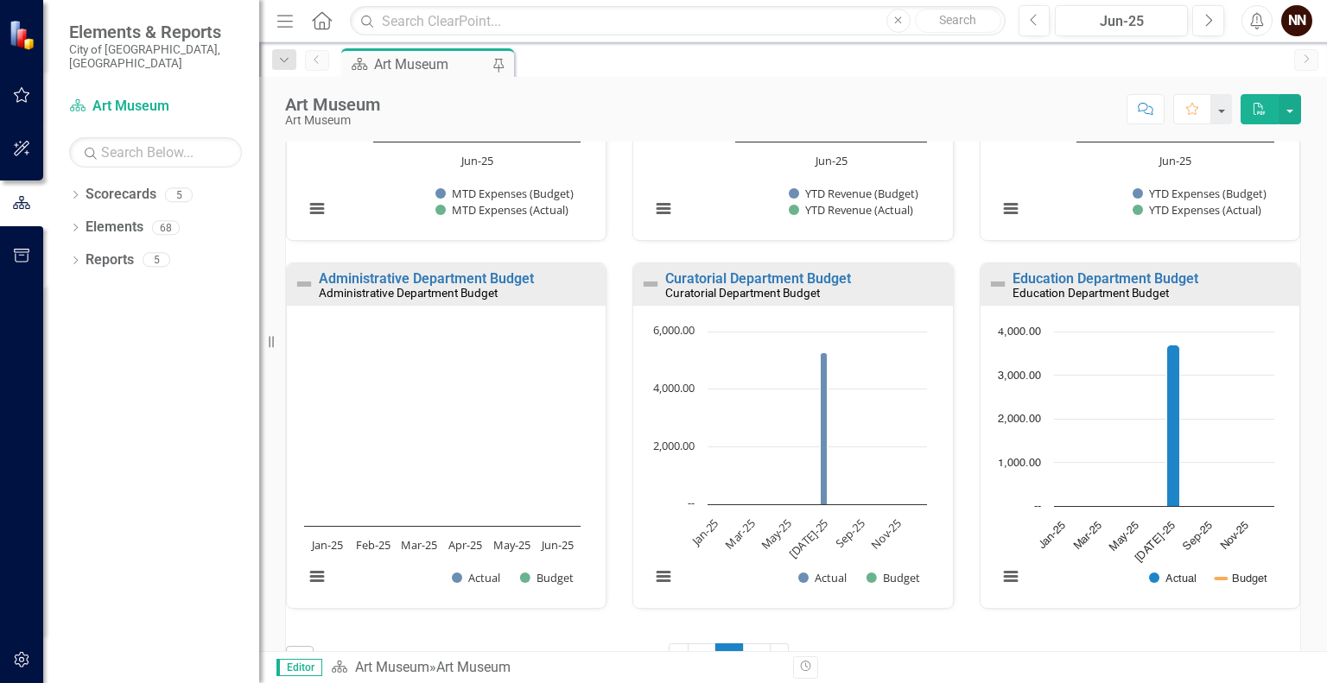
scroll to position [1215, 0]
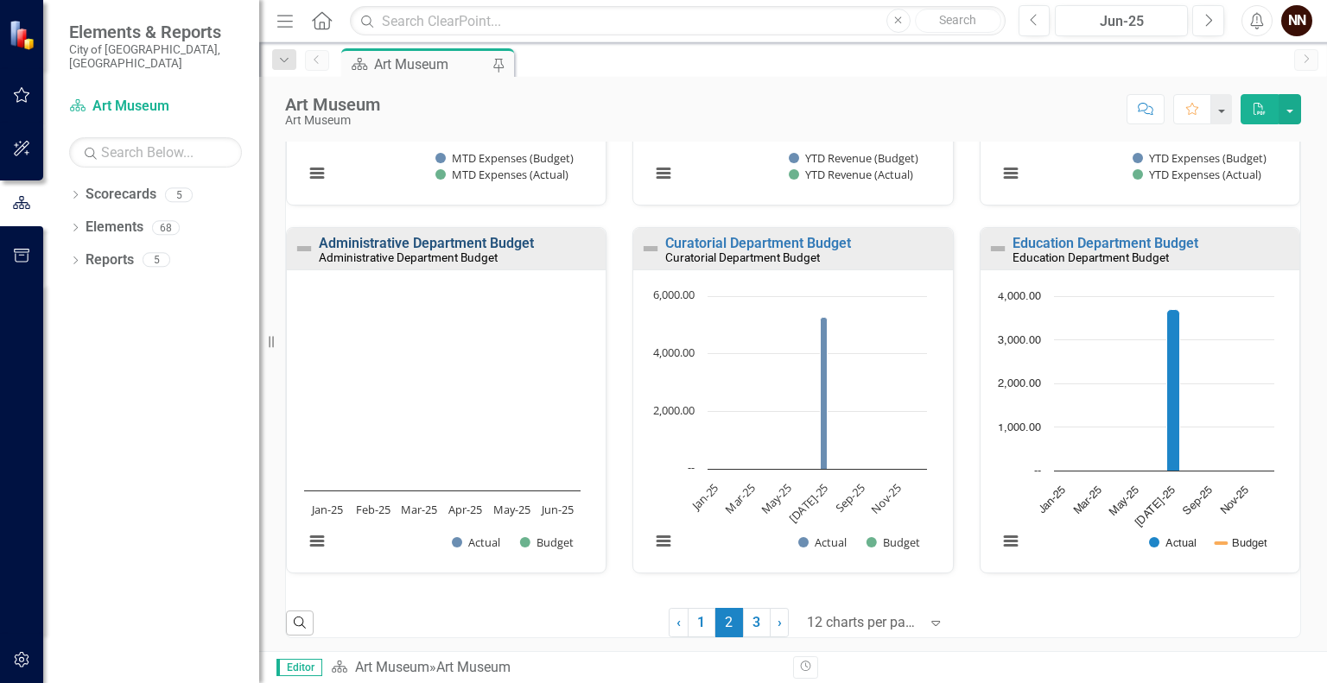
click at [463, 238] on link "Administrative Department Budget" at bounding box center [426, 243] width 215 height 16
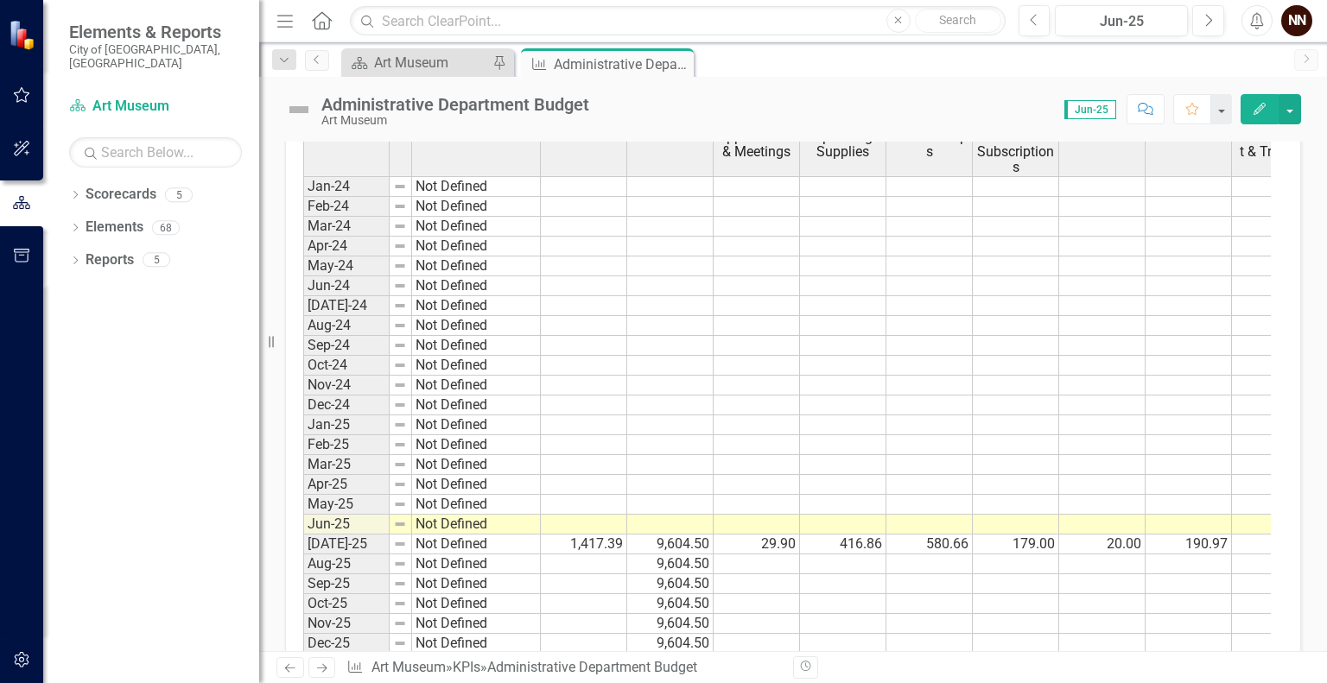
scroll to position [689, 0]
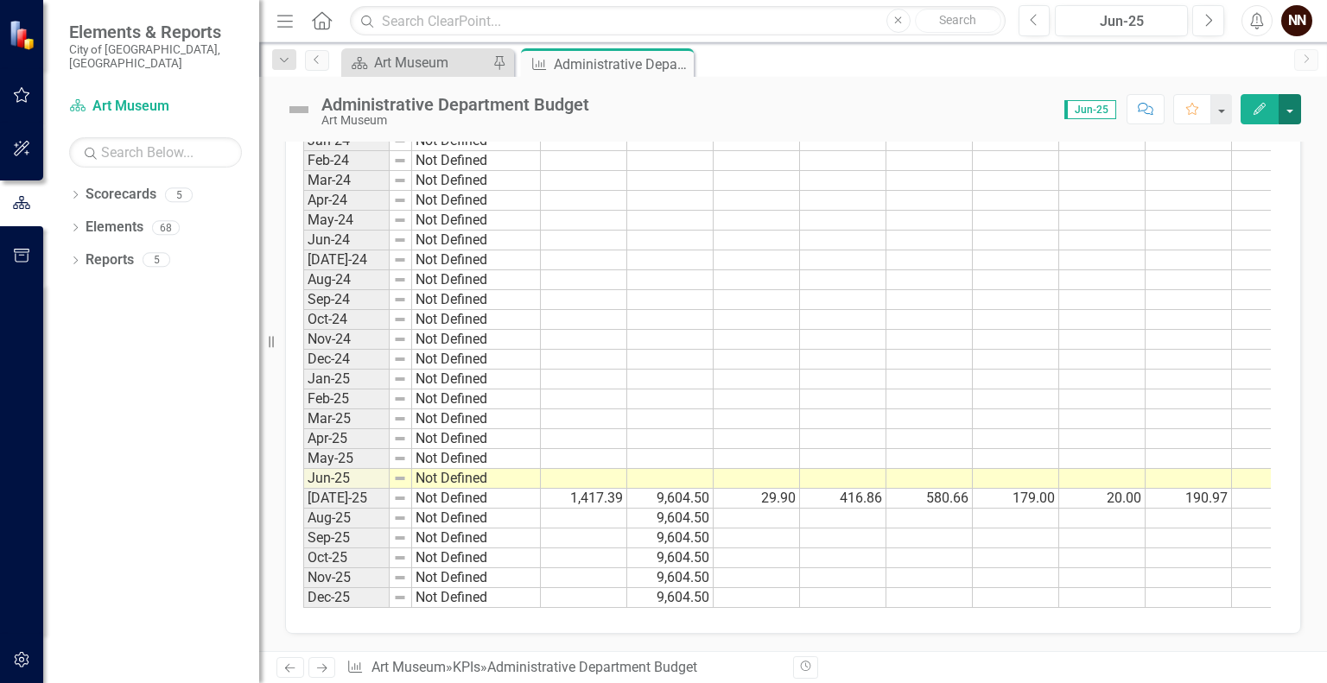
click at [1291, 113] on button "button" at bounding box center [1290, 109] width 22 height 30
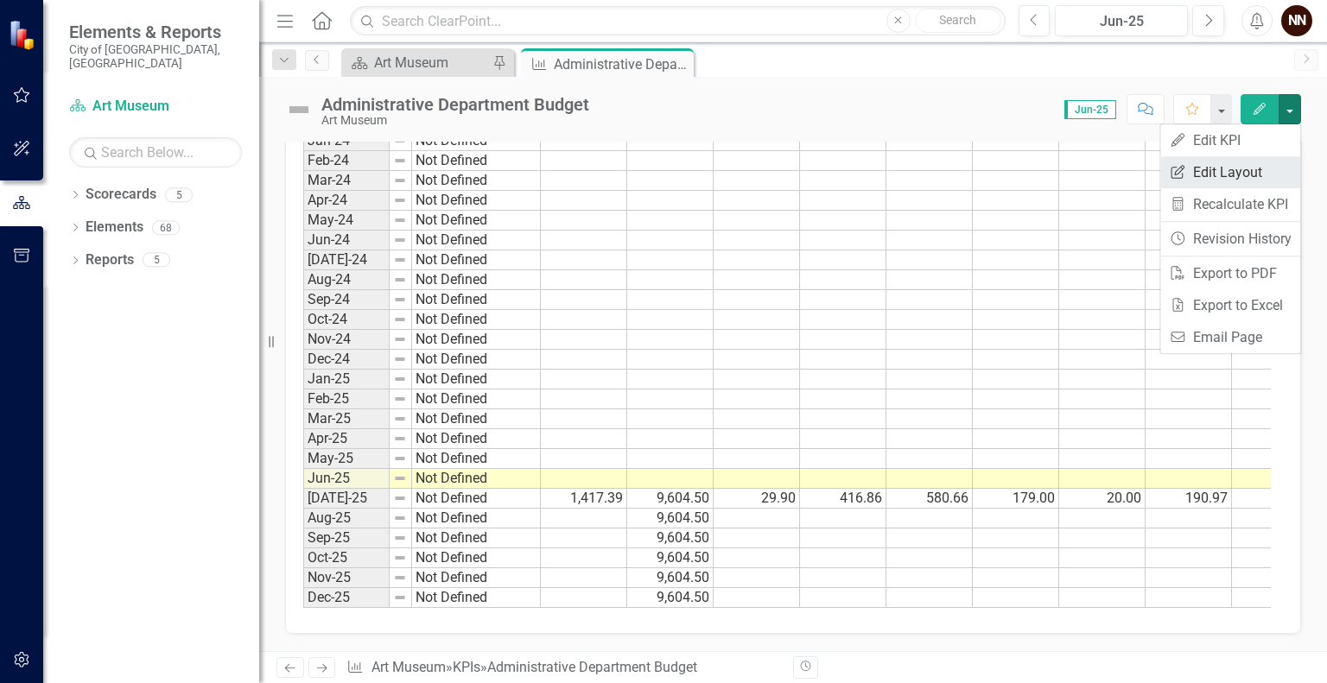
click at [1237, 168] on link "Edit Report Edit Layout" at bounding box center [1230, 172] width 140 height 32
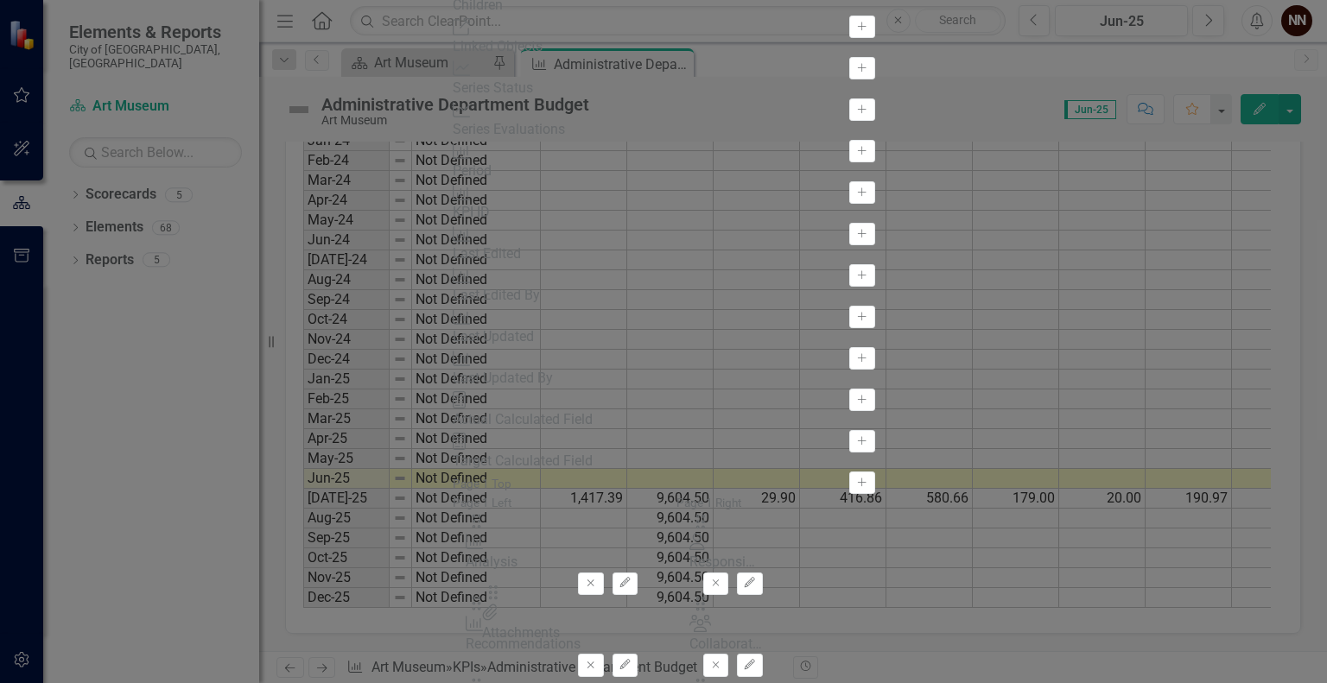
scroll to position [35, 0]
drag, startPoint x: 493, startPoint y: 118, endPoint x: 519, endPoint y: 597, distance: 479.5
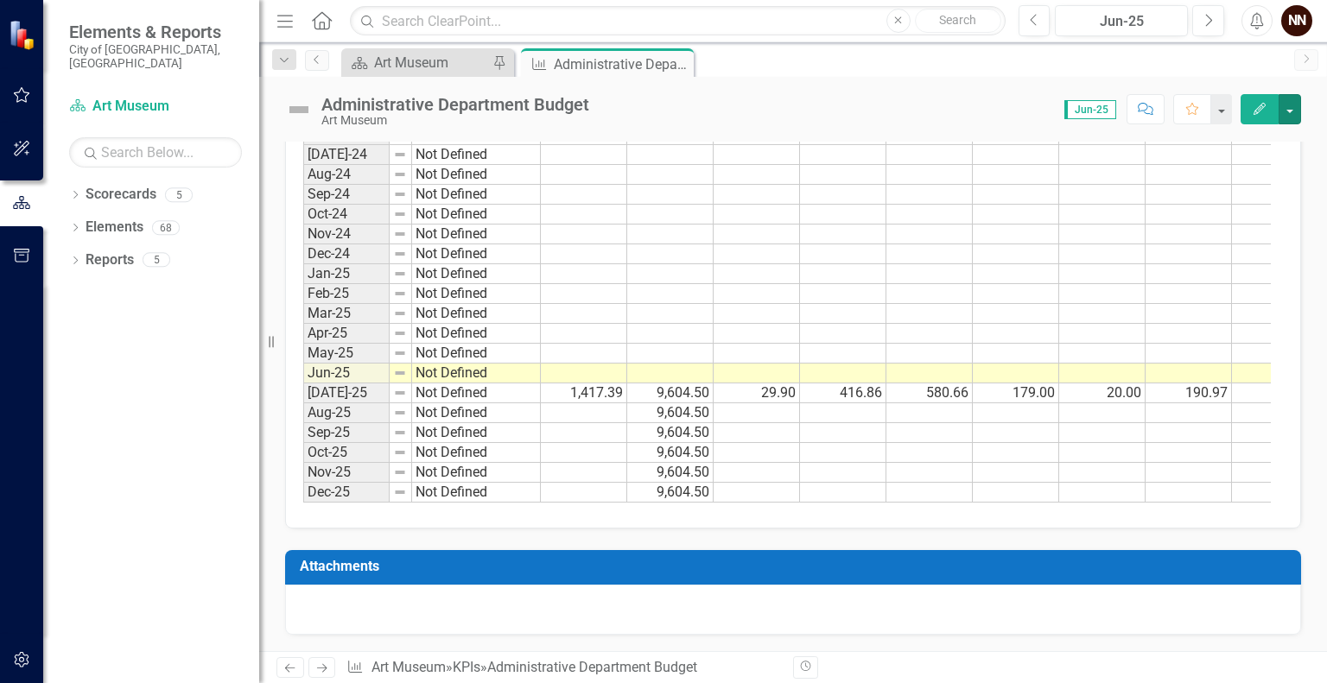
scroll to position [795, 0]
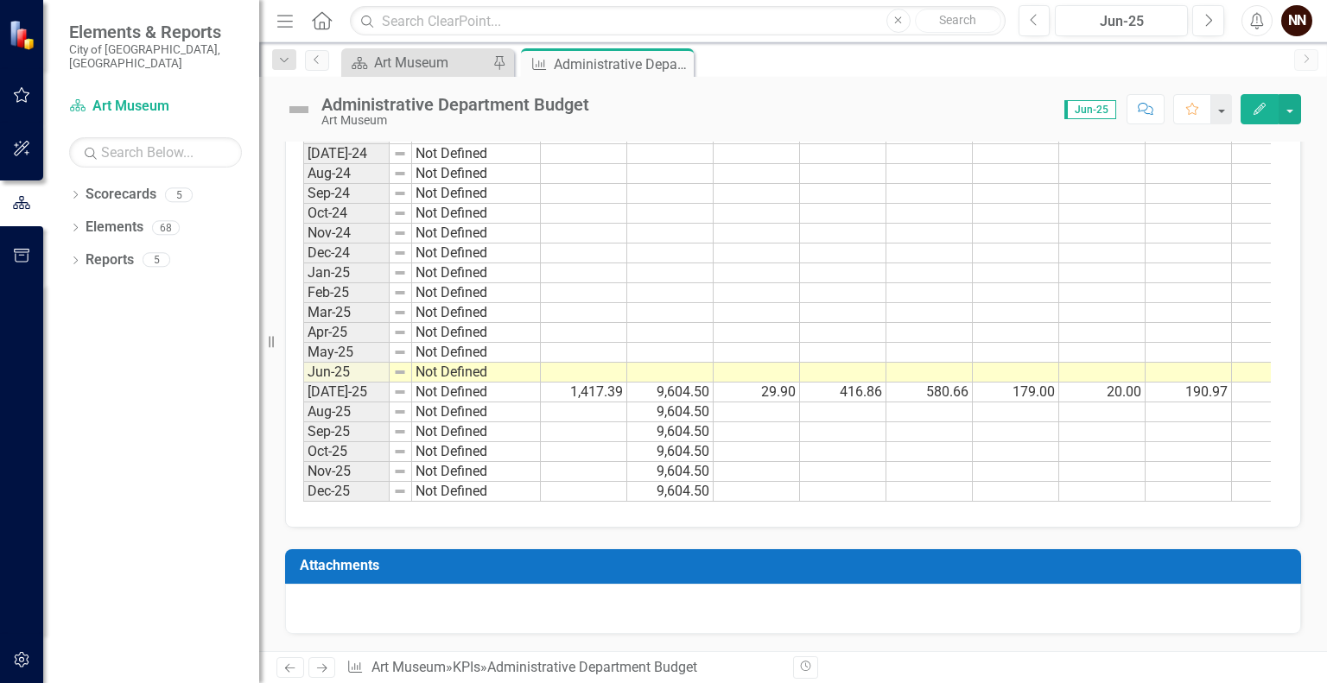
click at [1006, 564] on h3 "Attachments" at bounding box center [796, 566] width 993 height 16
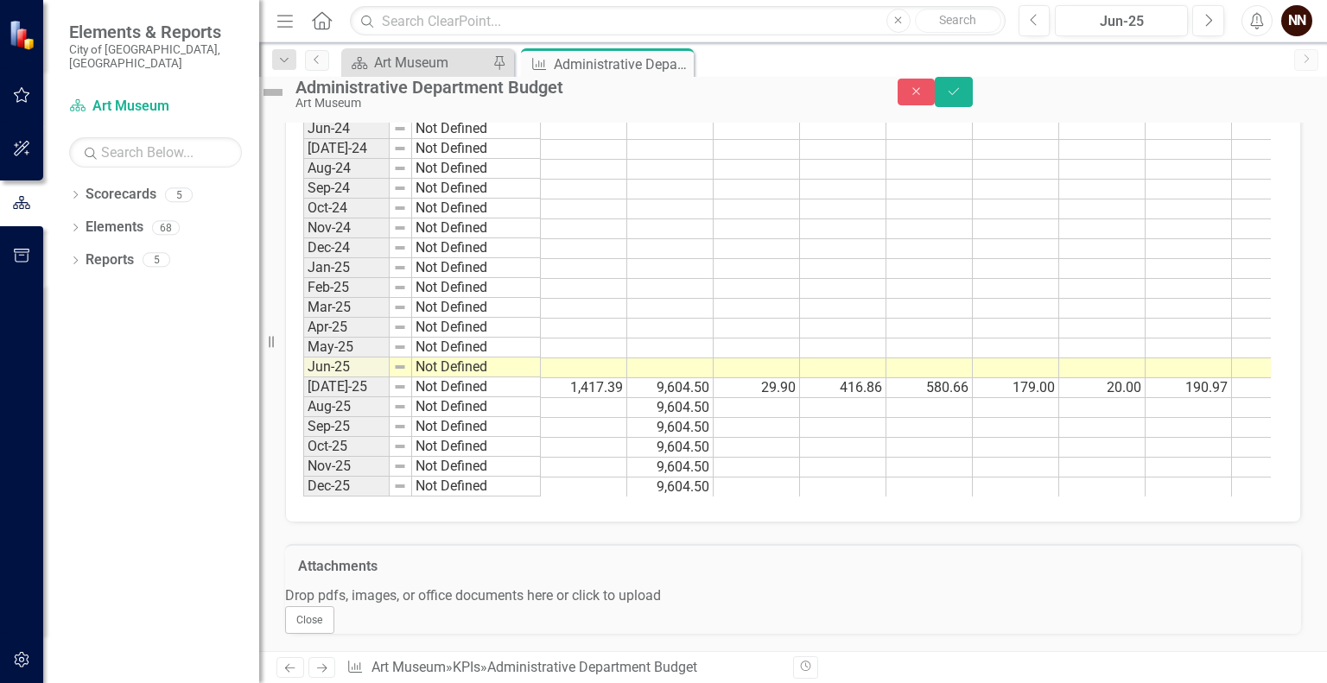
click at [869, 607] on div "Drop pdfs, images, or office documents here or click to upload" at bounding box center [793, 597] width 1016 height 20
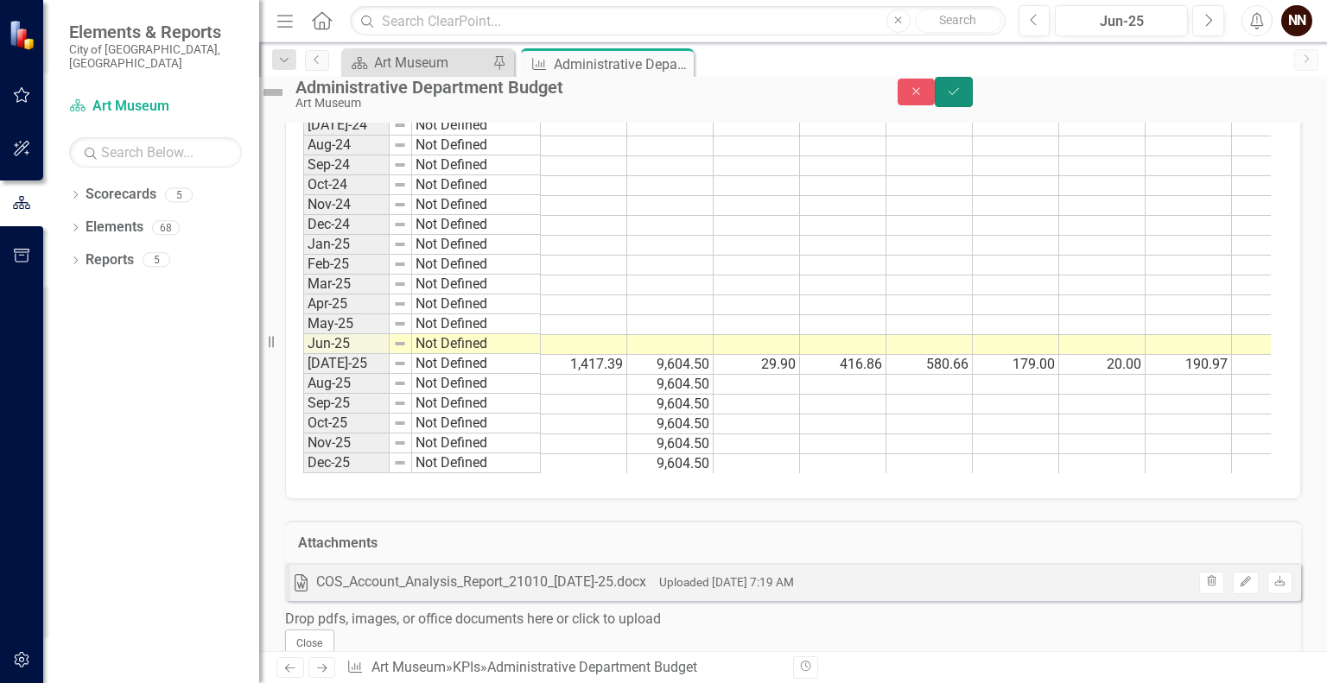
click at [962, 98] on icon "Save" at bounding box center [954, 92] width 16 height 12
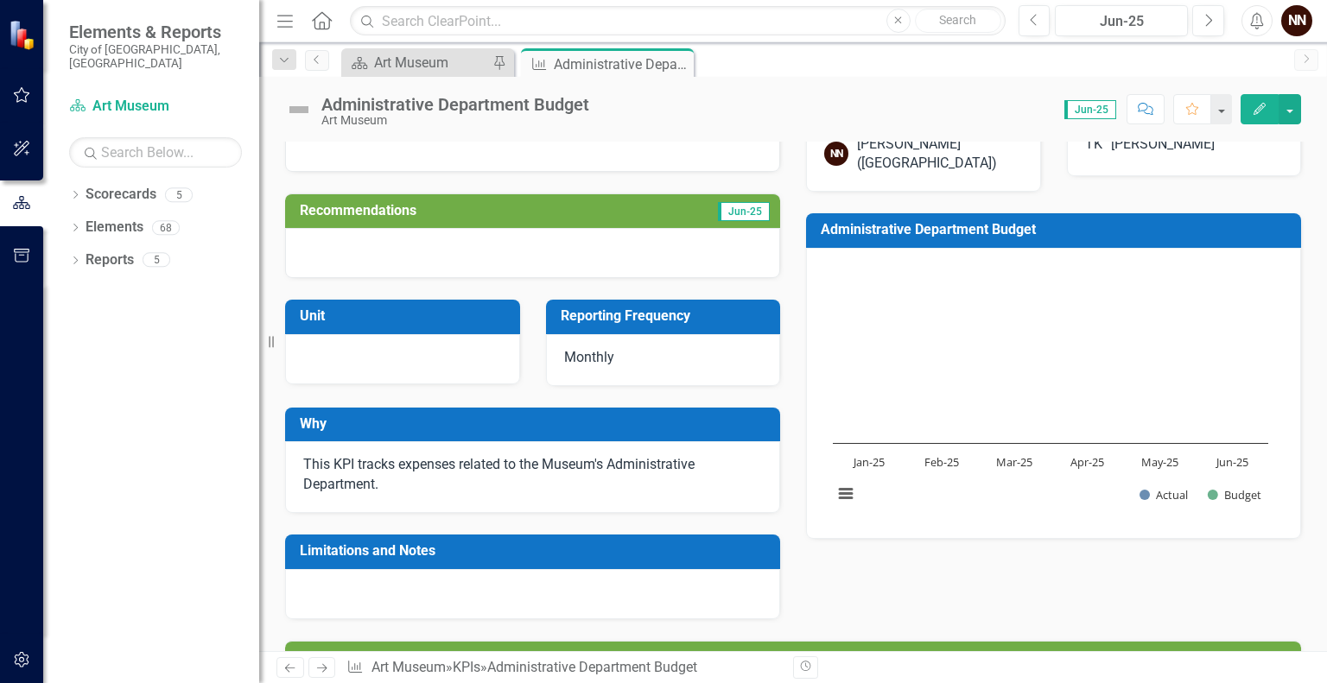
scroll to position [3, 0]
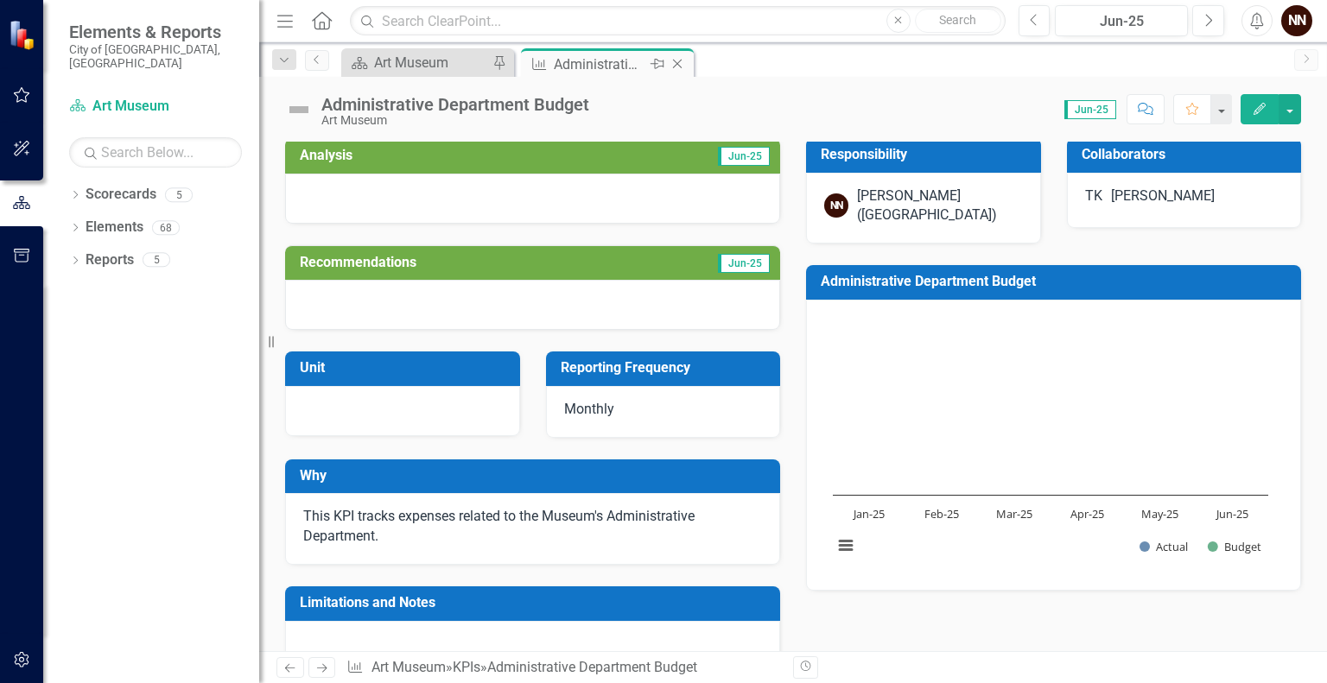
click at [680, 60] on icon "Close" at bounding box center [677, 64] width 17 height 14
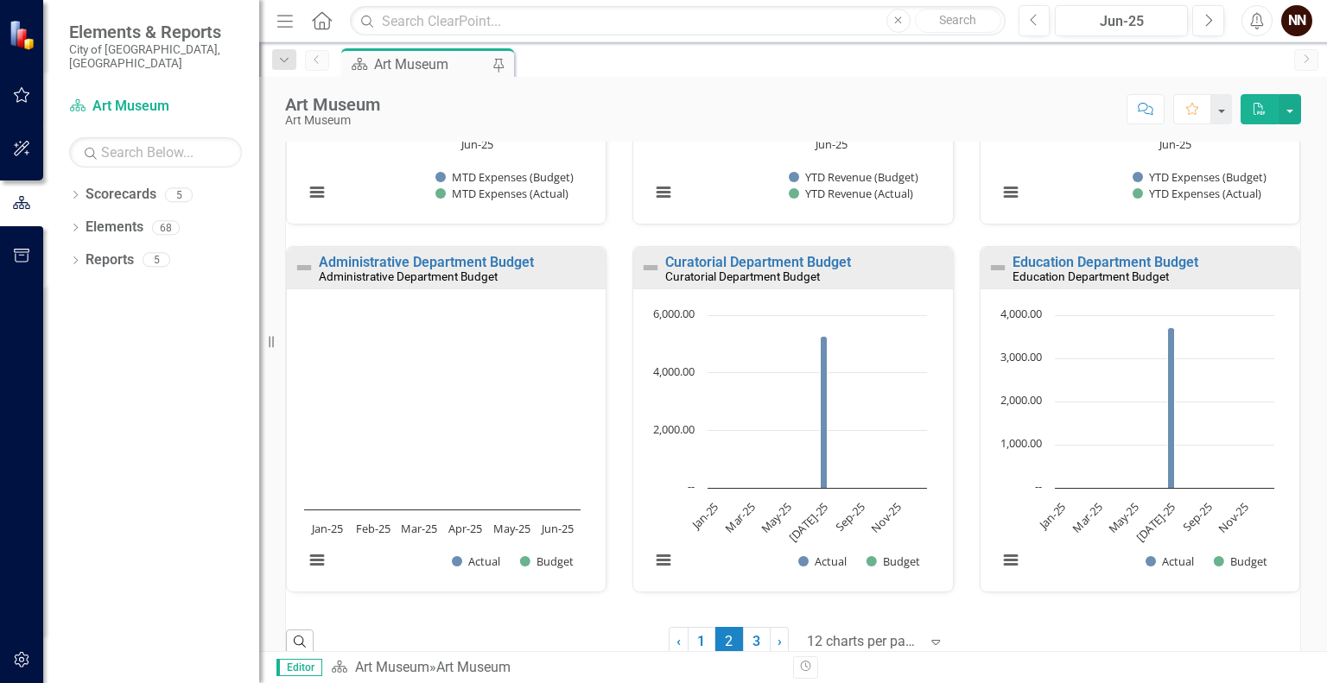
scroll to position [1215, 0]
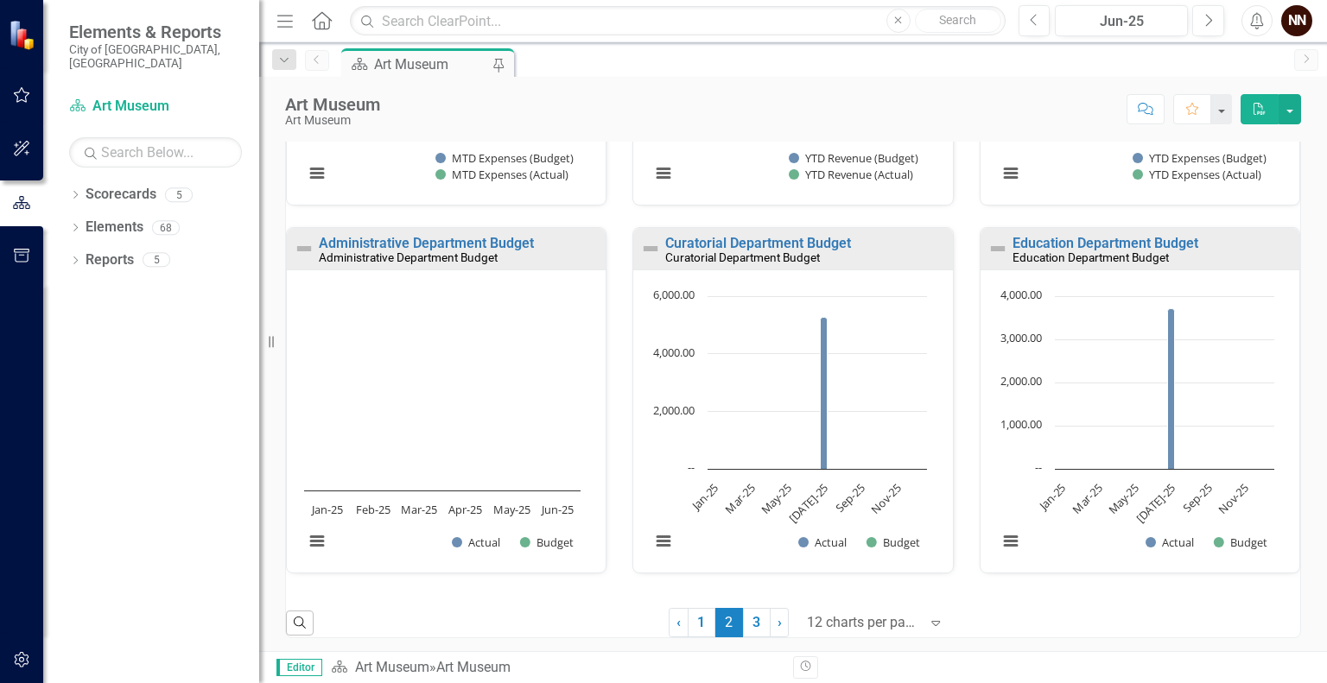
click at [1102, 254] on small "Education Department Budget" at bounding box center [1091, 258] width 156 height 14
click at [1102, 245] on link "Education Department Budget" at bounding box center [1106, 243] width 186 height 16
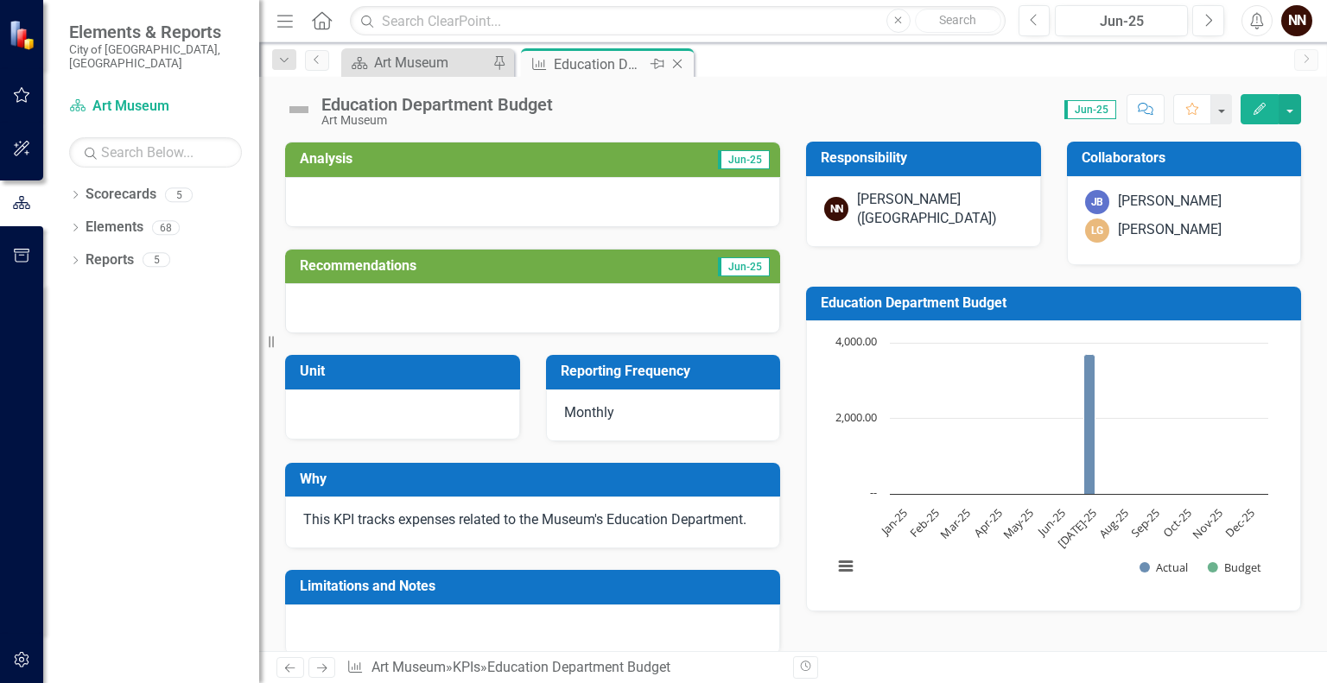
click at [682, 61] on icon "Close" at bounding box center [677, 64] width 17 height 14
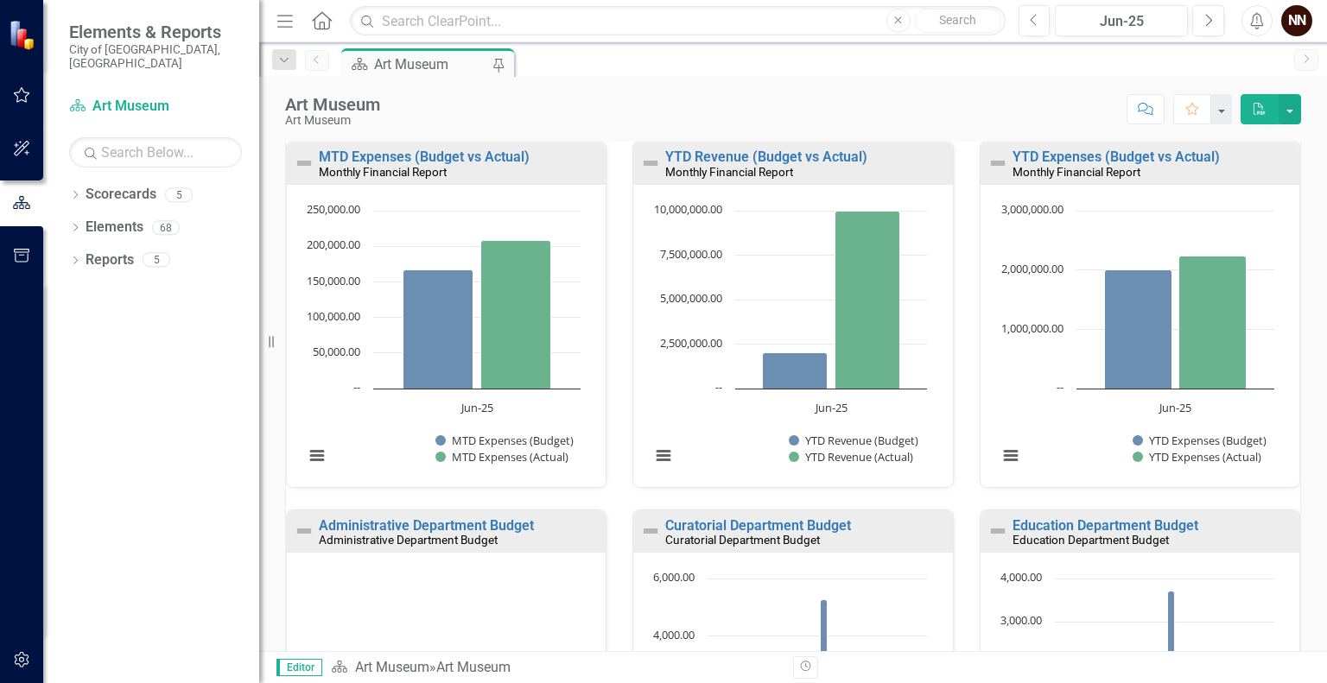
scroll to position [1215, 0]
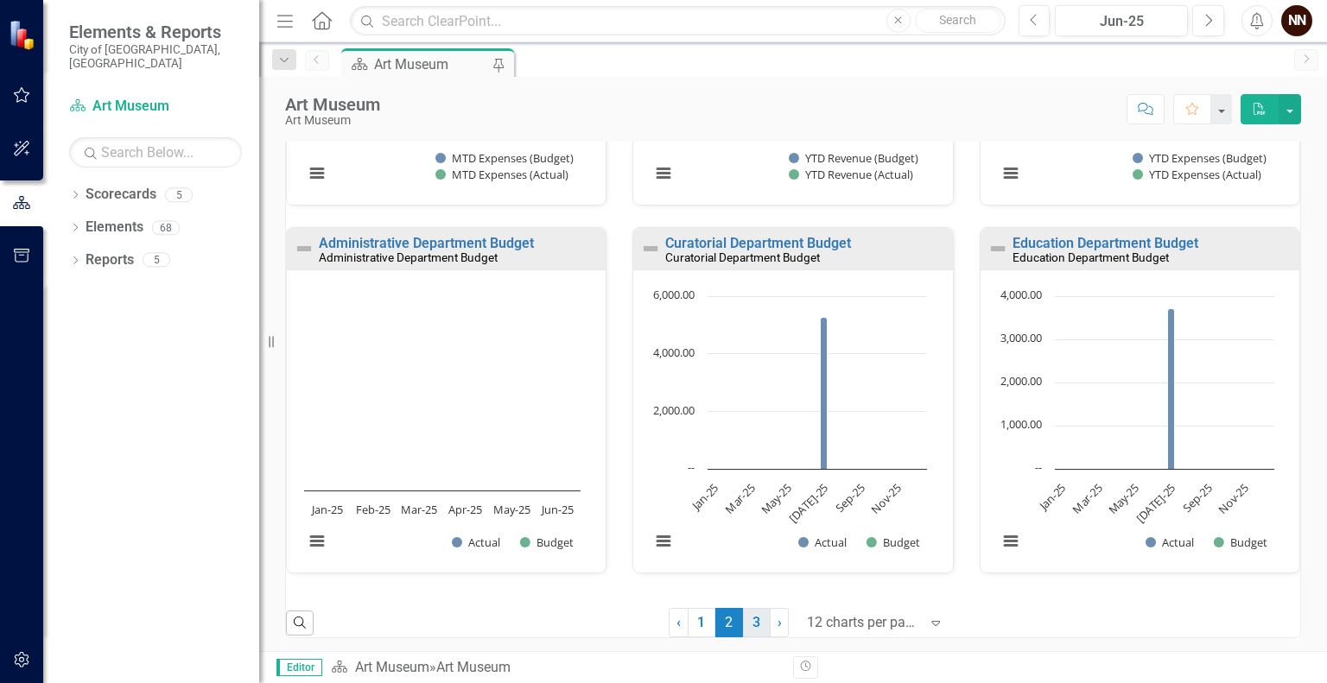
click at [743, 614] on link "3" at bounding box center [757, 622] width 28 height 29
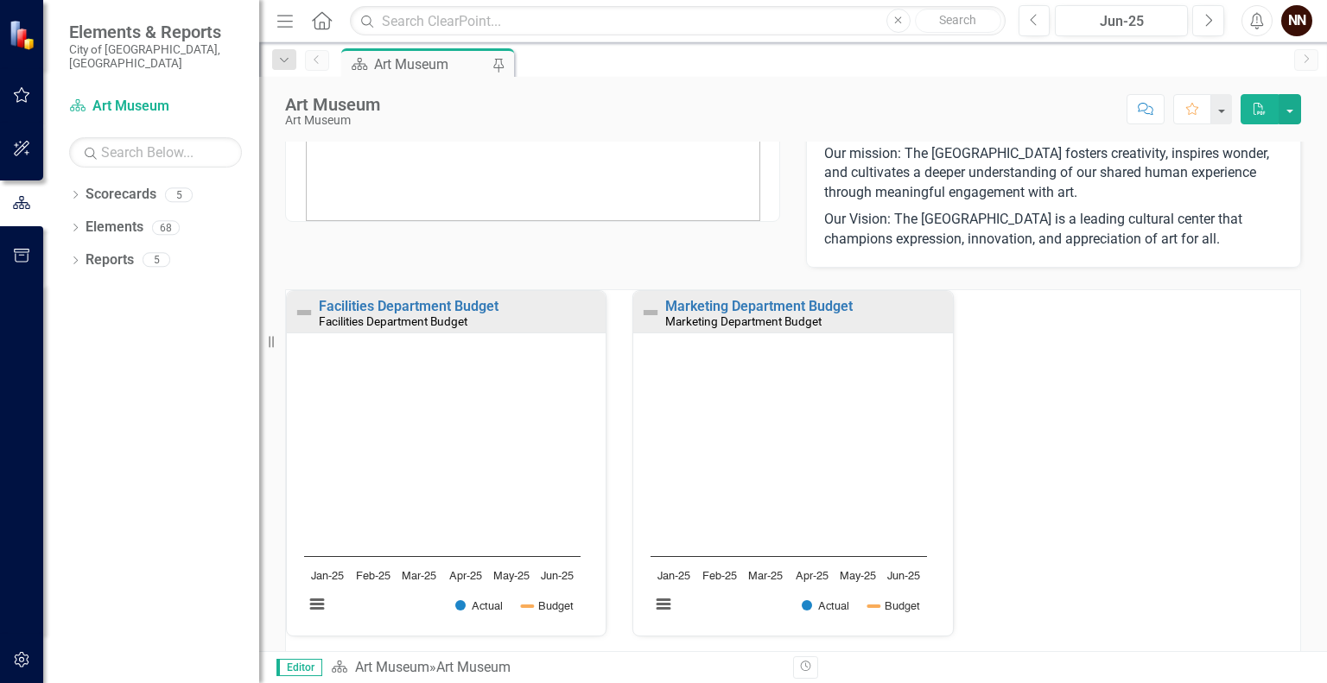
scroll to position [51, 0]
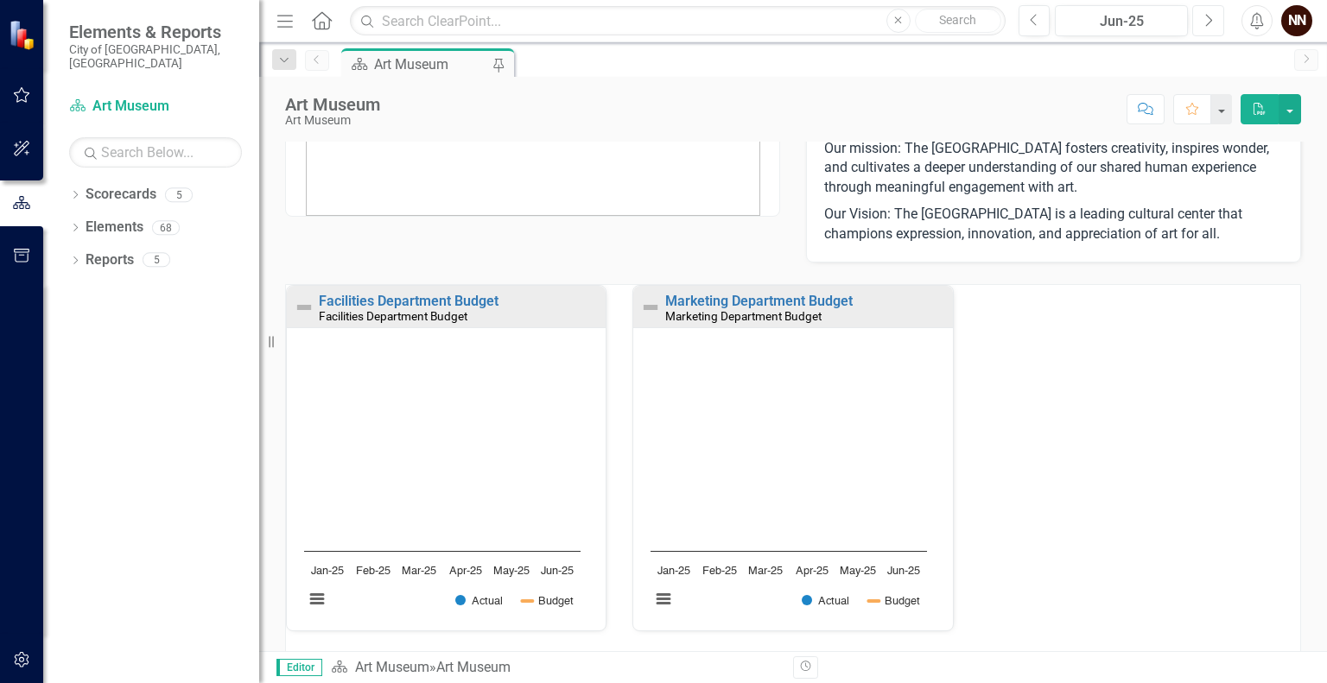
click at [1200, 26] on button "Next" at bounding box center [1208, 20] width 32 height 31
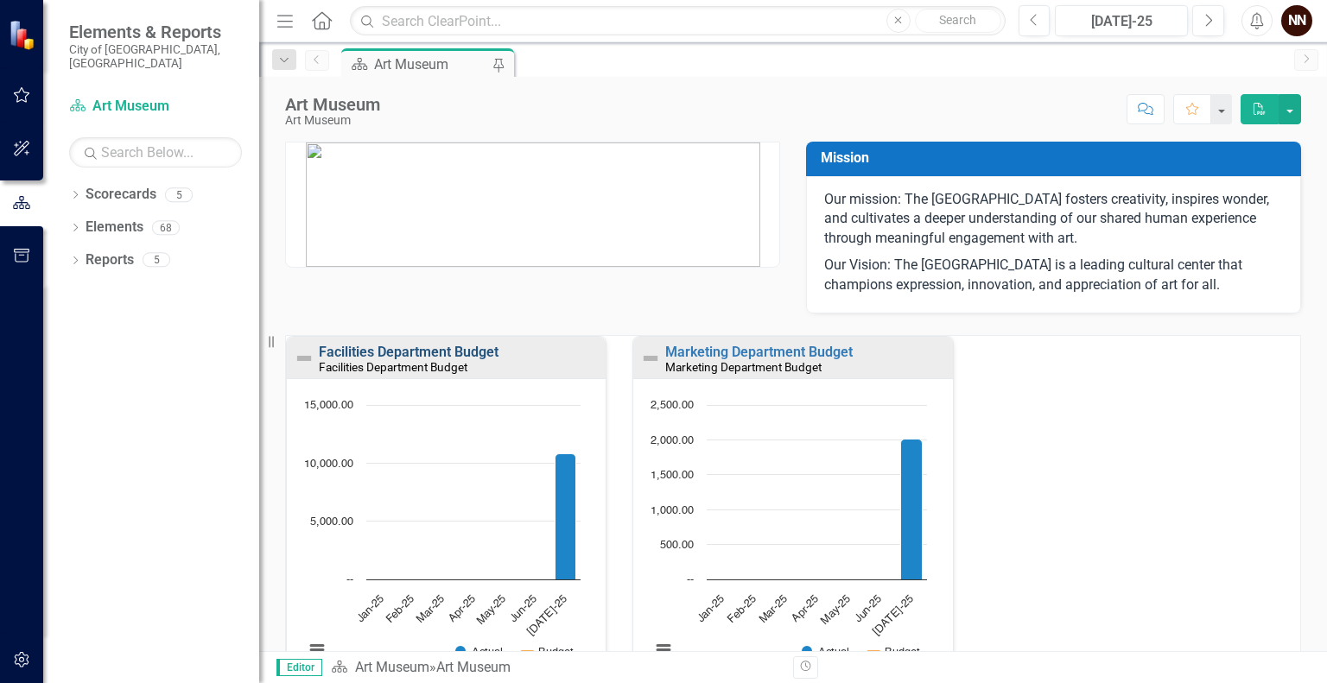
click at [482, 355] on link "Facilities Department Budget" at bounding box center [409, 352] width 180 height 16
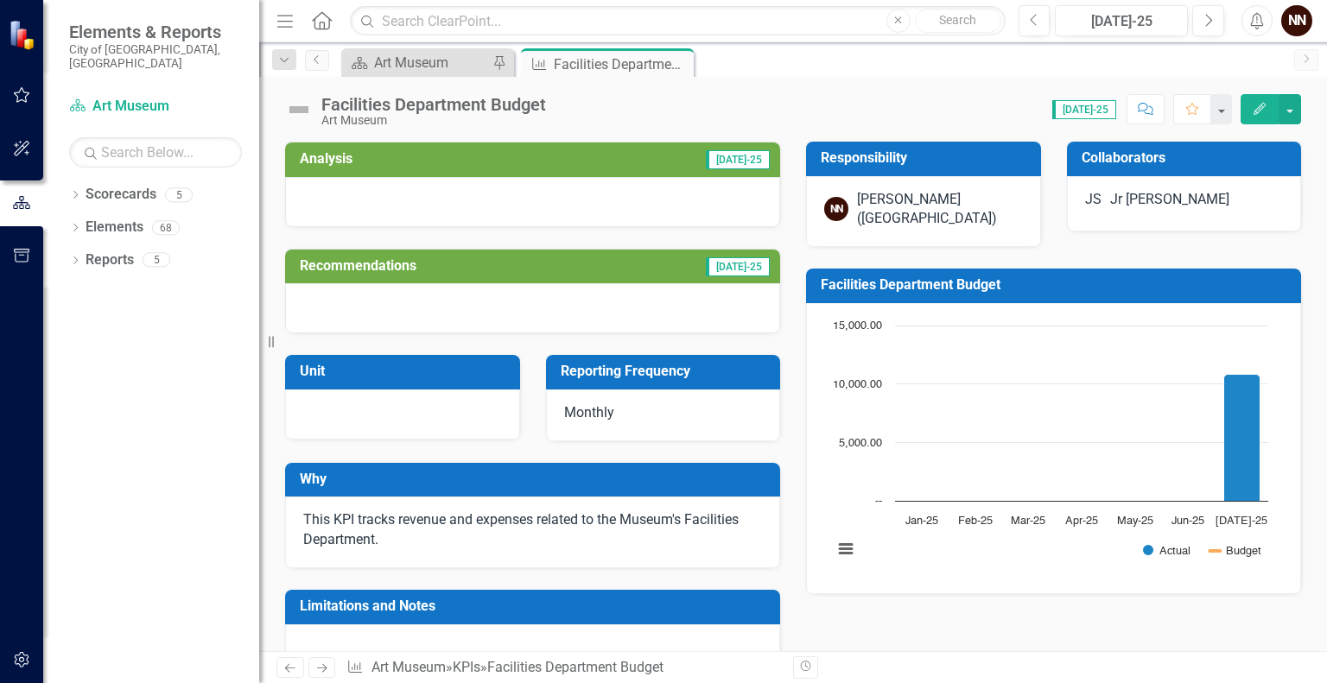
click at [966, 293] on td "Facilities Department Budget" at bounding box center [1057, 287] width 472 height 29
click at [966, 287] on h3 "Facilities Department Budget" at bounding box center [1057, 285] width 472 height 16
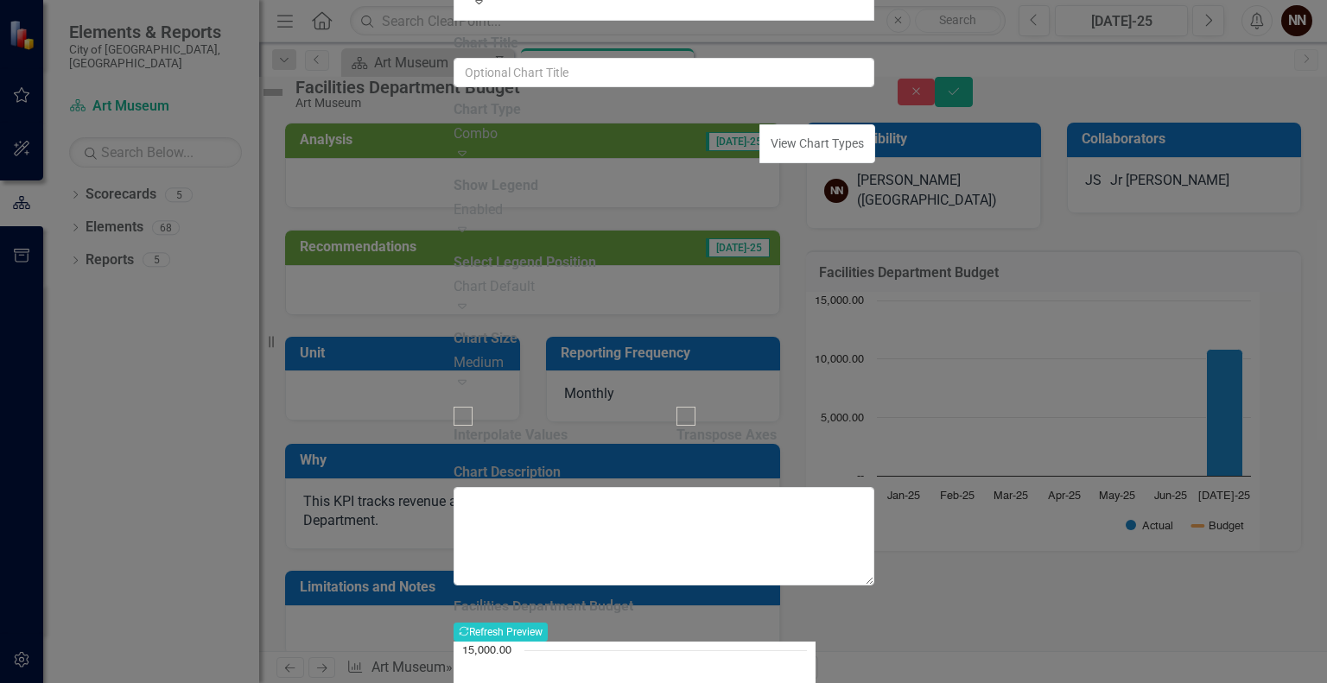
click at [733, 164] on div "Expand" at bounding box center [608, 154] width 308 height 20
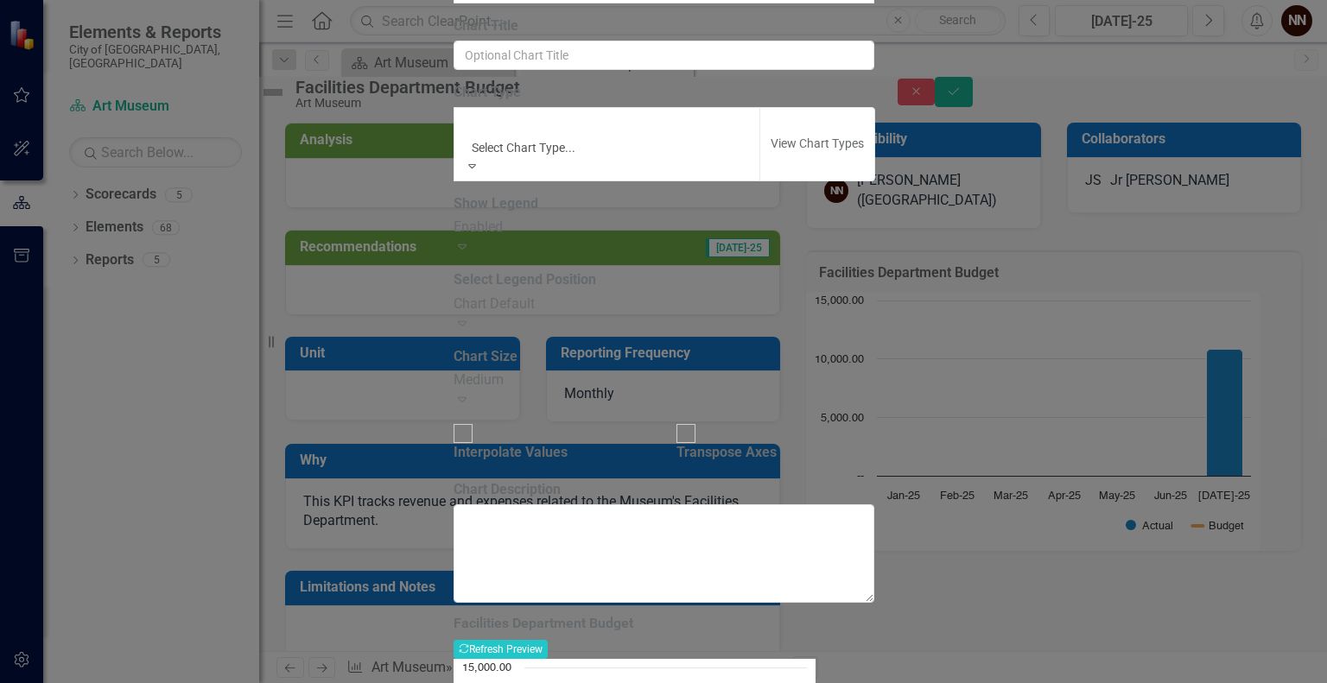
scroll to position [228, 0]
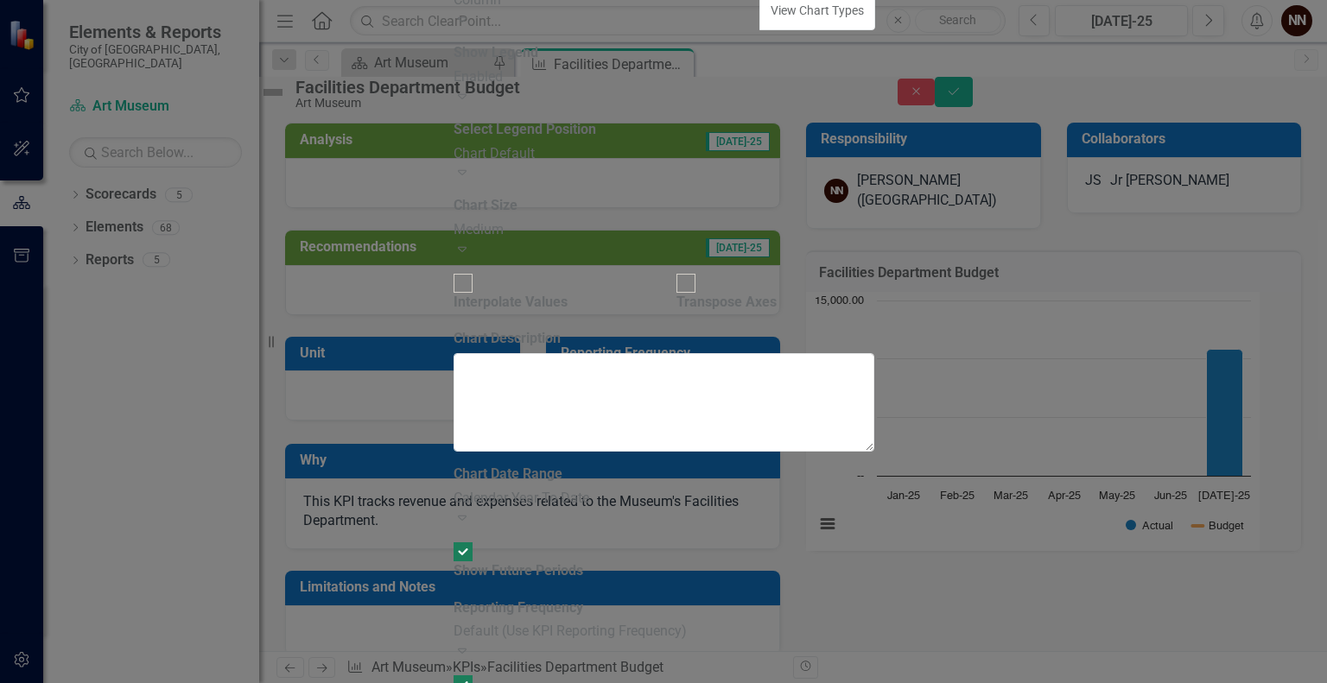
click at [633, 489] on div "Calendar Year To Date" at bounding box center [664, 499] width 421 height 20
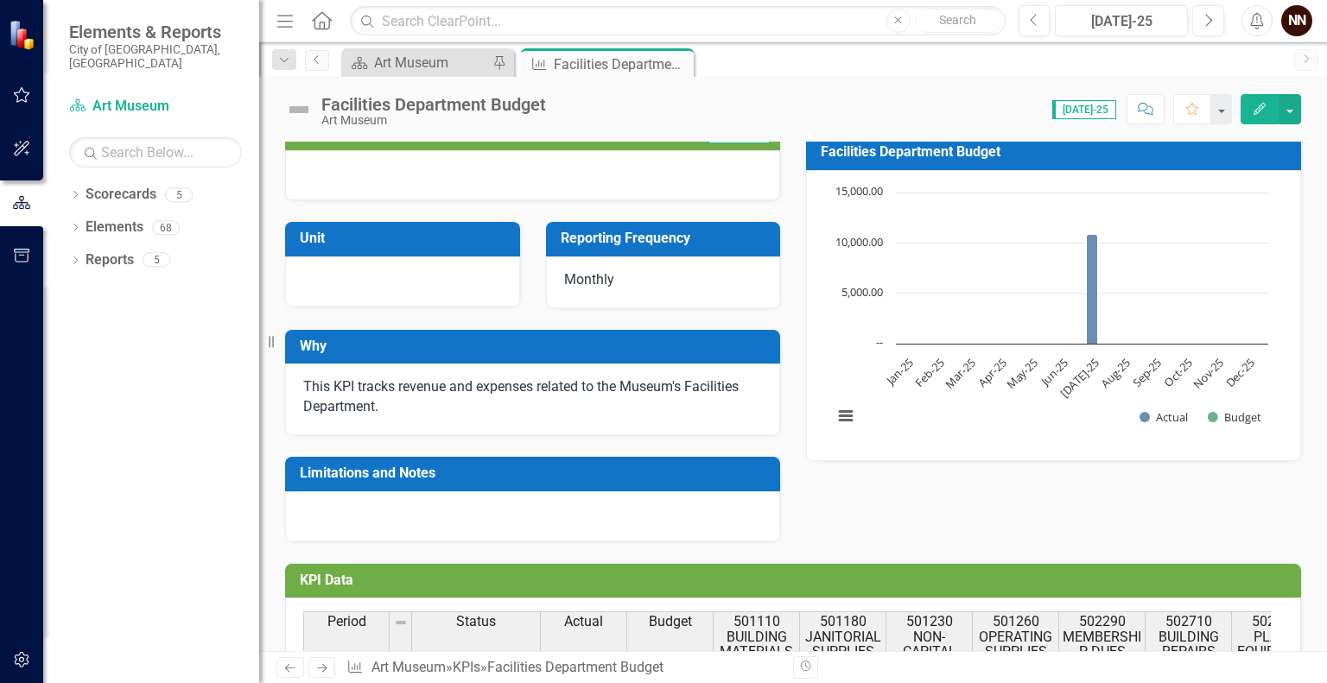
scroll to position [108, 0]
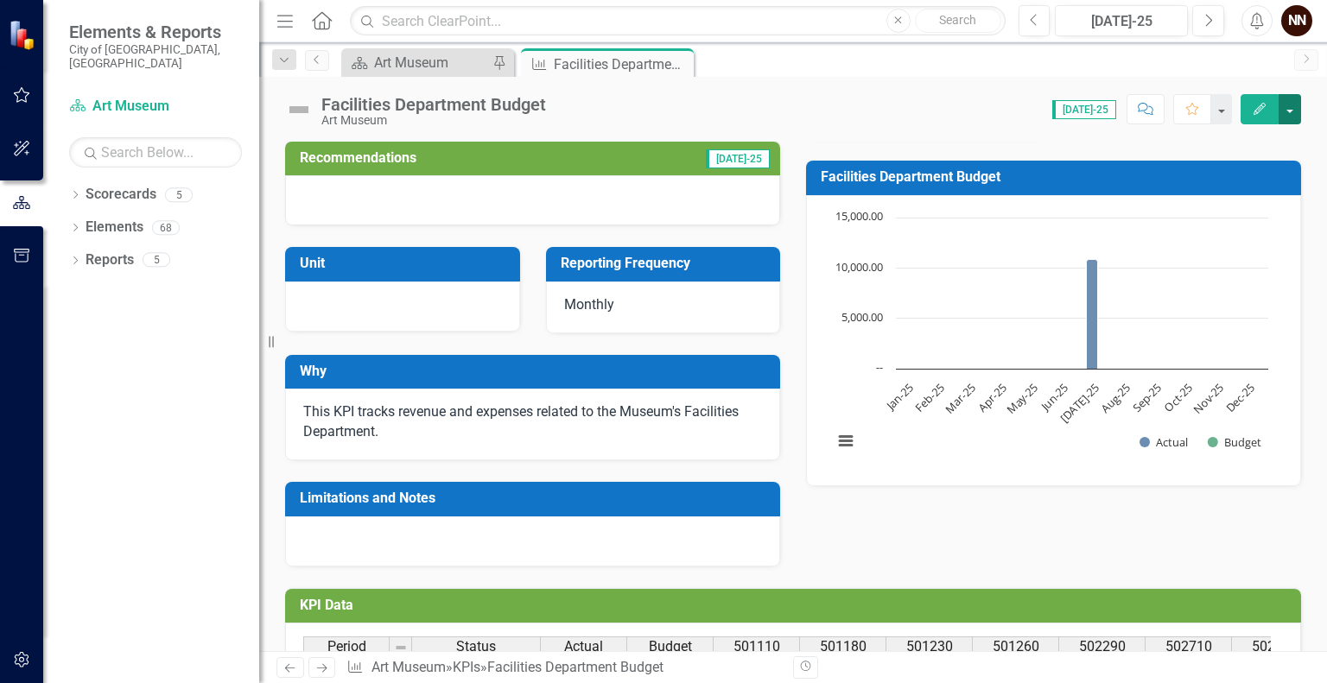
click at [1293, 117] on button "button" at bounding box center [1290, 109] width 22 height 30
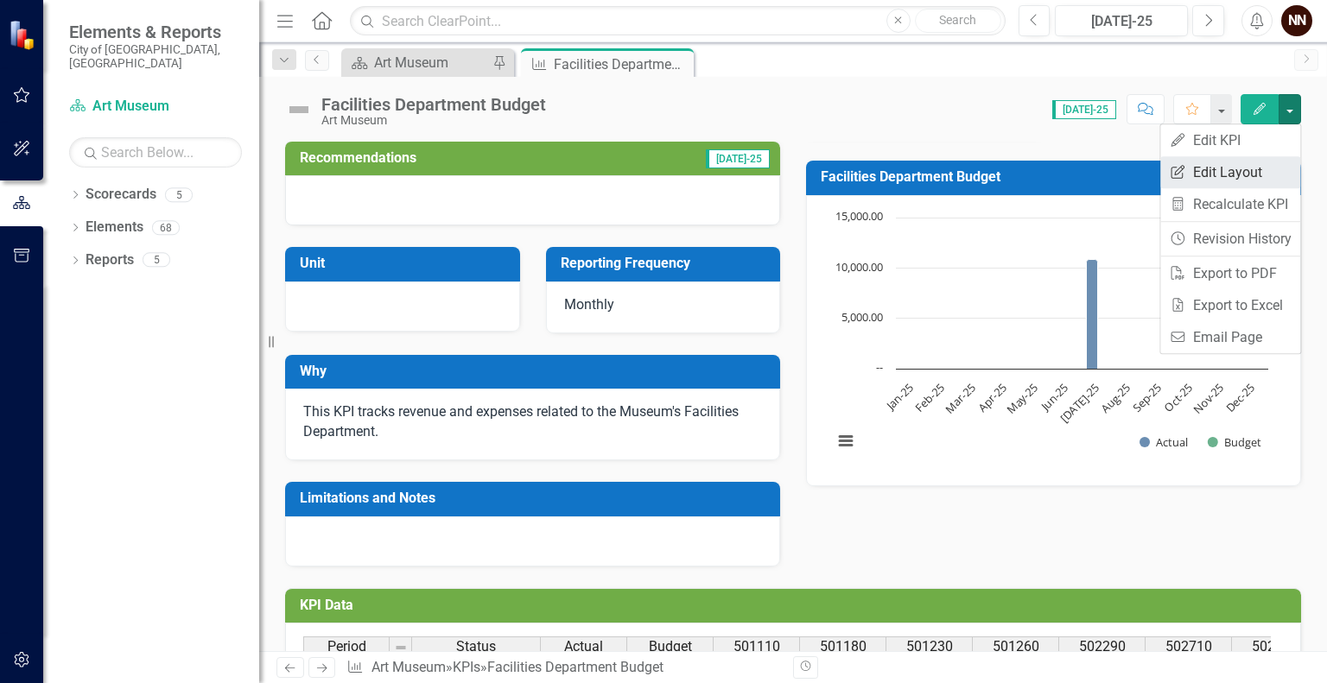
click at [1241, 168] on link "Edit Report Edit Layout" at bounding box center [1230, 172] width 140 height 32
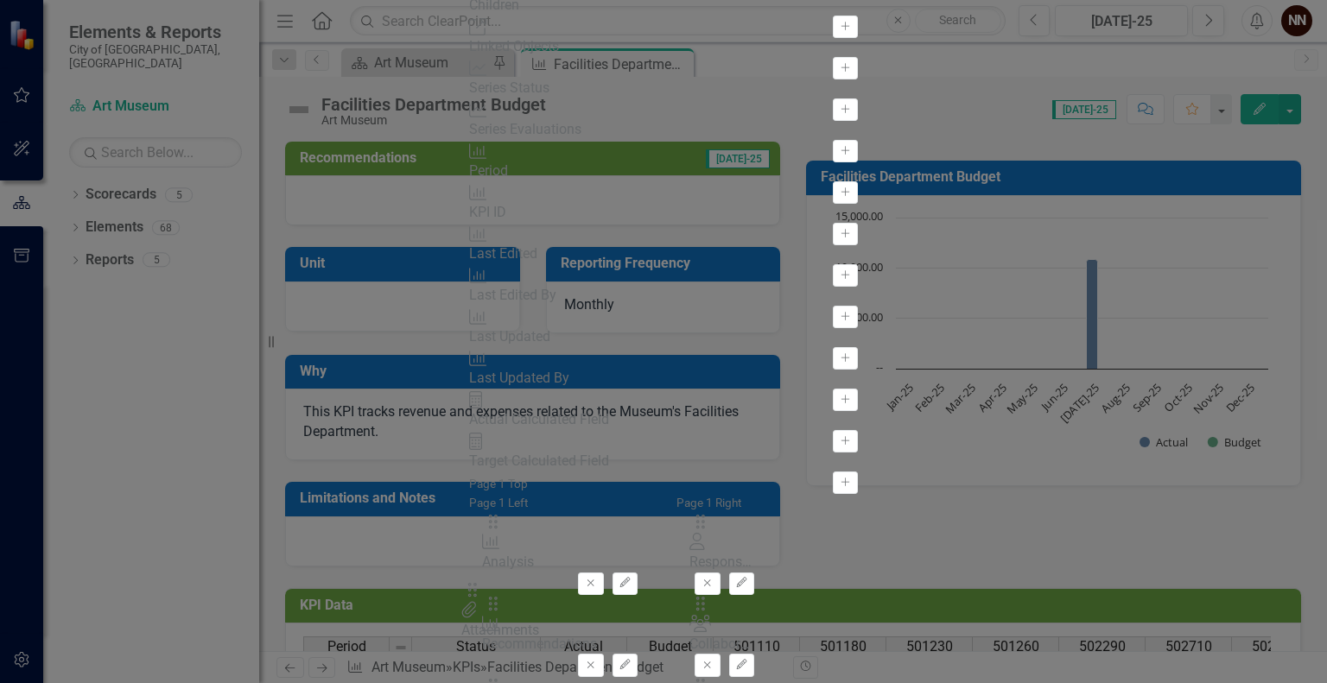
scroll to position [35, 0]
drag, startPoint x: 484, startPoint y: 112, endPoint x: 498, endPoint y: 591, distance: 478.9
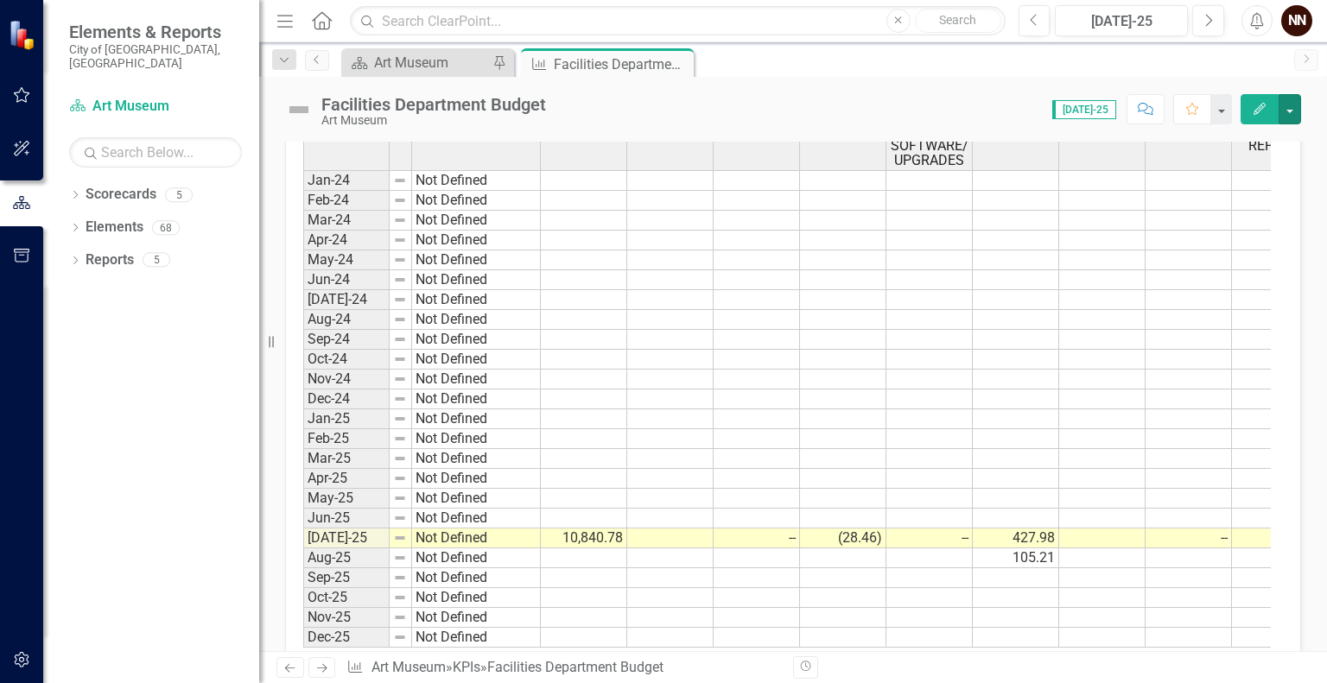
scroll to position [811, 0]
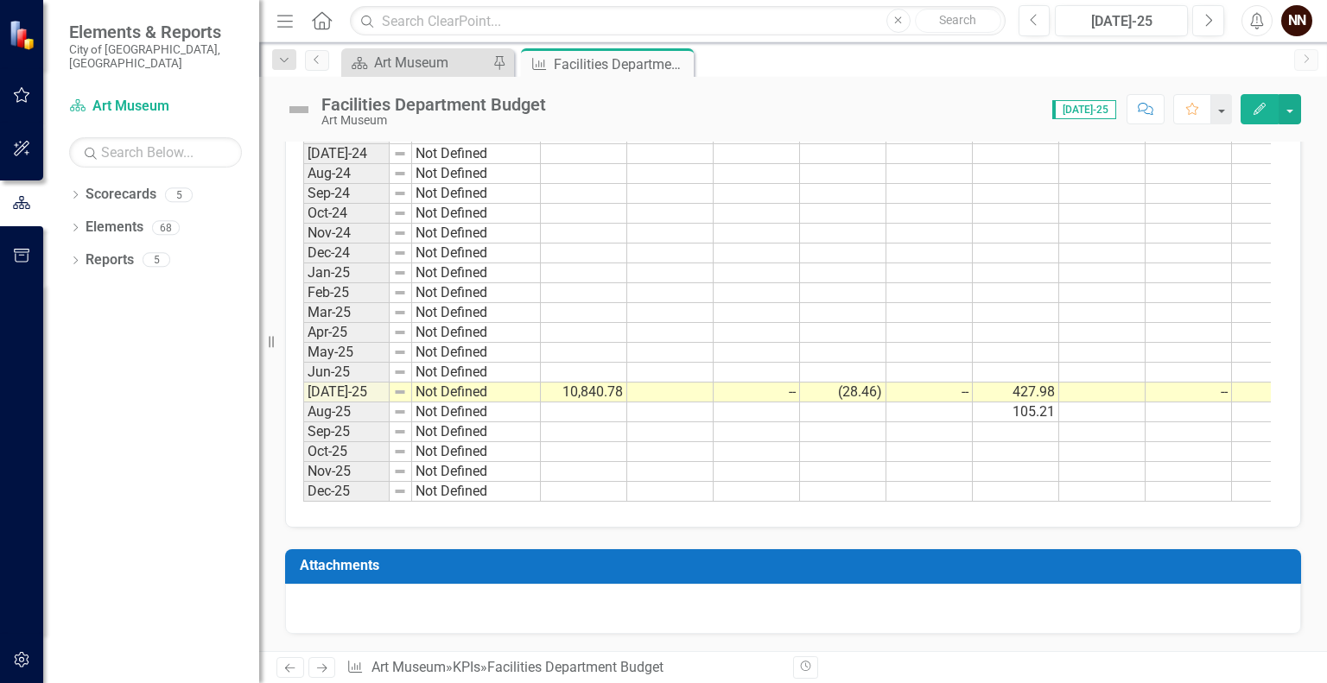
click at [1129, 566] on h3 "Attachments" at bounding box center [796, 566] width 993 height 16
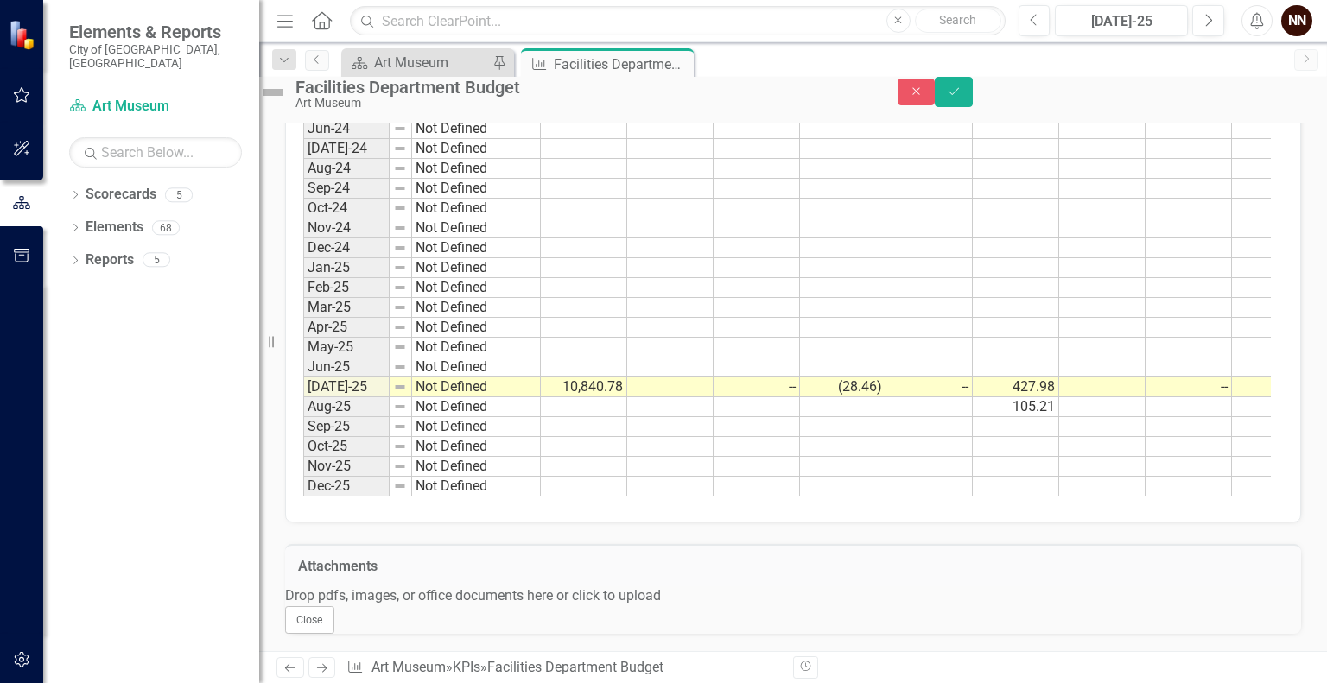
click at [1069, 607] on div "Drop pdfs, images, or office documents here or click to upload" at bounding box center [793, 597] width 1016 height 20
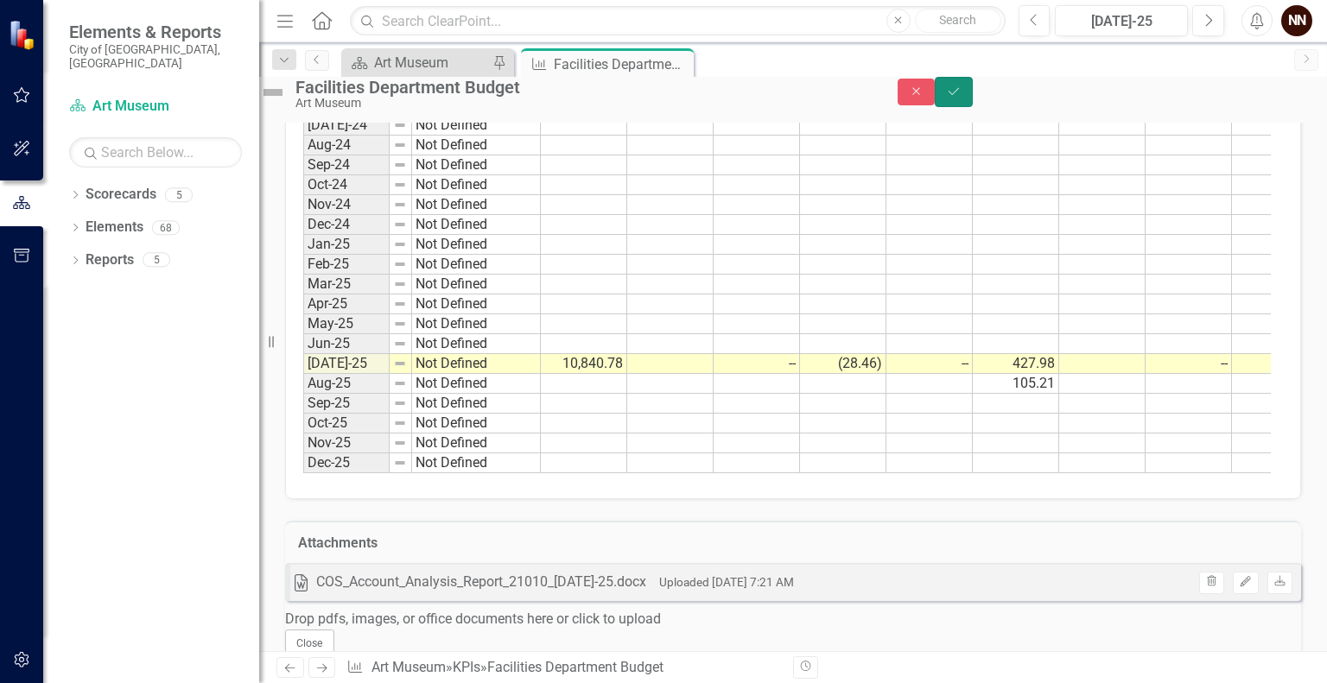
click at [962, 97] on icon "Save" at bounding box center [954, 92] width 16 height 12
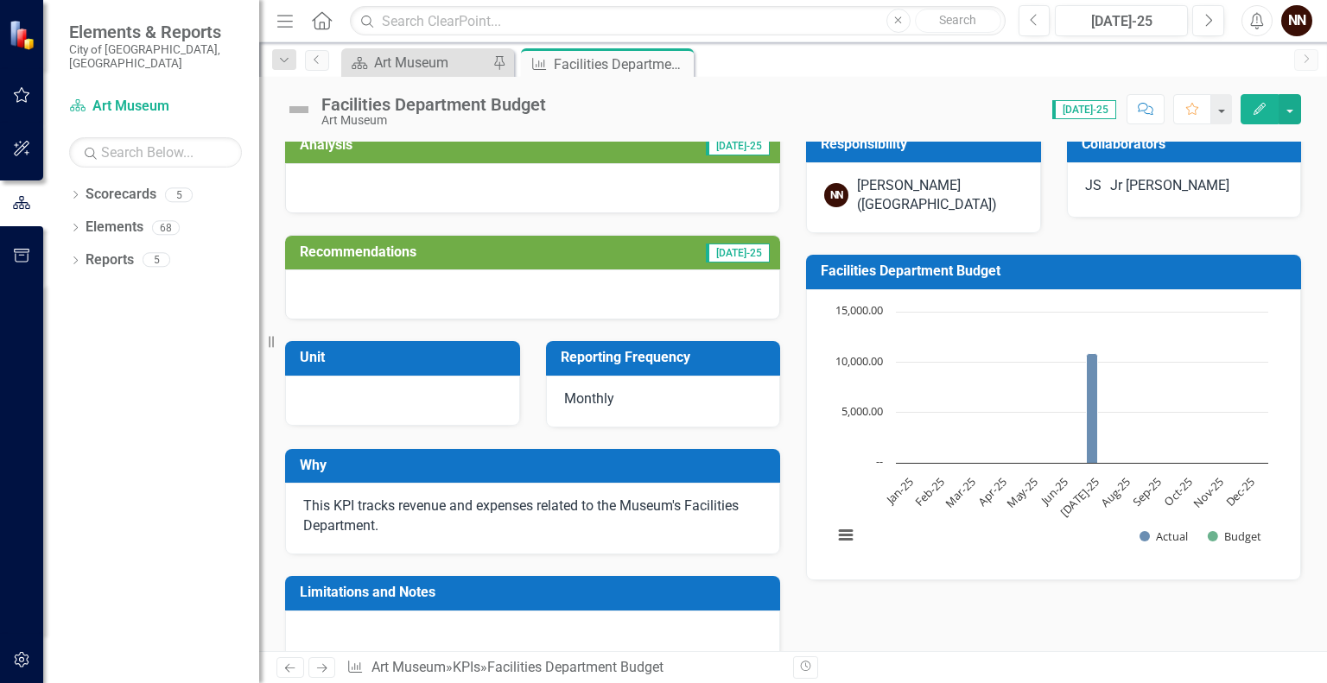
scroll to position [0, 0]
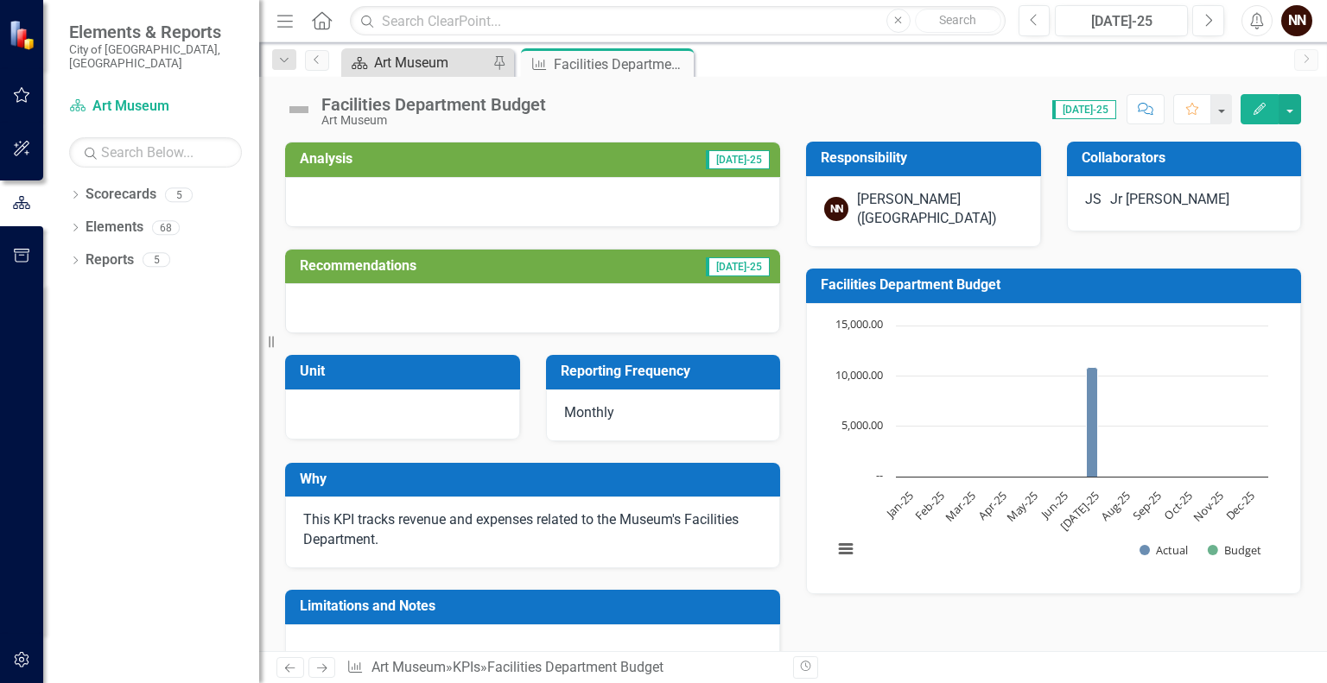
click at [448, 71] on div "Art Museum" at bounding box center [431, 63] width 114 height 22
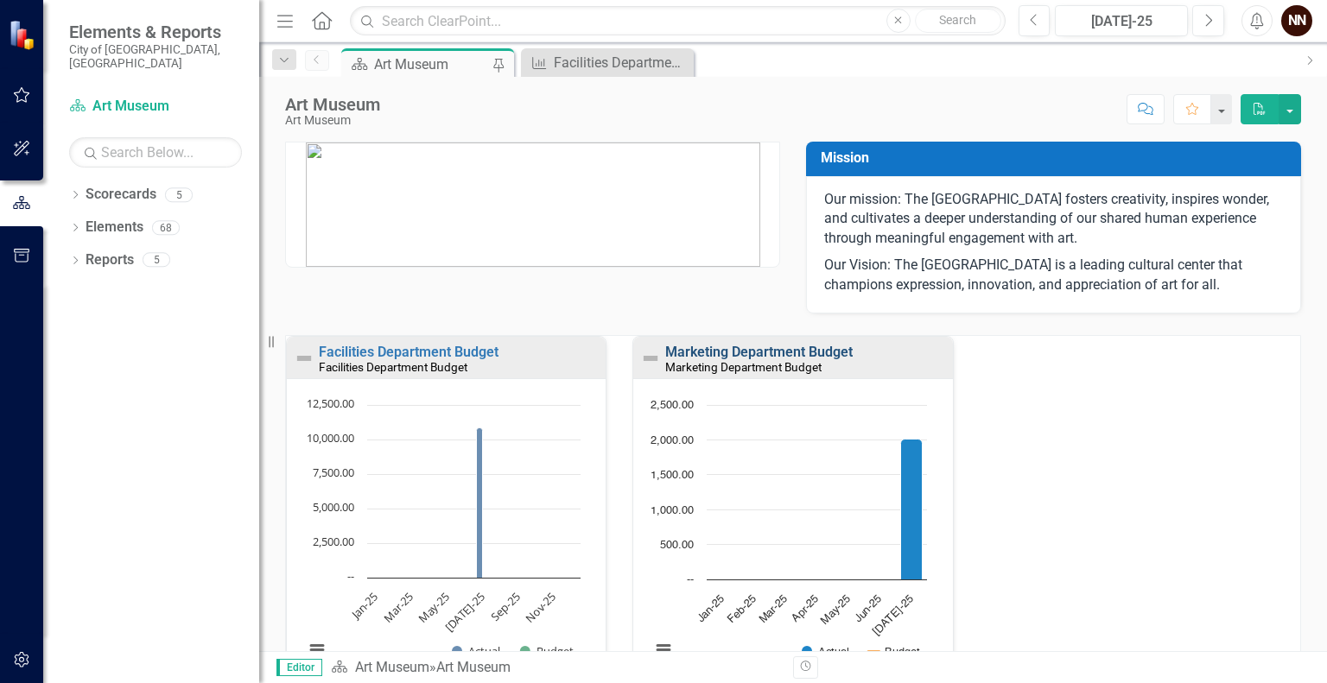
click at [738, 352] on link "Marketing Department Budget" at bounding box center [759, 352] width 188 height 16
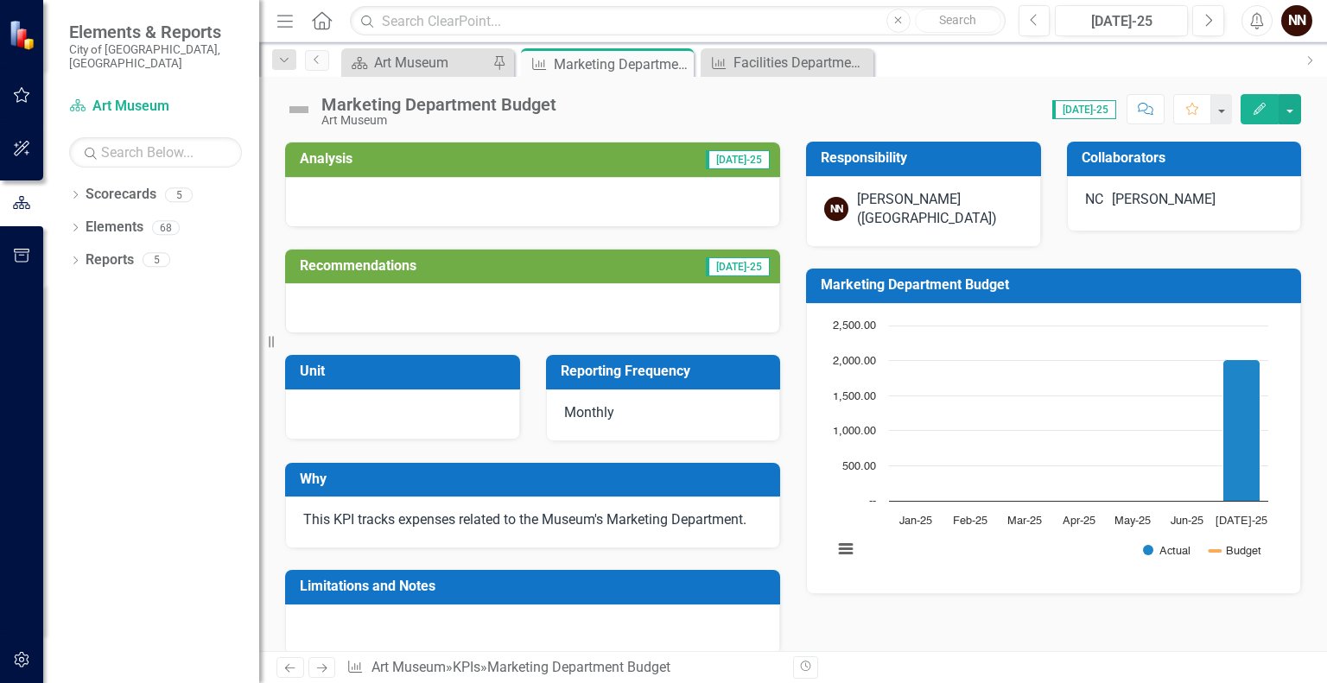
click at [1128, 297] on td "Marketing Department Budget" at bounding box center [1057, 287] width 472 height 29
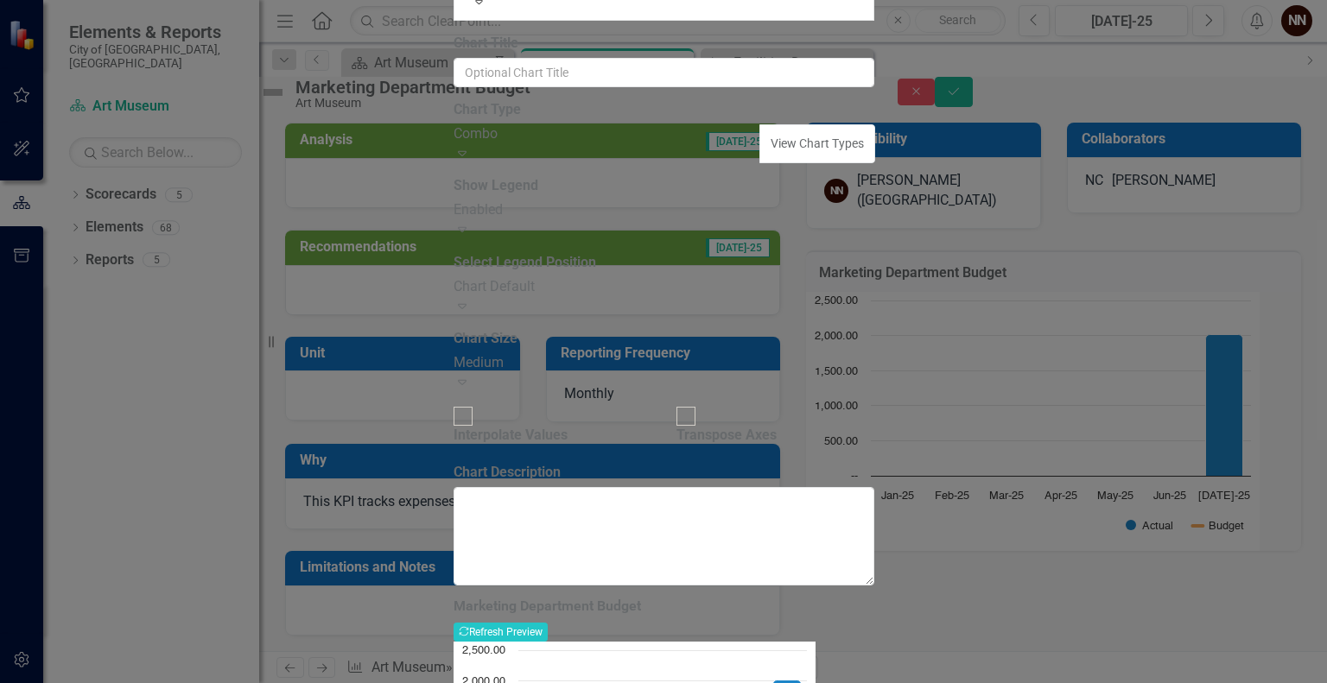
click at [732, 164] on div "Expand" at bounding box center [608, 154] width 308 height 20
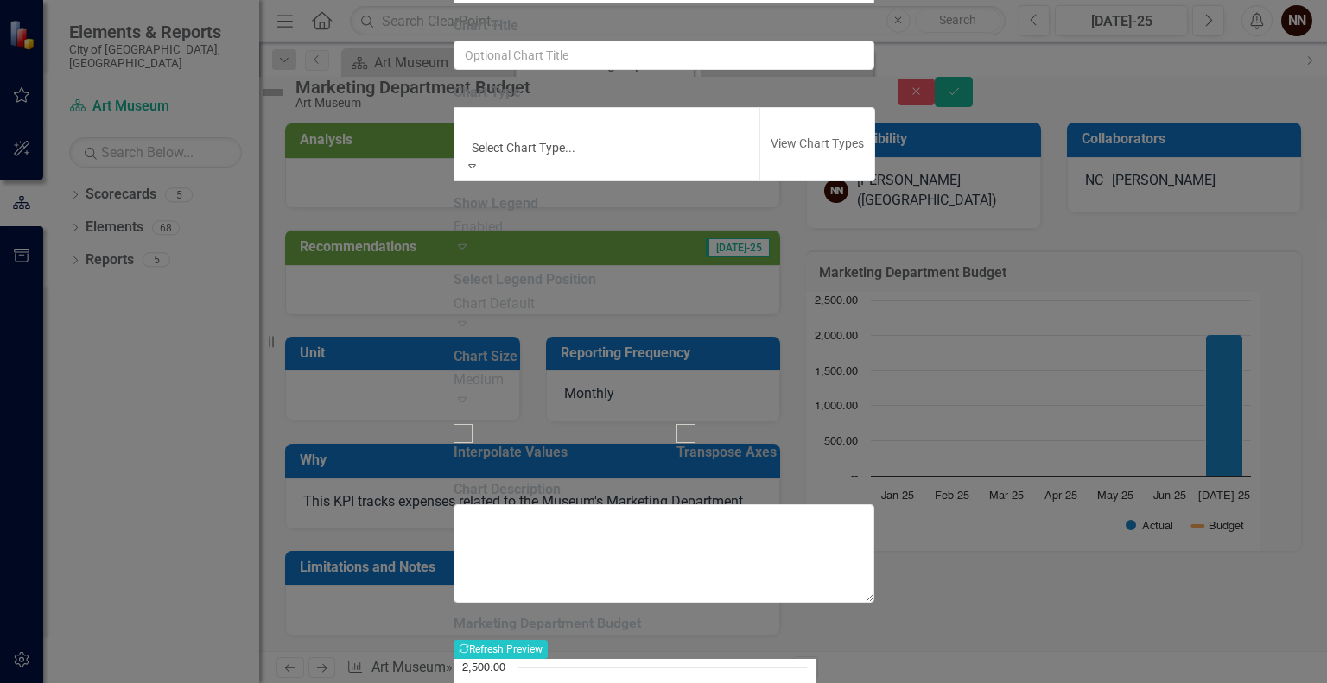
scroll to position [228, 0]
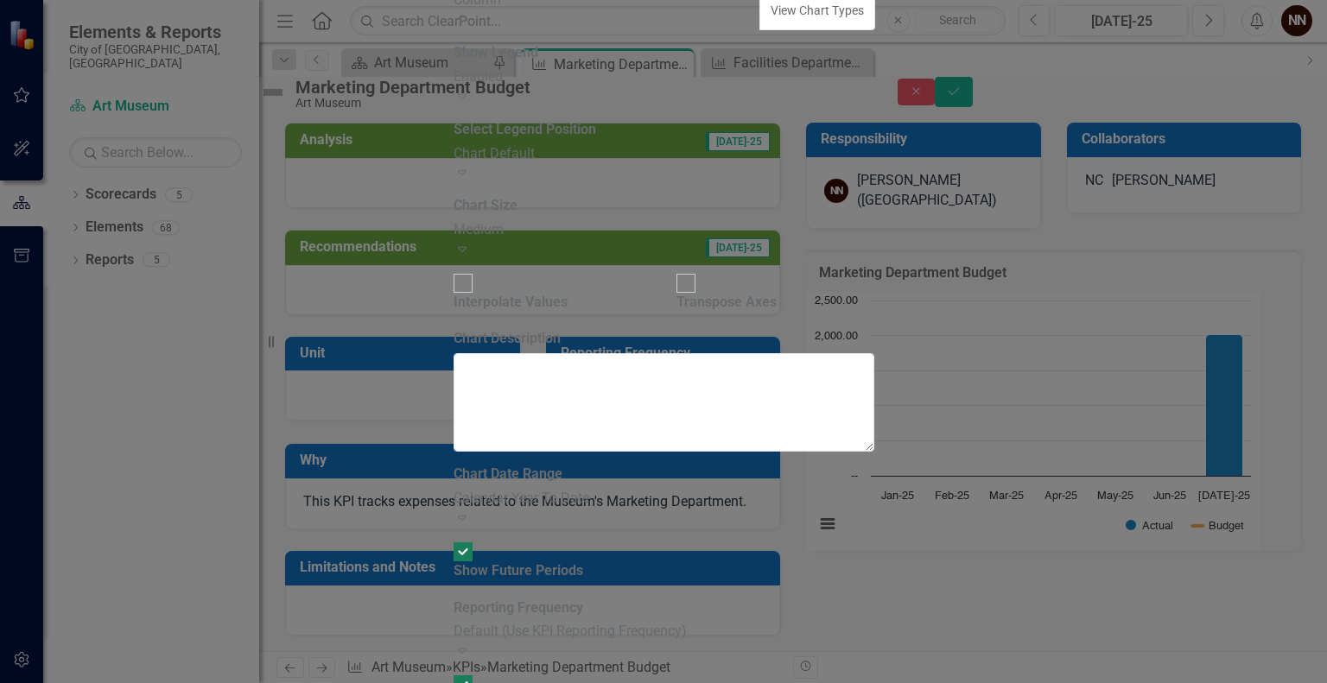
click at [672, 489] on div "Calendar Year To Date" at bounding box center [664, 499] width 421 height 20
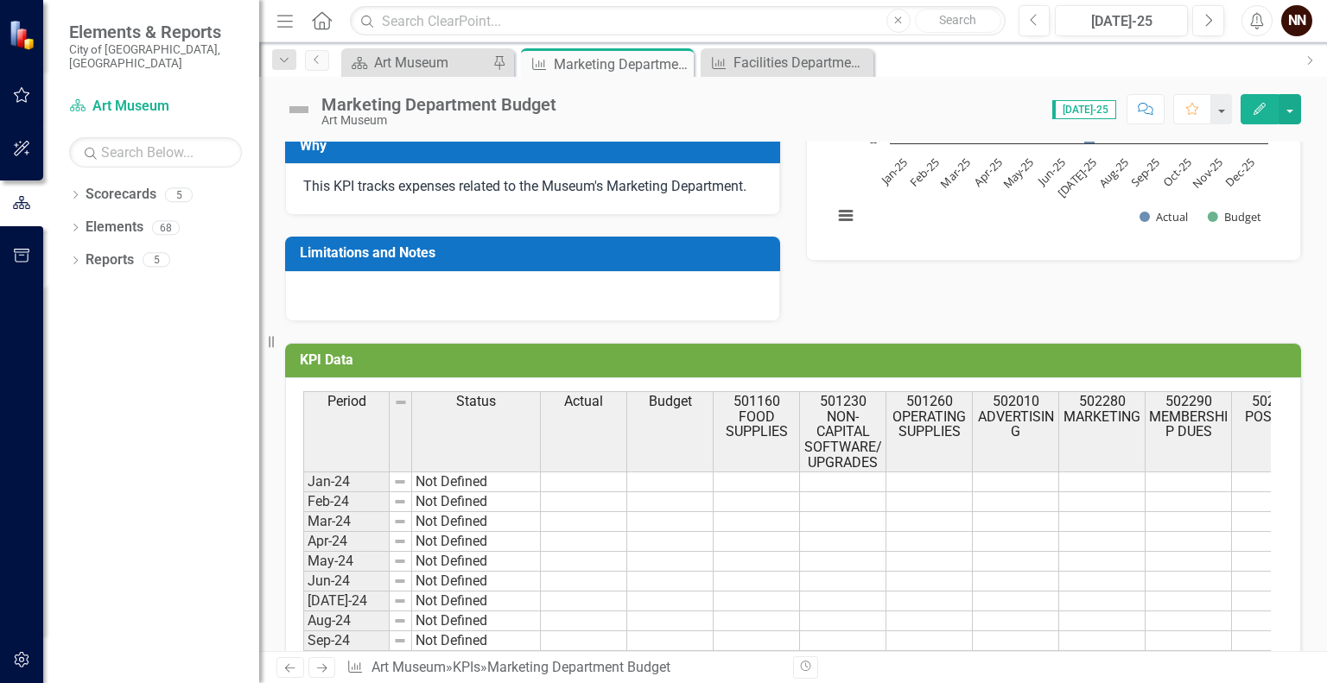
scroll to position [0, 0]
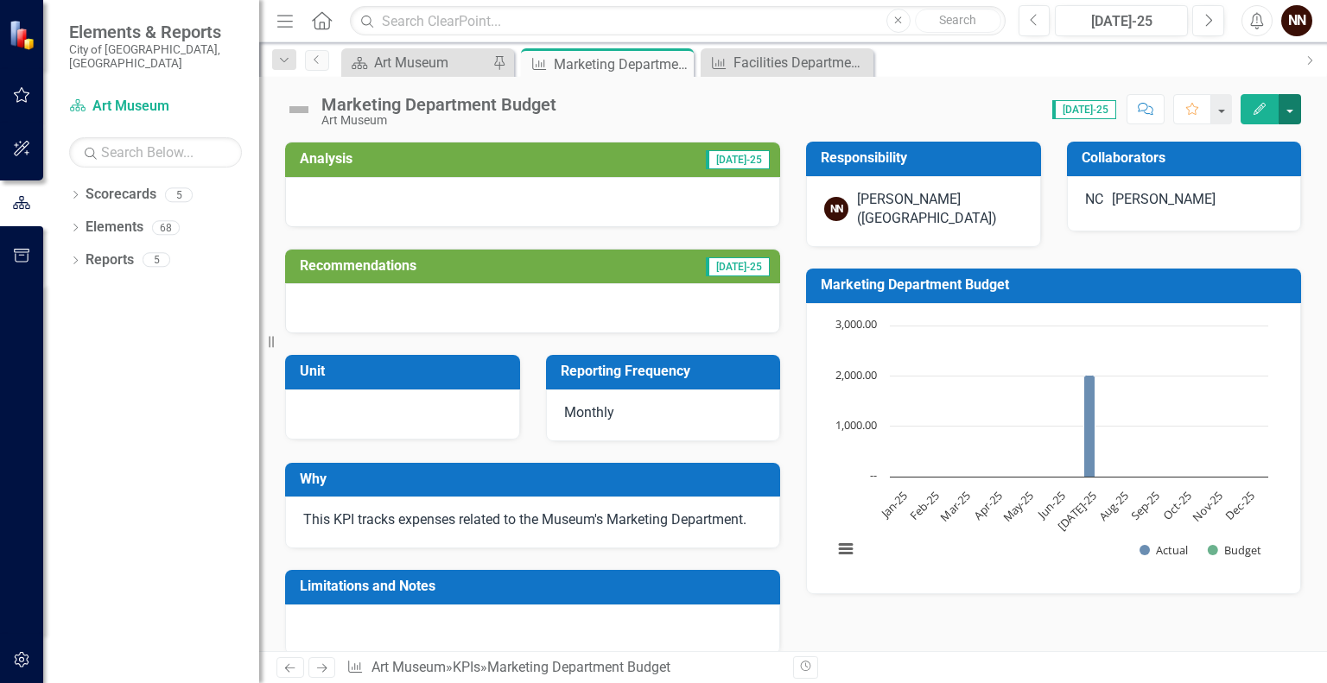
click at [1293, 105] on button "button" at bounding box center [1290, 109] width 22 height 30
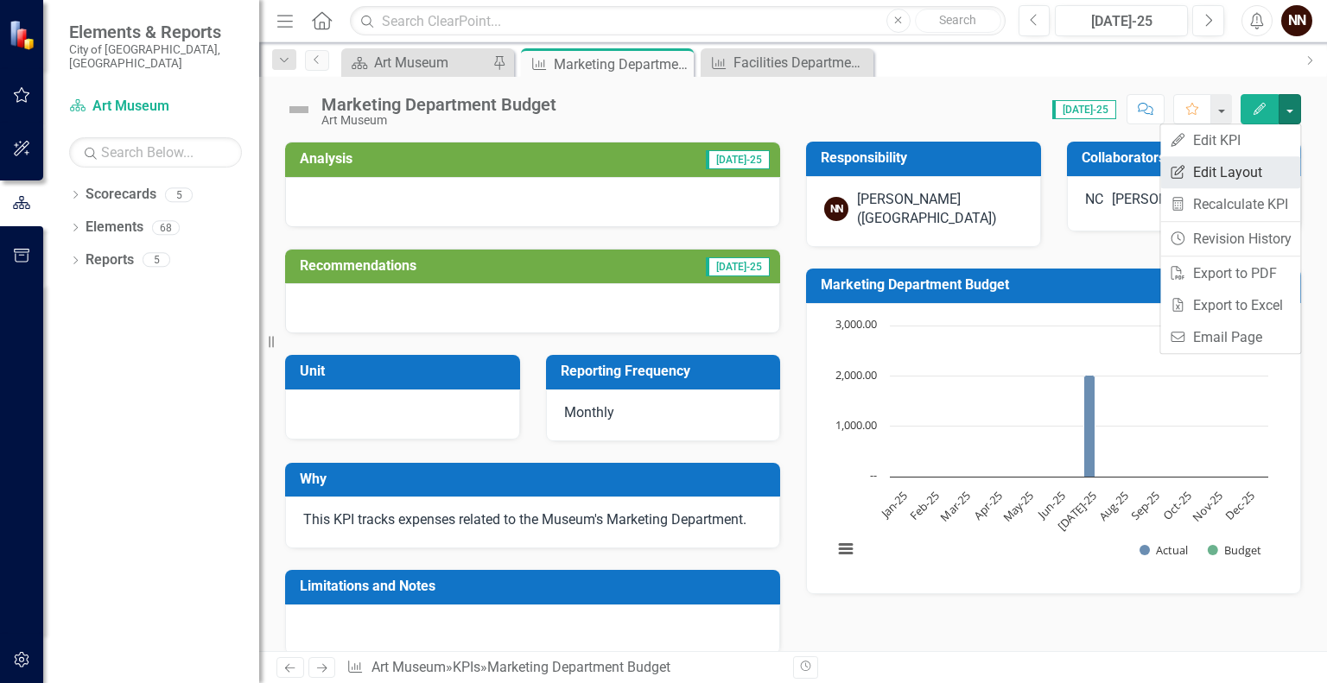
click at [1244, 166] on link "Edit Report Edit Layout" at bounding box center [1230, 172] width 140 height 32
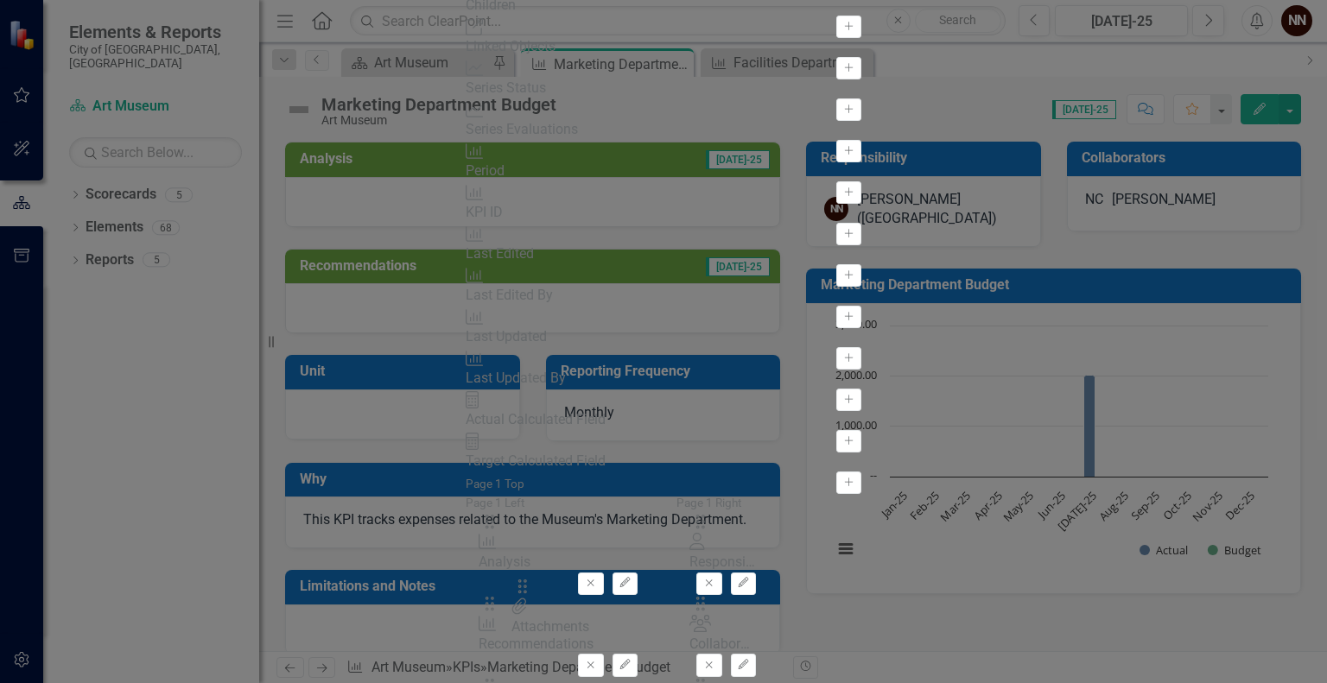
scroll to position [35, 0]
drag, startPoint x: 481, startPoint y: 111, endPoint x: 531, endPoint y: 593, distance: 484.7
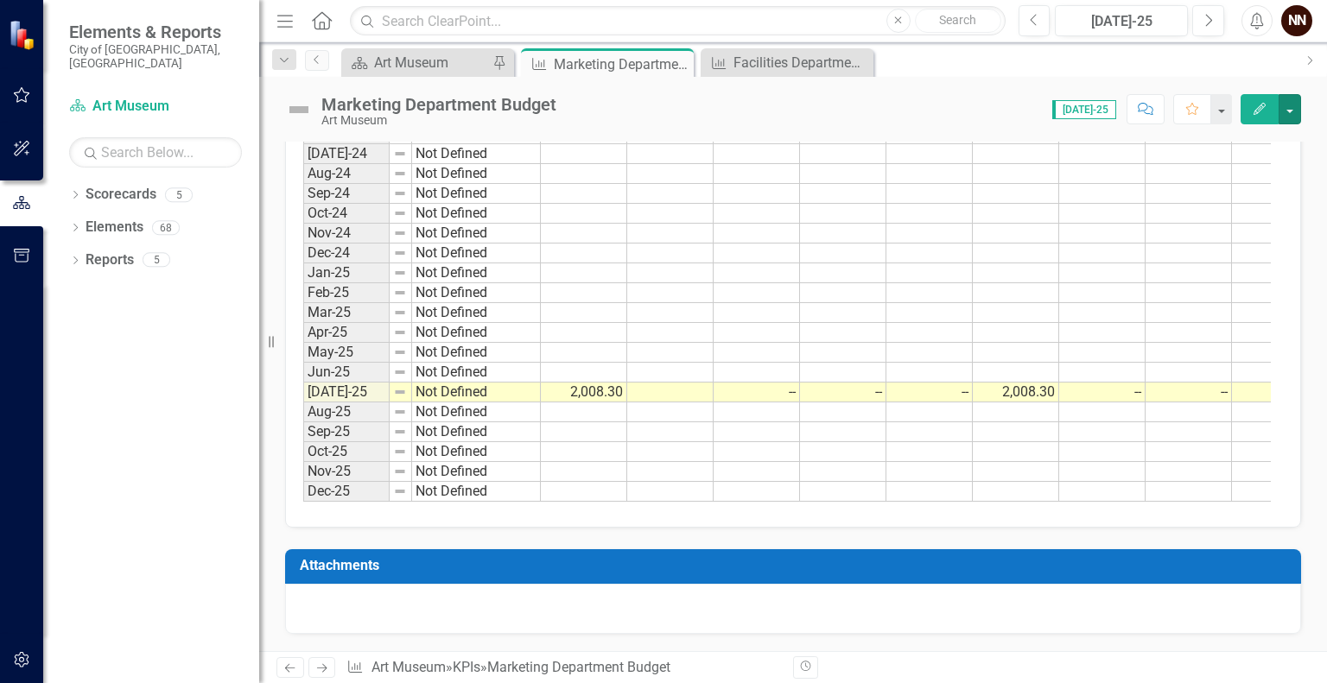
scroll to position [791, 0]
click at [975, 556] on td "Attachments" at bounding box center [796, 568] width 993 height 29
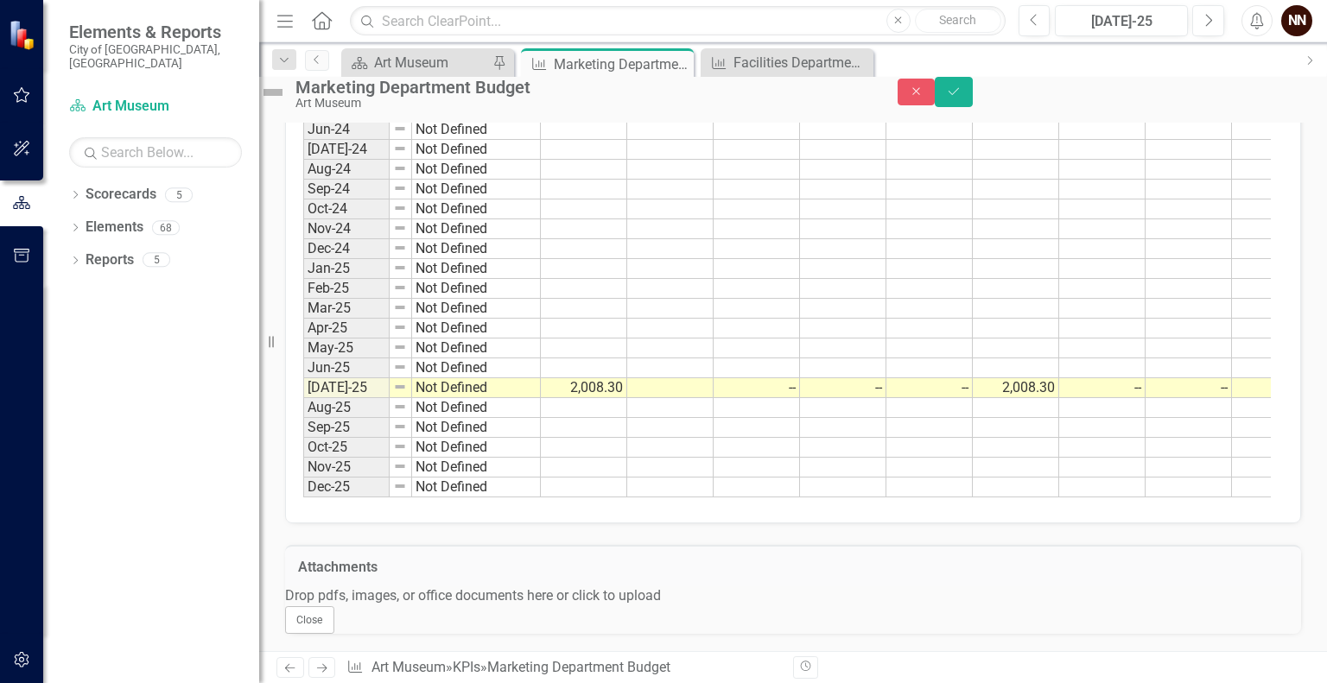
click at [924, 607] on div "Drop pdfs, images, or office documents here or click to upload" at bounding box center [793, 597] width 1016 height 20
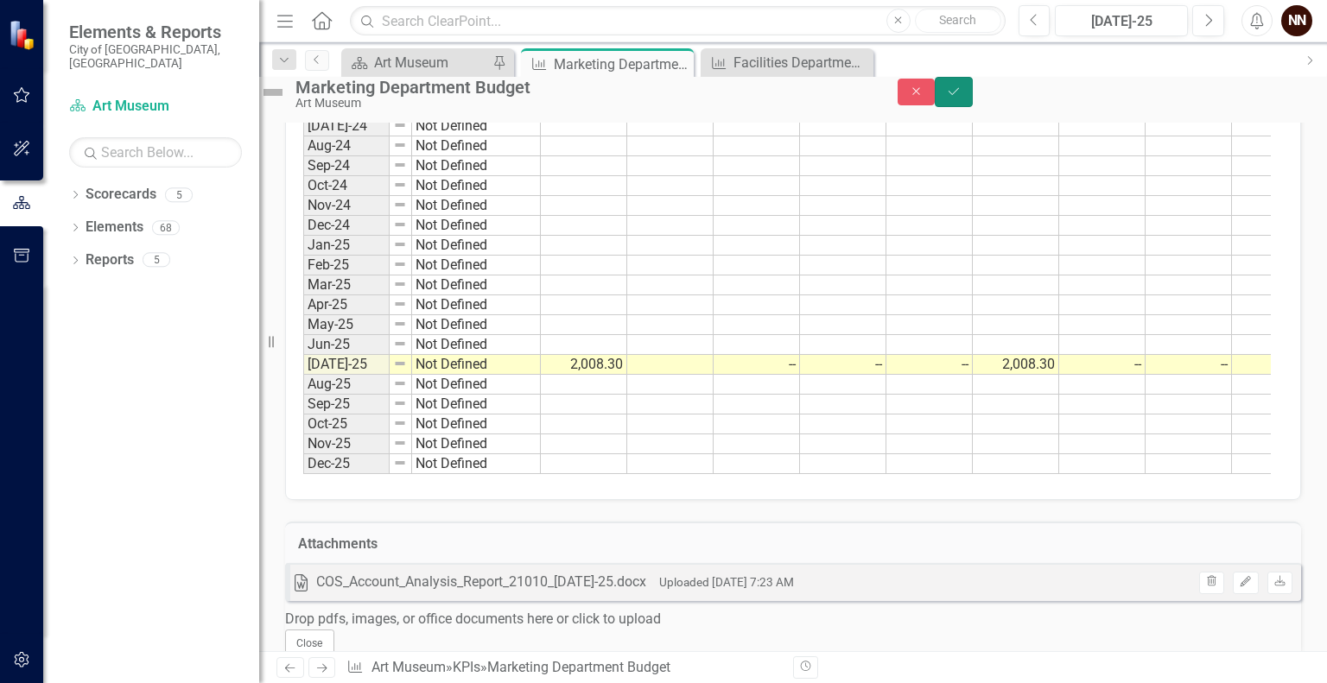
click at [962, 98] on icon "Save" at bounding box center [954, 92] width 16 height 12
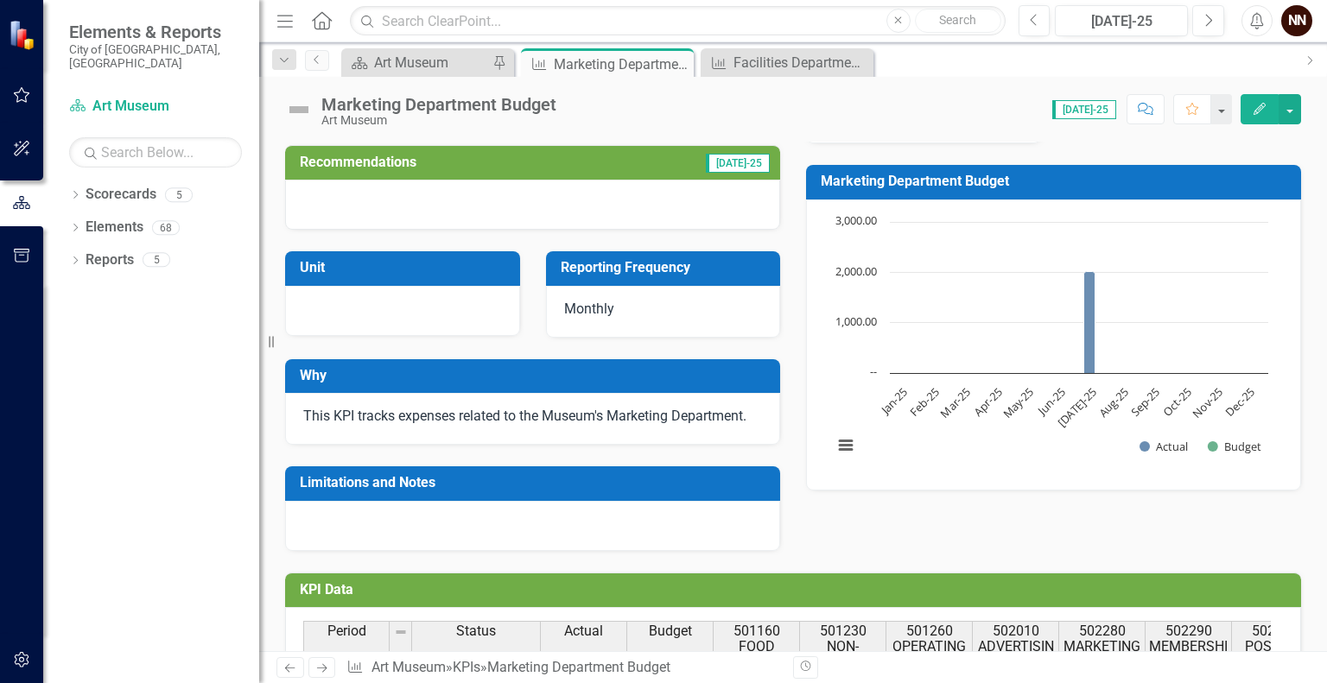
scroll to position [0, 0]
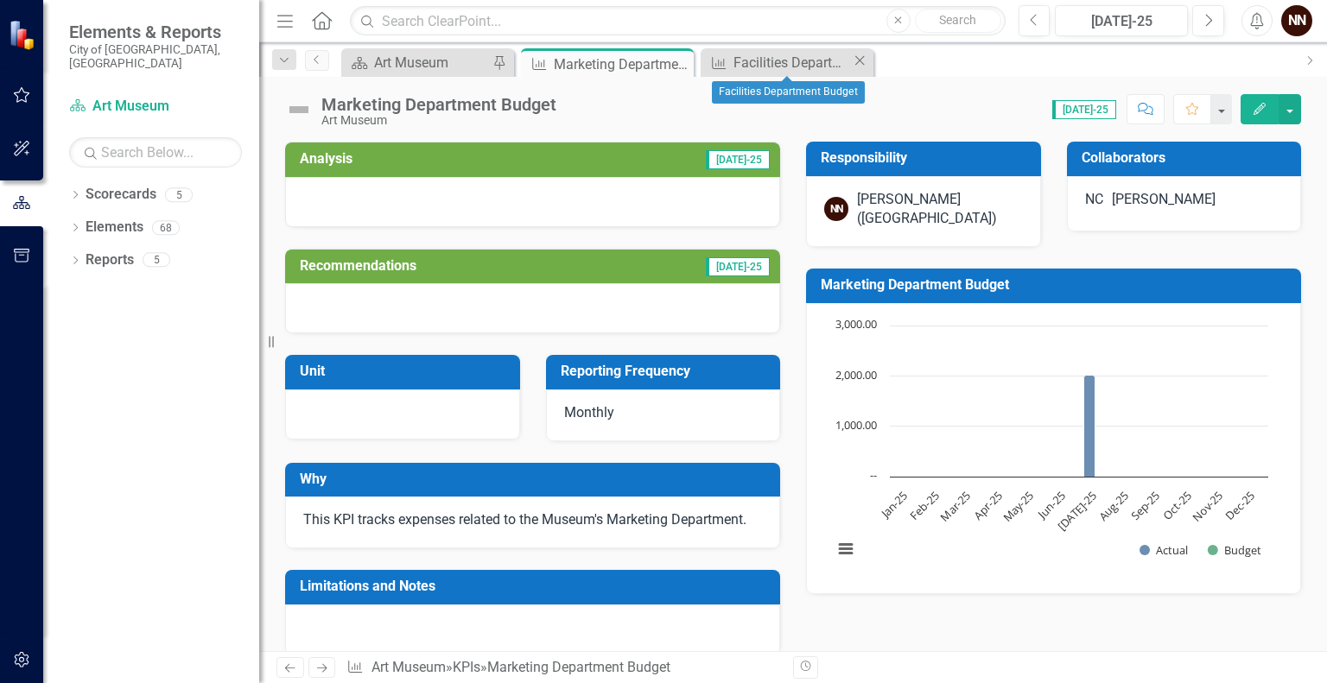
click at [861, 60] on icon "Close" at bounding box center [859, 61] width 17 height 14
click at [683, 61] on icon "Close" at bounding box center [677, 64] width 17 height 14
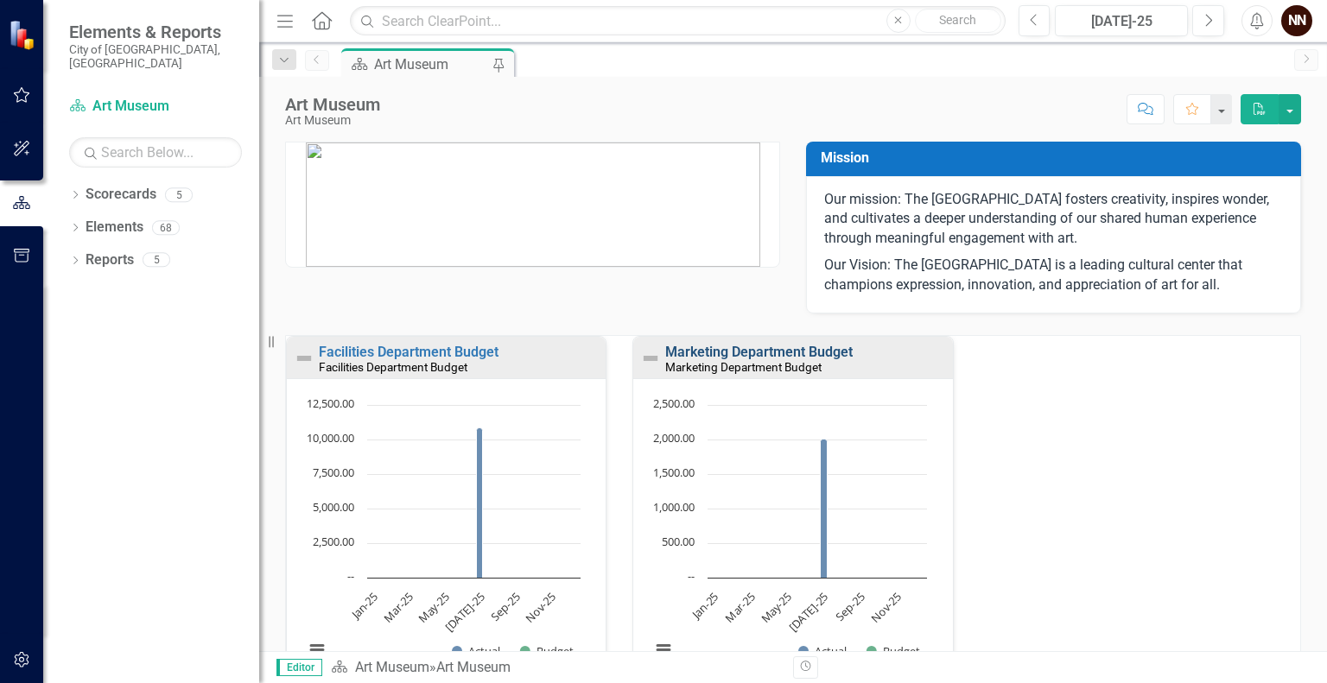
click at [700, 353] on link "Marketing Department Budget" at bounding box center [759, 352] width 188 height 16
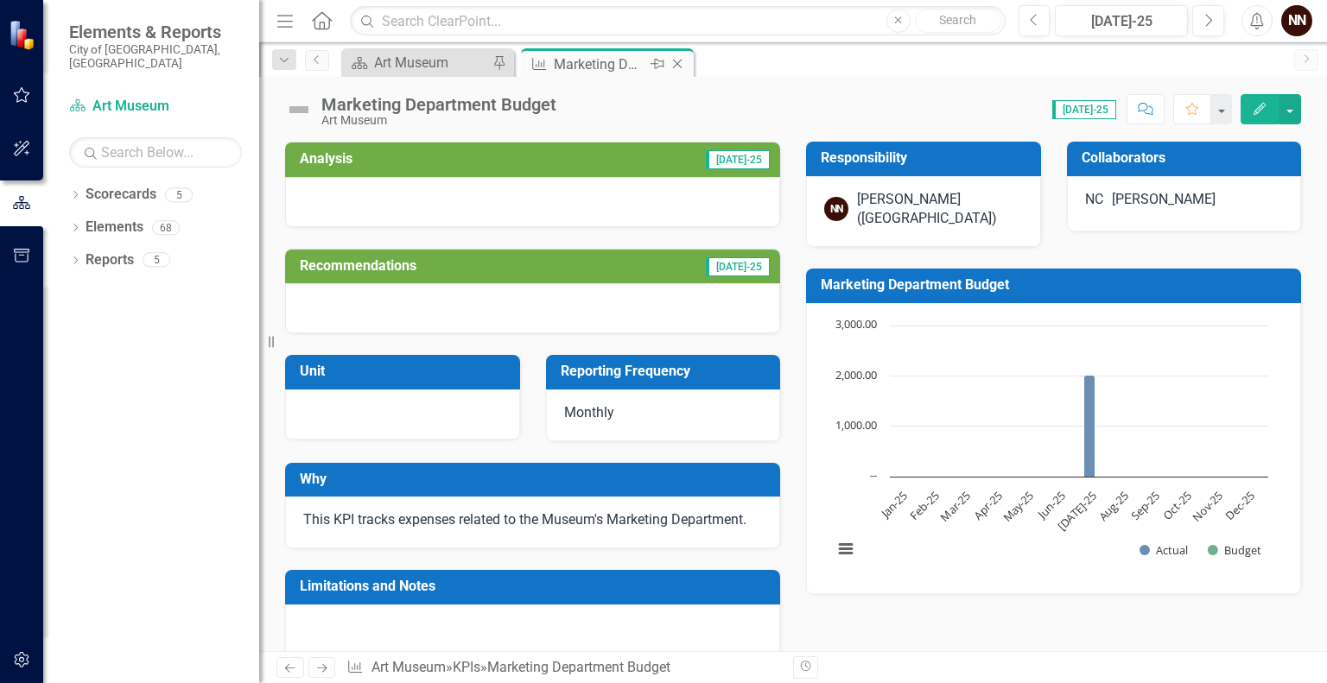
click at [684, 64] on icon "Close" at bounding box center [677, 64] width 17 height 14
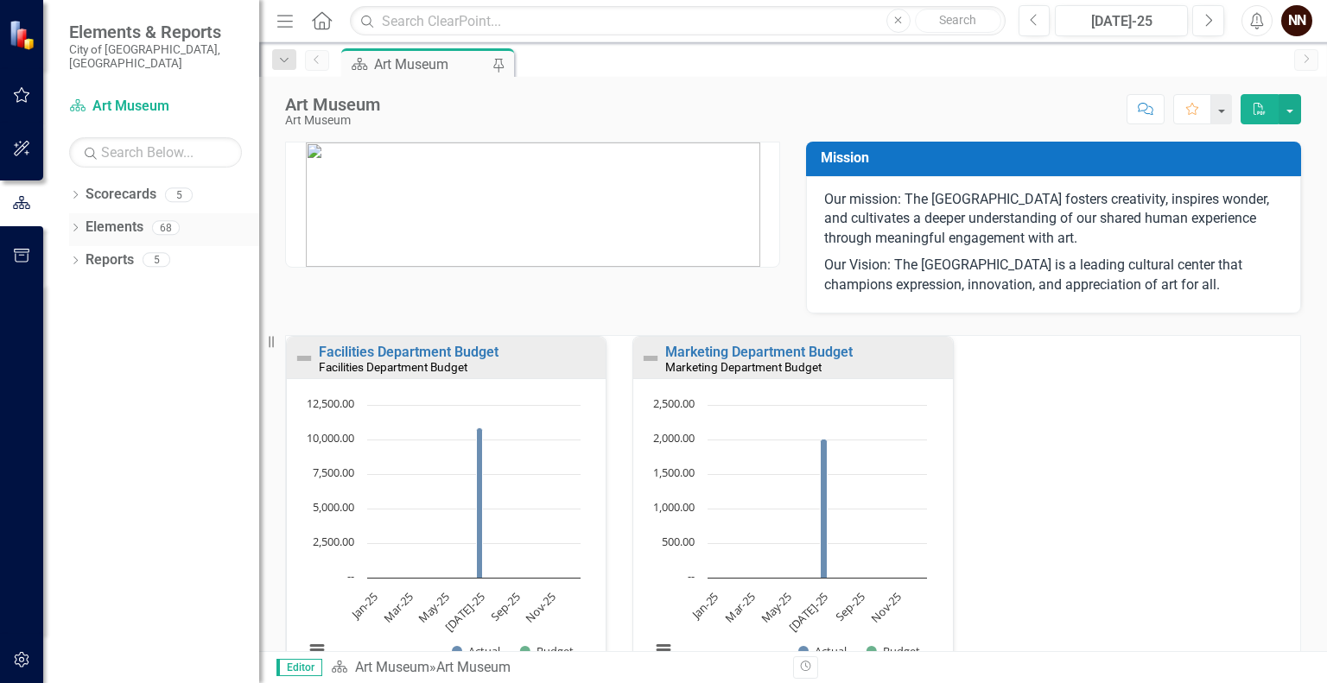
click at [109, 218] on link "Elements" at bounding box center [115, 228] width 58 height 20
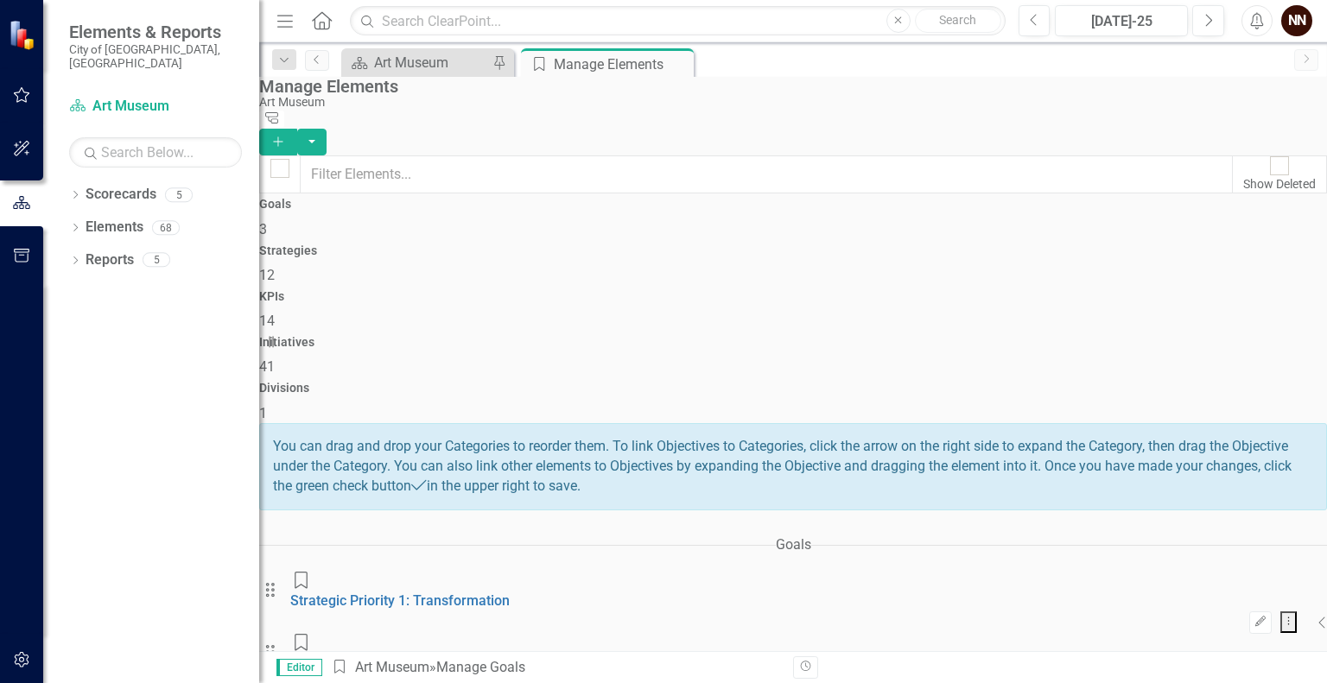
click at [1319, 616] on icon "Collapse" at bounding box center [1323, 623] width 9 height 14
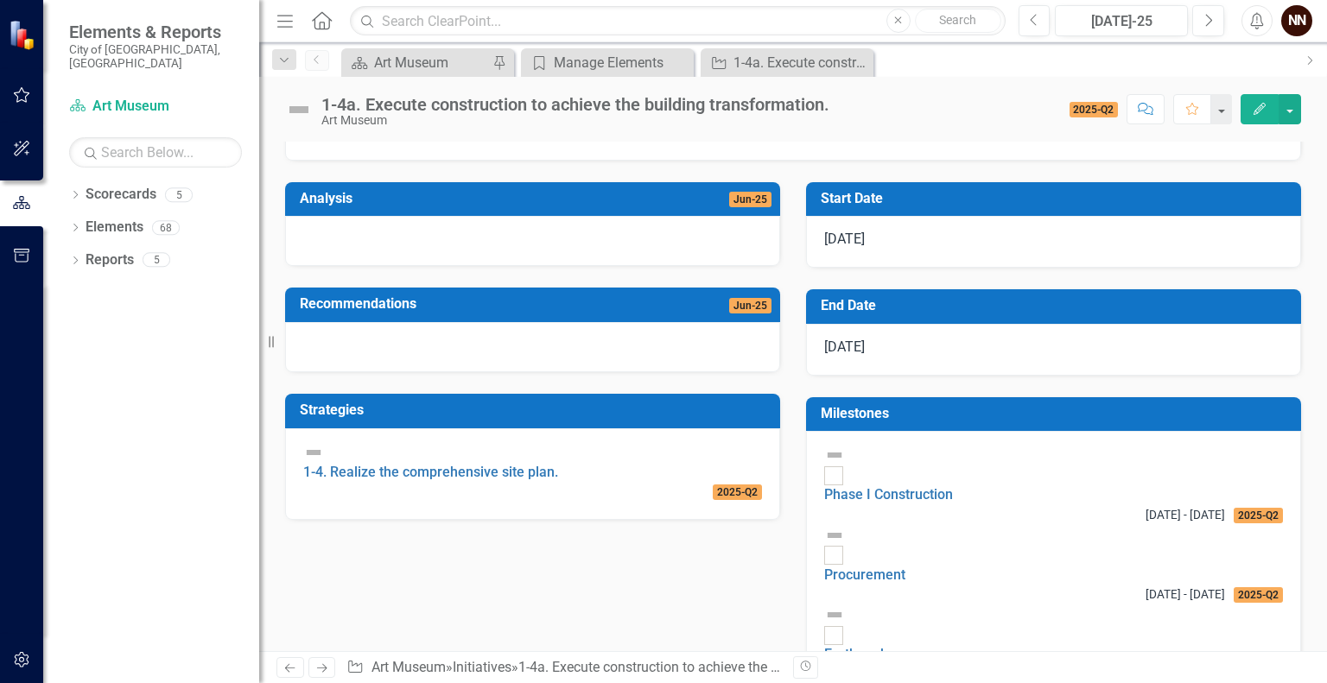
scroll to position [307, 0]
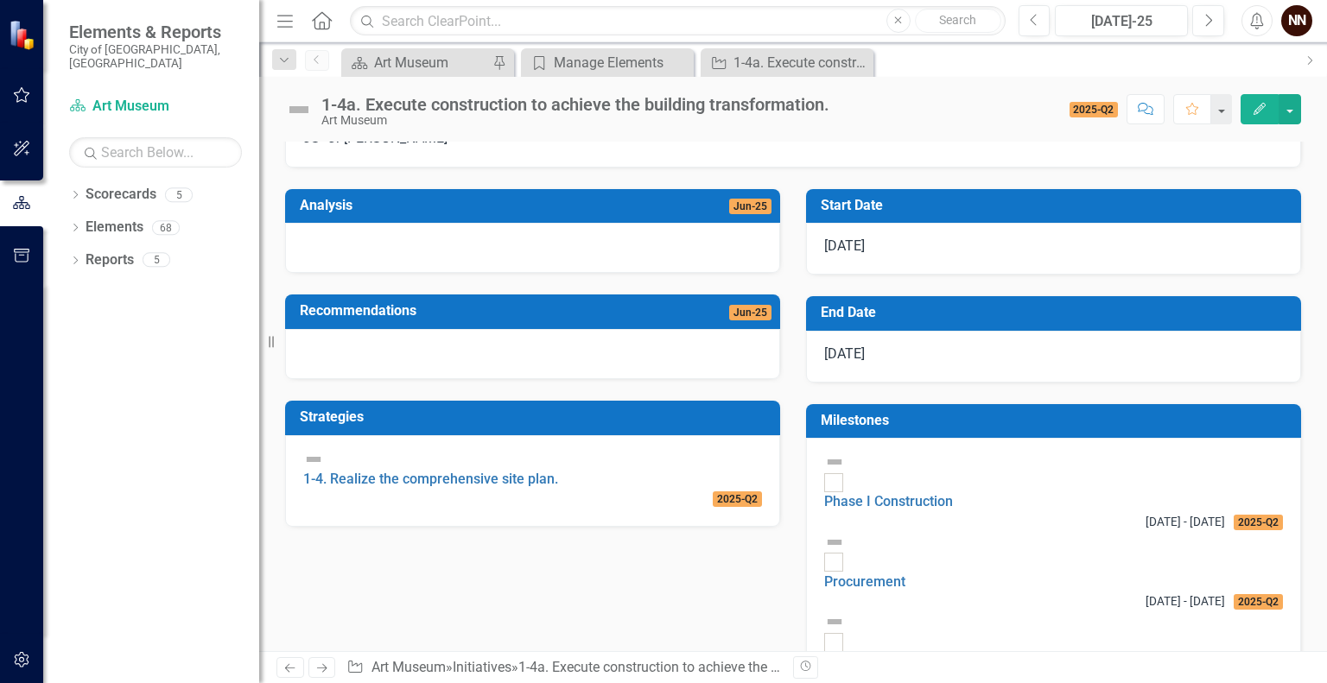
click at [1135, 251] on div "[DATE]" at bounding box center [1053, 249] width 495 height 52
click at [1092, 222] on td "Start Date" at bounding box center [1057, 208] width 472 height 29
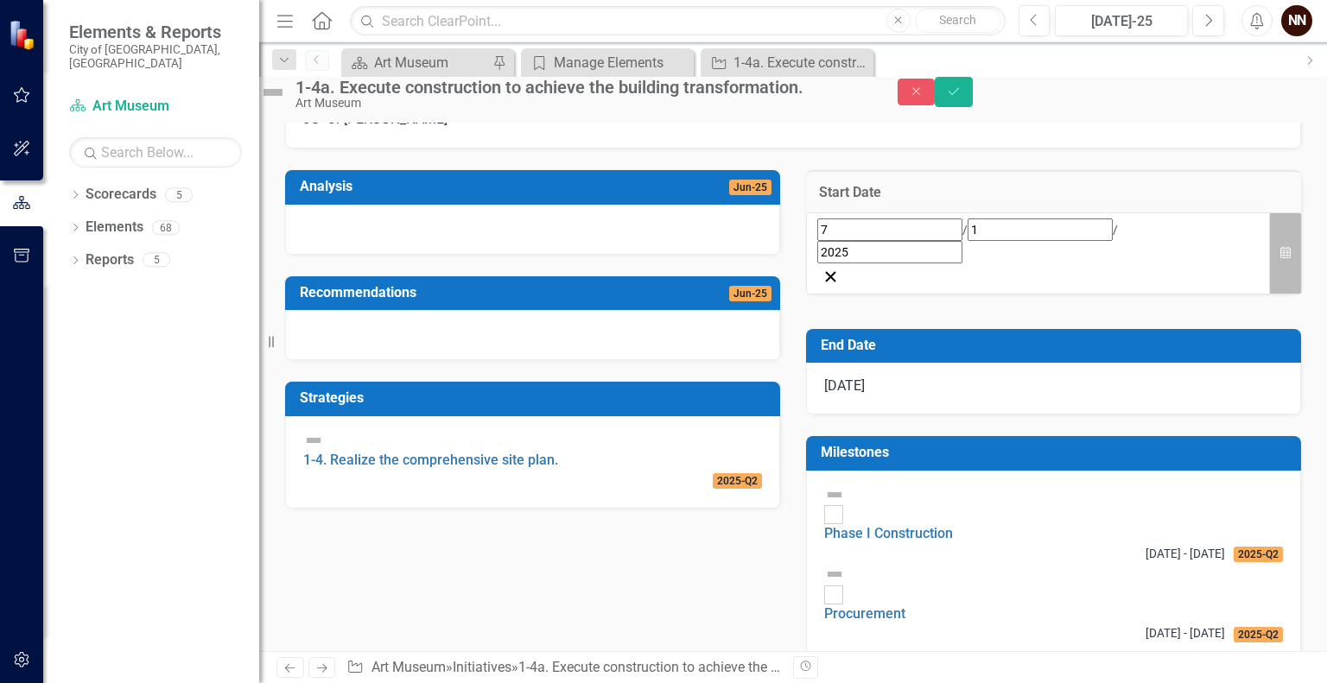
click at [1281, 258] on icon "button" at bounding box center [1286, 252] width 10 height 12
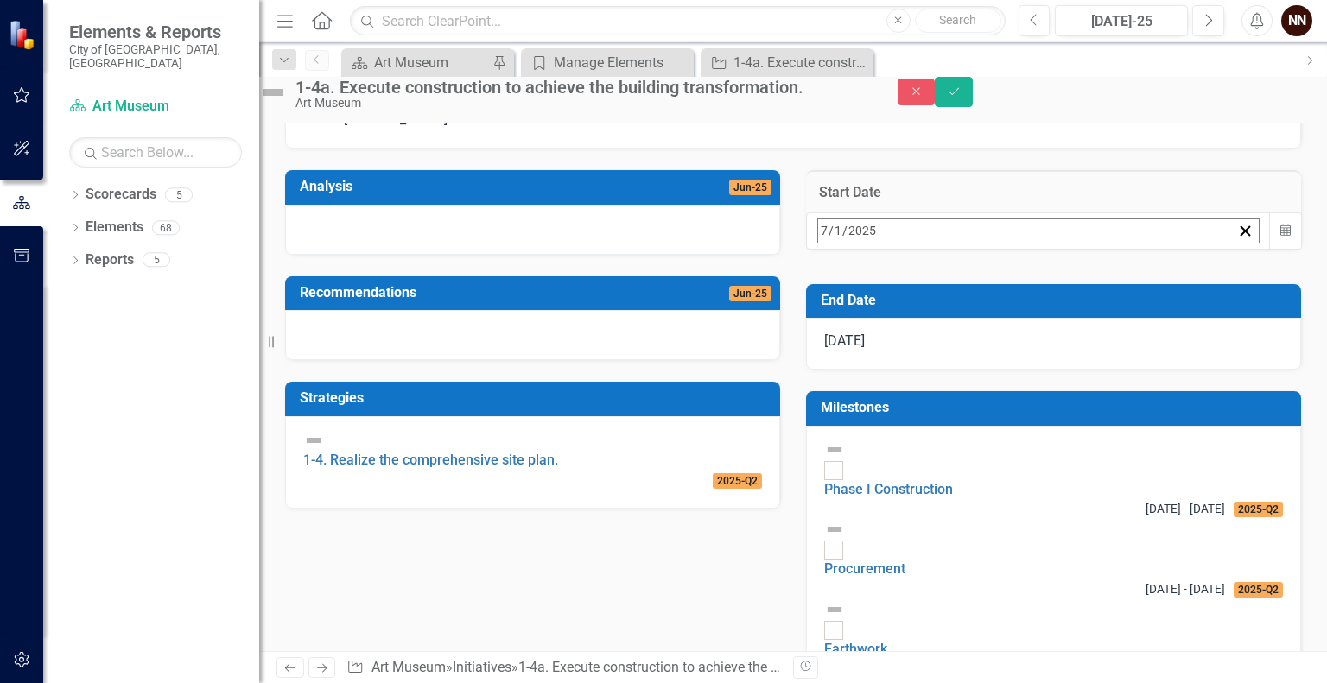
click at [884, 288] on button "‹" at bounding box center [865, 269] width 38 height 38
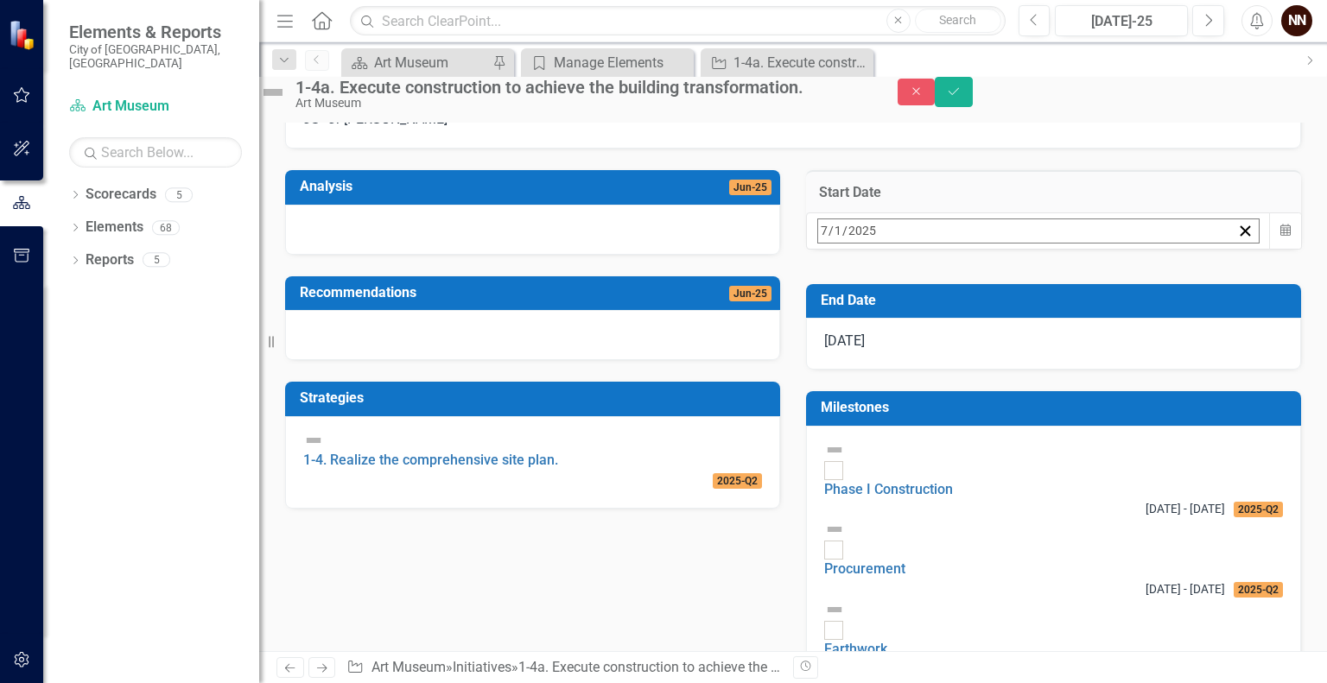
click at [1090, 345] on abbr "1" at bounding box center [1087, 338] width 7 height 14
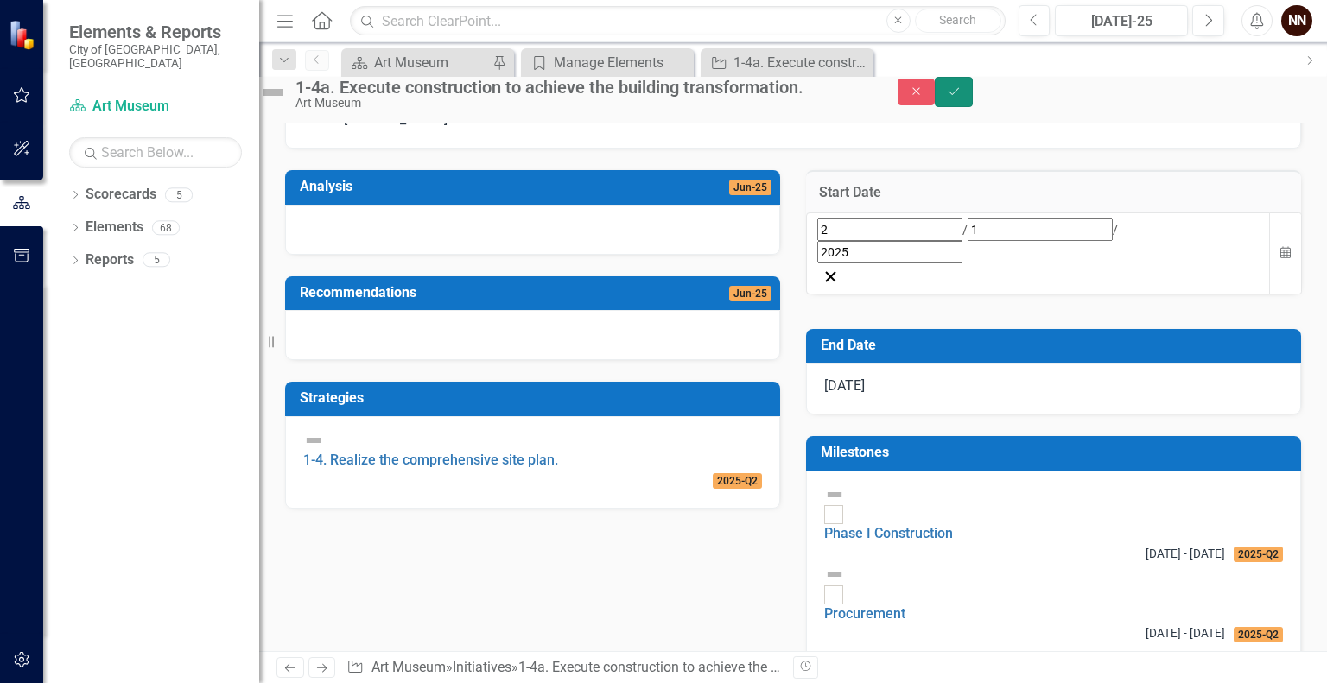
click at [973, 99] on button "Save" at bounding box center [954, 92] width 38 height 30
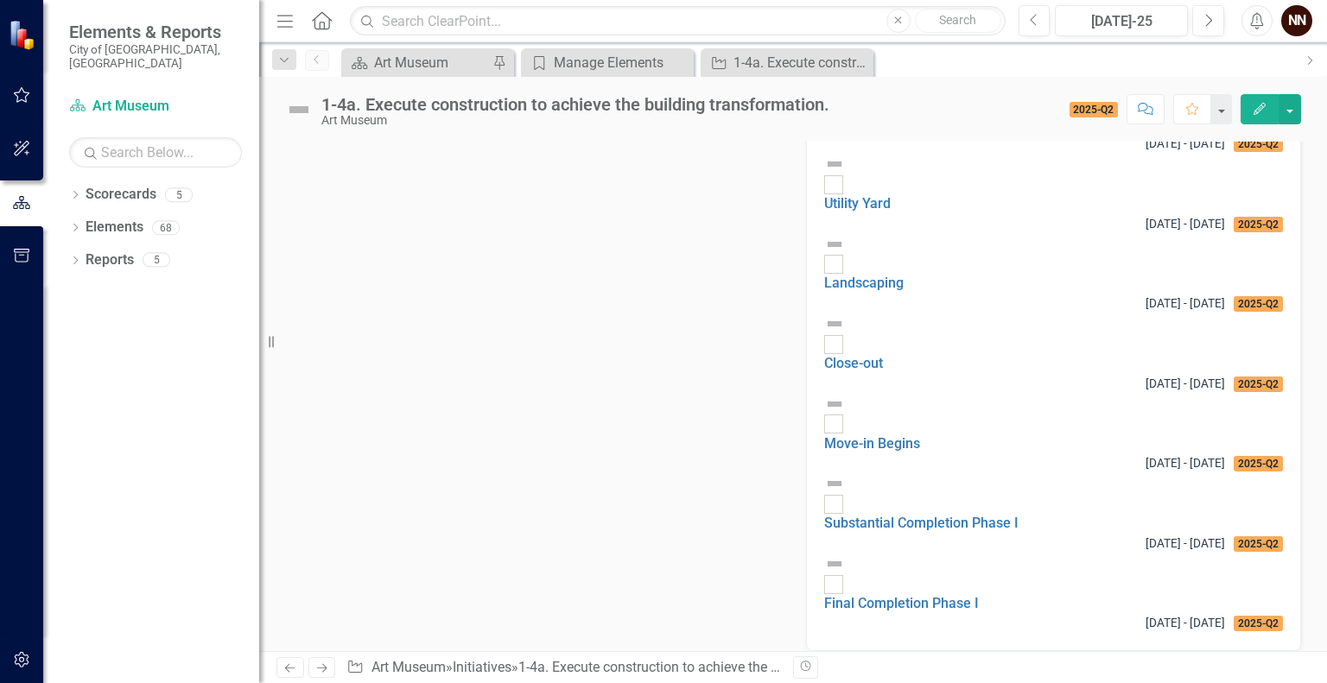
scroll to position [1638, 0]
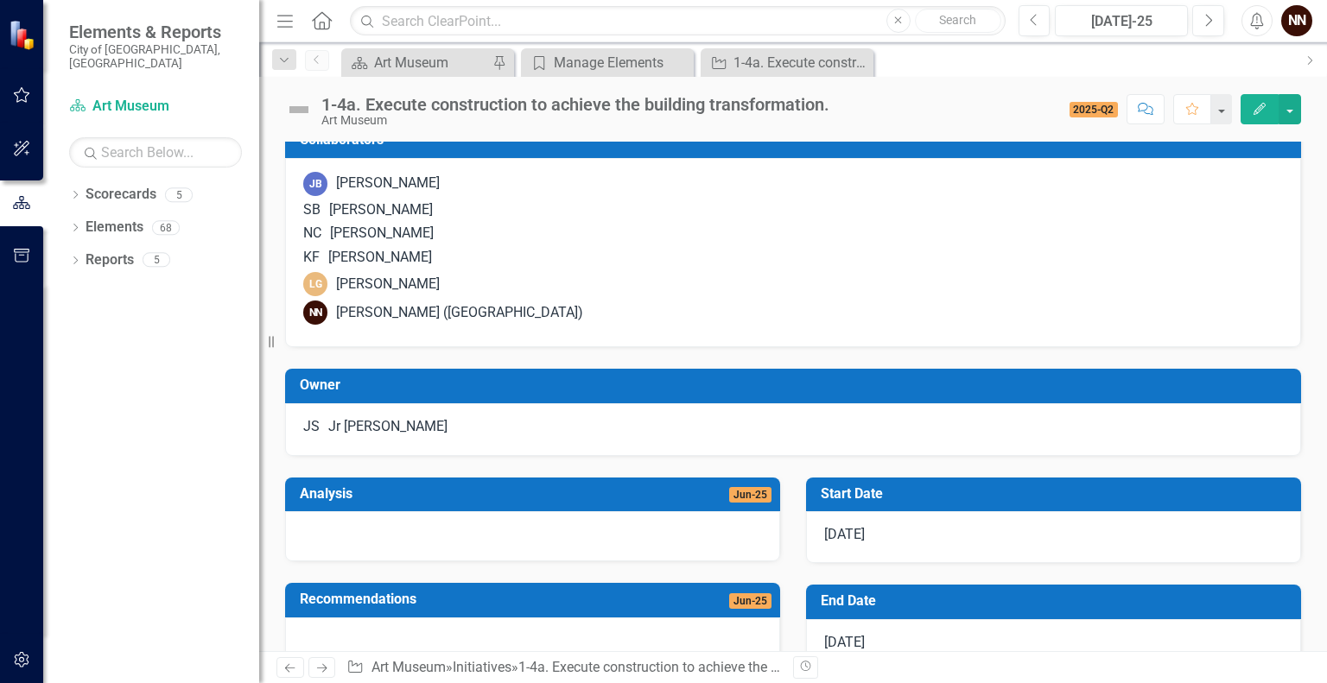
scroll to position [0, 0]
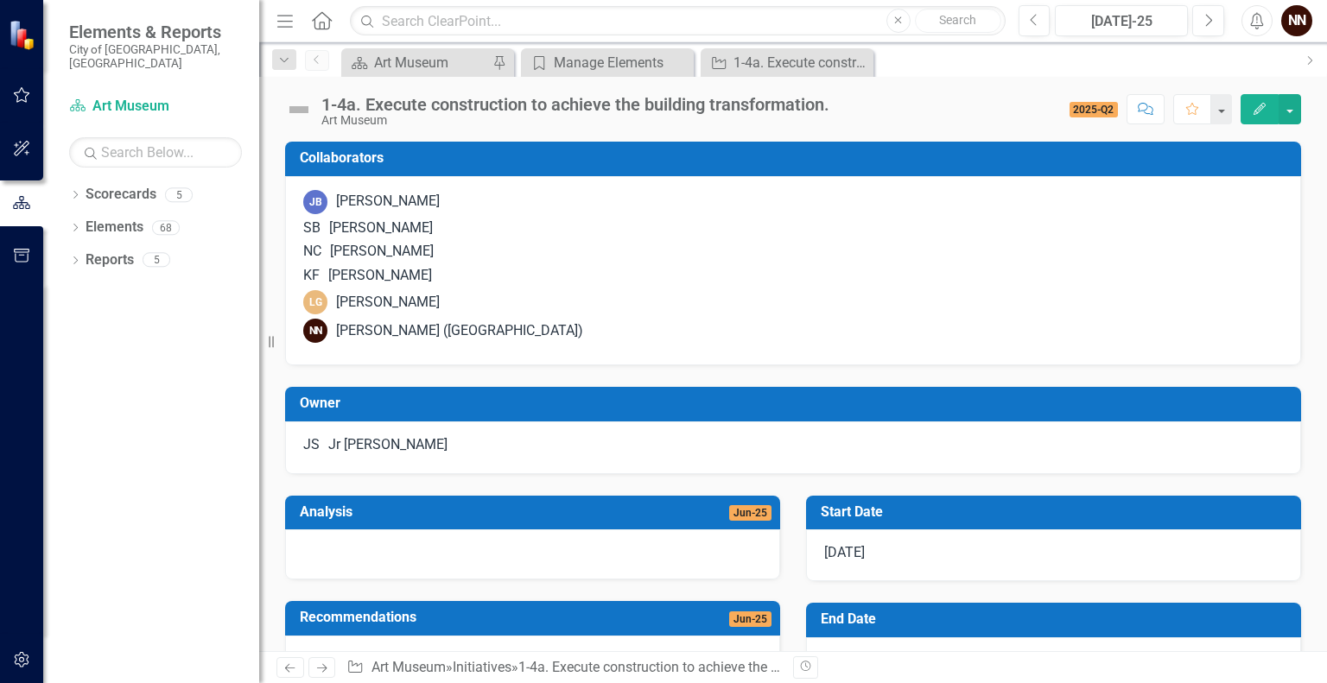
click at [589, 65] on div "Manage Elements" at bounding box center [613, 63] width 118 height 22
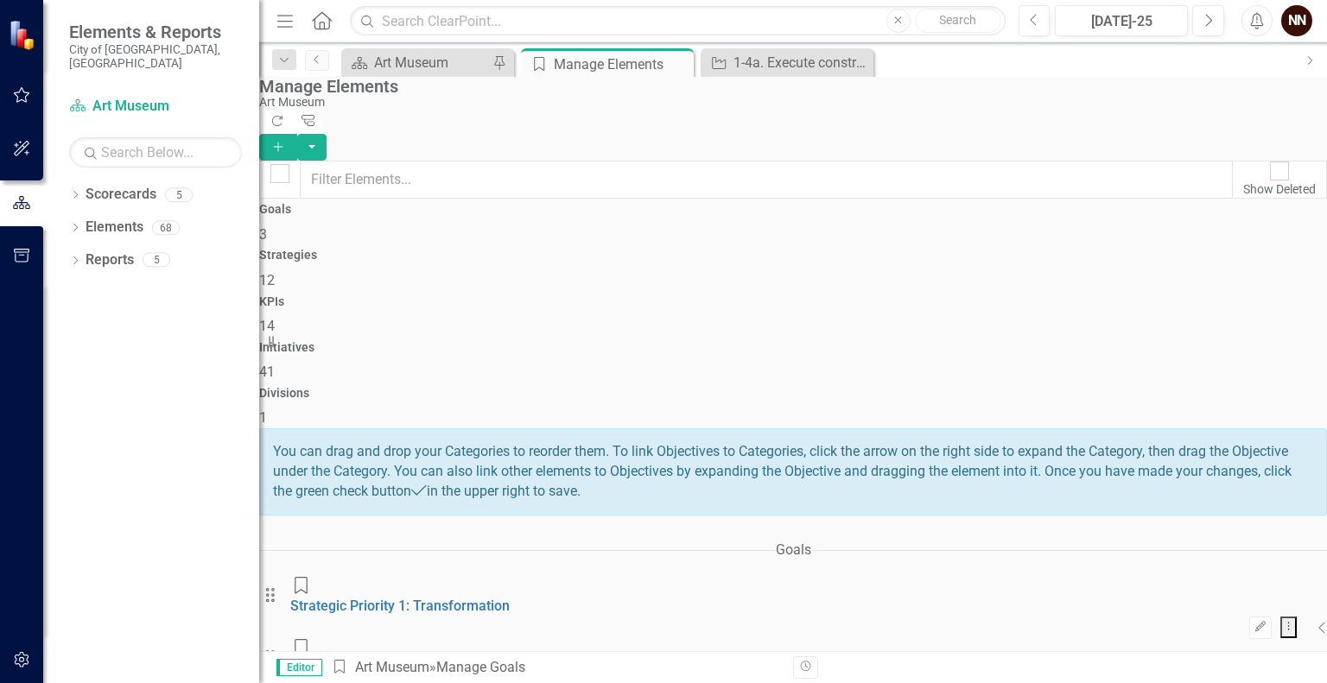
click at [1319, 621] on icon "Collapse" at bounding box center [1323, 628] width 9 height 14
drag, startPoint x: 1323, startPoint y: 458, endPoint x: 561, endPoint y: 549, distance: 767.5
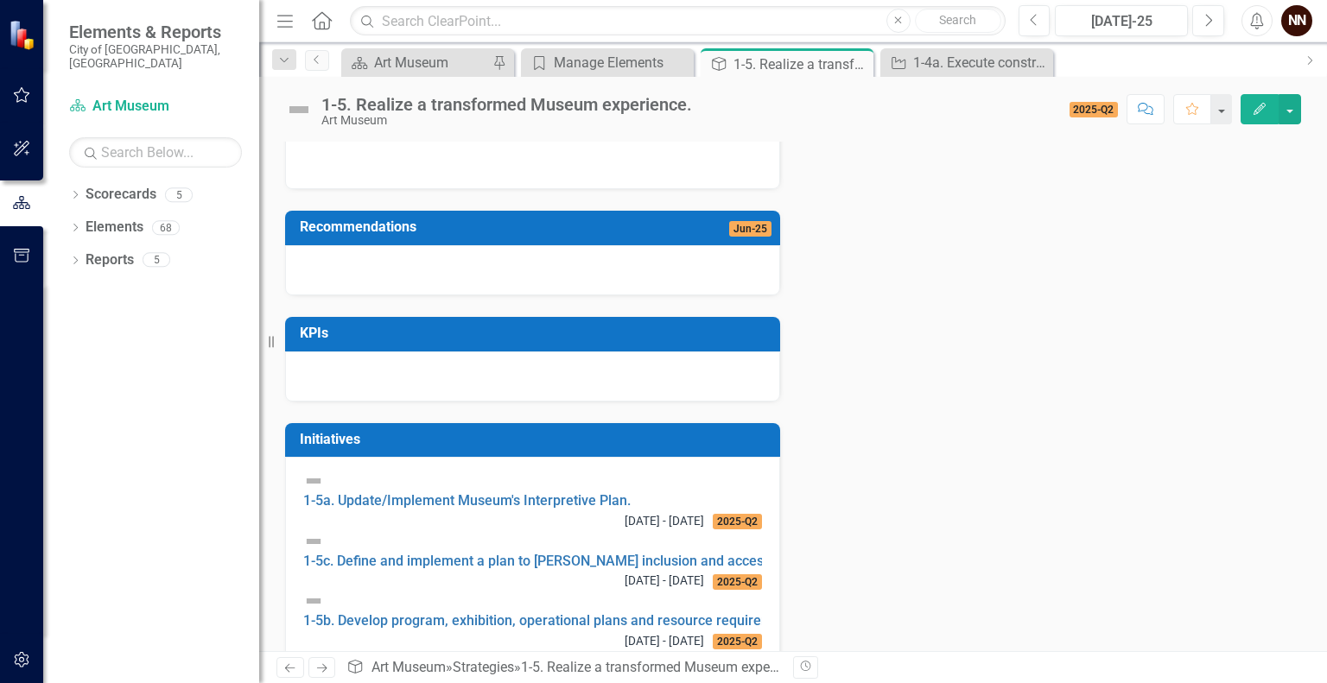
scroll to position [372, 0]
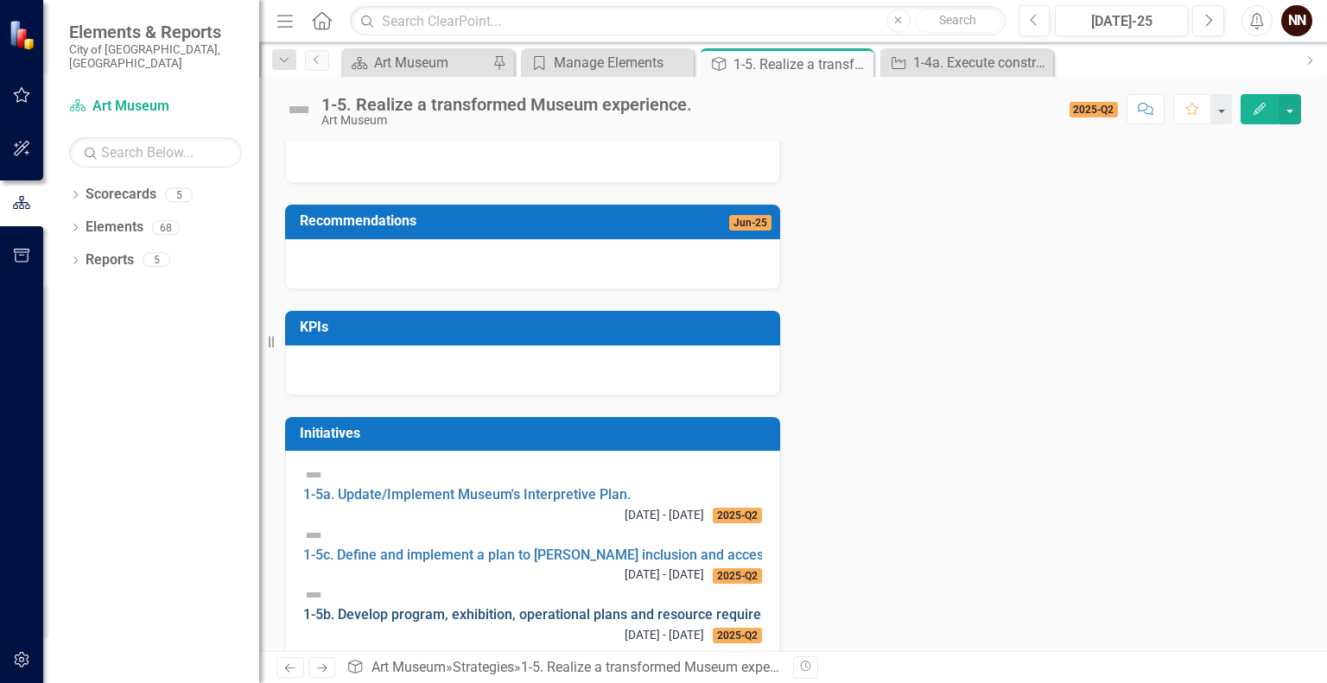
click at [520, 607] on link "1-5b. Develop program, exhibition, operational plans and resource requirements …" at bounding box center [751, 615] width 897 height 16
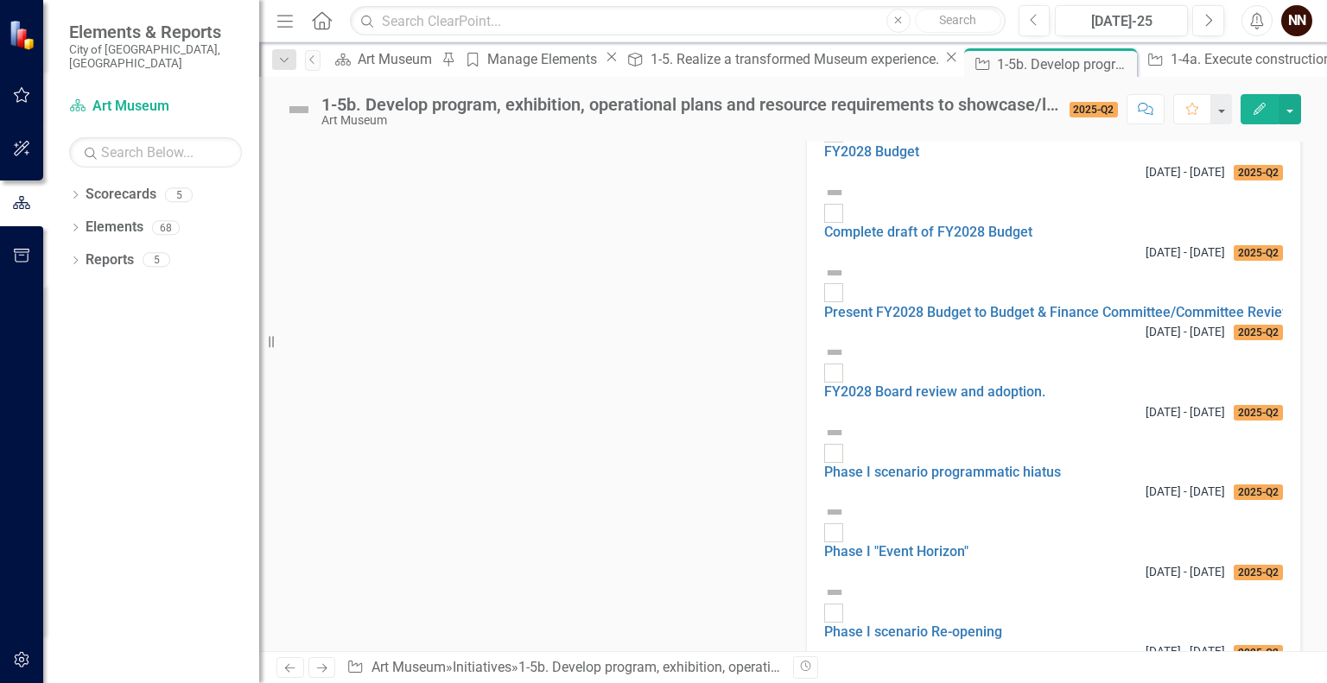
scroll to position [1764, 0]
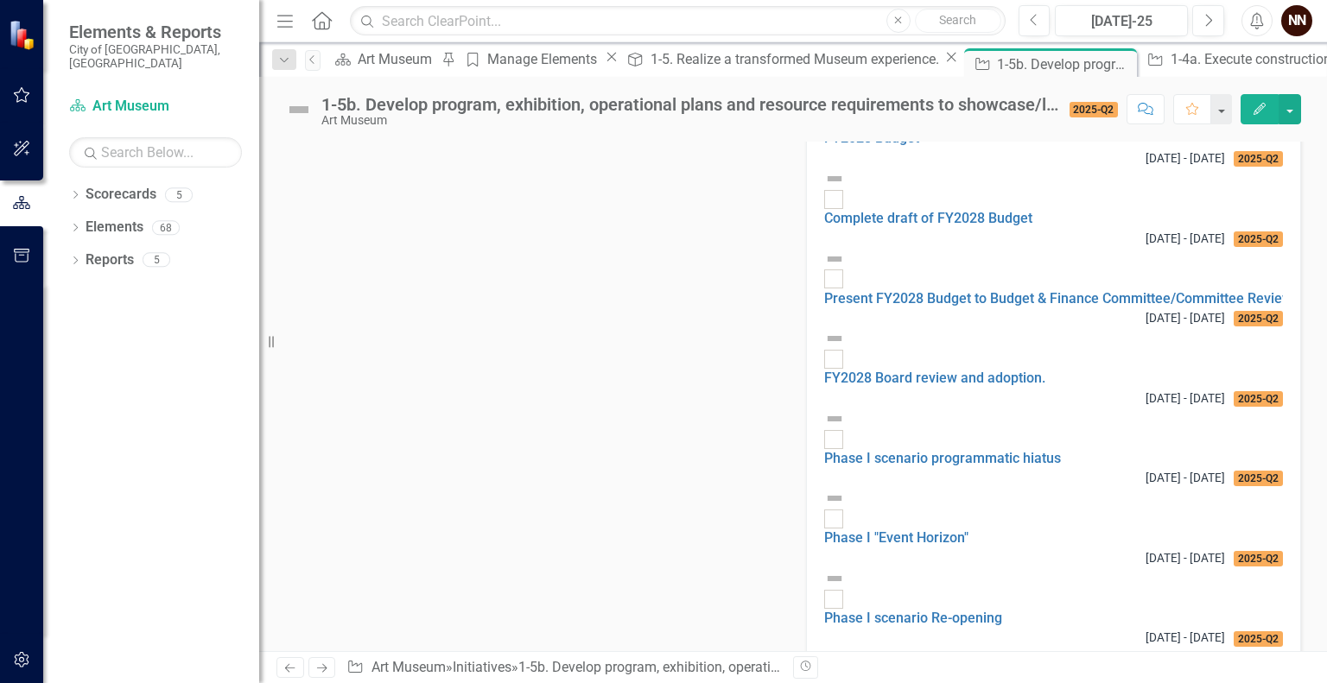
drag, startPoint x: 475, startPoint y: 424, endPoint x: 582, endPoint y: 404, distance: 109.1
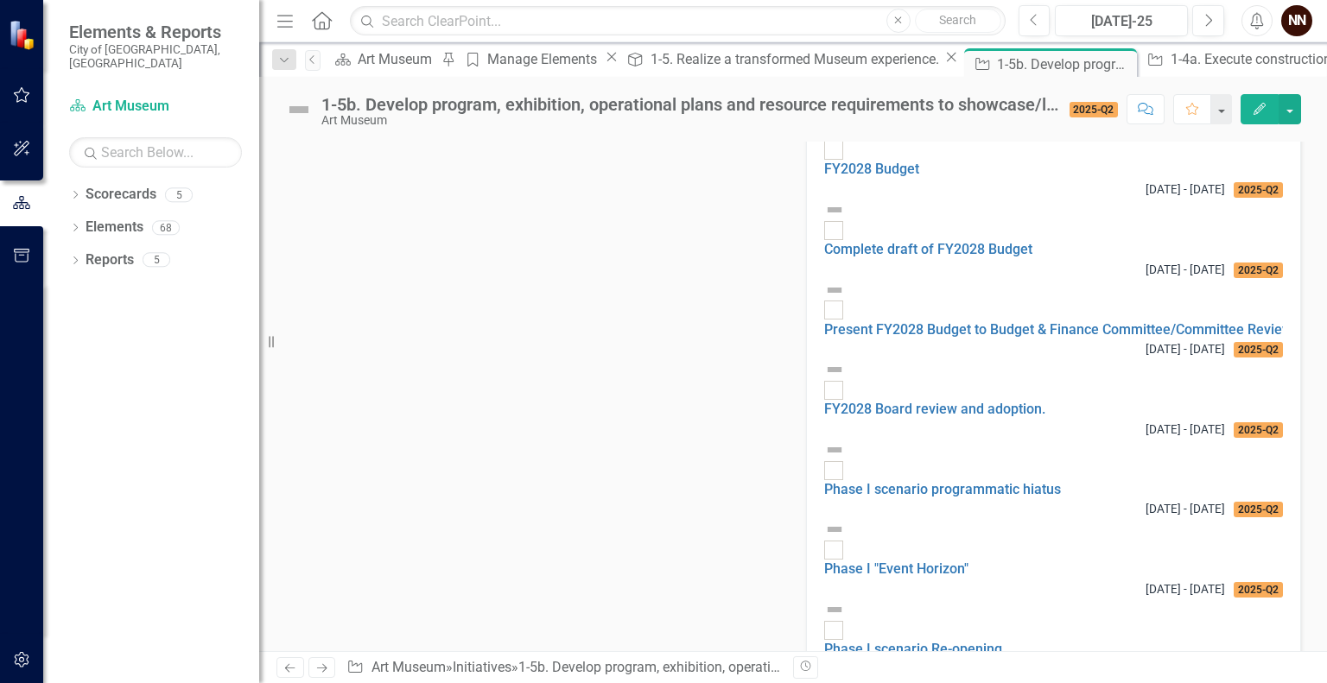
scroll to position [1741, 0]
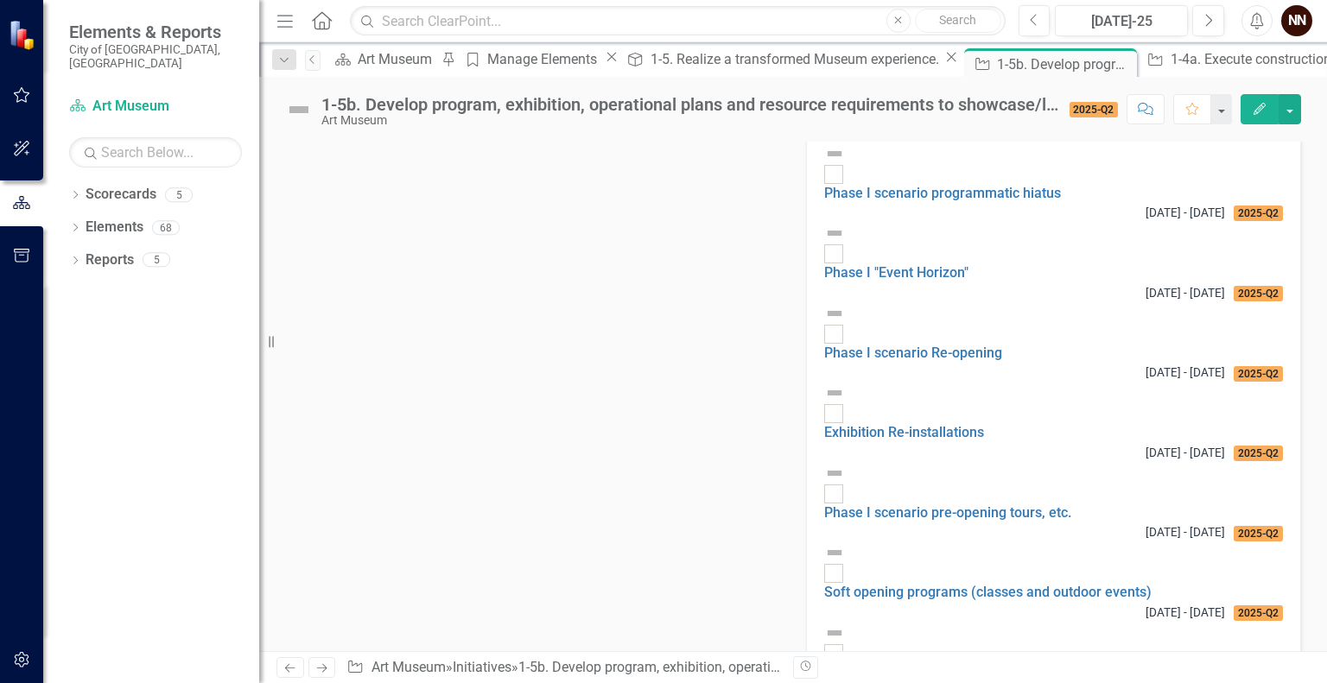
scroll to position [2033, 0]
